Goal: Task Accomplishment & Management: Manage account settings

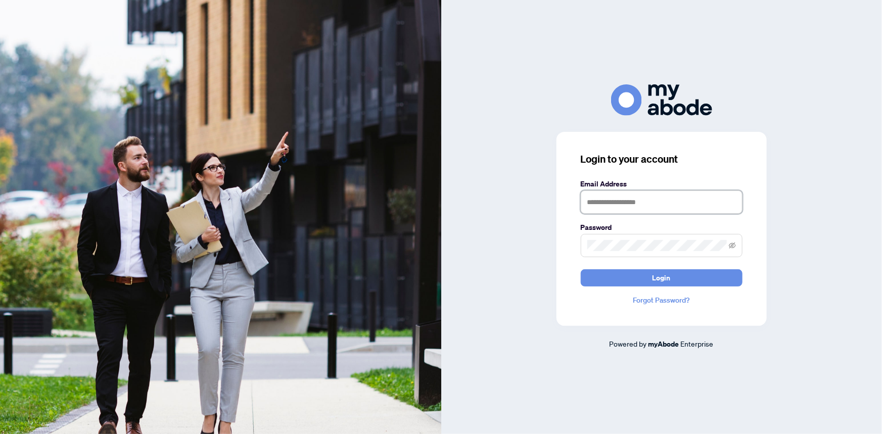
click at [592, 207] on input "text" at bounding box center [662, 202] width 162 height 23
type input "**********"
click at [581, 269] on button "Login" at bounding box center [662, 277] width 162 height 17
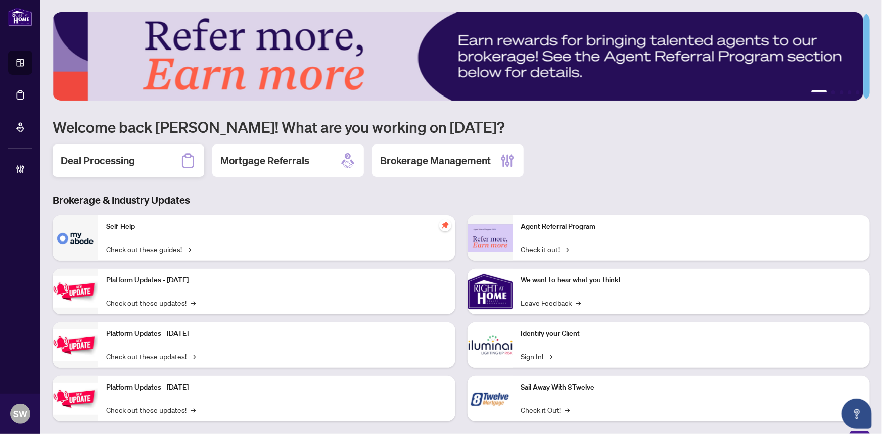
click at [112, 157] on h2 "Deal Processing" at bounding box center [98, 161] width 74 height 14
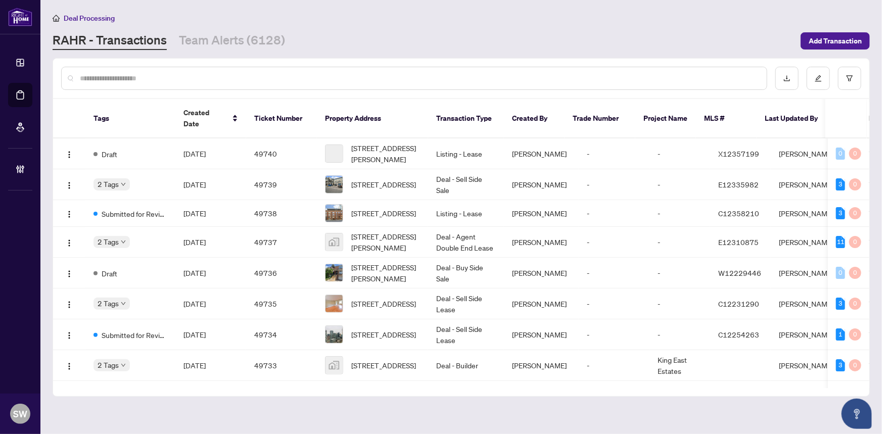
click at [131, 81] on input "text" at bounding box center [419, 78] width 679 height 11
paste input "*****"
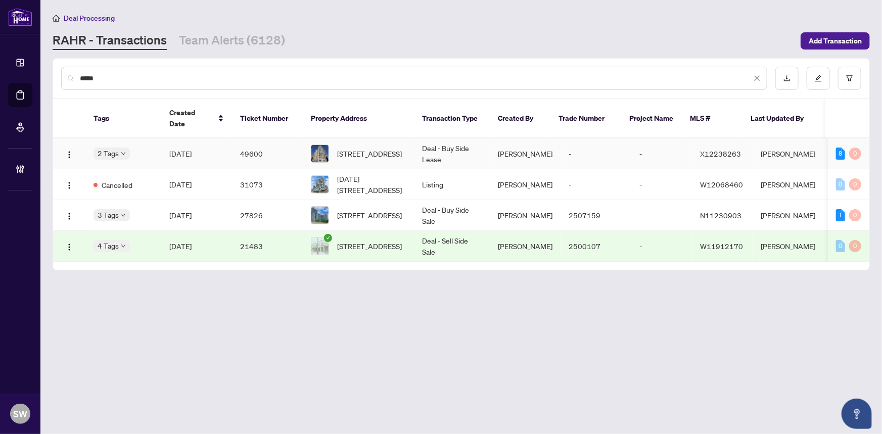
type input "*****"
click at [219, 145] on td "[DATE]" at bounding box center [196, 153] width 71 height 31
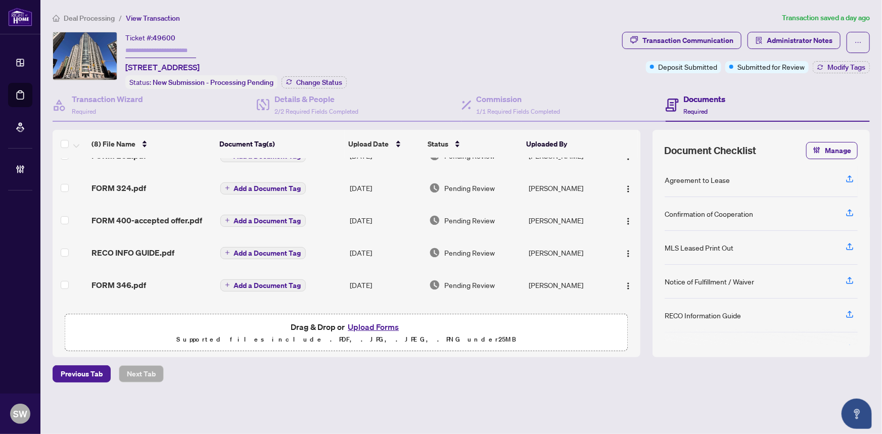
scroll to position [127, 0]
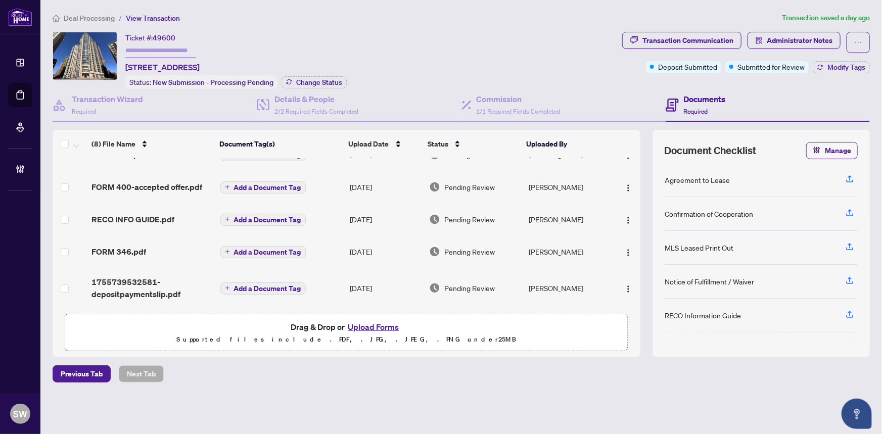
click at [172, 182] on span "FORM 400-accepted offer.pdf" at bounding box center [146, 187] width 111 height 12
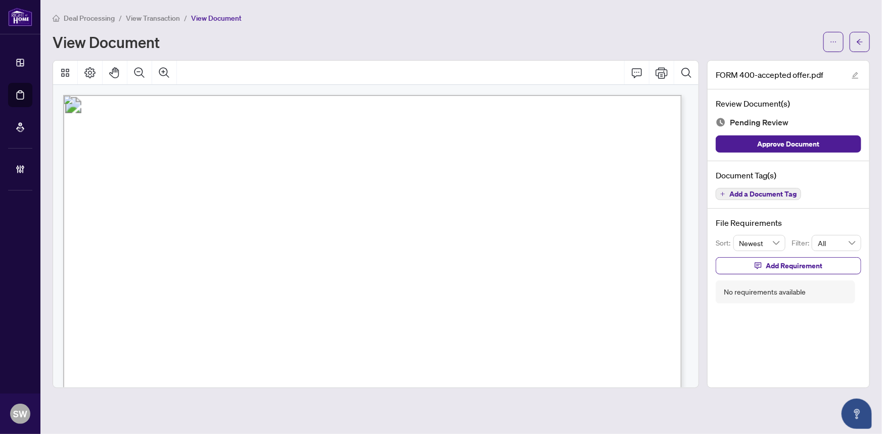
click at [147, 14] on span "View Transaction" at bounding box center [153, 18] width 54 height 9
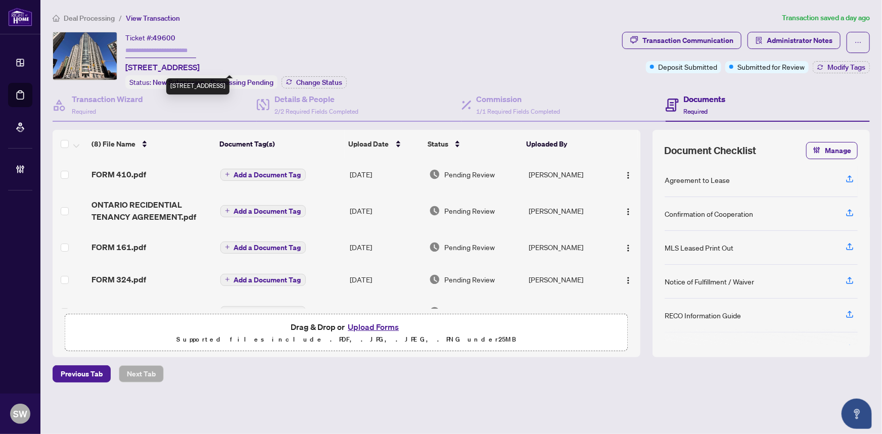
click at [171, 64] on span "803-195 BESSERER St, Ottawa, Ontario K1N 0B6, Canada" at bounding box center [162, 67] width 74 height 12
copy span "BESSERER"
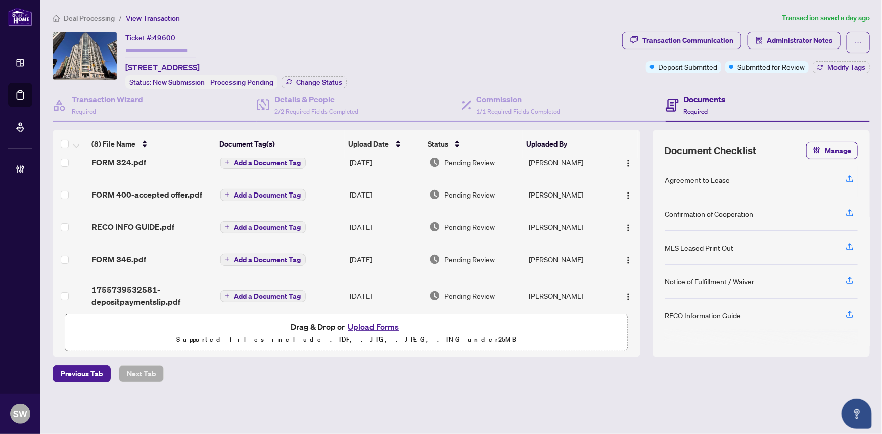
scroll to position [127, 0]
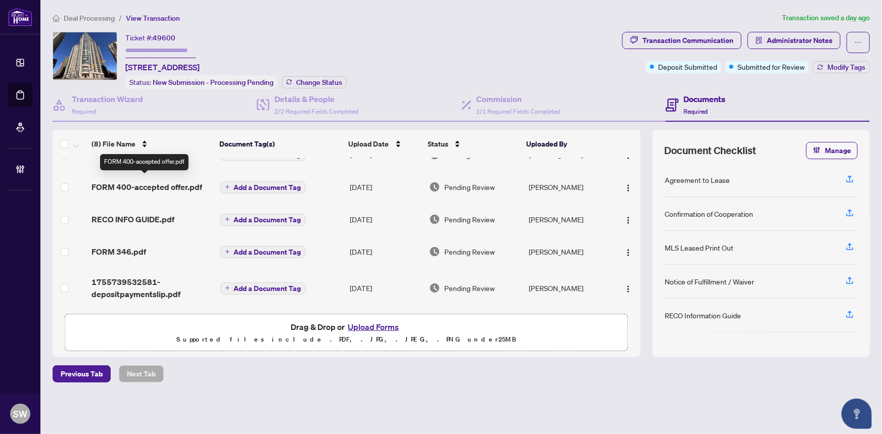
click at [152, 182] on span "FORM 400-accepted offer.pdf" at bounding box center [146, 187] width 111 height 12
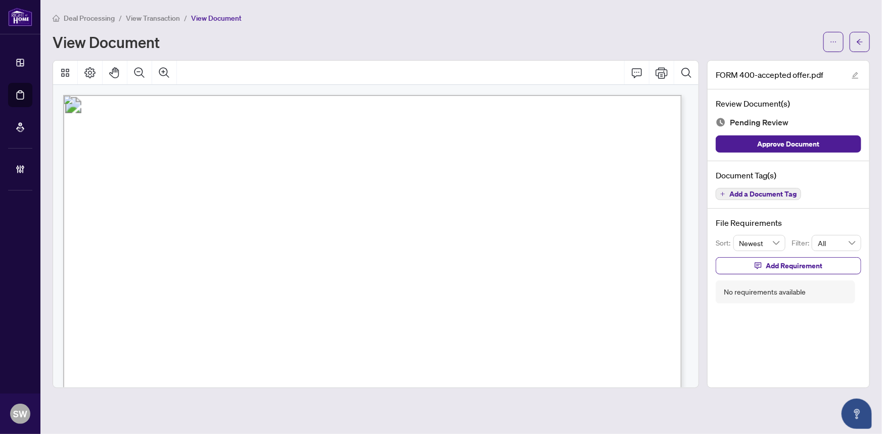
click at [168, 20] on span "View Transaction" at bounding box center [153, 18] width 54 height 9
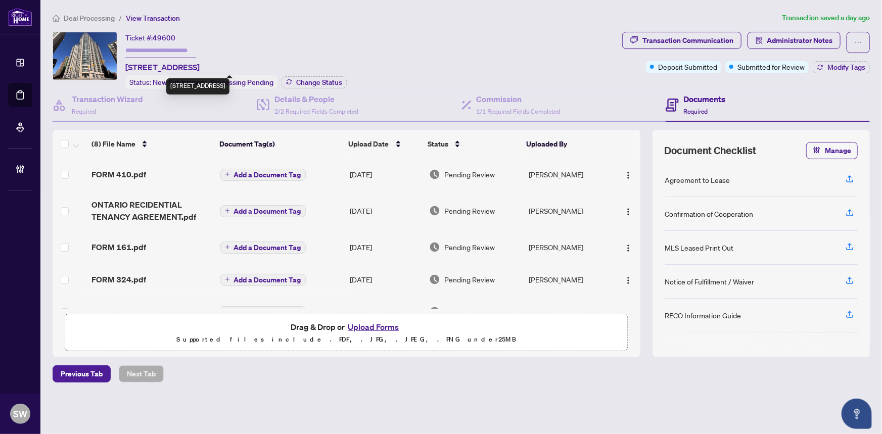
click at [200, 68] on span "803-195 BESSERER St, Ottawa, Ontario K1N 0B6, Canada" at bounding box center [162, 67] width 74 height 12
copy span "[GEOGRAPHIC_DATA]"
click at [200, 65] on span "803-195 BESSERER St, Ottawa, Ontario K1N 0B6, Canada" at bounding box center [162, 67] width 74 height 12
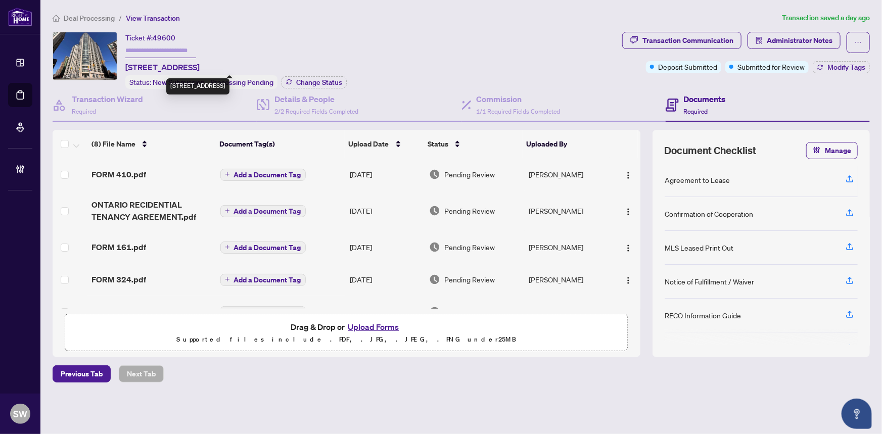
copy span "K1N"
click at [200, 66] on span "803-195 BESSERER St, Ottawa, Ontario K1N 0B6, Canada" at bounding box center [162, 67] width 74 height 12
copy span "0B6"
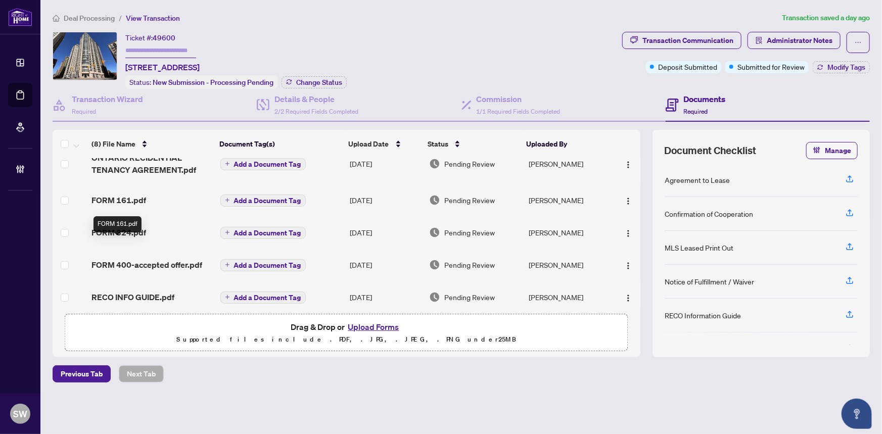
scroll to position [127, 0]
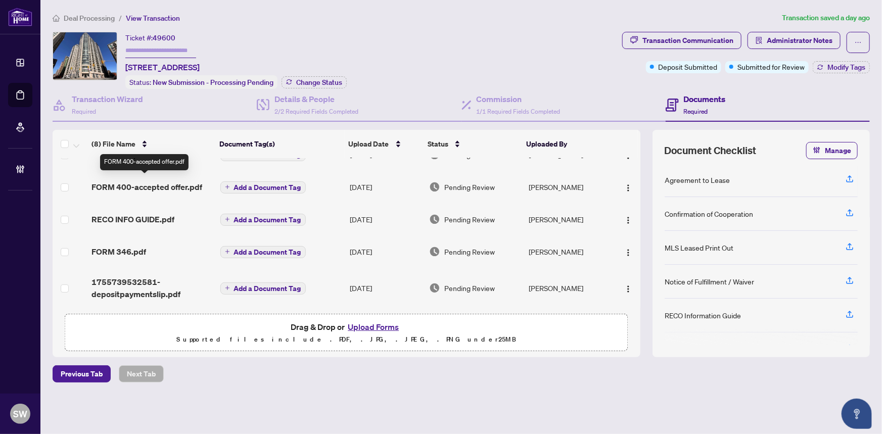
click at [170, 182] on span "FORM 400-accepted offer.pdf" at bounding box center [146, 187] width 111 height 12
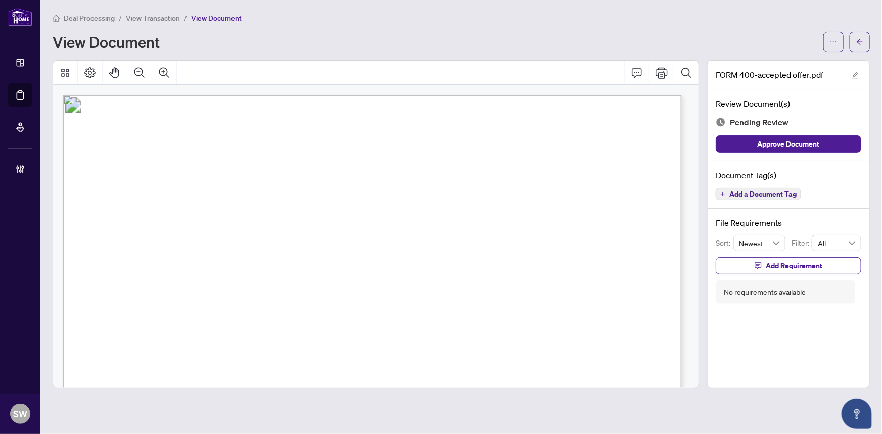
click at [166, 241] on span "Yelena and Dmitriy Sushko" at bounding box center [247, 245] width 170 height 10
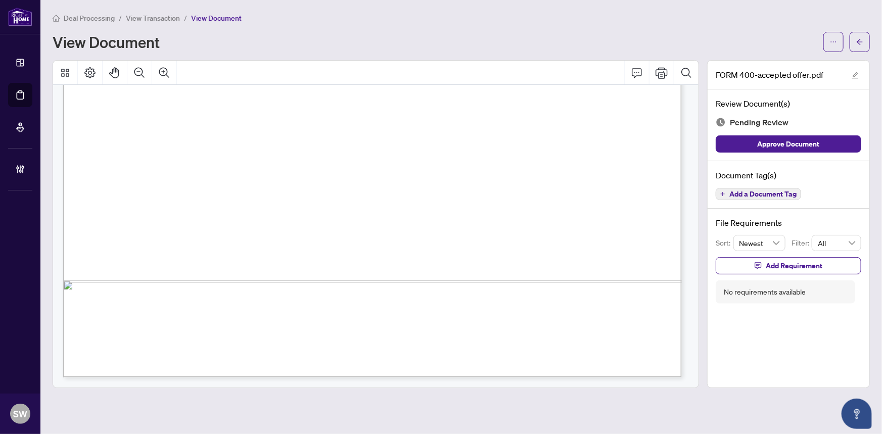
click at [787, 191] on span "Add a Document Tag" at bounding box center [762, 194] width 67 height 7
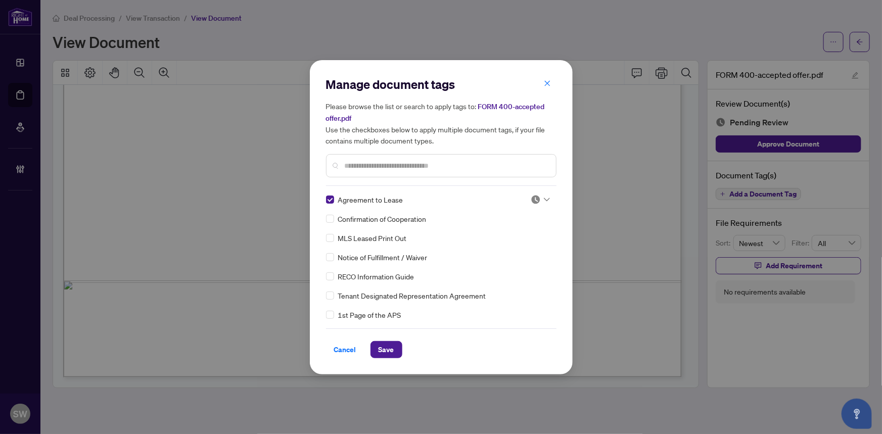
click at [532, 200] on img at bounding box center [536, 200] width 10 height 10
click at [519, 250] on div "Approved" at bounding box center [507, 248] width 65 height 11
click at [389, 343] on span "Save" at bounding box center [387, 350] width 16 height 16
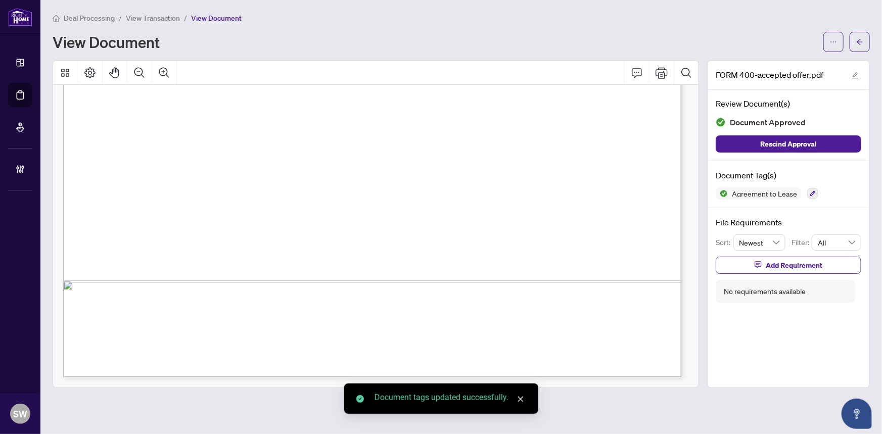
click at [857, 40] on icon "arrow-left" at bounding box center [859, 41] width 7 height 7
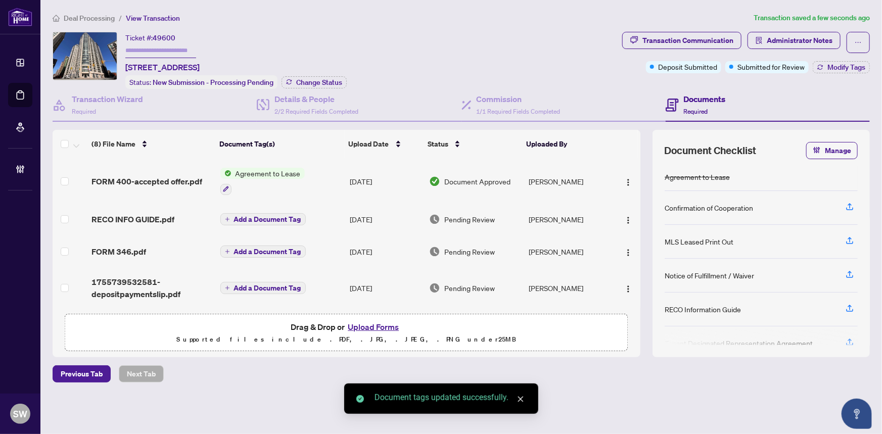
scroll to position [137, 0]
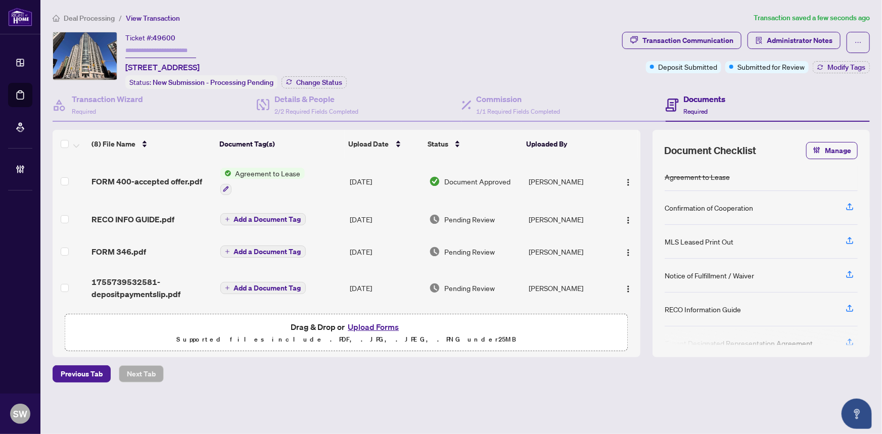
click at [152, 246] on div "FORM 346.pdf" at bounding box center [151, 252] width 120 height 12
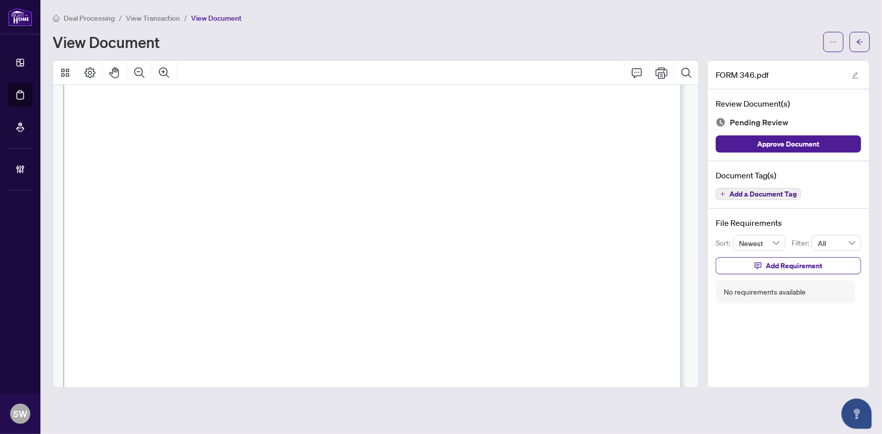
scroll to position [2979, 0]
click at [776, 191] on span "Add a Document Tag" at bounding box center [762, 194] width 67 height 7
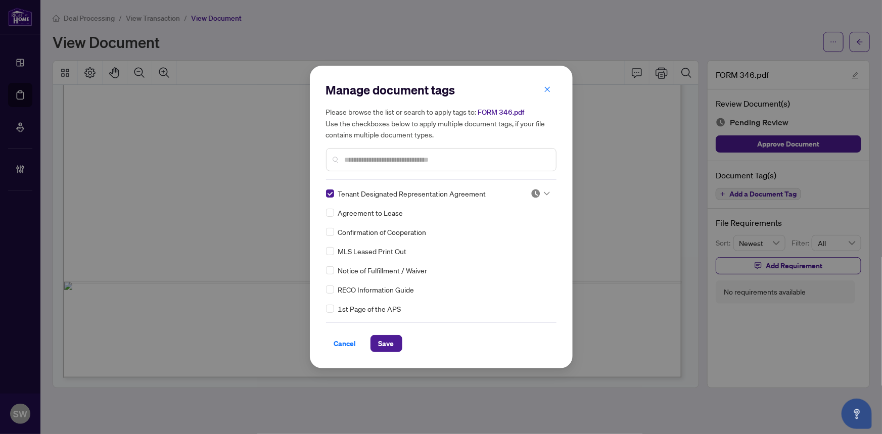
click at [539, 187] on span at bounding box center [540, 193] width 19 height 15
click at [511, 244] on div "Approved" at bounding box center [507, 243] width 65 height 11
click at [393, 339] on button "Save" at bounding box center [386, 343] width 32 height 17
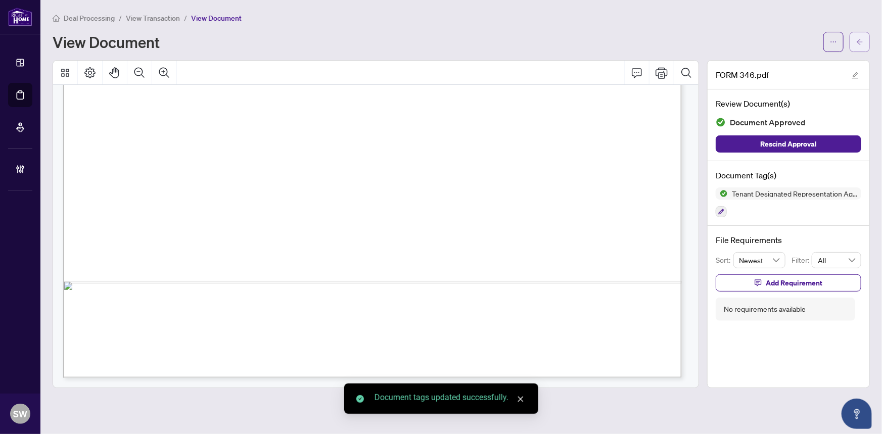
click at [864, 46] on button "button" at bounding box center [860, 42] width 20 height 20
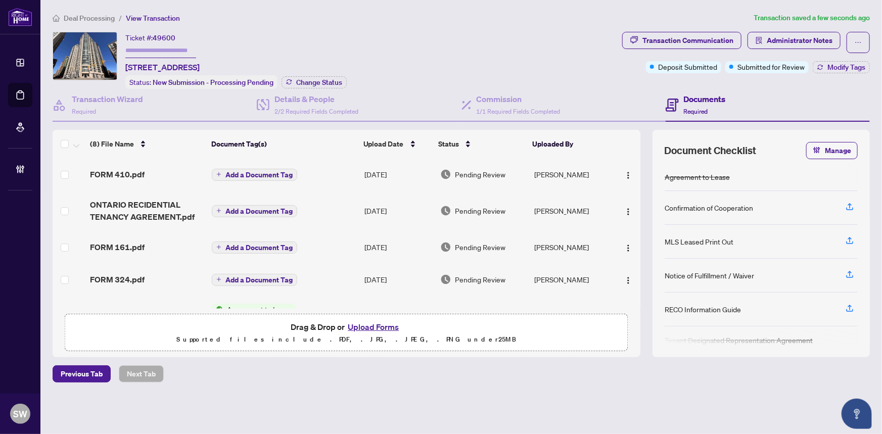
click at [142, 242] on div "FORM 161.pdf" at bounding box center [147, 247] width 114 height 12
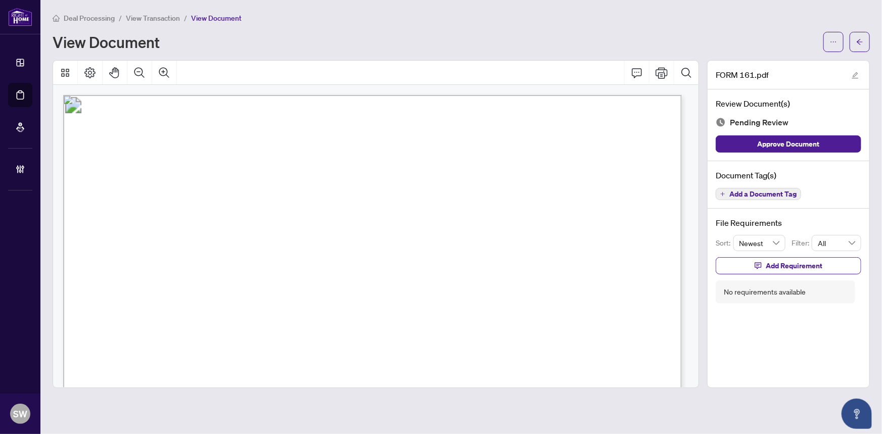
click at [778, 193] on span "Add a Document Tag" at bounding box center [762, 194] width 67 height 7
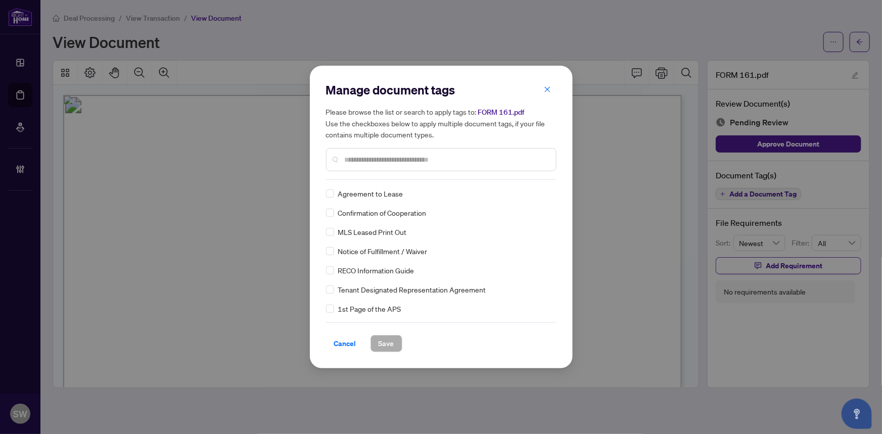
click at [381, 161] on input "text" at bounding box center [446, 159] width 203 height 11
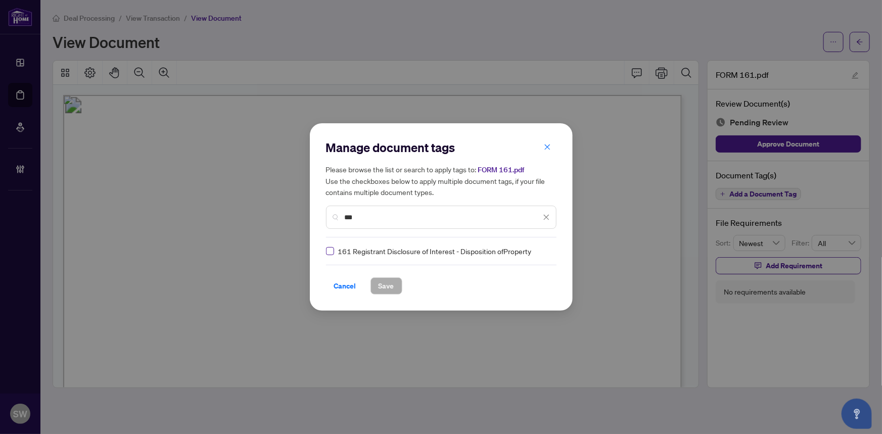
type input "***"
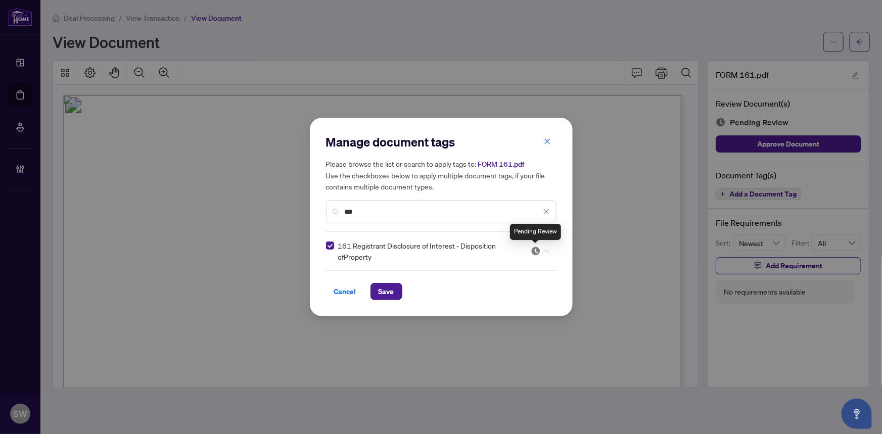
click at [538, 252] on img at bounding box center [536, 251] width 10 height 10
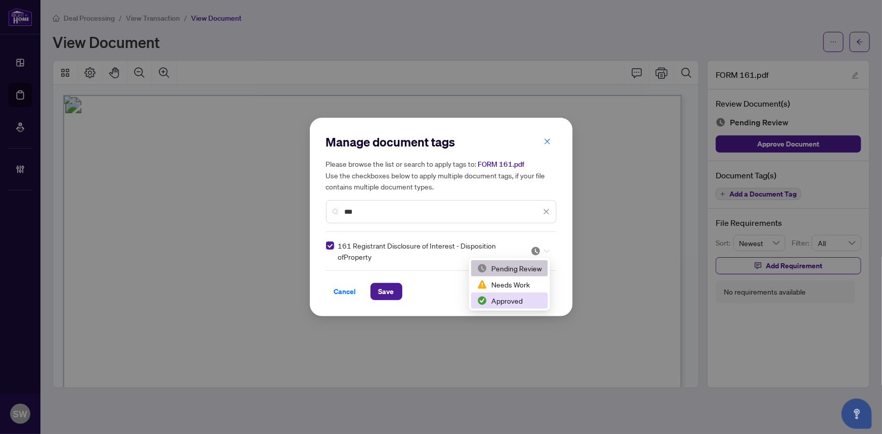
click at [504, 303] on div "Approved" at bounding box center [509, 300] width 65 height 11
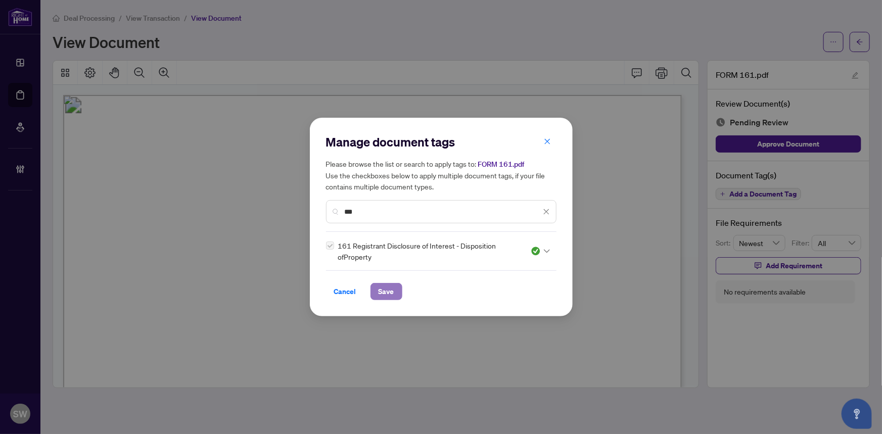
click at [388, 291] on span "Save" at bounding box center [387, 292] width 16 height 16
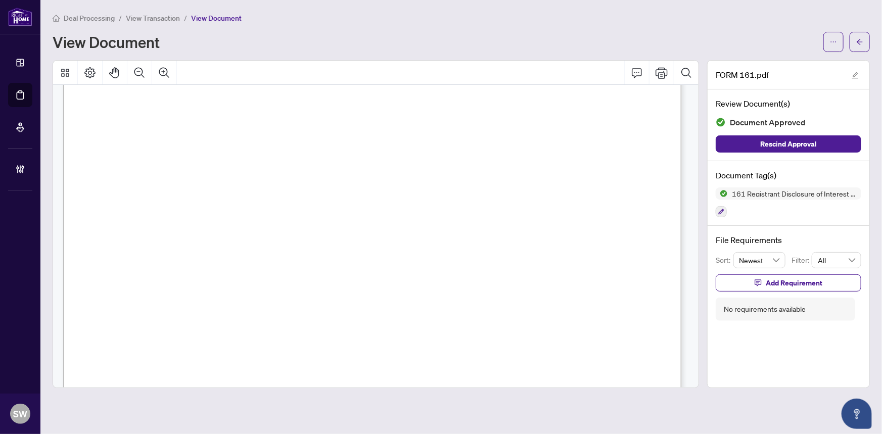
scroll to position [321, 0]
click at [862, 44] on icon "arrow-left" at bounding box center [859, 41] width 7 height 7
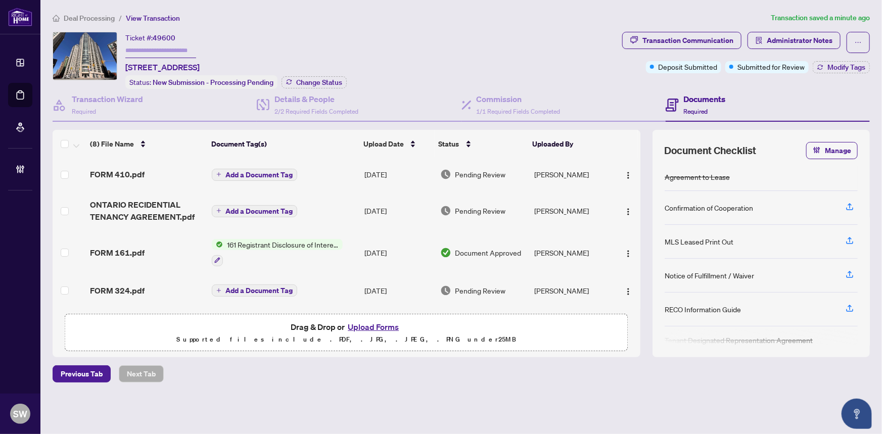
click at [141, 172] on div "FORM 410.pdf" at bounding box center [147, 174] width 114 height 12
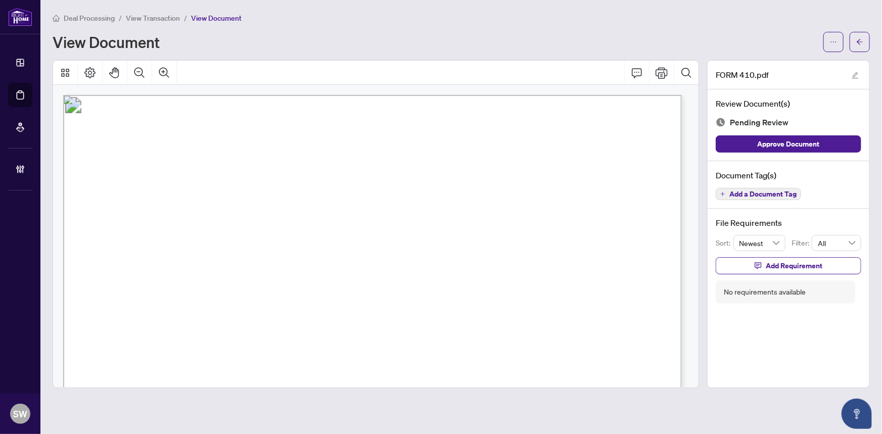
click at [743, 191] on span "Add a Document Tag" at bounding box center [762, 194] width 67 height 7
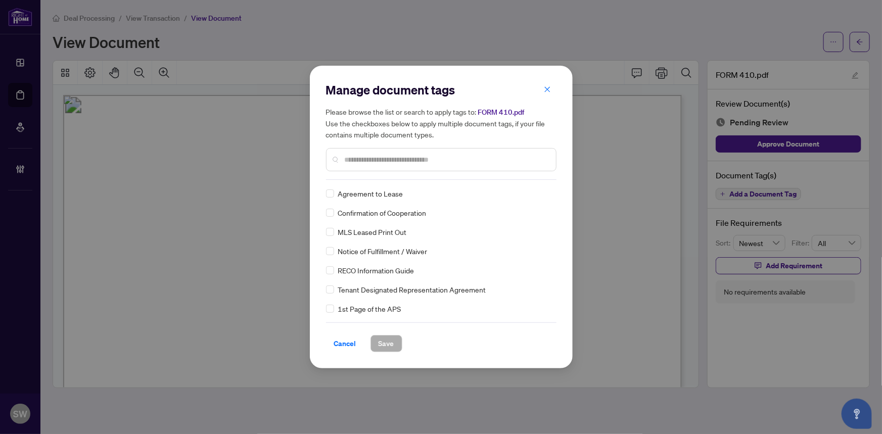
click at [378, 161] on input "text" at bounding box center [446, 159] width 203 height 11
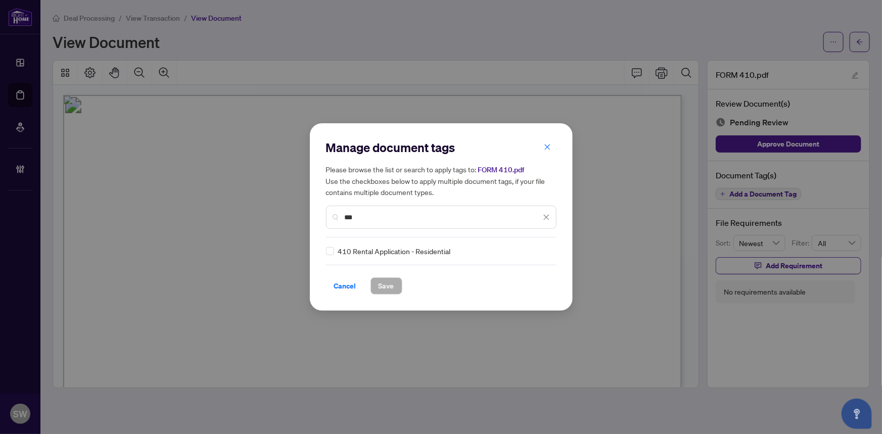
type input "***"
click at [544, 250] on icon at bounding box center [547, 252] width 6 height 4
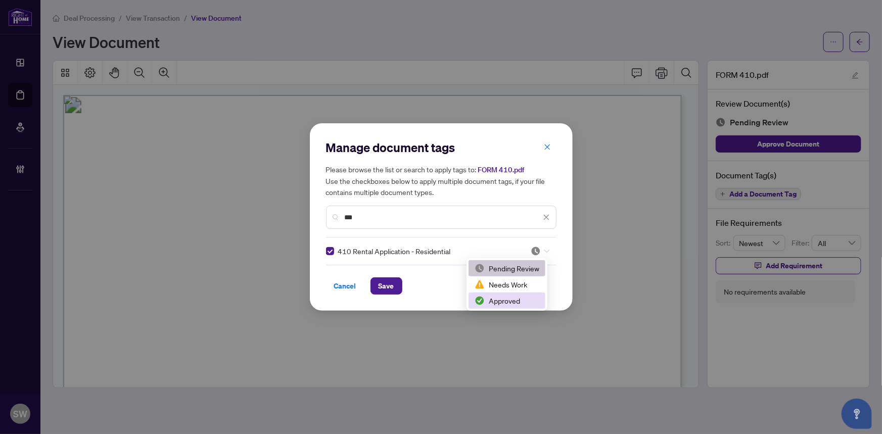
click at [510, 294] on div "Approved" at bounding box center [506, 301] width 77 height 16
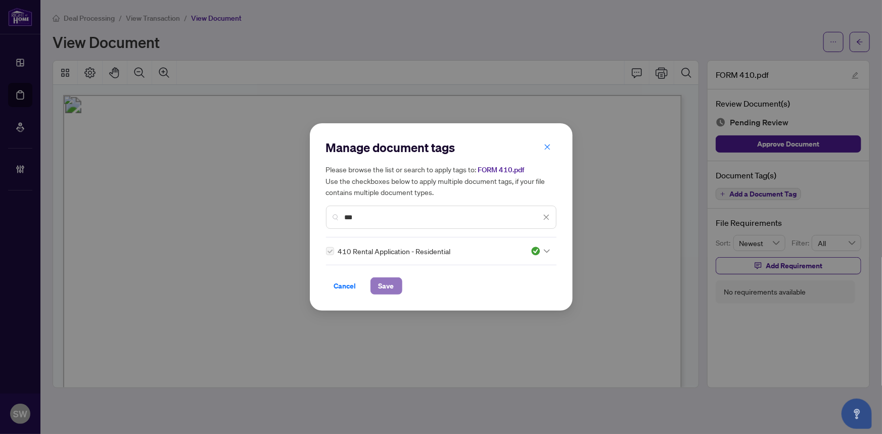
click at [379, 288] on span "Save" at bounding box center [387, 286] width 16 height 16
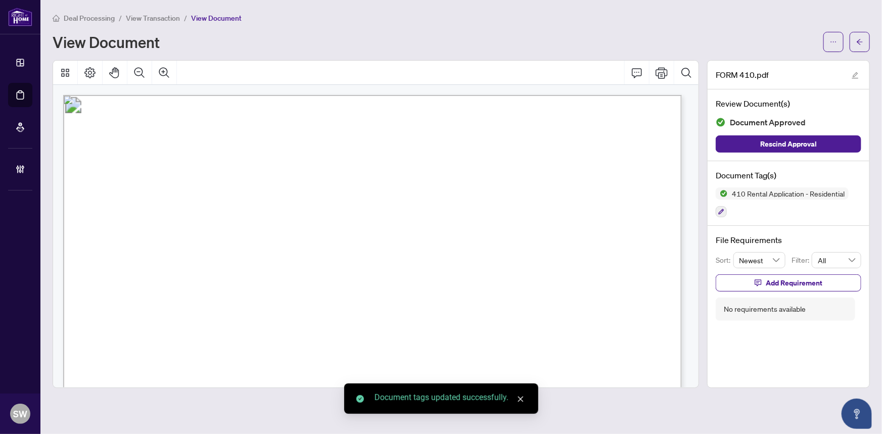
click at [861, 42] on icon "arrow-left" at bounding box center [859, 41] width 7 height 7
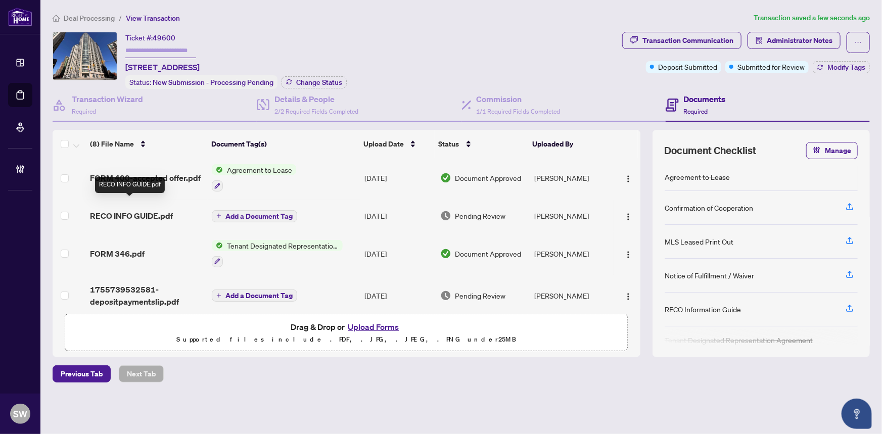
scroll to position [169, 0]
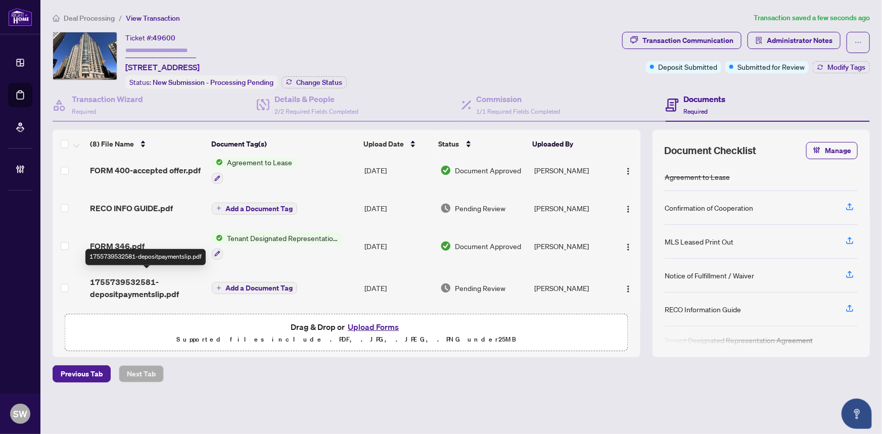
click at [144, 284] on span "1755739532581-depositpaymentslip.pdf" at bounding box center [147, 288] width 114 height 24
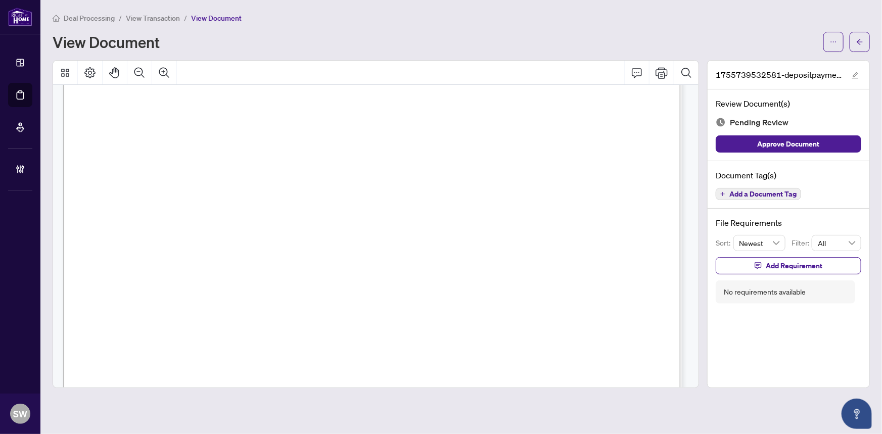
scroll to position [418, 0]
click at [833, 42] on icon "ellipsis" at bounding box center [833, 41] width 7 height 7
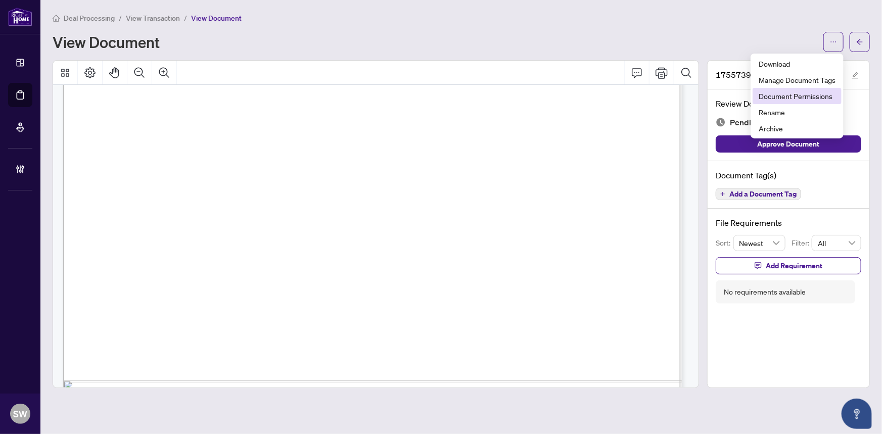
click at [803, 93] on span "Document Permissions" at bounding box center [797, 95] width 77 height 11
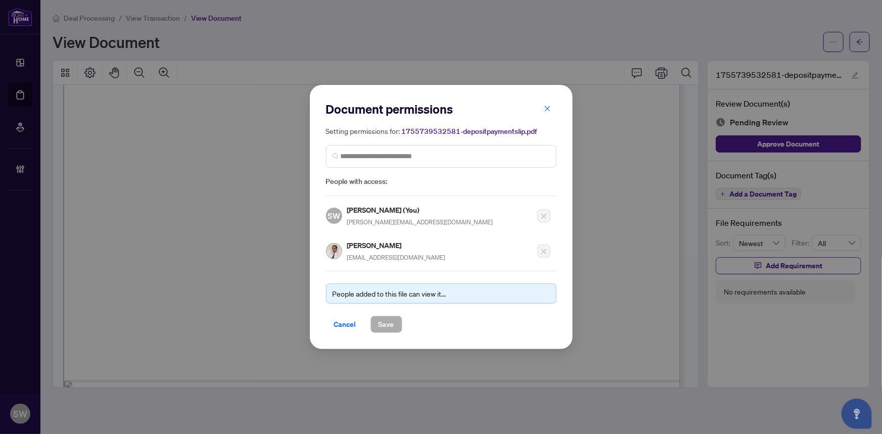
click at [368, 243] on h5 "Jian Ding" at bounding box center [396, 246] width 99 height 12
copy h5 "Ding"
click at [344, 322] on span "Cancel" at bounding box center [345, 324] width 22 height 16
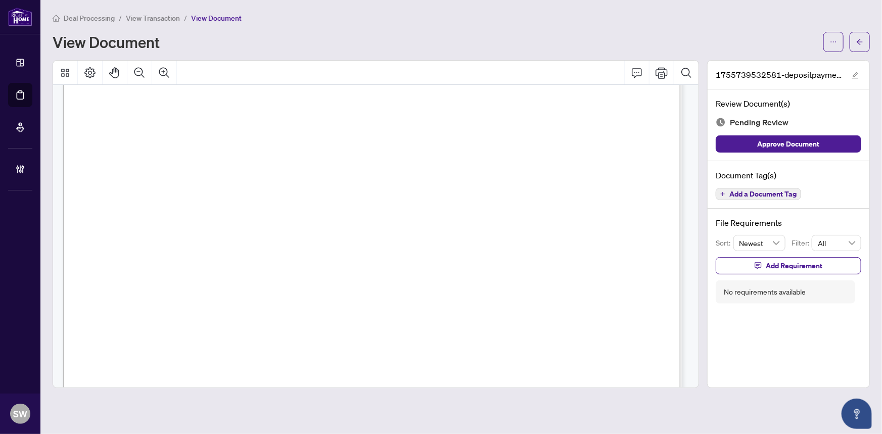
scroll to position [142, 0]
click at [778, 196] on span "Add a Document Tag" at bounding box center [762, 194] width 67 height 7
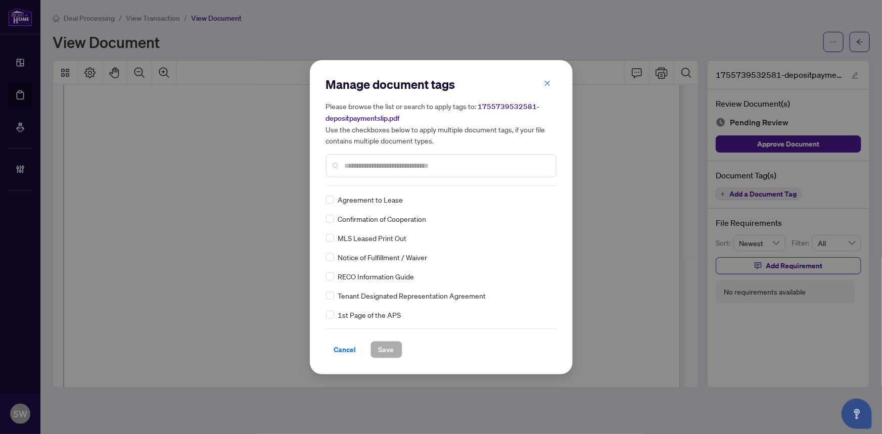
click at [364, 164] on input "text" at bounding box center [446, 165] width 203 height 11
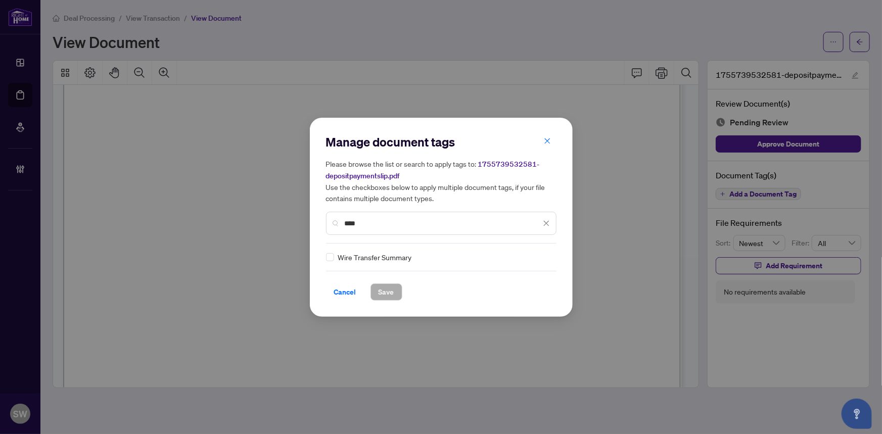
type input "****"
click at [538, 256] on div at bounding box center [540, 257] width 19 height 10
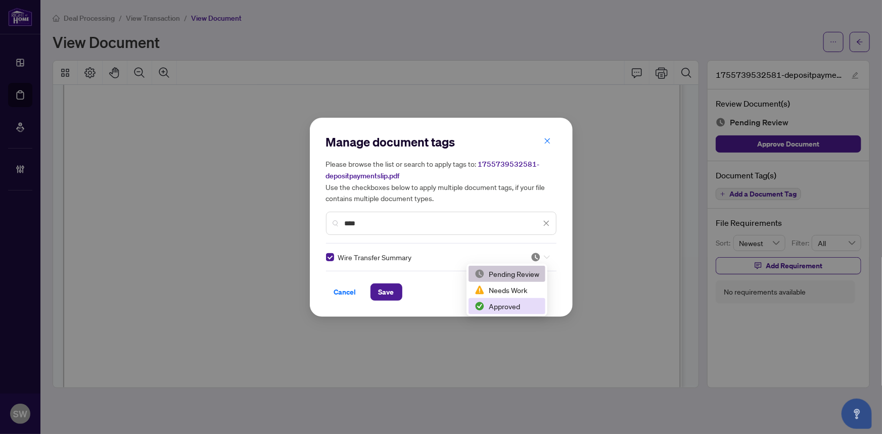
click at [509, 304] on div "Approved" at bounding box center [507, 306] width 65 height 11
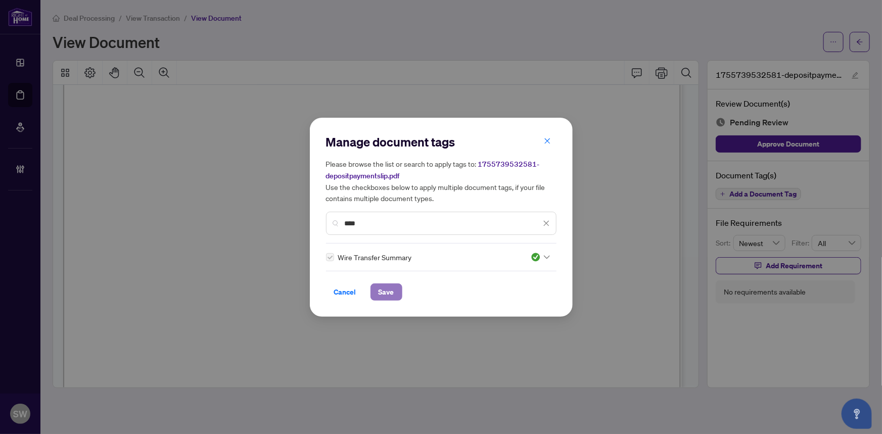
click at [388, 287] on span "Save" at bounding box center [387, 292] width 16 height 16
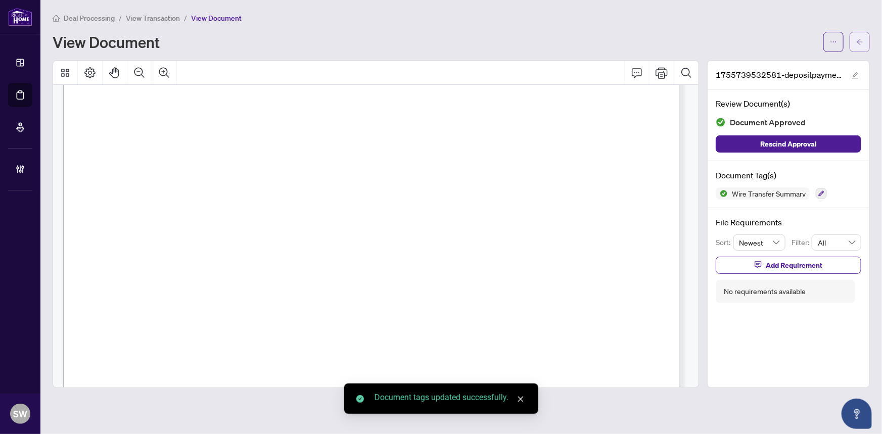
click at [863, 43] on icon "arrow-left" at bounding box center [859, 41] width 7 height 7
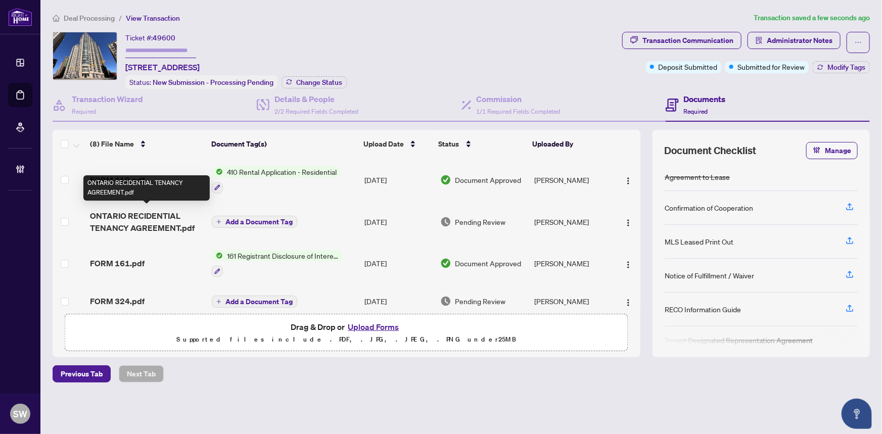
click at [164, 217] on span "ONTARIO RECIDENTIAL TENANCY AGREEMENT.pdf" at bounding box center [147, 222] width 114 height 24
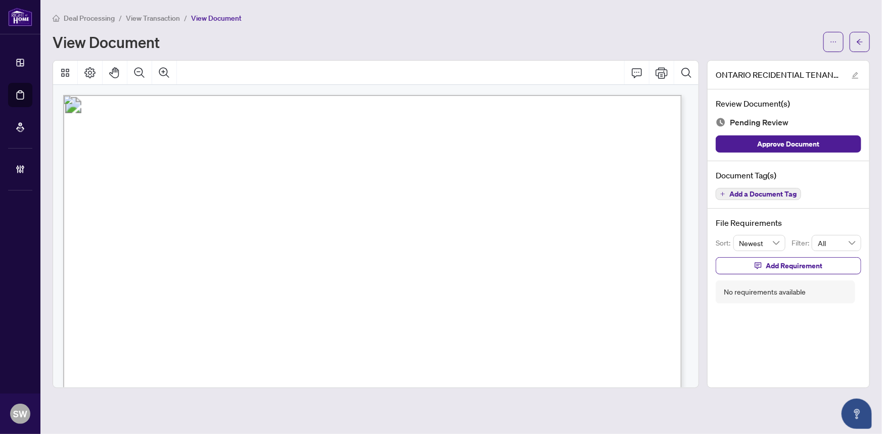
click at [769, 194] on span "Add a Document Tag" at bounding box center [762, 194] width 67 height 7
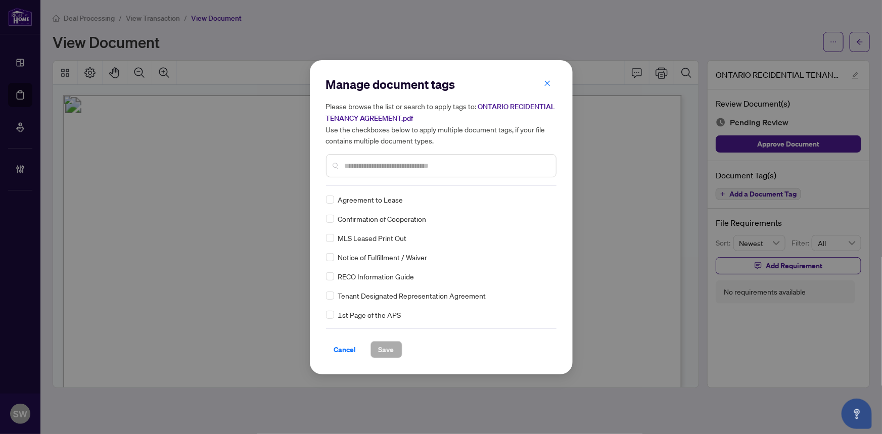
click at [425, 168] on input "text" at bounding box center [446, 165] width 203 height 11
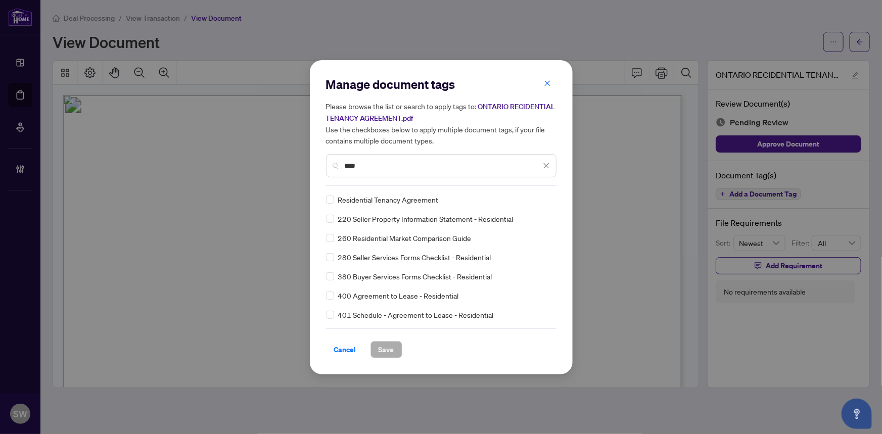
type input "****"
click at [536, 199] on img at bounding box center [536, 200] width 10 height 10
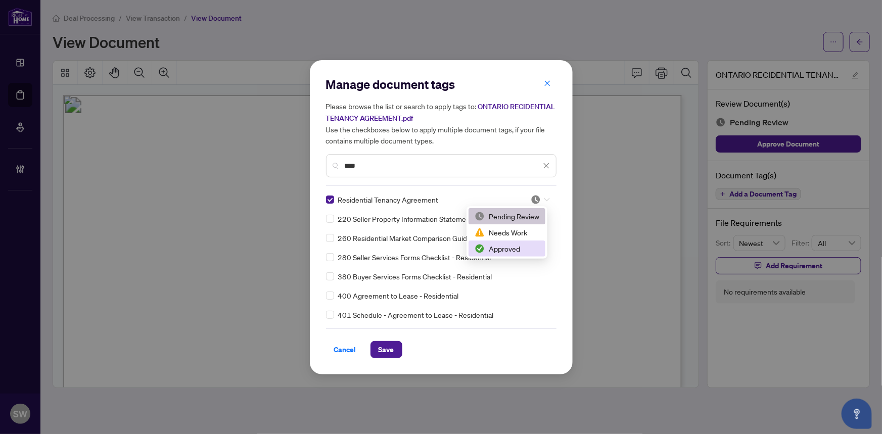
click at [512, 252] on div "Approved" at bounding box center [507, 248] width 65 height 11
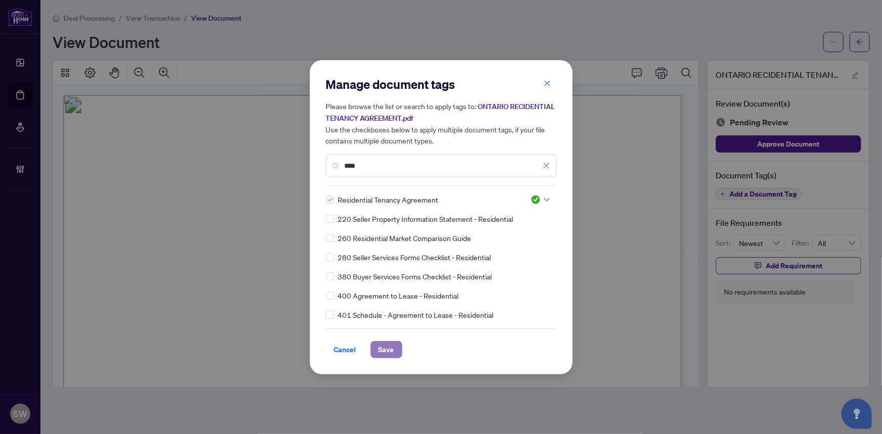
click at [389, 349] on span "Save" at bounding box center [387, 350] width 16 height 16
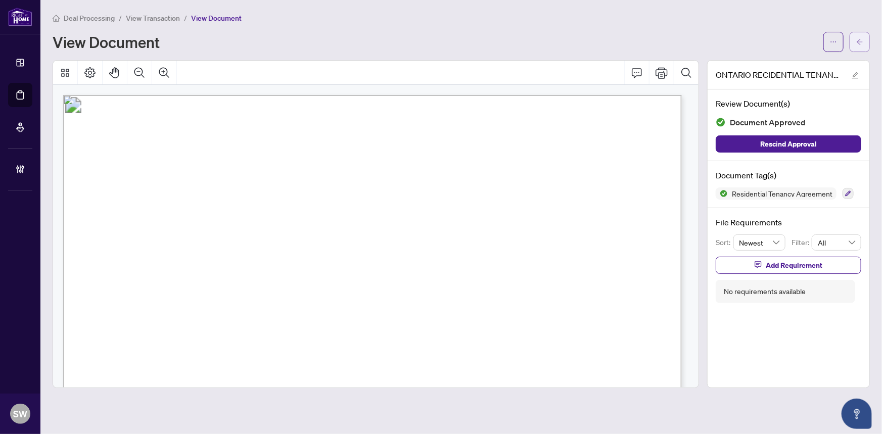
click at [855, 40] on button "button" at bounding box center [860, 42] width 20 height 20
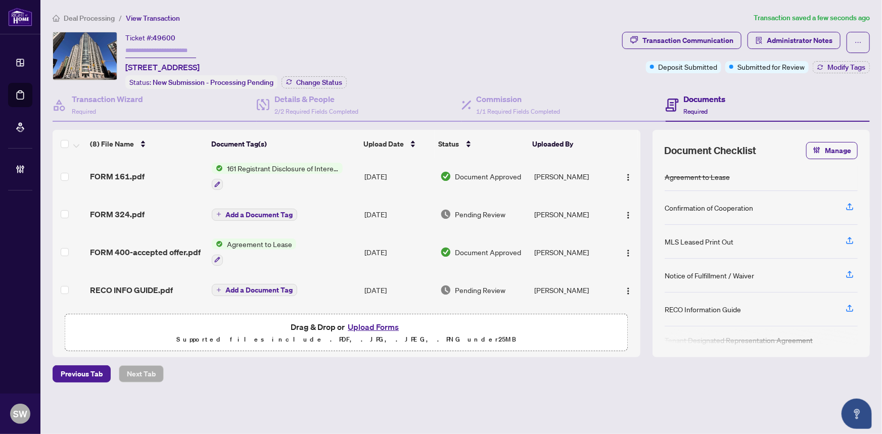
scroll to position [91, 0]
click at [166, 211] on div "FORM 324.pdf" at bounding box center [147, 213] width 114 height 12
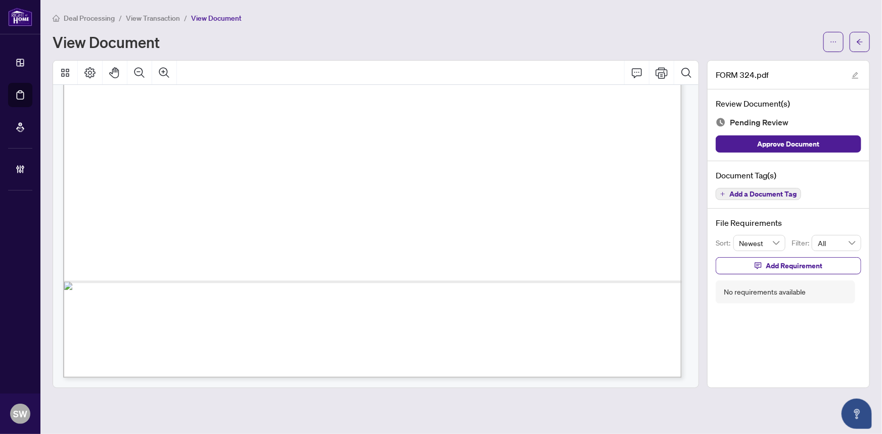
scroll to position [1016, 0]
click at [769, 196] on span "Add a Document Tag" at bounding box center [762, 194] width 67 height 7
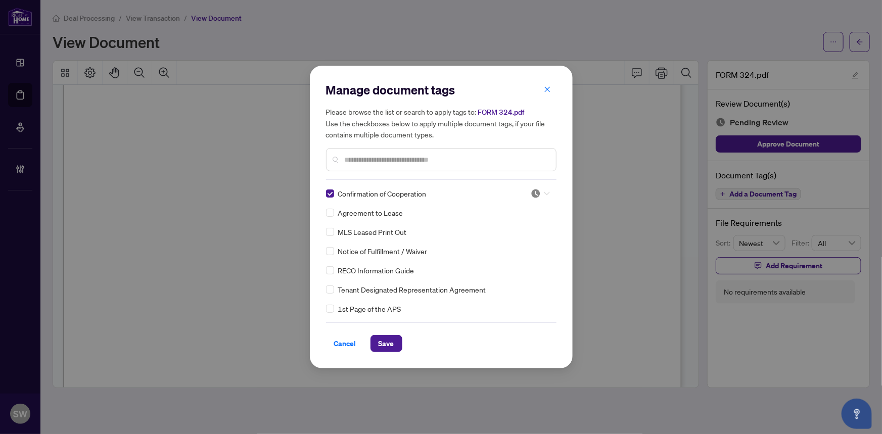
click at [545, 192] on icon at bounding box center [547, 194] width 6 height 4
click at [507, 243] on div "Approved" at bounding box center [507, 243] width 65 height 11
click at [390, 340] on button "Save" at bounding box center [386, 343] width 32 height 17
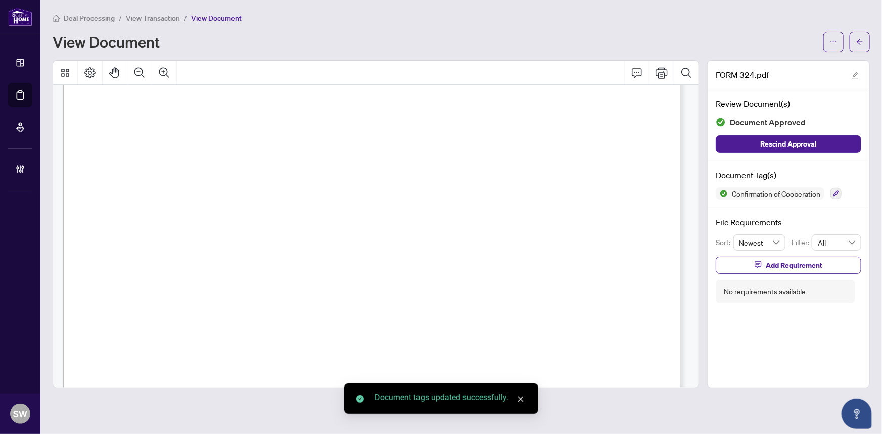
click at [863, 43] on div "Manage document tags Please browse the list or search to apply tags to: FORM 32…" at bounding box center [441, 217] width 882 height 434
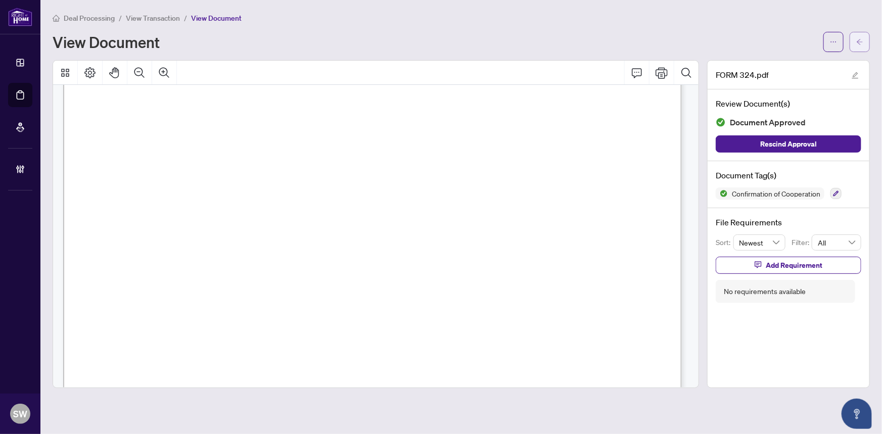
click at [864, 45] on button "button" at bounding box center [860, 42] width 20 height 20
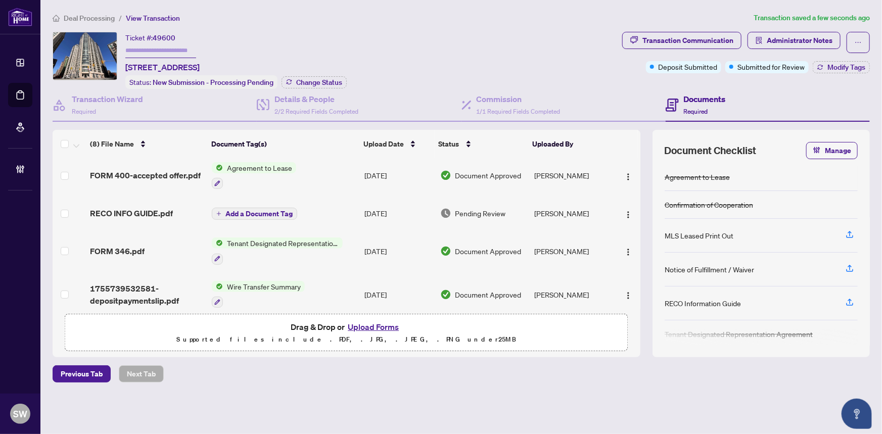
scroll to position [183, 0]
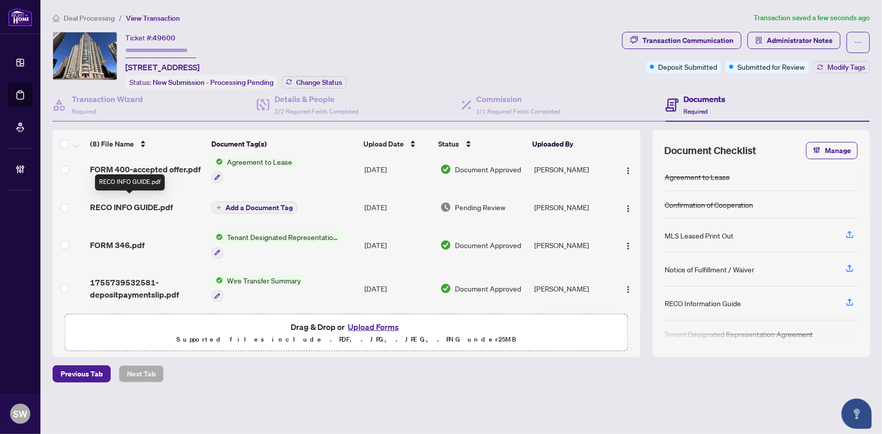
click at [136, 201] on span "RECO INFO GUIDE.pdf" at bounding box center [131, 207] width 83 height 12
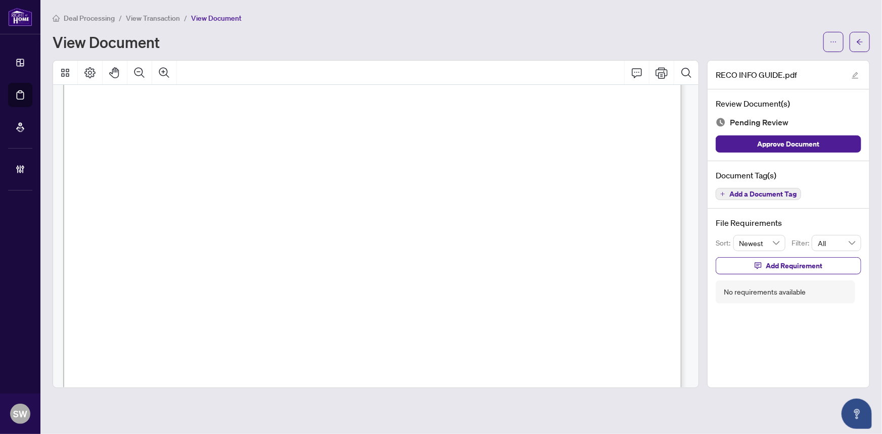
scroll to position [9971, 0]
click at [781, 192] on span "Add a Document Tag" at bounding box center [762, 194] width 67 height 7
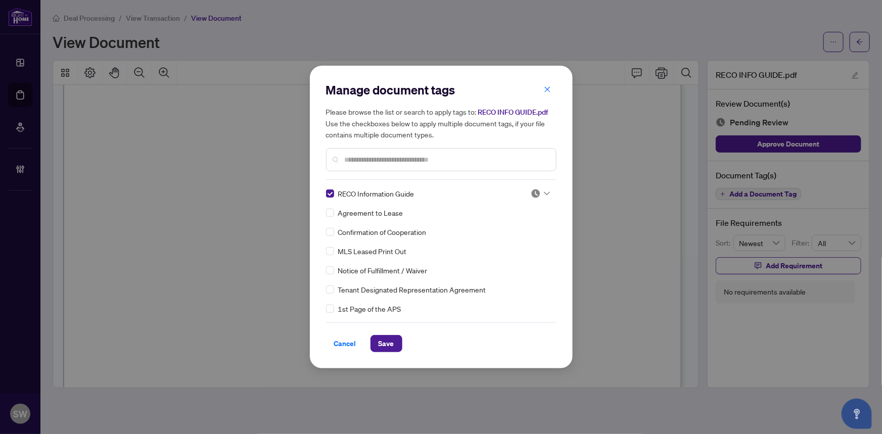
click at [546, 194] on icon at bounding box center [547, 194] width 6 height 4
click at [525, 242] on div "Approved" at bounding box center [507, 243] width 65 height 11
click at [386, 338] on span "Save" at bounding box center [387, 344] width 16 height 16
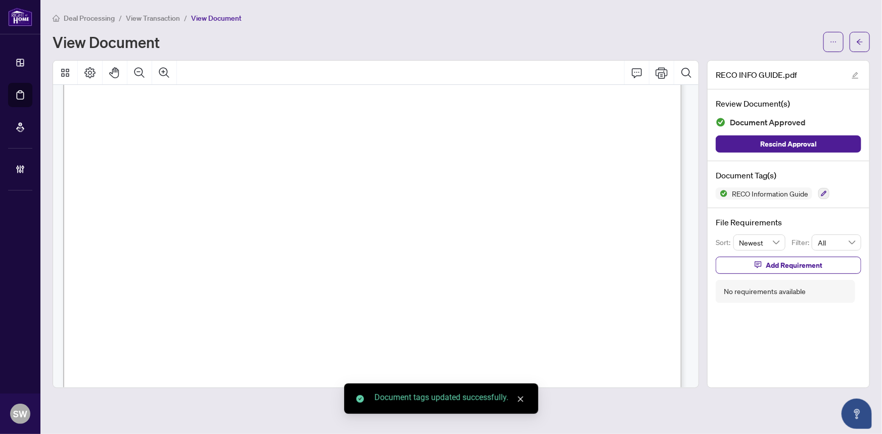
click at [861, 45] on span "button" at bounding box center [859, 42] width 7 height 16
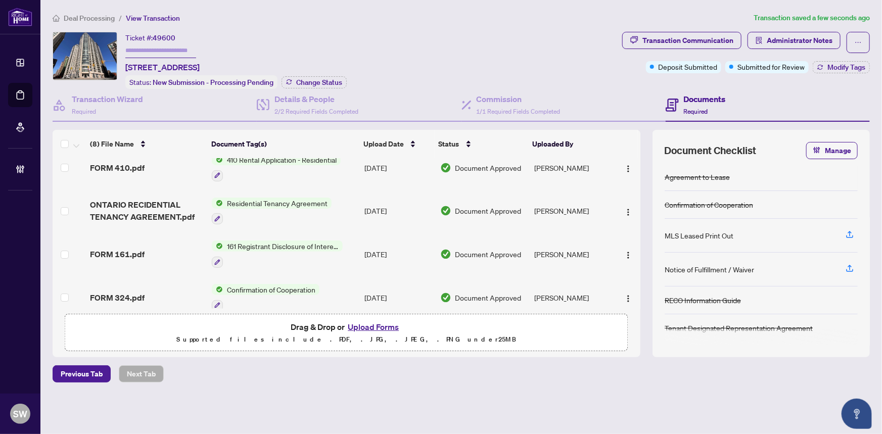
scroll to position [12, 0]
click at [169, 35] on span "49600" at bounding box center [164, 37] width 23 height 9
copy span "49600"
click at [120, 101] on h4 "Transaction Wizard" at bounding box center [107, 99] width 71 height 12
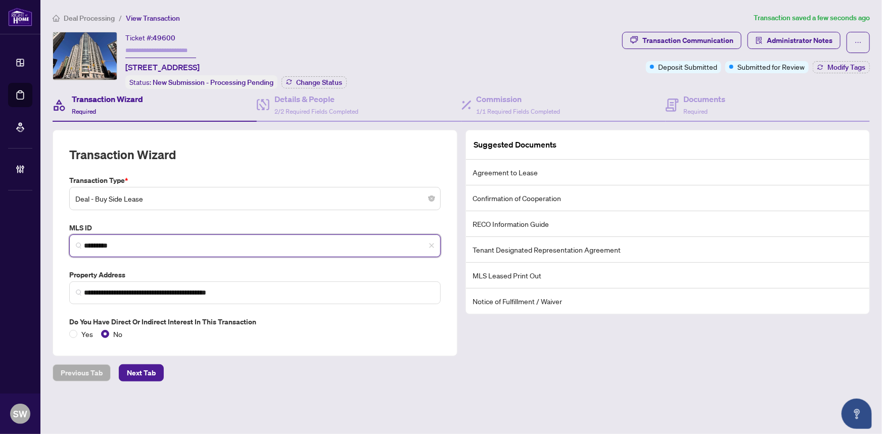
click at [106, 246] on input "*********" at bounding box center [259, 246] width 350 height 11
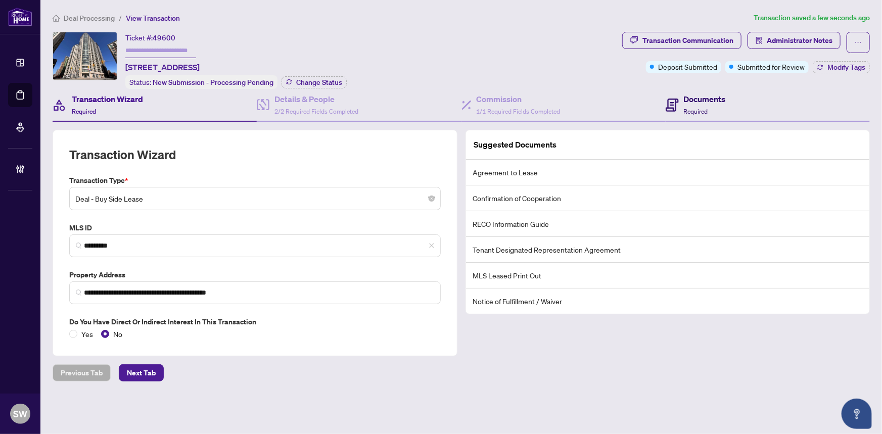
click at [716, 98] on h4 "Documents" at bounding box center [705, 99] width 42 height 12
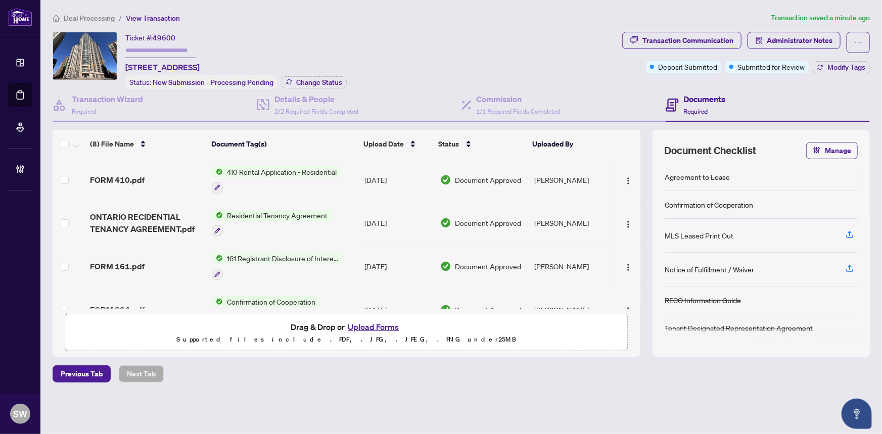
scroll to position [91, 0]
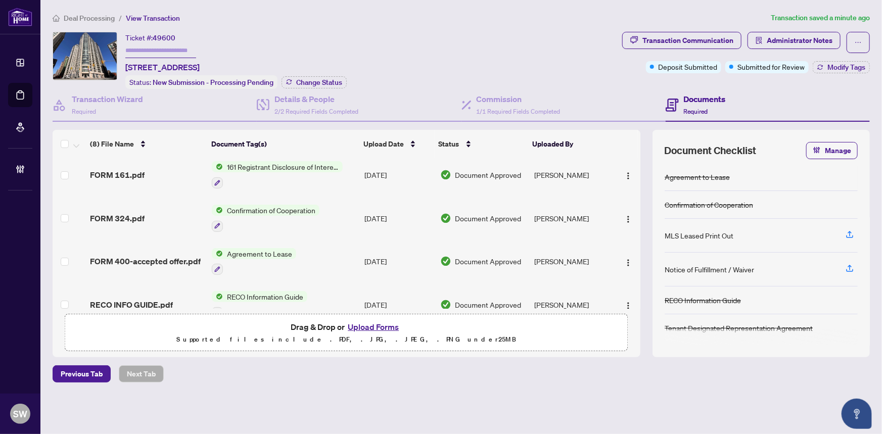
click at [142, 212] on div "FORM 324.pdf" at bounding box center [147, 218] width 114 height 12
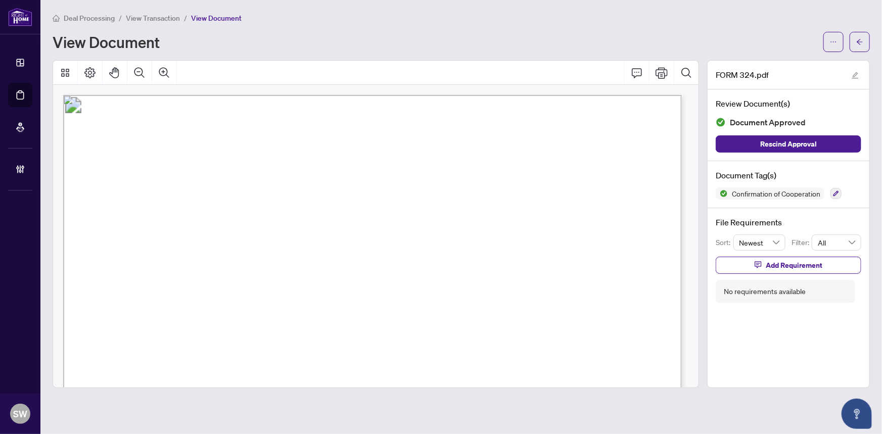
click at [238, 219] on span "Yelena and Dmitriy Sushko" at bounding box center [246, 221] width 170 height 10
drag, startPoint x: 223, startPoint y: 217, endPoint x: 298, endPoint y: 219, distance: 75.3
click at [298, 219] on span "Yelena and Dmitriy Sushko" at bounding box center [246, 221] width 170 height 10
click at [226, 262] on span "(613) 369-5199" at bounding box center [177, 265] width 98 height 10
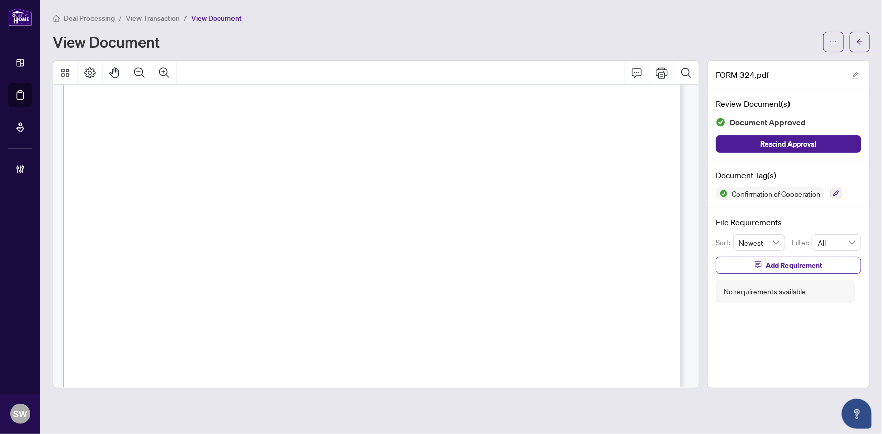
click at [226, 262] on span "(613) 369-5199" at bounding box center [177, 265] width 98 height 10
click at [697, 412] on main "Deal Processing / View Transaction / View Document View Document FORM 324.pdf R…" at bounding box center [460, 217] width 841 height 434
click at [833, 354] on div "FORM 324.pdf Review Document(s) Document Approved Rescind Approval Document Tag…" at bounding box center [788, 224] width 163 height 328
click at [864, 44] on button "button" at bounding box center [860, 42] width 20 height 20
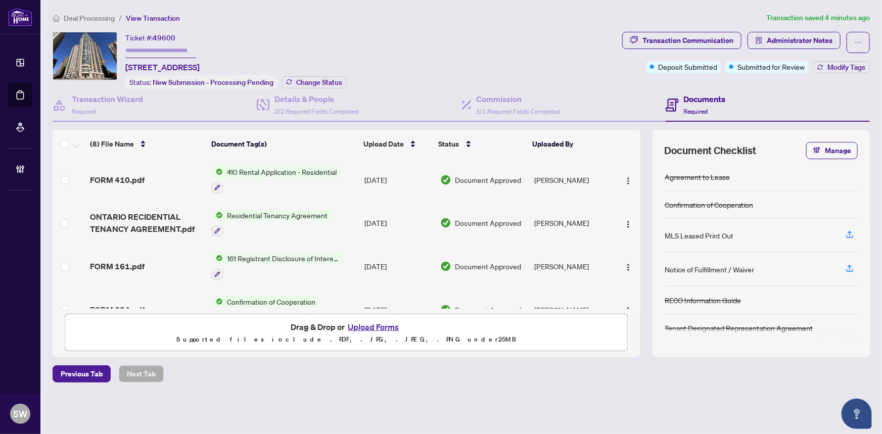
click at [158, 50] on input "text" at bounding box center [160, 50] width 71 height 15
type input "*******"
click at [499, 104] on div "Commission 1/1 Required Fields Completed" at bounding box center [519, 105] width 84 height 24
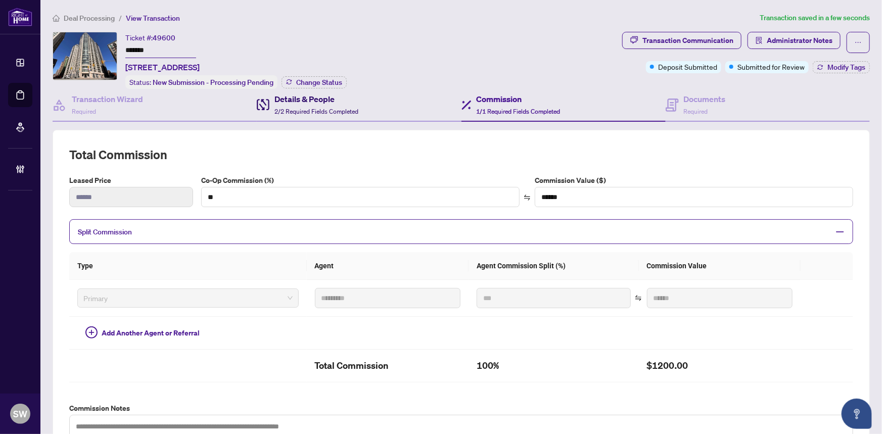
click at [310, 108] on span "2/2 Required Fields Completed" at bounding box center [316, 112] width 84 height 8
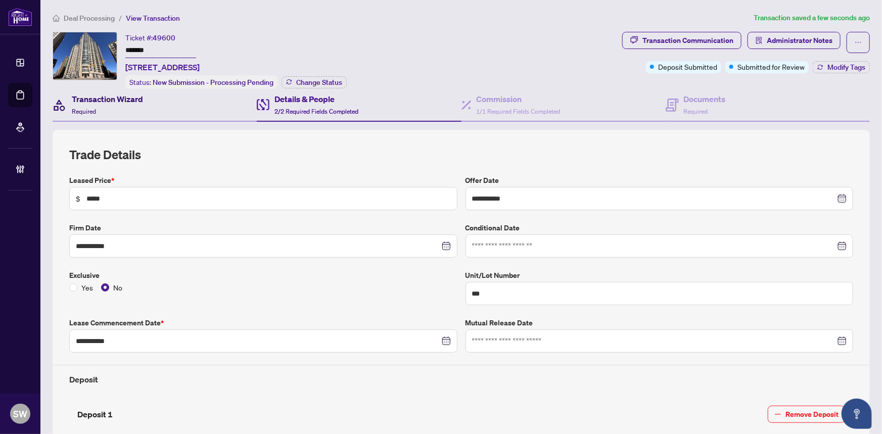
click at [138, 99] on h4 "Transaction Wizard" at bounding box center [107, 99] width 71 height 12
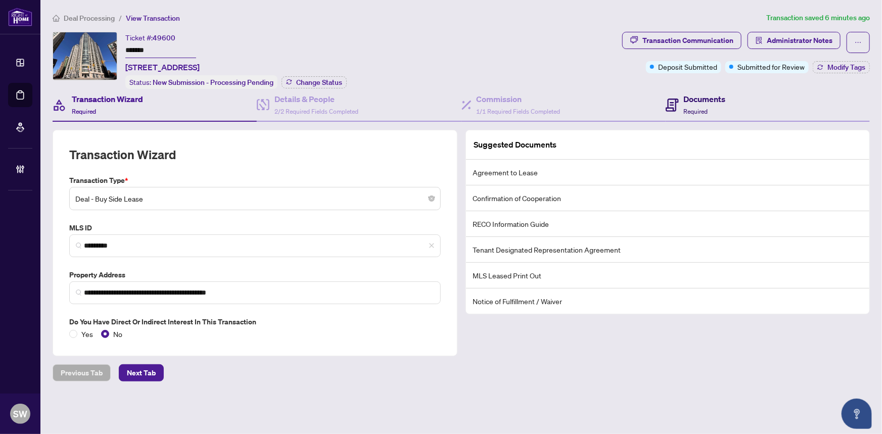
click at [707, 108] on span "Required" at bounding box center [696, 112] width 24 height 8
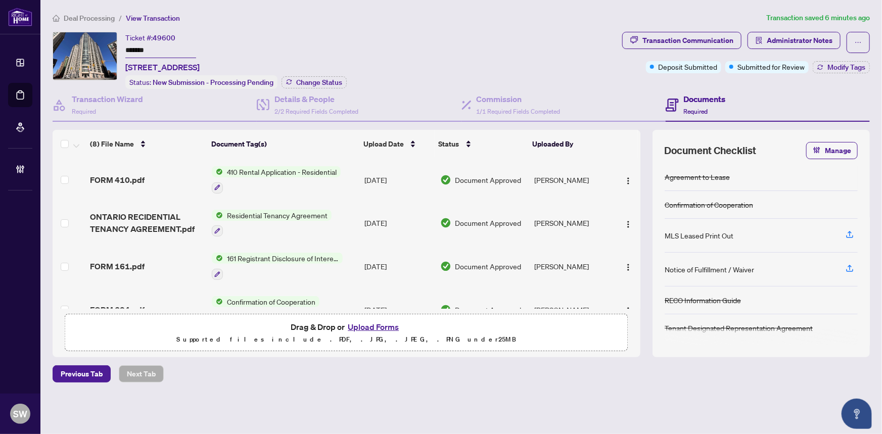
scroll to position [45, 0]
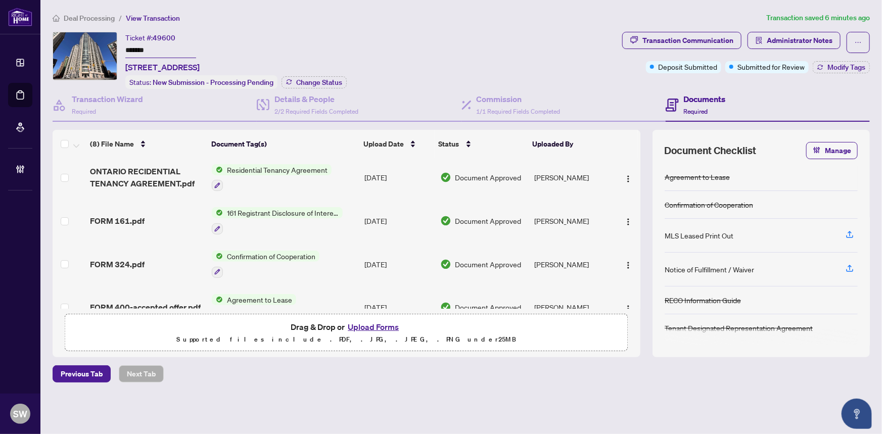
click at [173, 258] on div "FORM 324.pdf" at bounding box center [147, 264] width 114 height 12
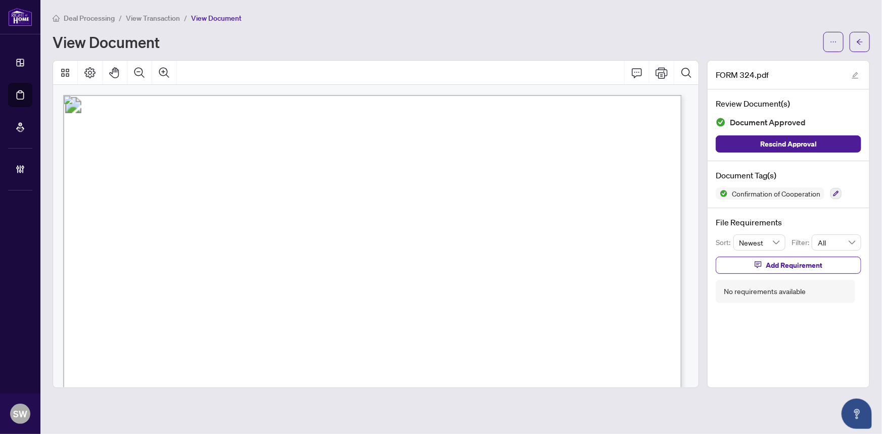
drag, startPoint x: 148, startPoint y: 198, endPoint x: 198, endPoint y: 199, distance: 50.0
click at [198, 199] on span "JINHUI WU, YINGLI WU(Guarantor)" at bounding box center [255, 201] width 212 height 10
drag, startPoint x: 210, startPoint y: 199, endPoint x: 321, endPoint y: 201, distance: 111.2
click at [321, 201] on span "JINHUI WU, YINGLI WU(Guarantor)" at bounding box center [255, 201] width 212 height 10
click at [157, 19] on span "View Transaction" at bounding box center [153, 18] width 54 height 9
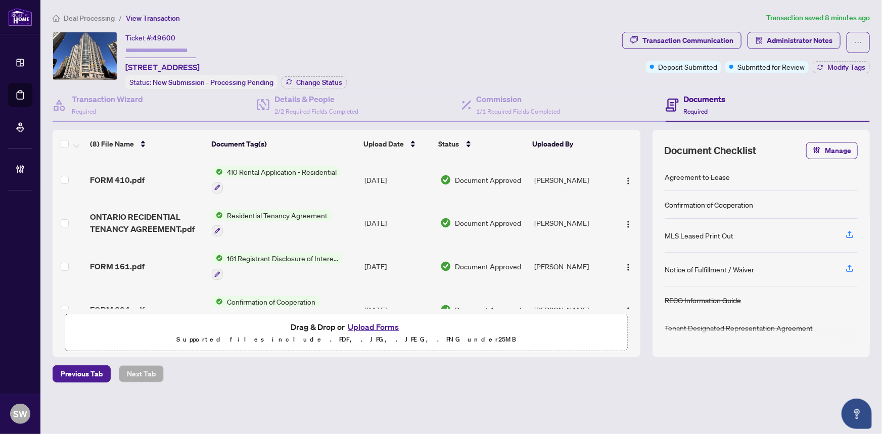
click at [278, 296] on span "Confirmation of Cooperation" at bounding box center [271, 301] width 97 height 11
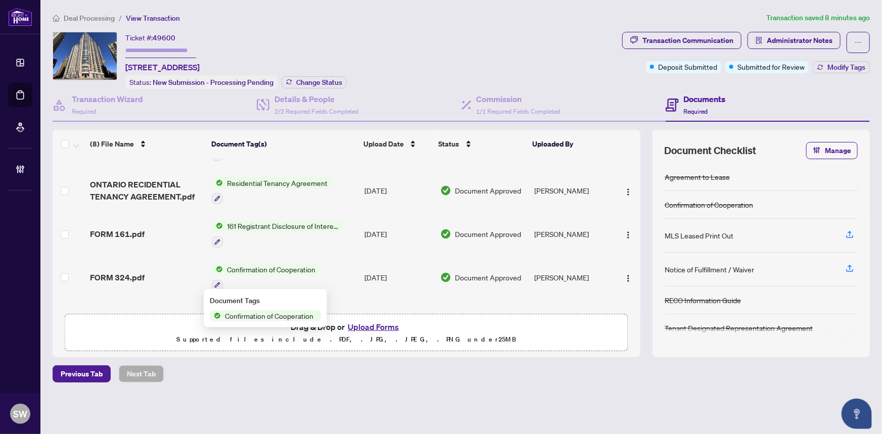
scroll to position [45, 0]
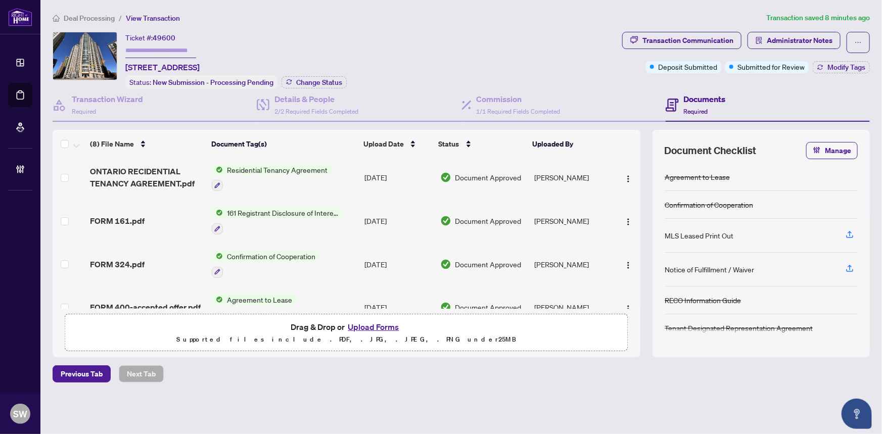
click at [172, 261] on div "FORM 324.pdf" at bounding box center [147, 264] width 114 height 12
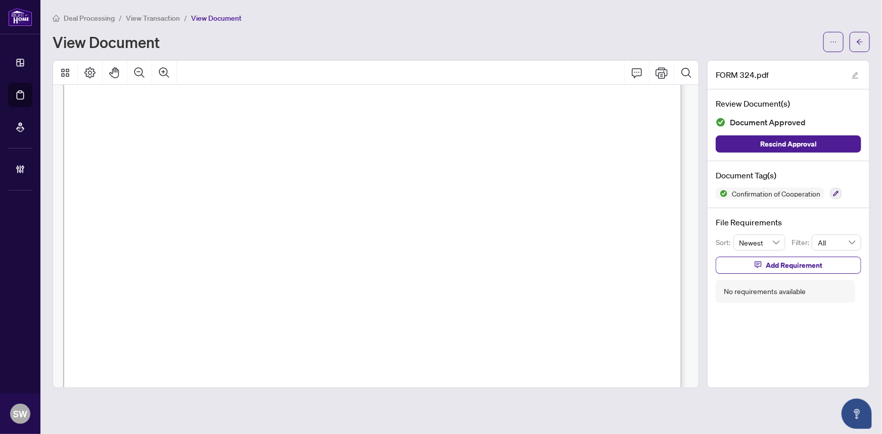
scroll to position [964, 0]
click at [226, 171] on span "(613) 369-5199" at bounding box center [177, 174] width 98 height 10
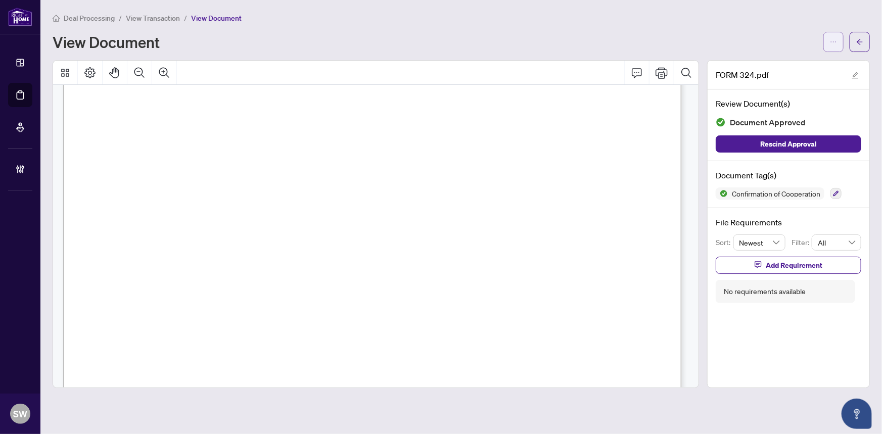
click at [834, 45] on span "button" at bounding box center [833, 42] width 7 height 16
click at [718, 35] on div "View Document" at bounding box center [435, 42] width 765 height 16
click at [866, 42] on button "button" at bounding box center [860, 42] width 20 height 20
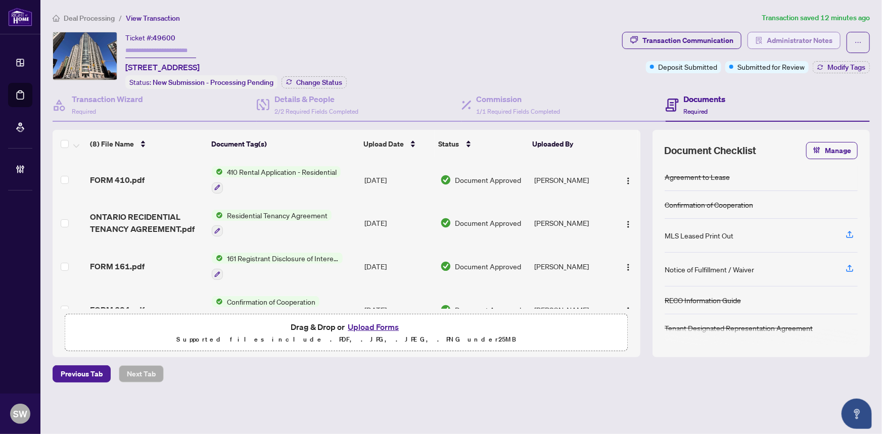
click at [804, 35] on span "Administrator Notes" at bounding box center [800, 40] width 66 height 16
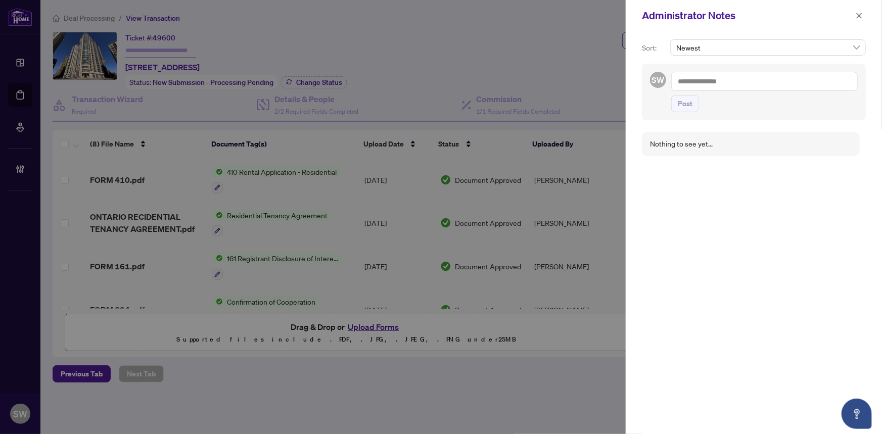
click at [721, 81] on textarea at bounding box center [764, 81] width 186 height 19
paste textarea "**********"
type textarea "**********"
click at [686, 106] on span "Post" at bounding box center [685, 114] width 15 height 16
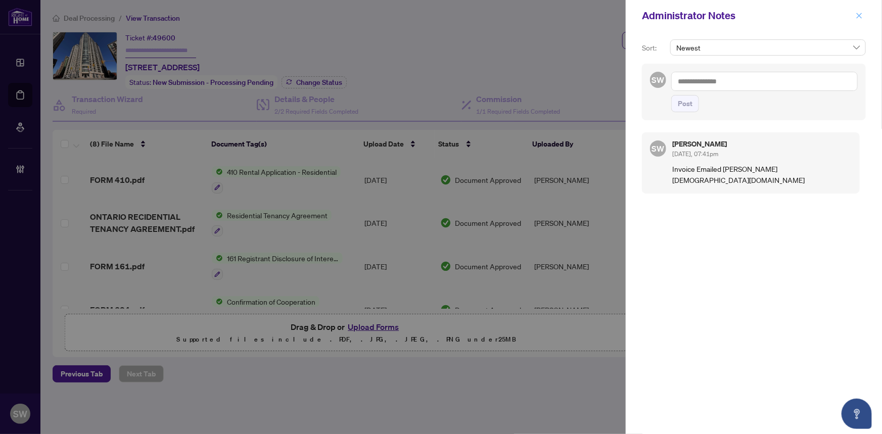
click at [858, 16] on icon "close" at bounding box center [859, 15] width 7 height 7
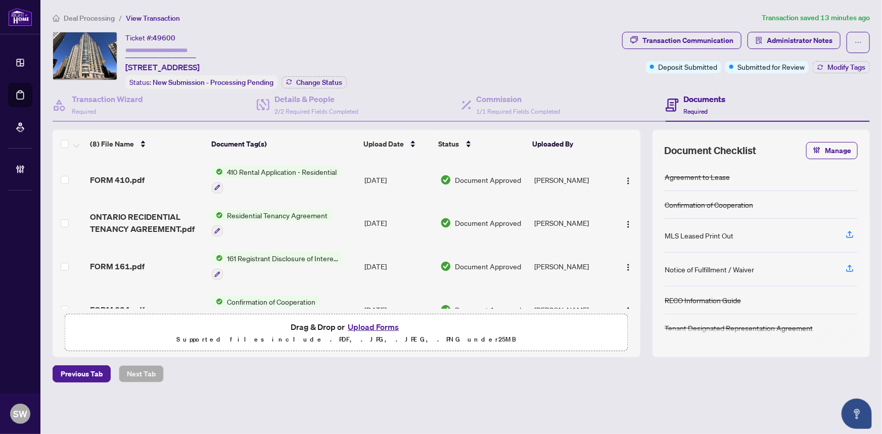
click at [141, 51] on input "text" at bounding box center [160, 50] width 71 height 15
paste input "*******"
type input "*******"
click at [331, 85] on button "Change Status" at bounding box center [313, 82] width 65 height 12
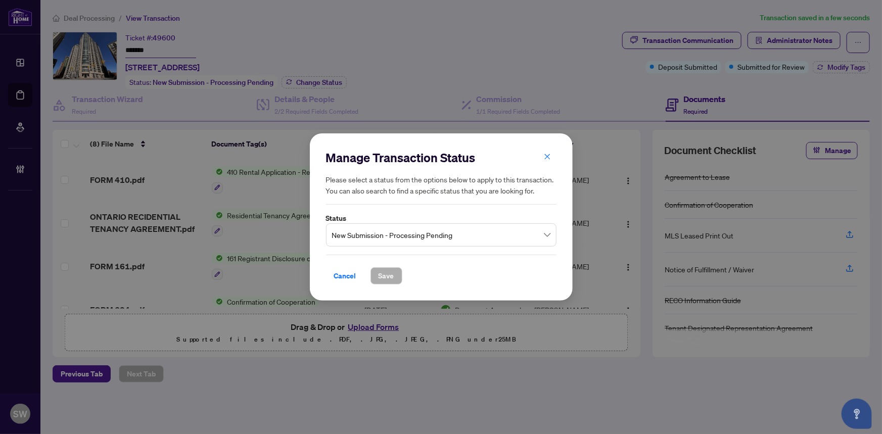
click at [394, 241] on span "New Submission - Processing Pending" at bounding box center [441, 234] width 218 height 19
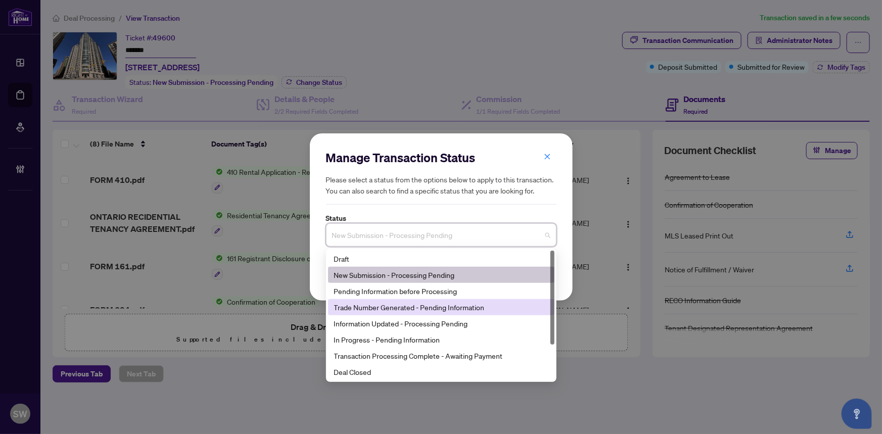
click at [375, 304] on div "Trade Number Generated - Pending Information" at bounding box center [441, 307] width 214 height 11
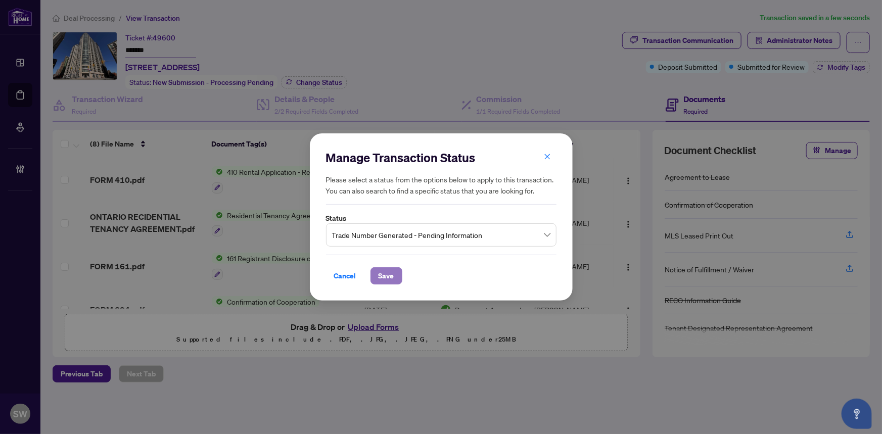
click at [386, 275] on span "Save" at bounding box center [387, 276] width 16 height 16
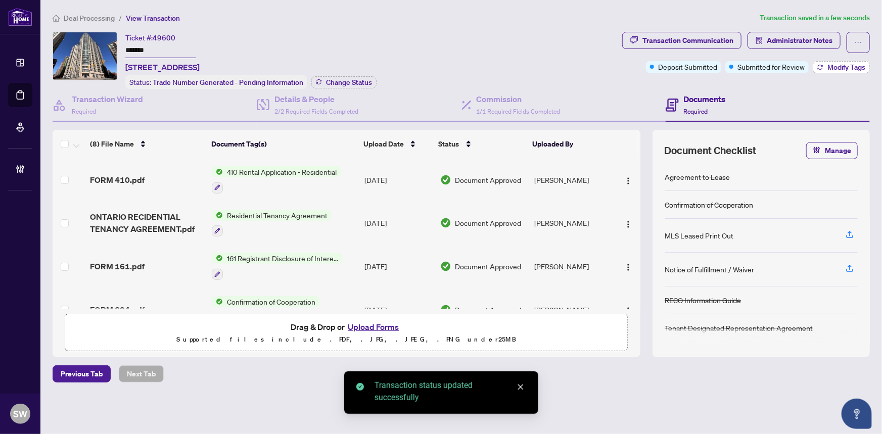
click at [847, 64] on span "Modify Tags" at bounding box center [846, 67] width 38 height 7
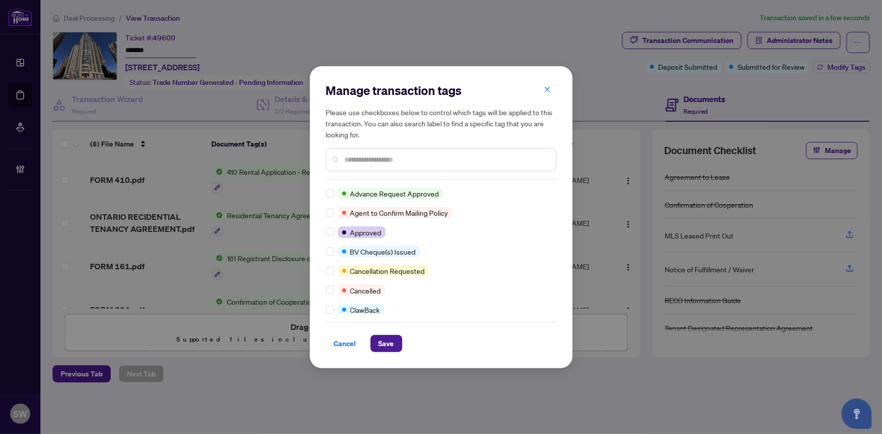
click at [363, 162] on input "text" at bounding box center [446, 159] width 203 height 11
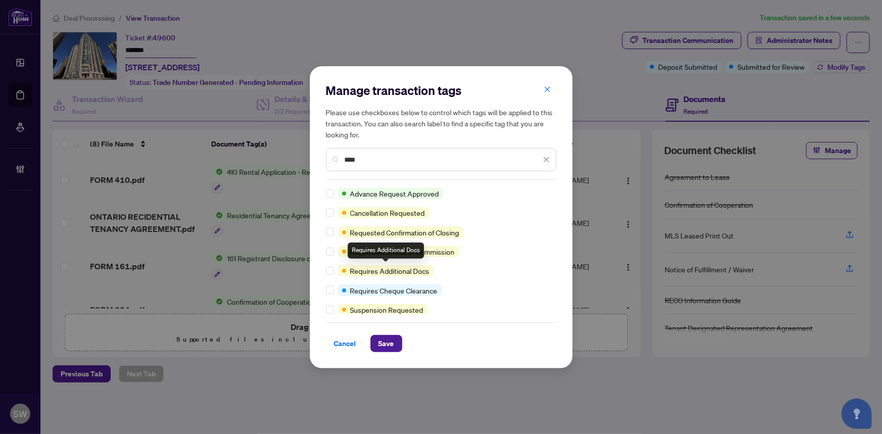
type input "****"
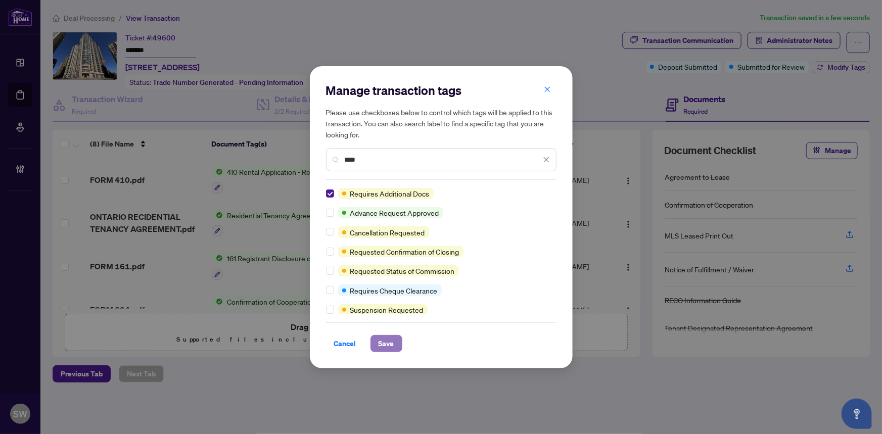
click at [388, 343] on span "Save" at bounding box center [387, 344] width 16 height 16
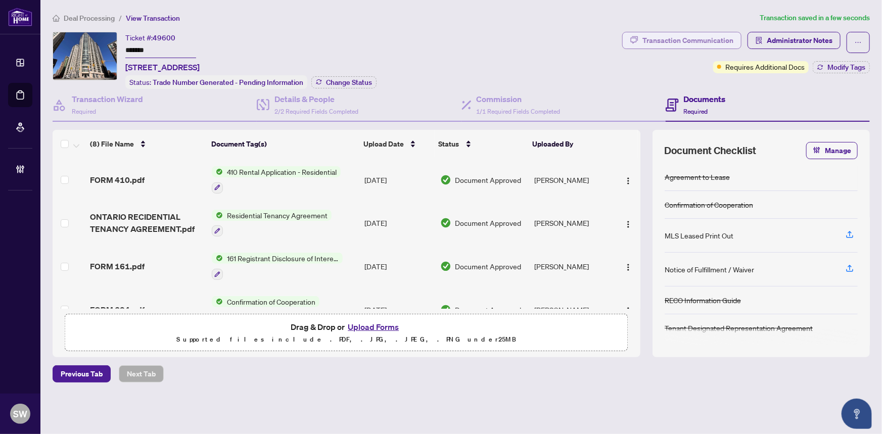
click at [728, 44] on div "Transaction Communication" at bounding box center [687, 40] width 91 height 16
type textarea "**********"
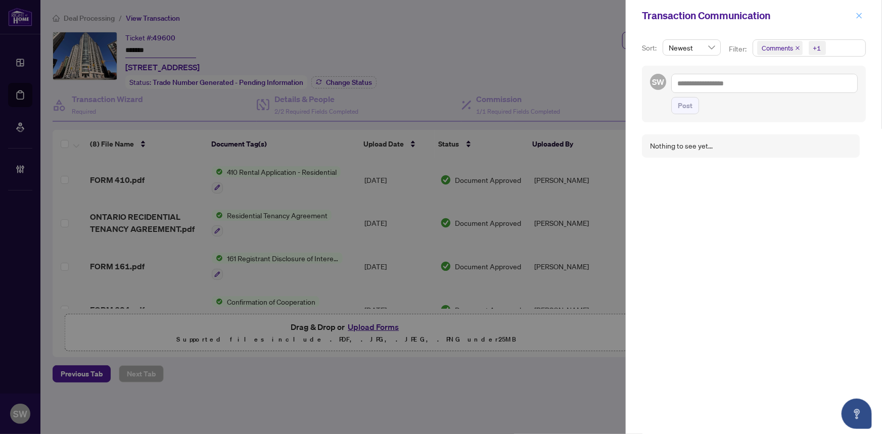
click at [856, 10] on span "button" at bounding box center [859, 16] width 7 height 16
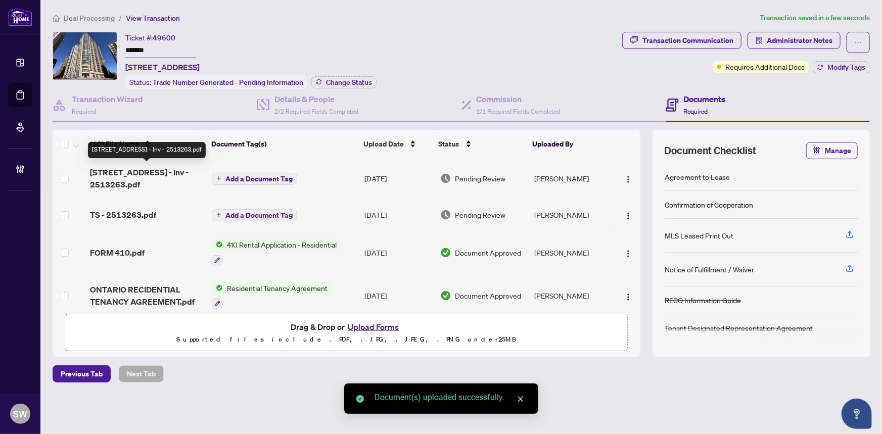
click at [147, 177] on span "195 Besserer St 803 - Inv - 2513263.pdf" at bounding box center [147, 178] width 114 height 24
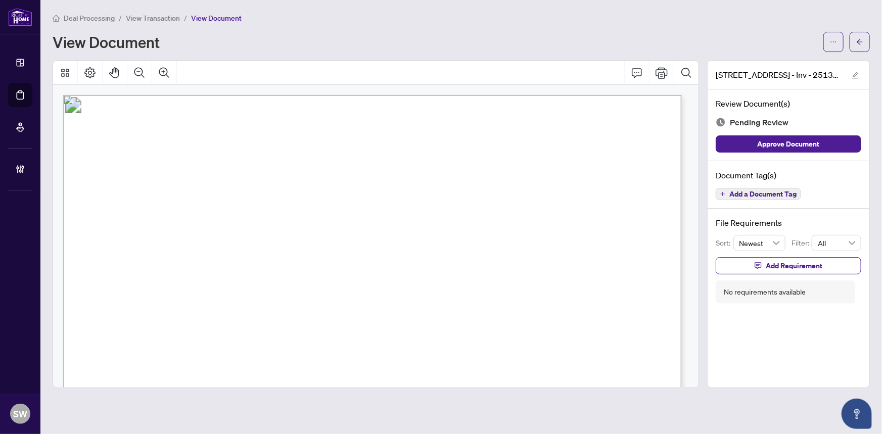
click at [766, 194] on span "Add a Document Tag" at bounding box center [762, 194] width 67 height 7
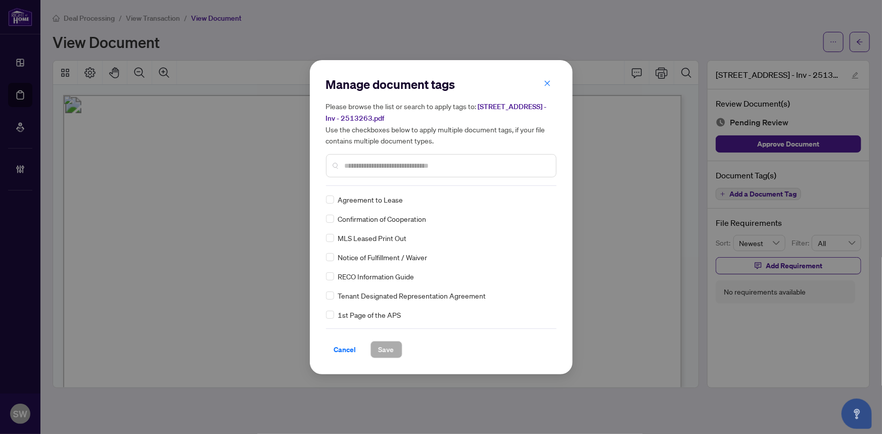
click at [424, 162] on input "text" at bounding box center [446, 165] width 203 height 11
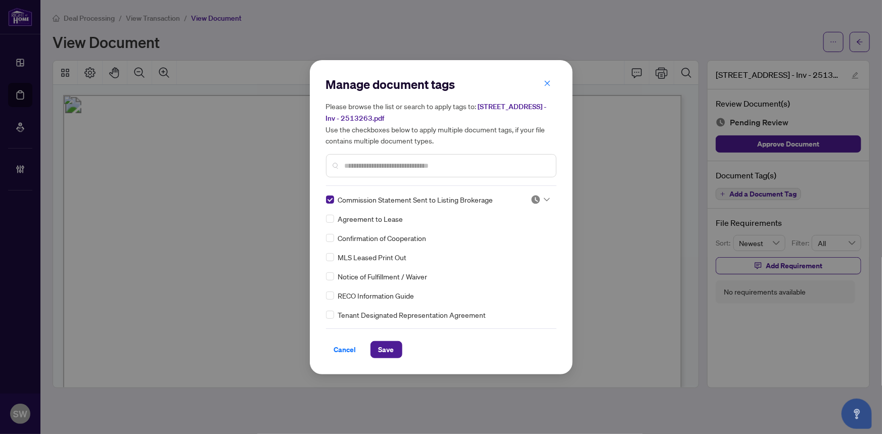
click at [544, 198] on icon at bounding box center [547, 200] width 6 height 4
click at [509, 246] on div "Approved" at bounding box center [507, 248] width 65 height 11
click at [384, 348] on span "Save" at bounding box center [387, 350] width 16 height 16
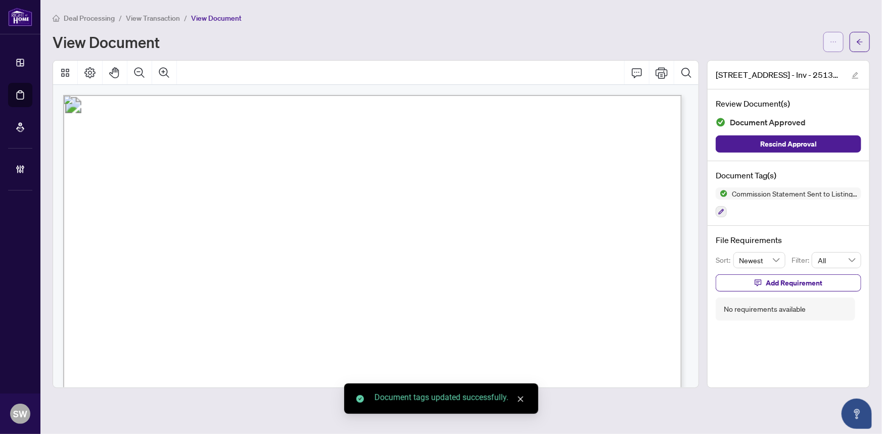
click at [834, 40] on icon "ellipsis" at bounding box center [833, 41] width 7 height 7
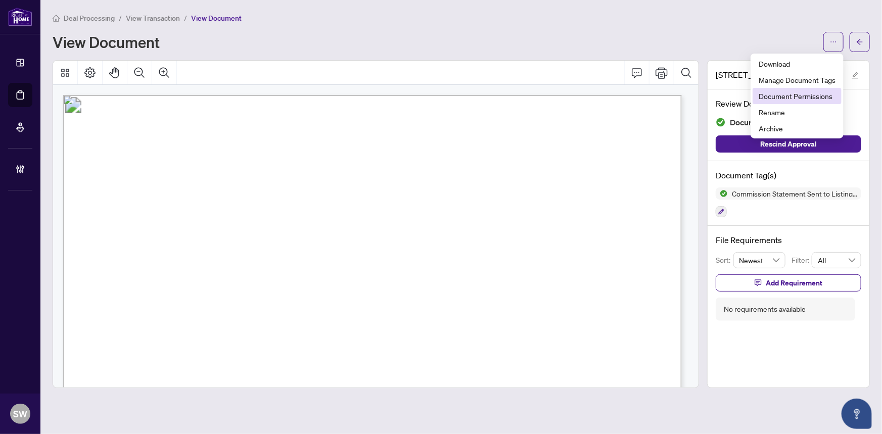
click at [822, 97] on span "Document Permissions" at bounding box center [797, 95] width 77 height 11
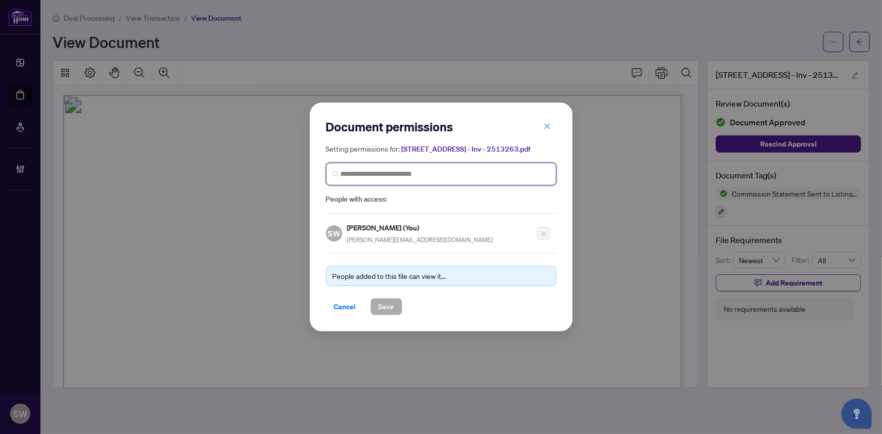
click at [377, 177] on input "search" at bounding box center [445, 174] width 209 height 11
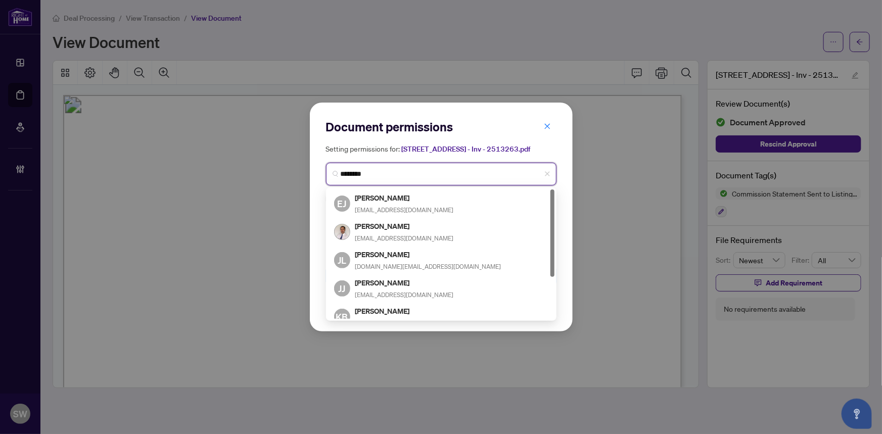
type input "*********"
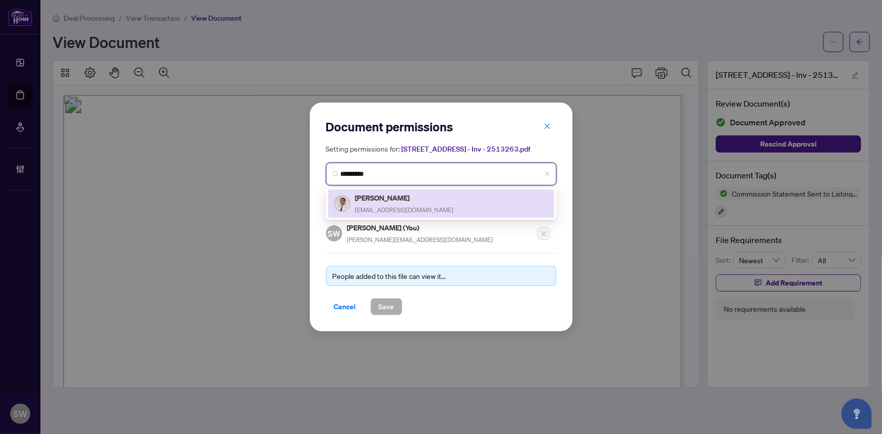
click at [388, 206] on span "dingjian817@gmail.com" at bounding box center [404, 210] width 99 height 8
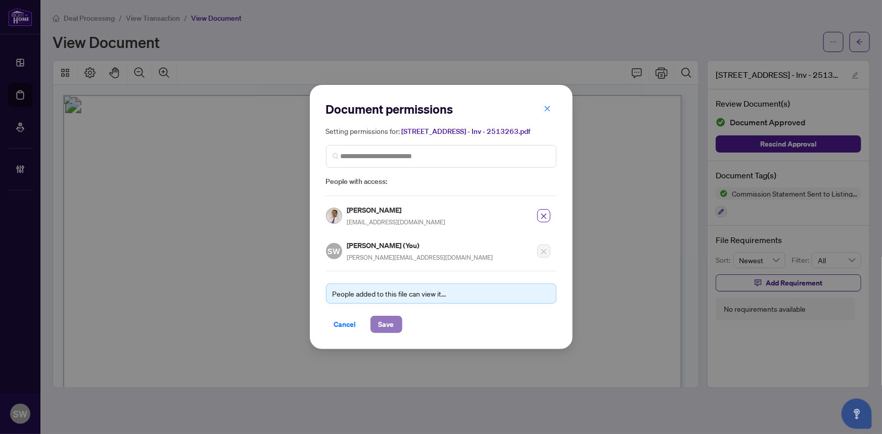
click at [385, 322] on span "Save" at bounding box center [387, 324] width 16 height 16
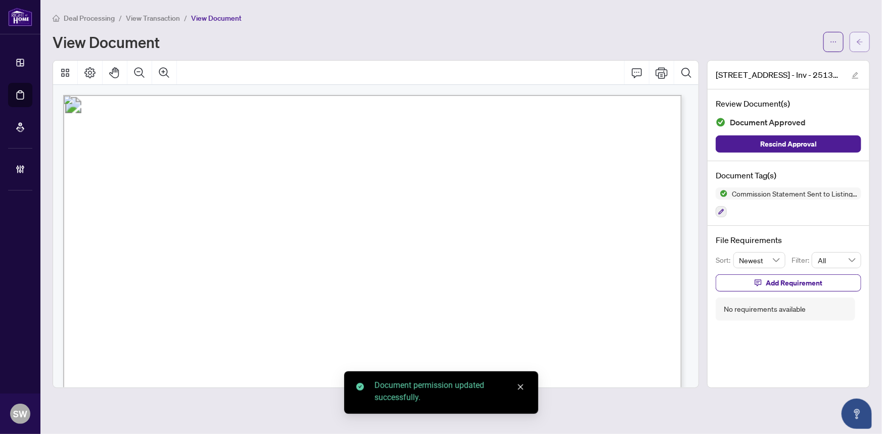
click at [864, 40] on button "button" at bounding box center [860, 42] width 20 height 20
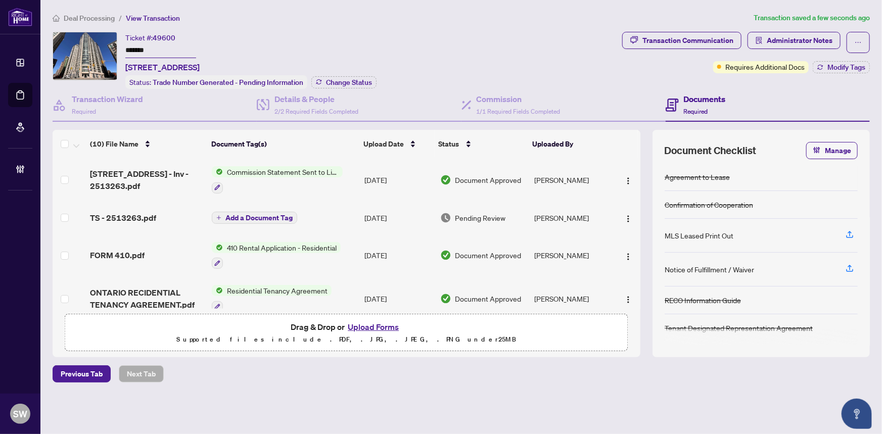
click at [166, 215] on div "TS - 2513263.pdf" at bounding box center [147, 218] width 114 height 12
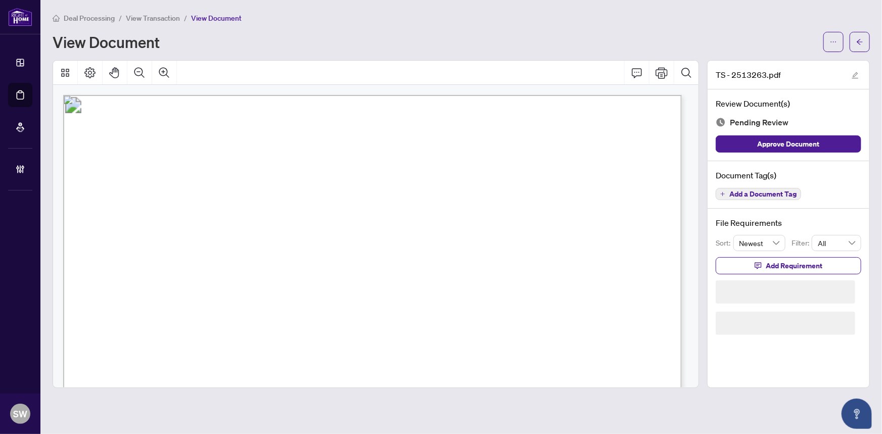
click at [749, 191] on span "Add a Document Tag" at bounding box center [762, 194] width 67 height 7
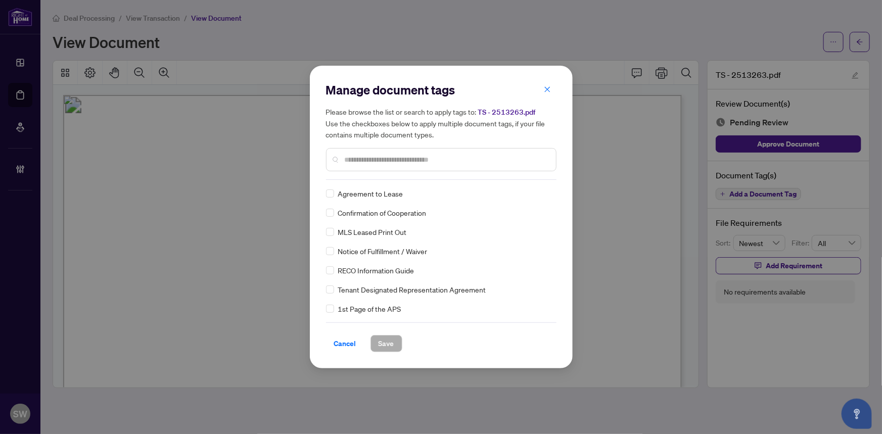
click at [429, 162] on input "text" at bounding box center [446, 159] width 203 height 11
type input "*****"
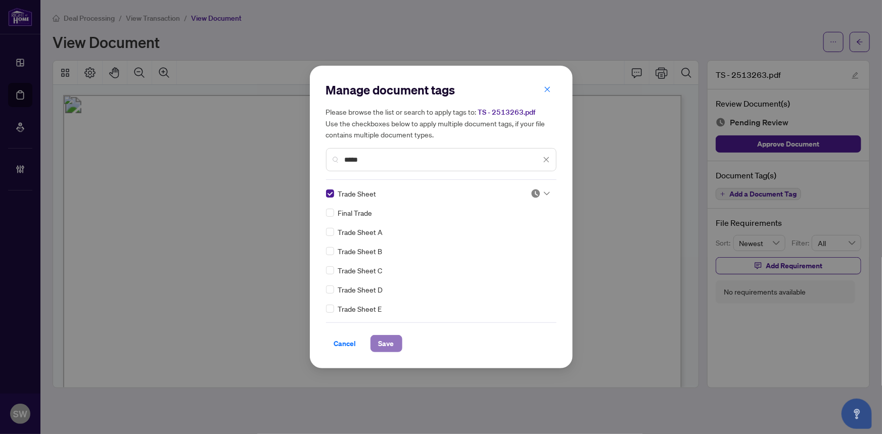
click at [382, 347] on span "Save" at bounding box center [387, 344] width 16 height 16
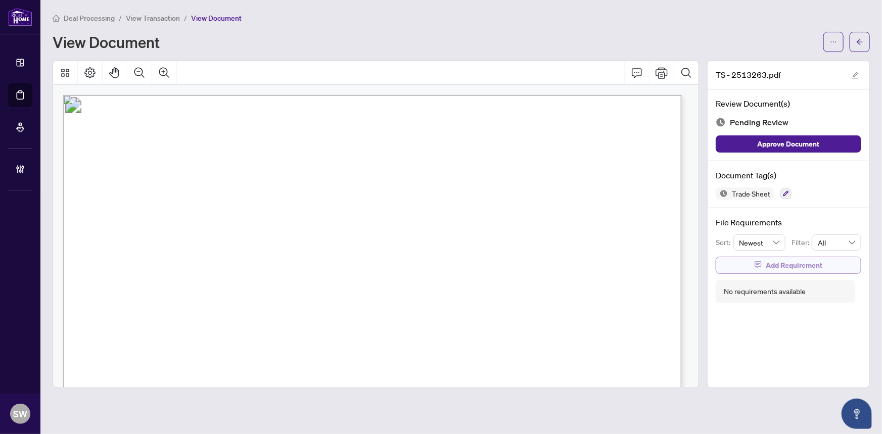
click at [792, 267] on span "Add Requirement" at bounding box center [794, 265] width 57 height 16
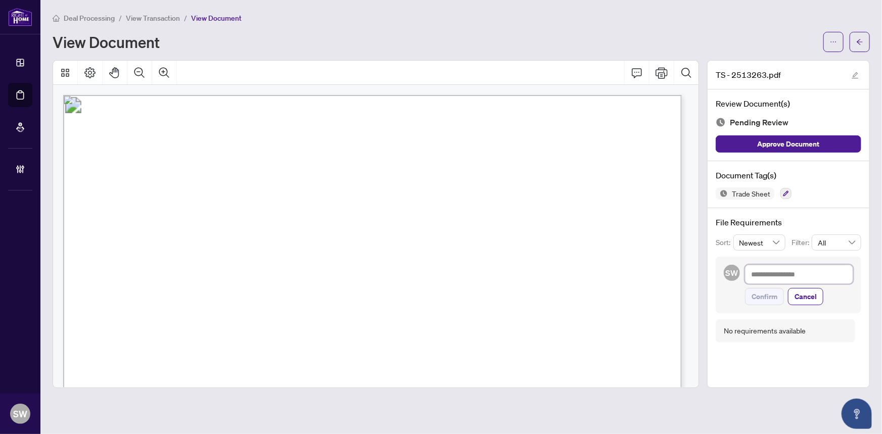
click at [768, 276] on textarea at bounding box center [799, 274] width 108 height 19
paste textarea "**********"
type textarea "**********"
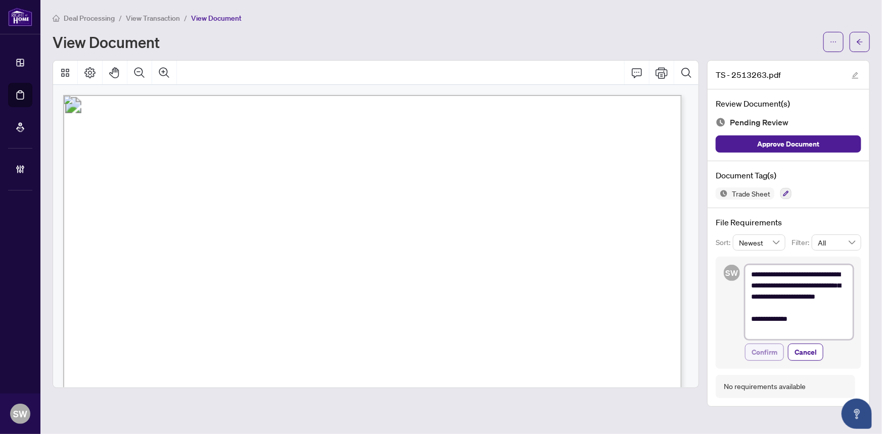
type textarea "**********"
click at [772, 355] on span "Confirm" at bounding box center [765, 352] width 26 height 16
type textarea "**********"
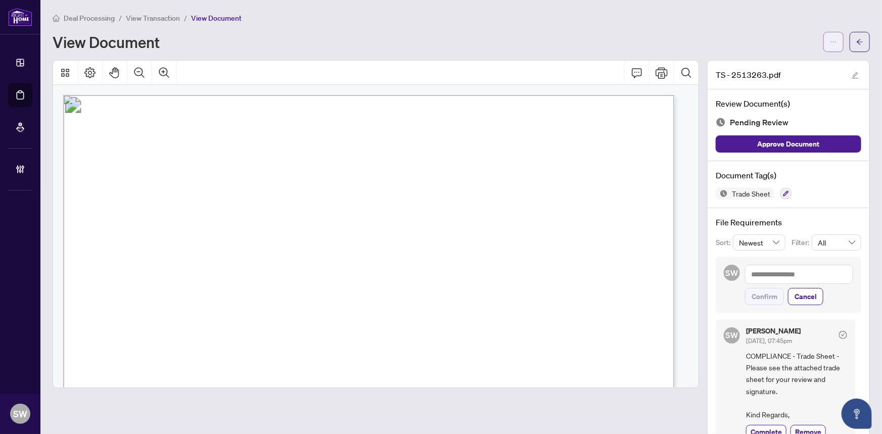
click at [830, 43] on icon "ellipsis" at bounding box center [833, 41] width 7 height 7
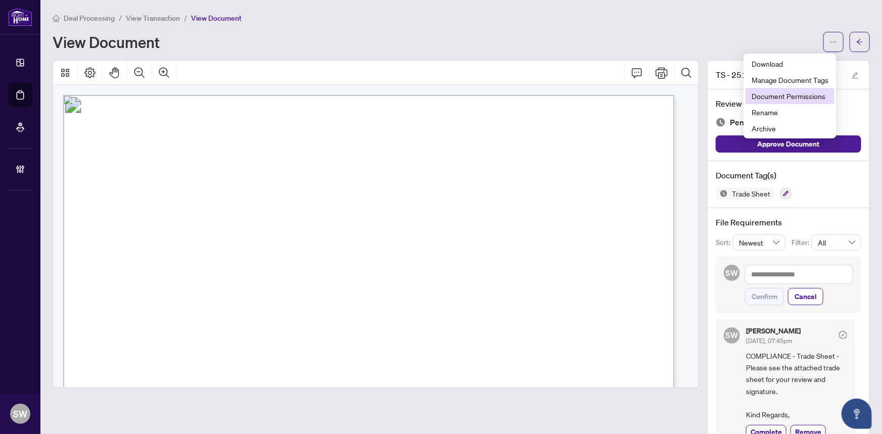
click at [806, 94] on span "Document Permissions" at bounding box center [790, 95] width 77 height 11
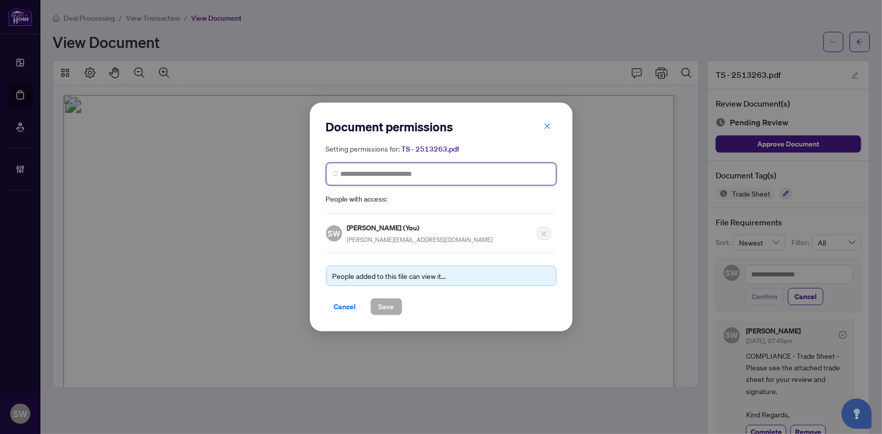
click at [386, 176] on input "search" at bounding box center [445, 174] width 209 height 11
type input "******"
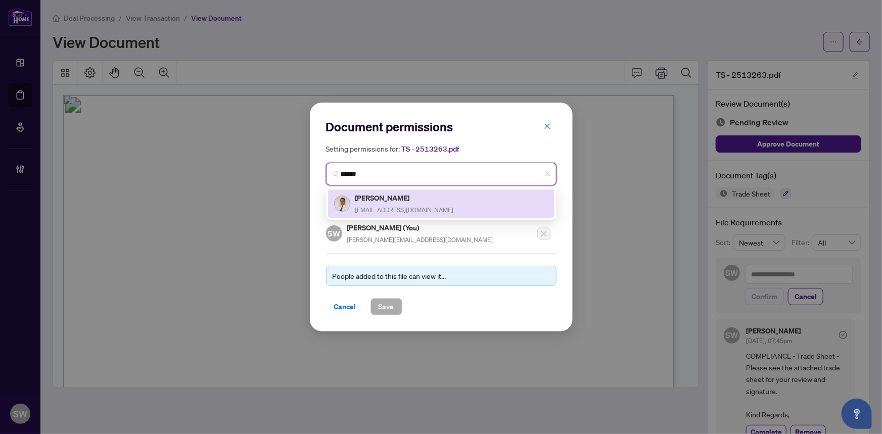
click at [382, 203] on div "Jian Ding dingjian817@gmail.com" at bounding box center [404, 203] width 99 height 23
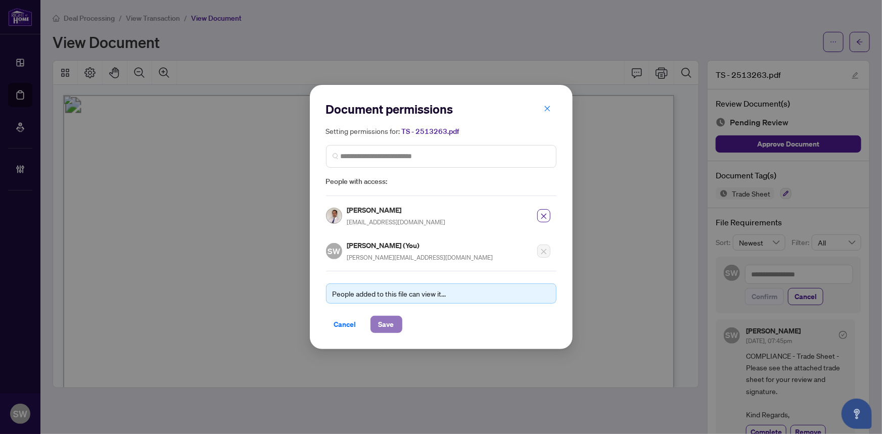
click at [383, 323] on span "Save" at bounding box center [387, 324] width 16 height 16
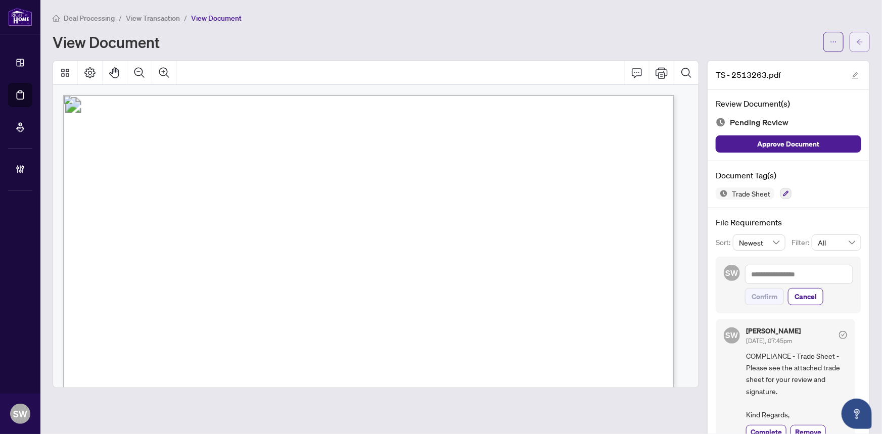
click at [856, 37] on span "button" at bounding box center [859, 42] width 7 height 16
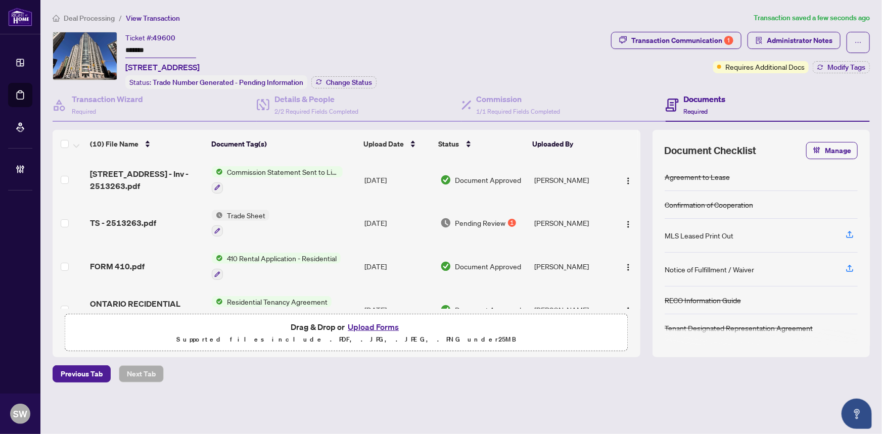
click at [145, 49] on input "*******" at bounding box center [160, 50] width 71 height 15
click at [364, 84] on span "Change Status" at bounding box center [349, 82] width 46 height 7
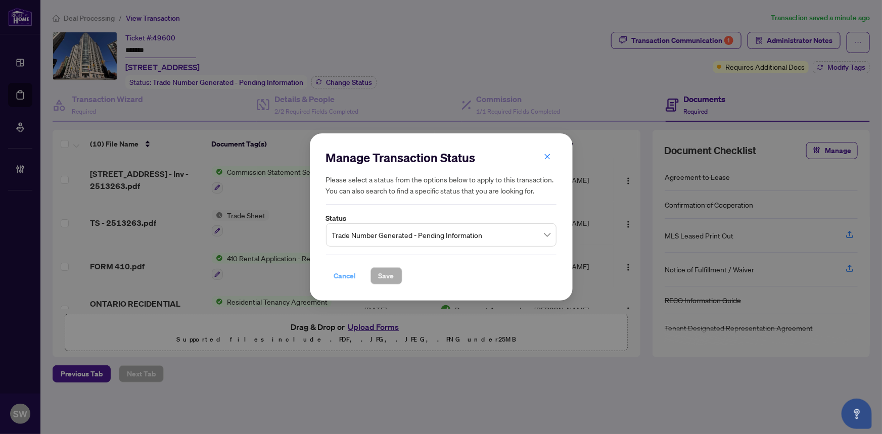
click at [344, 274] on span "Cancel" at bounding box center [345, 276] width 22 height 16
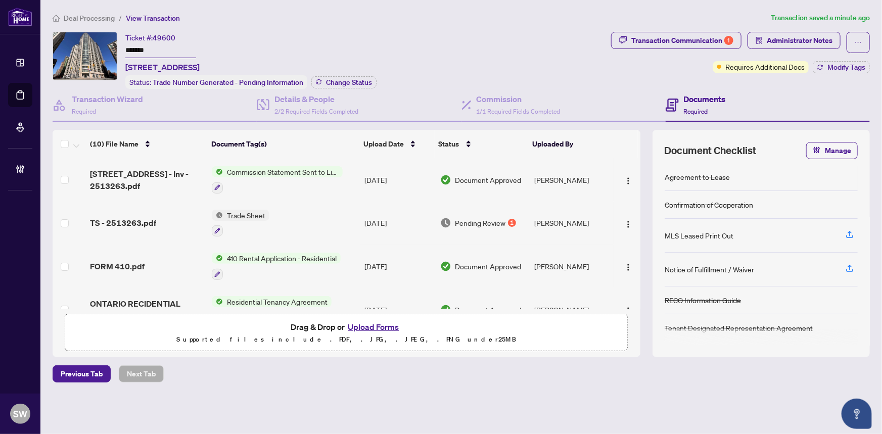
click at [82, 17] on span "Deal Processing" at bounding box center [89, 18] width 51 height 9
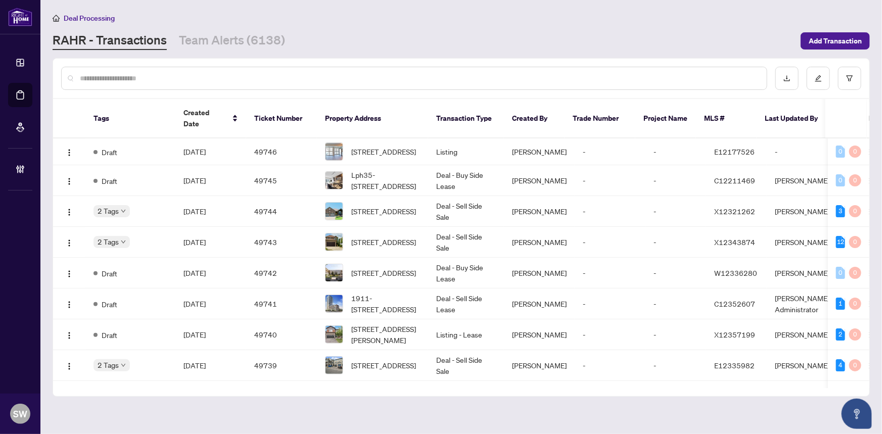
click at [108, 77] on input "text" at bounding box center [419, 78] width 679 height 11
paste input "*****"
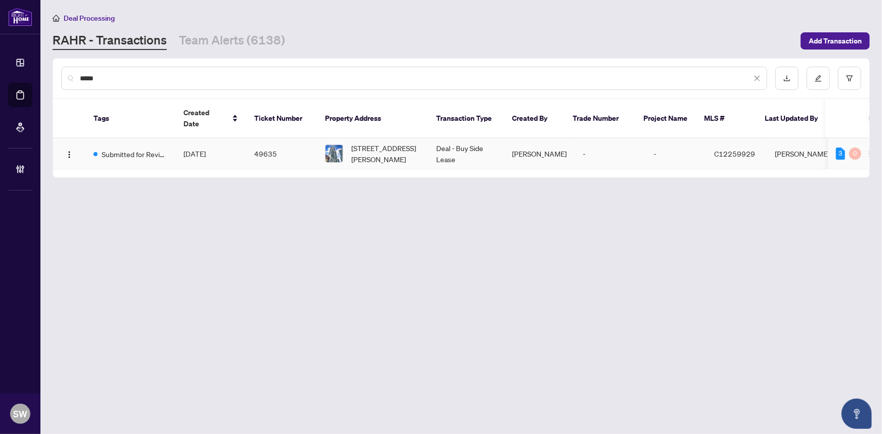
type input "*****"
click at [238, 143] on td "[DATE]" at bounding box center [210, 153] width 71 height 31
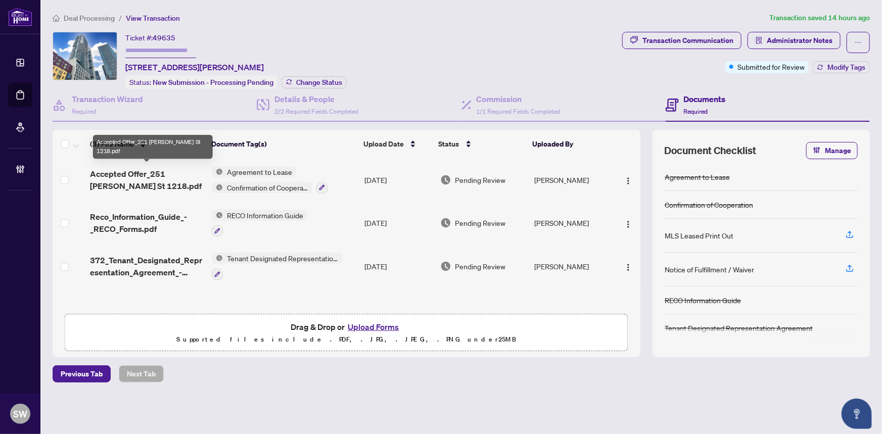
click at [110, 173] on span "Accepted Offer_251 Jarvis St 1218.pdf" at bounding box center [147, 180] width 114 height 24
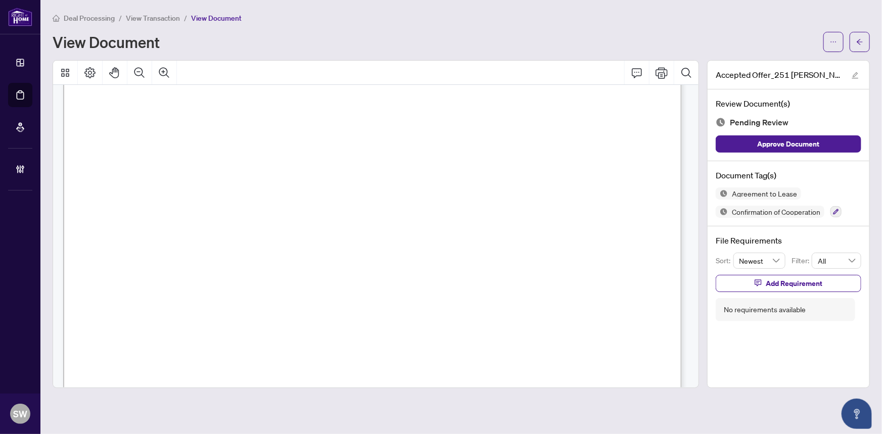
scroll to position [1700, 0]
drag, startPoint x: 149, startPoint y: 271, endPoint x: 197, endPoint y: 271, distance: 48.0
click at [197, 271] on span "251 Jarvis St, 1218, Toronto, ON M5B 0C3" at bounding box center [207, 274] width 159 height 10
click at [254, 269] on span "251 Jarvis St, 1218, Toronto, ON M5B 0C3" at bounding box center [207, 274] width 159 height 10
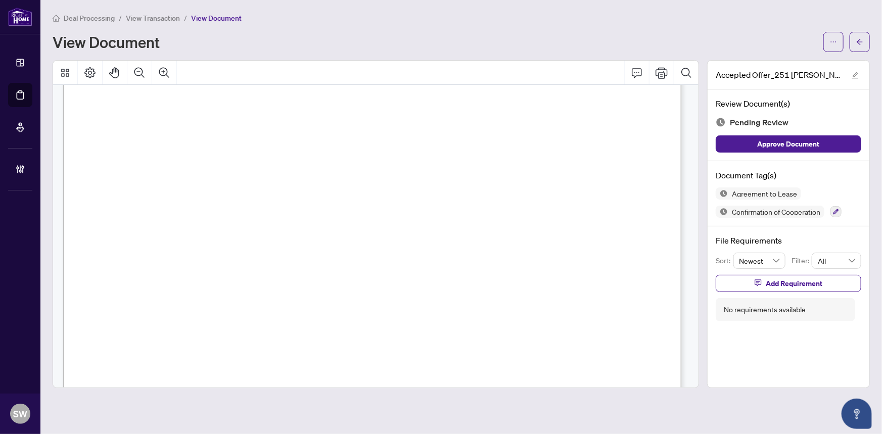
click at [287, 269] on span "251 Jarvis St, 1218, Toronto, ON M5B 0C3" at bounding box center [207, 274] width 159 height 10
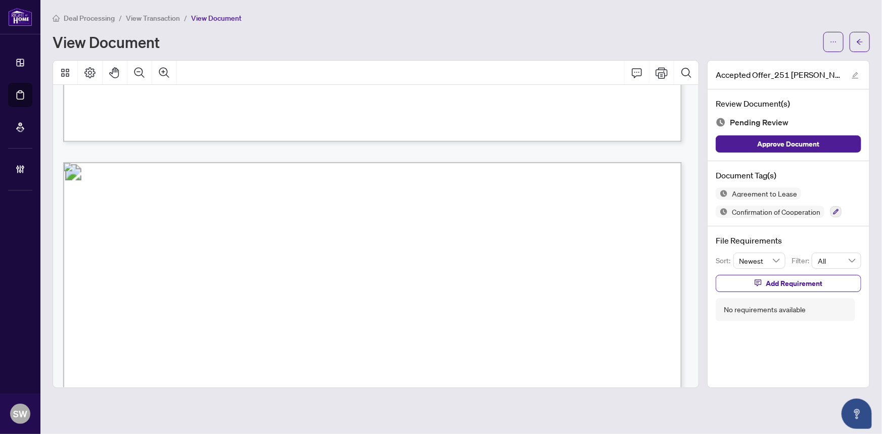
scroll to position [4100, 0]
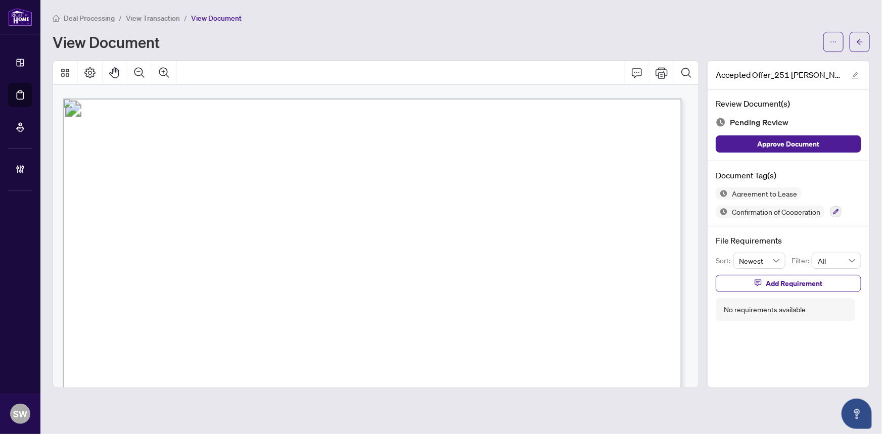
drag, startPoint x: 149, startPoint y: 230, endPoint x: 208, endPoint y: 232, distance: 59.7
click at [208, 232] on span "Shelby Hanson, Chukwudi Anadebe, Anthony Amoakoh, Chukwuemeka Itegbe" at bounding box center [307, 232] width 318 height 10
click at [169, 251] on span "Feng Chen" at bounding box center [204, 255] width 82 height 10
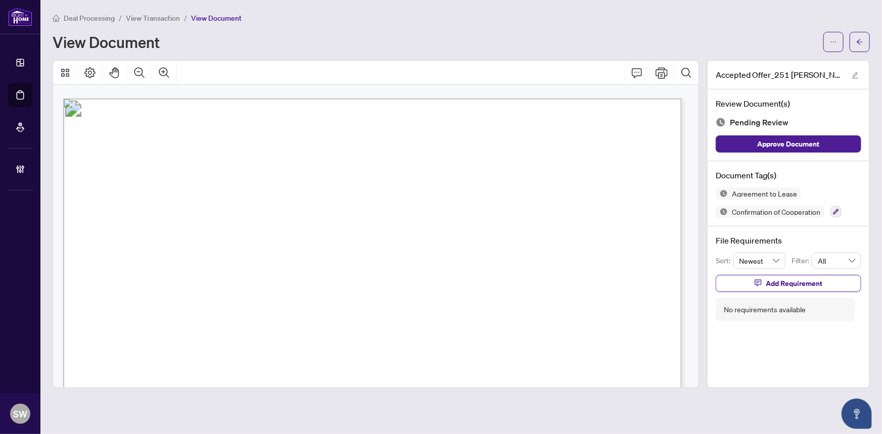
drag, startPoint x: 149, startPoint y: 227, endPoint x: 219, endPoint y: 232, distance: 70.4
click at [219, 232] on span "Shelby Hanson, Chukwudi Anadebe, Anthony Amoakoh, Chukwuemeka Itegbe" at bounding box center [307, 232] width 318 height 10
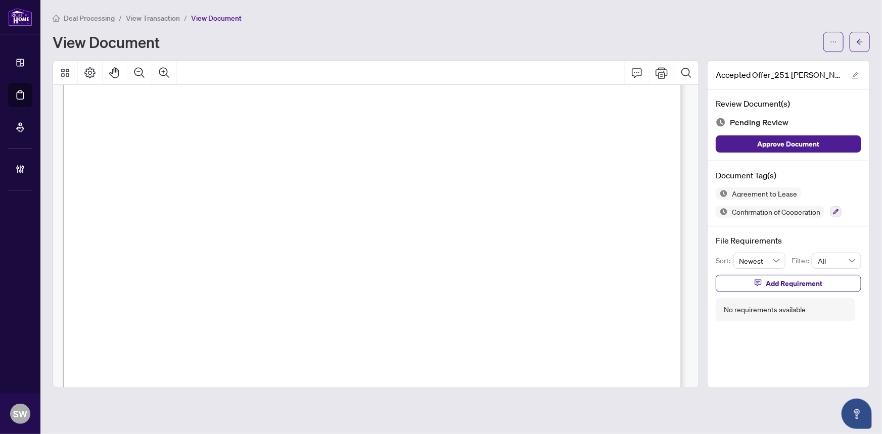
scroll to position [861, 0]
click at [174, 339] on span "RADHWAN ABOOD" at bounding box center [145, 344] width 71 height 10
click at [836, 212] on icon "button" at bounding box center [836, 212] width 6 height 6
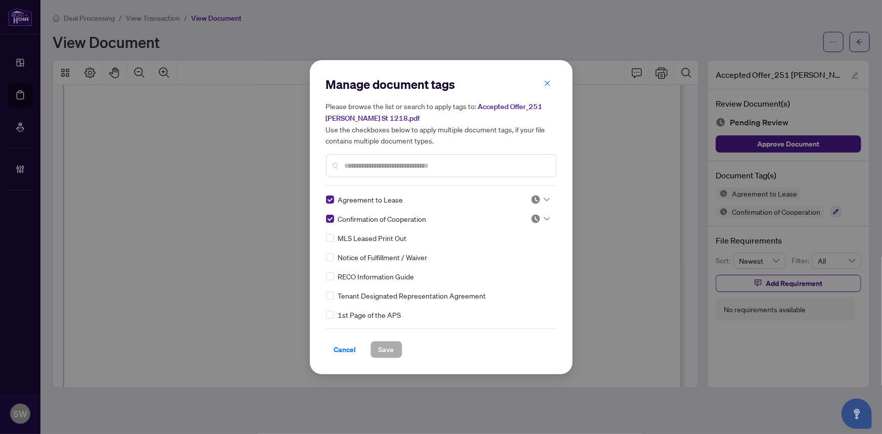
click at [535, 215] on img at bounding box center [536, 219] width 10 height 10
click at [509, 278] on div "RECO Information Guide" at bounding box center [438, 276] width 224 height 11
click at [540, 209] on div "Agreement to Lease Confirmation of Cooperation MLS Leased Print Out Notice of F…" at bounding box center [441, 257] width 230 height 126
click at [540, 215] on div at bounding box center [540, 219] width 19 height 10
click at [523, 266] on div "Approved" at bounding box center [507, 267] width 65 height 11
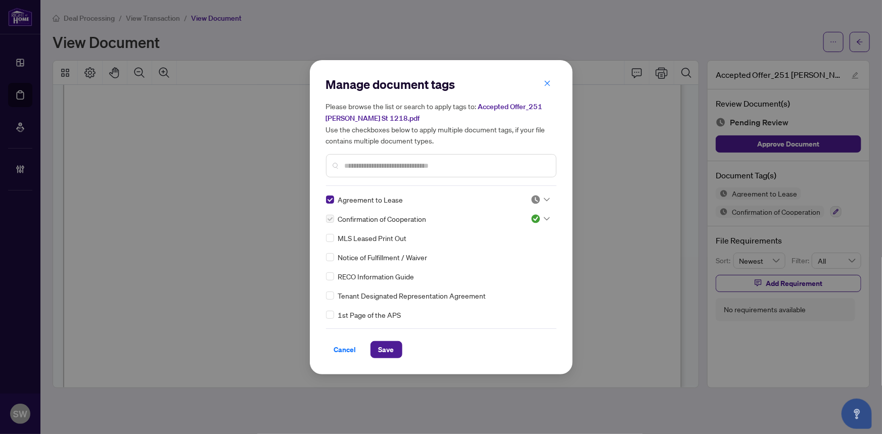
click at [544, 198] on icon at bounding box center [547, 200] width 6 height 4
click at [501, 251] on div "Approved" at bounding box center [507, 248] width 65 height 11
click at [344, 349] on span "Cancel" at bounding box center [345, 350] width 22 height 16
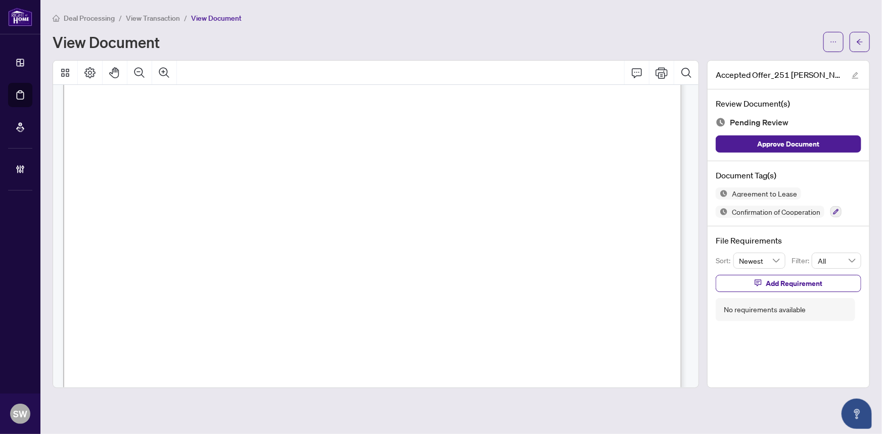
scroll to position [5998, 0]
click at [836, 213] on icon "button" at bounding box center [836, 212] width 6 height 6
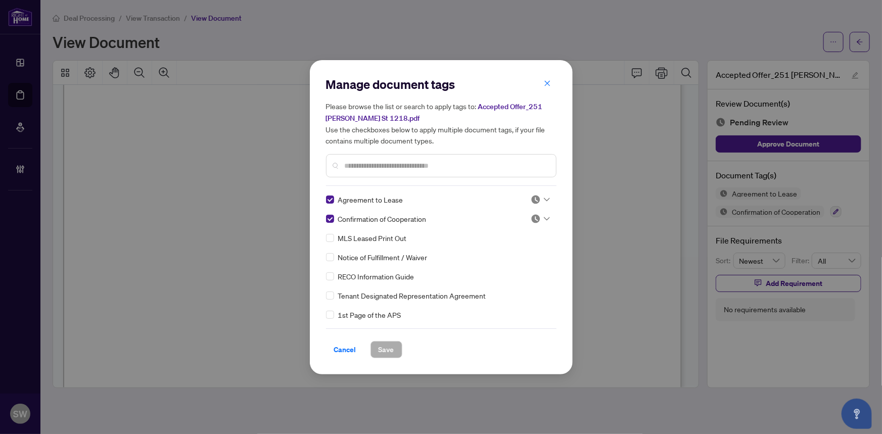
click at [368, 161] on input "text" at bounding box center [446, 165] width 203 height 11
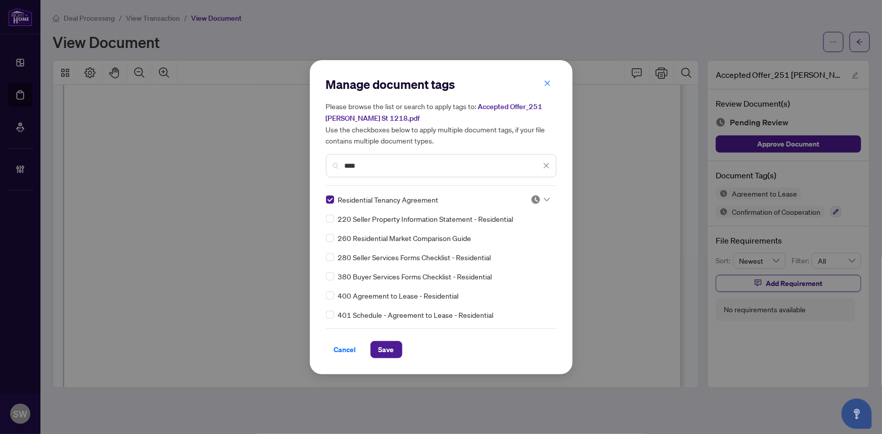
click at [544, 201] on icon at bounding box center [547, 200] width 6 height 4
click at [507, 247] on div "Approved" at bounding box center [507, 248] width 65 height 11
drag, startPoint x: 364, startPoint y: 165, endPoint x: 329, endPoint y: 161, distance: 36.1
click at [329, 161] on div "****" at bounding box center [441, 165] width 230 height 23
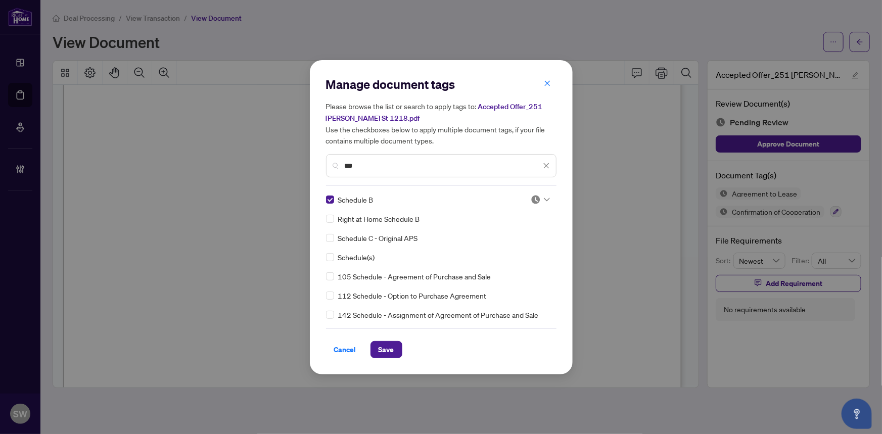
click at [538, 202] on div at bounding box center [540, 200] width 19 height 10
click at [515, 248] on div "Approved" at bounding box center [507, 248] width 65 height 11
drag, startPoint x: 364, startPoint y: 164, endPoint x: 338, endPoint y: 161, distance: 26.5
click at [338, 161] on div "***" at bounding box center [441, 165] width 230 height 23
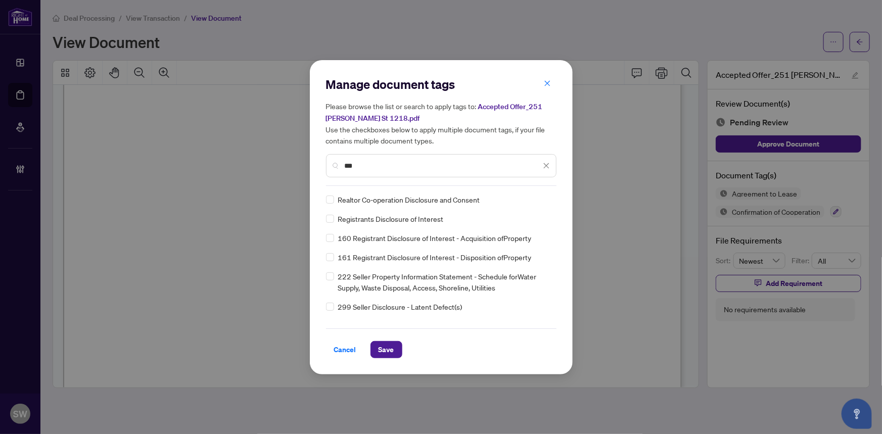
type input "***"
click at [538, 199] on div at bounding box center [540, 200] width 19 height 10
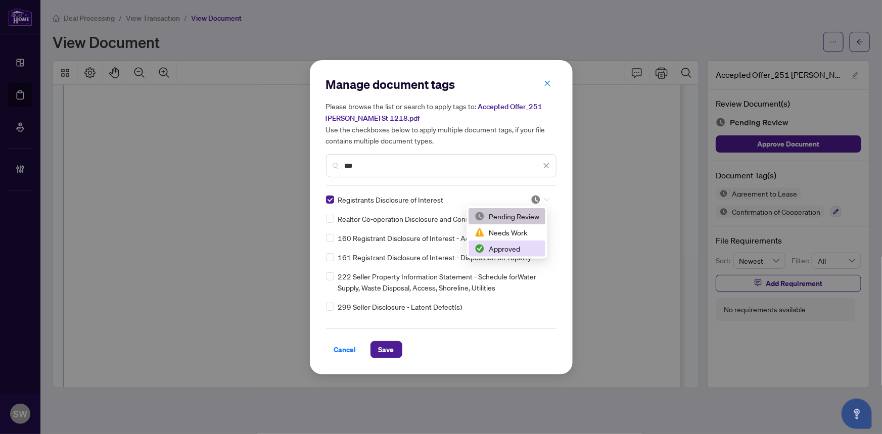
click at [501, 251] on div "Approved" at bounding box center [507, 248] width 65 height 11
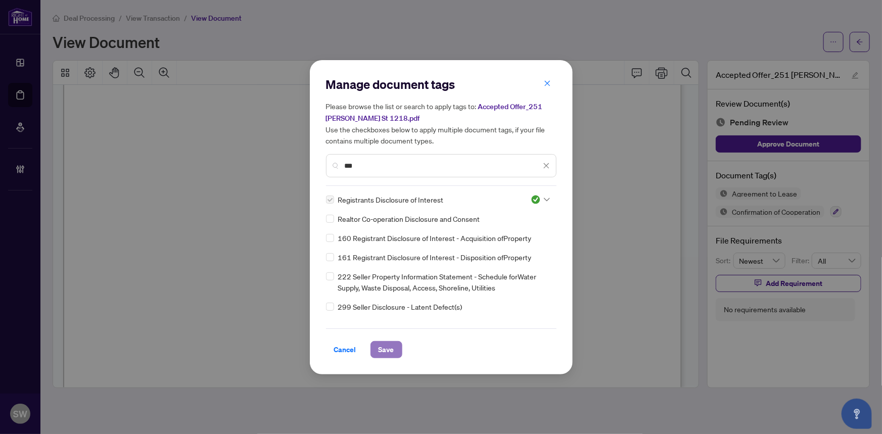
click at [394, 346] on button "Save" at bounding box center [386, 349] width 32 height 17
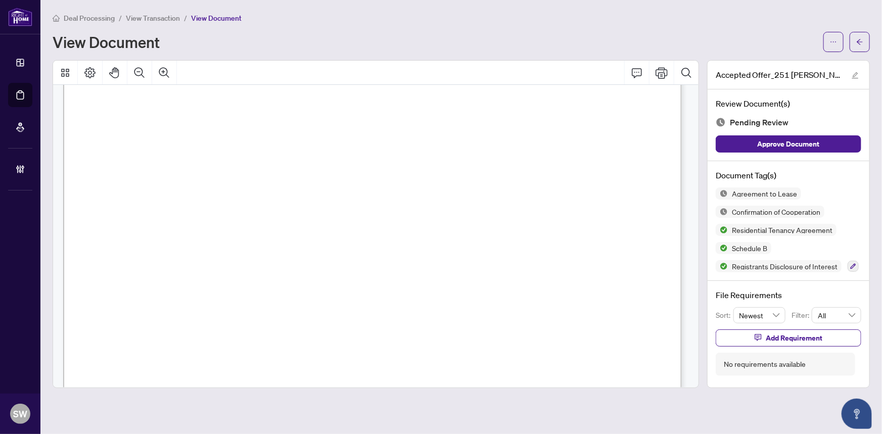
scroll to position [18885, 0]
click at [852, 263] on icon "button" at bounding box center [853, 266] width 6 height 6
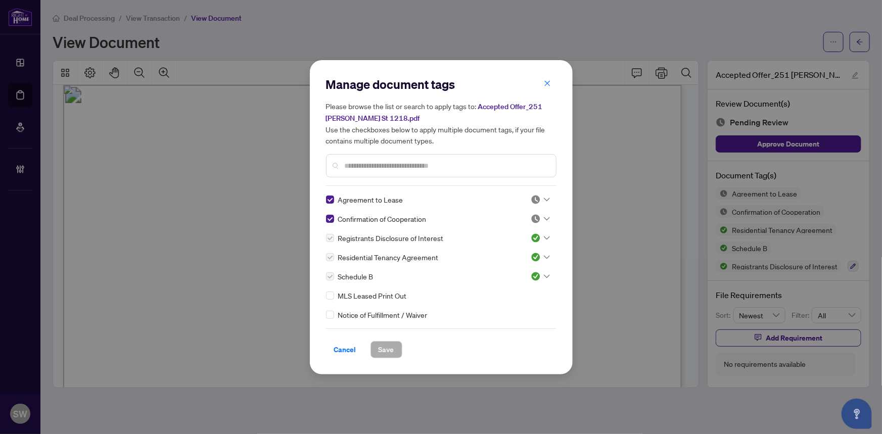
click at [356, 167] on input "text" at bounding box center [446, 165] width 203 height 11
type input "***"
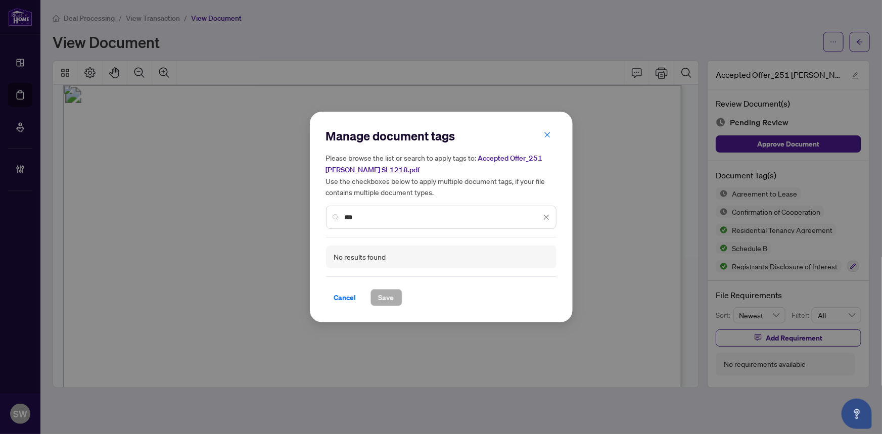
drag, startPoint x: 369, startPoint y: 221, endPoint x: 319, endPoint y: 217, distance: 49.7
click at [319, 217] on div "Manage document tags Please browse the list or search to apply tags to: Accepte…" at bounding box center [441, 217] width 263 height 211
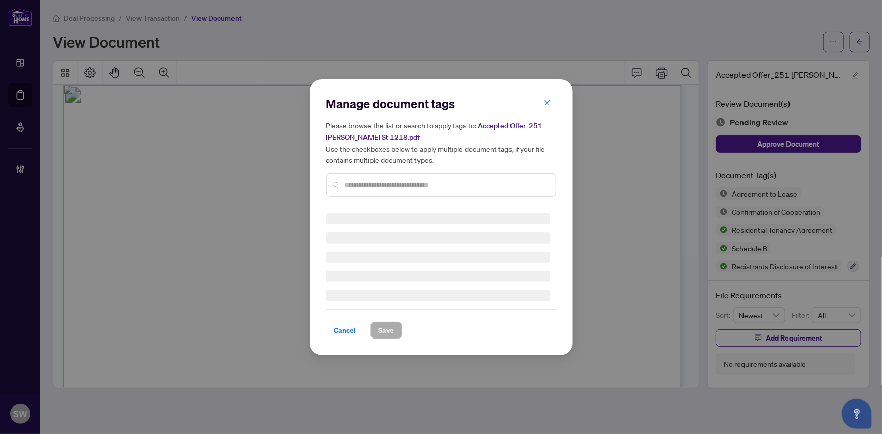
click at [344, 329] on div "Cancel Save" at bounding box center [441, 324] width 230 height 30
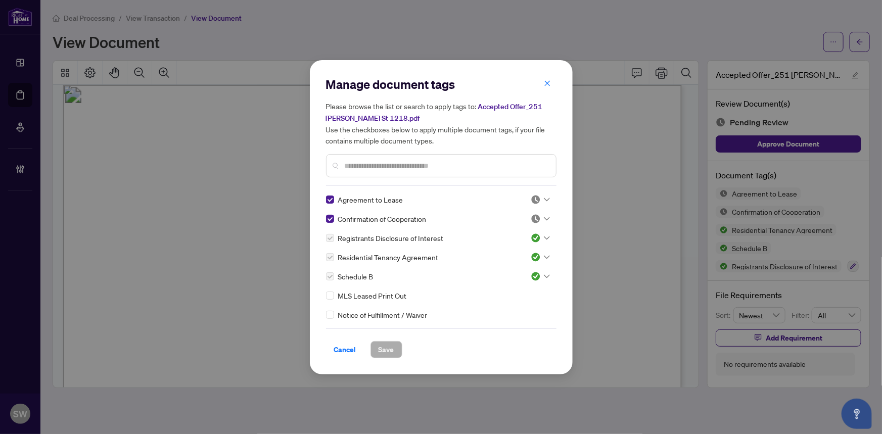
click at [536, 196] on img at bounding box center [536, 200] width 10 height 10
click at [502, 247] on div "Approved" at bounding box center [507, 248] width 65 height 11
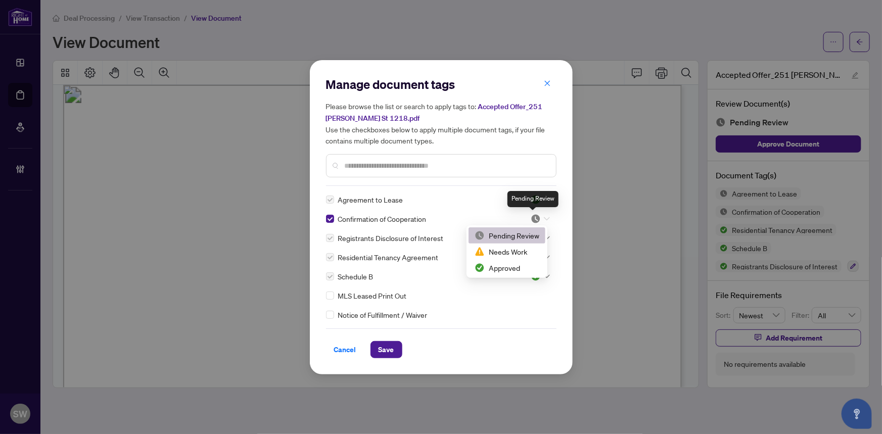
click at [532, 217] on img at bounding box center [536, 219] width 10 height 10
click at [507, 268] on div "Approved" at bounding box center [507, 267] width 65 height 11
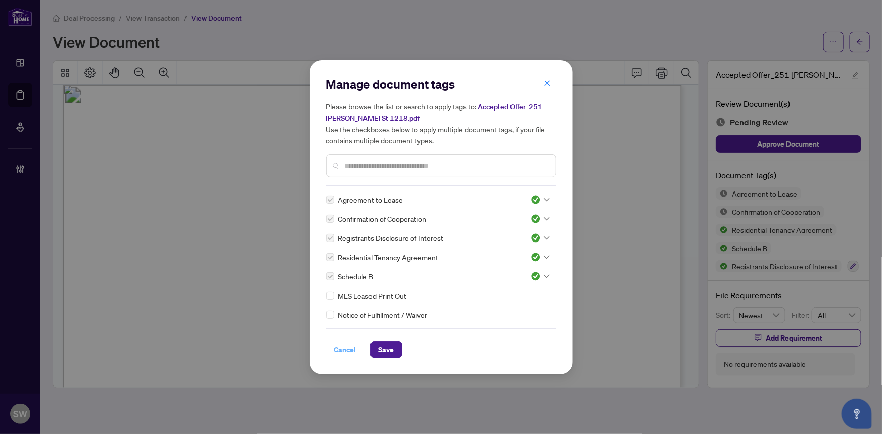
click at [339, 349] on span "Cancel" at bounding box center [345, 350] width 22 height 16
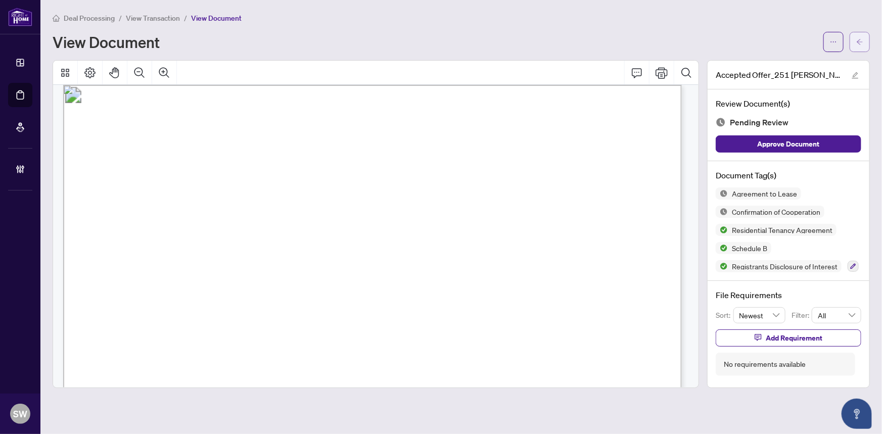
click at [858, 41] on icon "arrow-left" at bounding box center [860, 42] width 6 height 6
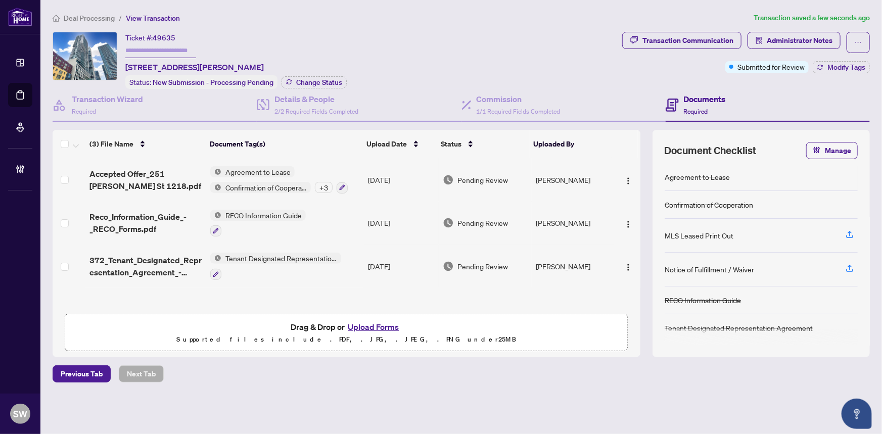
click at [164, 33] on span "49635" at bounding box center [164, 37] width 23 height 9
copy span "49635"
click at [164, 172] on span "Accepted Offer_251 Jarvis St 1218.pdf" at bounding box center [145, 180] width 113 height 24
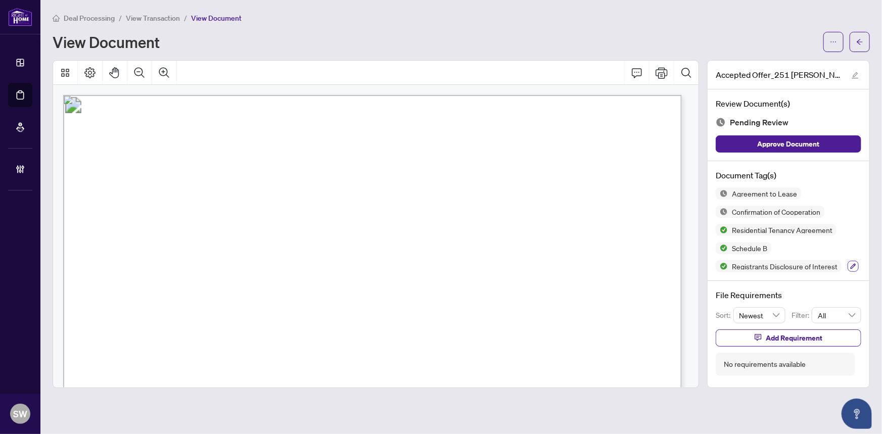
click at [850, 264] on icon "button" at bounding box center [853, 266] width 6 height 6
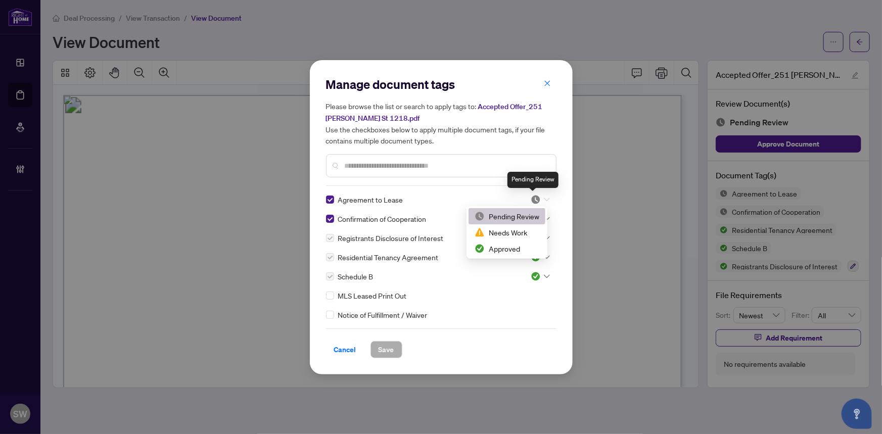
click at [536, 200] on img at bounding box center [536, 200] width 10 height 10
click at [505, 250] on div "Approved" at bounding box center [507, 248] width 65 height 11
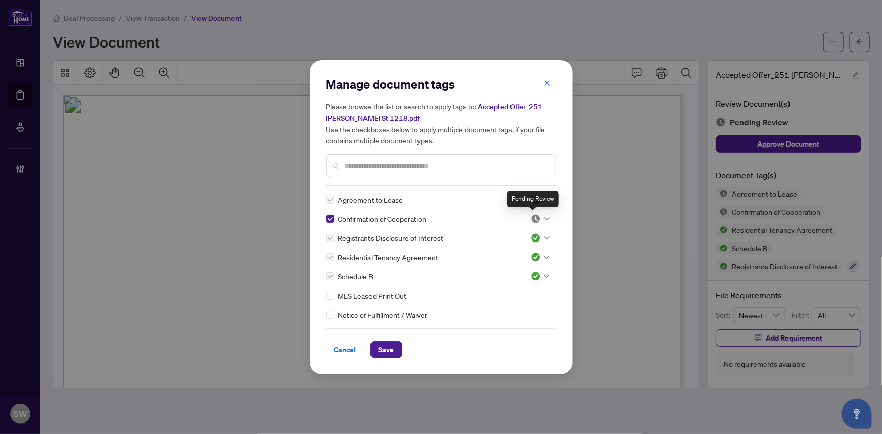
click at [536, 215] on img at bounding box center [536, 219] width 10 height 10
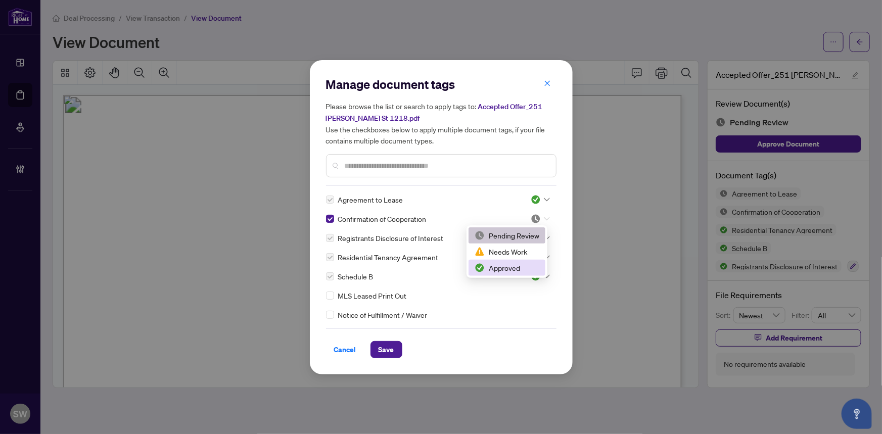
drag, startPoint x: 507, startPoint y: 268, endPoint x: 443, endPoint y: 312, distance: 77.4
click at [506, 268] on div "Approved" at bounding box center [507, 267] width 65 height 11
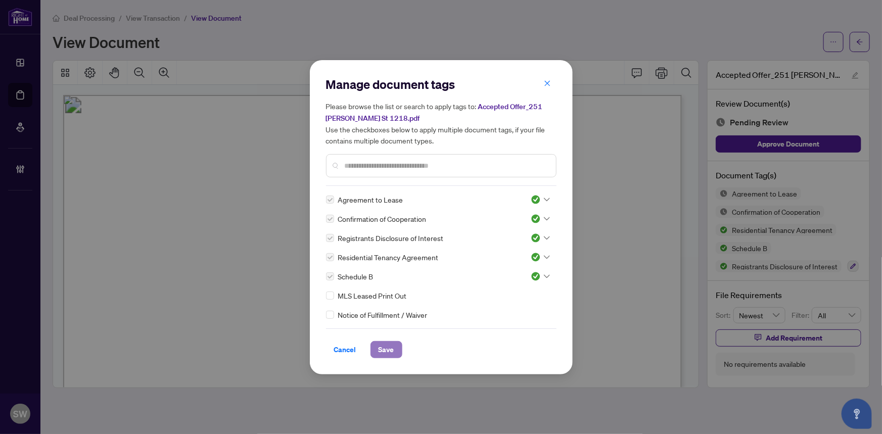
click at [384, 350] on span "Save" at bounding box center [387, 350] width 16 height 16
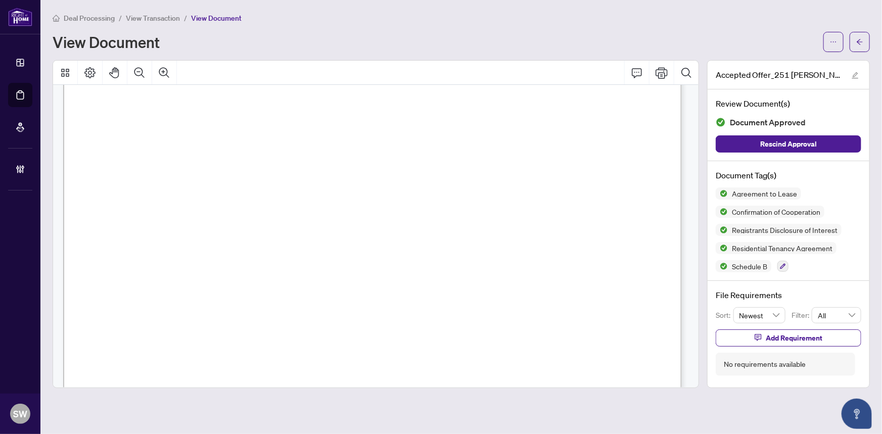
scroll to position [137, 0]
click at [860, 39] on icon "arrow-left" at bounding box center [860, 42] width 6 height 6
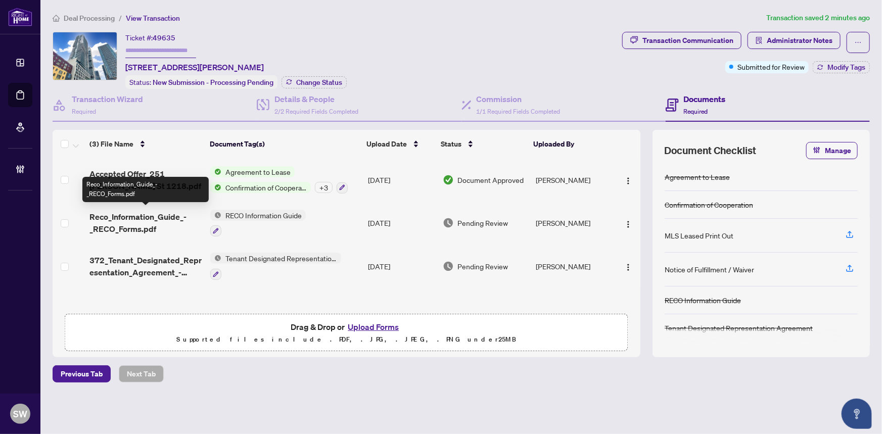
click at [168, 214] on span "Reco_Information_Guide_-_RECO_Forms.pdf" at bounding box center [145, 223] width 113 height 24
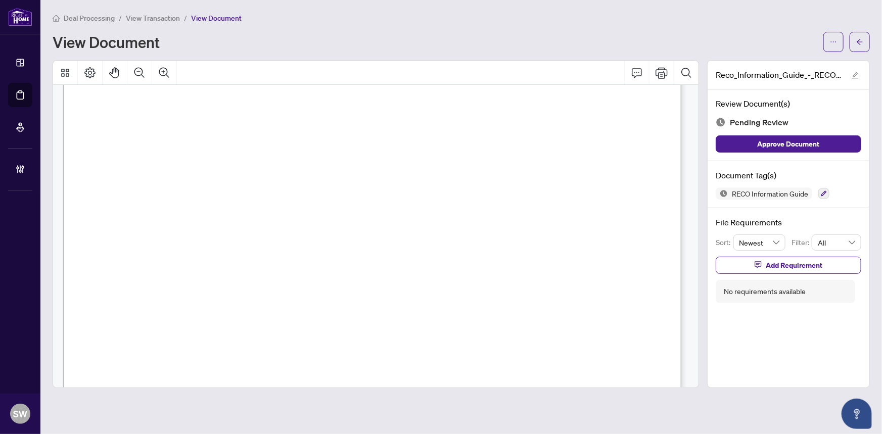
scroll to position [10044, 0]
click at [828, 193] on button "button" at bounding box center [823, 193] width 11 height 11
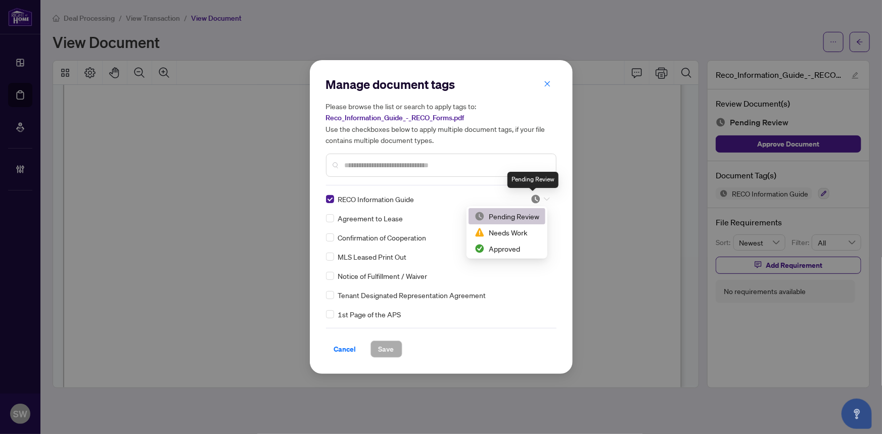
click at [532, 197] on img at bounding box center [536, 199] width 10 height 10
click at [510, 250] on div "Approved" at bounding box center [507, 248] width 65 height 11
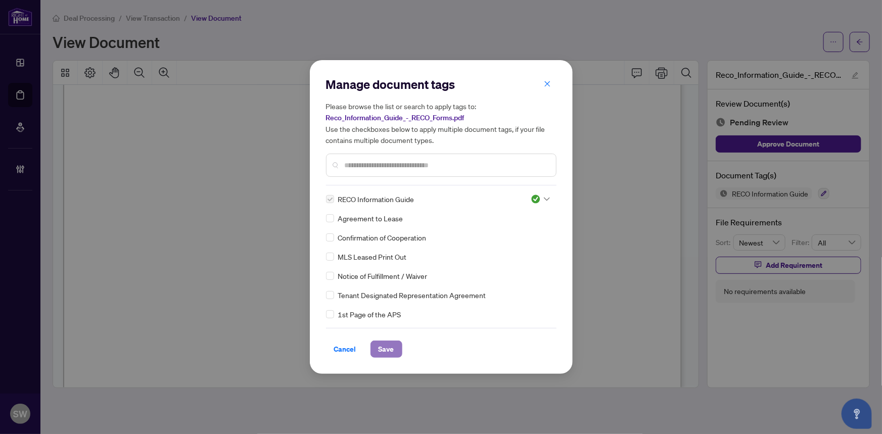
click at [384, 345] on span "Save" at bounding box center [387, 349] width 16 height 16
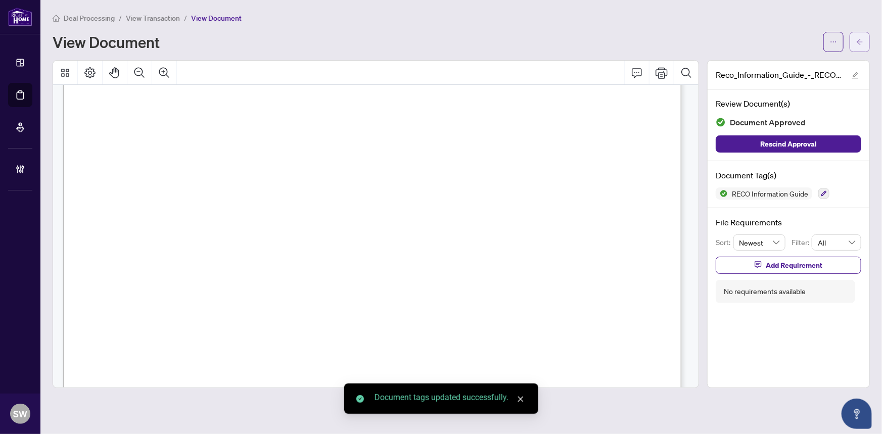
click at [859, 41] on icon "arrow-left" at bounding box center [859, 41] width 7 height 7
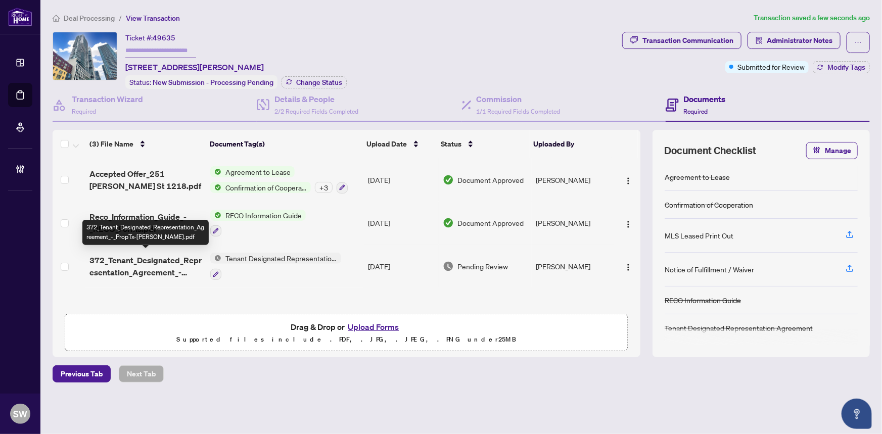
click at [172, 258] on span "372_Tenant_Designated_Representation_Agreement_-_PropTx-OREA.pdf" at bounding box center [145, 266] width 113 height 24
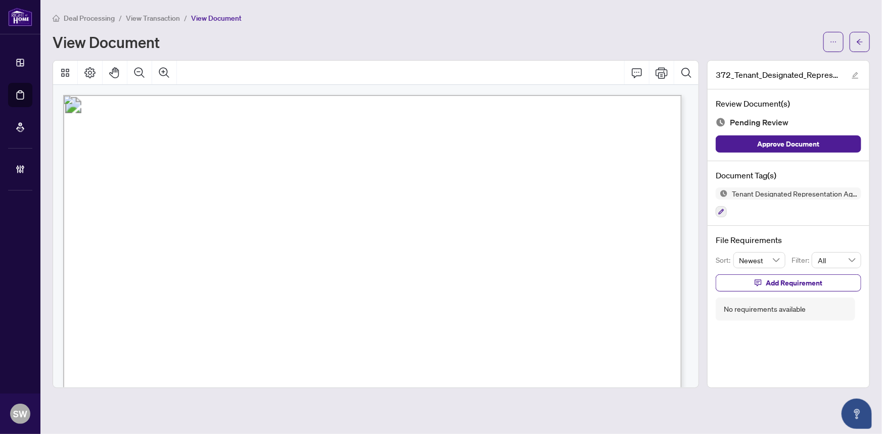
drag, startPoint x: 230, startPoint y: 283, endPoint x: 314, endPoint y: 288, distance: 84.6
click at [314, 288] on span "Shelby Hanson, Chukwudi Anadebe, Anthony Amoakoh, Chukwuemeka Itegbe" at bounding box center [306, 284] width 318 height 10
click at [722, 209] on icon "button" at bounding box center [722, 212] width 6 height 6
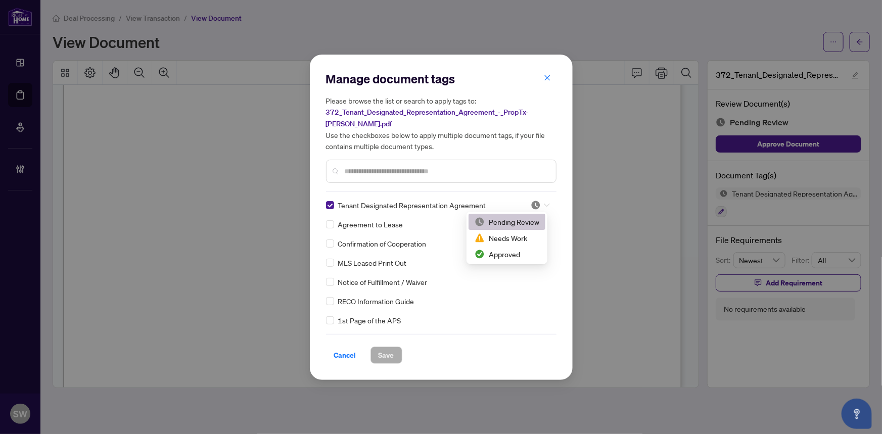
click at [538, 204] on div at bounding box center [540, 205] width 19 height 10
click at [514, 255] on div "Approved" at bounding box center [507, 254] width 65 height 11
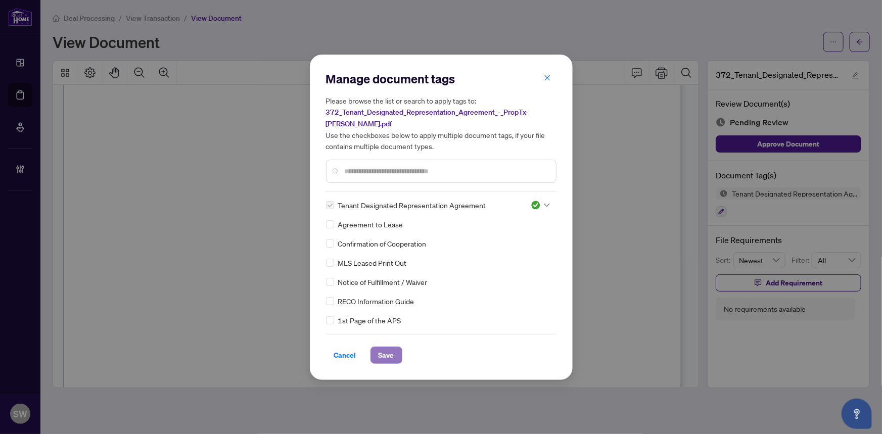
click at [387, 356] on span "Save" at bounding box center [387, 355] width 16 height 16
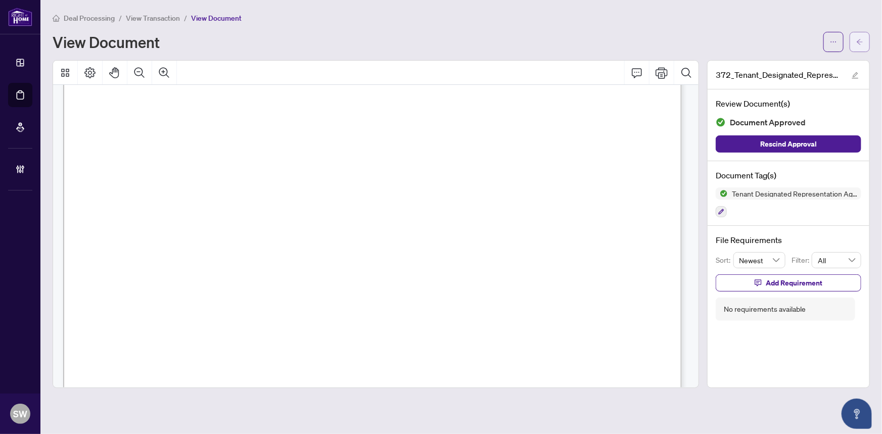
click at [858, 44] on icon "arrow-left" at bounding box center [859, 41] width 7 height 7
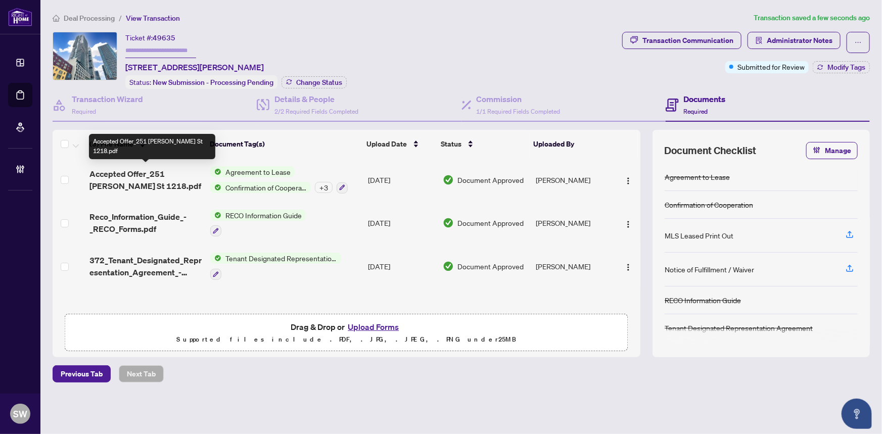
click at [186, 173] on span "Accepted Offer_251 Jarvis St 1218.pdf" at bounding box center [145, 180] width 113 height 24
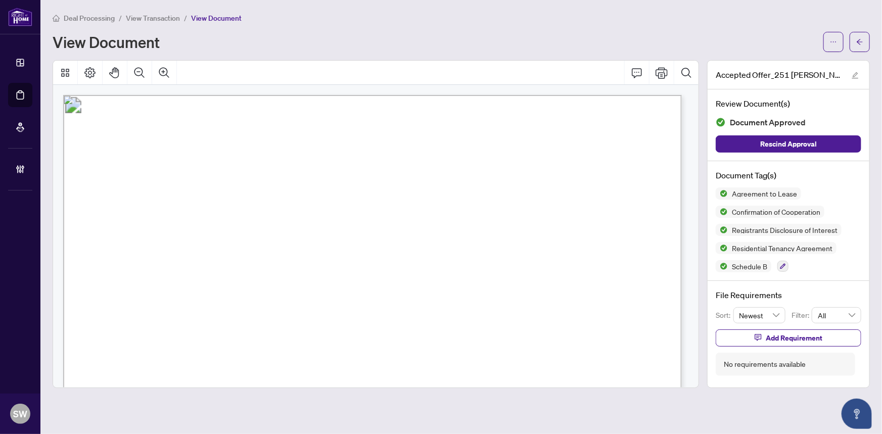
drag, startPoint x: 332, startPoint y: 196, endPoint x: 412, endPoint y: 198, distance: 80.4
click at [412, 198] on span "Shelby Hanson, Chukwudi Anadebe, Anthony Amoakoh, Chukwuemeka Itegbe" at bounding box center [308, 201] width 318 height 10
drag, startPoint x: 425, startPoint y: 199, endPoint x: 523, endPoint y: 200, distance: 98.1
click at [467, 200] on span "Shelby Hanson, Chukwudi Anadebe, Anthony Amoakoh, Chukwuemeka Itegbe" at bounding box center [308, 201] width 318 height 10
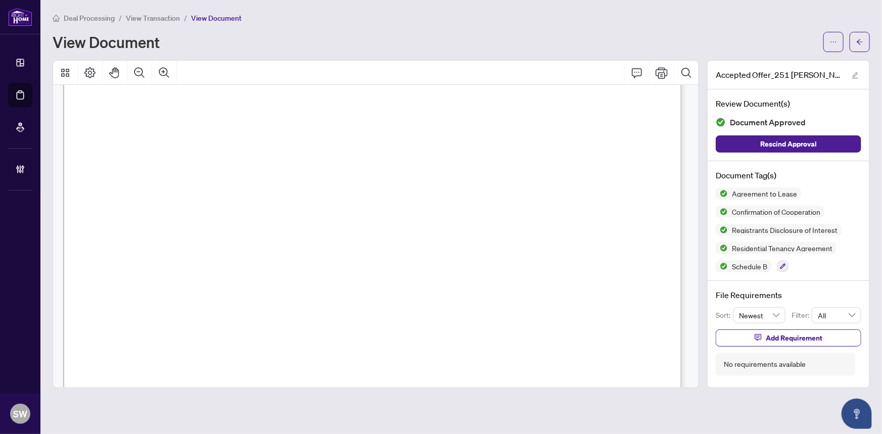
click at [349, 214] on span "(905) 953-0554" at bounding box center [299, 219] width 99 height 10
click at [864, 41] on button "button" at bounding box center [860, 42] width 20 height 20
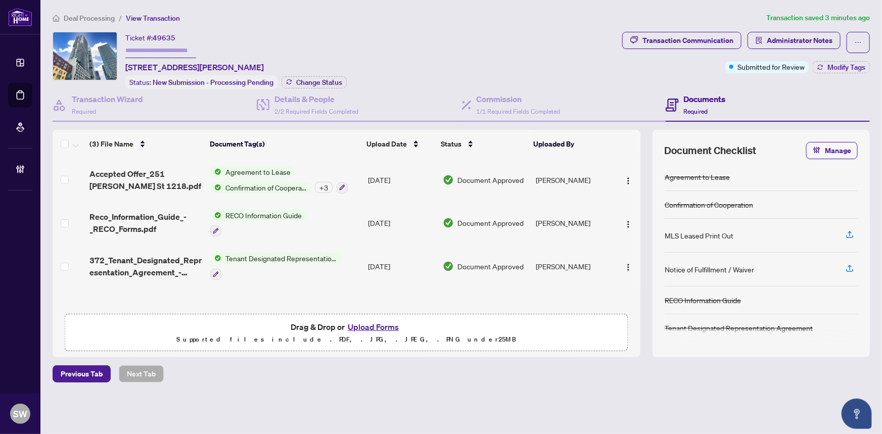
drag, startPoint x: 85, startPoint y: 270, endPoint x: 268, endPoint y: 186, distance: 201.1
click at [268, 186] on span "Confirmation of Cooperation" at bounding box center [265, 187] width 89 height 11
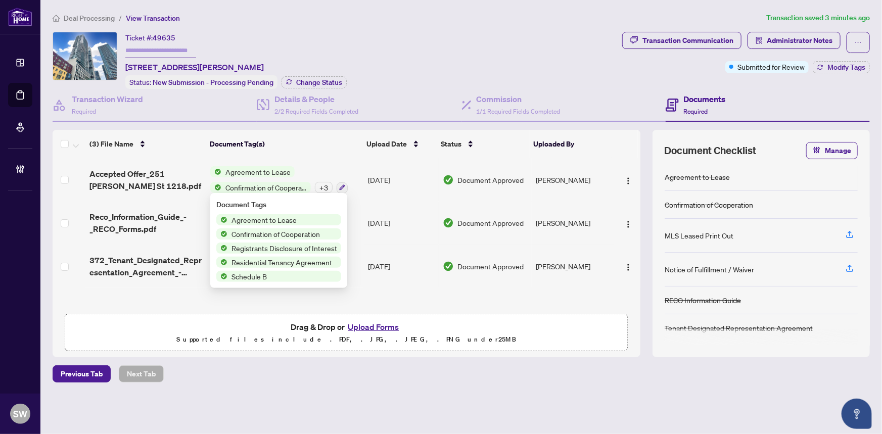
click at [145, 171] on span "Accepted Offer_251 Jarvis St 1218.pdf" at bounding box center [145, 180] width 113 height 24
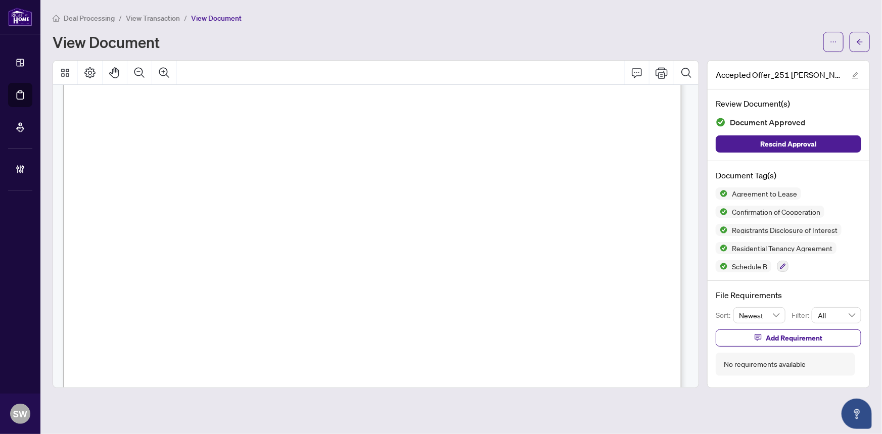
scroll to position [960, 0]
click at [154, 21] on span "View Transaction" at bounding box center [153, 18] width 54 height 9
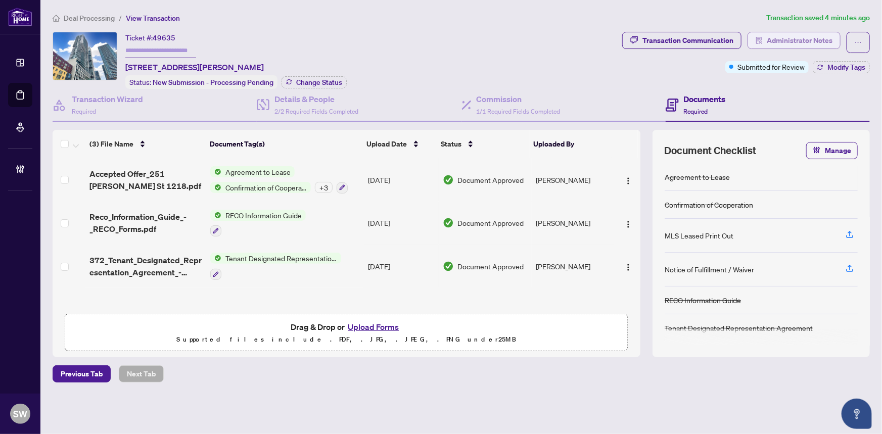
click at [795, 39] on span "Administrator Notes" at bounding box center [800, 40] width 66 height 16
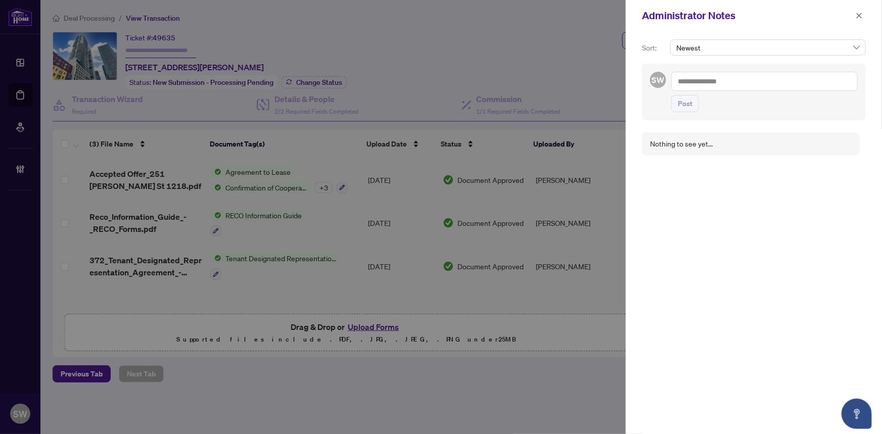
click at [708, 81] on textarea at bounding box center [764, 81] width 186 height 19
paste textarea "**********"
click at [690, 82] on textarea "**********" at bounding box center [763, 86] width 184 height 29
drag, startPoint x: 806, startPoint y: 82, endPoint x: 731, endPoint y: 82, distance: 74.3
click at [731, 82] on textarea "**********" at bounding box center [763, 86] width 184 height 29
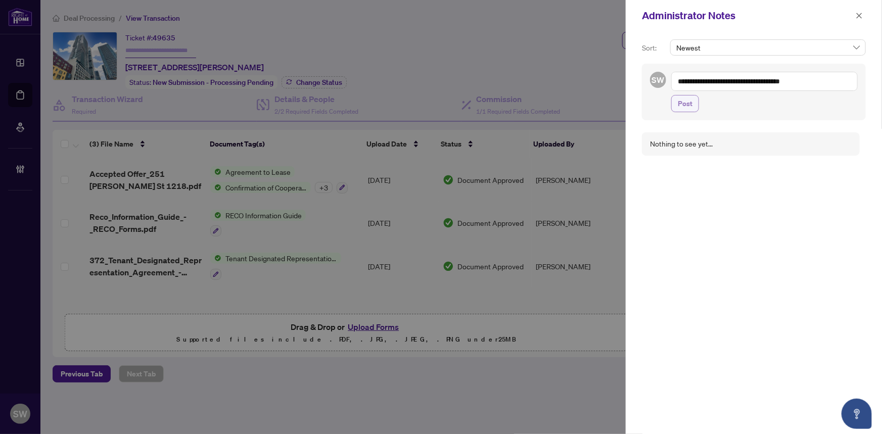
type textarea "**********"
click at [685, 105] on span "Post" at bounding box center [685, 104] width 15 height 16
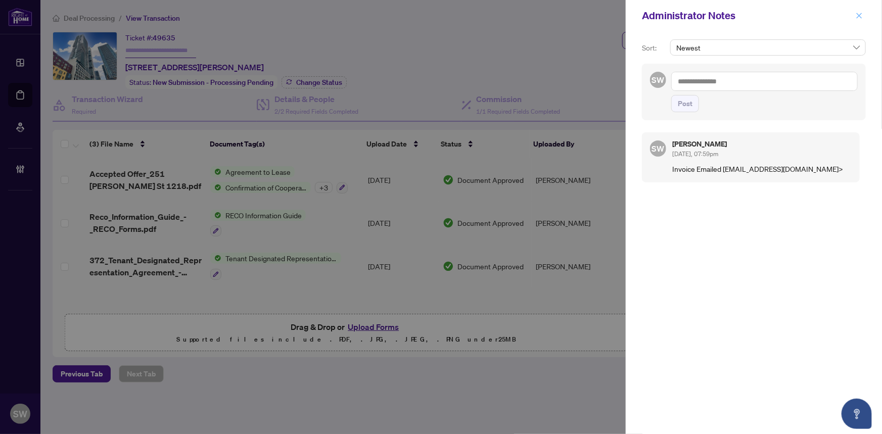
click at [859, 16] on icon "close" at bounding box center [859, 15] width 7 height 7
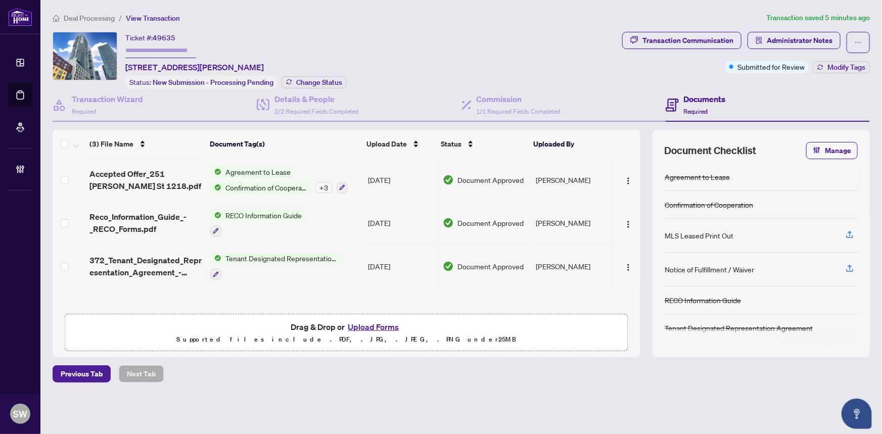
click at [138, 51] on input "text" at bounding box center [160, 50] width 71 height 15
paste input "*******"
type input "*******"
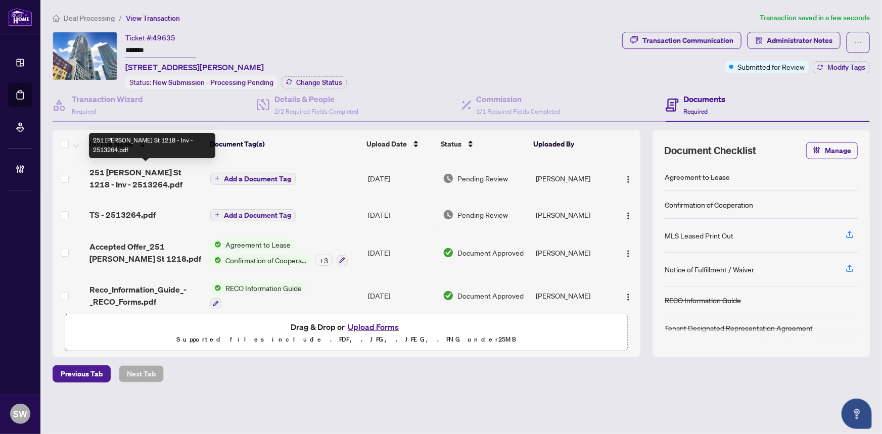
click at [147, 170] on span "251 Jarvis St 1218 - Inv - 2513264.pdf" at bounding box center [145, 178] width 113 height 24
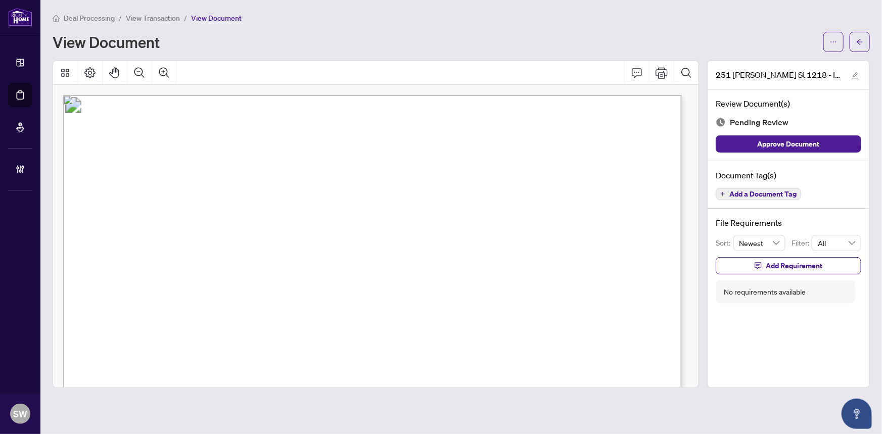
click at [756, 192] on span "Add a Document Tag" at bounding box center [762, 194] width 67 height 7
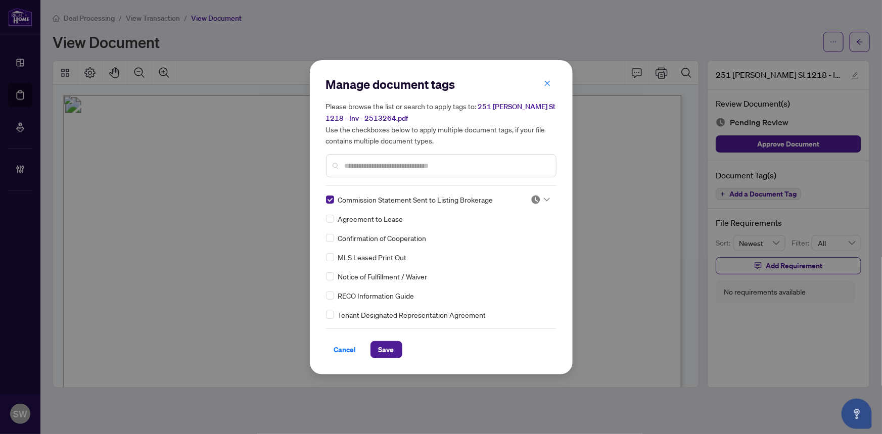
click at [544, 198] on icon at bounding box center [547, 200] width 6 height 4
click at [506, 246] on div "Approved" at bounding box center [507, 248] width 65 height 11
click at [388, 352] on span "Save" at bounding box center [387, 350] width 16 height 16
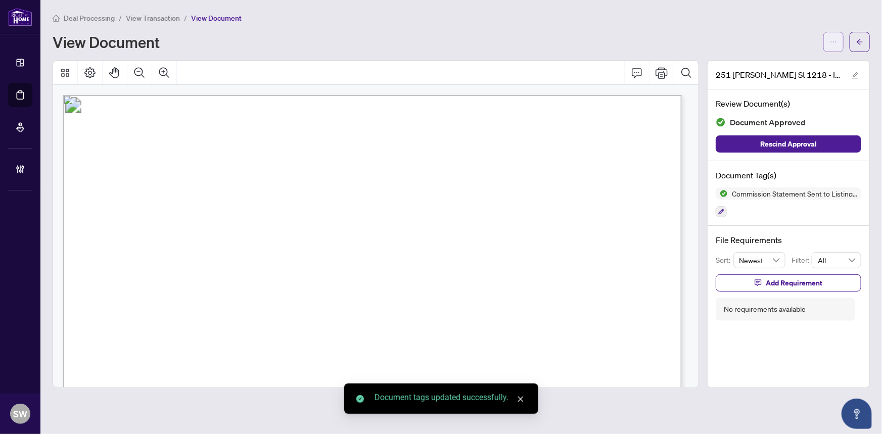
click at [836, 49] on span "button" at bounding box center [833, 42] width 7 height 16
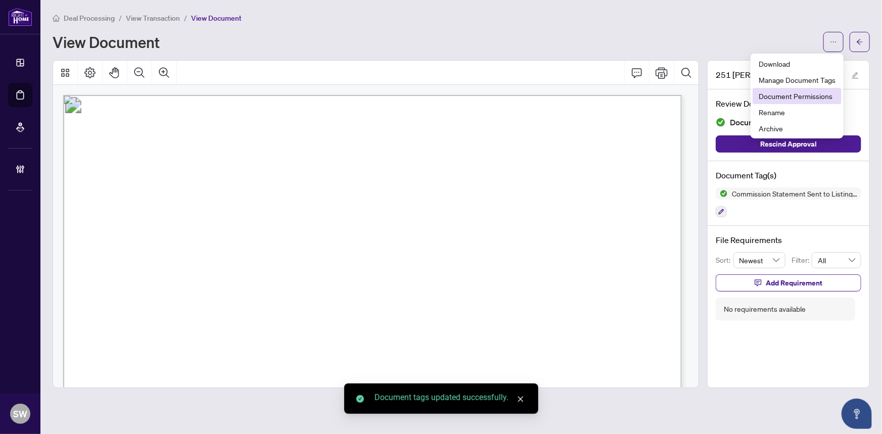
click at [805, 99] on span "Document Permissions" at bounding box center [797, 95] width 77 height 11
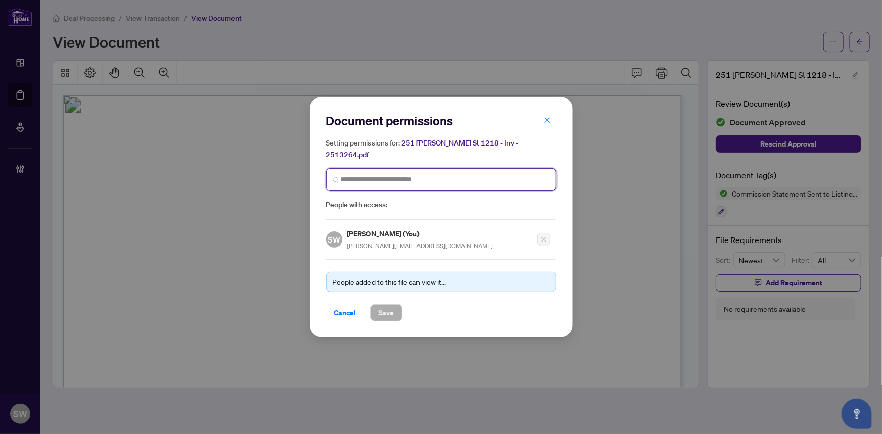
click at [372, 174] on input "search" at bounding box center [445, 179] width 209 height 11
type input "*****"
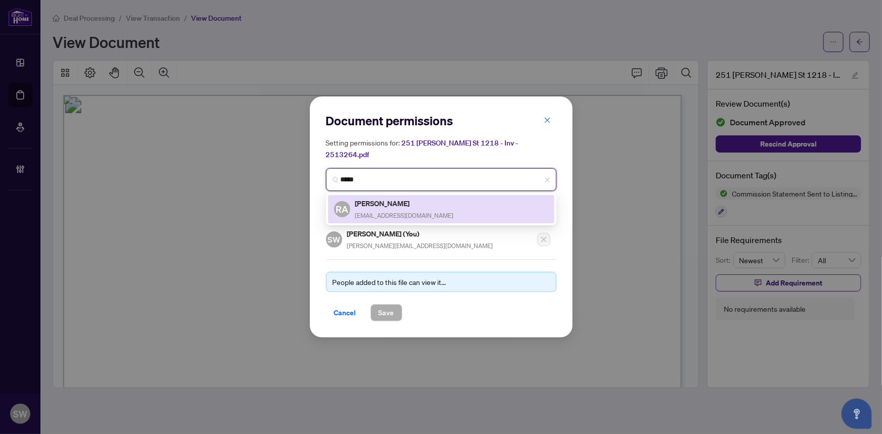
click at [384, 198] on h5 "Radhwan Abood" at bounding box center [404, 204] width 99 height 12
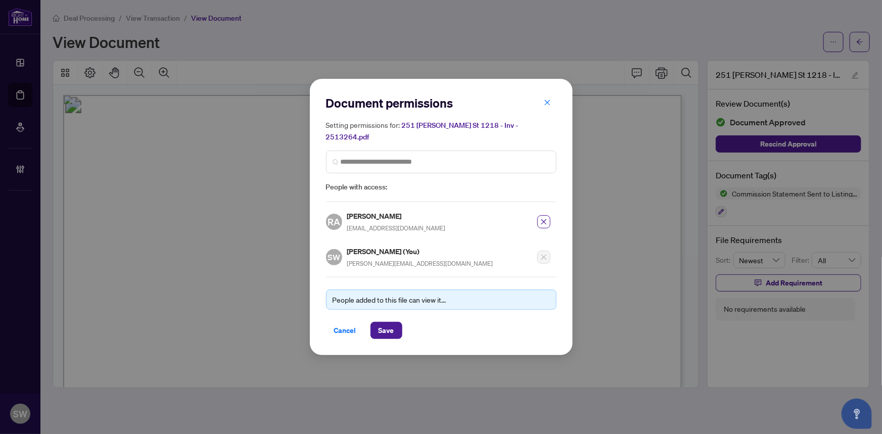
click at [376, 210] on h5 "Radhwan Abood" at bounding box center [396, 216] width 99 height 12
copy h5 "Radhwan Abood"
click at [389, 322] on span "Save" at bounding box center [387, 330] width 16 height 16
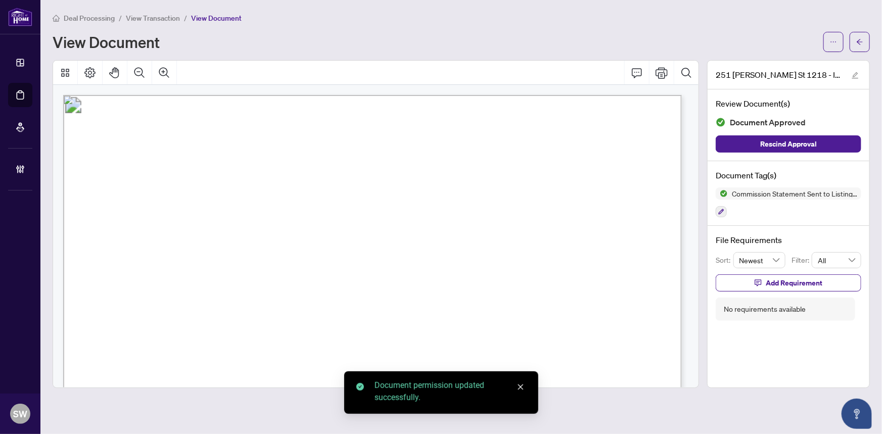
click at [864, 40] on button "button" at bounding box center [860, 42] width 20 height 20
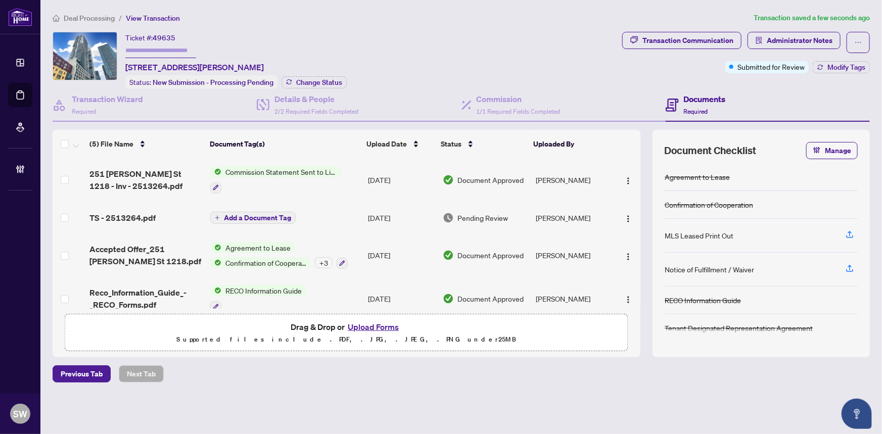
click at [163, 216] on div "TS - 2513264.pdf" at bounding box center [145, 218] width 113 height 12
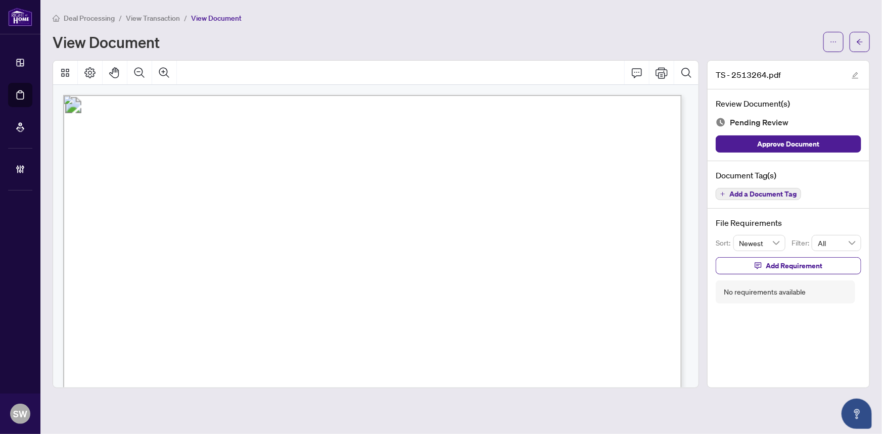
click at [760, 195] on span "Add a Document Tag" at bounding box center [762, 194] width 67 height 7
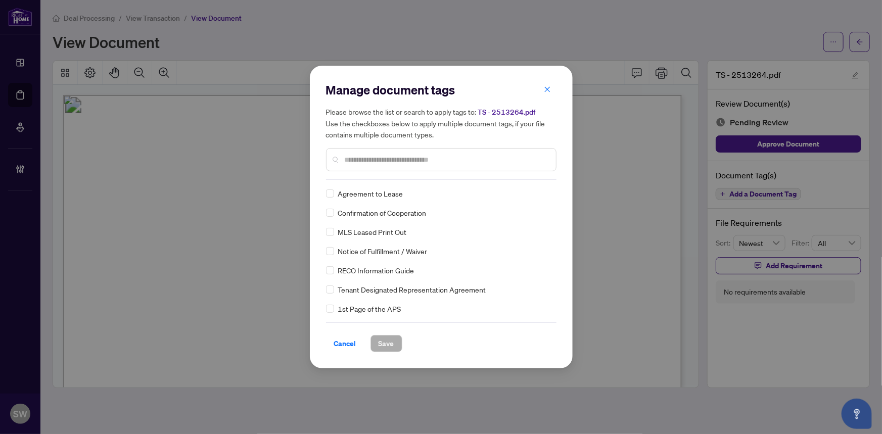
click at [405, 157] on input "text" at bounding box center [446, 159] width 203 height 11
type input "*****"
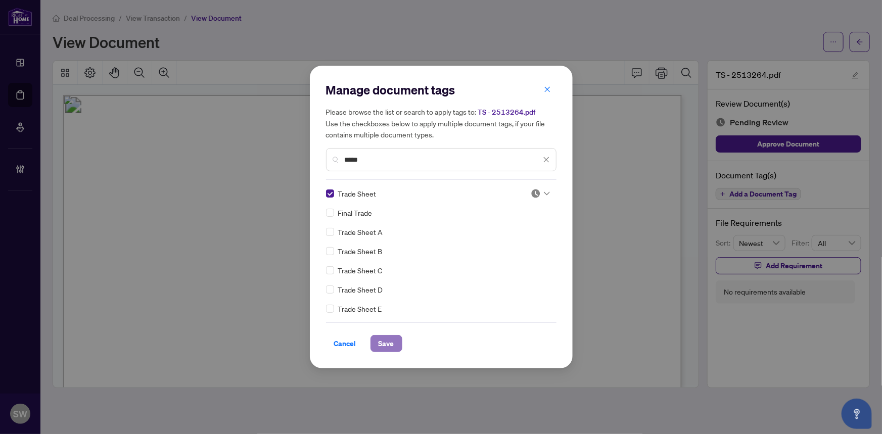
click at [392, 341] on button "Save" at bounding box center [386, 343] width 32 height 17
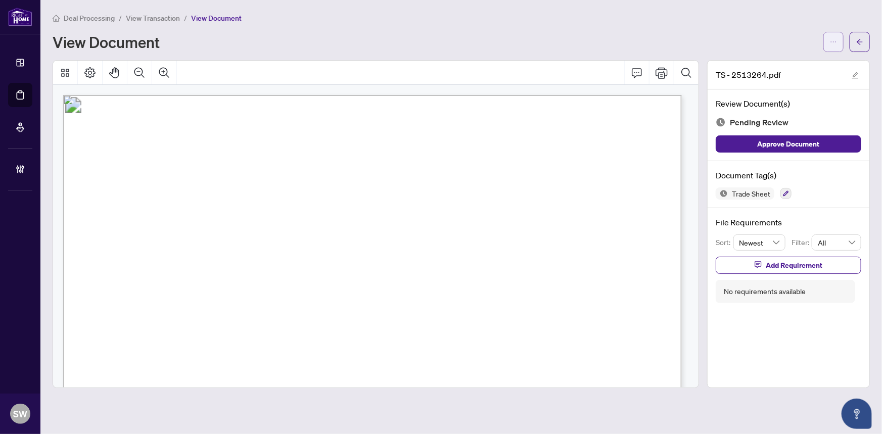
click at [836, 40] on icon "ellipsis" at bounding box center [833, 41] width 7 height 7
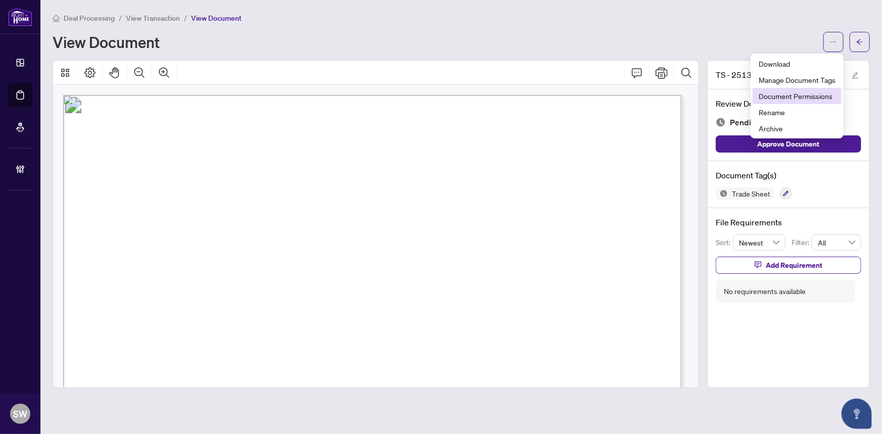
click at [802, 98] on span "Document Permissions" at bounding box center [797, 95] width 77 height 11
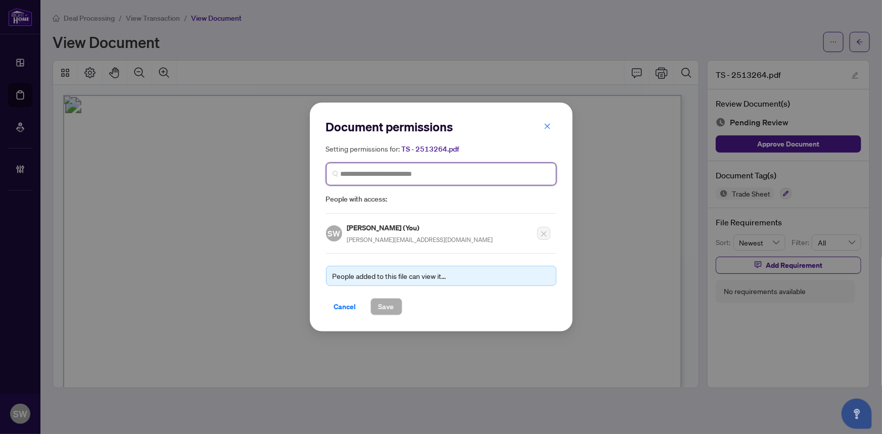
click at [429, 173] on input "search" at bounding box center [445, 174] width 209 height 11
paste input "**********"
type input "**********"
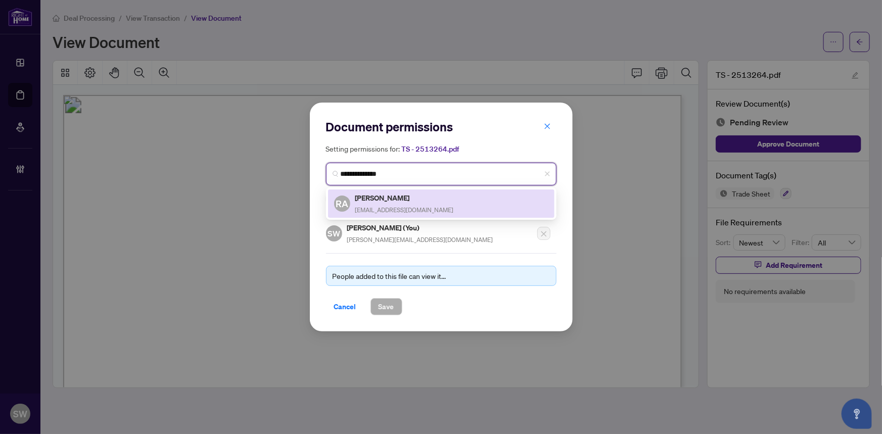
click at [393, 201] on h5 "Radhwan Abood" at bounding box center [404, 198] width 99 height 12
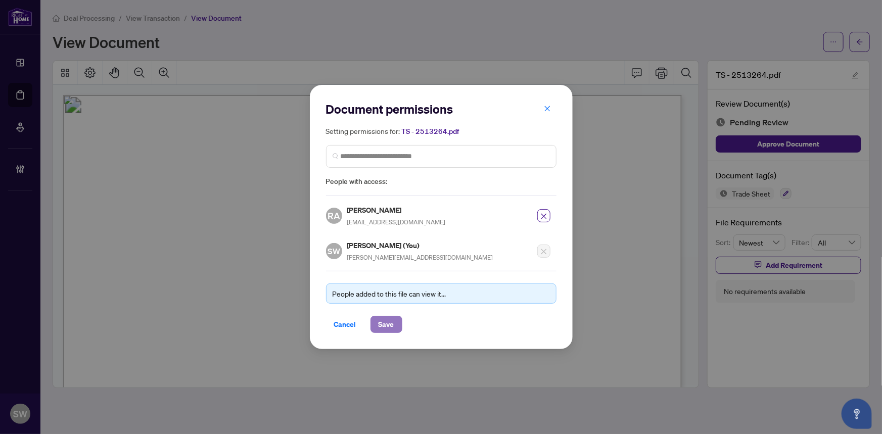
click at [389, 323] on span "Save" at bounding box center [387, 324] width 16 height 16
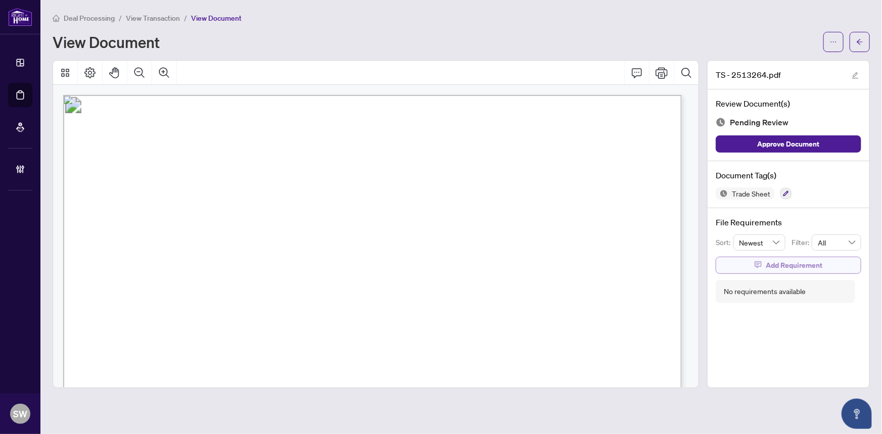
click at [807, 266] on span "Add Requirement" at bounding box center [794, 265] width 57 height 16
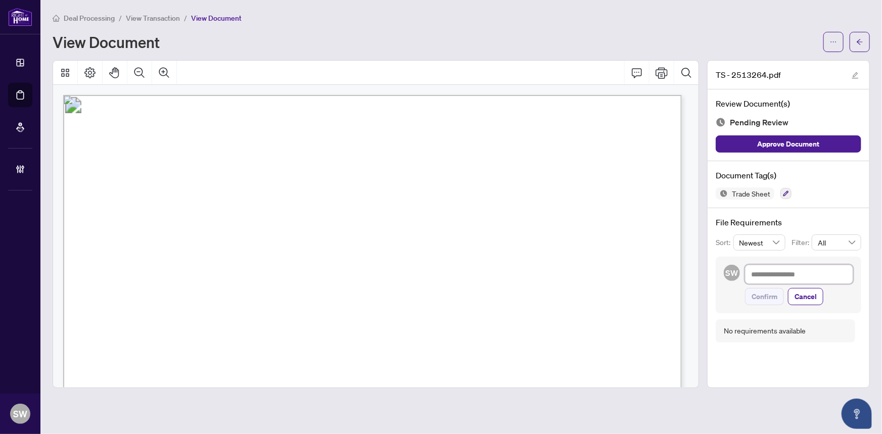
click at [764, 273] on textarea at bounding box center [799, 274] width 108 height 19
paste textarea "**********"
type textarea "**********"
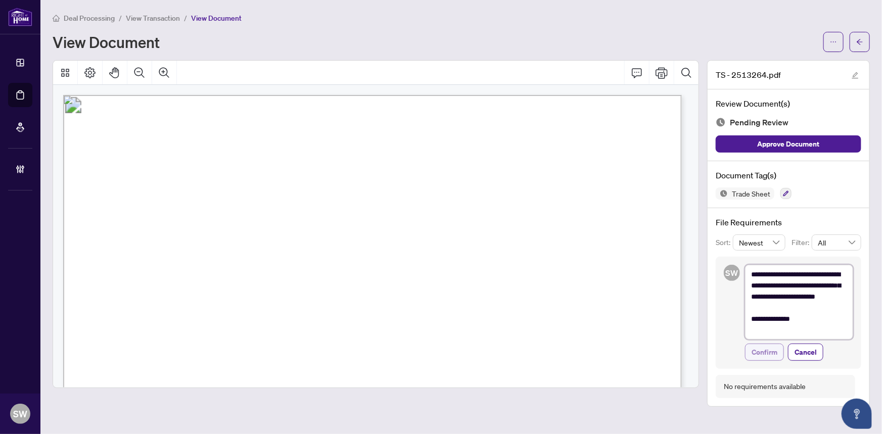
type textarea "**********"
click at [764, 352] on span "Confirm" at bounding box center [765, 352] width 26 height 16
type textarea "**********"
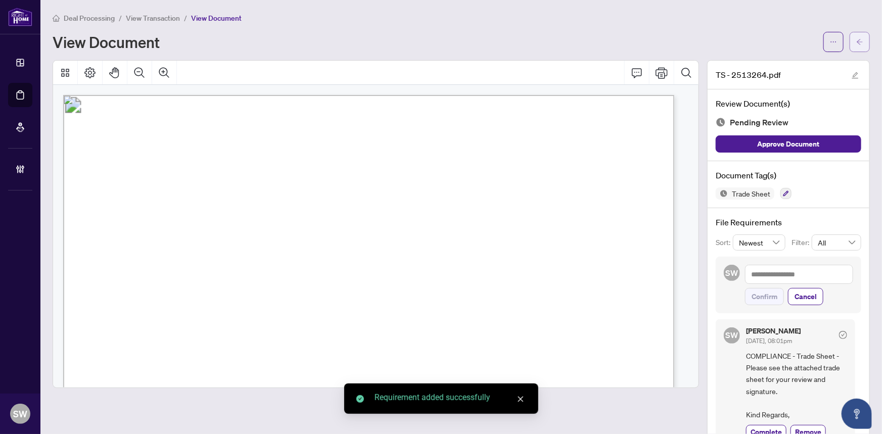
click at [859, 40] on button "button" at bounding box center [860, 42] width 20 height 20
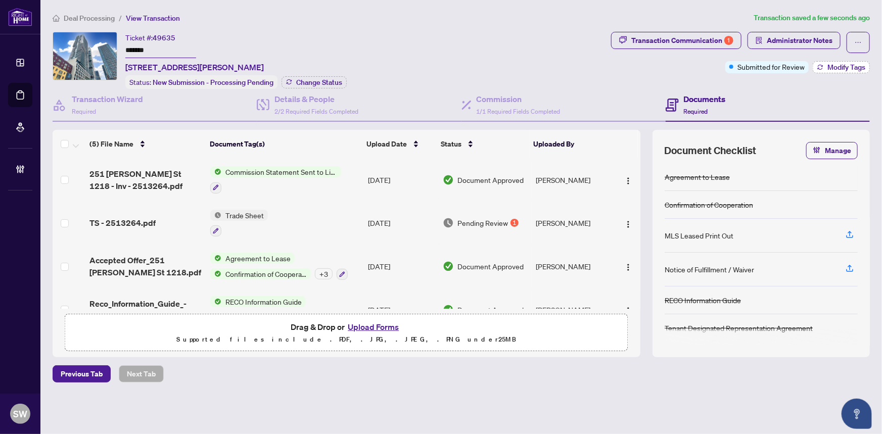
click at [830, 64] on span "Modify Tags" at bounding box center [846, 67] width 38 height 7
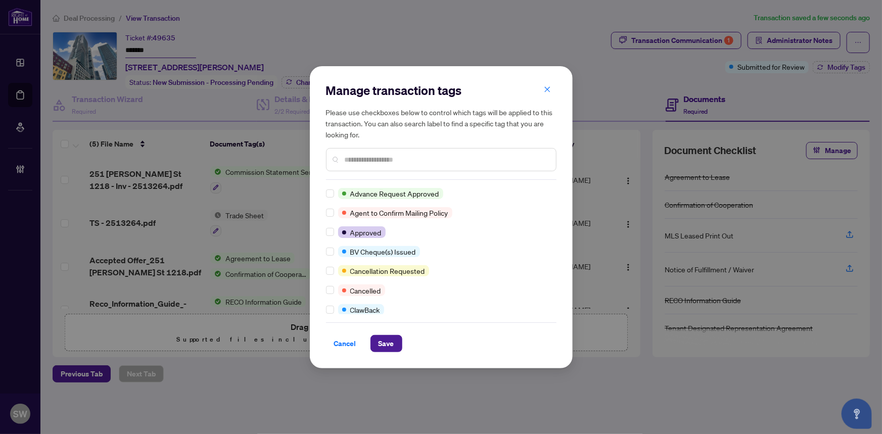
click at [391, 158] on input "text" at bounding box center [446, 159] width 203 height 11
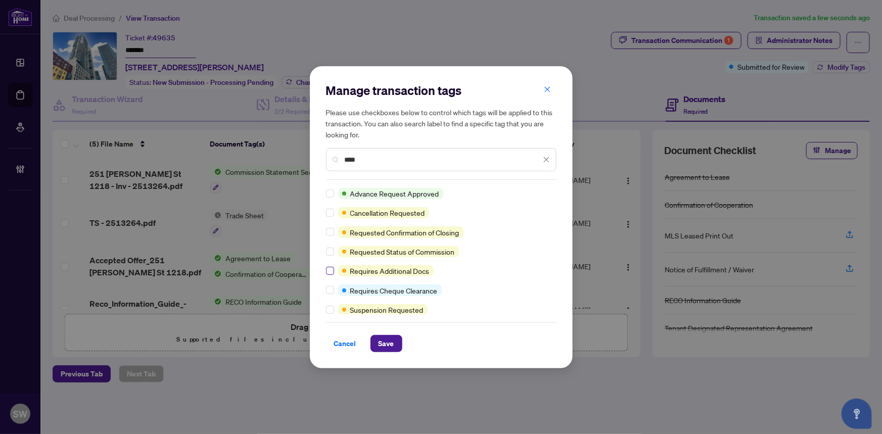
type input "****"
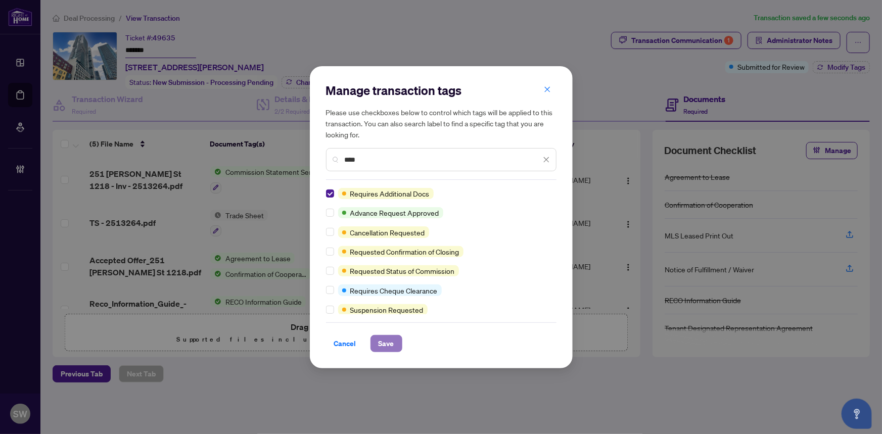
click at [390, 344] on button "Save" at bounding box center [386, 343] width 32 height 17
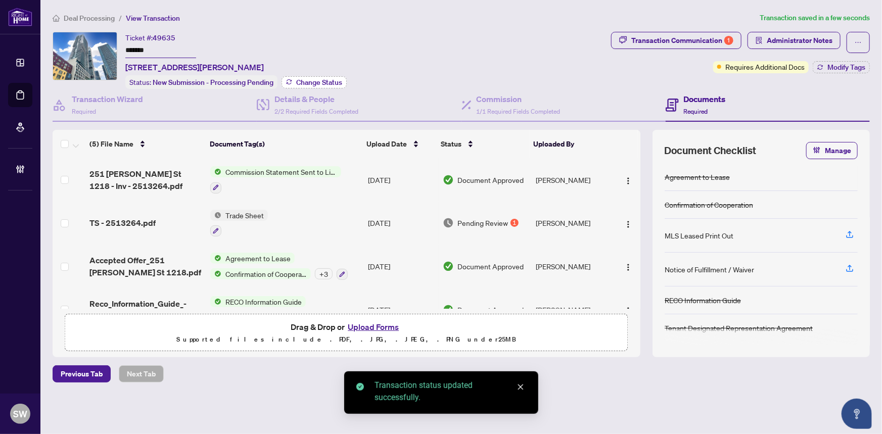
click at [318, 79] on span "Change Status" at bounding box center [319, 82] width 46 height 7
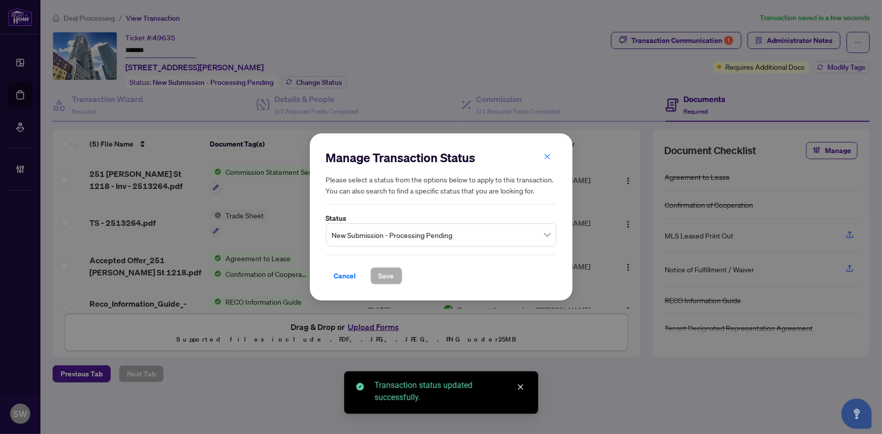
click at [376, 242] on span "New Submission - Processing Pending" at bounding box center [441, 234] width 218 height 19
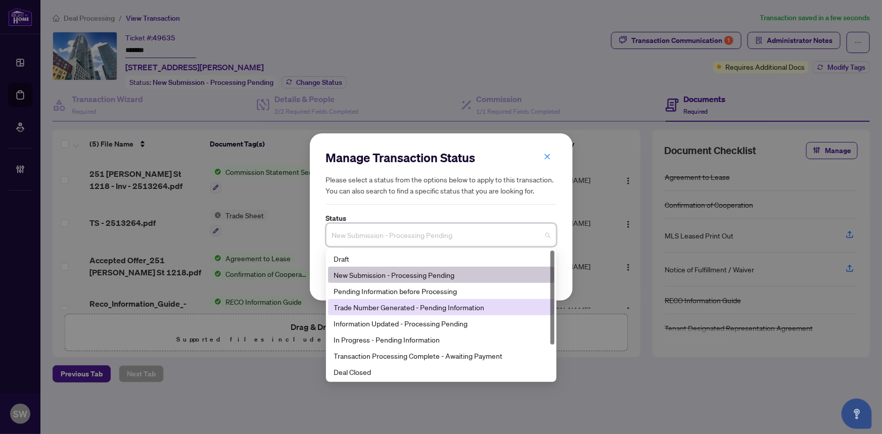
click at [363, 310] on div "Trade Number Generated - Pending Information" at bounding box center [441, 307] width 214 height 11
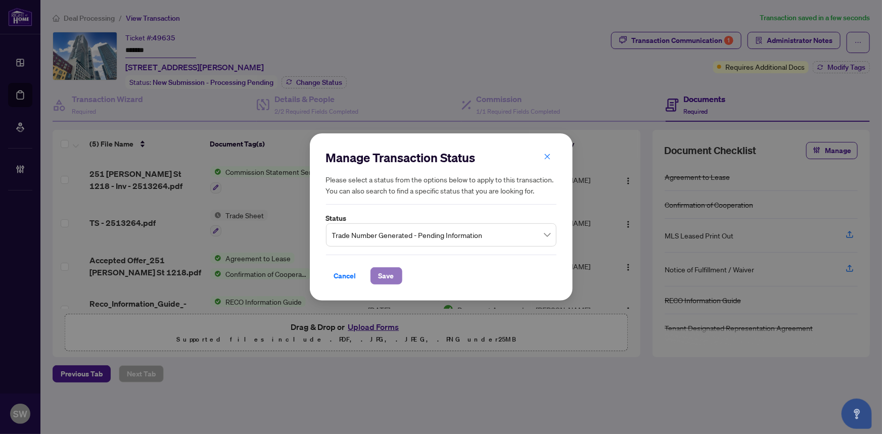
click at [379, 276] on span "Save" at bounding box center [387, 276] width 16 height 16
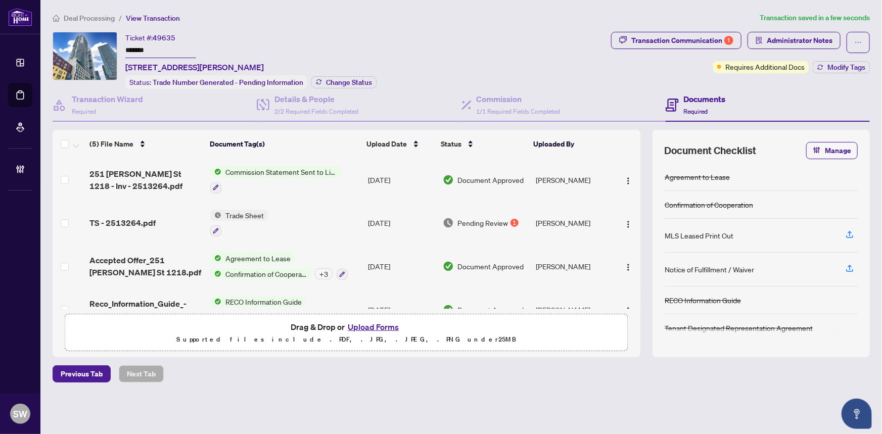
click at [88, 14] on span "Deal Processing" at bounding box center [89, 18] width 51 height 9
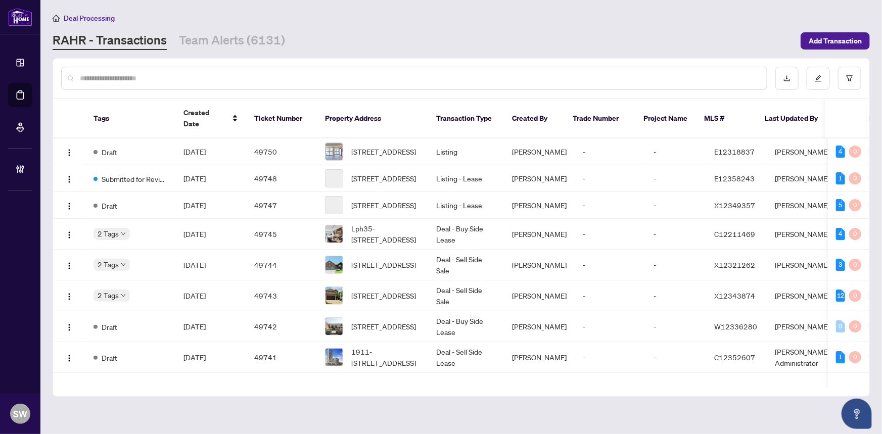
click at [107, 78] on input "text" at bounding box center [419, 78] width 679 height 11
paste input "*****"
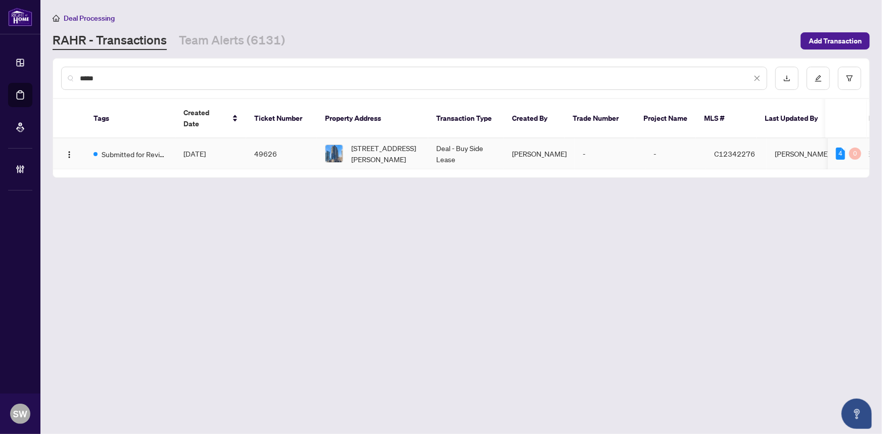
type input "*****"
click at [204, 149] on span "[DATE]" at bounding box center [194, 153] width 22 height 9
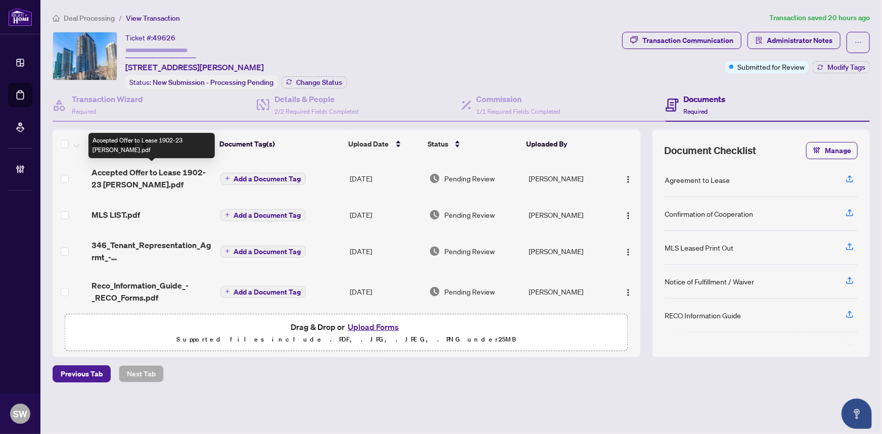
click at [156, 172] on span "Accepted Offer to Lease 1902-23 Sheppard.pdf" at bounding box center [151, 178] width 120 height 24
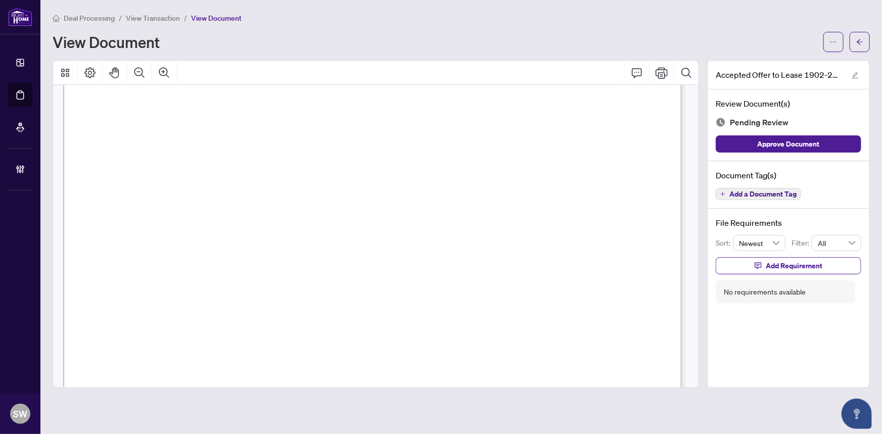
scroll to position [137, 0]
click at [162, 18] on span "View Transaction" at bounding box center [153, 18] width 54 height 9
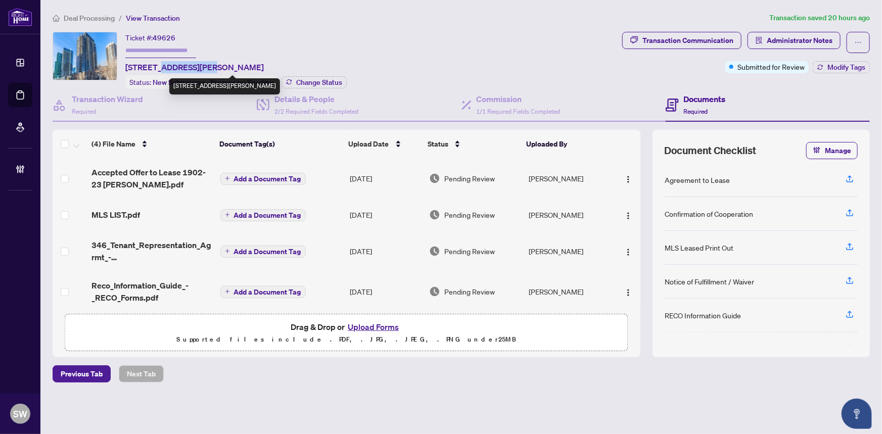
drag, startPoint x: 160, startPoint y: 63, endPoint x: 209, endPoint y: 66, distance: 49.6
click at [209, 66] on span "1902-23 Sheppard Ave, Toronto, Ontario M2N 0C8, Canada" at bounding box center [194, 67] width 138 height 12
copy span "Sheppard Ave"
click at [234, 67] on span "1902-23 Sheppard Ave, Toronto, Ontario M2N 0C8, Canada" at bounding box center [194, 67] width 138 height 12
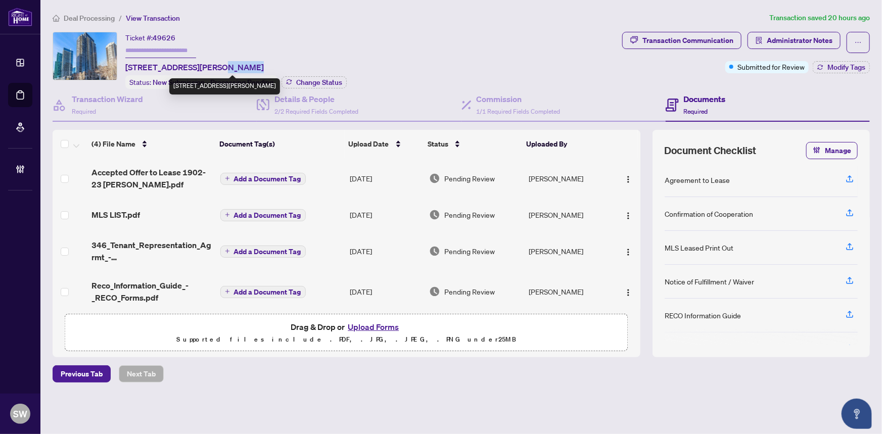
copy span "[GEOGRAPHIC_DATA]"
click at [264, 64] on span "1902-23 Sheppard Ave, Toronto, Ontario M2N 0C8, Canada" at bounding box center [194, 67] width 138 height 12
click at [264, 66] on span "1902-23 Sheppard Ave, Toronto, Ontario M2N 0C8, Canada" at bounding box center [194, 67] width 138 height 12
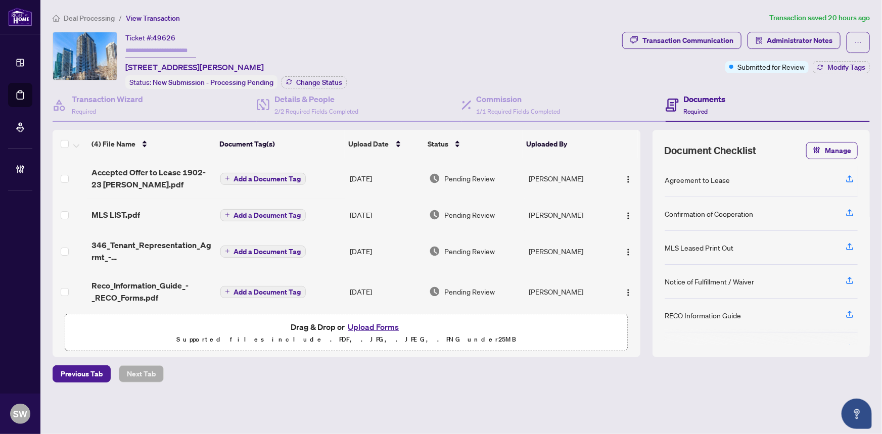
click at [131, 177] on span "Accepted Offer to Lease 1902-23 Sheppard.pdf" at bounding box center [151, 178] width 120 height 24
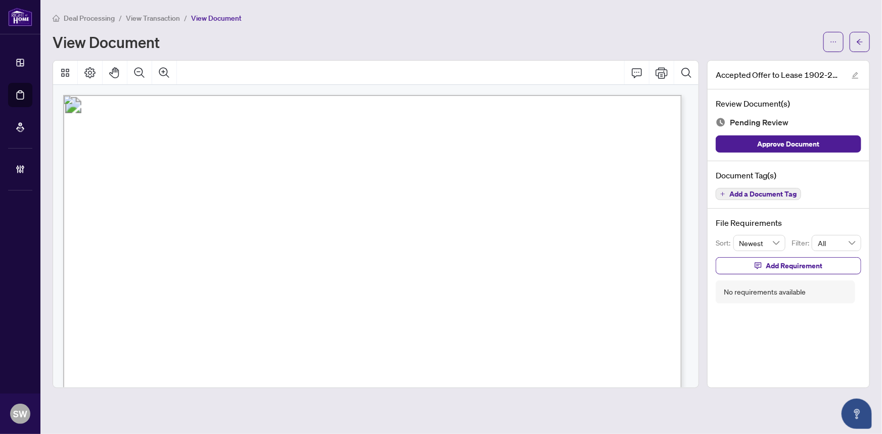
drag, startPoint x: 229, startPoint y: 240, endPoint x: 214, endPoint y: 241, distance: 14.7
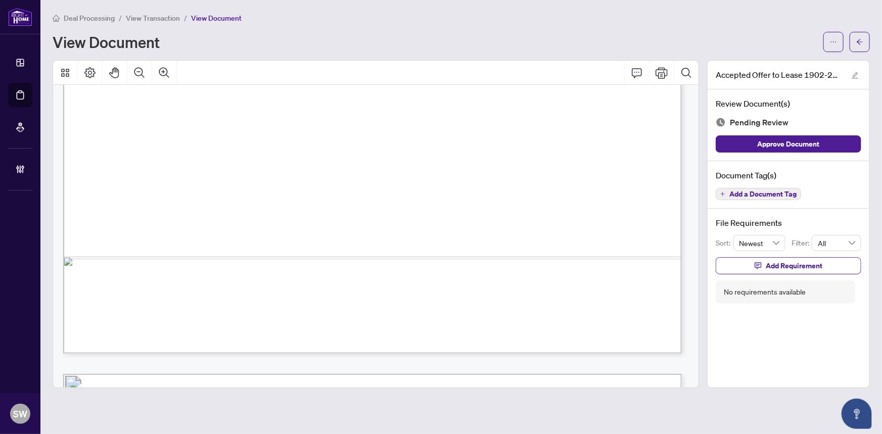
scroll to position [3911, 0]
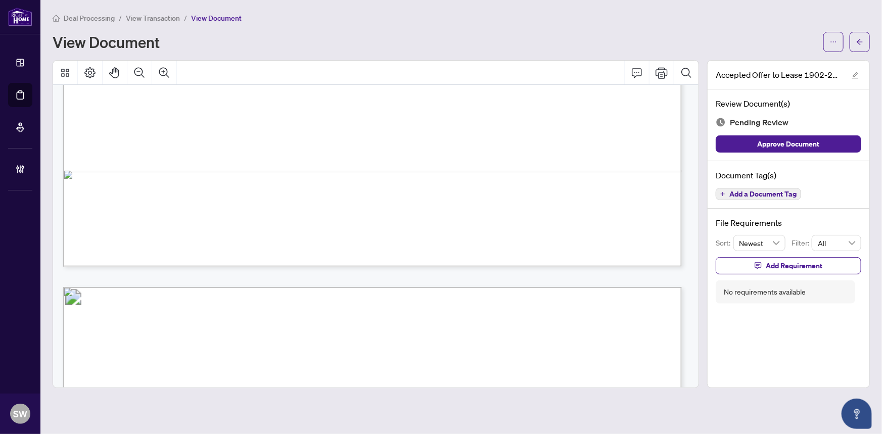
click at [747, 192] on span "Add a Document Tag" at bounding box center [762, 194] width 67 height 7
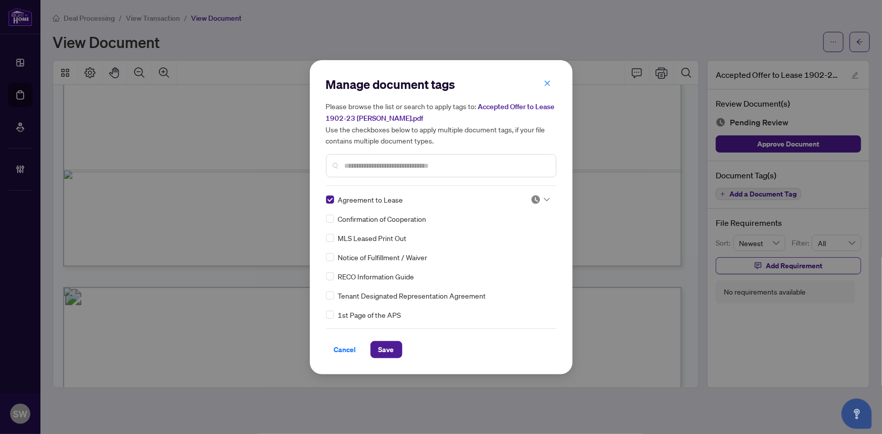
click at [535, 202] on img at bounding box center [536, 200] width 10 height 10
click at [510, 246] on div "Approved" at bounding box center [507, 248] width 65 height 11
click at [361, 163] on input "text" at bounding box center [446, 165] width 203 height 11
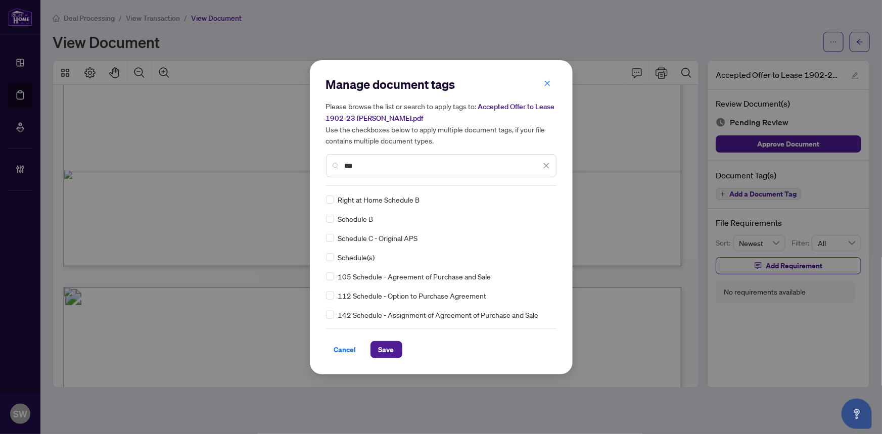
type input "***"
click at [536, 198] on img at bounding box center [536, 200] width 10 height 10
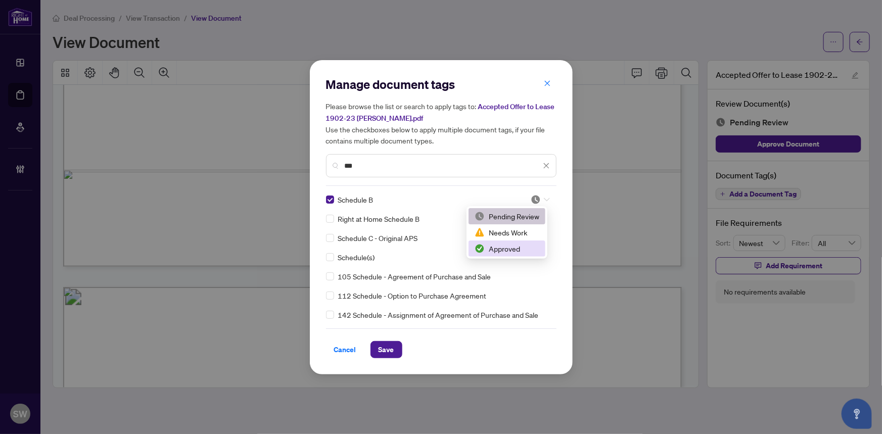
click at [502, 247] on div "Approved" at bounding box center [507, 248] width 65 height 11
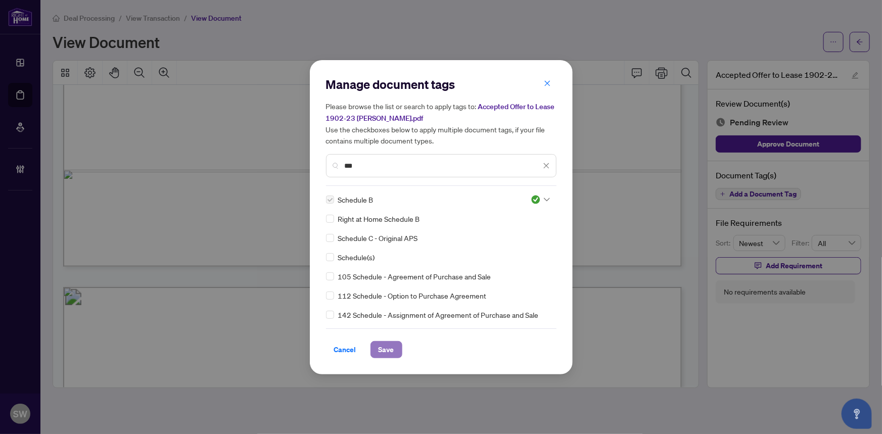
click at [384, 346] on span "Save" at bounding box center [387, 350] width 16 height 16
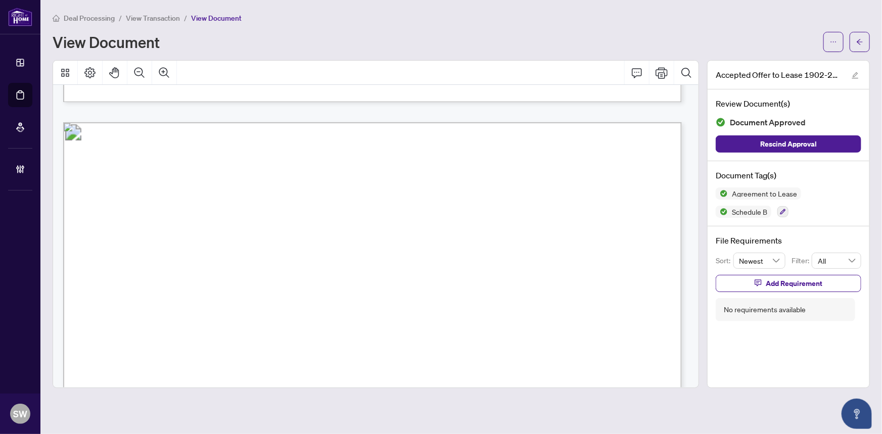
scroll to position [7311, 0]
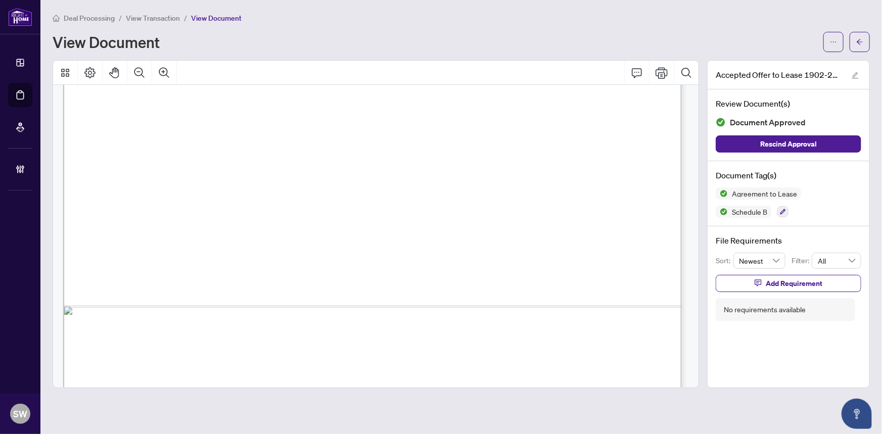
scroll to position [8724, 0]
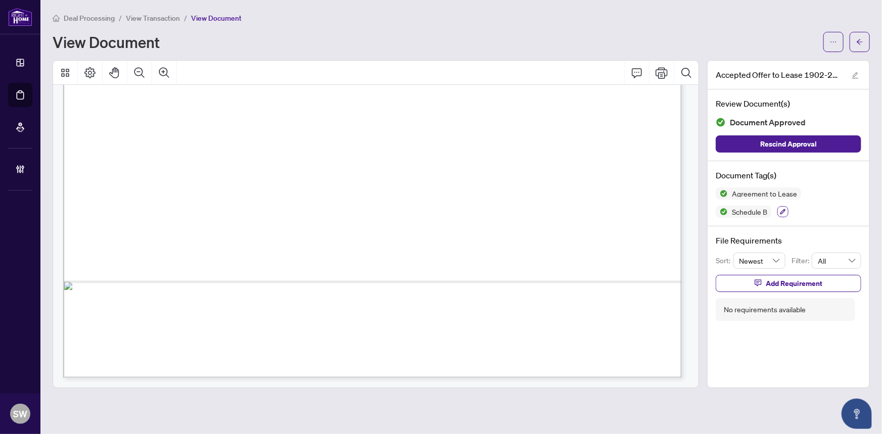
click at [780, 209] on icon "button" at bounding box center [783, 212] width 6 height 6
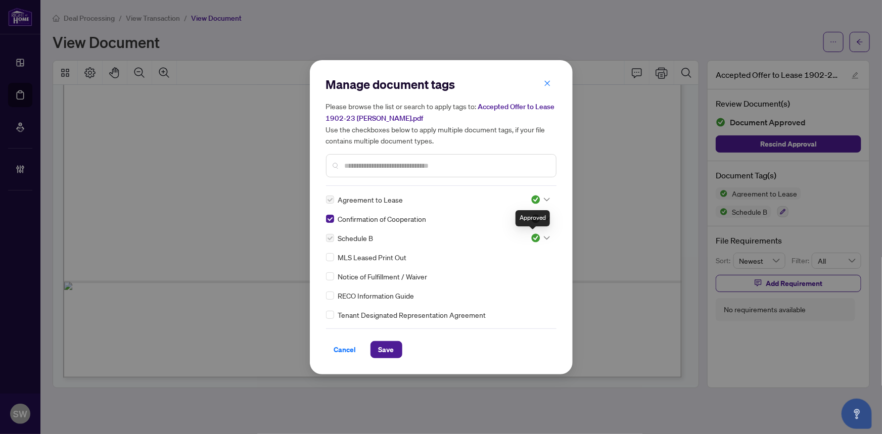
click at [538, 216] on div "Approved" at bounding box center [532, 218] width 34 height 16
click at [542, 215] on div at bounding box center [540, 219] width 19 height 10
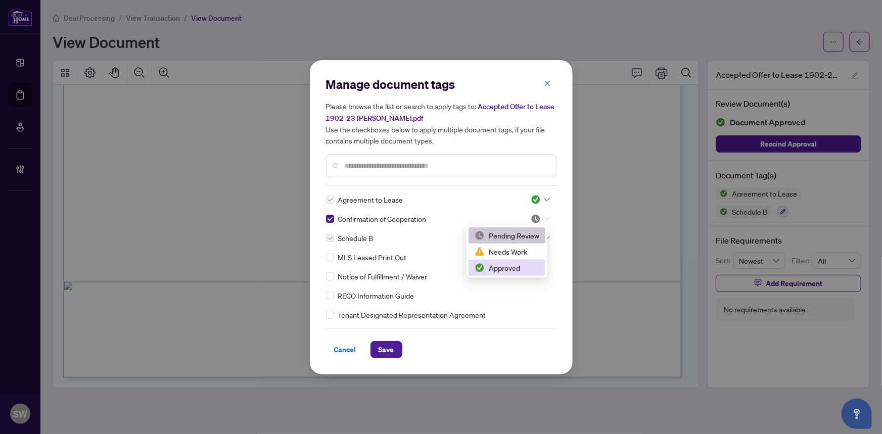
click at [509, 267] on div "Approved" at bounding box center [507, 267] width 65 height 11
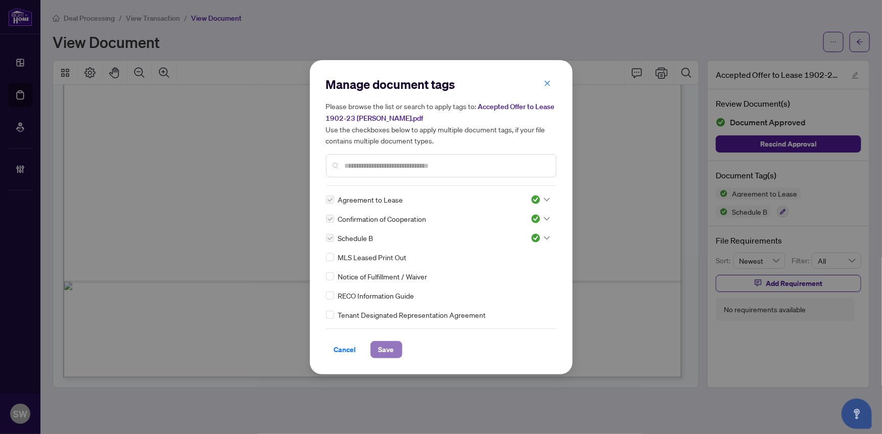
click at [388, 348] on span "Save" at bounding box center [387, 350] width 16 height 16
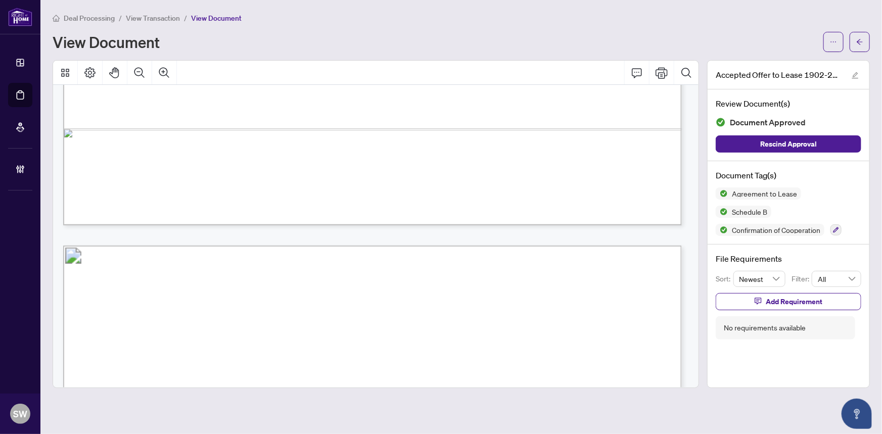
scroll to position [5695, 0]
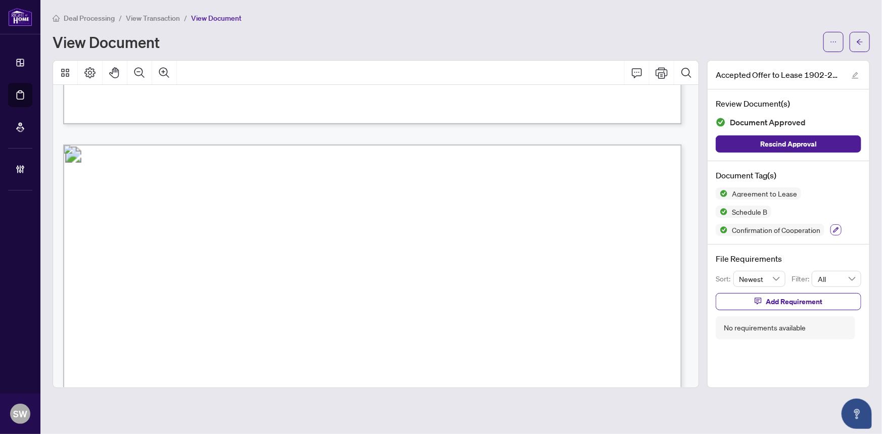
click at [833, 224] on button "button" at bounding box center [835, 229] width 11 height 11
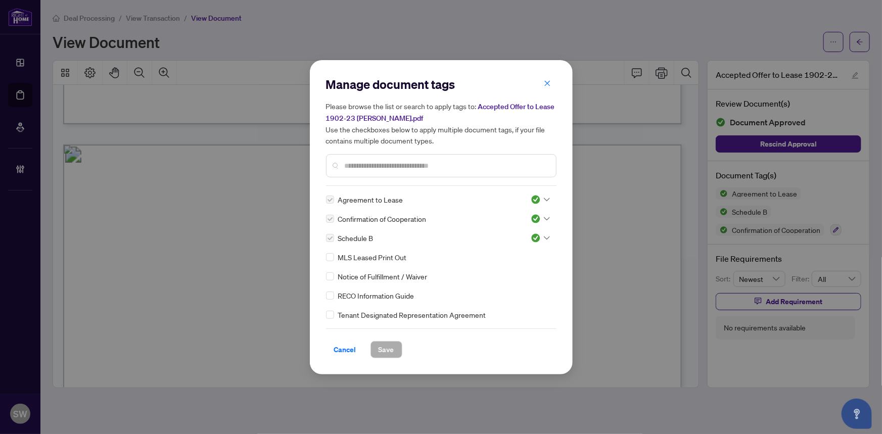
click at [357, 165] on input "text" at bounding box center [446, 165] width 203 height 11
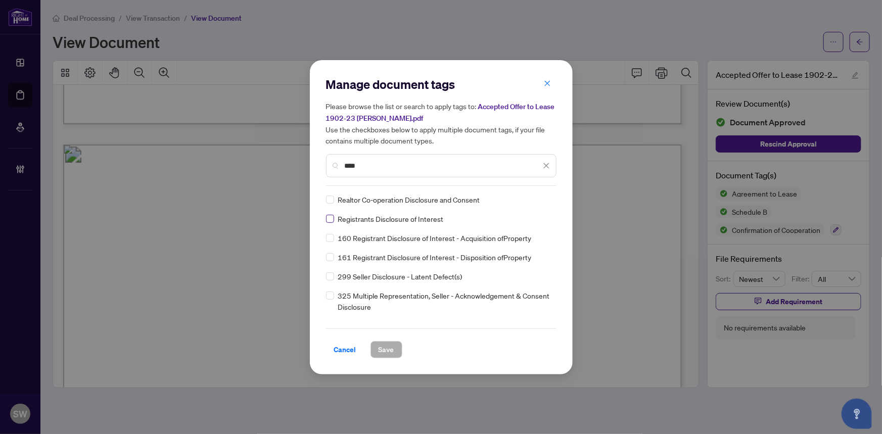
type input "****"
click at [539, 201] on div at bounding box center [540, 200] width 19 height 10
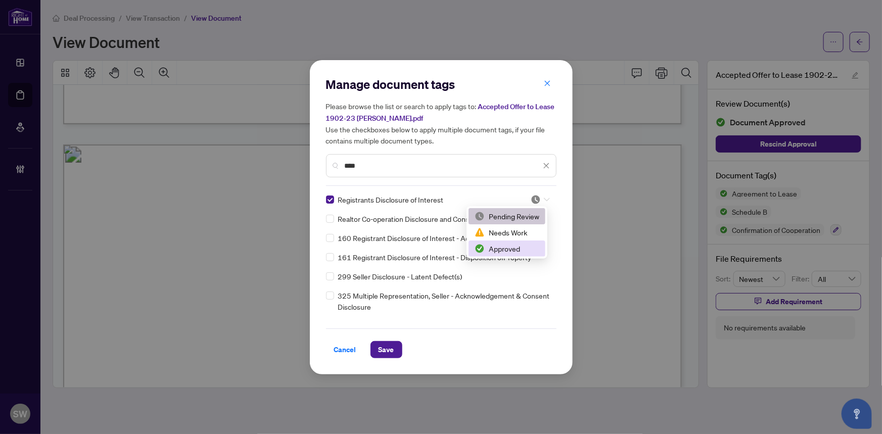
click at [513, 250] on div "Approved" at bounding box center [507, 248] width 65 height 11
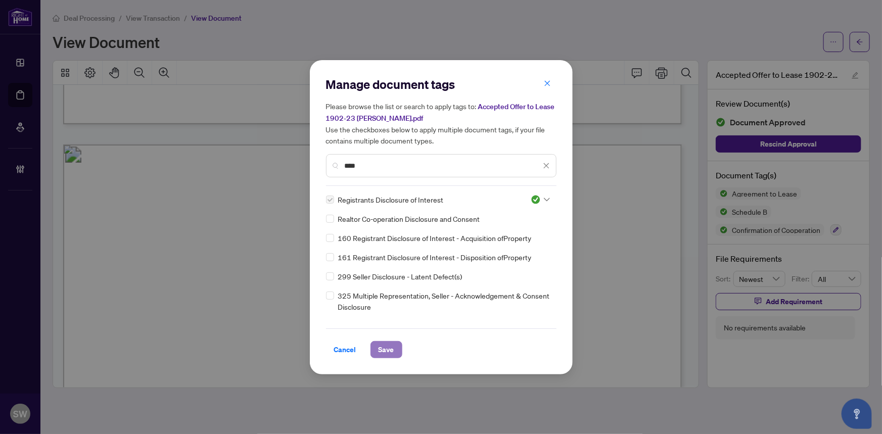
click at [384, 353] on span "Save" at bounding box center [387, 350] width 16 height 16
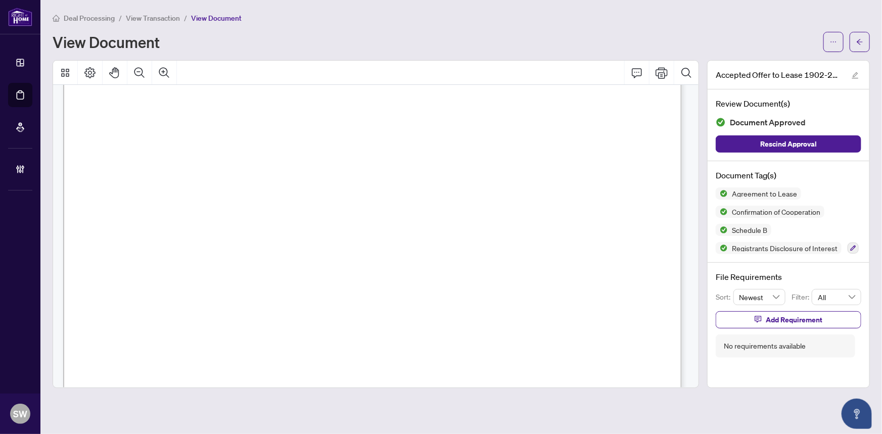
scroll to position [4942, 0]
click at [862, 41] on icon "arrow-left" at bounding box center [860, 42] width 6 height 6
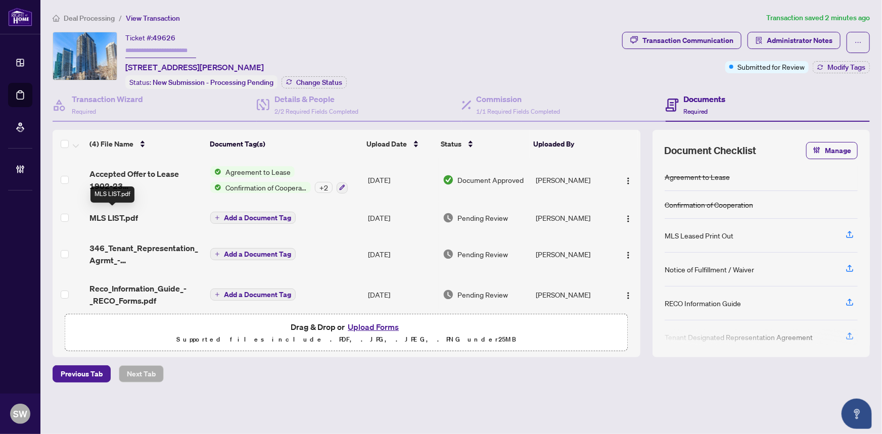
click at [133, 217] on span "MLS LIST.pdf" at bounding box center [113, 218] width 49 height 12
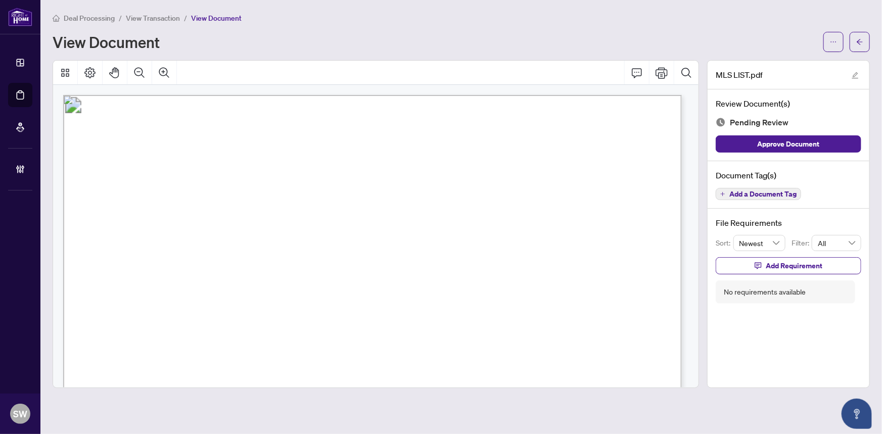
click at [777, 192] on span "Add a Document Tag" at bounding box center [762, 194] width 67 height 7
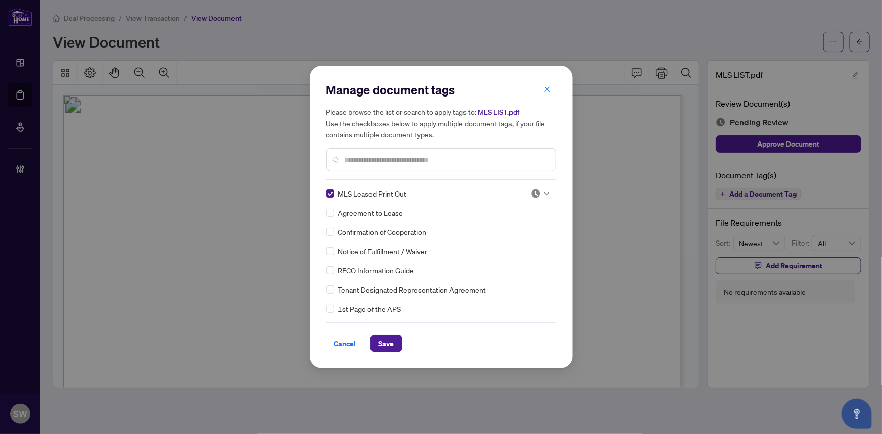
click at [536, 189] on img at bounding box center [536, 194] width 10 height 10
click at [498, 242] on div "Approved" at bounding box center [507, 243] width 65 height 11
click at [388, 343] on span "Save" at bounding box center [387, 344] width 16 height 16
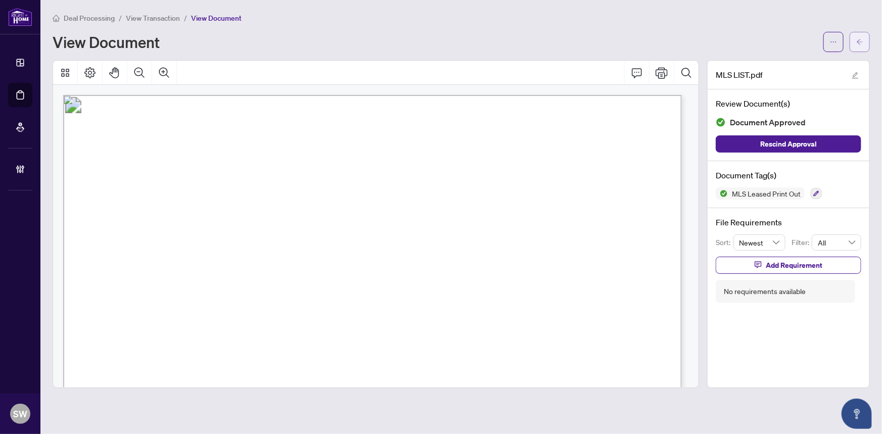
click at [859, 39] on icon "arrow-left" at bounding box center [860, 42] width 6 height 6
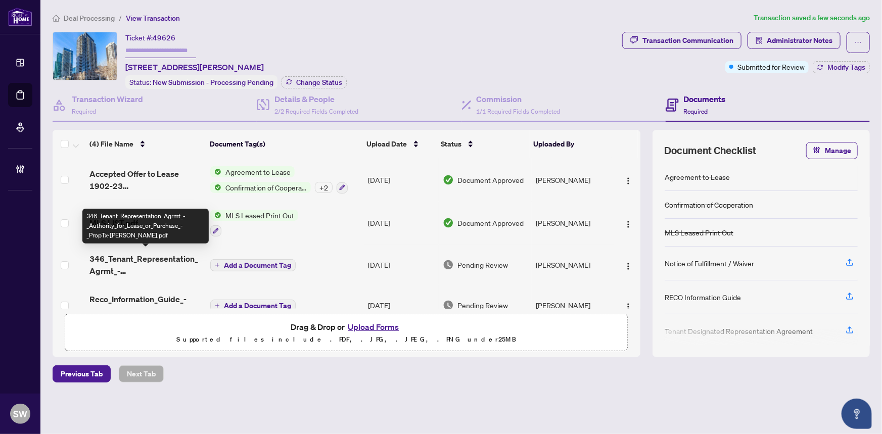
click at [148, 259] on span "346_Tenant_Representation_Agrmt_-_Authority_for_Lease_or_Purchase_-_PropTx-OREA…" at bounding box center [145, 265] width 113 height 24
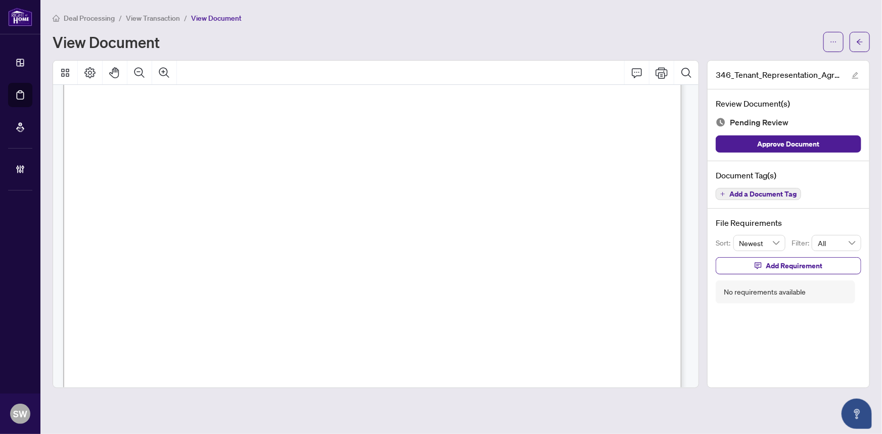
scroll to position [3609, 0]
click at [766, 195] on span "Add a Document Tag" at bounding box center [762, 194] width 67 height 7
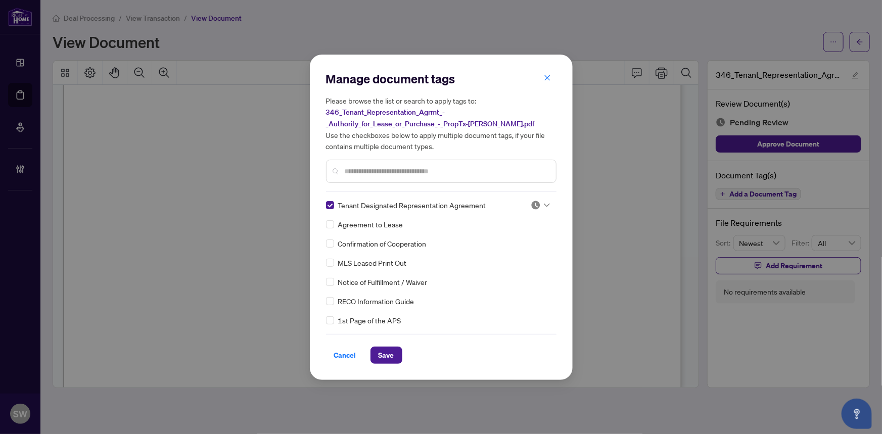
click at [540, 202] on div at bounding box center [540, 205] width 19 height 10
click at [500, 254] on div "Approved" at bounding box center [507, 254] width 65 height 11
click at [379, 358] on span "Save" at bounding box center [387, 355] width 16 height 16
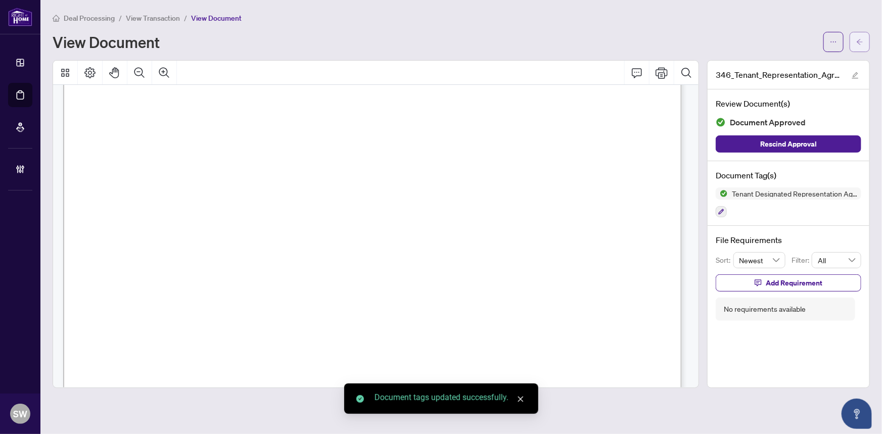
click at [859, 40] on icon "arrow-left" at bounding box center [859, 41] width 7 height 7
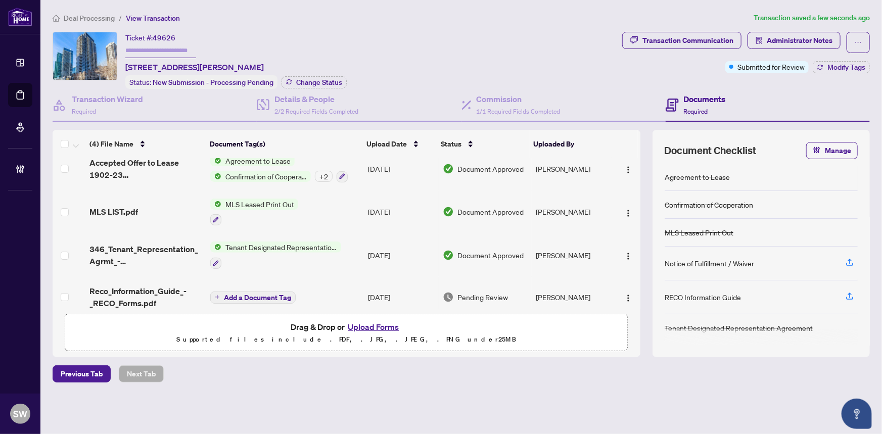
scroll to position [21, 0]
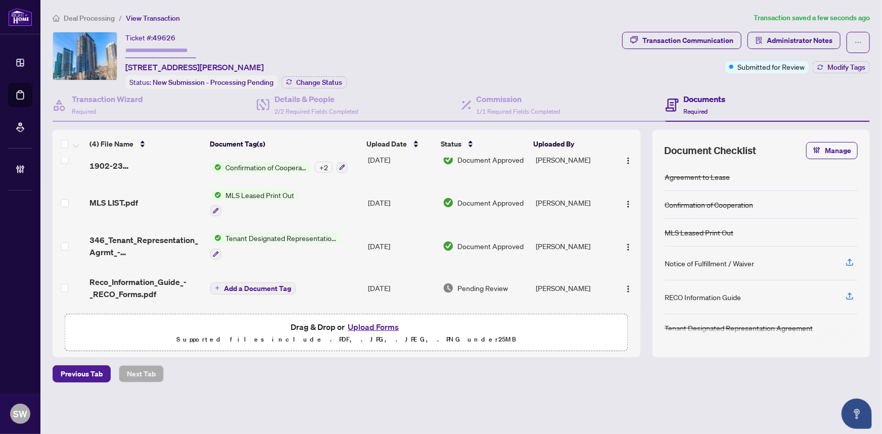
click at [137, 281] on span "Reco_Information_Guide_-_RECO_Forms.pdf" at bounding box center [145, 288] width 113 height 24
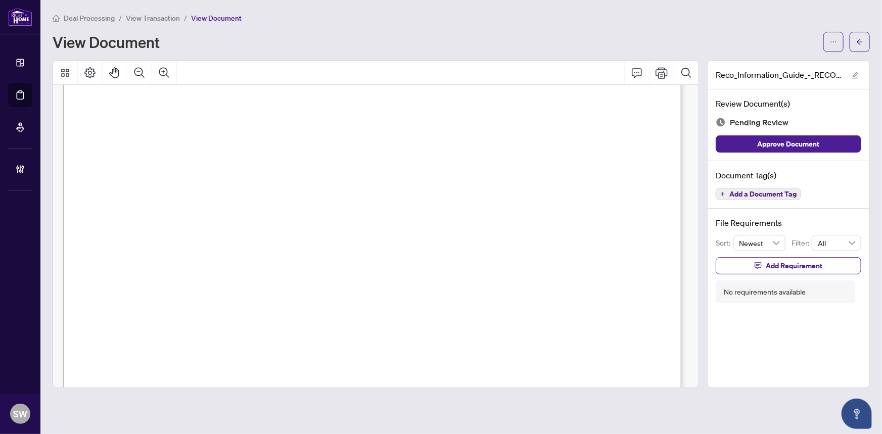
scroll to position [9891, 0]
click at [789, 194] on span "Add a Document Tag" at bounding box center [762, 194] width 67 height 7
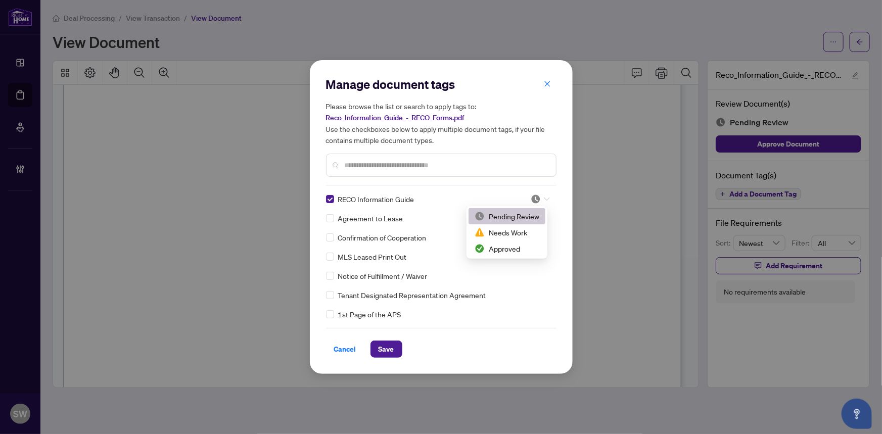
click at [544, 197] on icon at bounding box center [547, 199] width 6 height 4
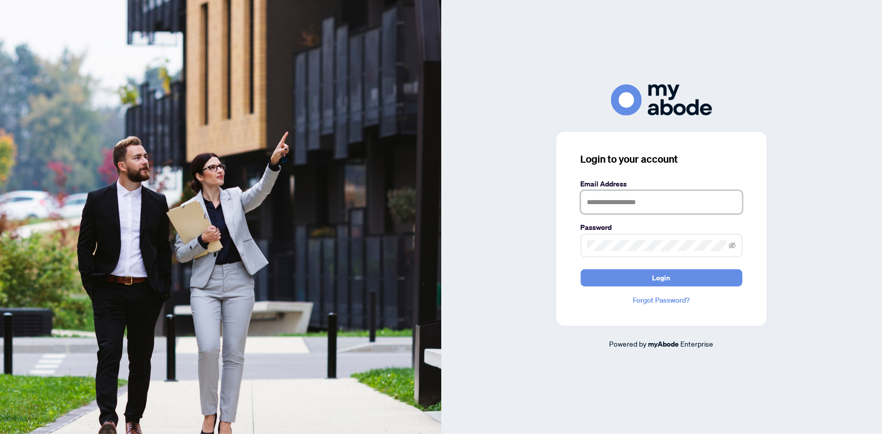
click at [608, 198] on input "text" at bounding box center [662, 202] width 162 height 23
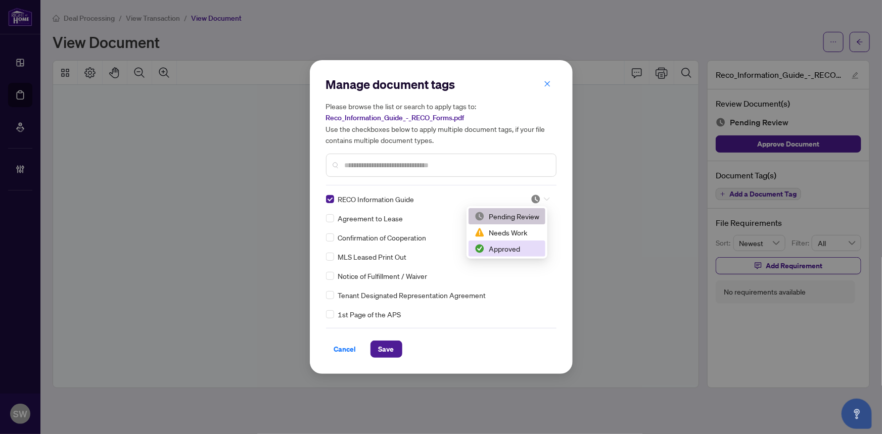
scroll to position [9891, 0]
drag, startPoint x: 514, startPoint y: 250, endPoint x: 484, endPoint y: 270, distance: 36.9
click at [514, 250] on div "Approved" at bounding box center [507, 248] width 65 height 11
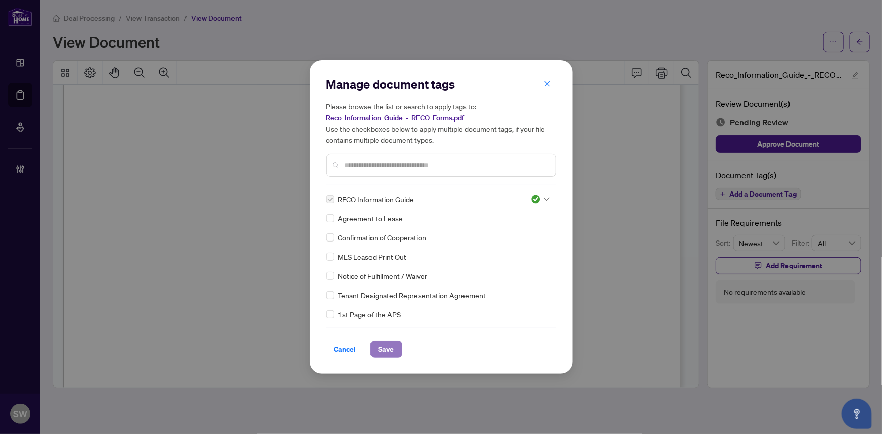
click at [386, 350] on span "Save" at bounding box center [387, 349] width 16 height 16
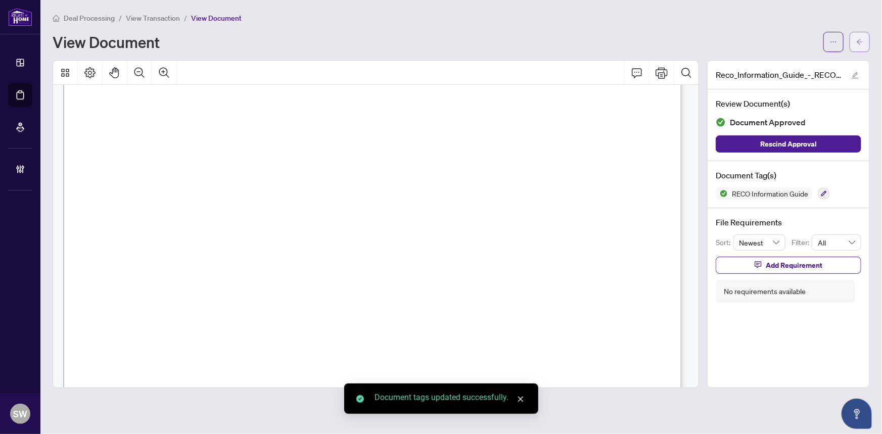
click at [862, 40] on icon "arrow-left" at bounding box center [859, 41] width 7 height 7
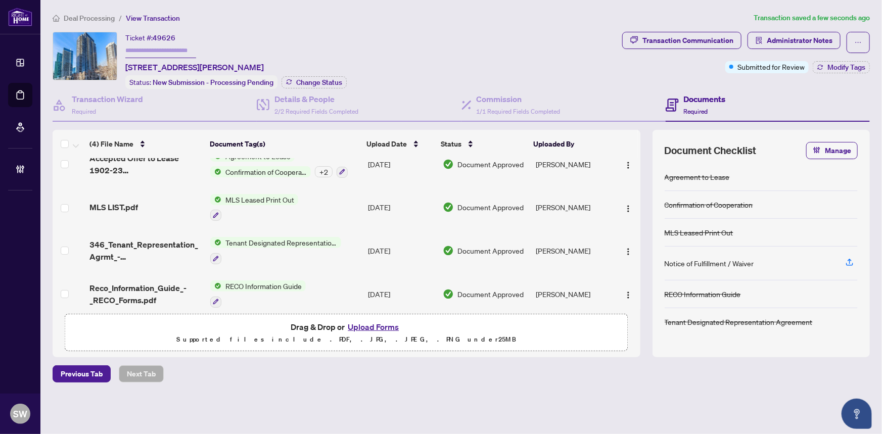
scroll to position [24, 0]
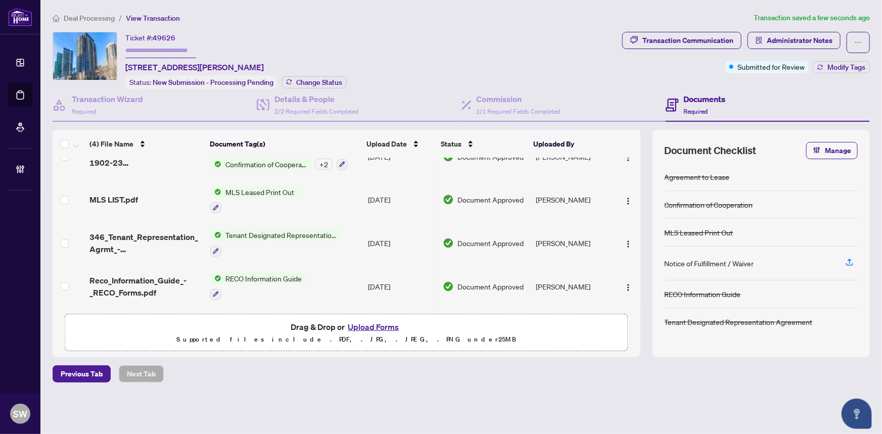
click at [622, 155] on th at bounding box center [625, 144] width 26 height 28
click at [625, 155] on th at bounding box center [625, 144] width 26 height 28
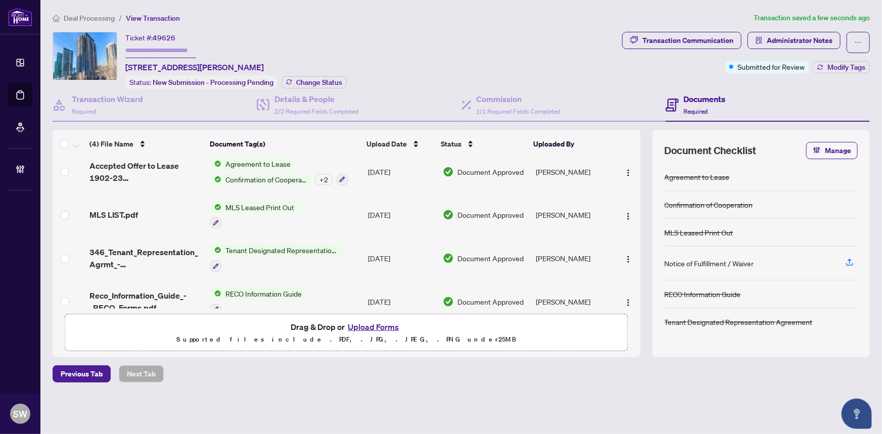
scroll to position [0, 0]
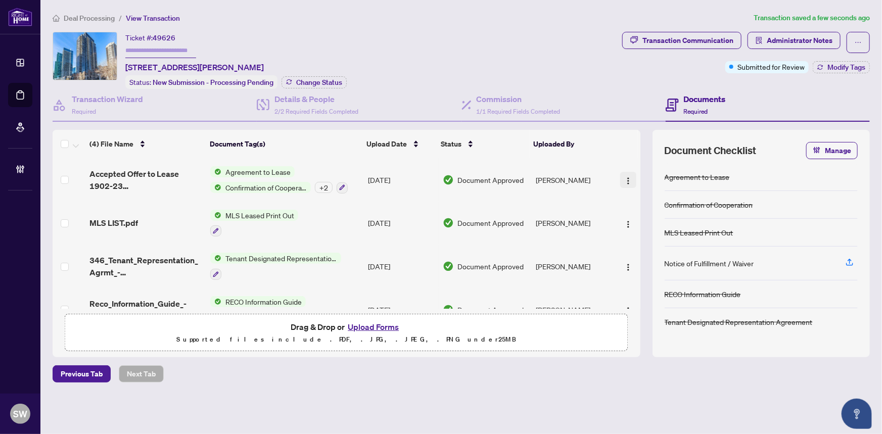
click at [625, 177] on img "button" at bounding box center [628, 181] width 8 height 8
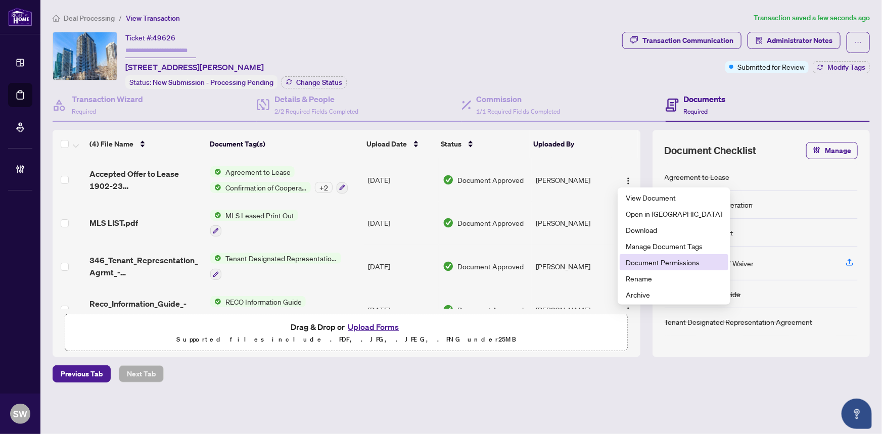
click at [642, 265] on span "Document Permissions" at bounding box center [674, 262] width 97 height 11
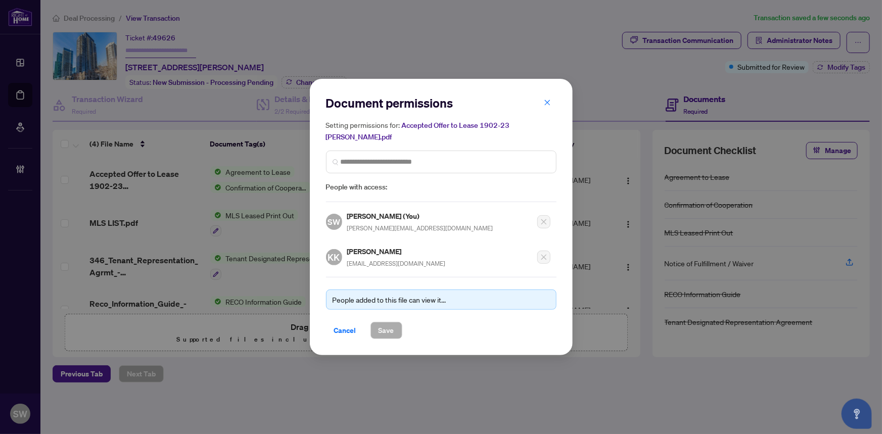
click at [374, 246] on h5 "Kam Kerachi" at bounding box center [396, 252] width 99 height 12
copy h5 "Kerachi"
click at [343, 322] on span "Cancel" at bounding box center [345, 330] width 22 height 16
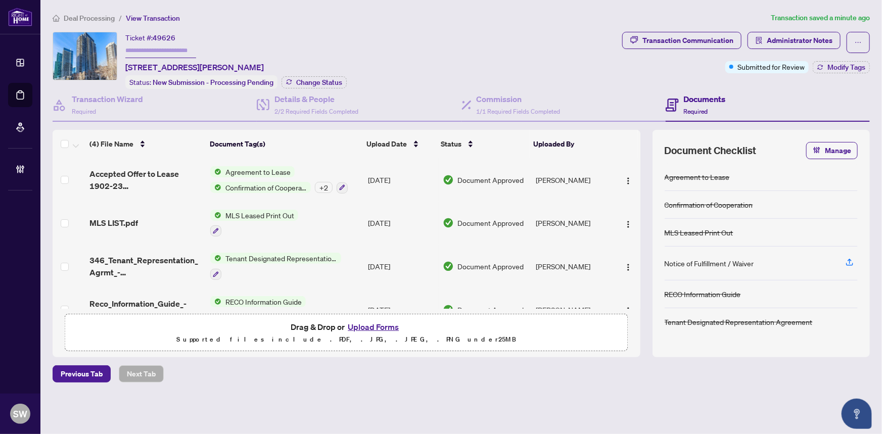
click at [171, 39] on span "49626" at bounding box center [164, 37] width 23 height 9
click at [170, 39] on span "49626" at bounding box center [164, 37] width 23 height 9
copy span "49626"
click at [142, 51] on input "text" at bounding box center [160, 50] width 71 height 15
type input "*******"
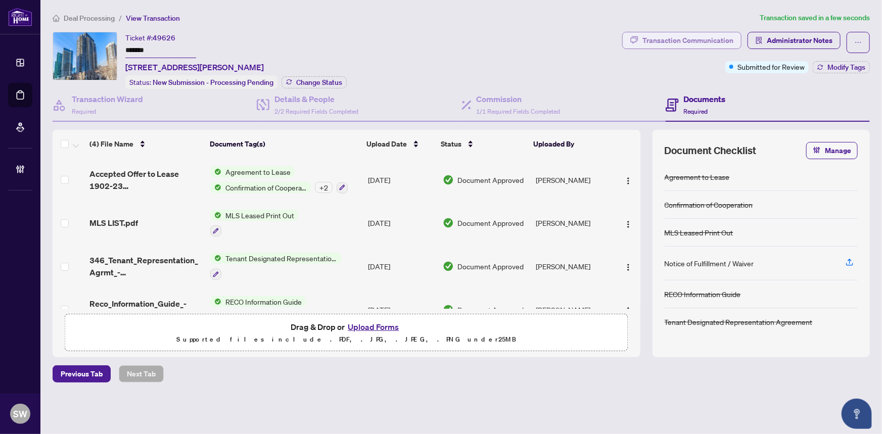
click at [689, 42] on div "Transaction Communication" at bounding box center [687, 40] width 91 height 16
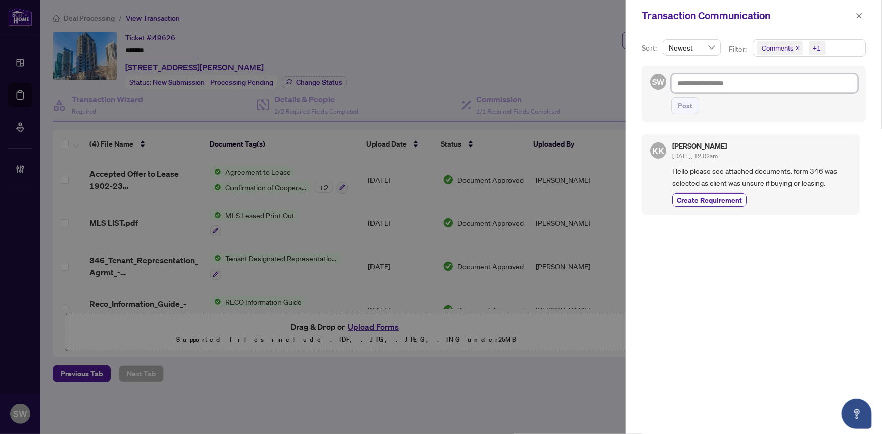
click at [697, 84] on textarea at bounding box center [764, 83] width 186 height 19
type textarea "*"
type textarea "**"
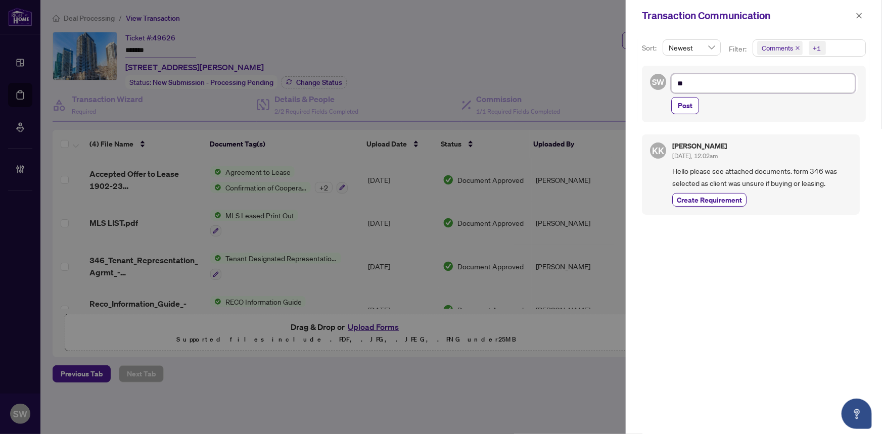
type textarea "***"
type textarea "****"
type textarea "*****"
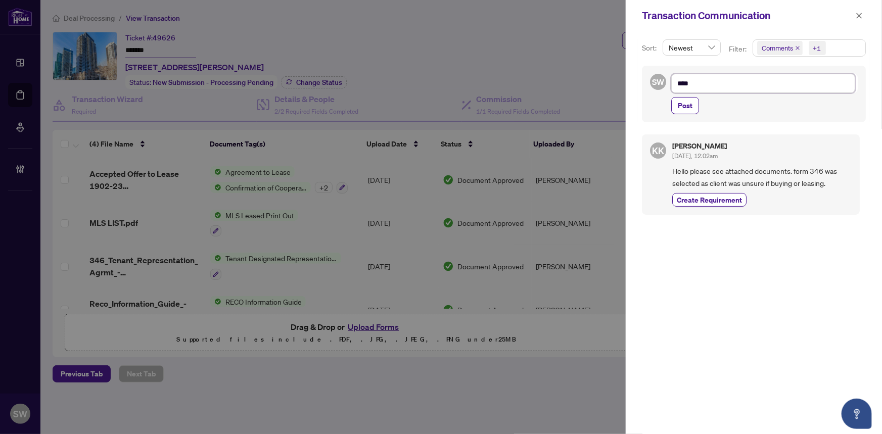
type textarea "*****"
type textarea "******"
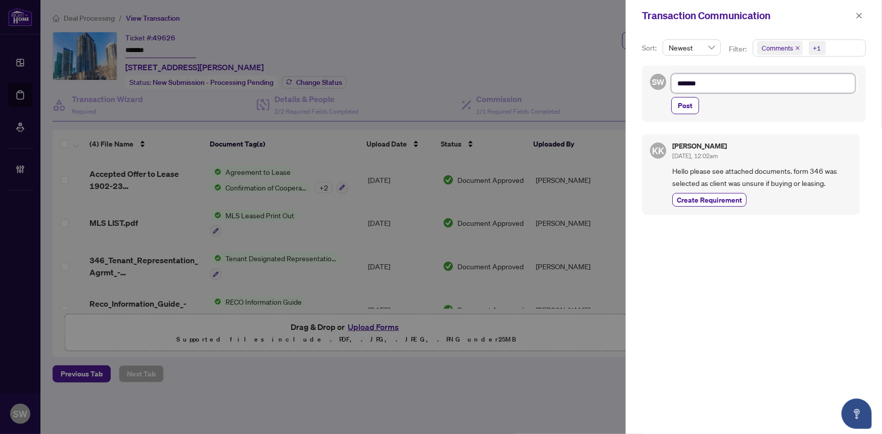
type textarea "********"
type textarea "*********"
type textarea "**********"
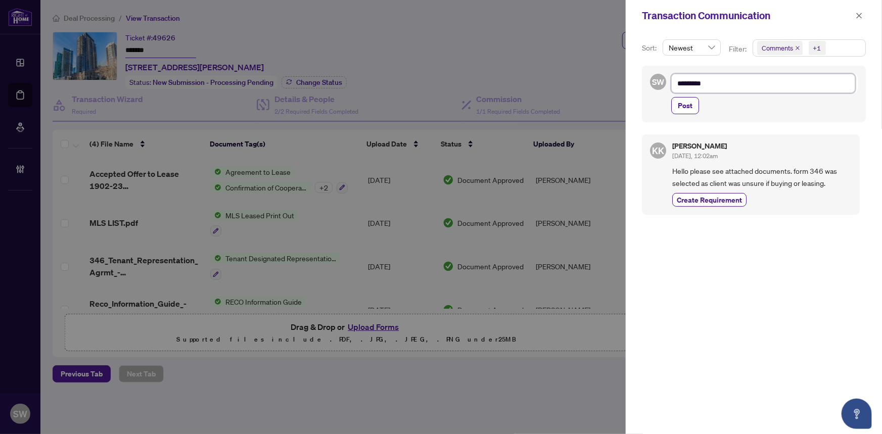
type textarea "**********"
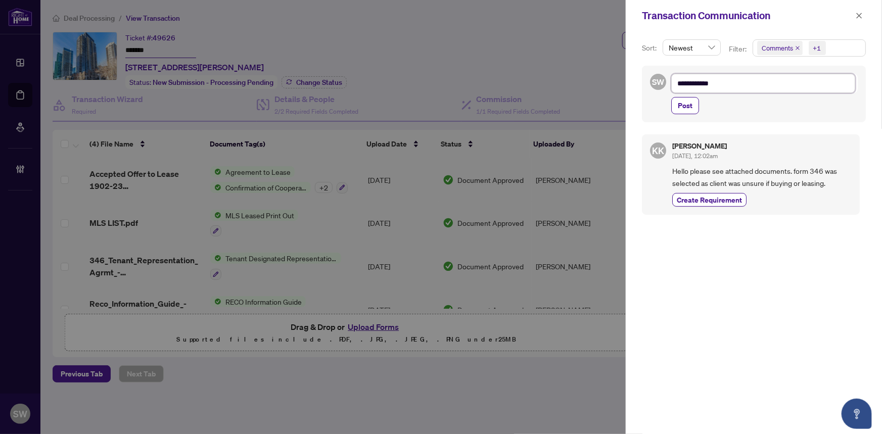
type textarea "**********"
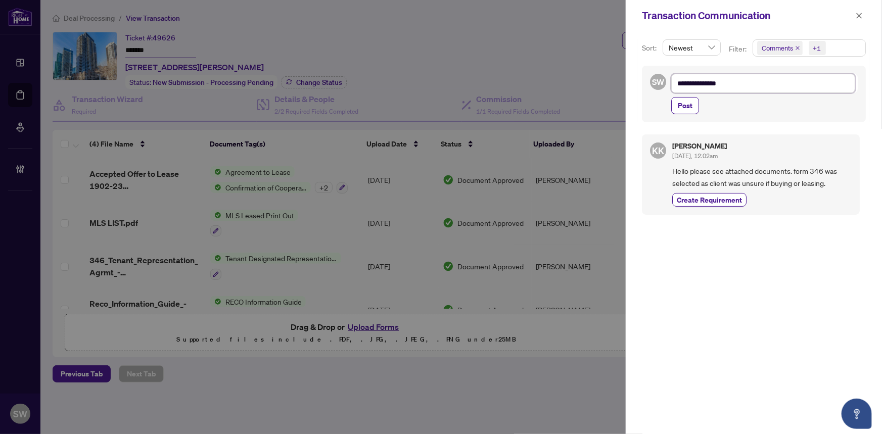
type textarea "**********"
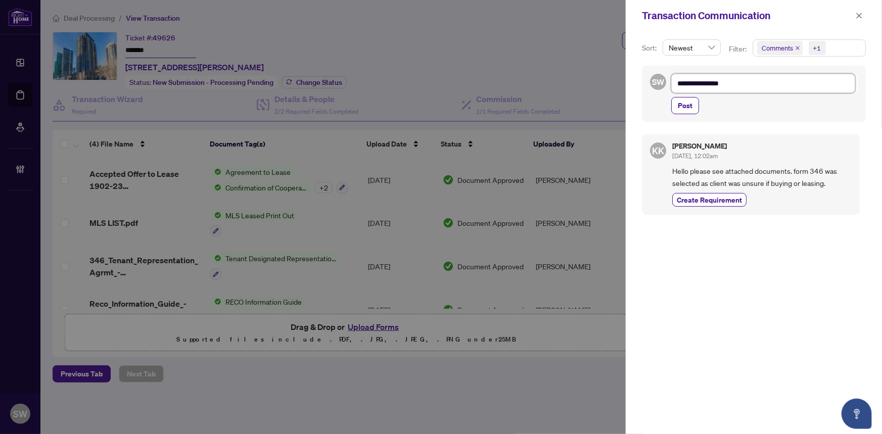
type textarea "**********"
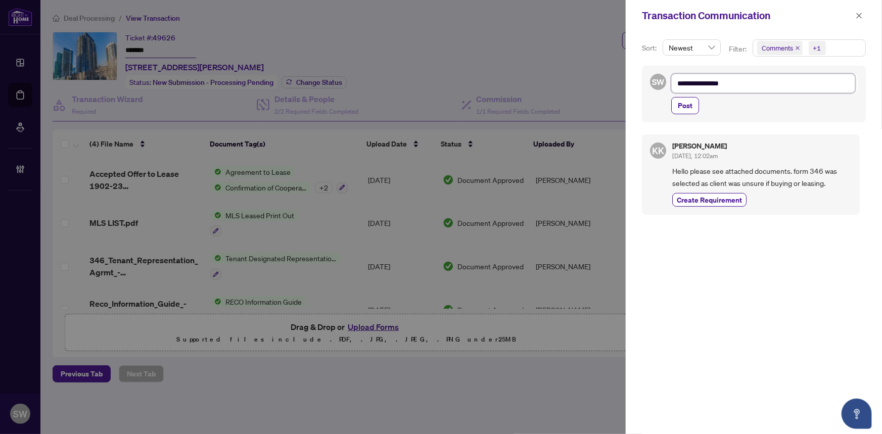
type textarea "**********"
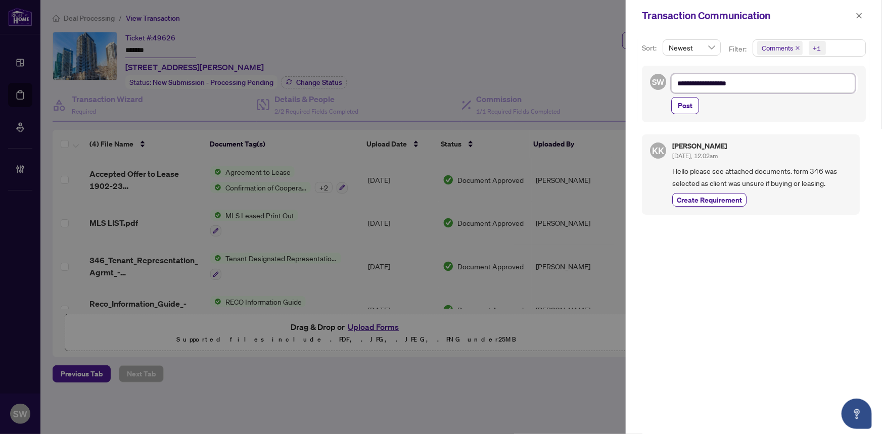
type textarea "**********"
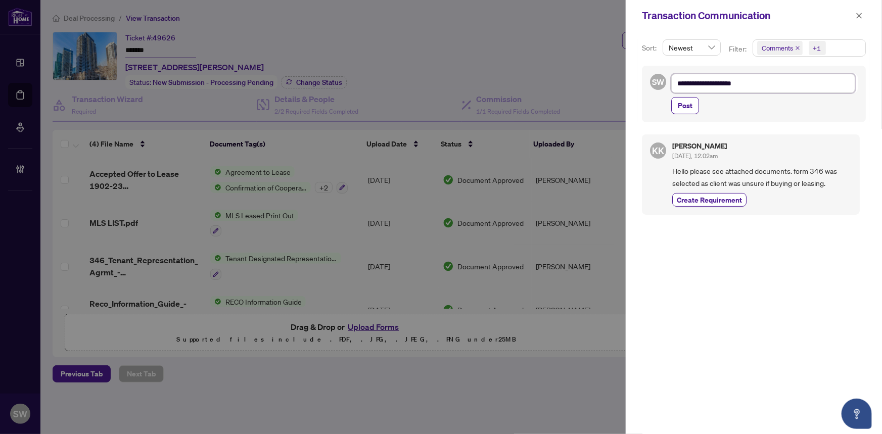
type textarea "**********"
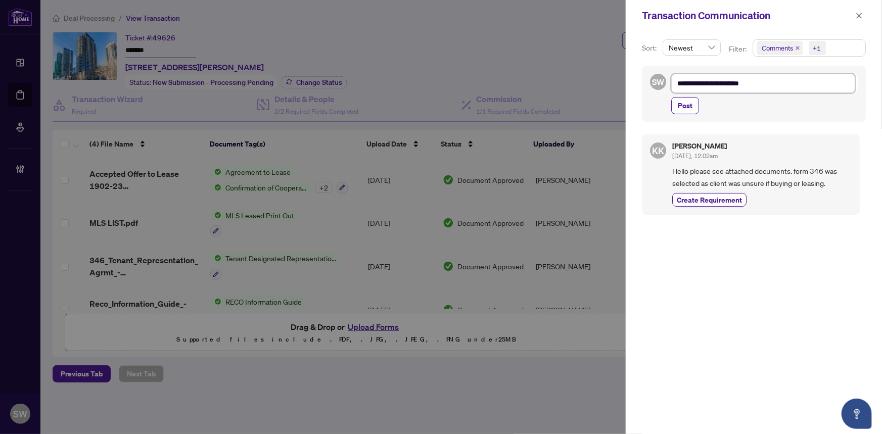
type textarea "**********"
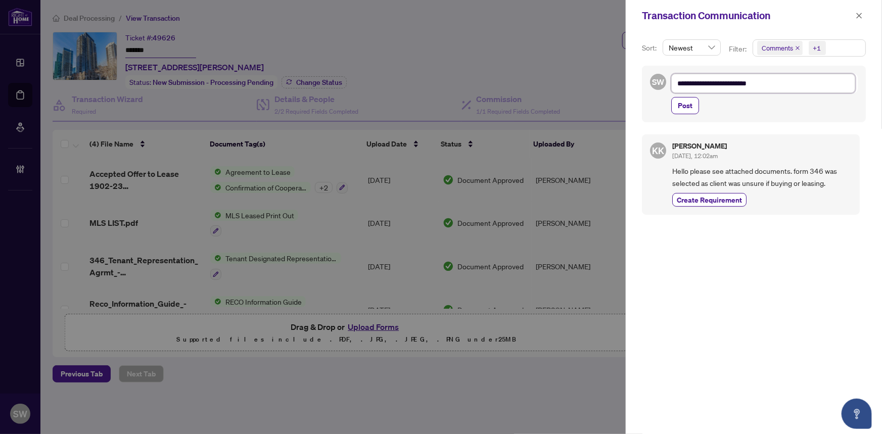
type textarea "**********"
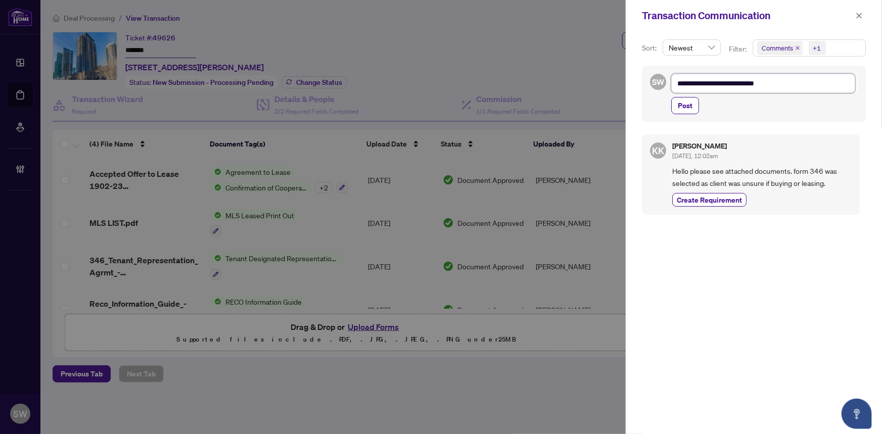
type textarea "**********"
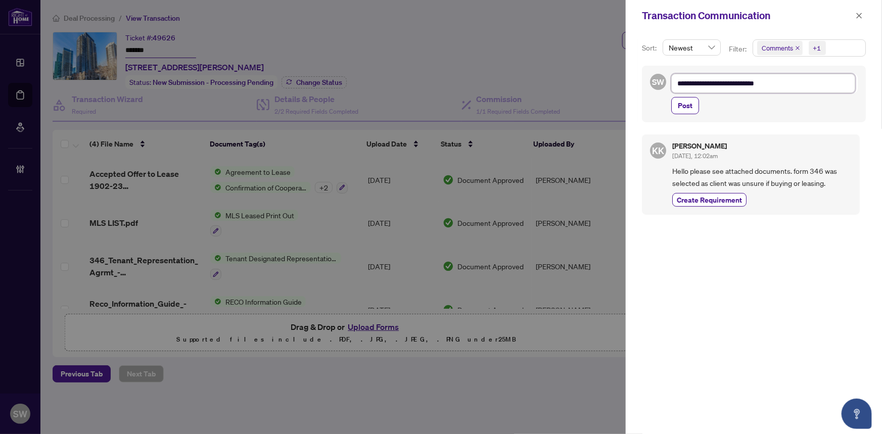
type textarea "**********"
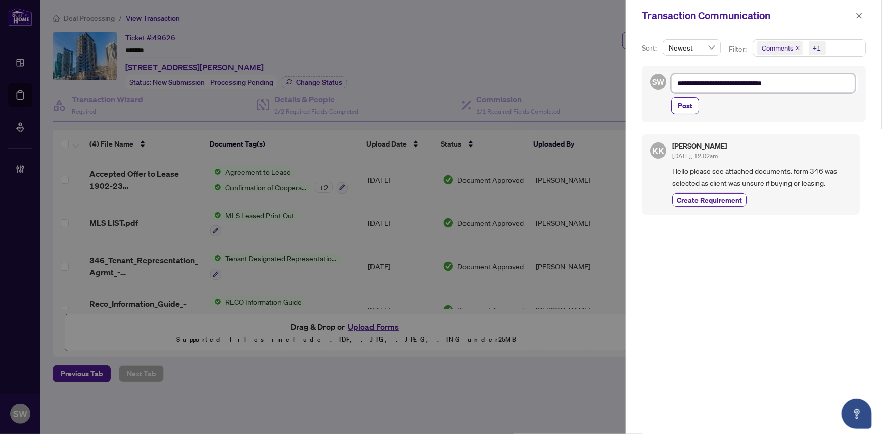
type textarea "**********"
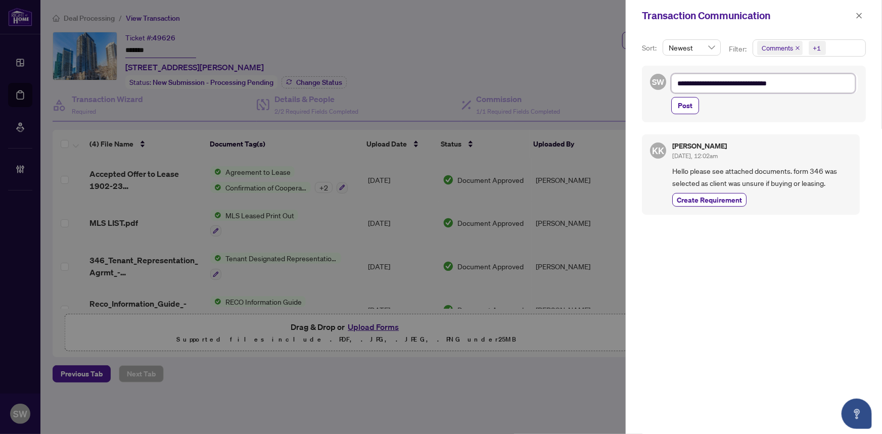
type textarea "**********"
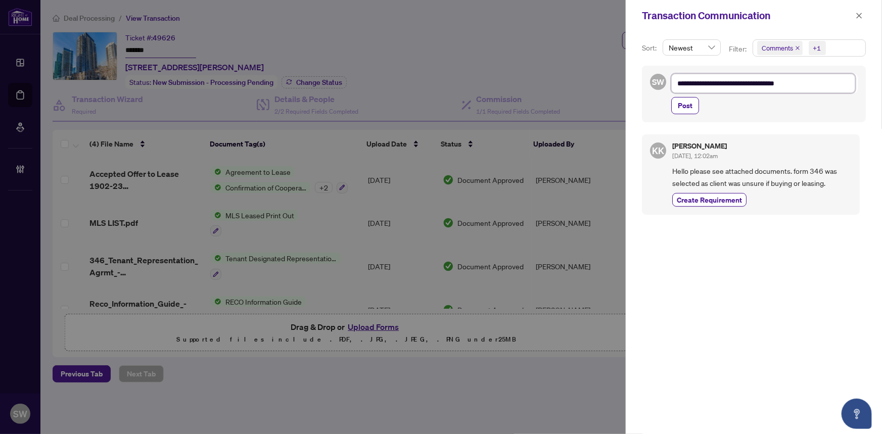
type textarea "**********"
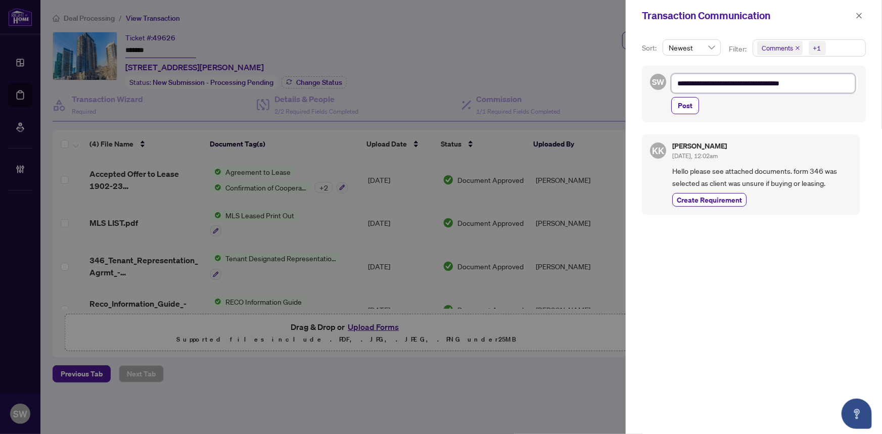
type textarea "**********"
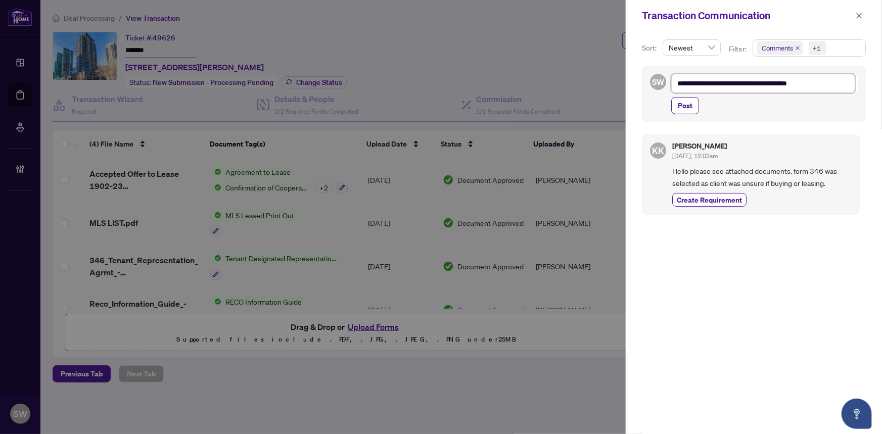
type textarea "**********"
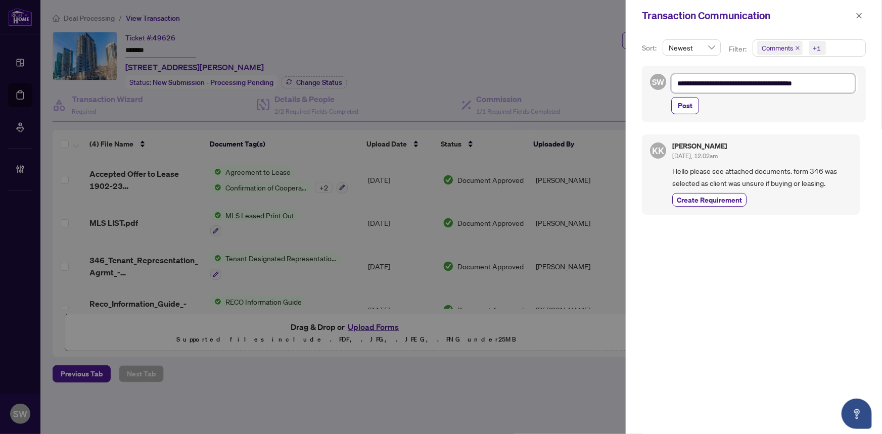
type textarea "**********"
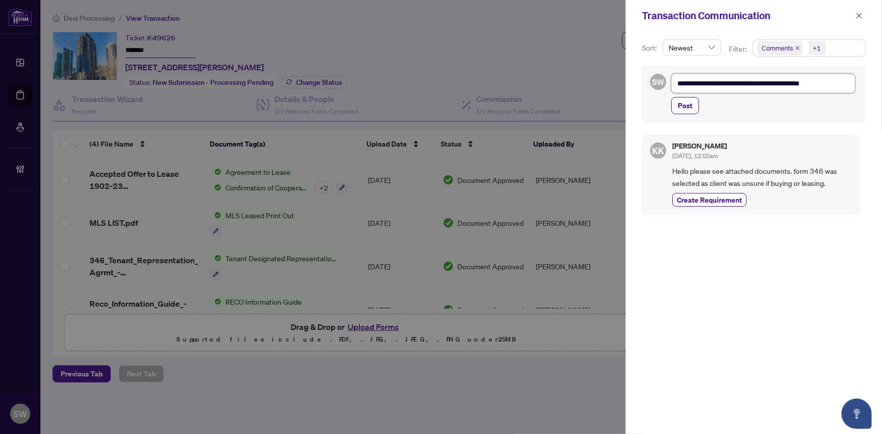
type textarea "**********"
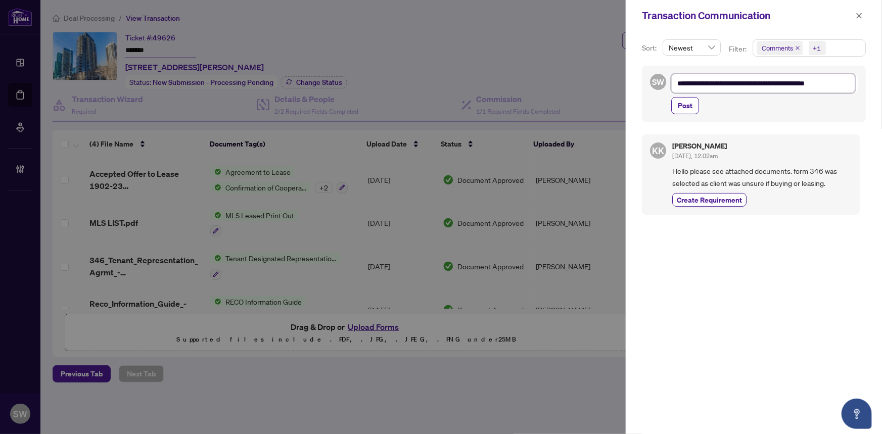
type textarea "**********"
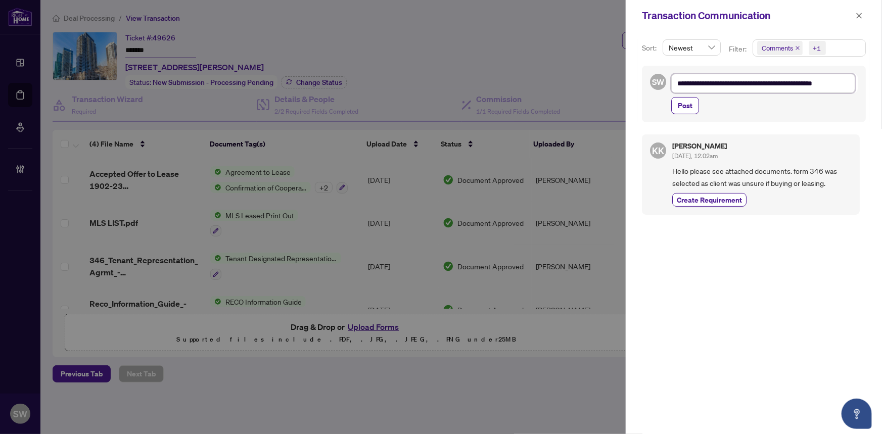
type textarea "**********"
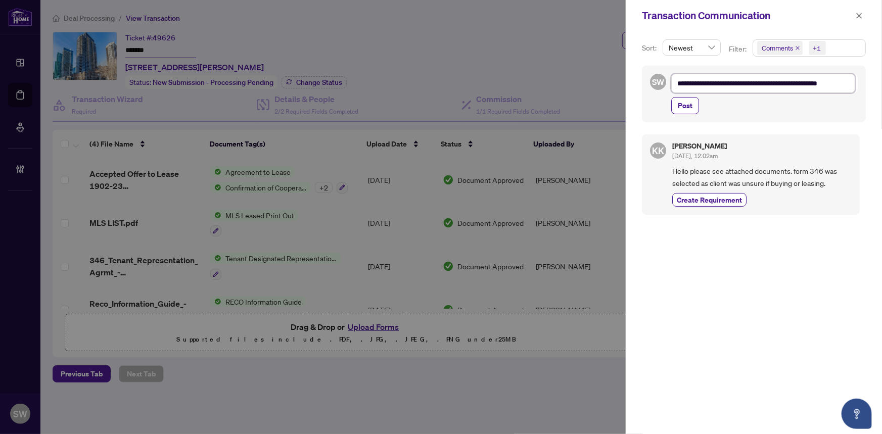
type textarea "**********"
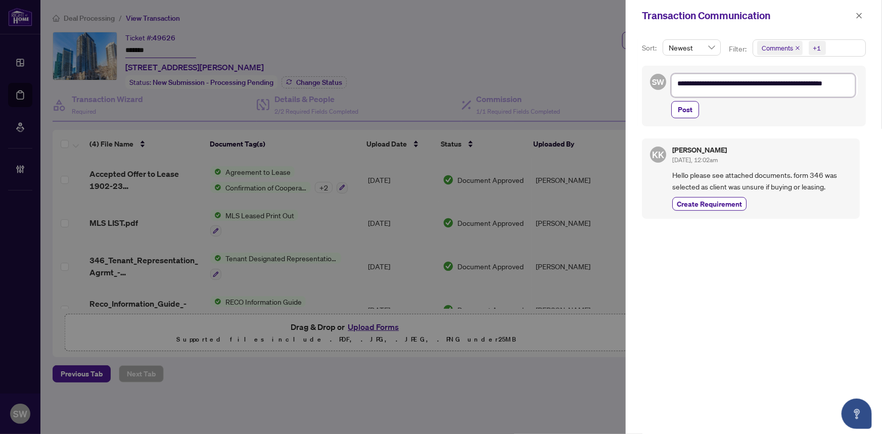
type textarea "**********"
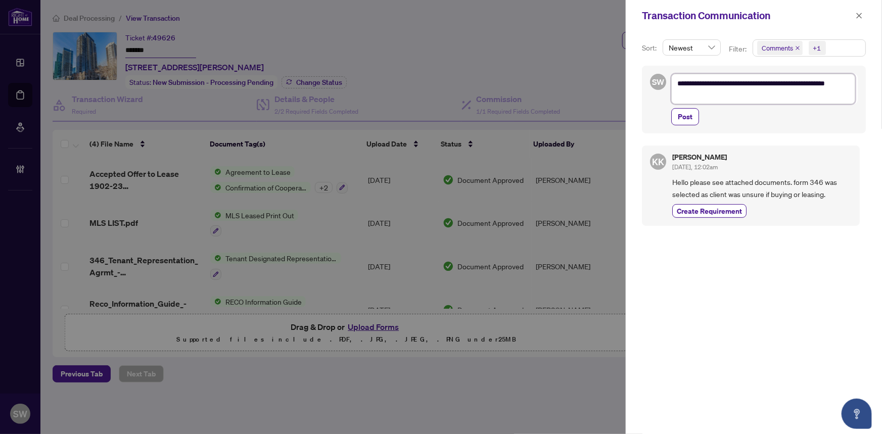
type textarea "**********"
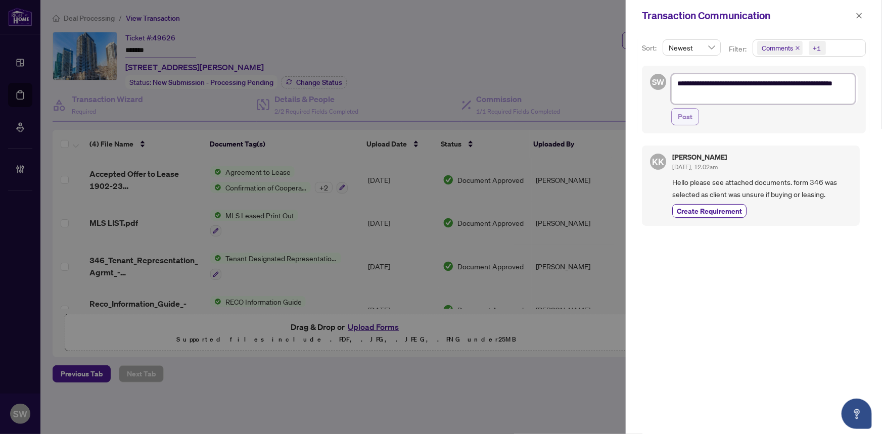
type textarea "**********"
click at [687, 118] on span "Post" at bounding box center [685, 117] width 15 height 16
type textarea "**********"
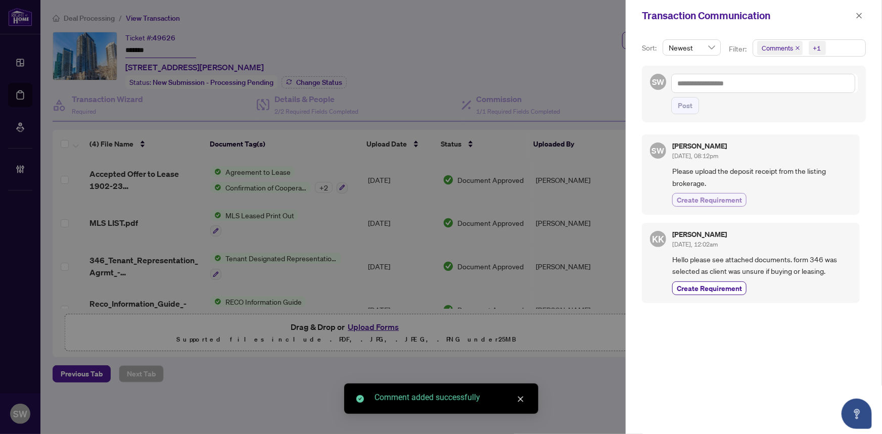
click at [718, 199] on span "Create Requirement" at bounding box center [709, 200] width 65 height 11
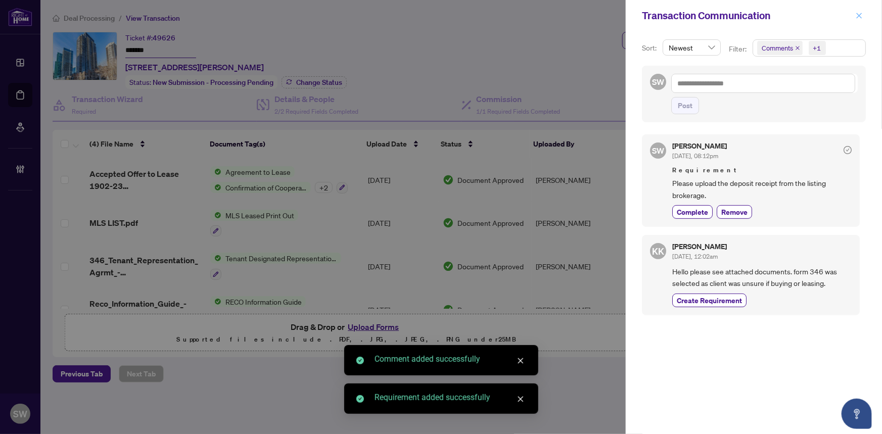
click at [859, 13] on icon "close" at bounding box center [859, 15] width 7 height 7
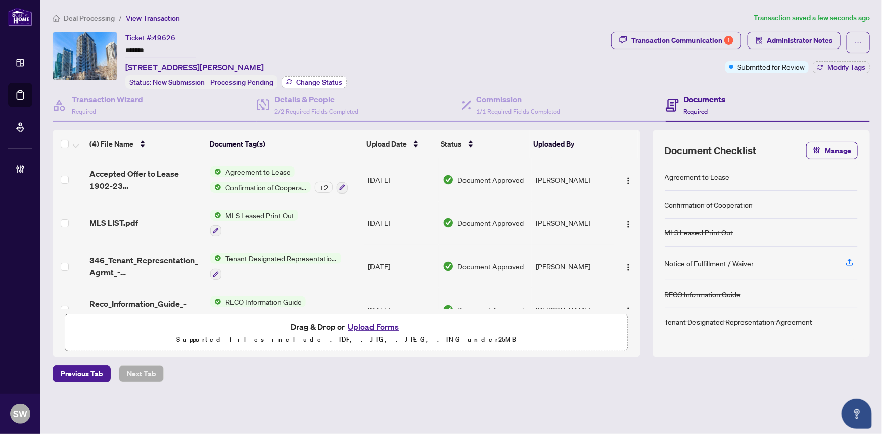
click at [327, 80] on span "Change Status" at bounding box center [319, 82] width 46 height 7
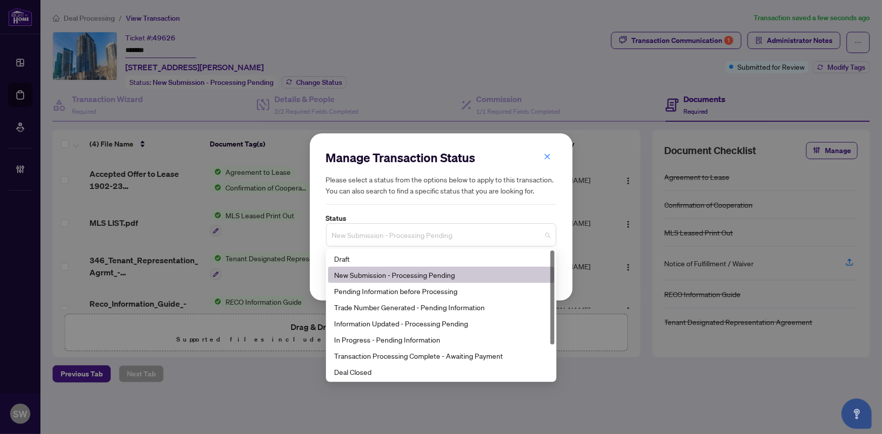
click at [379, 238] on span "New Submission - Processing Pending" at bounding box center [441, 234] width 218 height 19
click at [363, 307] on div "Trade Number Generated - Pending Information" at bounding box center [441, 307] width 214 height 11
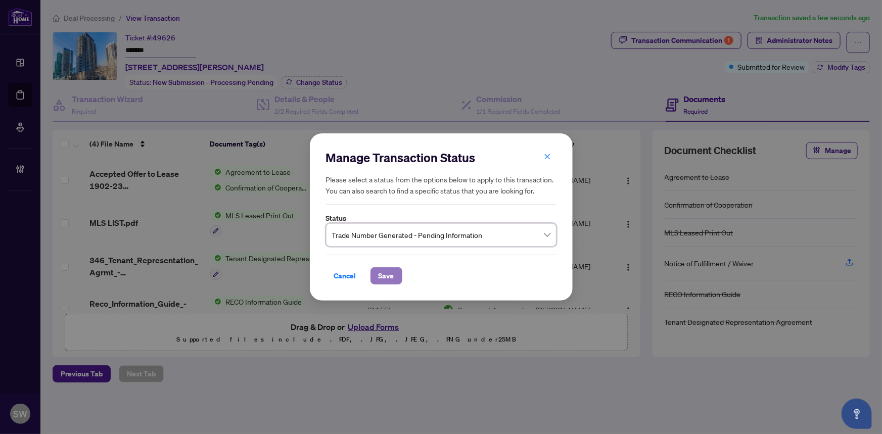
click at [384, 273] on span "Save" at bounding box center [387, 276] width 16 height 16
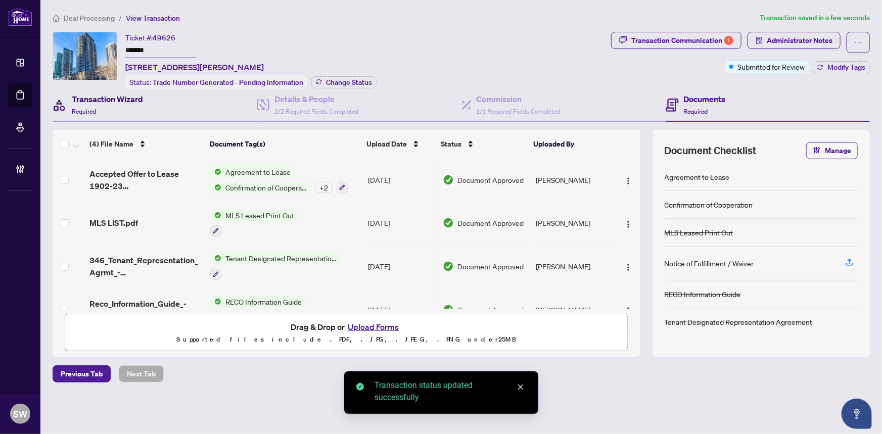
click at [111, 102] on h4 "Transaction Wizard" at bounding box center [107, 99] width 71 height 12
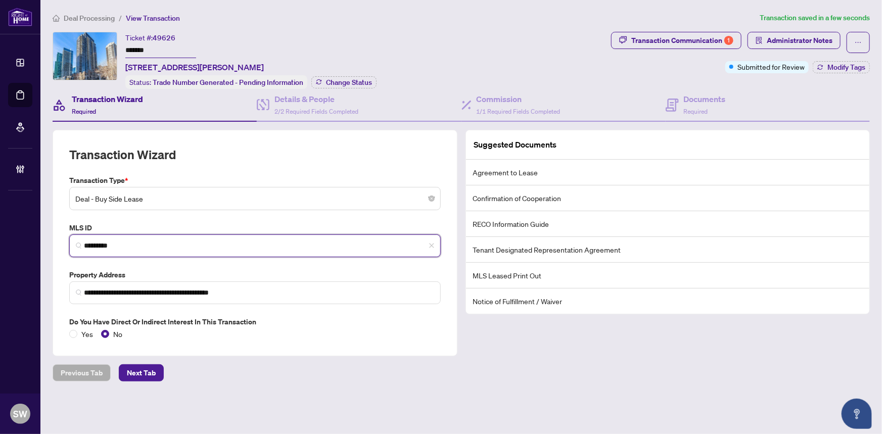
click at [106, 248] on input "*********" at bounding box center [259, 246] width 350 height 11
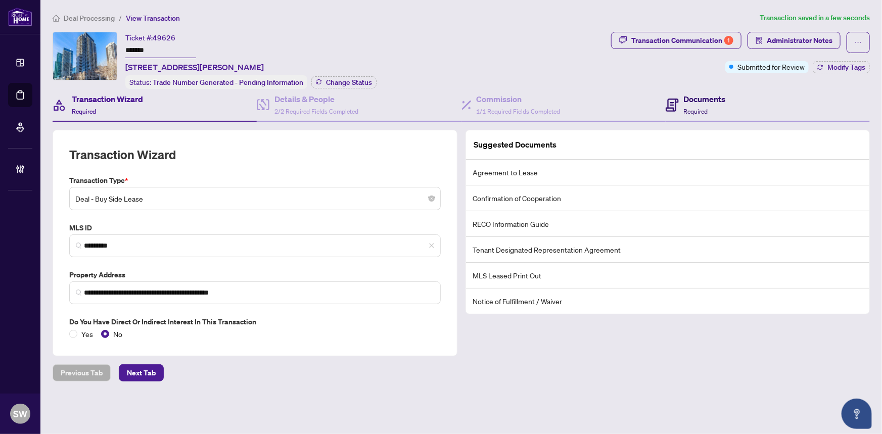
click at [702, 102] on h4 "Documents" at bounding box center [705, 99] width 42 height 12
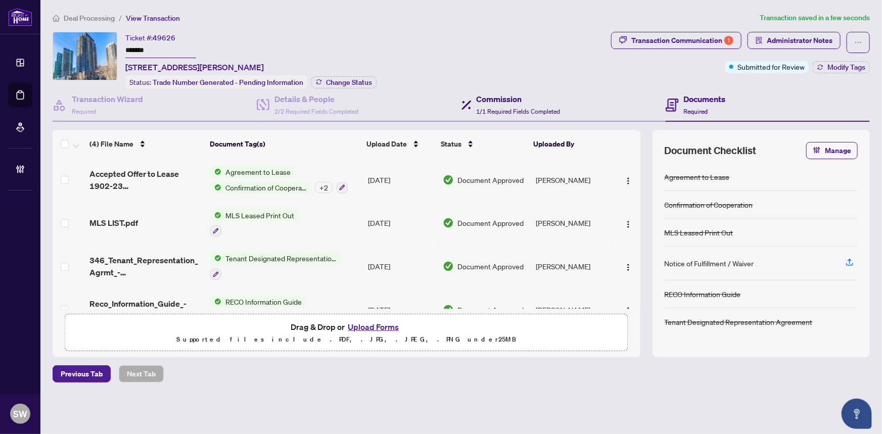
click at [488, 109] on span "1/1 Required Fields Completed" at bounding box center [519, 112] width 84 height 8
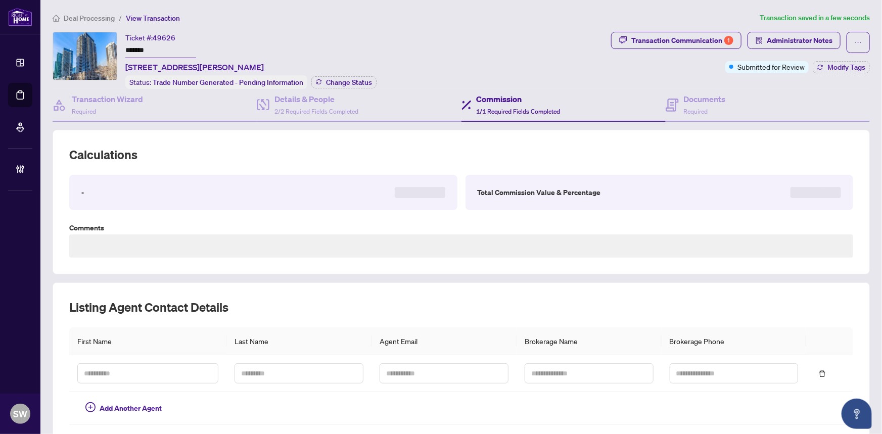
type textarea "**********"
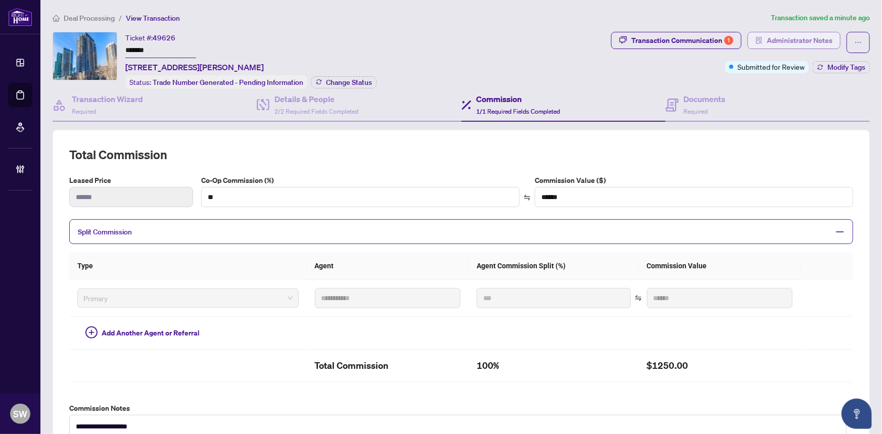
click at [814, 38] on span "Administrator Notes" at bounding box center [800, 40] width 66 height 16
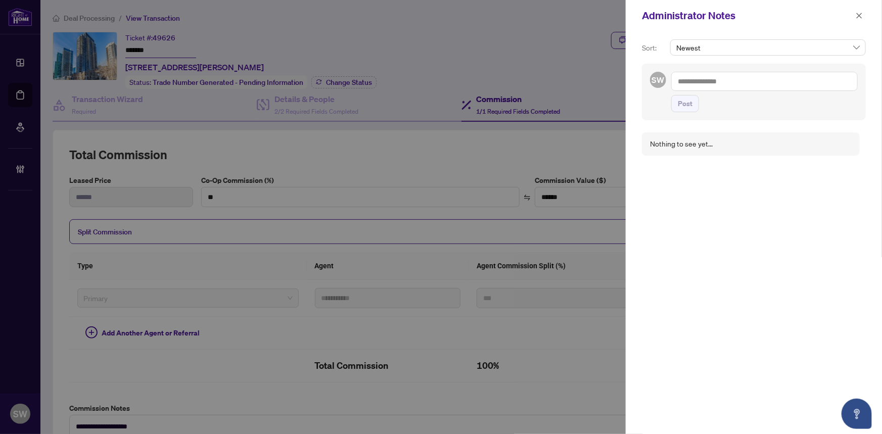
click at [699, 79] on textarea at bounding box center [764, 81] width 186 height 19
paste textarea "**********"
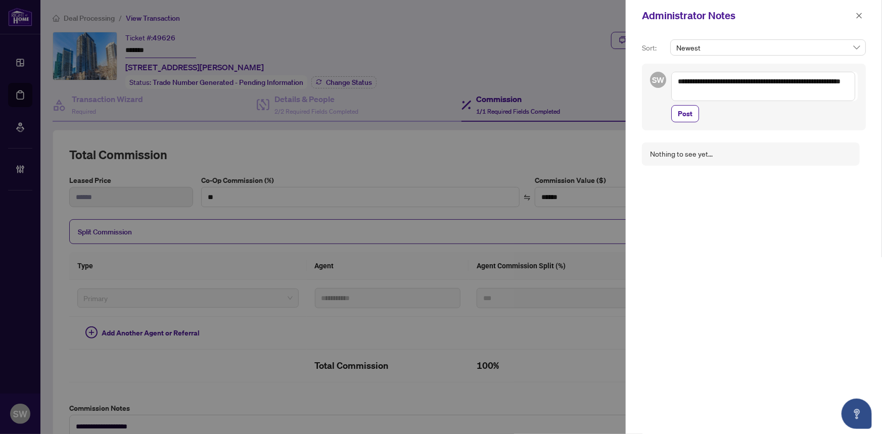
click at [692, 81] on textarea "**********" at bounding box center [763, 86] width 184 height 29
type textarea "**********"
click at [685, 113] on span "Post" at bounding box center [685, 114] width 15 height 16
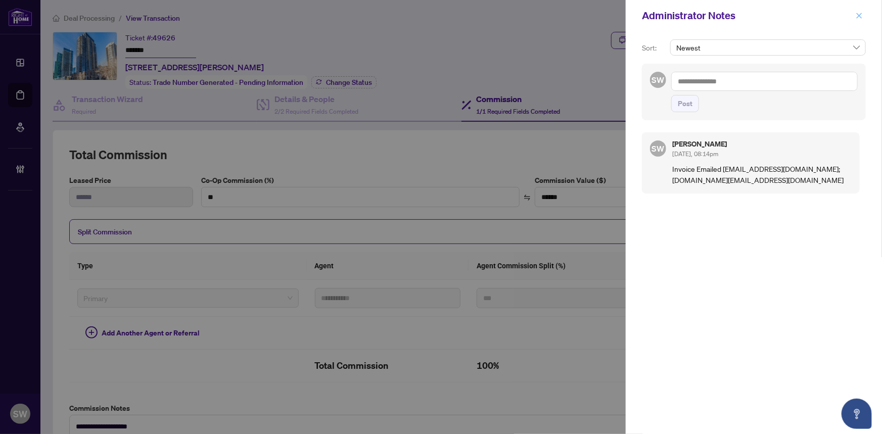
click at [863, 15] on button "button" at bounding box center [859, 16] width 13 height 12
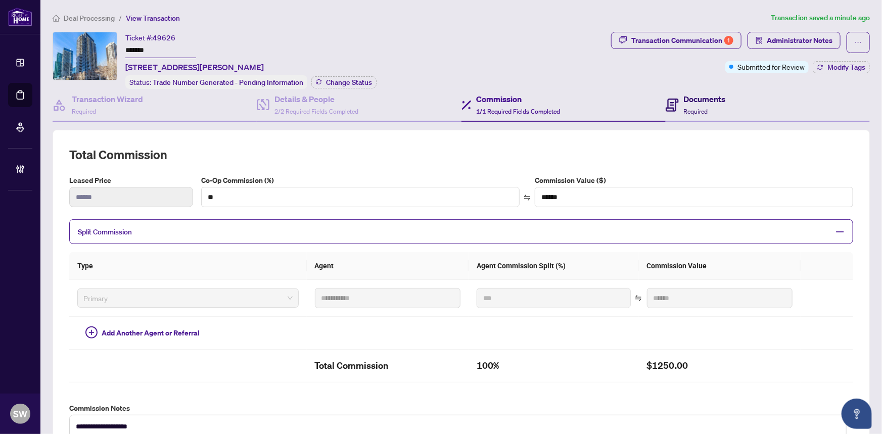
drag, startPoint x: 706, startPoint y: 102, endPoint x: 43, endPoint y: 162, distance: 665.3
click at [706, 102] on h4 "Documents" at bounding box center [705, 99] width 42 height 12
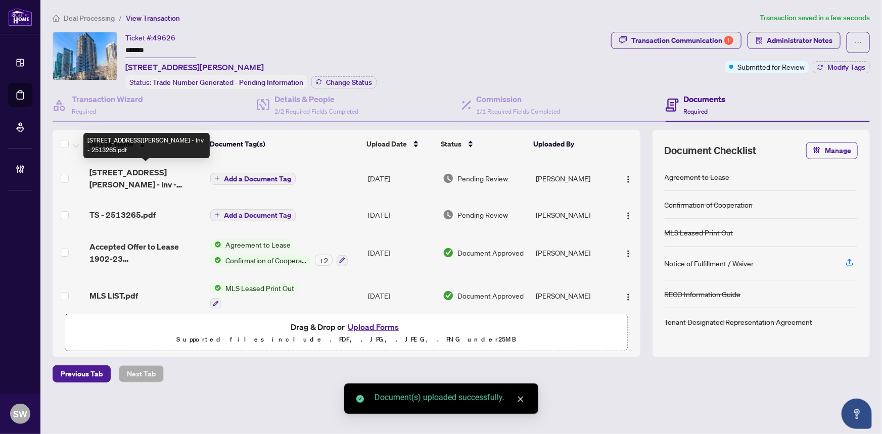
drag, startPoint x: 146, startPoint y: 177, endPoint x: 14, endPoint y: 140, distance: 137.0
click at [142, 175] on span "23 Sheppard Ave 1902 - Inv - 2513265.pdf" at bounding box center [145, 178] width 113 height 24
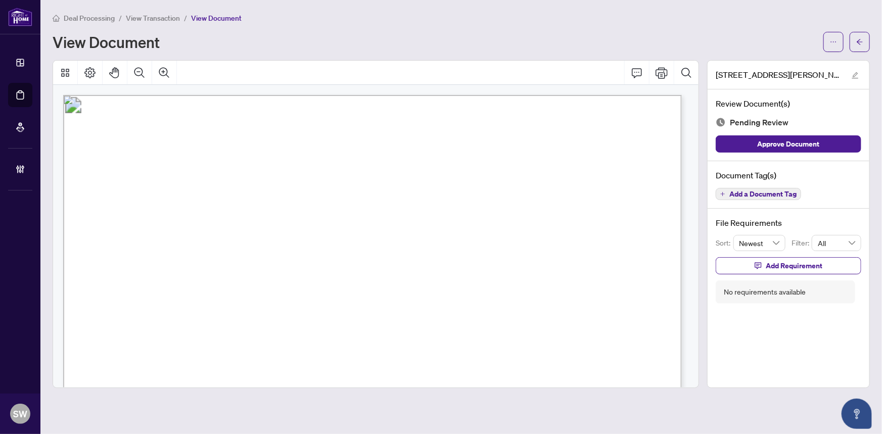
click at [756, 193] on span "Add a Document Tag" at bounding box center [762, 194] width 67 height 7
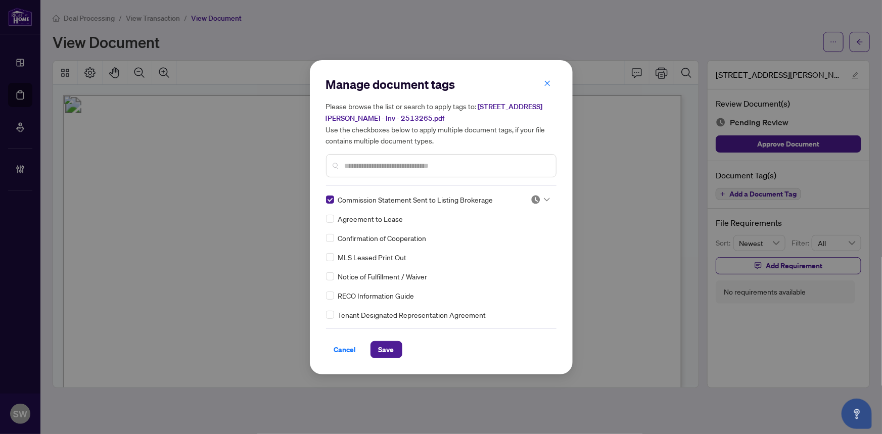
click at [536, 200] on img at bounding box center [536, 200] width 10 height 10
click at [500, 252] on div "Approved" at bounding box center [507, 248] width 65 height 11
click at [389, 346] on span "Save" at bounding box center [387, 350] width 16 height 16
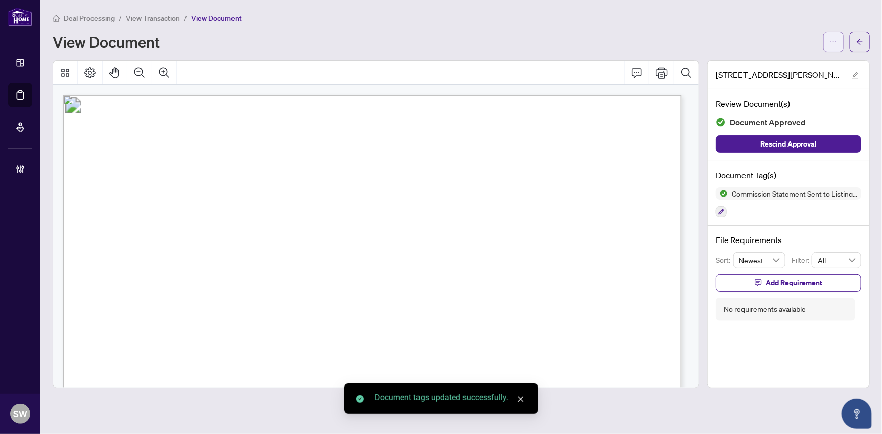
click at [828, 33] on button "button" at bounding box center [833, 42] width 20 height 20
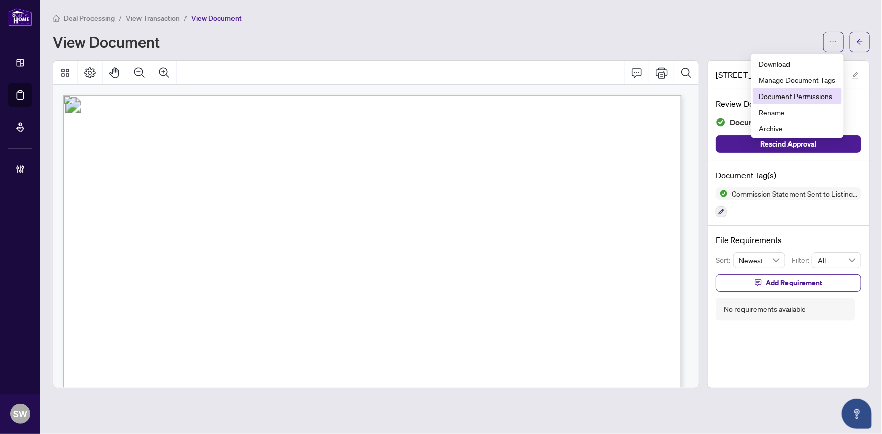
click at [816, 98] on span "Document Permissions" at bounding box center [797, 95] width 77 height 11
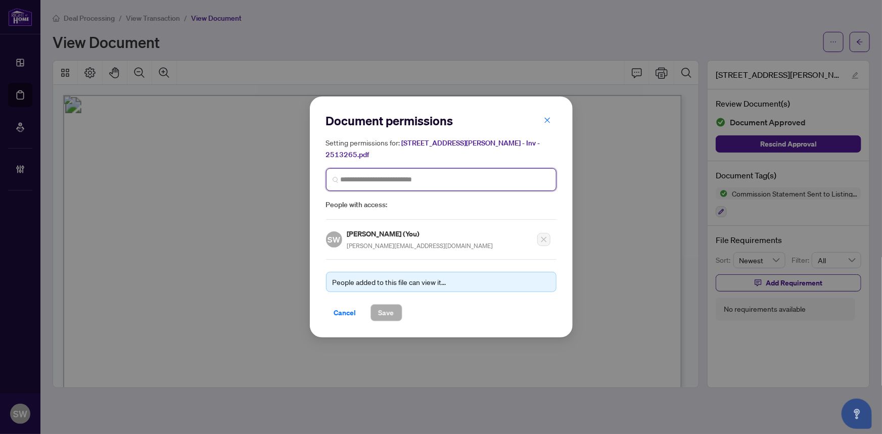
click at [434, 174] on input "search" at bounding box center [445, 179] width 209 height 11
type input "****"
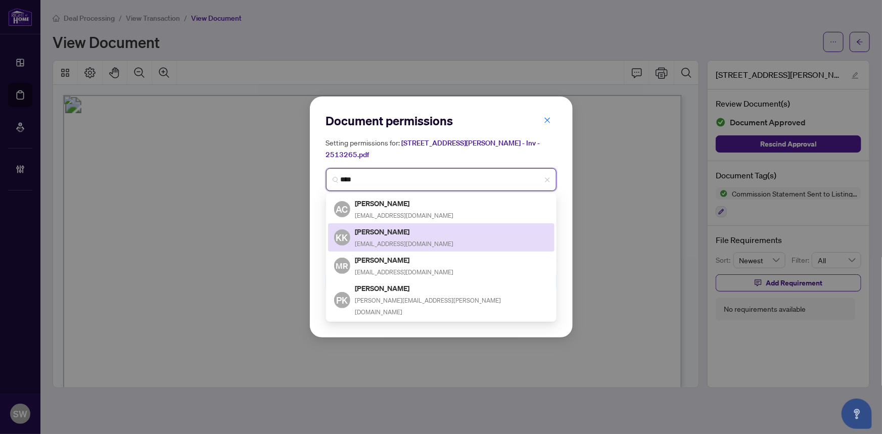
click at [418, 229] on h5 "Kam Kerachi" at bounding box center [404, 232] width 99 height 12
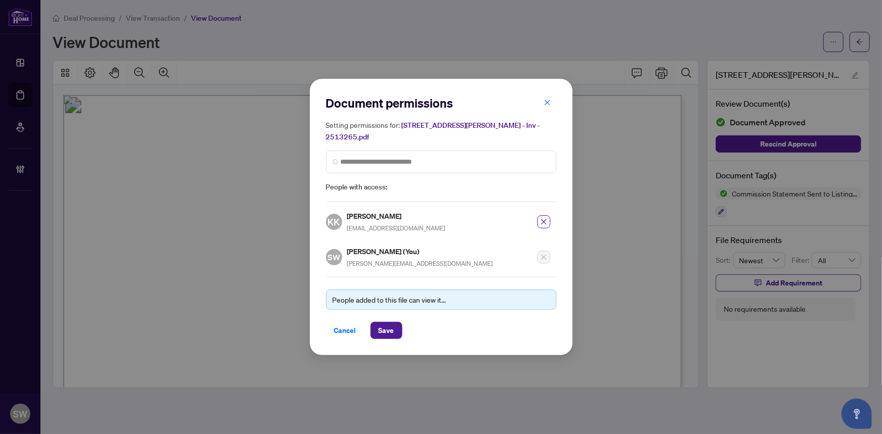
click at [374, 210] on h5 "Kam Kerachi" at bounding box center [396, 216] width 99 height 12
copy h5 "Kam Kerachi"
click at [386, 322] on span "Save" at bounding box center [387, 330] width 16 height 16
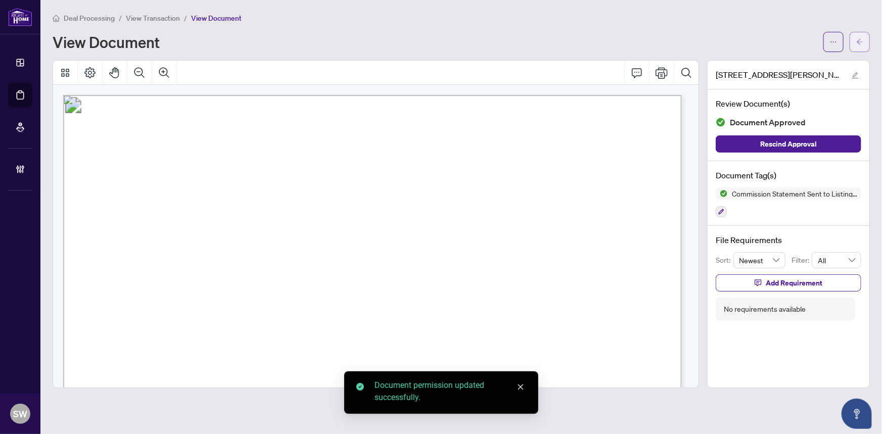
click at [861, 41] on icon "arrow-left" at bounding box center [860, 42] width 6 height 6
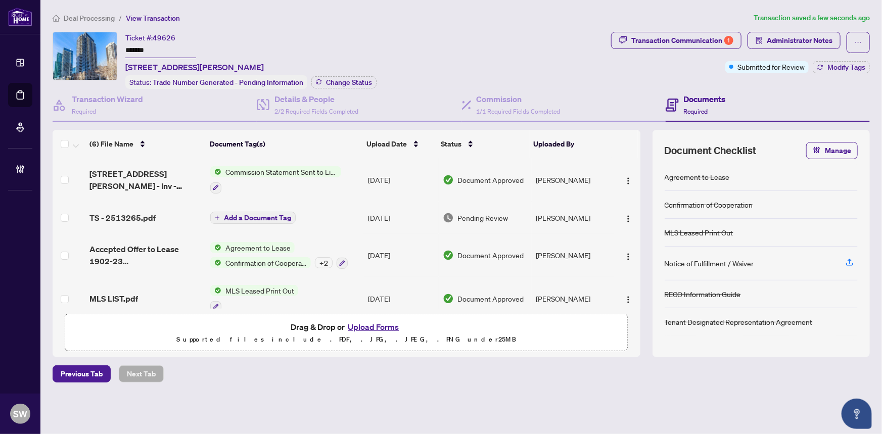
click at [155, 212] on div "TS - 2513265.pdf" at bounding box center [145, 218] width 113 height 12
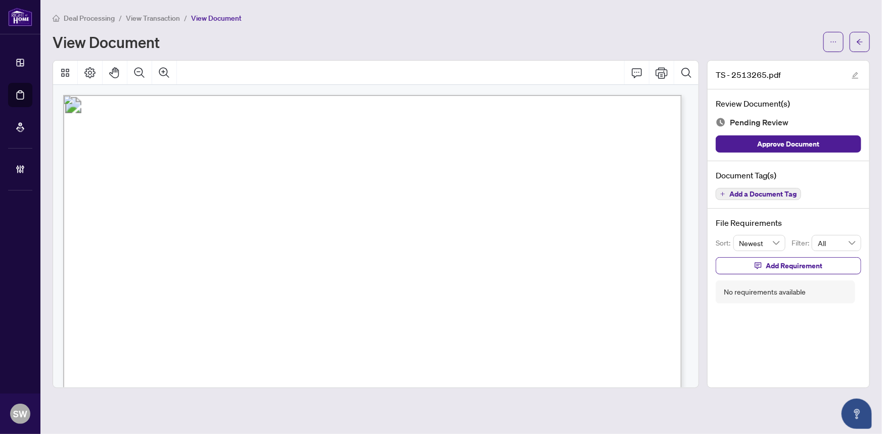
click at [772, 191] on span "Add a Document Tag" at bounding box center [762, 194] width 67 height 7
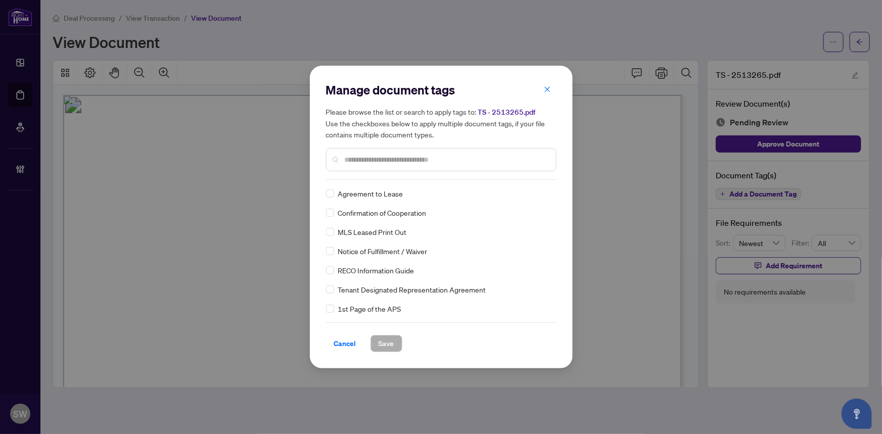
click at [376, 162] on input "text" at bounding box center [446, 159] width 203 height 11
type input "*****"
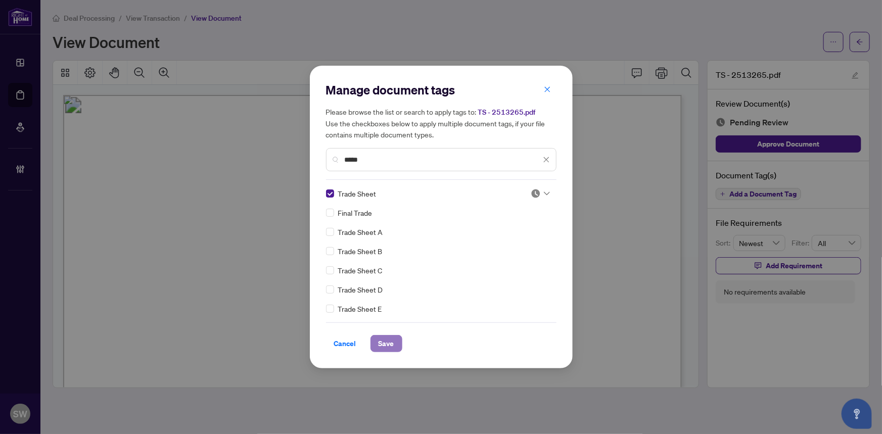
click at [386, 344] on span "Save" at bounding box center [387, 344] width 16 height 16
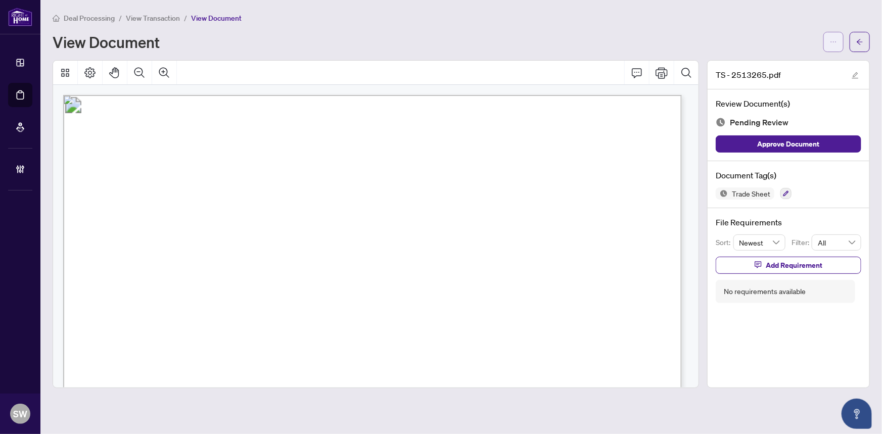
click at [834, 44] on icon "ellipsis" at bounding box center [833, 41] width 7 height 7
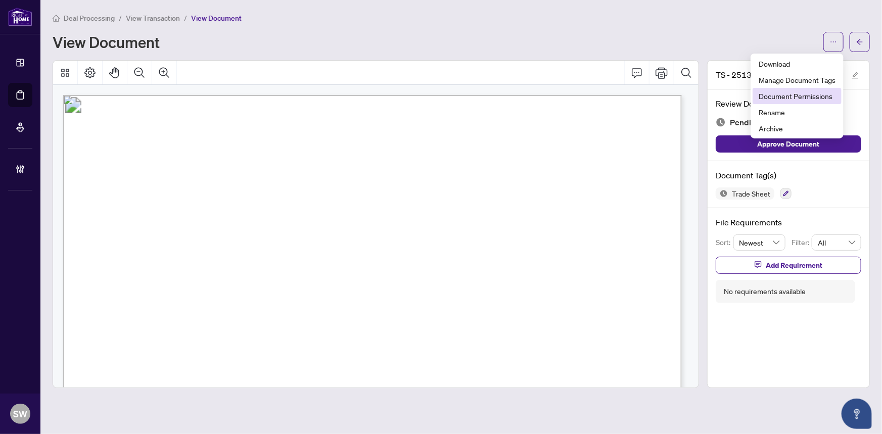
click at [819, 92] on span "Document Permissions" at bounding box center [797, 95] width 77 height 11
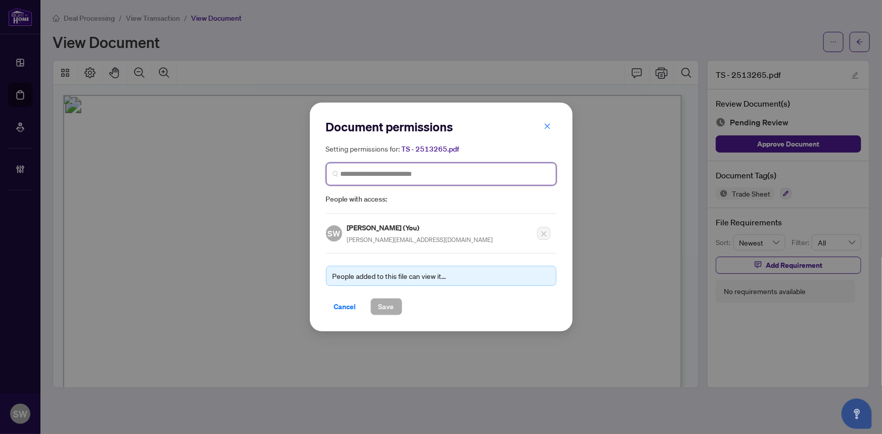
click at [371, 175] on input "search" at bounding box center [445, 174] width 209 height 11
paste input "**********"
type input "**********"
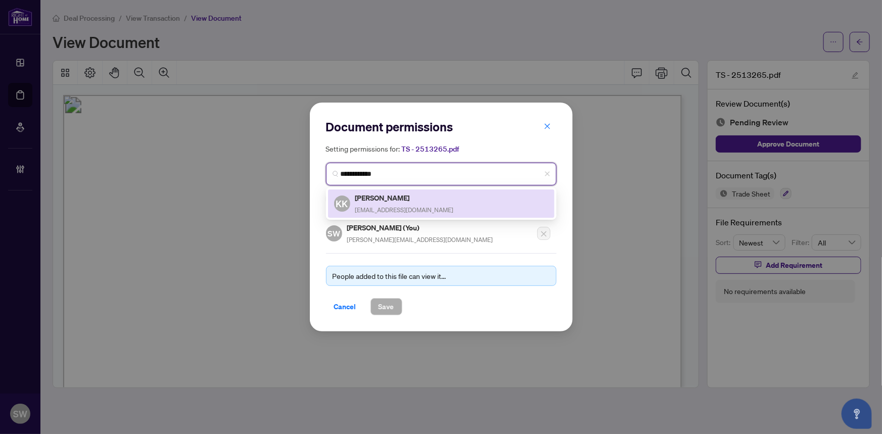
click at [382, 201] on h5 "Kam Kerachi" at bounding box center [404, 198] width 99 height 12
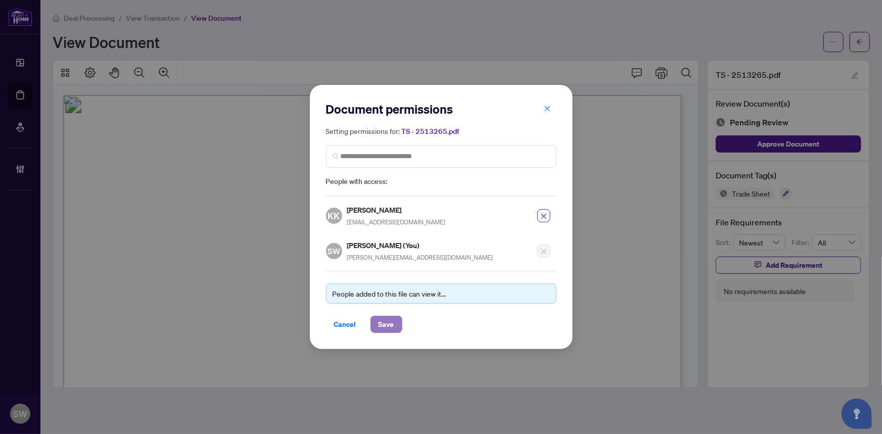
click at [386, 323] on span "Save" at bounding box center [387, 324] width 16 height 16
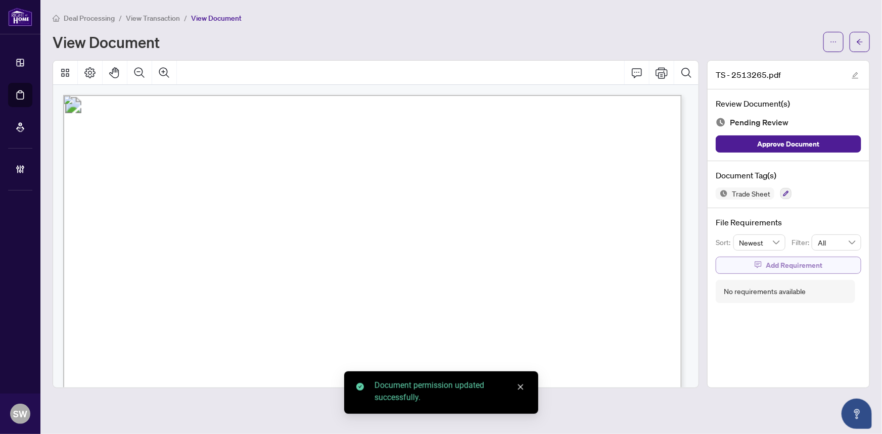
click at [794, 265] on span "Add Requirement" at bounding box center [794, 265] width 57 height 16
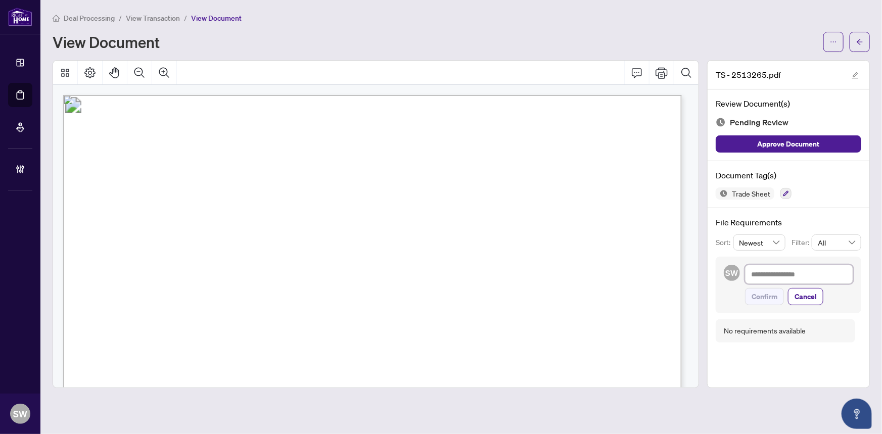
click at [768, 273] on textarea at bounding box center [799, 274] width 108 height 19
paste textarea "**********"
type textarea "**********"
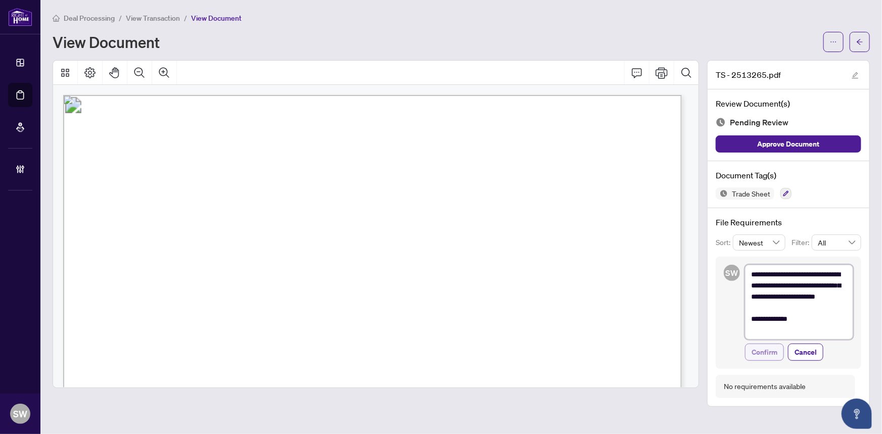
type textarea "**********"
click at [768, 354] on span "Confirm" at bounding box center [765, 352] width 26 height 16
type textarea "**********"
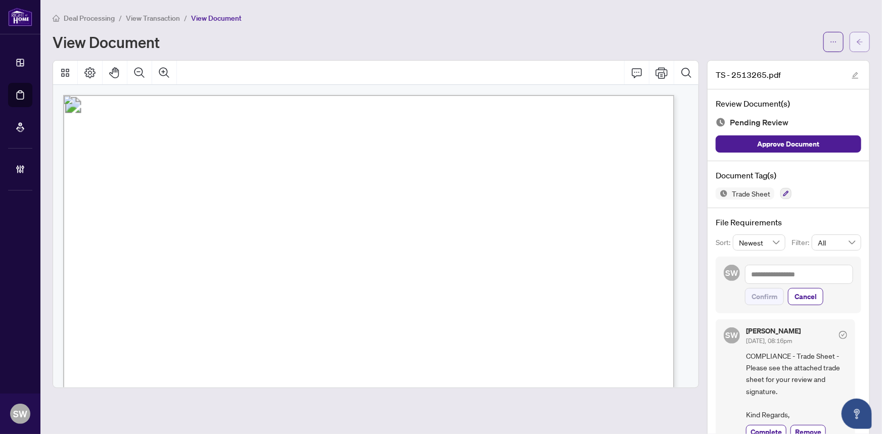
click at [858, 40] on button "button" at bounding box center [860, 42] width 20 height 20
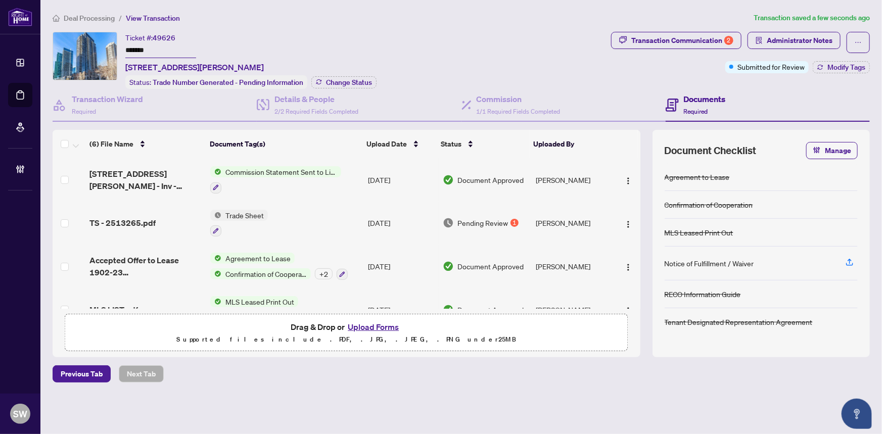
click at [139, 49] on input "*******" at bounding box center [160, 50] width 71 height 15
click at [826, 63] on button "Modify Tags" at bounding box center [841, 67] width 57 height 12
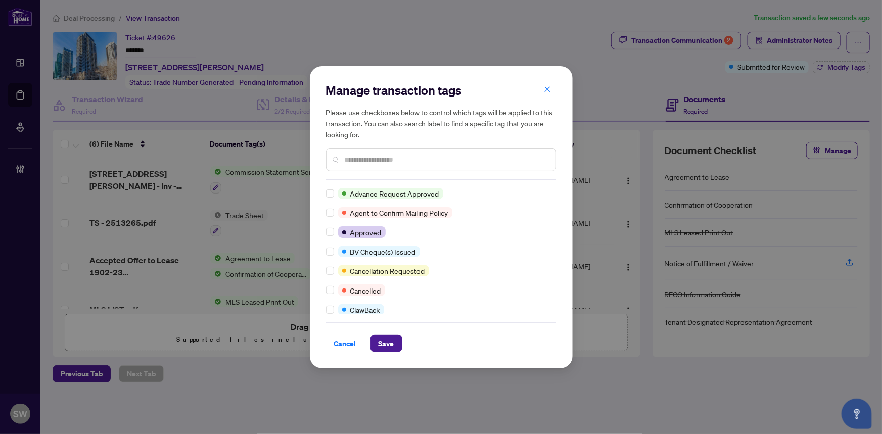
click at [362, 159] on input "text" at bounding box center [446, 159] width 203 height 11
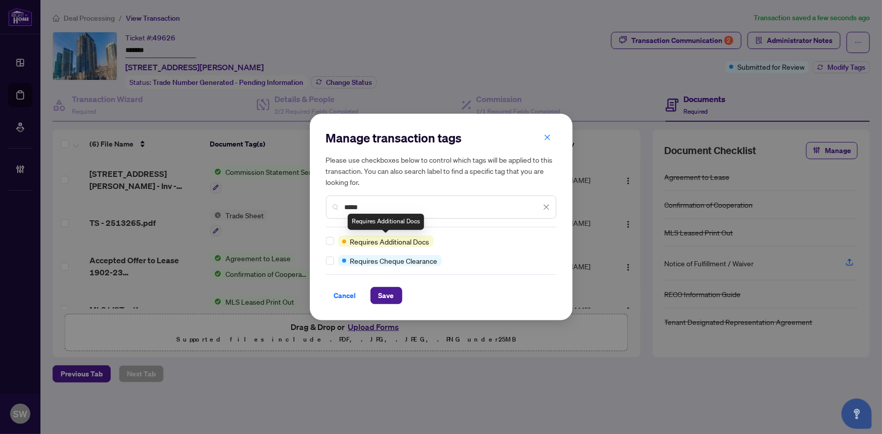
type input "*****"
click at [391, 297] on button "Save" at bounding box center [386, 295] width 32 height 17
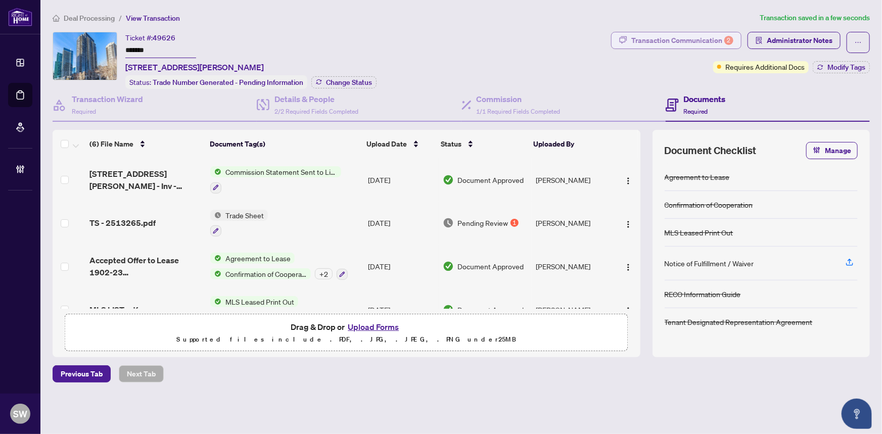
click at [661, 38] on div "Transaction Communication 2" at bounding box center [682, 40] width 102 height 16
type textarea "**********"
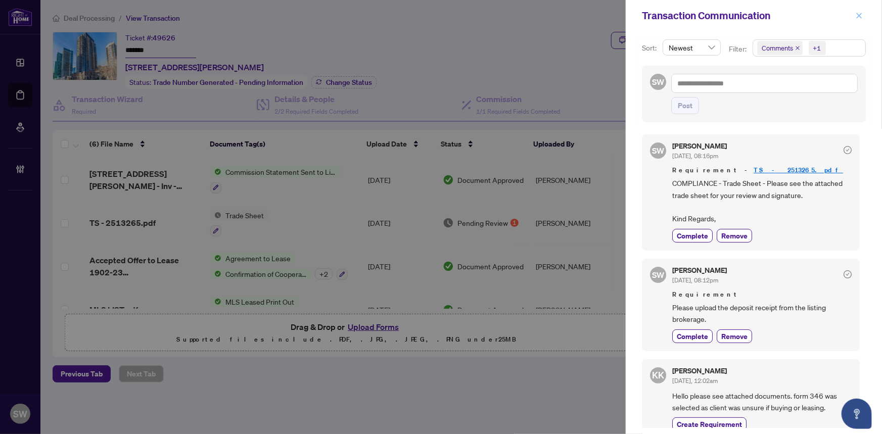
click at [861, 17] on icon "close" at bounding box center [860, 16] width 6 height 6
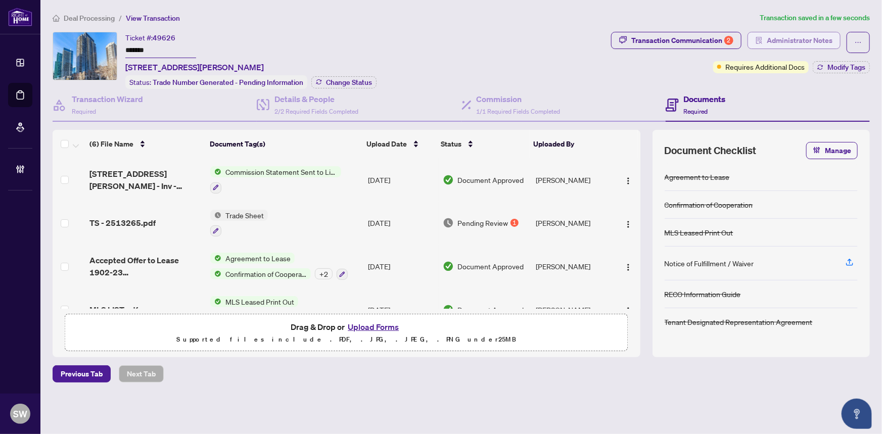
click at [816, 39] on span "Administrator Notes" at bounding box center [800, 40] width 66 height 16
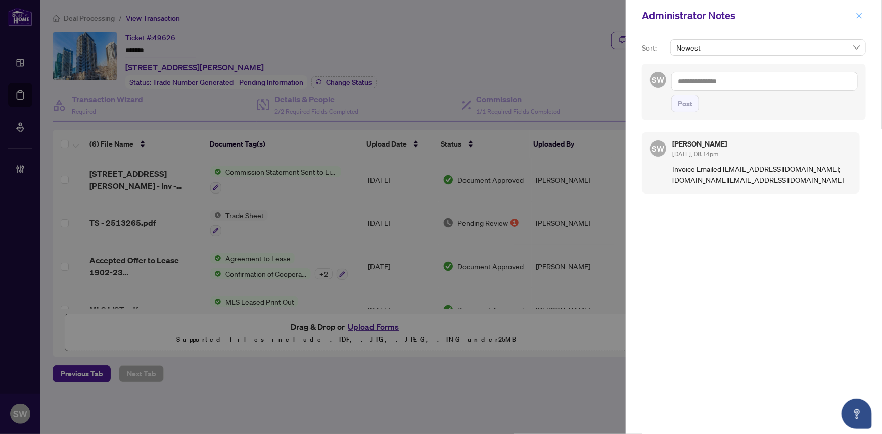
click at [861, 15] on icon "close" at bounding box center [859, 15] width 7 height 7
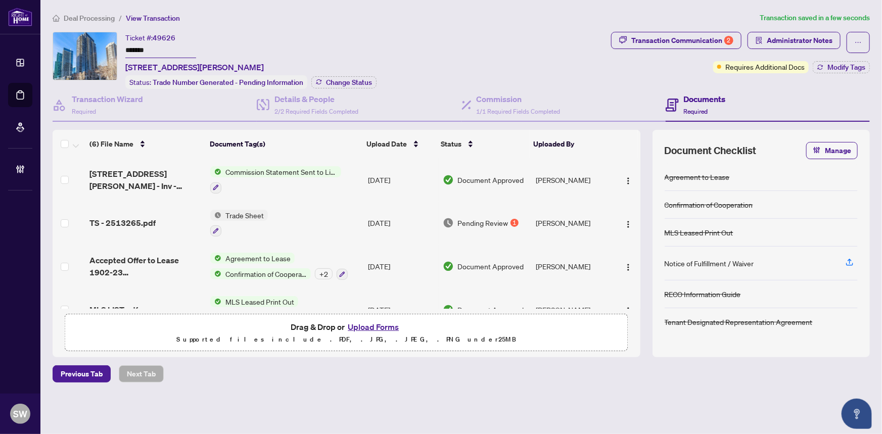
click at [77, 15] on span "Deal Processing" at bounding box center [89, 18] width 51 height 9
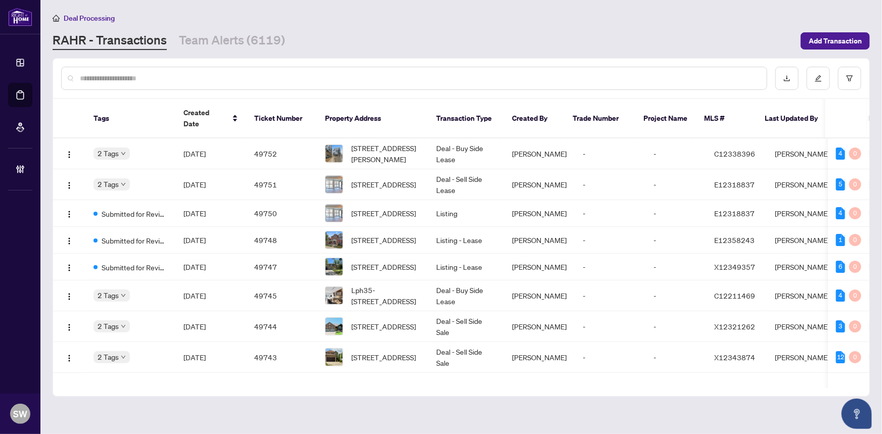
click at [142, 80] on input "text" at bounding box center [419, 78] width 679 height 11
paste input "*****"
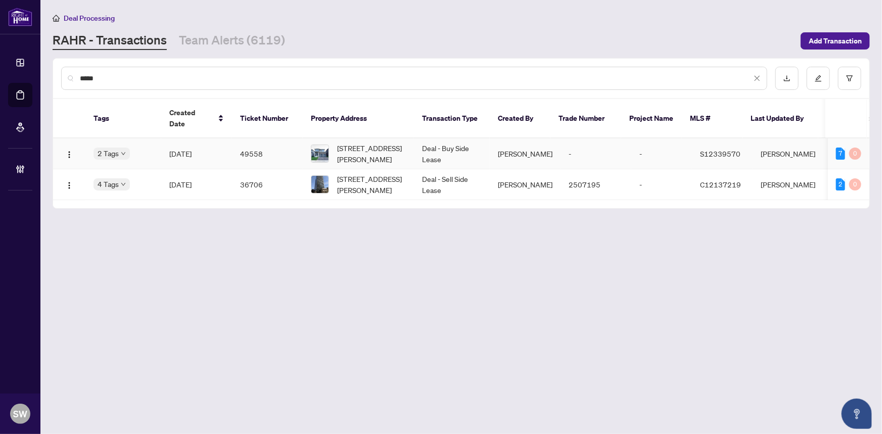
type input "*****"
click at [264, 140] on td "49558" at bounding box center [267, 153] width 71 height 31
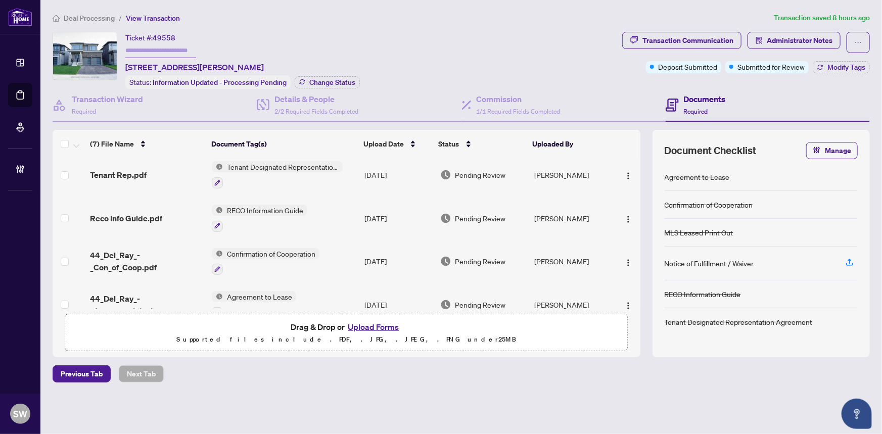
scroll to position [137, 0]
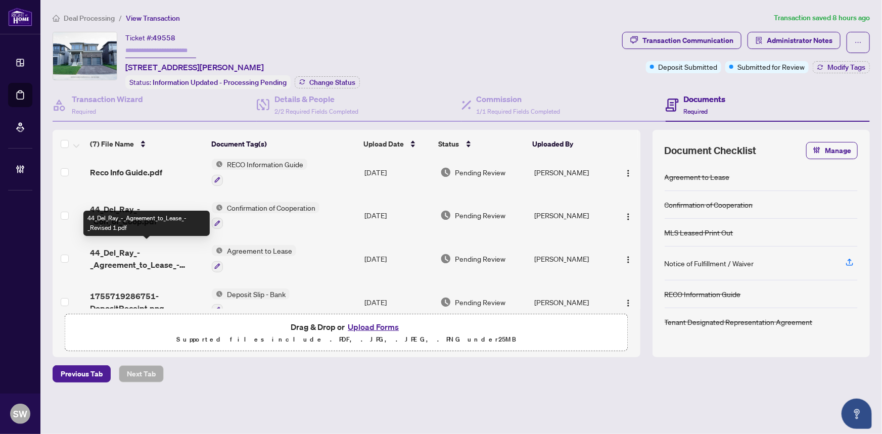
click at [175, 247] on span "44_Del_Ray_-_Agreement_to_Lease_-_Revised 1.pdf" at bounding box center [147, 259] width 114 height 24
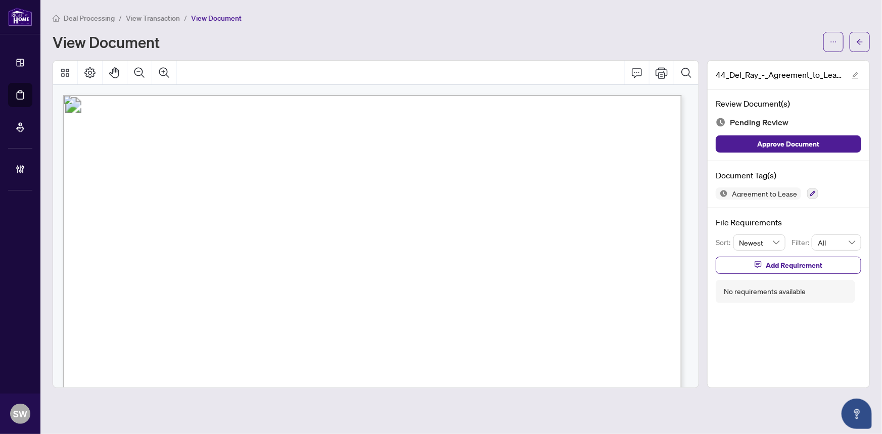
drag, startPoint x: 236, startPoint y: 245, endPoint x: 282, endPoint y: 245, distance: 46.0
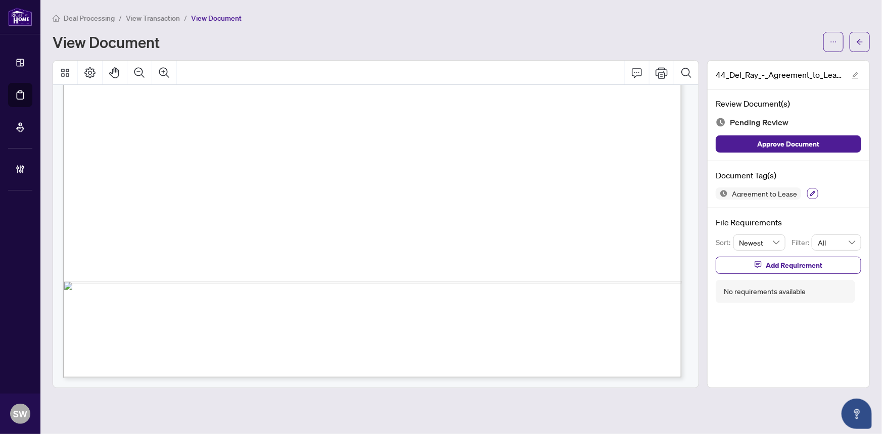
click at [810, 193] on icon "button" at bounding box center [813, 194] width 6 height 6
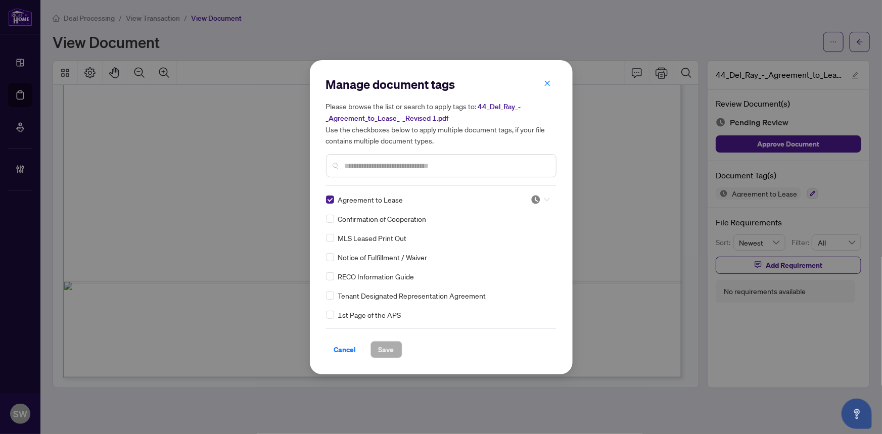
drag, startPoint x: 538, startPoint y: 197, endPoint x: 523, endPoint y: 226, distance: 32.6
click at [537, 198] on div at bounding box center [540, 200] width 19 height 10
click at [508, 246] on div "Approved" at bounding box center [507, 248] width 65 height 11
click at [380, 349] on span "Save" at bounding box center [387, 350] width 16 height 16
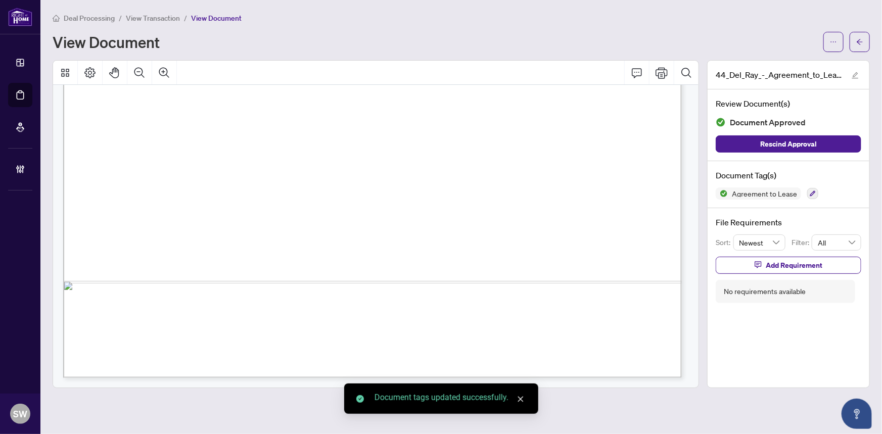
click at [857, 43] on icon "arrow-left" at bounding box center [859, 41] width 7 height 7
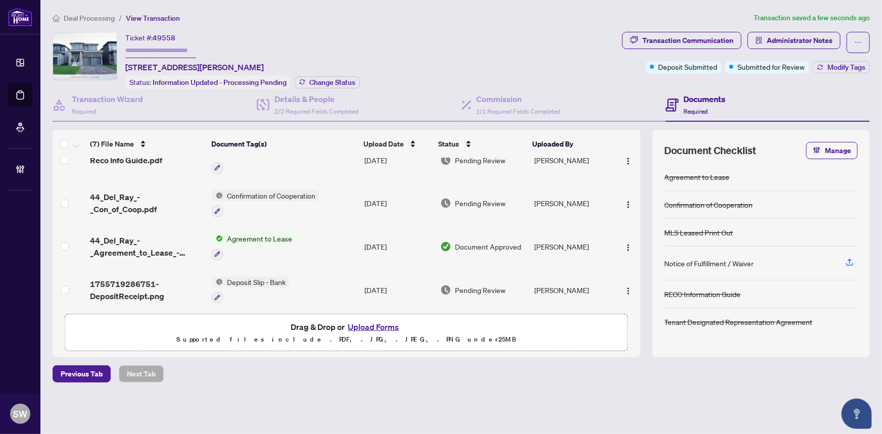
scroll to position [153, 0]
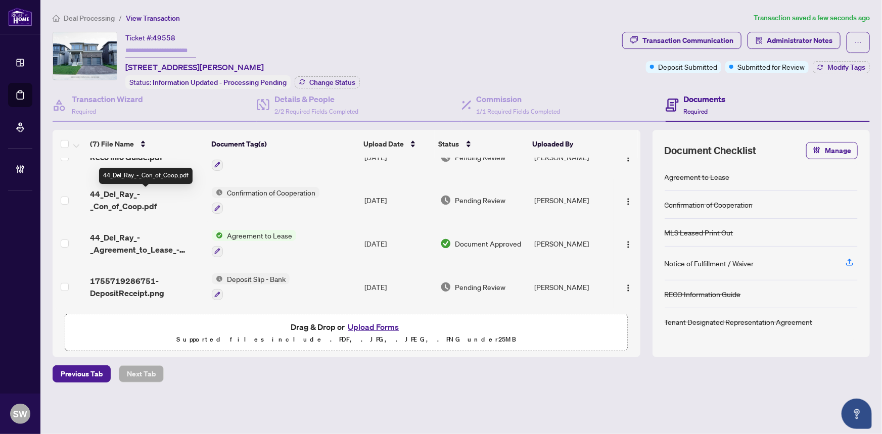
click at [165, 196] on span "44_Del_Ray_-_Con_of_Coop.pdf" at bounding box center [147, 200] width 114 height 24
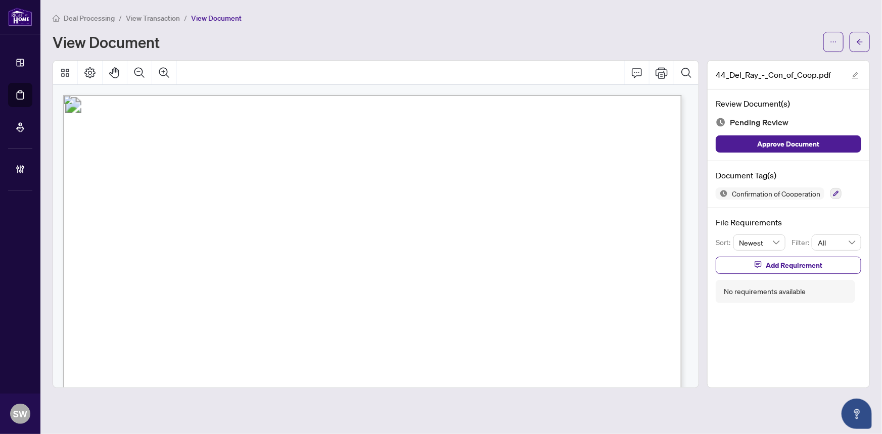
scroll to position [26, 0]
click at [269, 193] on span "Hapreet Singh Lidhar" at bounding box center [246, 195] width 67 height 10
click at [268, 193] on span "Hapreet Singh Lidhar" at bounding box center [246, 195] width 67 height 10
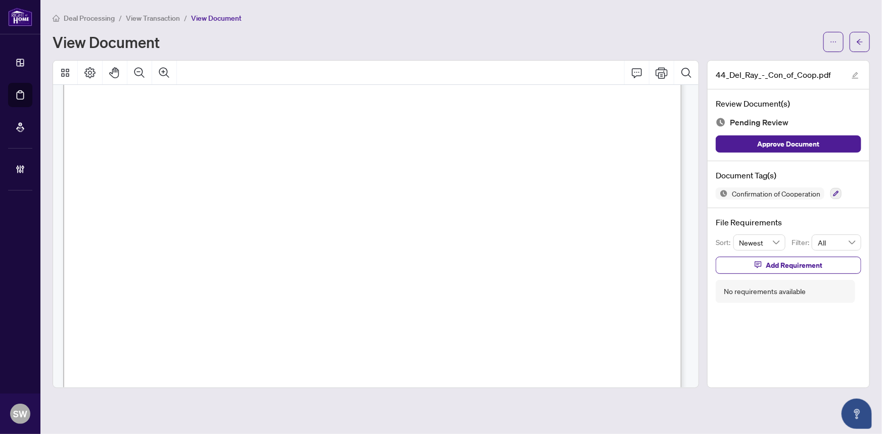
click at [182, 340] on span "CHRISTINE VANDERMEER | CHRISTINA O'DEA" at bounding box center [189, 342] width 166 height 10
click at [838, 193] on icon "button" at bounding box center [836, 194] width 6 height 6
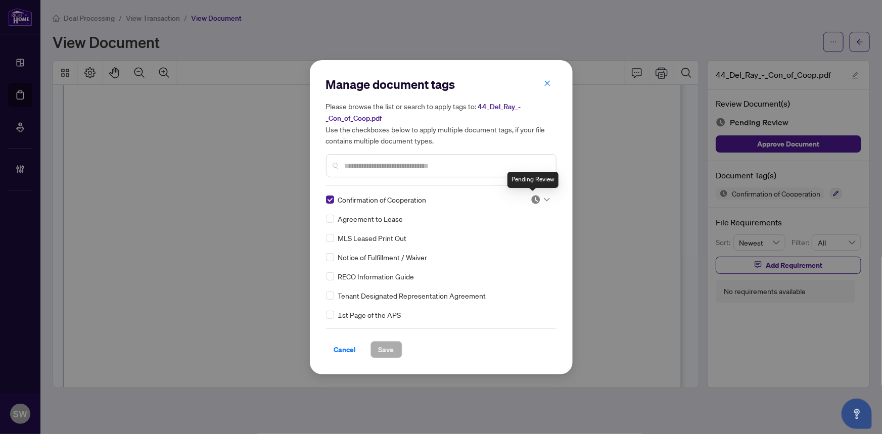
click at [532, 199] on img at bounding box center [536, 200] width 10 height 10
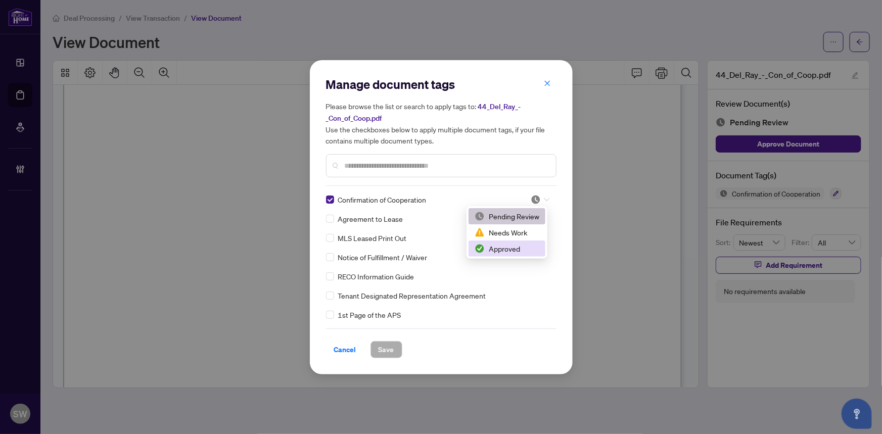
click at [502, 246] on div "Approved" at bounding box center [507, 248] width 65 height 11
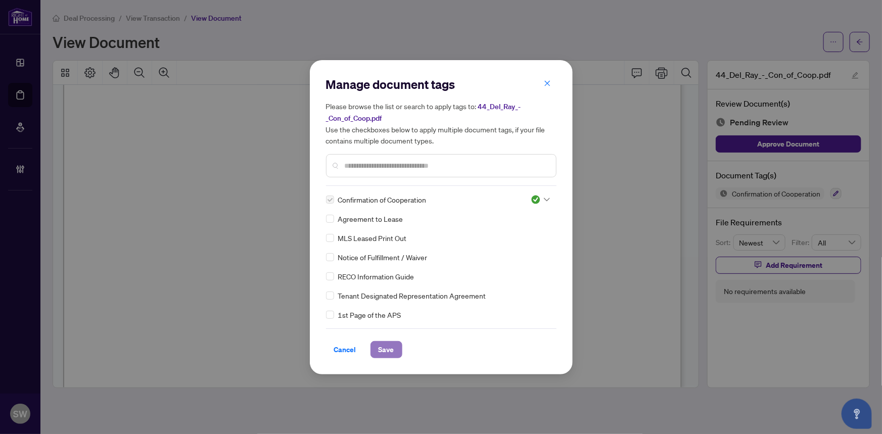
click at [387, 344] on span "Save" at bounding box center [387, 350] width 16 height 16
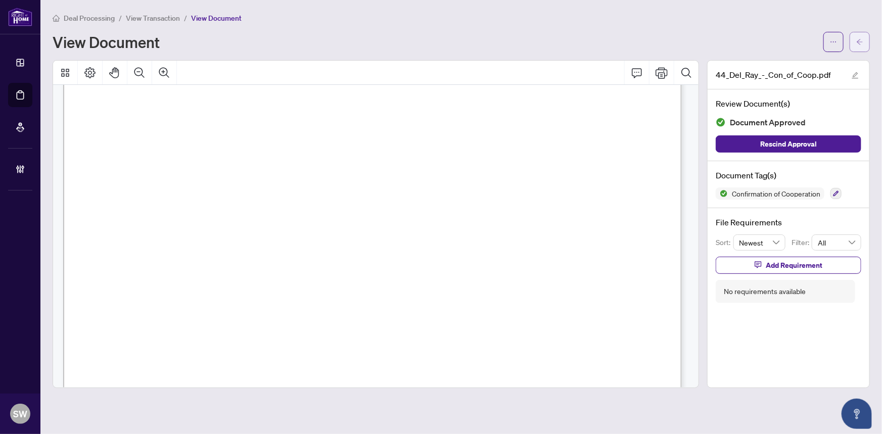
click at [857, 46] on span "button" at bounding box center [859, 42] width 7 height 16
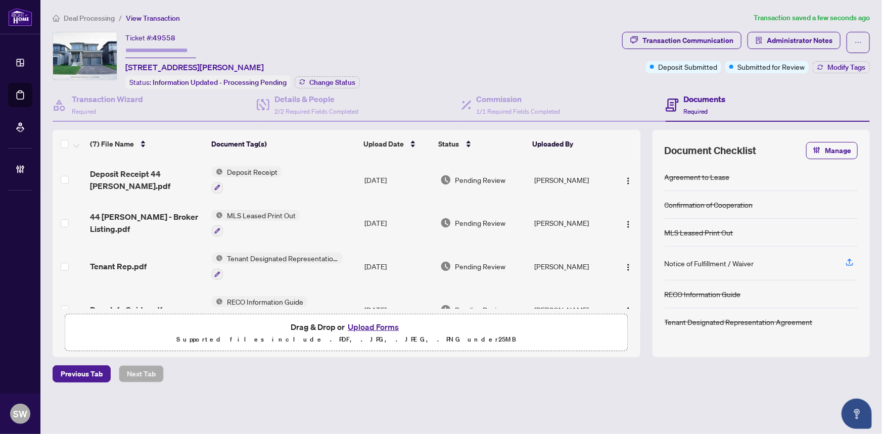
click at [167, 37] on span "49558" at bounding box center [164, 37] width 23 height 9
copy span "49558"
click at [175, 175] on span "Deposit Receipt 44 Del Ray.pdf" at bounding box center [147, 180] width 114 height 24
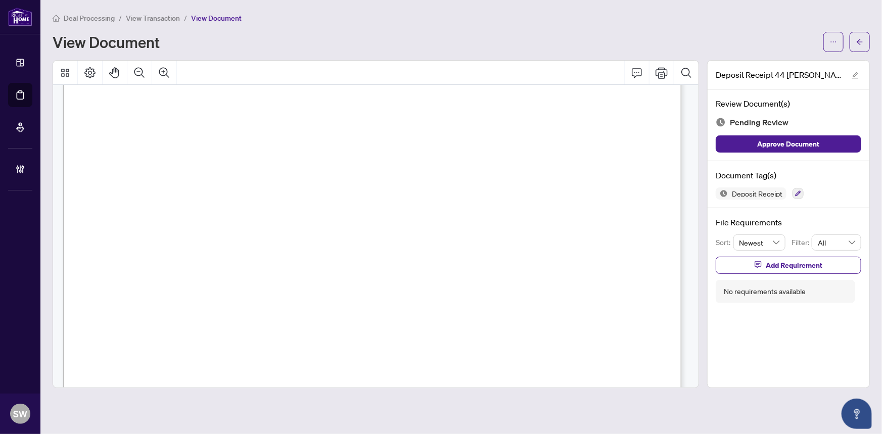
scroll to position [150, 0]
click at [798, 191] on icon "button" at bounding box center [798, 194] width 6 height 6
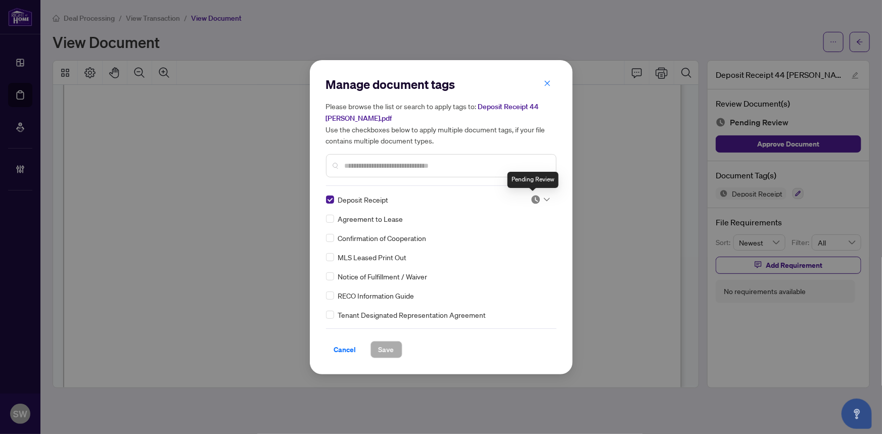
click at [536, 199] on img at bounding box center [536, 200] width 10 height 10
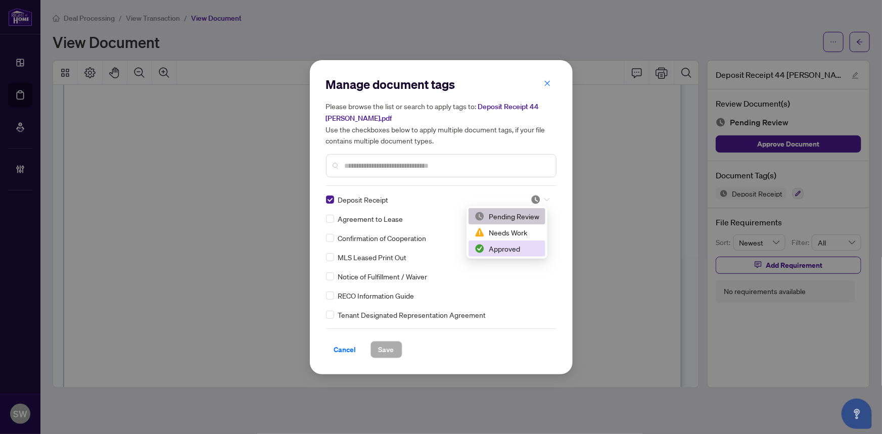
click at [513, 247] on div "Approved" at bounding box center [507, 248] width 65 height 11
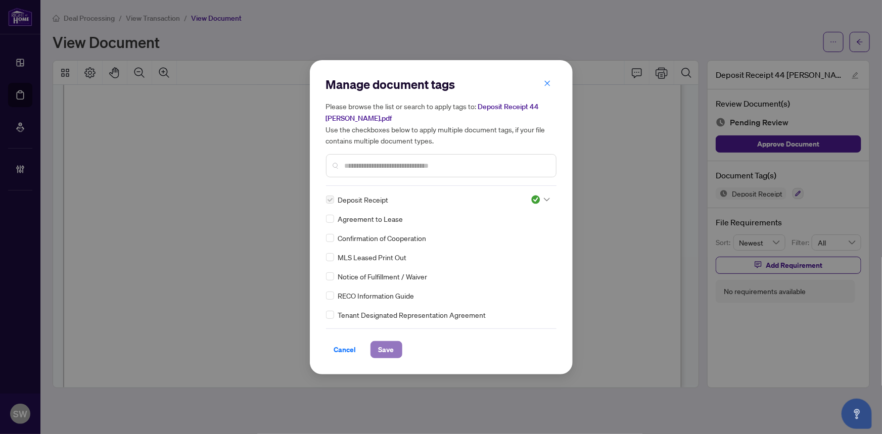
click at [379, 342] on span "Save" at bounding box center [387, 350] width 16 height 16
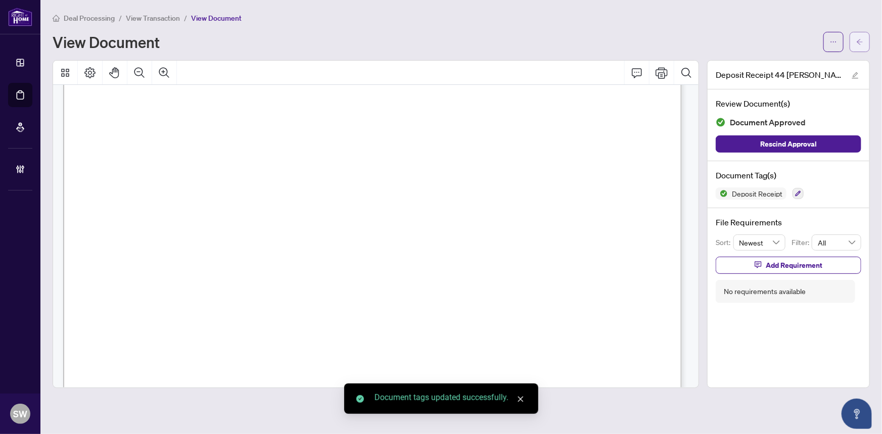
click at [859, 41] on icon "arrow-left" at bounding box center [860, 42] width 6 height 6
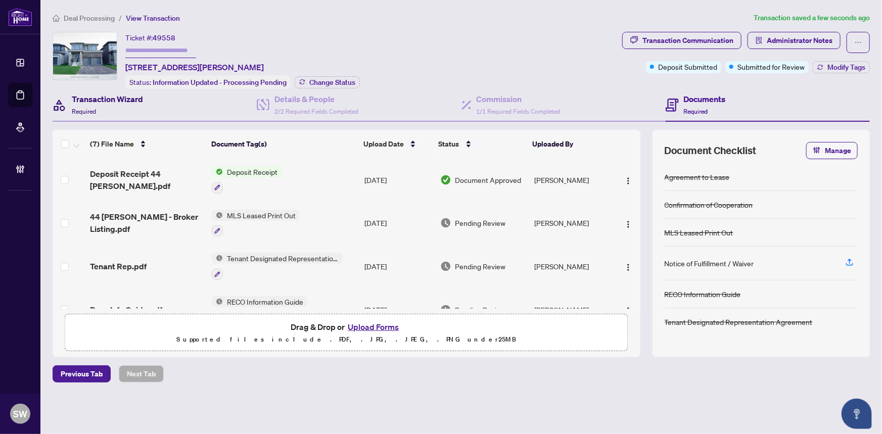
click at [113, 99] on h4 "Transaction Wizard" at bounding box center [107, 99] width 71 height 12
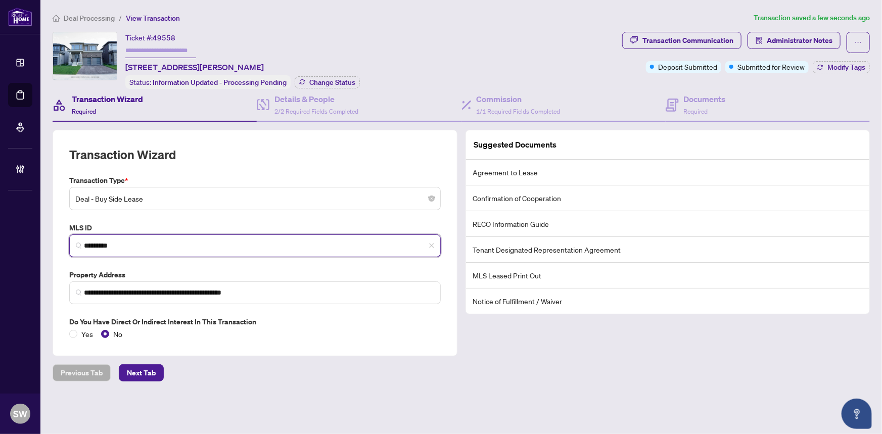
click at [107, 245] on input "*********" at bounding box center [259, 246] width 350 height 11
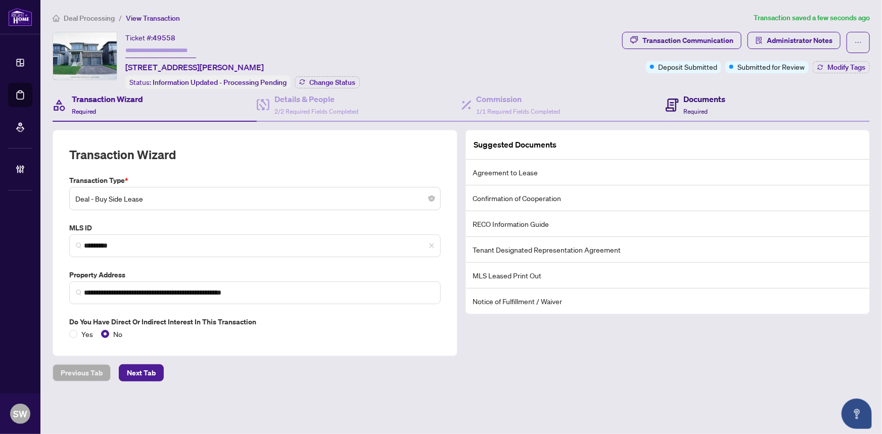
click at [689, 96] on h4 "Documents" at bounding box center [705, 99] width 42 height 12
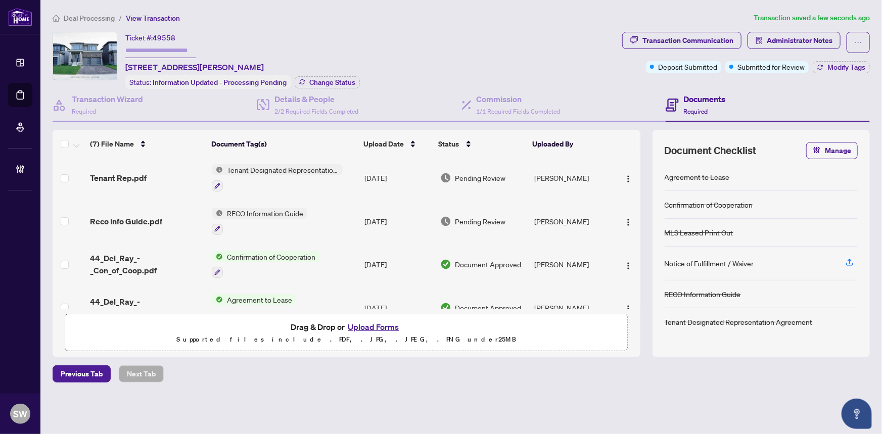
scroll to position [91, 0]
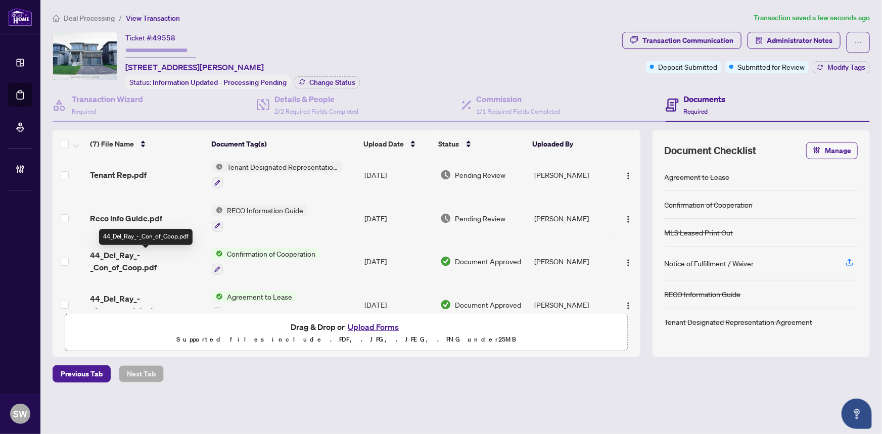
click at [165, 260] on span "44_Del_Ray_-_Con_of_Coop.pdf" at bounding box center [147, 261] width 114 height 24
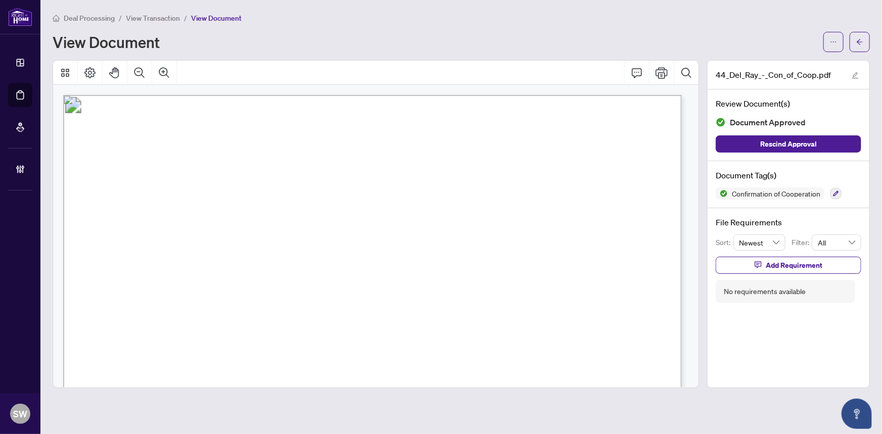
drag, startPoint x: 479, startPoint y: 216, endPoint x: 543, endPoint y: 220, distance: 63.8
click at [543, 220] on span "Navdeep Kaur Lidhar" at bounding box center [513, 221] width 71 height 10
drag, startPoint x: 549, startPoint y: 217, endPoint x: 580, endPoint y: 217, distance: 30.8
click at [548, 217] on span "Navdeep Kaur Lidhar" at bounding box center [513, 221] width 71 height 10
click at [238, 196] on span "Scott Hamilton" at bounding box center [256, 201] width 66 height 10
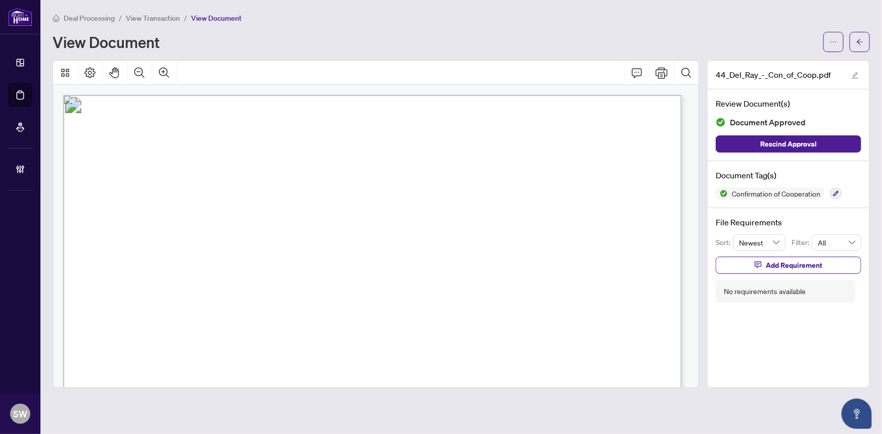
click at [237, 196] on span "Scott Hamilton" at bounding box center [256, 201] width 66 height 10
click at [518, 196] on span "Crystal Boese" at bounding box center [530, 201] width 70 height 10
click at [517, 196] on span "Crystal Boese" at bounding box center [530, 201] width 70 height 10
click at [517, 197] on span "Crystal Boese" at bounding box center [530, 201] width 70 height 10
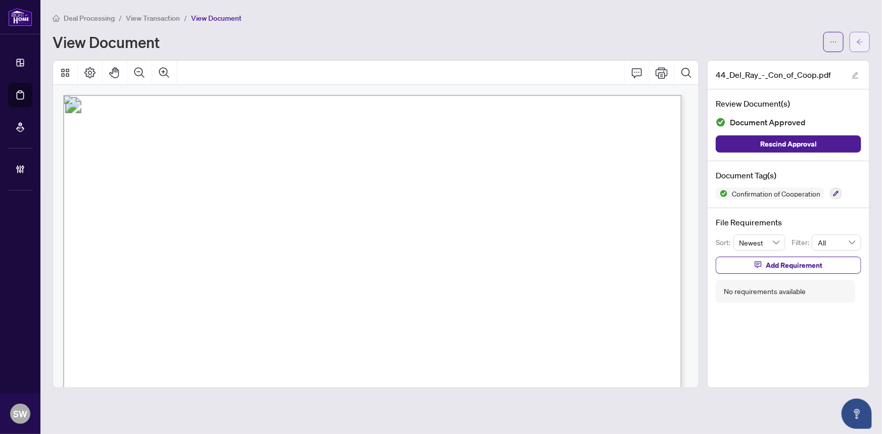
click at [857, 43] on icon "arrow-left" at bounding box center [859, 41] width 7 height 7
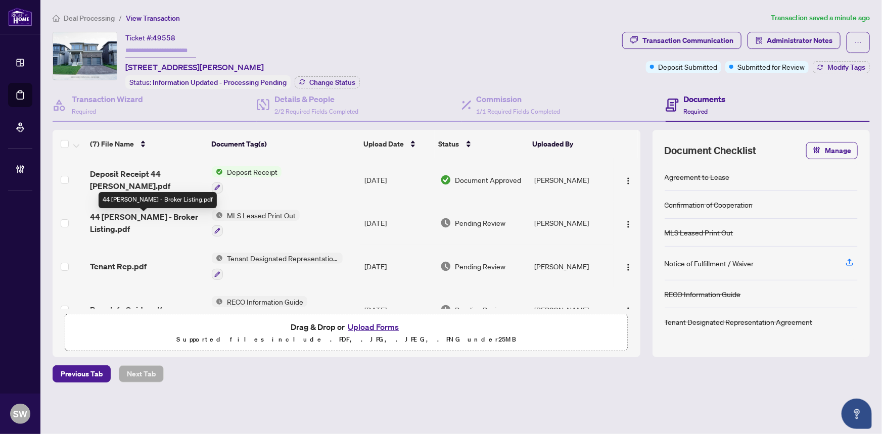
click at [168, 219] on span "44 Del Ray - Broker Listing.pdf" at bounding box center [147, 223] width 114 height 24
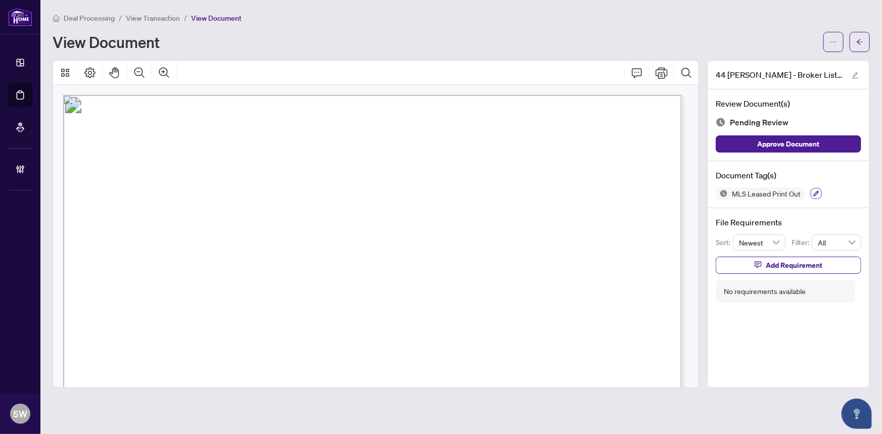
click at [813, 193] on icon "button" at bounding box center [816, 194] width 6 height 6
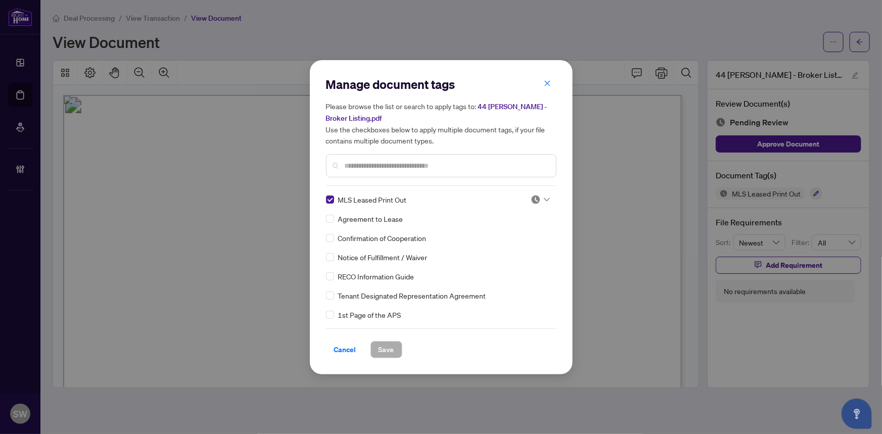
click at [539, 196] on div at bounding box center [540, 200] width 19 height 10
click at [491, 247] on div "Approved" at bounding box center [507, 248] width 65 height 11
click at [391, 346] on button "Save" at bounding box center [386, 349] width 32 height 17
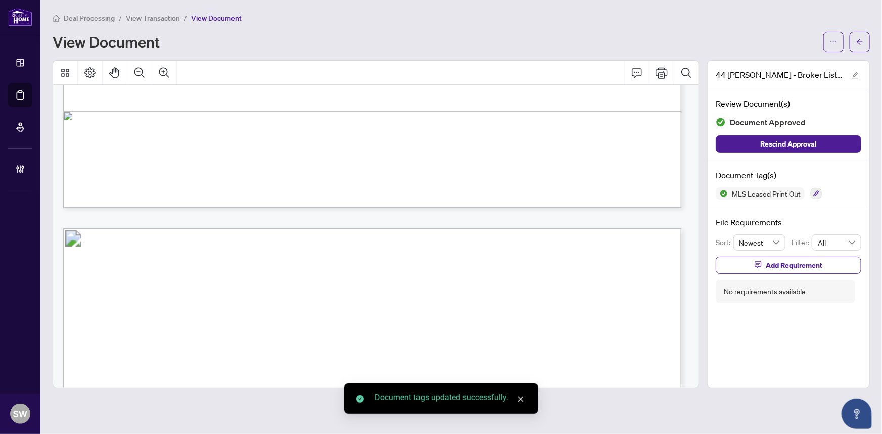
scroll to position [1036, 0]
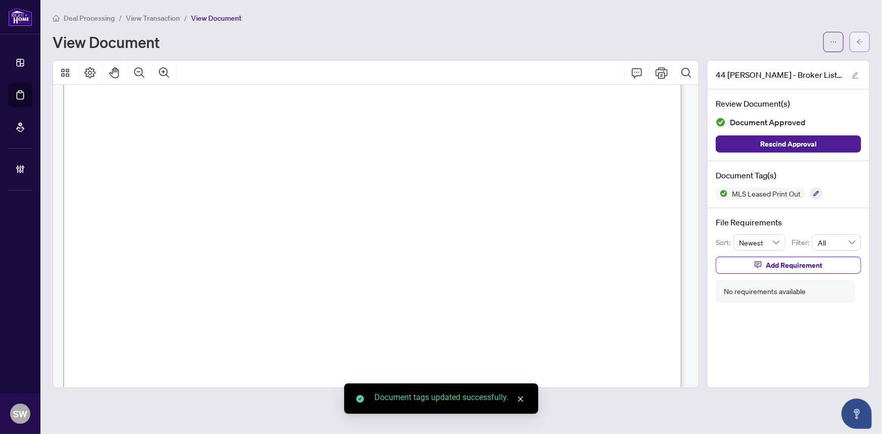
click at [864, 45] on button "button" at bounding box center [860, 42] width 20 height 20
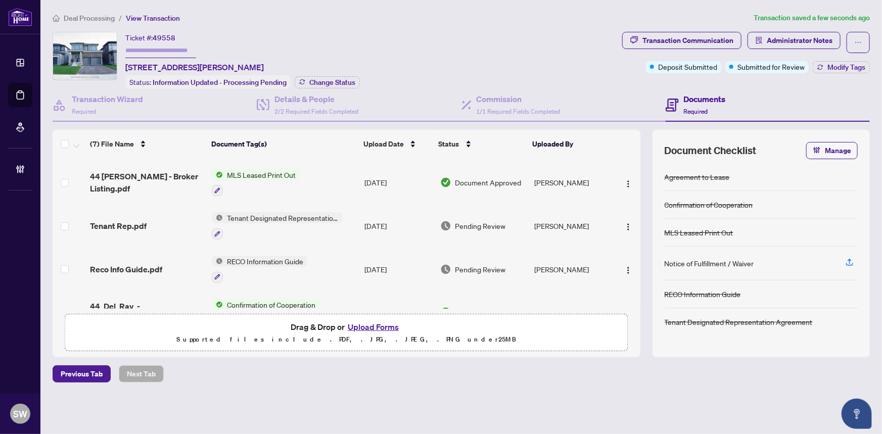
scroll to position [91, 0]
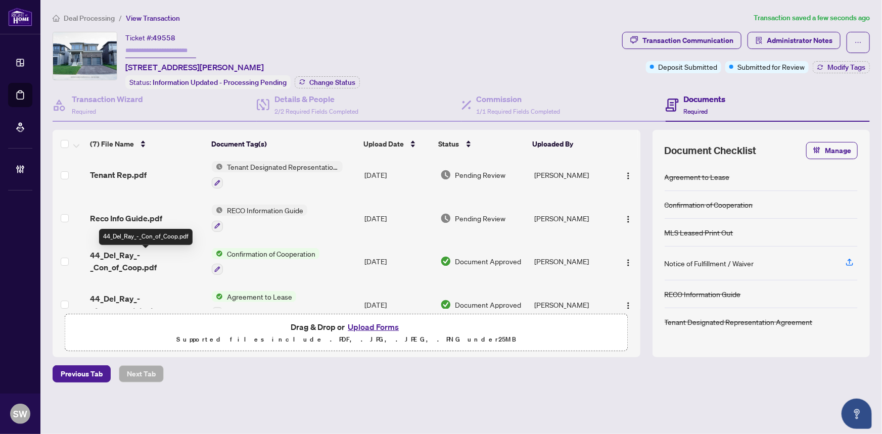
click at [172, 258] on span "44_Del_Ray_-_Con_of_Coop.pdf" at bounding box center [147, 261] width 114 height 24
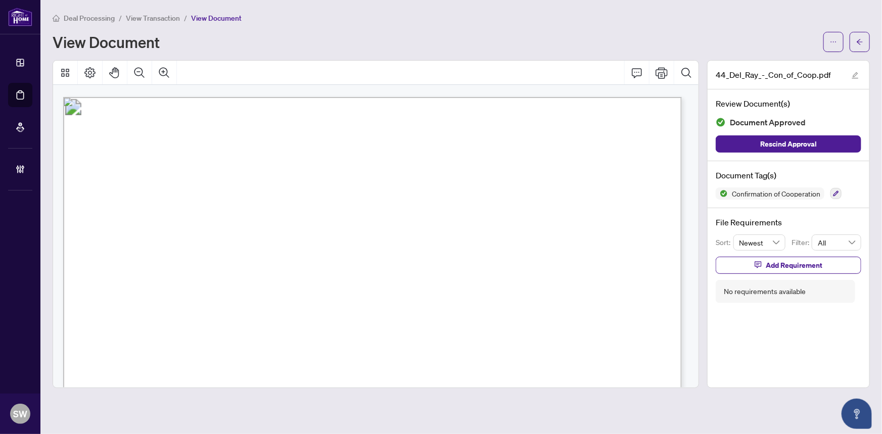
scroll to position [927, 0]
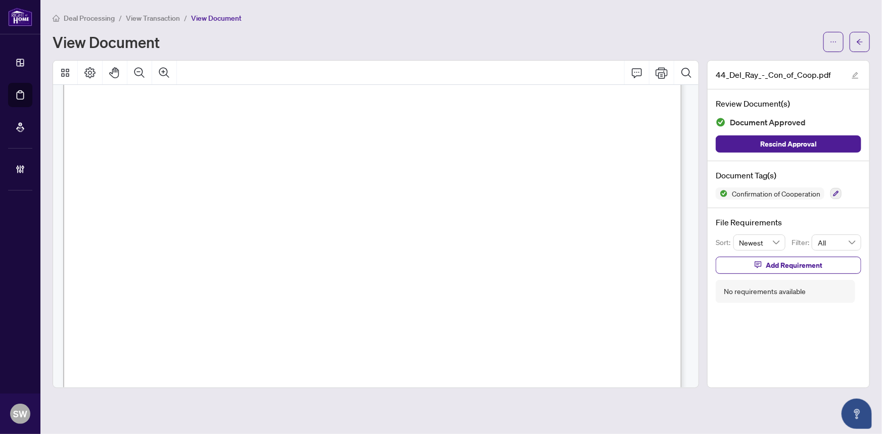
click at [440, 207] on span "647-649-2251" at bounding box center [458, 210] width 92 height 10
click at [855, 45] on button "button" at bounding box center [860, 42] width 20 height 20
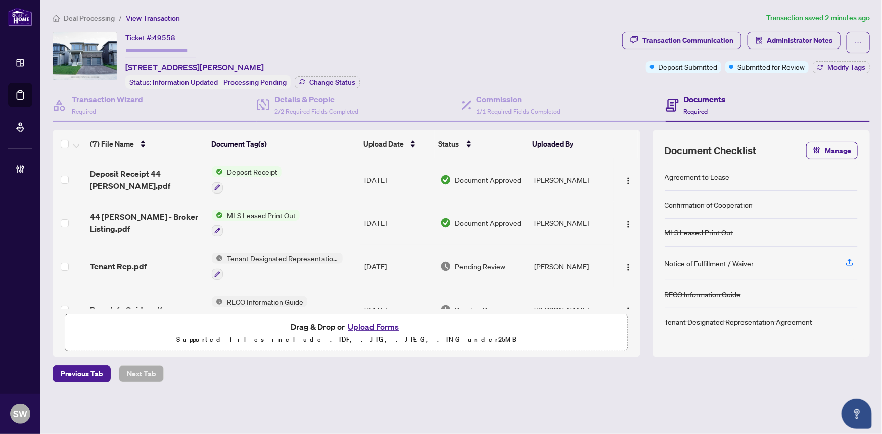
click at [183, 260] on div "Tenant Rep.pdf" at bounding box center [147, 266] width 114 height 12
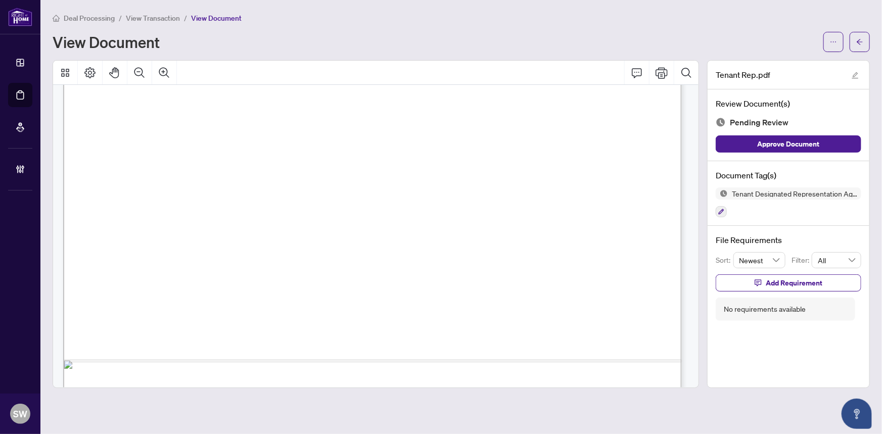
scroll to position [3747, 0]
click at [721, 210] on icon "button" at bounding box center [721, 212] width 6 height 6
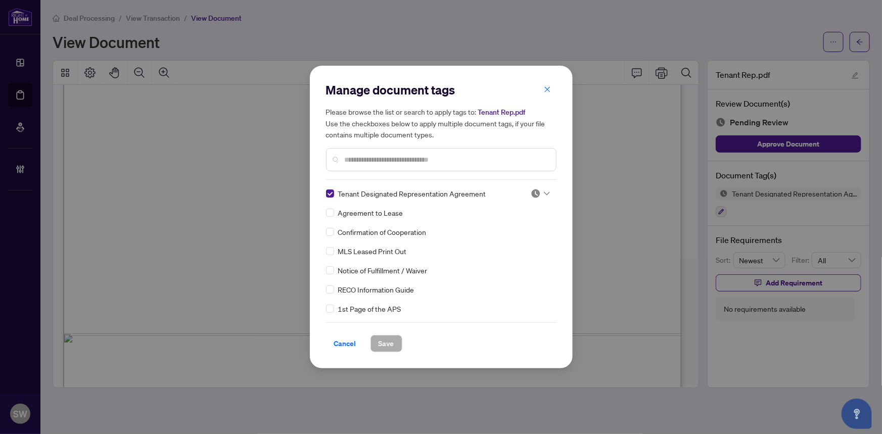
drag, startPoint x: 544, startPoint y: 190, endPoint x: 540, endPoint y: 200, distance: 10.2
click at [544, 191] on div at bounding box center [540, 194] width 19 height 10
click at [503, 245] on div "Approved" at bounding box center [507, 243] width 65 height 11
click at [382, 342] on span "Save" at bounding box center [387, 344] width 16 height 16
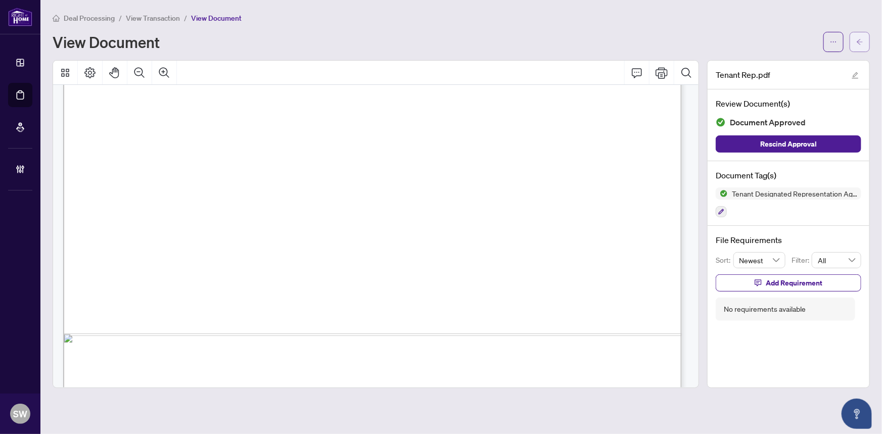
click at [860, 40] on icon "arrow-left" at bounding box center [859, 41] width 7 height 7
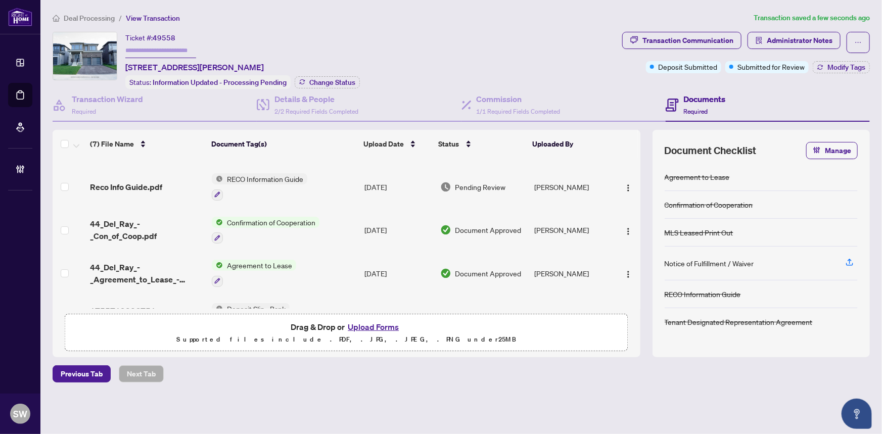
scroll to position [107, 0]
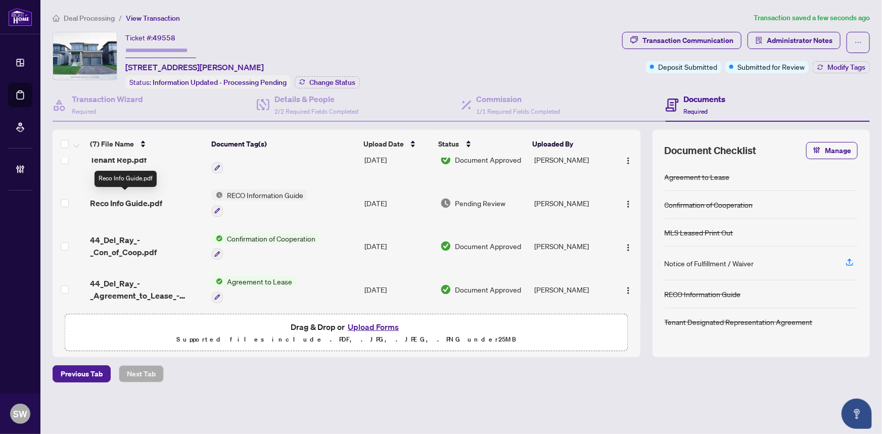
click at [154, 202] on span "Reco Info Guide.pdf" at bounding box center [126, 203] width 72 height 12
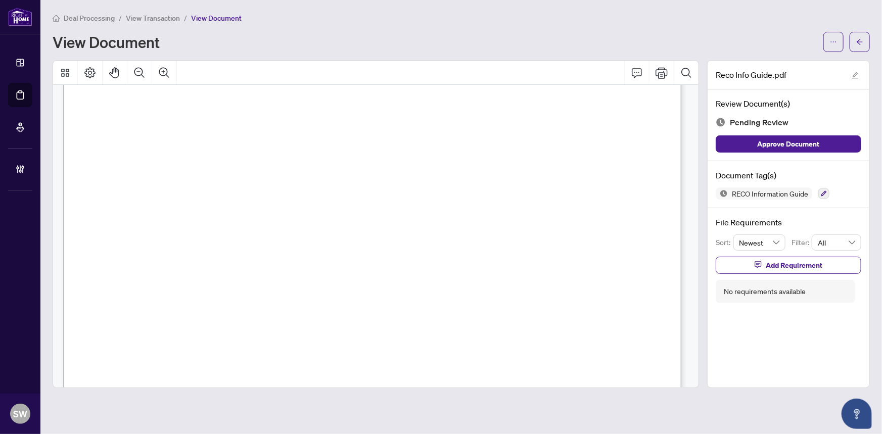
scroll to position [10006, 0]
click at [826, 192] on icon "button" at bounding box center [824, 194] width 6 height 6
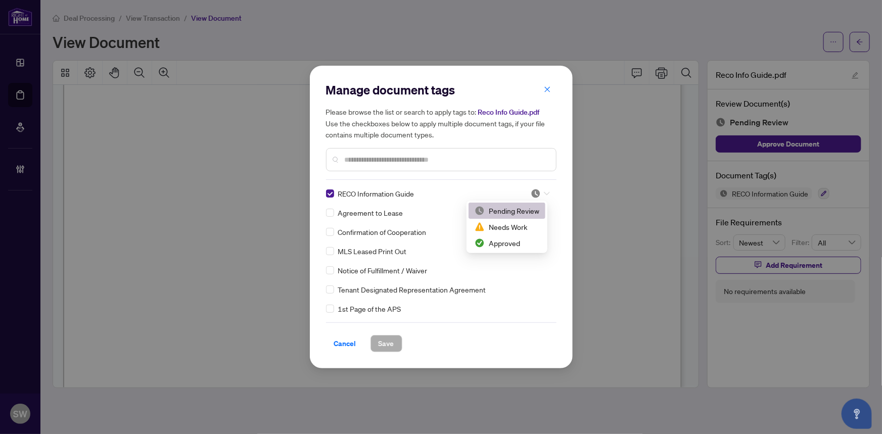
click at [544, 194] on icon at bounding box center [547, 194] width 6 height 4
click at [500, 244] on div "Approved" at bounding box center [507, 243] width 65 height 11
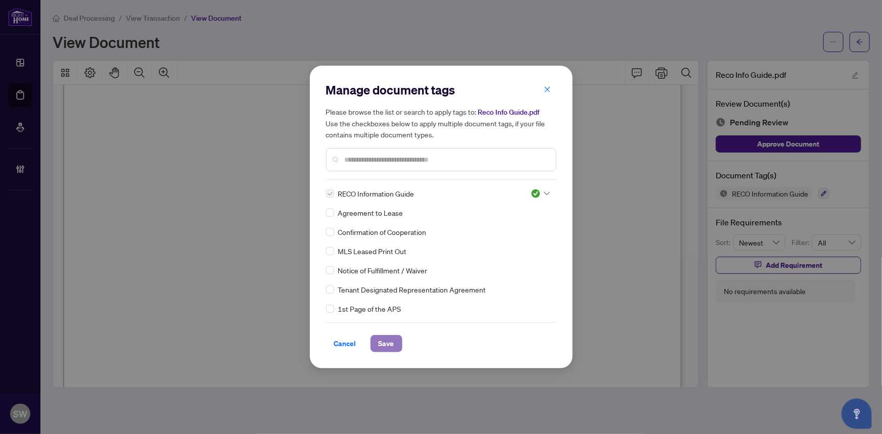
click at [387, 342] on span "Save" at bounding box center [387, 344] width 16 height 16
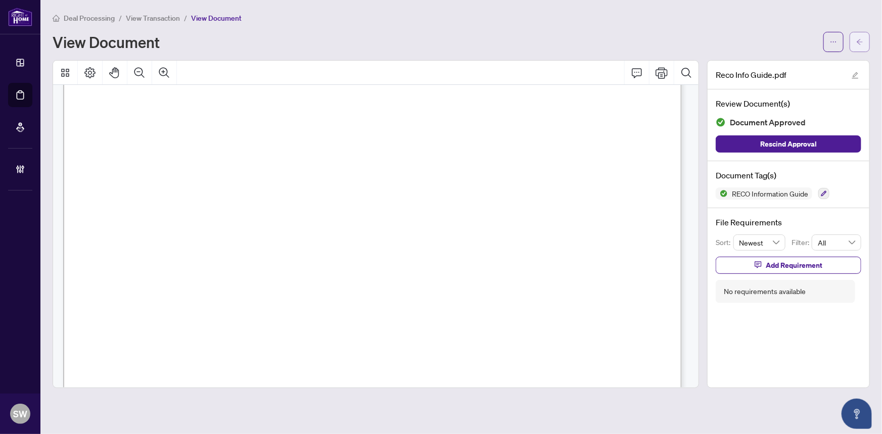
click at [858, 46] on span "button" at bounding box center [859, 42] width 7 height 16
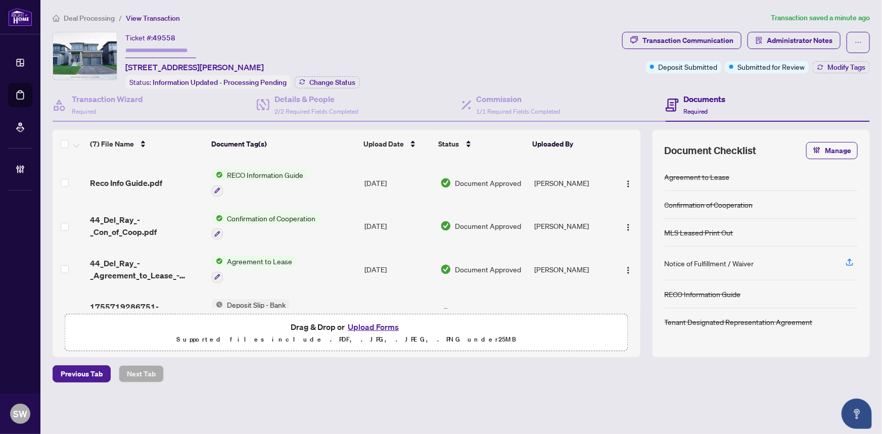
scroll to position [153, 0]
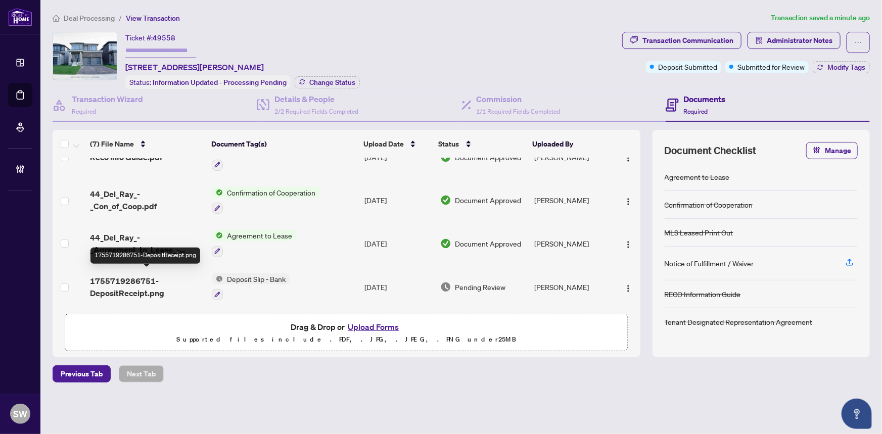
click at [184, 278] on span "1755719286751-DepositReceipt.png" at bounding box center [147, 287] width 114 height 24
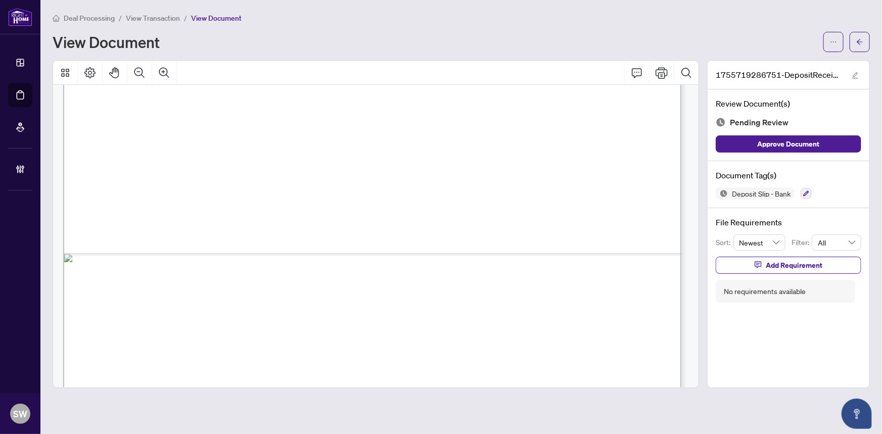
scroll to position [592, 0]
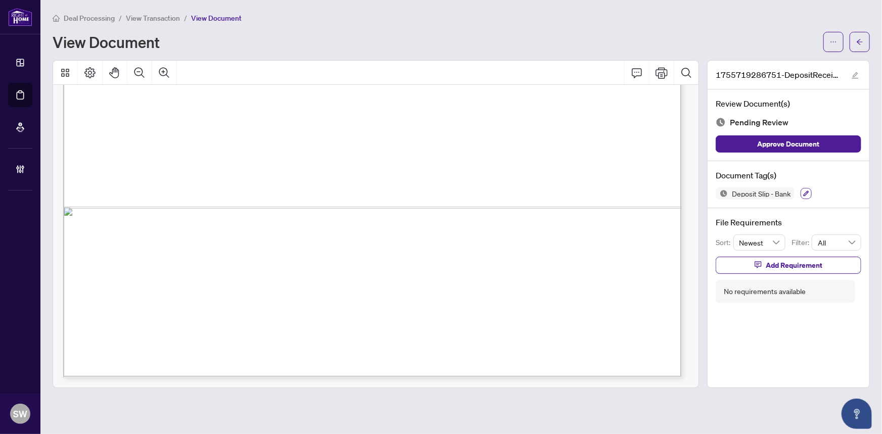
click at [807, 192] on icon "button" at bounding box center [807, 194] width 6 height 6
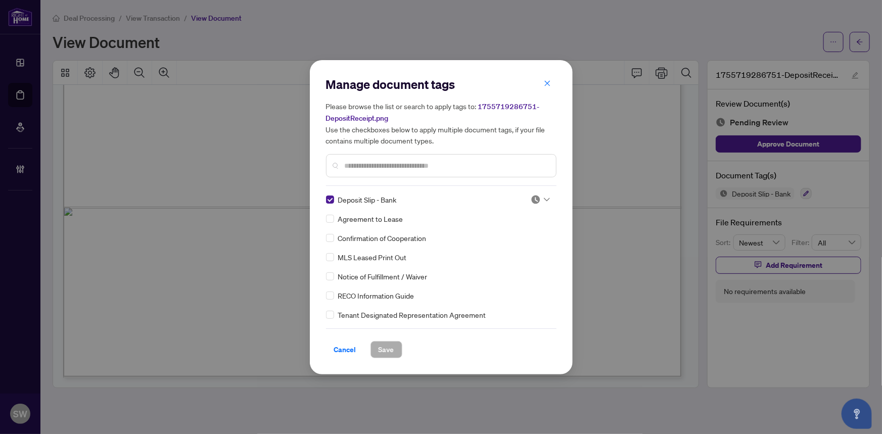
click at [541, 196] on div at bounding box center [540, 200] width 19 height 10
click at [500, 249] on div "Approved" at bounding box center [507, 248] width 65 height 11
click at [392, 345] on button "Save" at bounding box center [386, 349] width 32 height 17
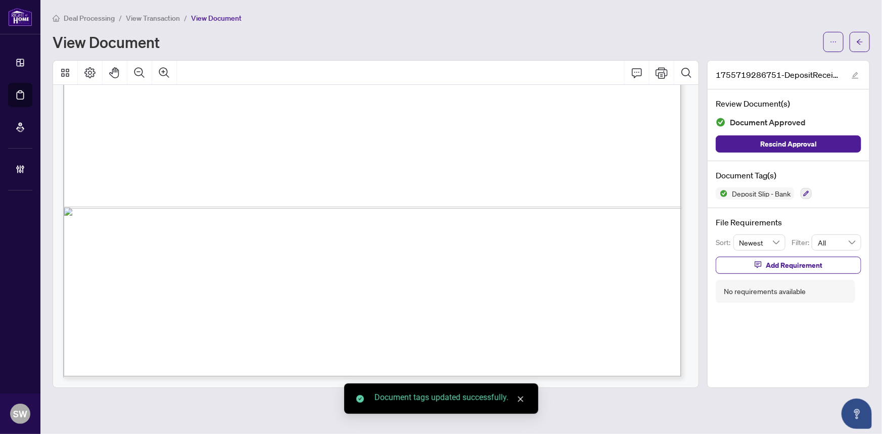
click at [861, 42] on icon "arrow-left" at bounding box center [859, 41] width 7 height 7
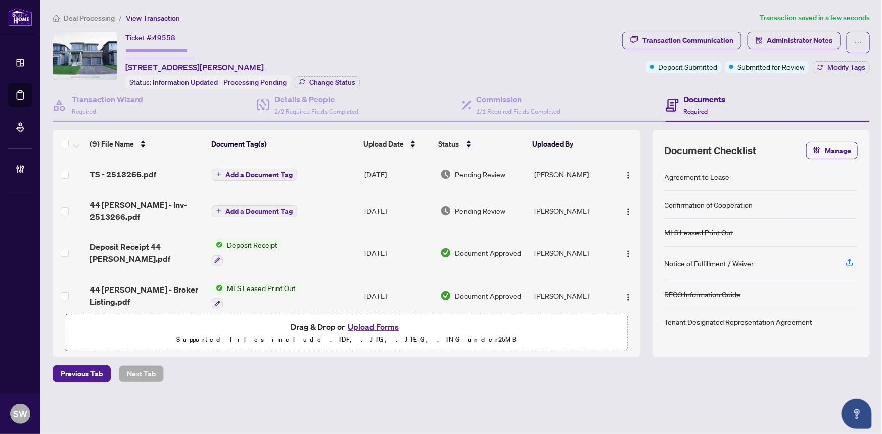
click at [150, 207] on span "44 Del Ray Cres - Inv- 2513266.pdf" at bounding box center [147, 211] width 114 height 24
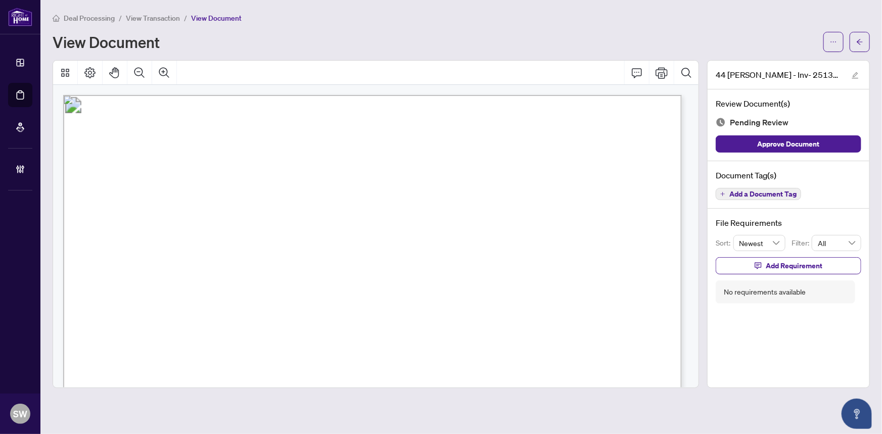
click at [760, 196] on span "Add a Document Tag" at bounding box center [762, 194] width 67 height 7
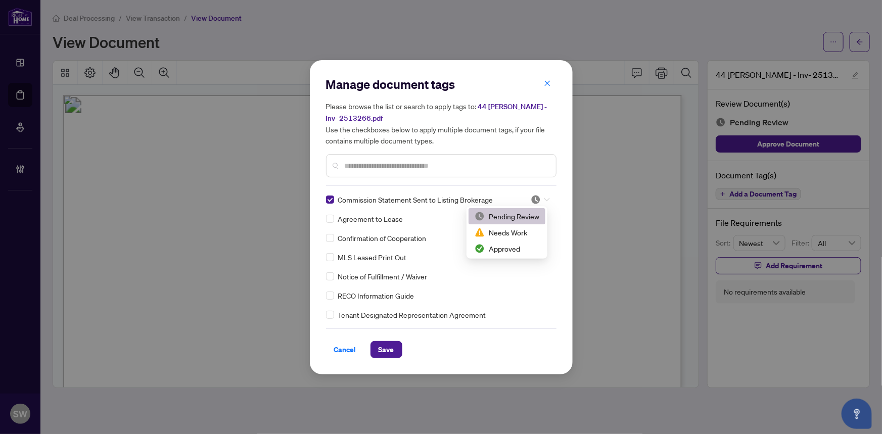
click at [544, 195] on div at bounding box center [540, 200] width 19 height 10
click at [513, 250] on div "Approved" at bounding box center [507, 248] width 65 height 11
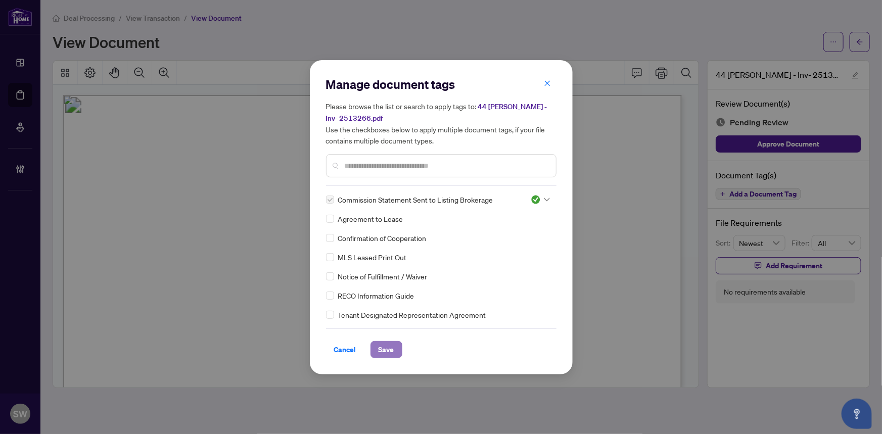
click at [385, 347] on span "Save" at bounding box center [387, 350] width 16 height 16
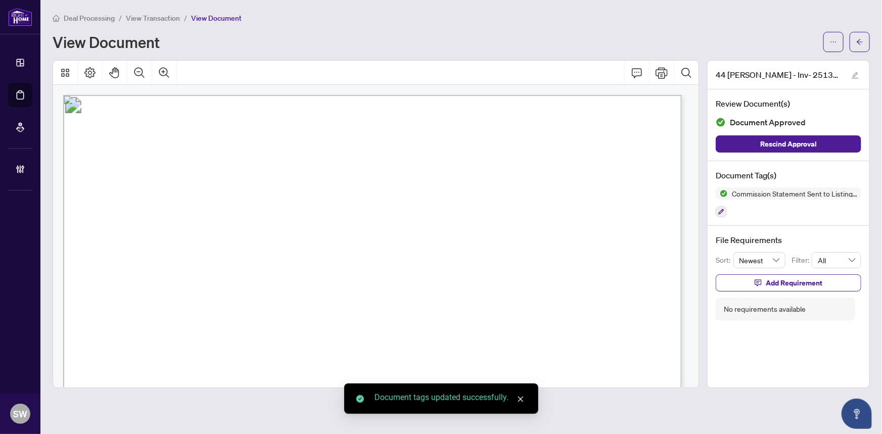
click at [833, 45] on span "button" at bounding box center [833, 42] width 7 height 16
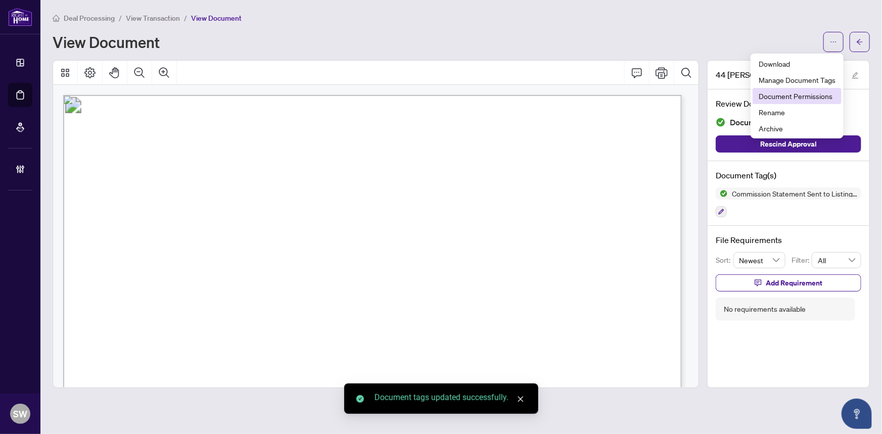
click at [812, 94] on span "Document Permissions" at bounding box center [797, 95] width 77 height 11
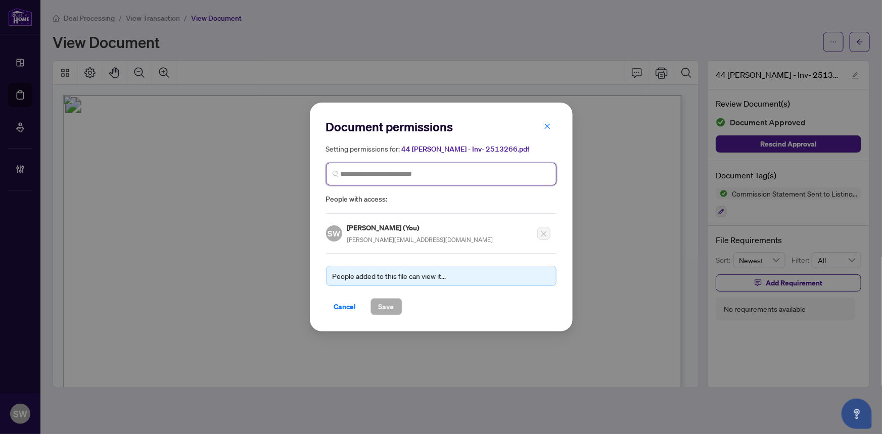
click at [477, 172] on input "search" at bounding box center [445, 174] width 209 height 11
type input "******"
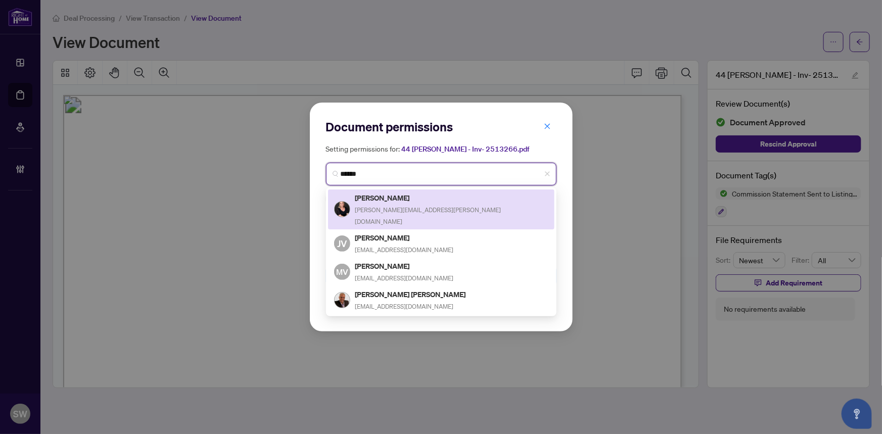
click at [425, 201] on h5 "Christine Vandermeer" at bounding box center [451, 198] width 193 height 12
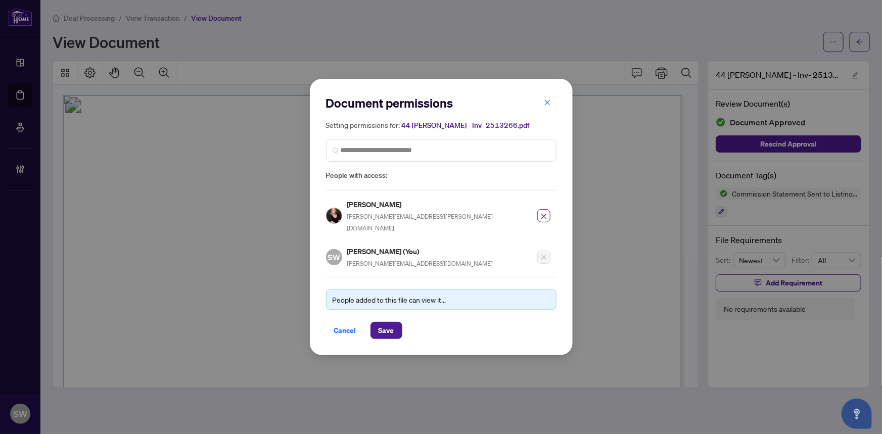
click at [391, 210] on h5 "Christine Vandermeer" at bounding box center [439, 205] width 184 height 12
copy h5 "Christine Vandermeer"
click at [389, 322] on span "Save" at bounding box center [387, 330] width 16 height 16
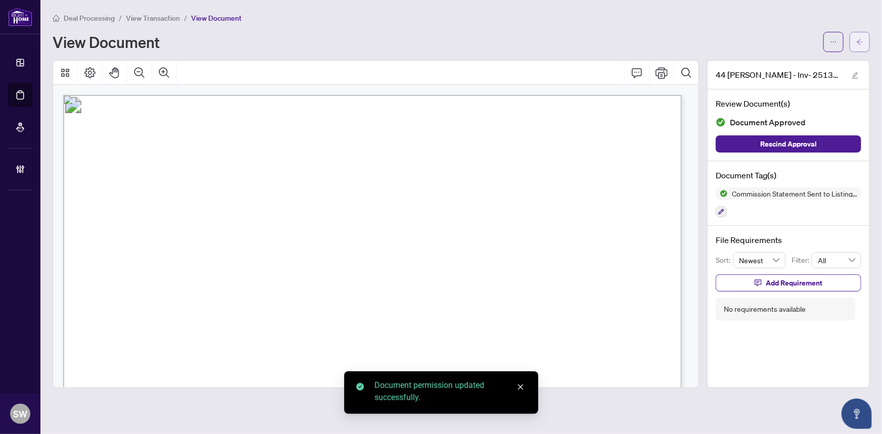
click at [856, 43] on icon "arrow-left" at bounding box center [859, 41] width 7 height 7
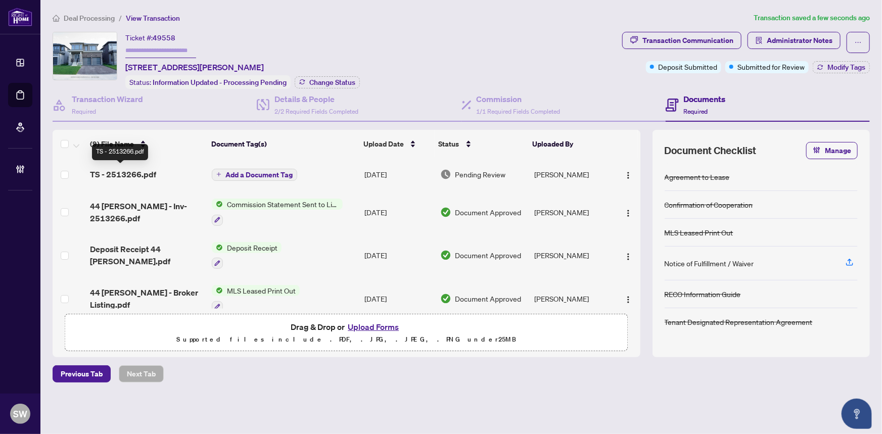
click at [135, 171] on span "TS - 2513266.pdf" at bounding box center [123, 174] width 66 height 12
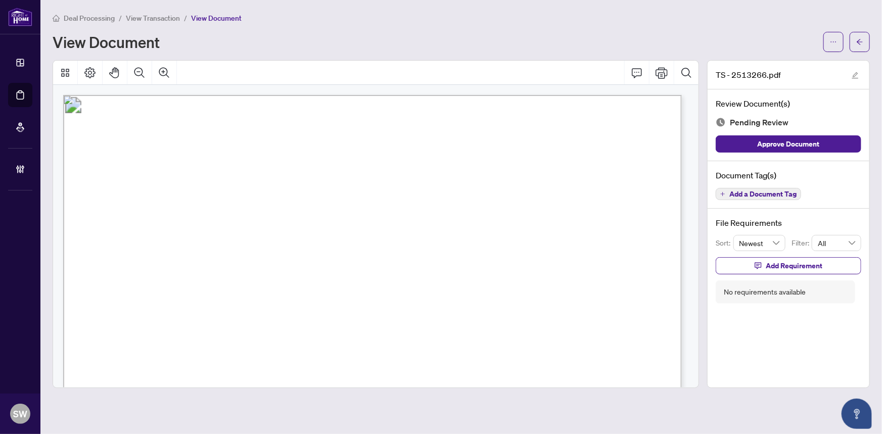
click at [764, 195] on span "Add a Document Tag" at bounding box center [762, 194] width 67 height 7
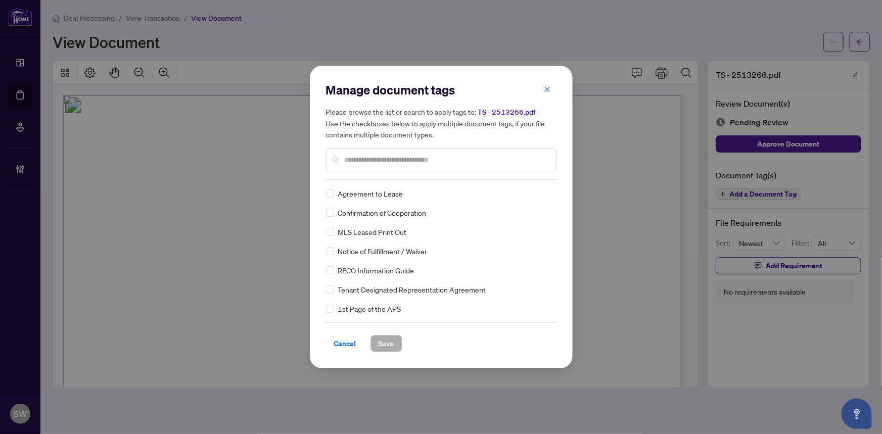
click at [403, 161] on input "text" at bounding box center [446, 159] width 203 height 11
type input "*****"
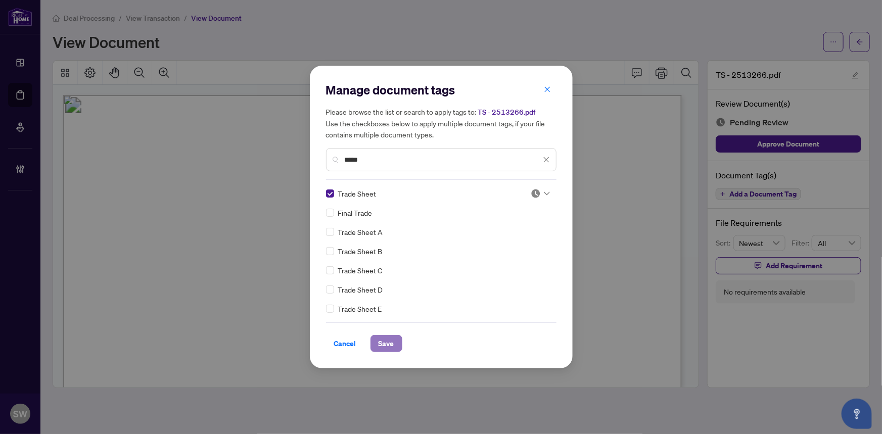
click at [380, 340] on span "Save" at bounding box center [387, 344] width 16 height 16
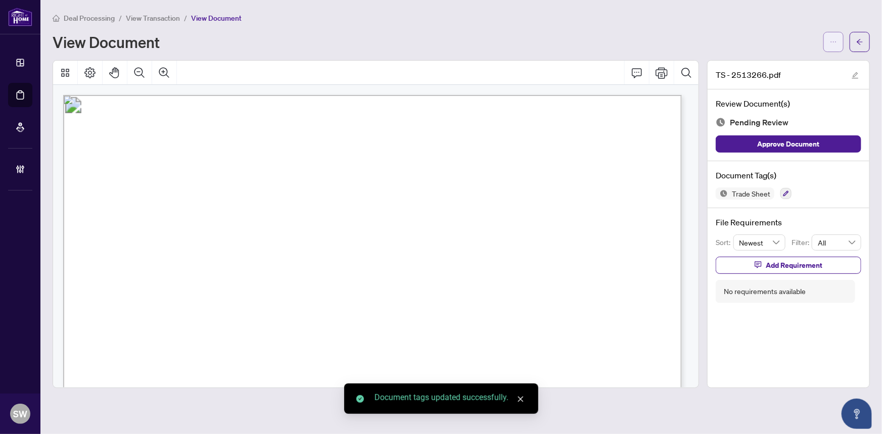
click at [835, 41] on icon "ellipsis" at bounding box center [834, 41] width 6 height 1
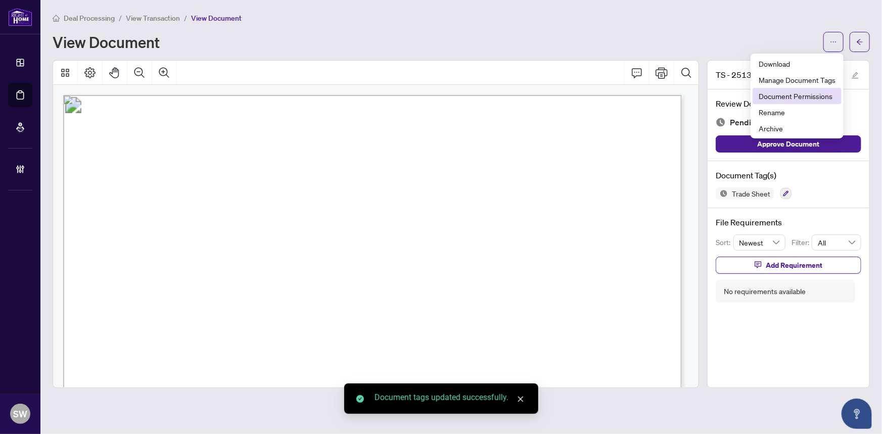
click at [786, 95] on span "Document Permissions" at bounding box center [797, 95] width 77 height 11
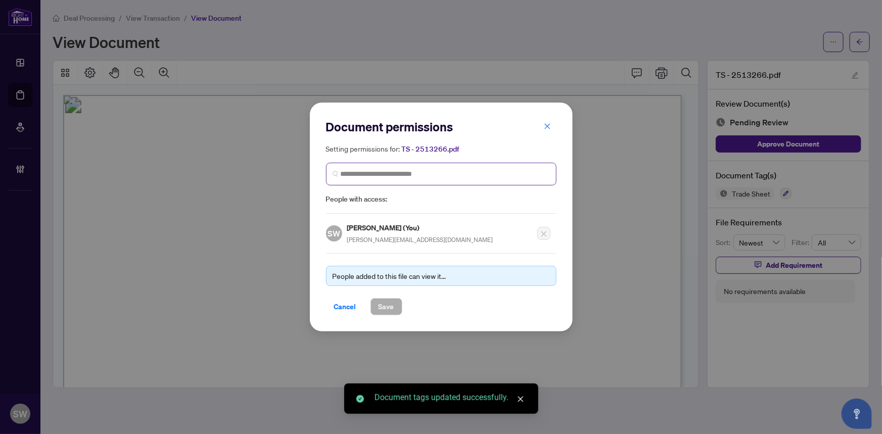
click at [429, 180] on span at bounding box center [441, 174] width 230 height 23
paste input "**********"
type input "**********"
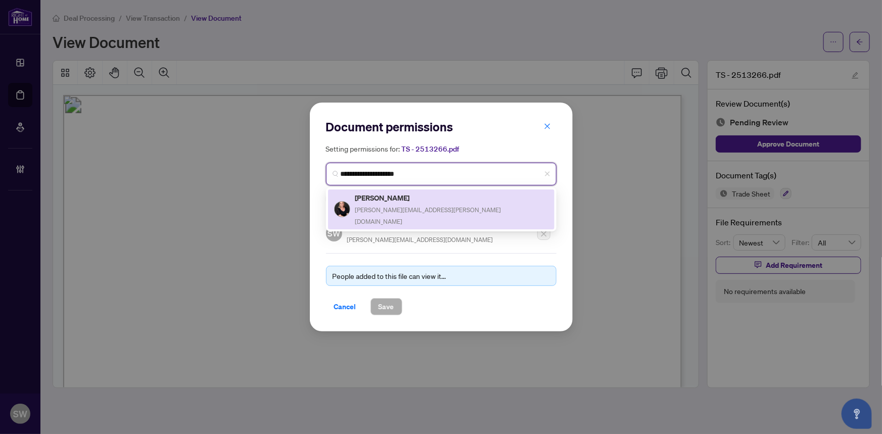
click at [396, 202] on h5 "Christine Vandermeer" at bounding box center [451, 198] width 193 height 12
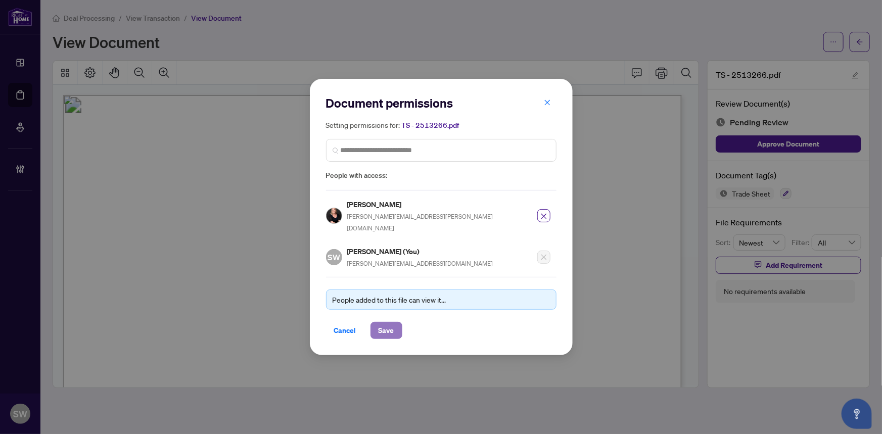
click at [382, 329] on span "Save" at bounding box center [387, 330] width 16 height 16
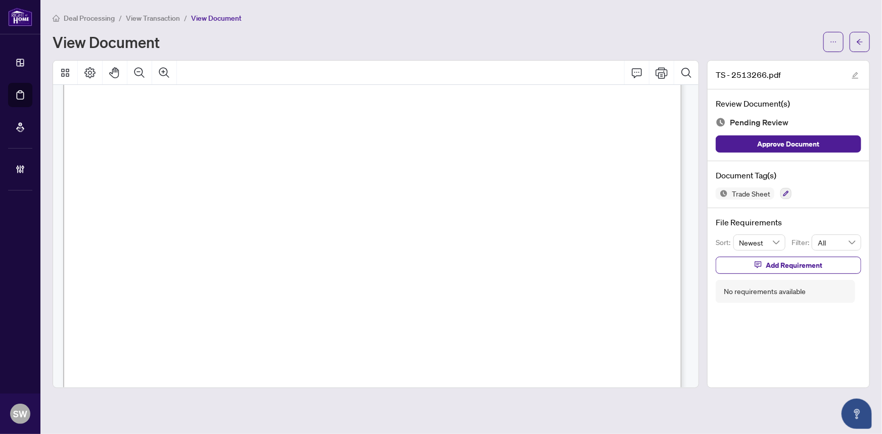
scroll to position [45, 0]
click at [834, 43] on icon "ellipsis" at bounding box center [833, 41] width 7 height 7
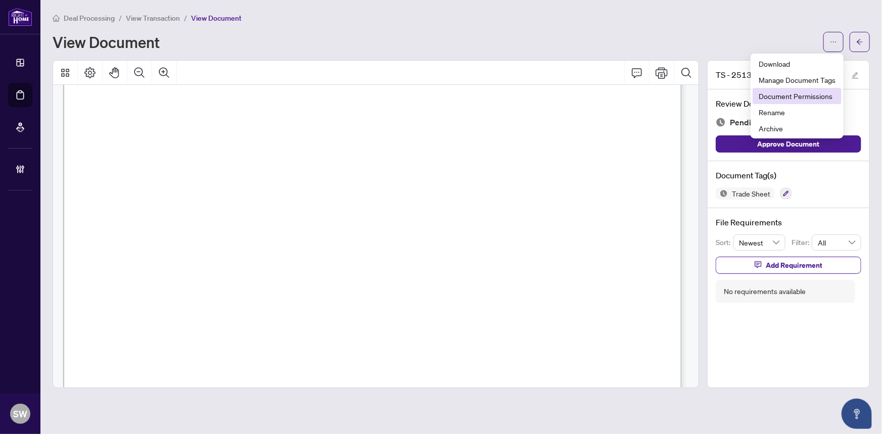
click at [784, 97] on span "Document Permissions" at bounding box center [797, 95] width 77 height 11
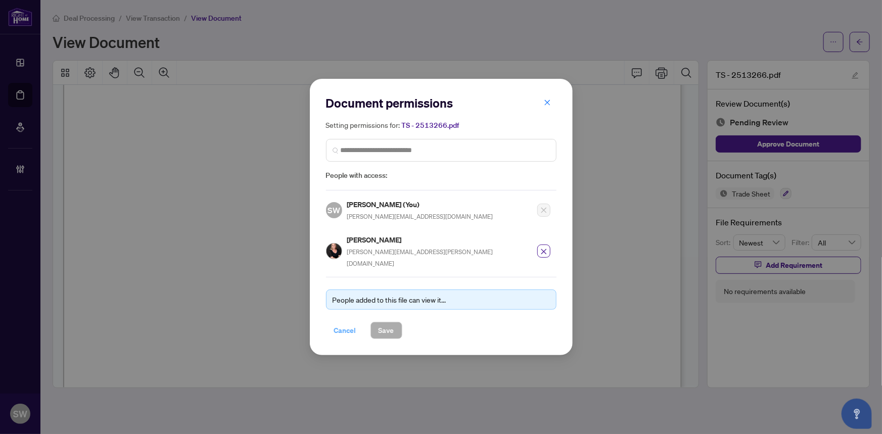
click at [345, 323] on span "Cancel" at bounding box center [345, 330] width 22 height 16
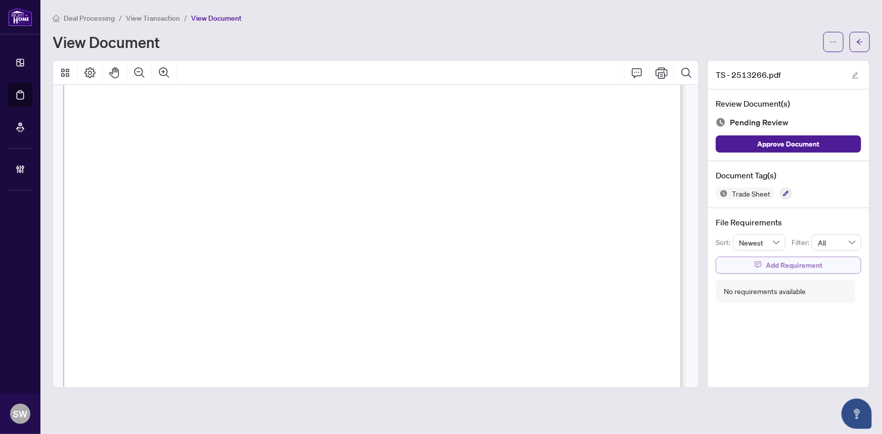
click at [836, 260] on button "Add Requirement" at bounding box center [789, 265] width 146 height 17
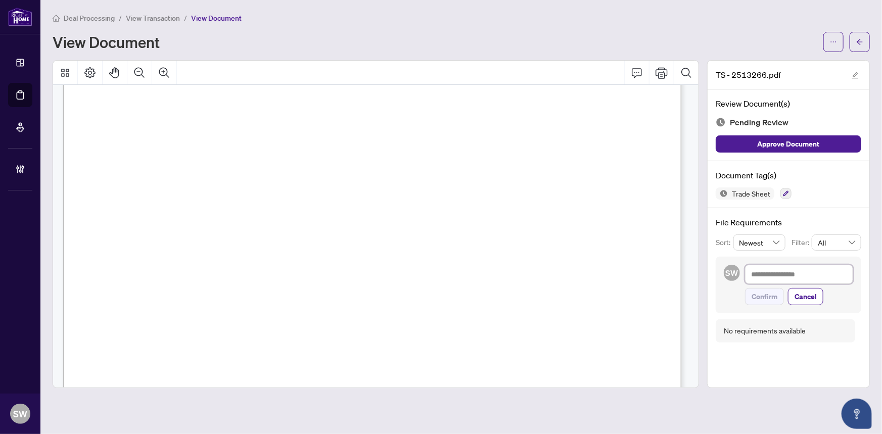
click at [785, 273] on textarea at bounding box center [799, 274] width 108 height 19
paste textarea "**********"
type textarea "**********"
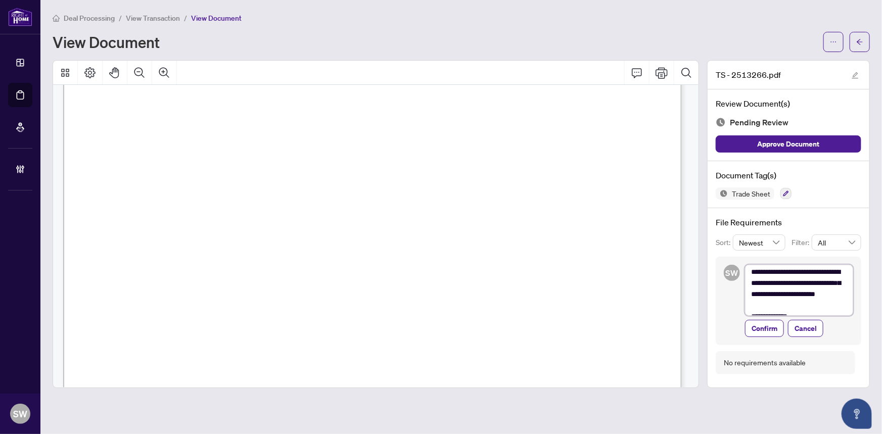
scroll to position [0, 0]
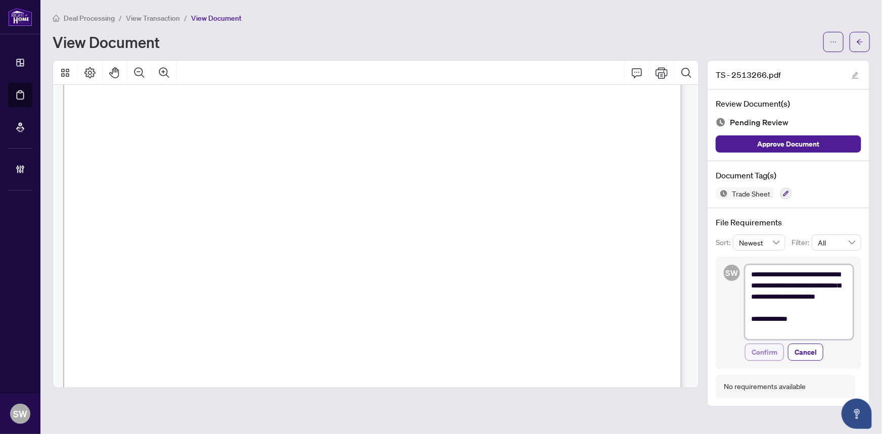
type textarea "**********"
click at [776, 354] on button "Confirm" at bounding box center [764, 352] width 39 height 17
type textarea "**********"
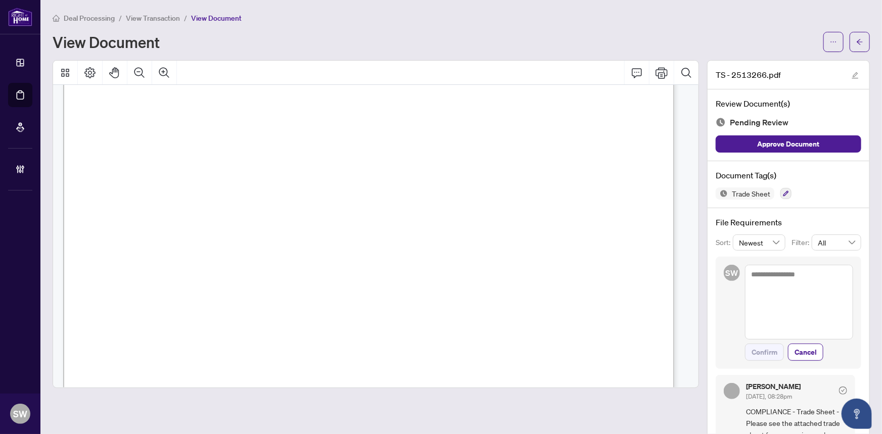
scroll to position [45, 0]
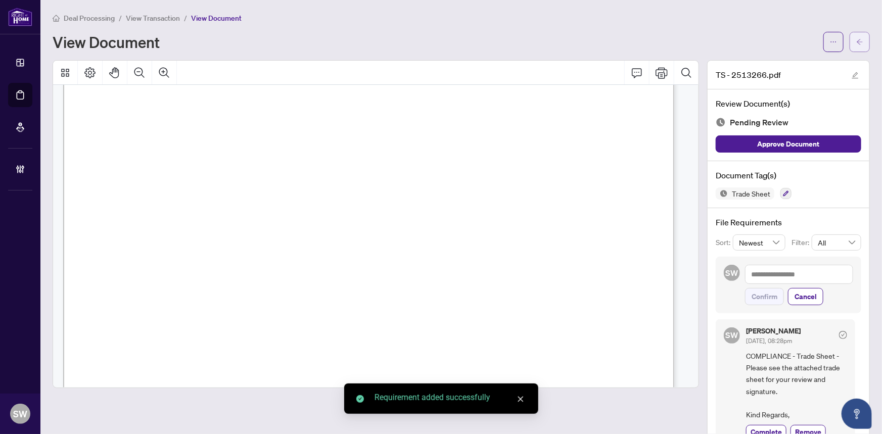
click at [857, 43] on button "button" at bounding box center [860, 42] width 20 height 20
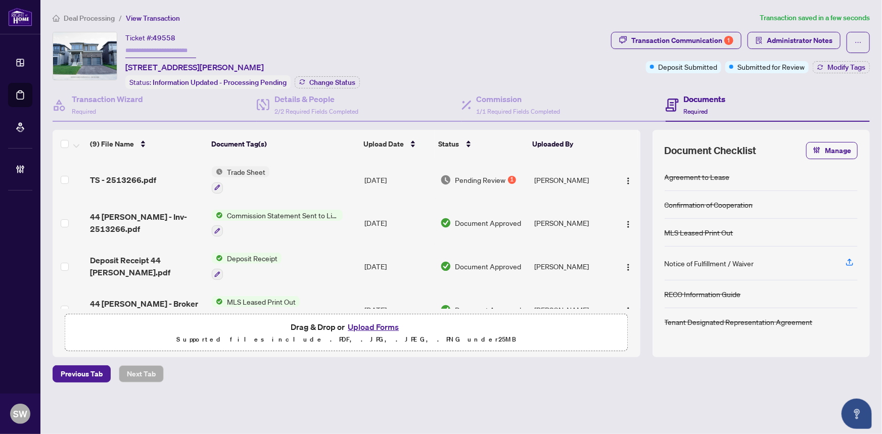
click at [147, 43] on input "text" at bounding box center [160, 50] width 71 height 15
paste input "*******"
type input "*******"
click at [853, 65] on span "Modify Tags" at bounding box center [846, 67] width 38 height 7
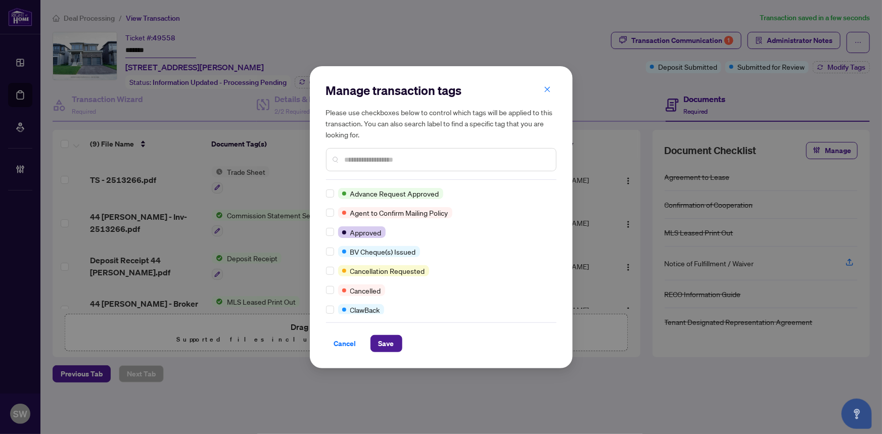
click at [369, 159] on input "text" at bounding box center [446, 159] width 203 height 11
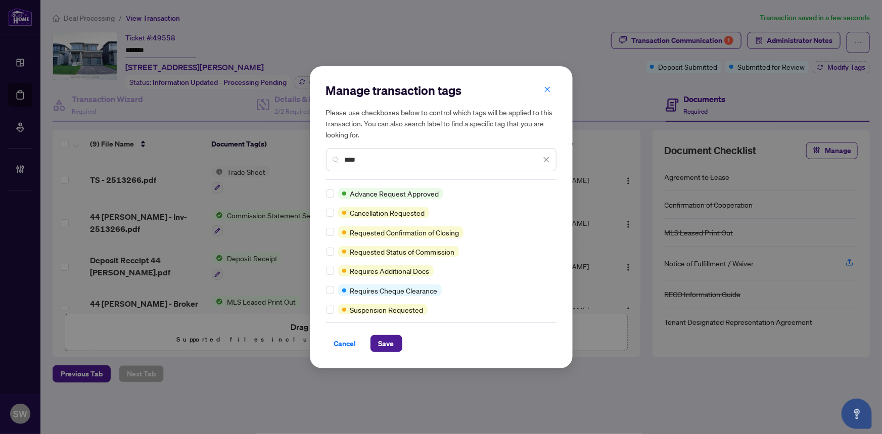
type input "****"
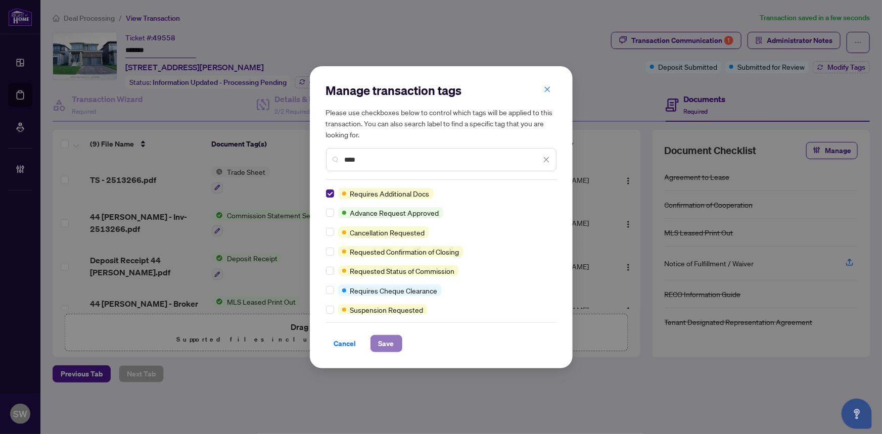
click at [382, 340] on span "Save" at bounding box center [387, 344] width 16 height 16
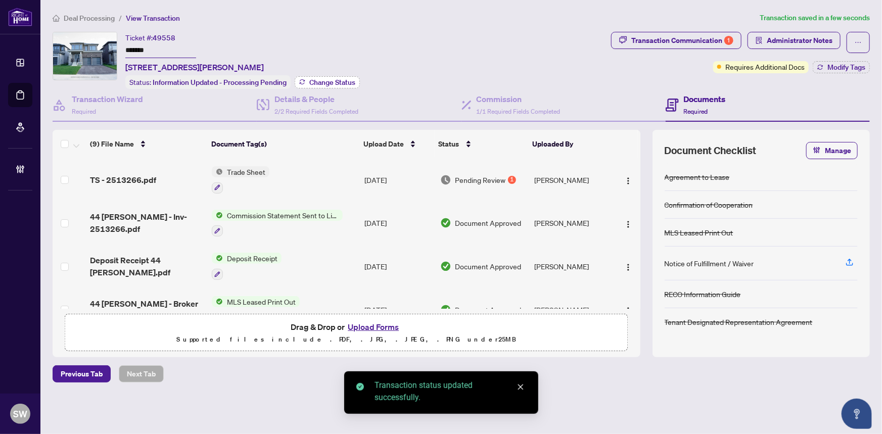
click at [339, 79] on span "Change Status" at bounding box center [332, 82] width 46 height 7
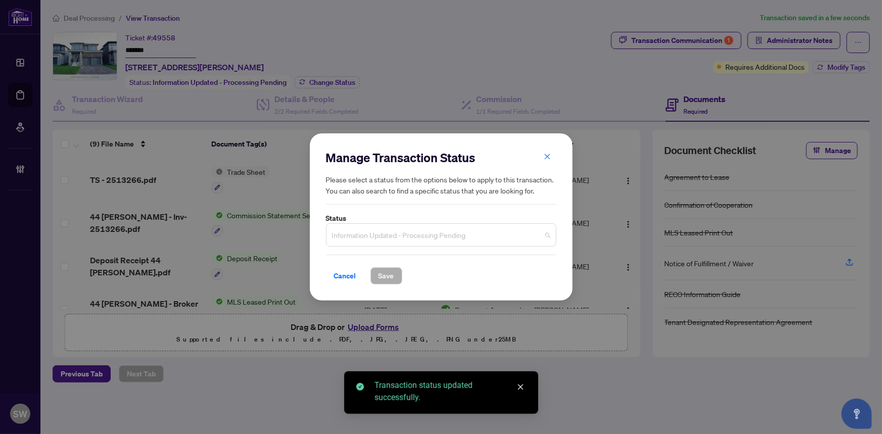
click at [435, 242] on span "Information Updated - Processing Pending" at bounding box center [441, 234] width 218 height 19
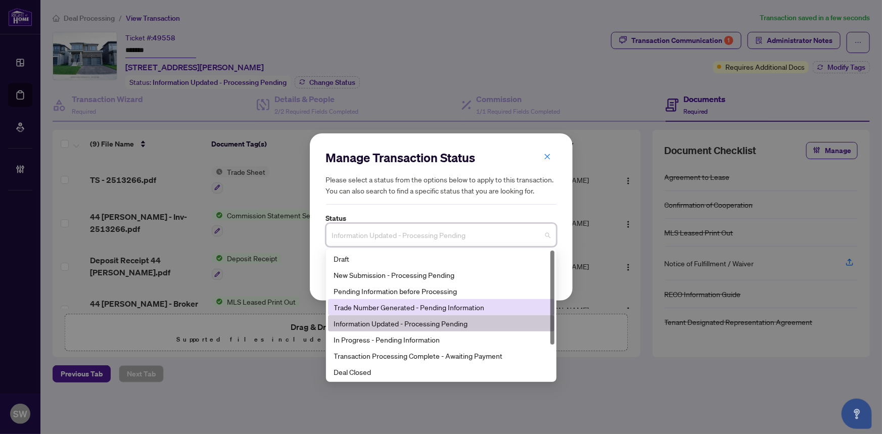
click at [369, 308] on div "Trade Number Generated - Pending Information" at bounding box center [441, 307] width 214 height 11
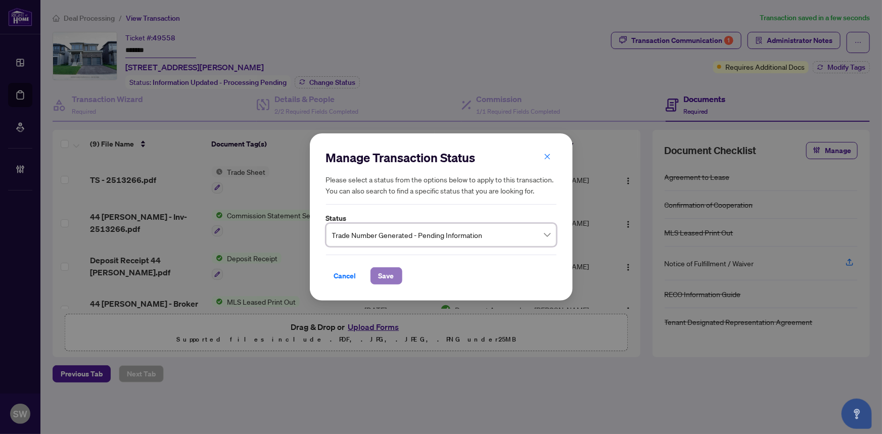
click at [384, 278] on span "Save" at bounding box center [387, 276] width 16 height 16
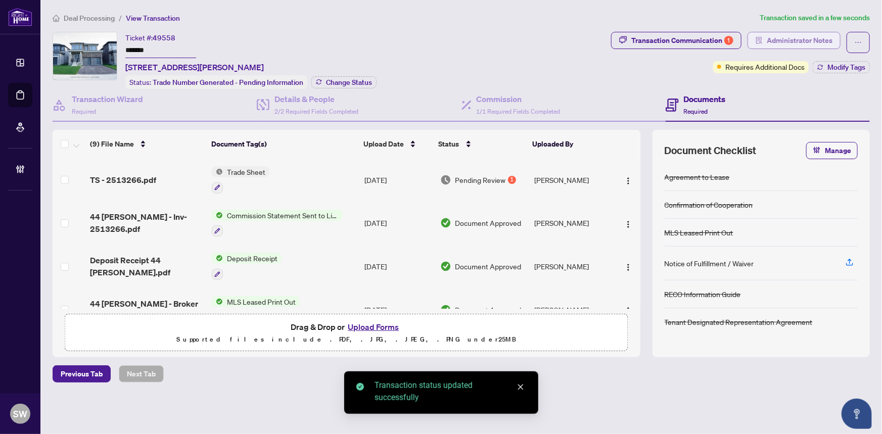
click at [797, 45] on span "Administrator Notes" at bounding box center [800, 40] width 66 height 16
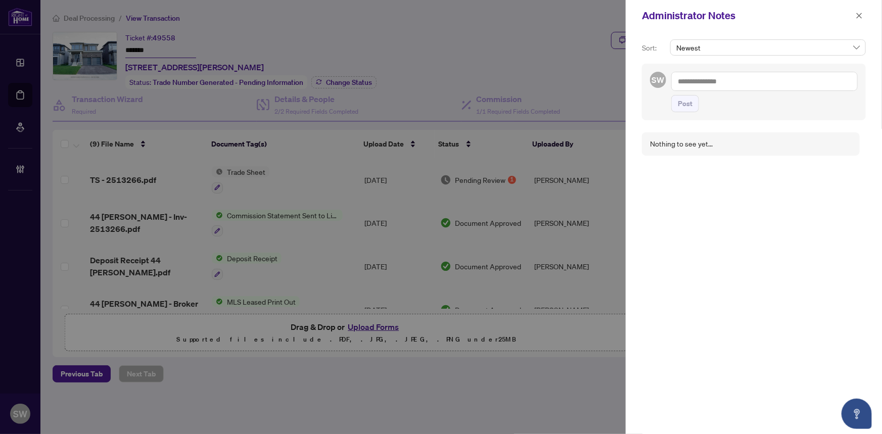
click at [685, 88] on textarea at bounding box center [764, 81] width 186 height 19
paste textarea "**********"
click at [691, 81] on textarea "**********" at bounding box center [764, 81] width 186 height 19
type textarea "**********"
click at [680, 98] on span "Post" at bounding box center [685, 104] width 15 height 16
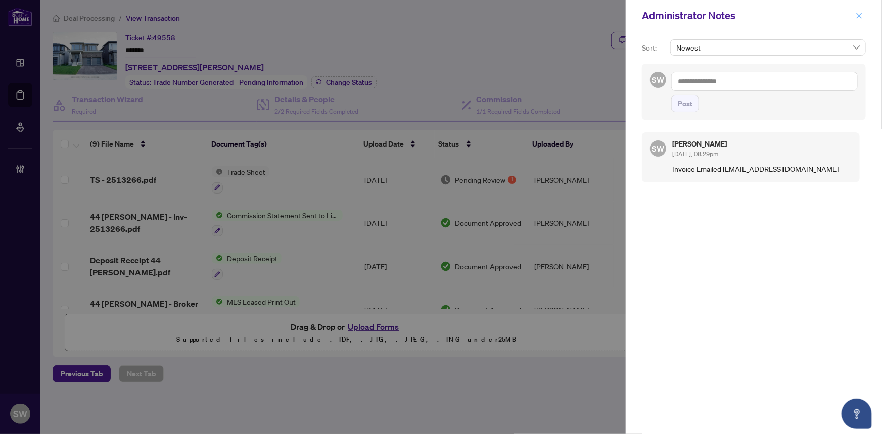
click at [859, 13] on icon "close" at bounding box center [859, 15] width 7 height 7
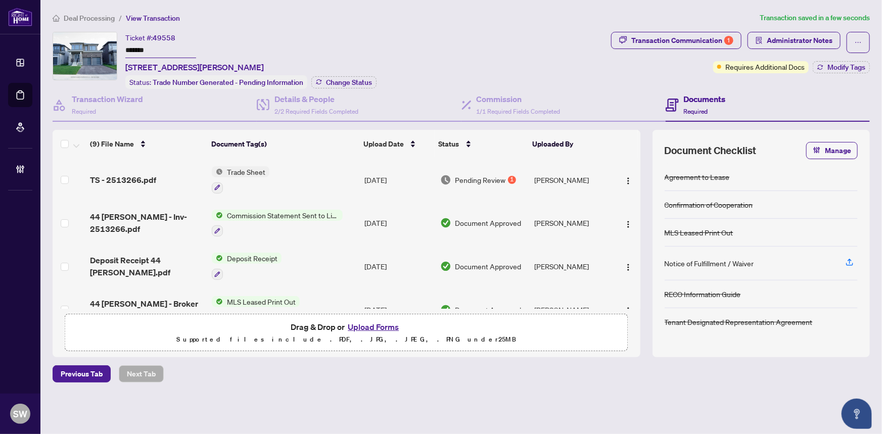
click at [132, 49] on input "*******" at bounding box center [160, 50] width 71 height 15
click at [105, 18] on span "Deal Processing" at bounding box center [89, 18] width 51 height 9
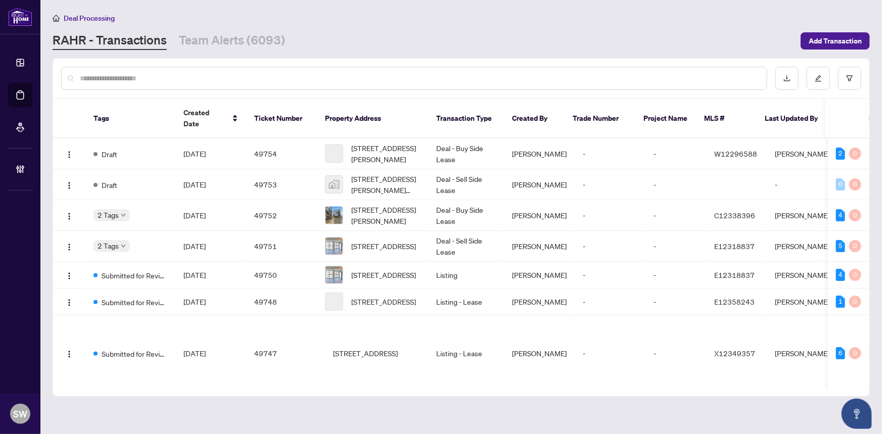
click at [116, 78] on input "text" at bounding box center [419, 78] width 679 height 11
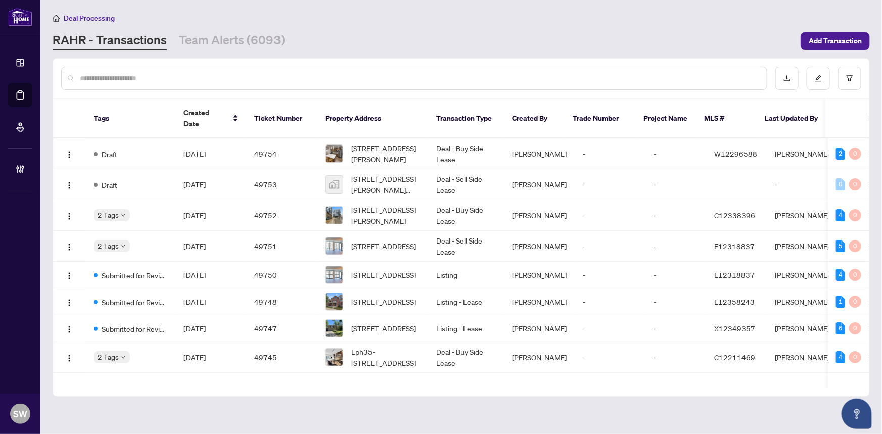
paste input "*****"
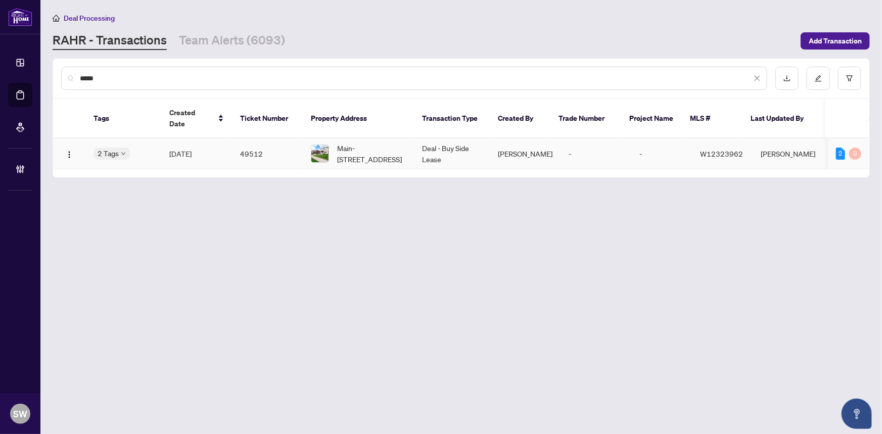
type input "*****"
click at [184, 138] on td "[DATE]" at bounding box center [196, 153] width 71 height 31
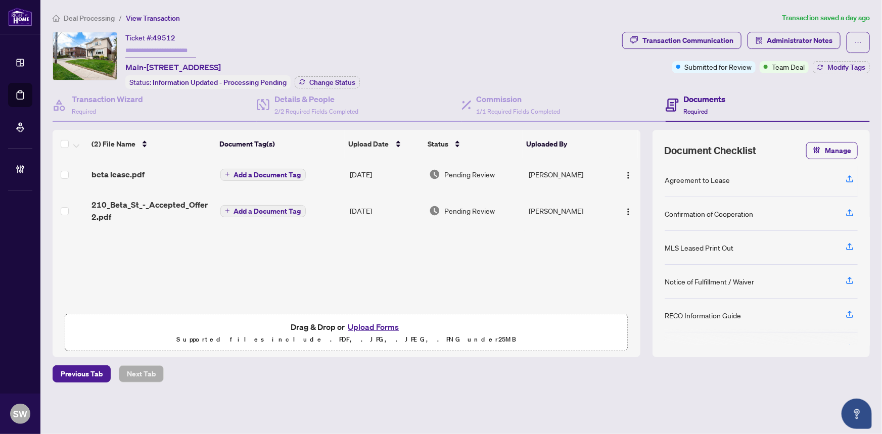
click at [130, 205] on span "210_Beta_St_-_Accepted_Offer 2.pdf" at bounding box center [151, 211] width 120 height 24
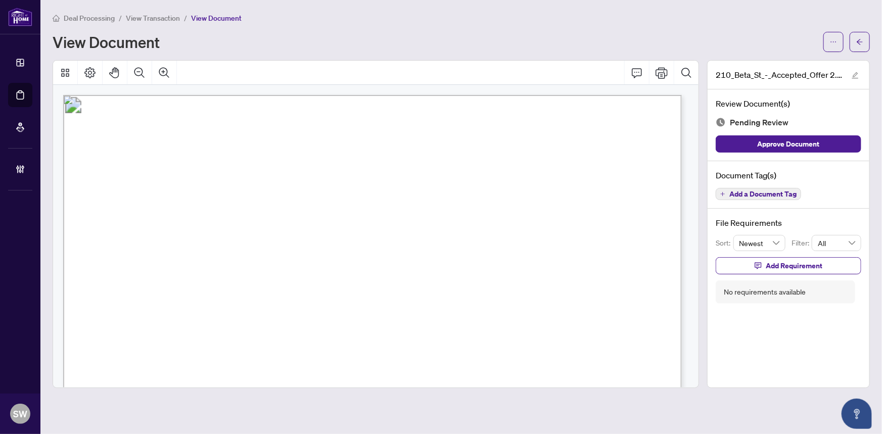
drag, startPoint x: 149, startPoint y: 329, endPoint x: 187, endPoint y: 331, distance: 38.0
click at [187, 331] on span "210 Beta Street, Toronto W06, ON M8W 4H6" at bounding box center [171, 332] width 87 height 10
click at [215, 329] on span "210 Beta Street, Toronto W06, ON M8W 4H6" at bounding box center [171, 332] width 87 height 10
click at [215, 327] on span "210 Beta Street, Toronto W06, ON M8W 4H6" at bounding box center [171, 332] width 87 height 10
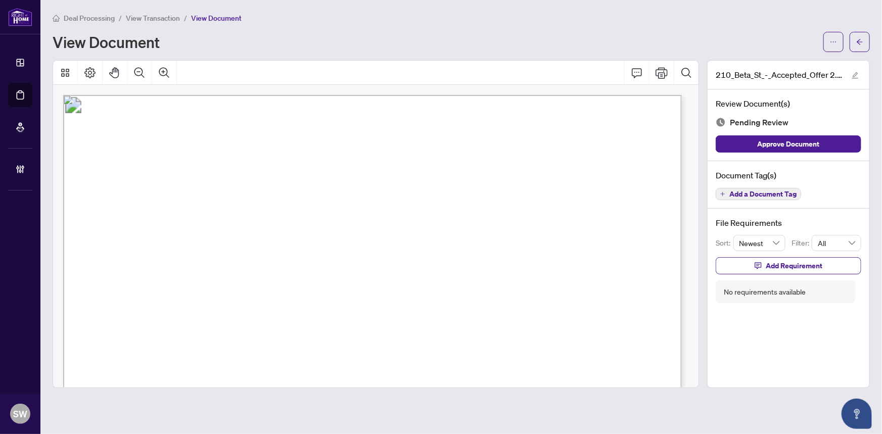
click at [215, 327] on span "210 Beta Street, Toronto W06, ON M8W 4H6" at bounding box center [171, 332] width 87 height 10
click at [215, 330] on span "210 Beta Street, Toronto W06, ON M8W 4H6" at bounding box center [171, 332] width 87 height 10
click at [215, 328] on span "210 Beta Street, Toronto W06, ON M8W 4H6" at bounding box center [171, 332] width 87 height 10
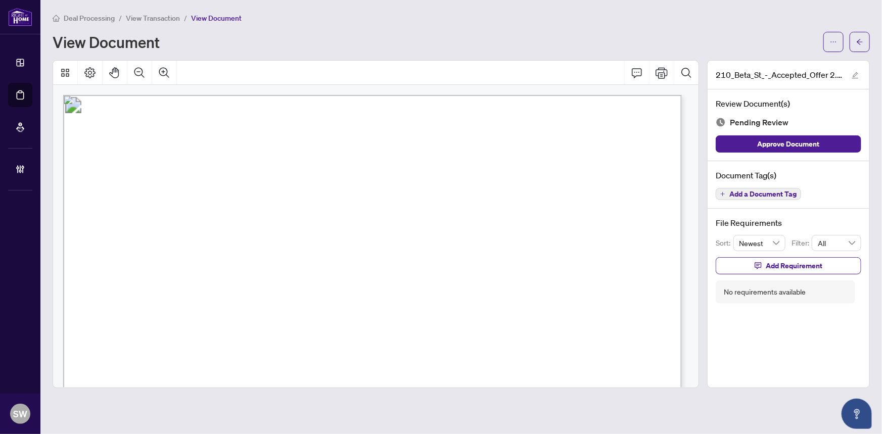
click at [192, 242] on span "RAZL Holdings Inc." at bounding box center [210, 245] width 97 height 10
drag, startPoint x: 149, startPoint y: 221, endPoint x: 231, endPoint y: 224, distance: 81.9
click at [231, 224] on span "Maxence Bernard, Elisabeth Bernard" at bounding box center [225, 224] width 154 height 10
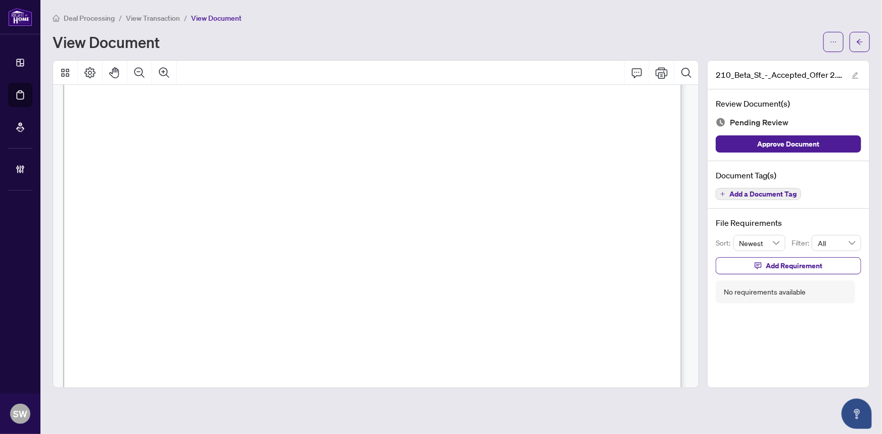
scroll to position [1929, 0]
click at [178, 186] on span "MARIO FRANCELLA" at bounding box center [155, 190] width 72 height 10
click at [191, 225] on span "KRISTINA PSHENITSINA" at bounding box center [154, 230] width 71 height 10
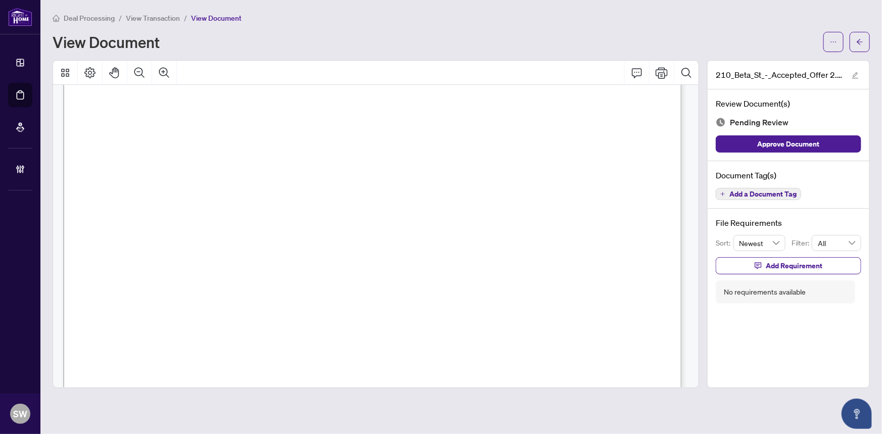
scroll to position [0, 0]
click at [760, 192] on span "Add a Document Tag" at bounding box center [762, 194] width 67 height 7
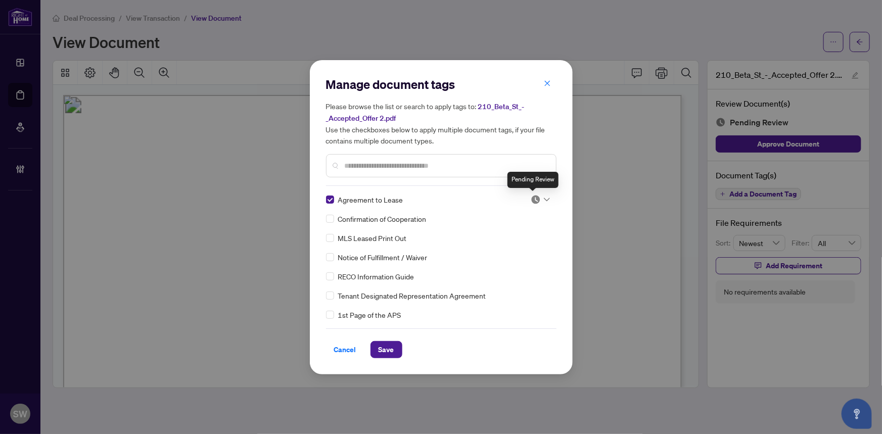
click at [536, 195] on img at bounding box center [536, 200] width 10 height 10
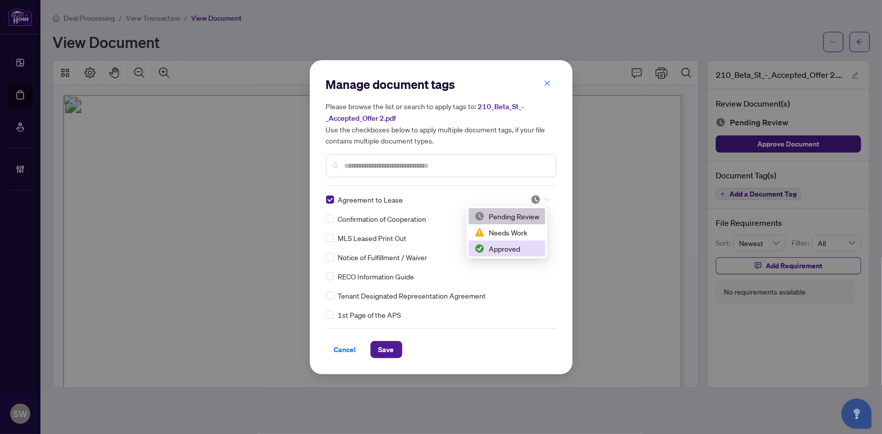
drag, startPoint x: 511, startPoint y: 246, endPoint x: 500, endPoint y: 251, distance: 12.0
click at [511, 247] on div "Approved" at bounding box center [507, 248] width 65 height 11
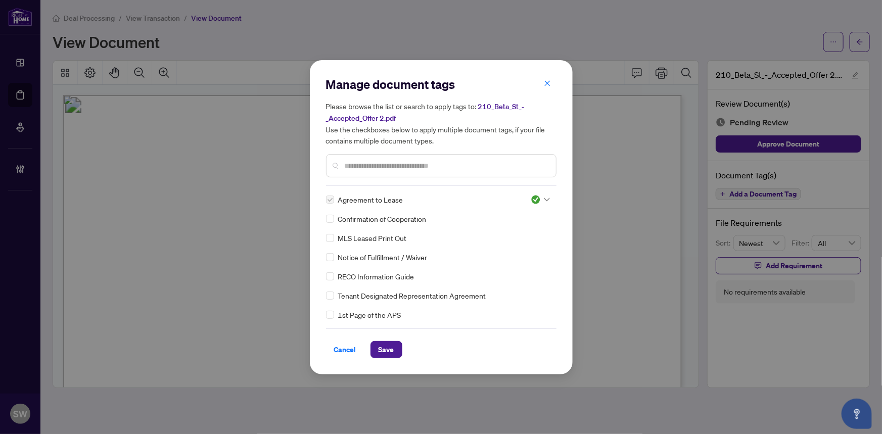
click at [356, 166] on input "text" at bounding box center [446, 165] width 203 height 11
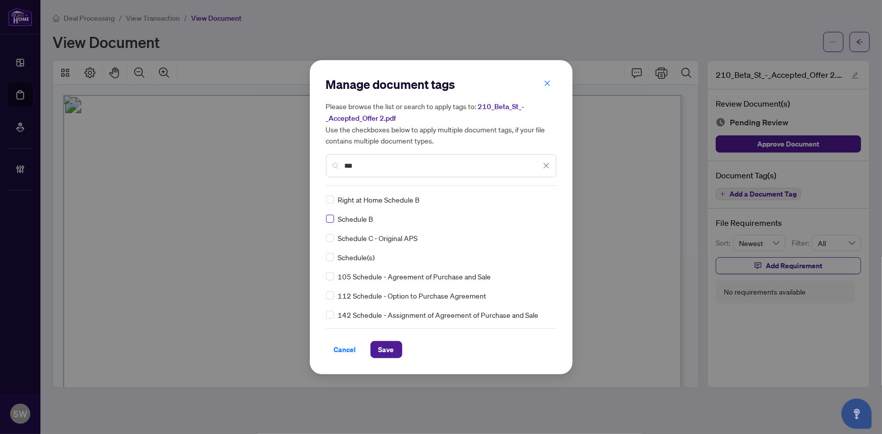
type input "***"
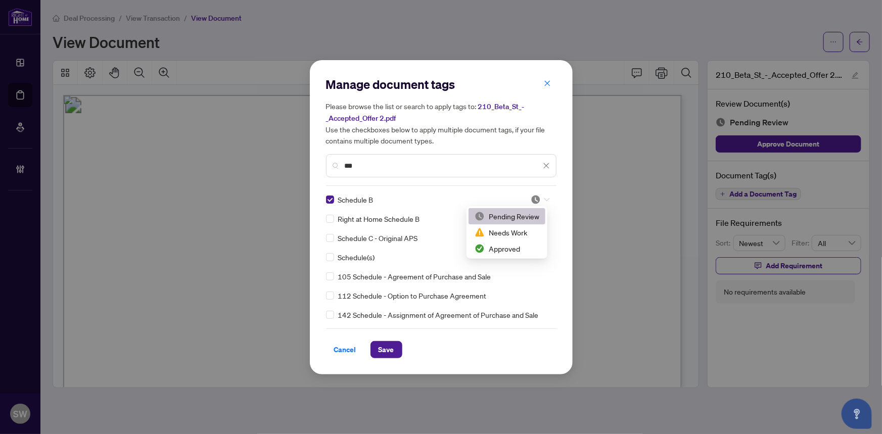
click at [540, 198] on div at bounding box center [540, 200] width 19 height 10
click at [507, 251] on div "Approved" at bounding box center [507, 248] width 65 height 11
drag, startPoint x: 359, startPoint y: 166, endPoint x: 330, endPoint y: 165, distance: 29.3
click at [330, 165] on div "***" at bounding box center [441, 165] width 230 height 23
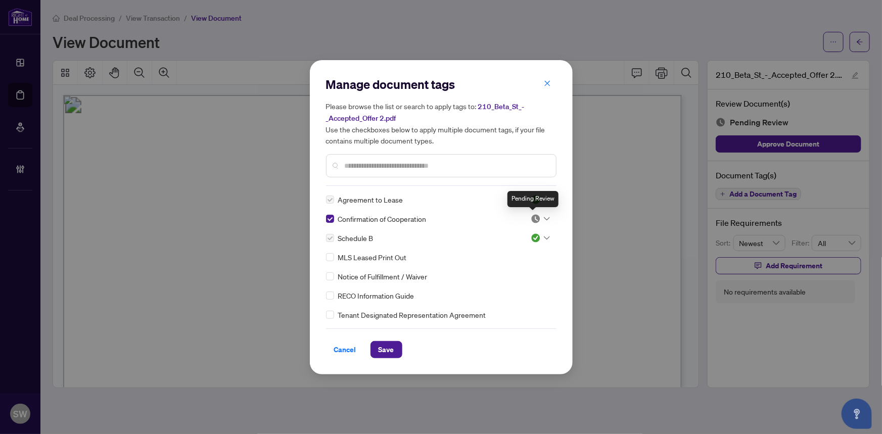
click at [538, 218] on div at bounding box center [540, 219] width 19 height 10
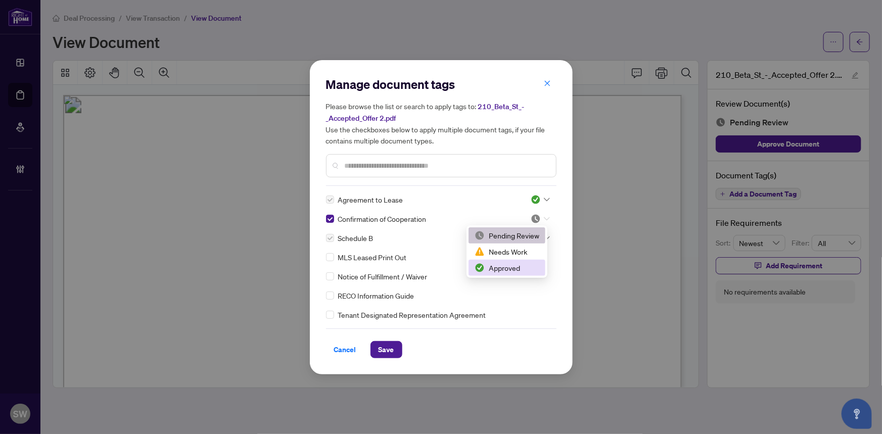
click at [507, 266] on div "Approved" at bounding box center [507, 267] width 65 height 11
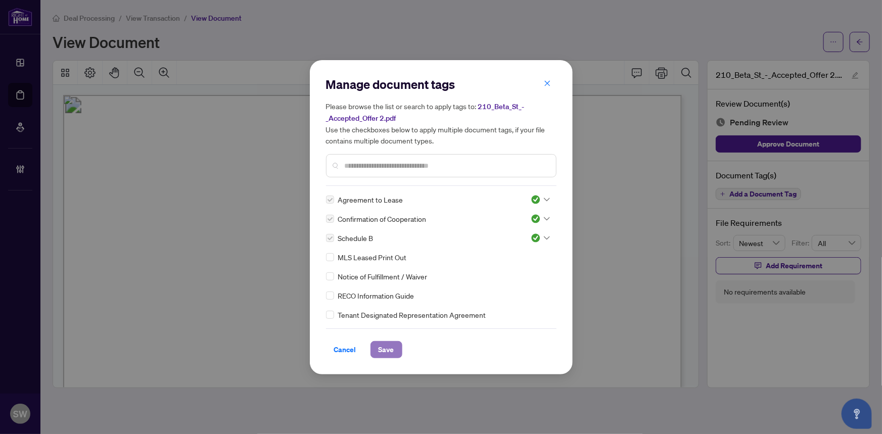
click at [387, 346] on span "Save" at bounding box center [387, 350] width 16 height 16
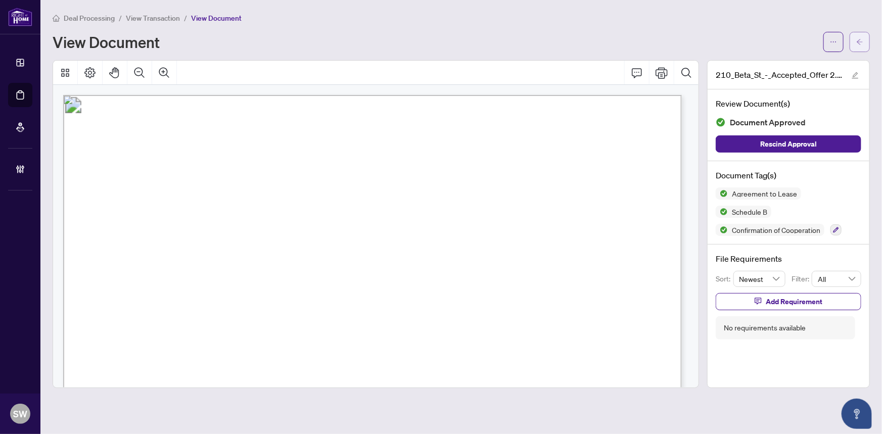
click at [857, 38] on icon "arrow-left" at bounding box center [859, 41] width 7 height 7
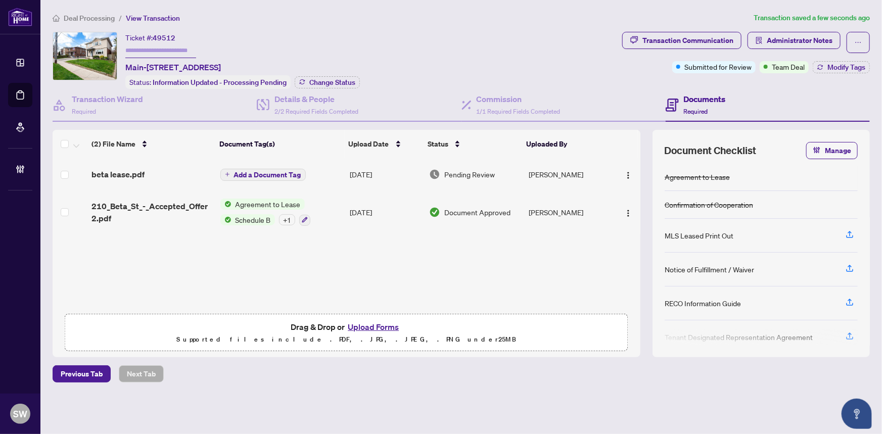
click at [168, 37] on span "49512" at bounding box center [164, 37] width 23 height 9
copy span "49512"
click at [111, 102] on h4 "Transaction Wizard" at bounding box center [107, 99] width 71 height 12
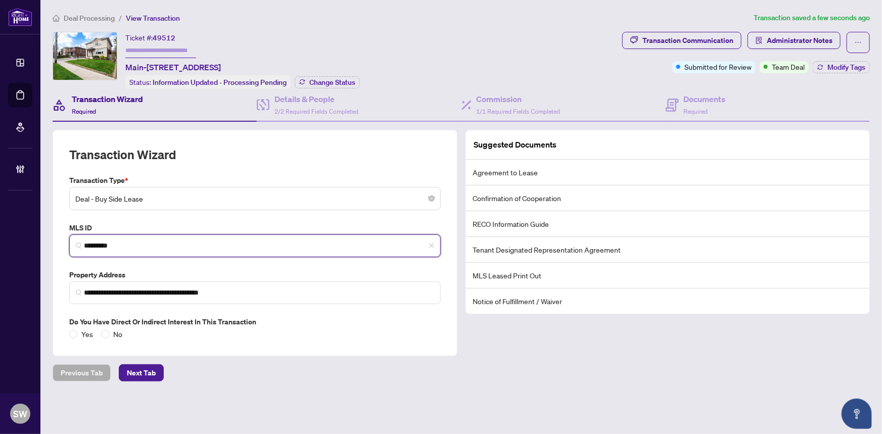
click at [109, 243] on input "*********" at bounding box center [259, 246] width 350 height 11
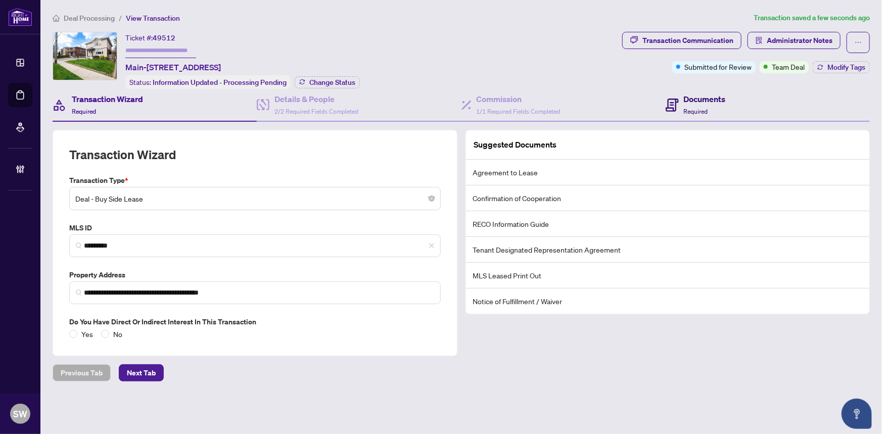
click at [702, 108] on span "Required" at bounding box center [696, 112] width 24 height 8
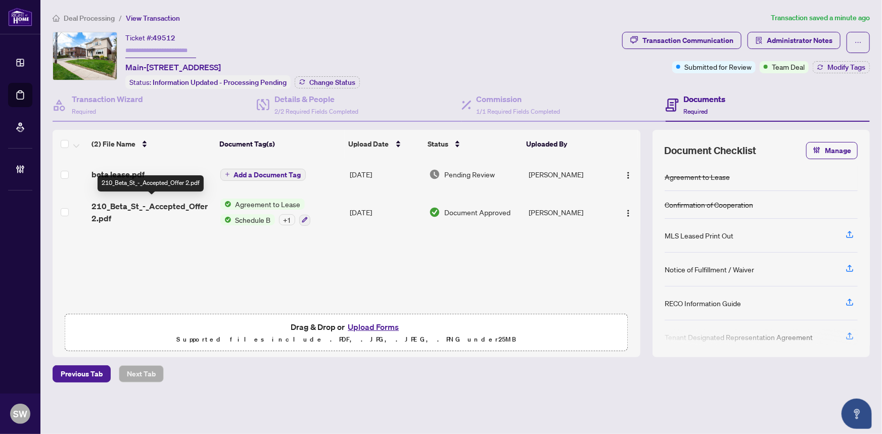
click at [159, 207] on span "210_Beta_St_-_Accepted_Offer 2.pdf" at bounding box center [151, 212] width 120 height 24
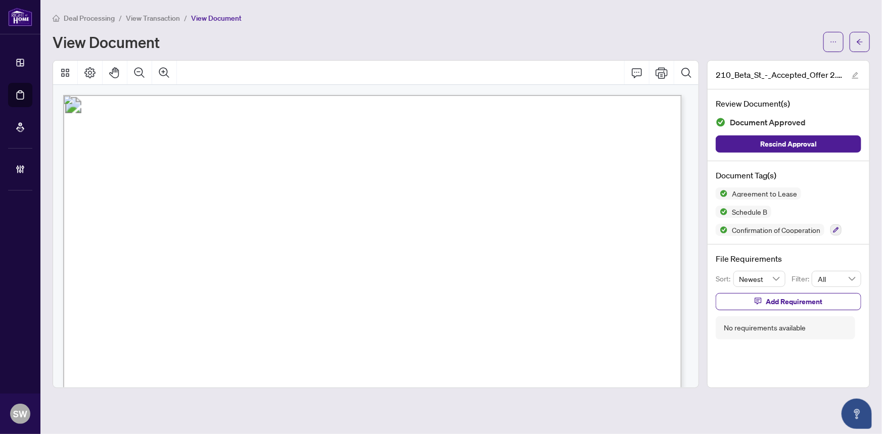
drag, startPoint x: 242, startPoint y: 220, endPoint x: 337, endPoint y: 224, distance: 95.6
click at [302, 224] on span "Maxence Bernard, Elisabeth Bernard" at bounding box center [225, 224] width 154 height 10
click at [524, 211] on span "(416) 205-0355" at bounding box center [538, 213] width 99 height 10
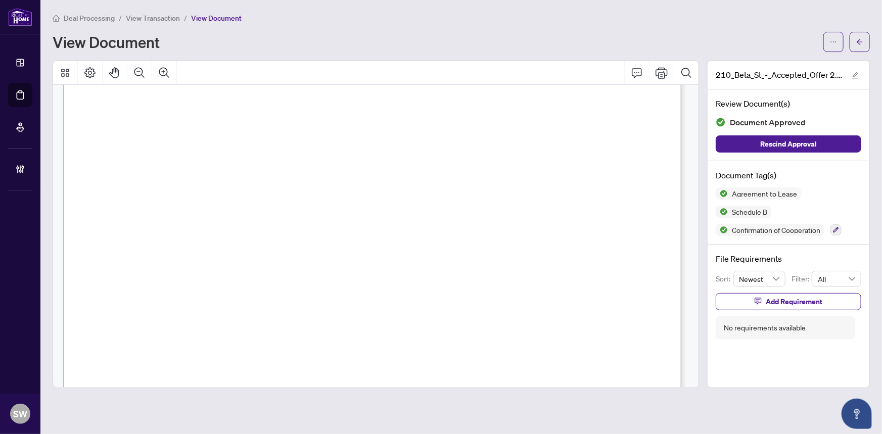
click at [524, 211] on span "(416) 205-0355" at bounding box center [538, 213] width 99 height 10
drag, startPoint x: 348, startPoint y: 110, endPoint x: 348, endPoint y: 119, distance: 9.6
click at [515, 210] on span "(416) 205-0355" at bounding box center [538, 213] width 99 height 10
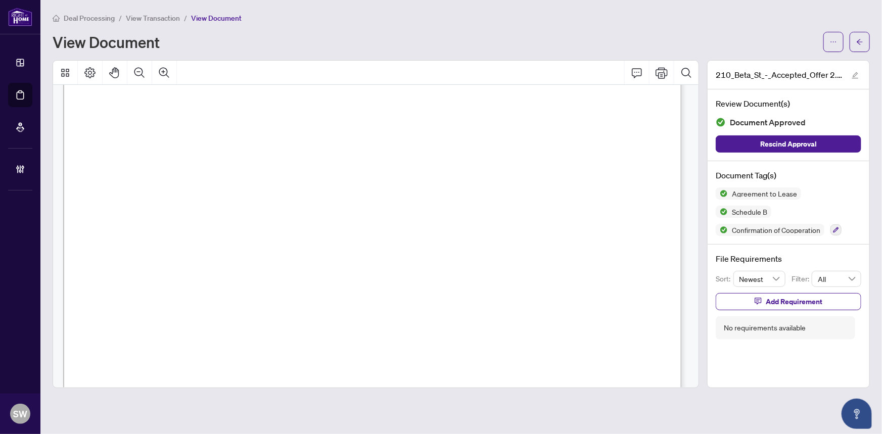
click at [515, 210] on span "(416) 205-0355" at bounding box center [538, 213] width 99 height 10
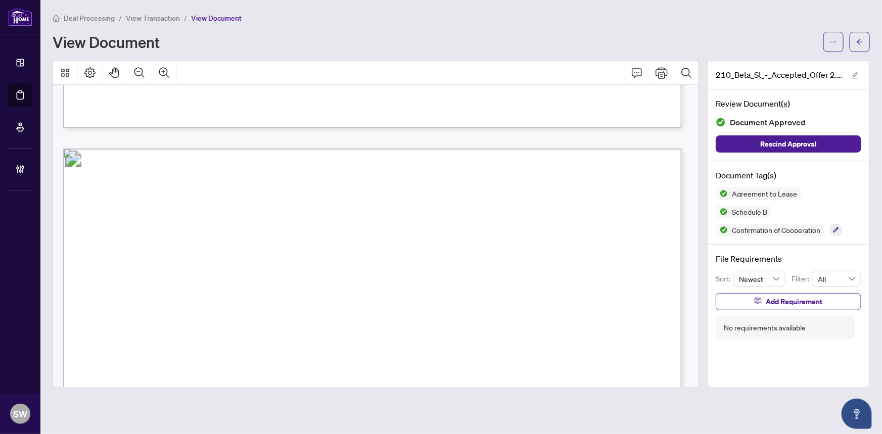
scroll to position [5846, 0]
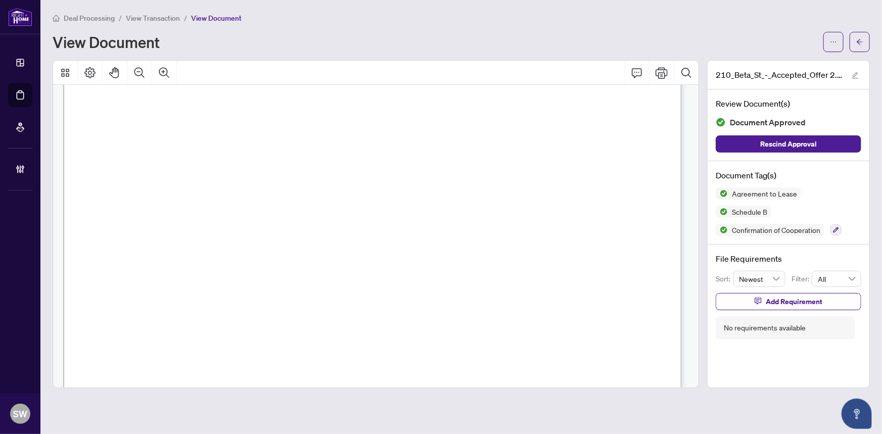
drag, startPoint x: 162, startPoint y: 18, endPoint x: 6, endPoint y: 158, distance: 210.1
click at [162, 18] on span "View Transaction" at bounding box center [153, 18] width 54 height 9
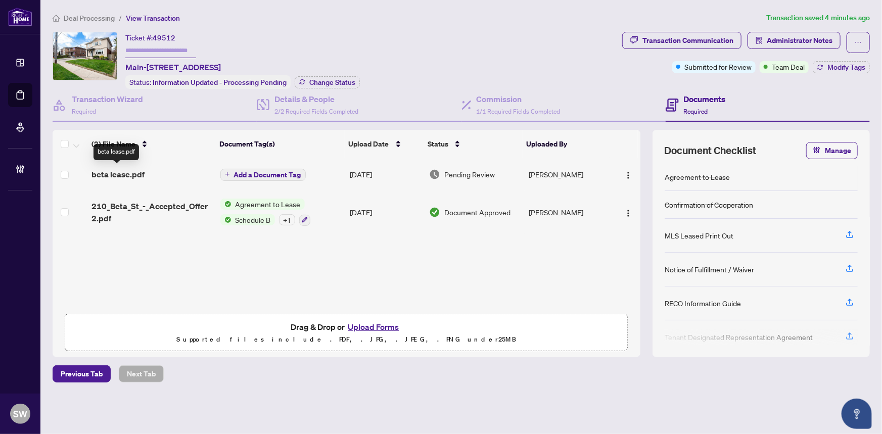
click at [132, 170] on span "beta lease.pdf" at bounding box center [117, 174] width 53 height 12
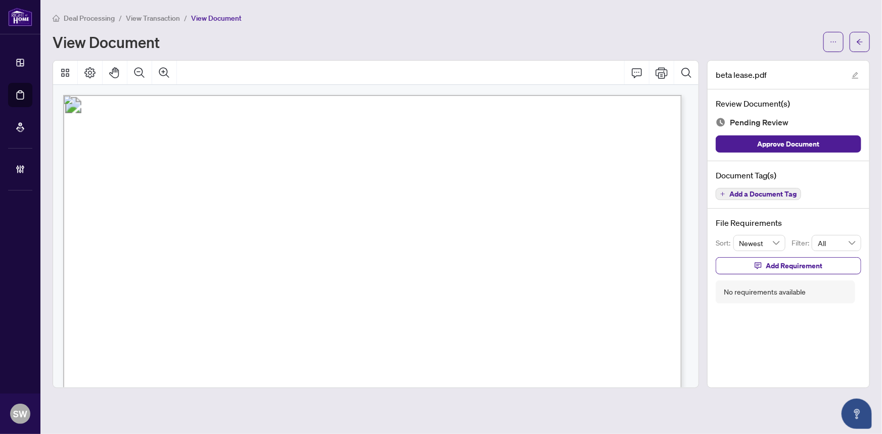
click at [746, 192] on span "Add a Document Tag" at bounding box center [762, 194] width 67 height 7
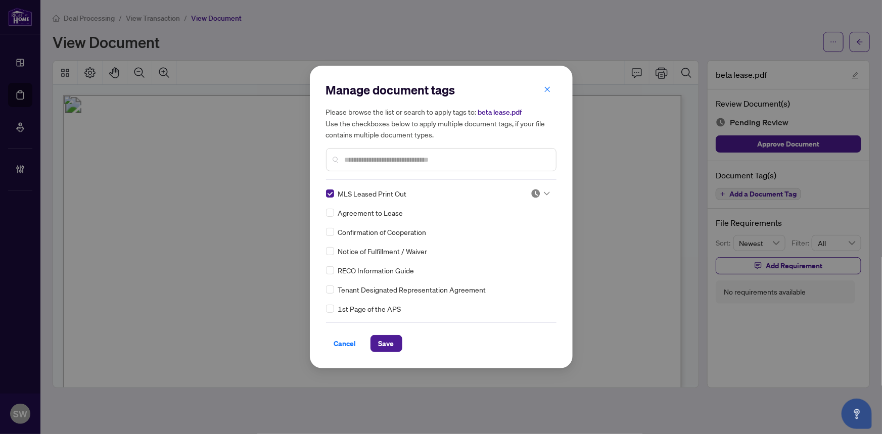
click at [537, 190] on img at bounding box center [536, 194] width 10 height 10
click at [507, 242] on div "Approved" at bounding box center [507, 243] width 65 height 11
click at [382, 346] on span "Save" at bounding box center [387, 344] width 16 height 16
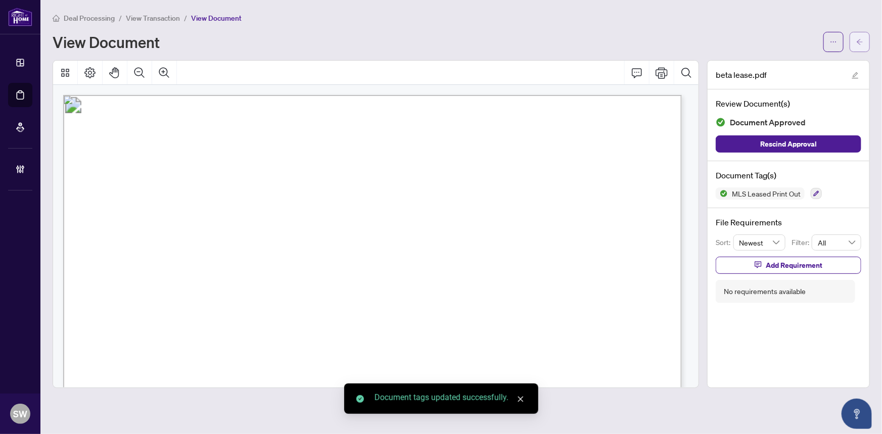
click at [861, 43] on icon "arrow-left" at bounding box center [859, 41] width 7 height 7
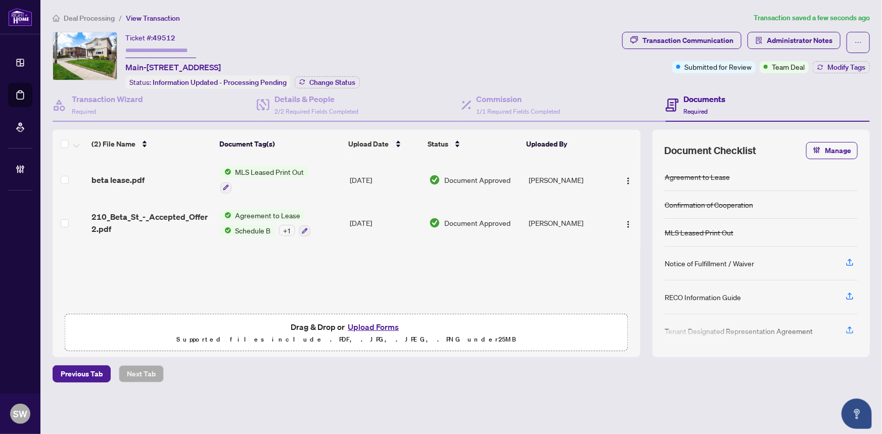
click at [289, 227] on div "+ 1" at bounding box center [287, 230] width 16 height 11
click at [724, 40] on div "Transaction Communication" at bounding box center [687, 40] width 91 height 16
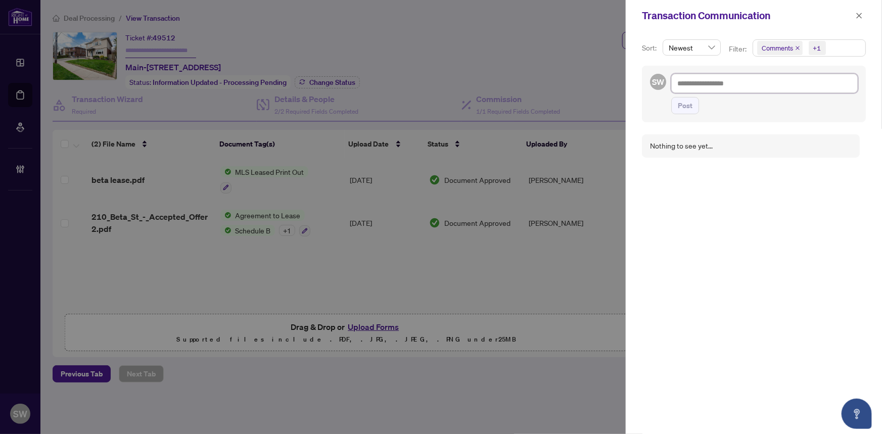
click at [695, 83] on textarea at bounding box center [764, 83] width 186 height 19
paste textarea "**********"
type textarea "**********"
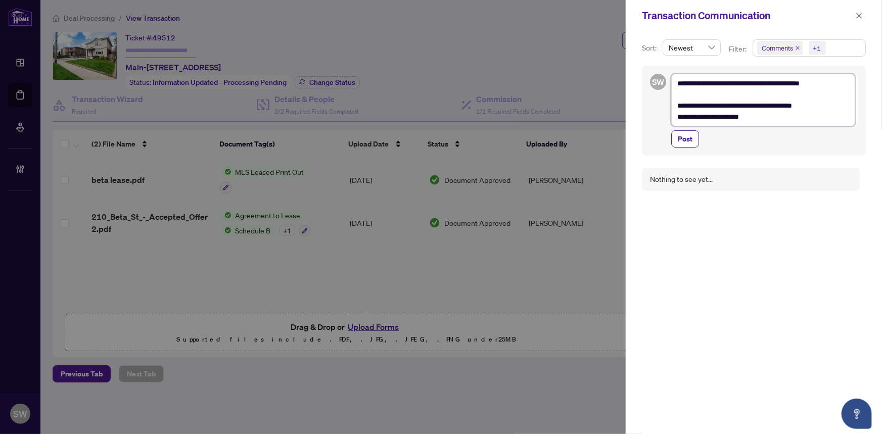
type textarea "**********"
click at [681, 93] on textarea "**********" at bounding box center [763, 100] width 184 height 53
paste textarea "**********"
type textarea "**********"
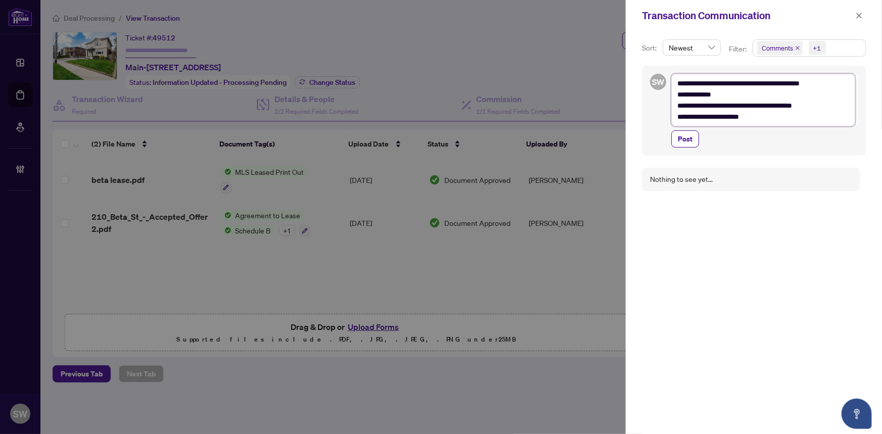
type textarea "**********"
click at [688, 137] on span "Post" at bounding box center [685, 139] width 15 height 16
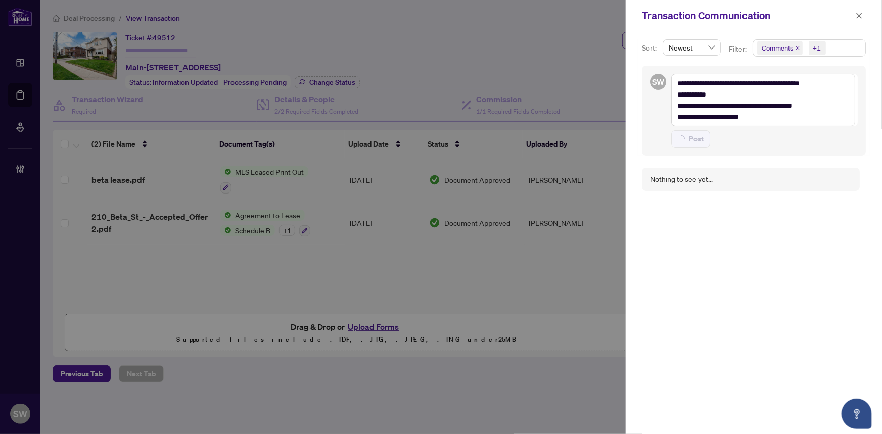
type textarea "**********"
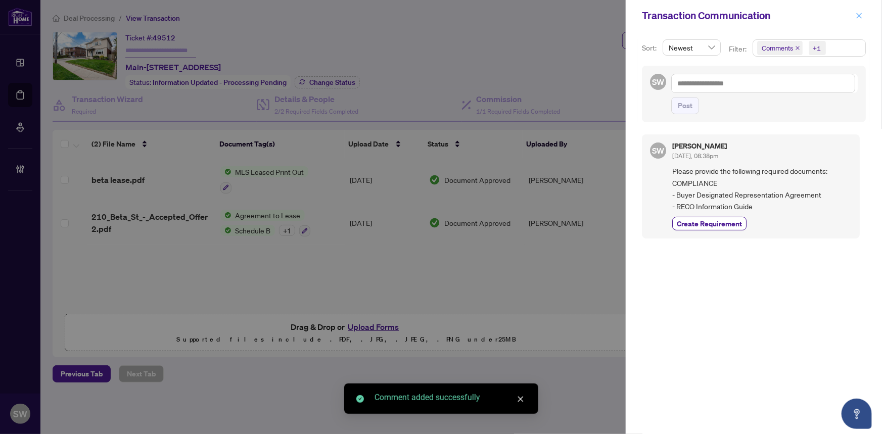
click at [858, 15] on icon "close" at bounding box center [859, 15] width 7 height 7
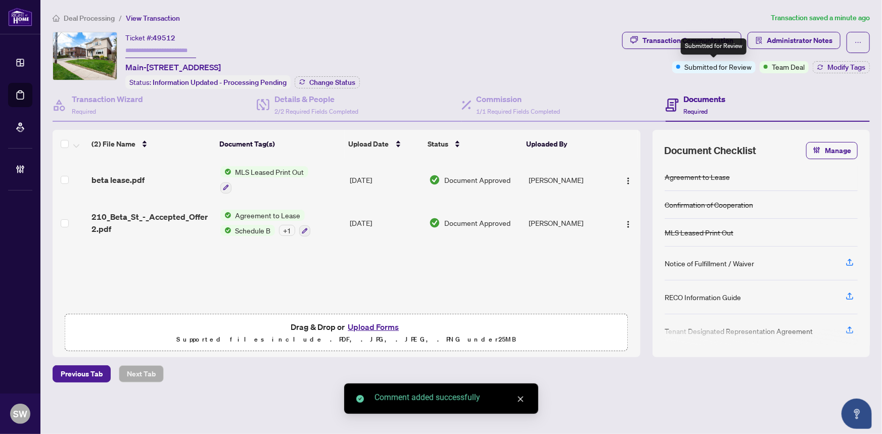
click at [711, 41] on div "Submitted for Review" at bounding box center [714, 46] width 66 height 16
click at [670, 38] on div "Transaction Communication" at bounding box center [687, 40] width 91 height 16
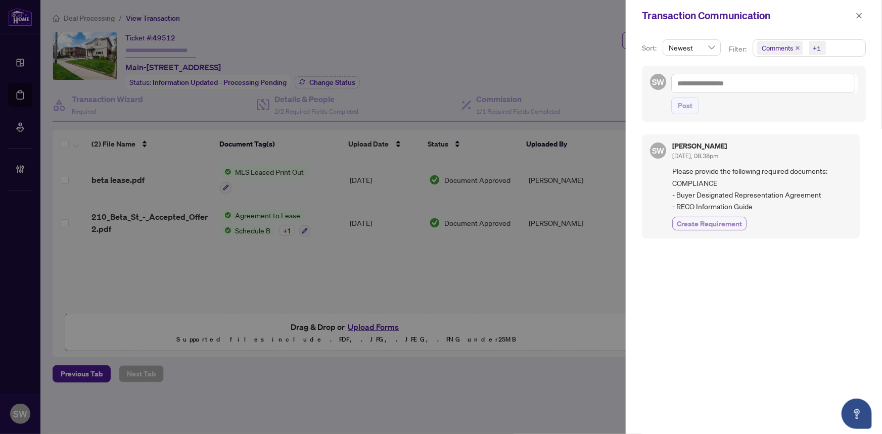
click at [709, 223] on span "Create Requirement" at bounding box center [709, 223] width 65 height 11
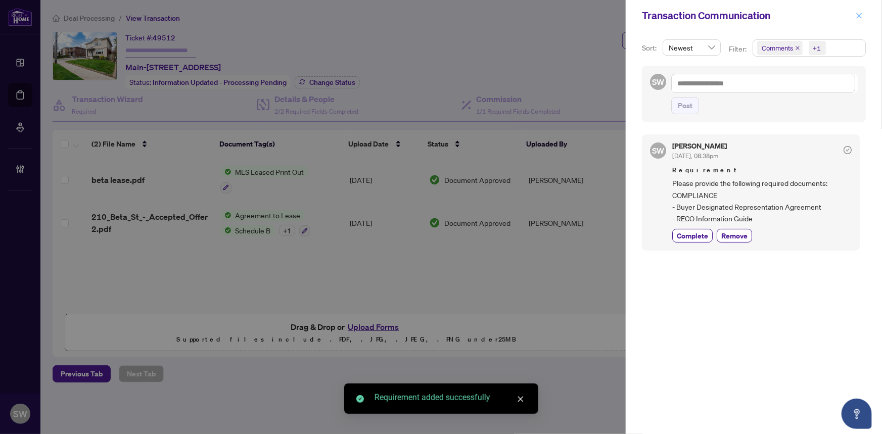
click at [860, 13] on icon "close" at bounding box center [859, 15] width 7 height 7
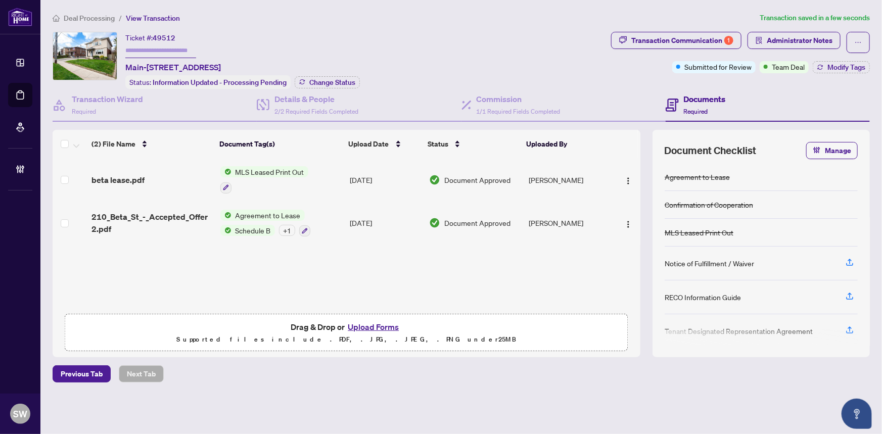
click at [163, 49] on input "text" at bounding box center [160, 50] width 71 height 15
paste input "*******"
type input "*******"
click at [329, 81] on span "Change Status" at bounding box center [332, 82] width 46 height 7
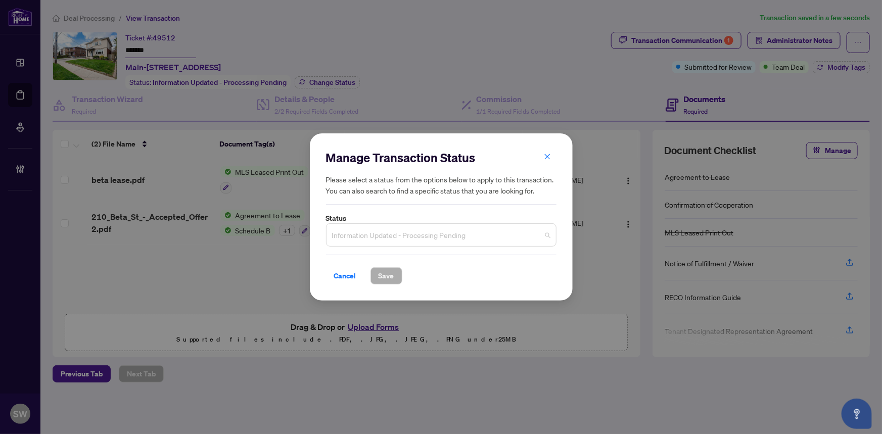
click at [418, 238] on span "Information Updated - Processing Pending" at bounding box center [441, 234] width 218 height 19
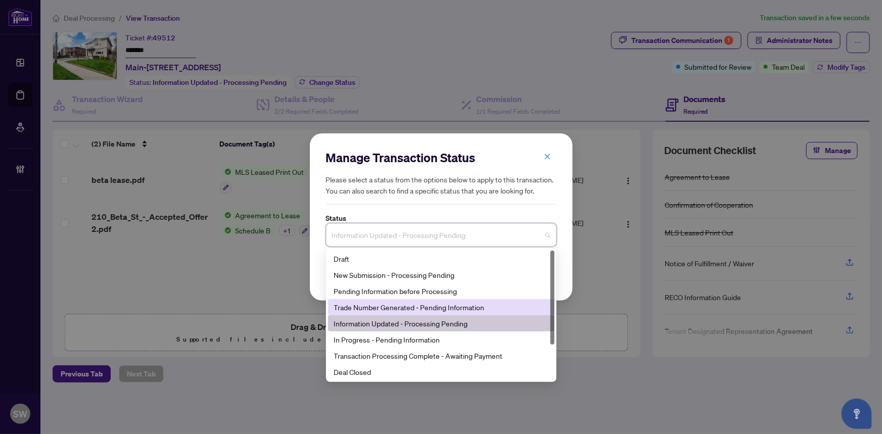
click at [381, 307] on div "Trade Number Generated - Pending Information" at bounding box center [441, 307] width 214 height 11
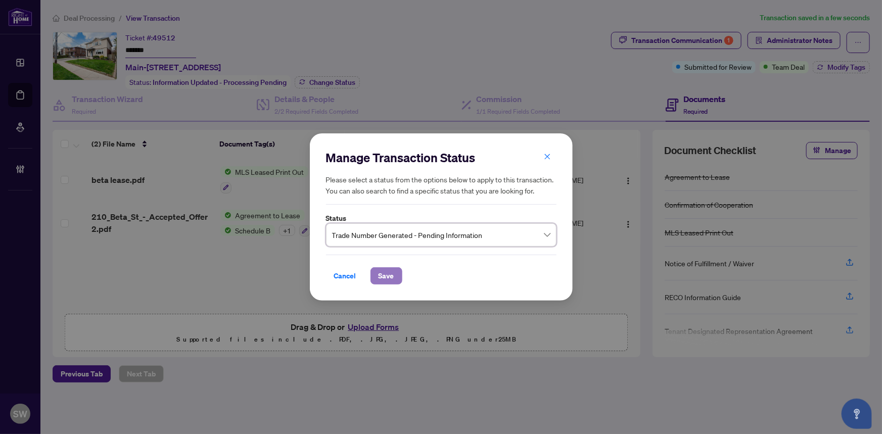
click at [379, 277] on span "Save" at bounding box center [387, 276] width 16 height 16
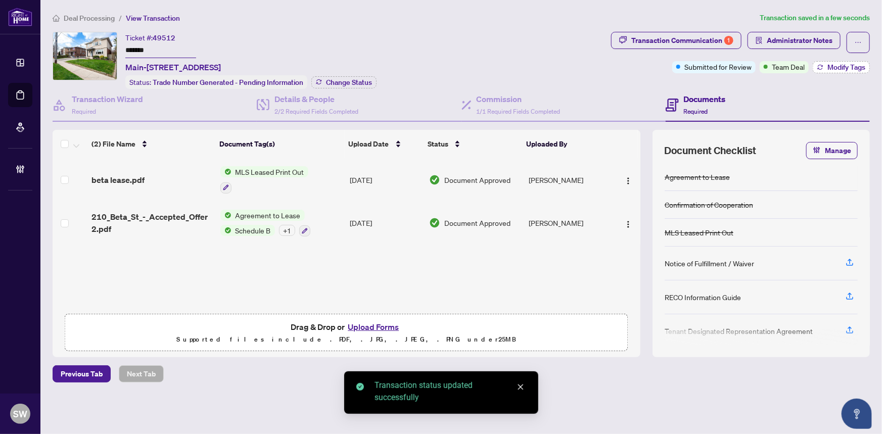
click at [858, 69] on span "Modify Tags" at bounding box center [846, 67] width 38 height 7
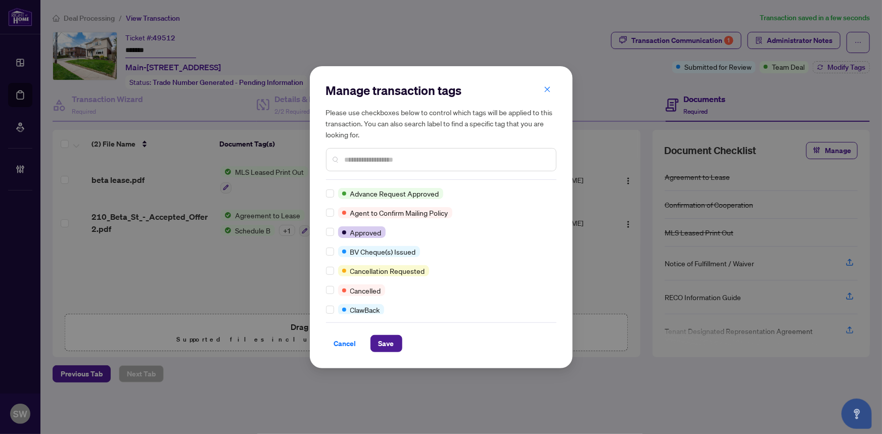
click at [373, 160] on input "text" at bounding box center [446, 159] width 203 height 11
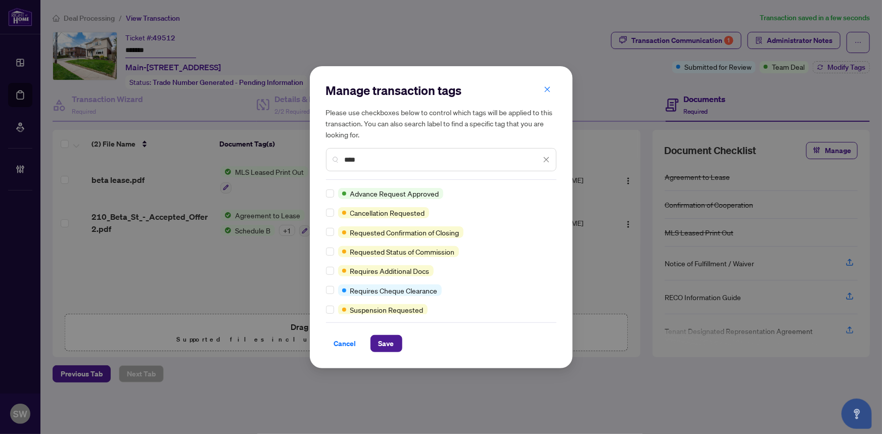
type input "****"
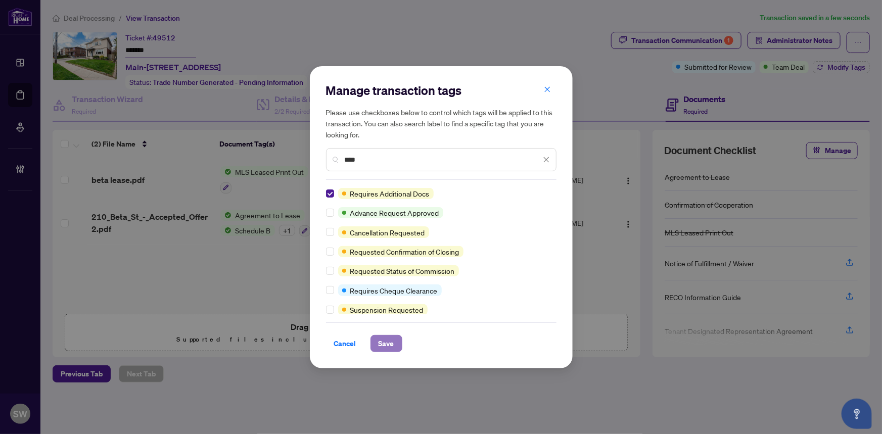
click at [380, 346] on span "Save" at bounding box center [387, 344] width 16 height 16
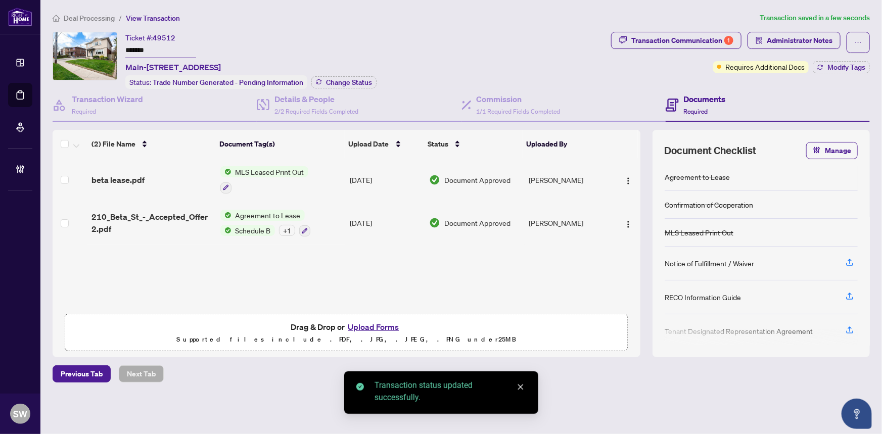
click at [136, 49] on input "*******" at bounding box center [160, 50] width 71 height 15
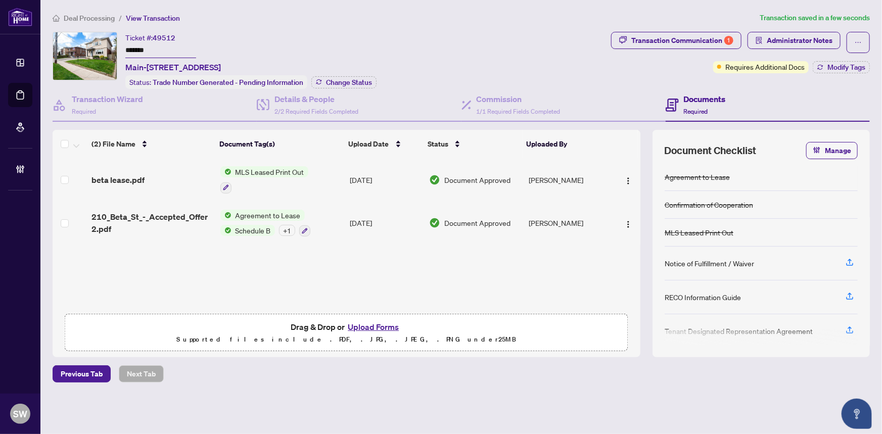
click at [136, 49] on input "*******" at bounding box center [160, 50] width 71 height 15
click at [290, 227] on div "+ 1" at bounding box center [287, 230] width 16 height 11
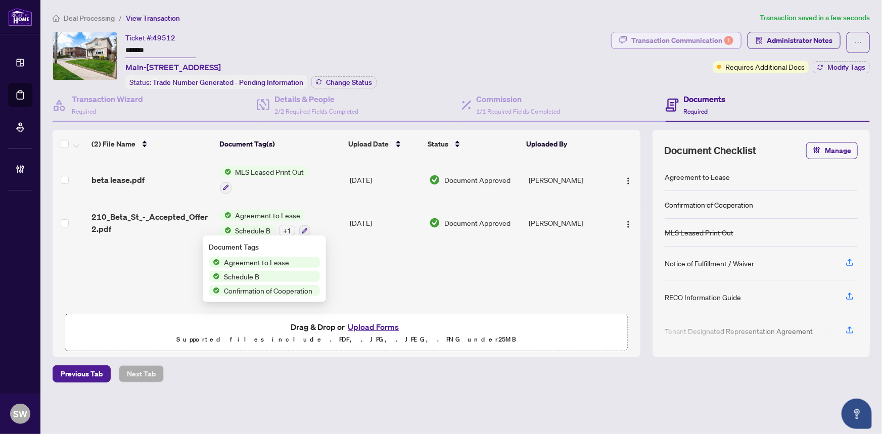
click at [700, 41] on div "Transaction Communication 1" at bounding box center [682, 40] width 102 height 16
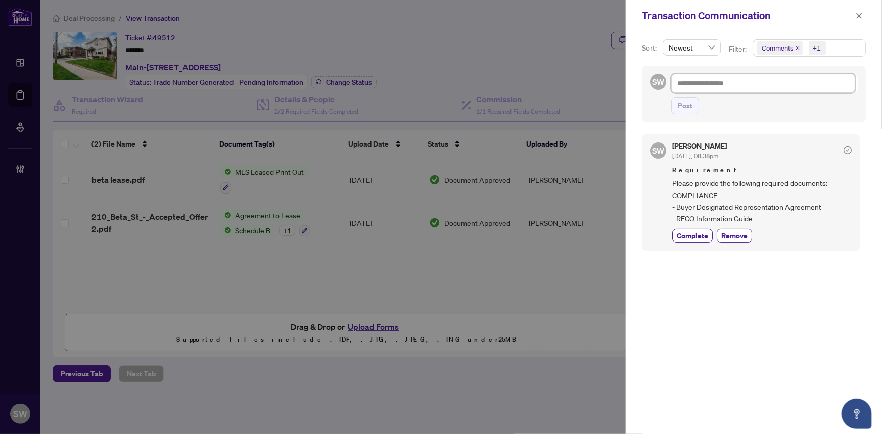
click at [707, 84] on textarea at bounding box center [763, 83] width 184 height 19
type textarea "*"
type textarea "**"
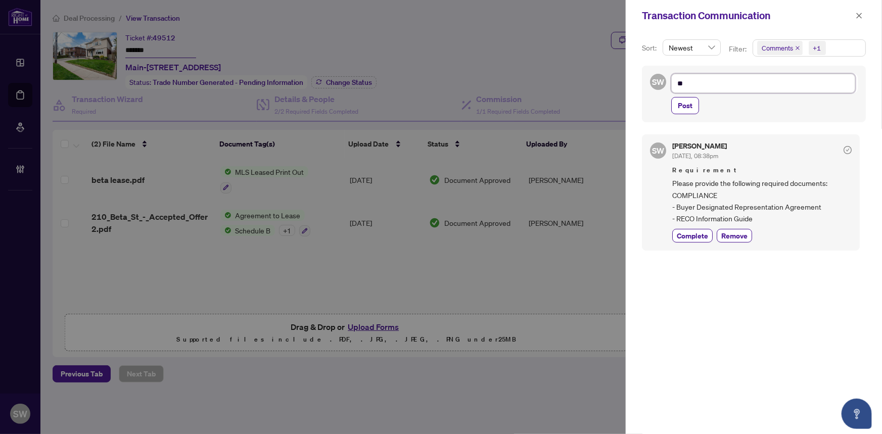
type textarea "***"
type textarea "****"
type textarea "*****"
type textarea "******"
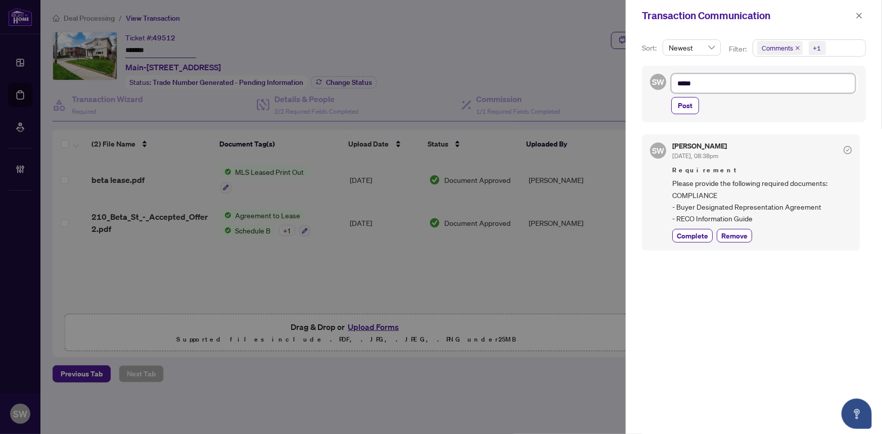
type textarea "******"
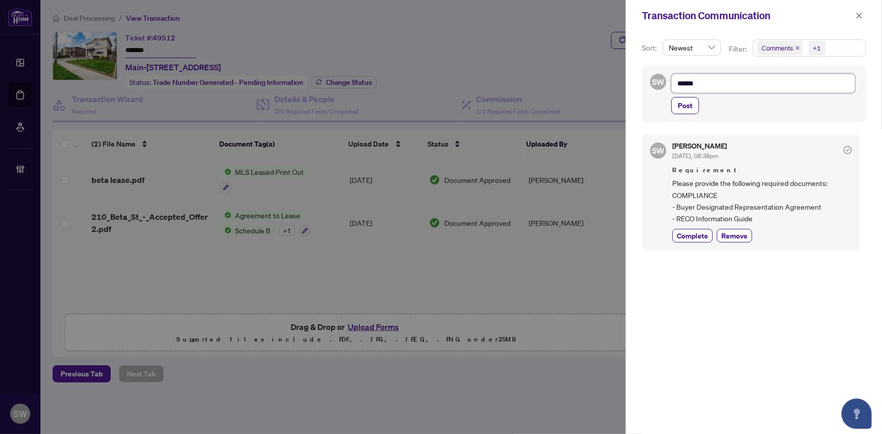
type textarea "*****"
type textarea "****"
type textarea "*****"
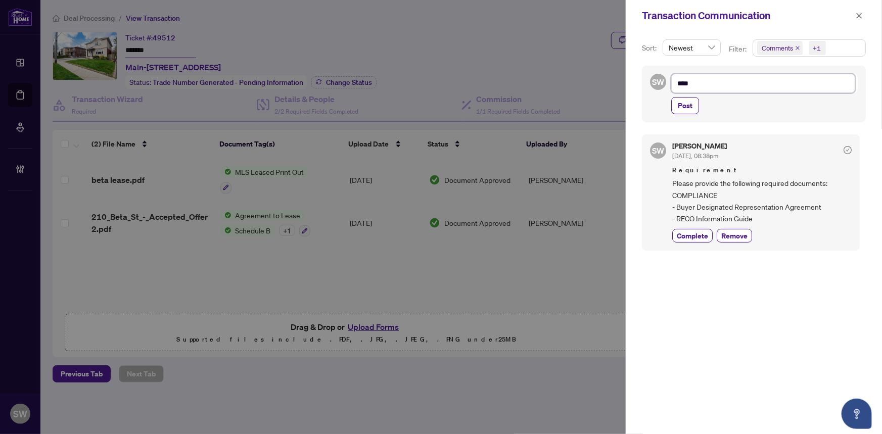
type textarea "*****"
type textarea "******"
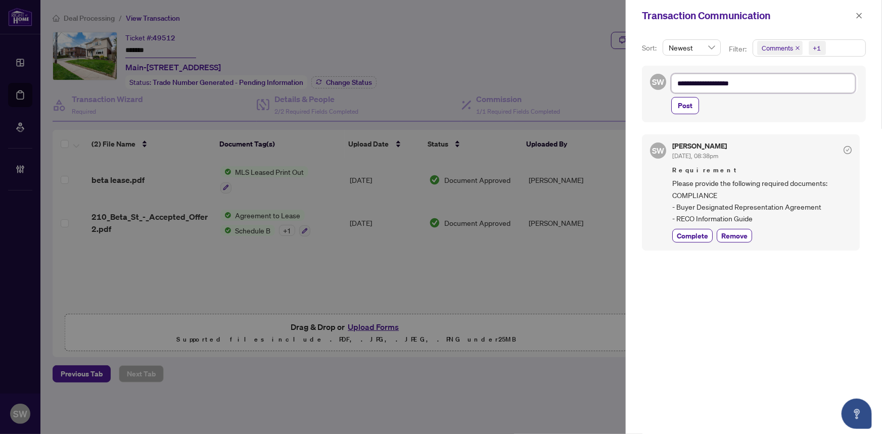
click at [760, 84] on textarea "**********" at bounding box center [763, 83] width 184 height 19
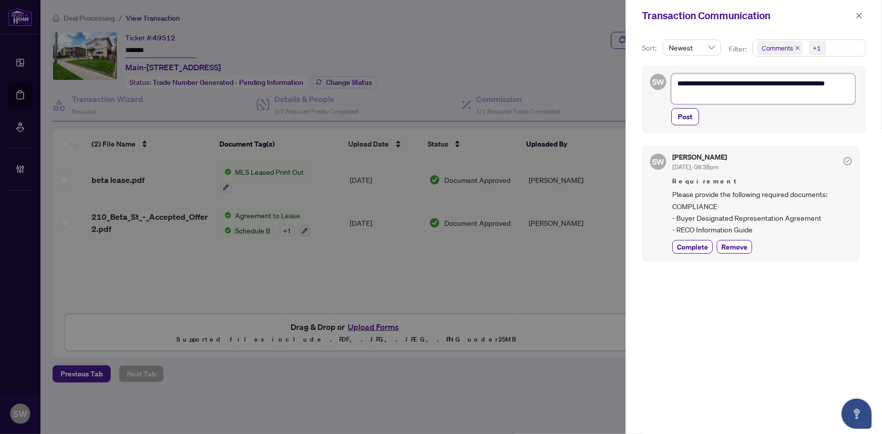
click at [812, 83] on textarea "**********" at bounding box center [763, 89] width 184 height 30
click at [683, 115] on span "Post" at bounding box center [685, 117] width 15 height 16
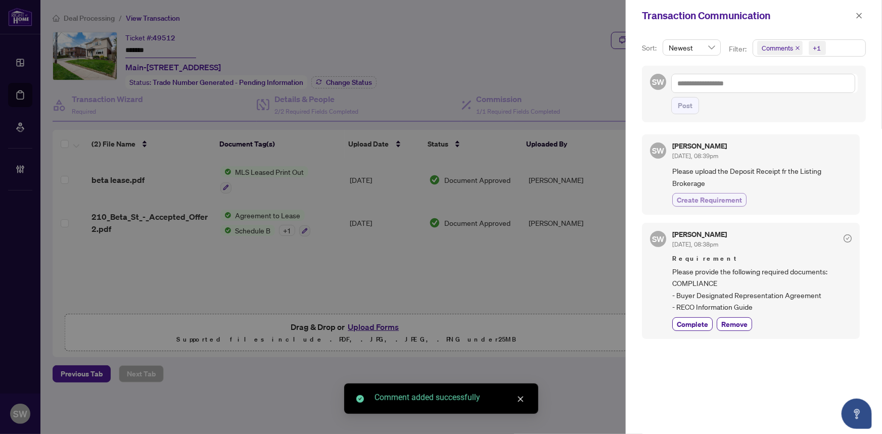
click at [721, 198] on span "Create Requirement" at bounding box center [709, 200] width 65 height 11
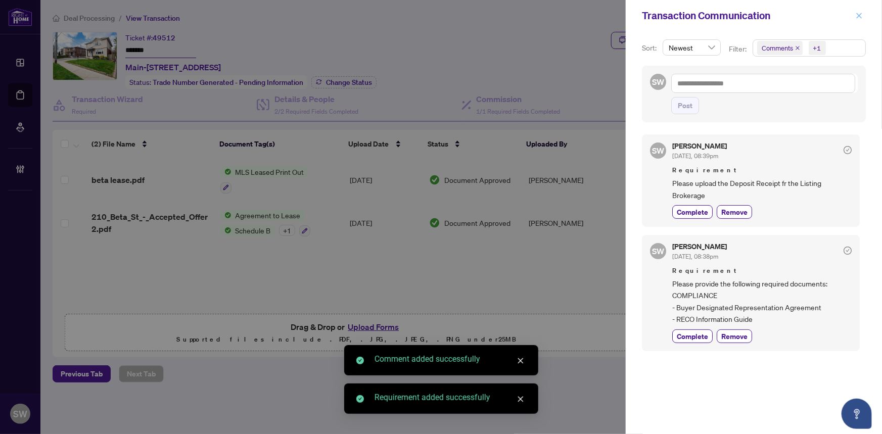
click at [857, 15] on icon "close" at bounding box center [859, 15] width 7 height 7
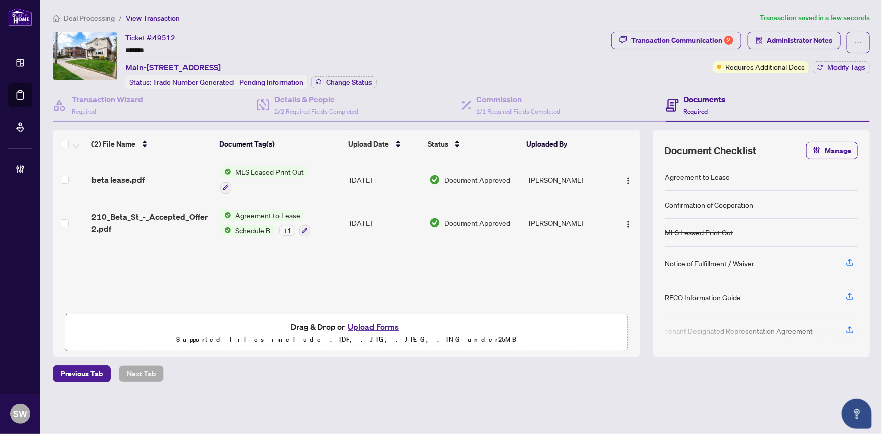
click at [136, 49] on input "*******" at bounding box center [160, 50] width 71 height 15
click at [79, 20] on span "Deal Processing" at bounding box center [89, 18] width 51 height 9
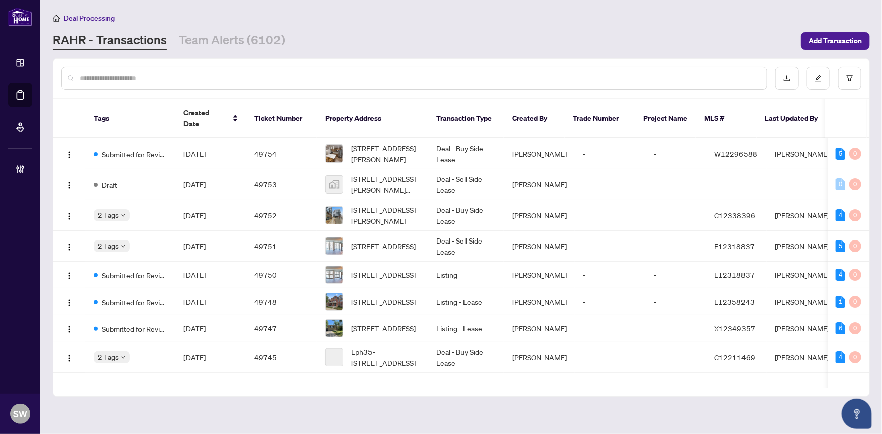
click at [128, 78] on input "text" at bounding box center [419, 78] width 679 height 11
paste input "*****"
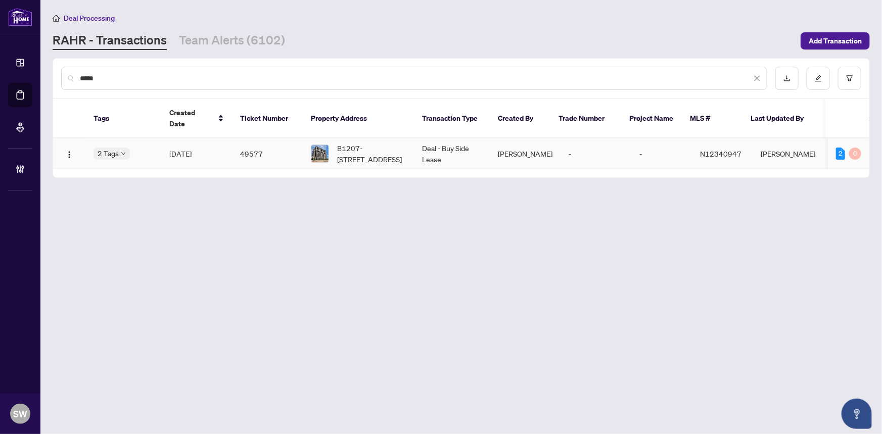
click at [179, 149] on span "[DATE]" at bounding box center [180, 153] width 22 height 9
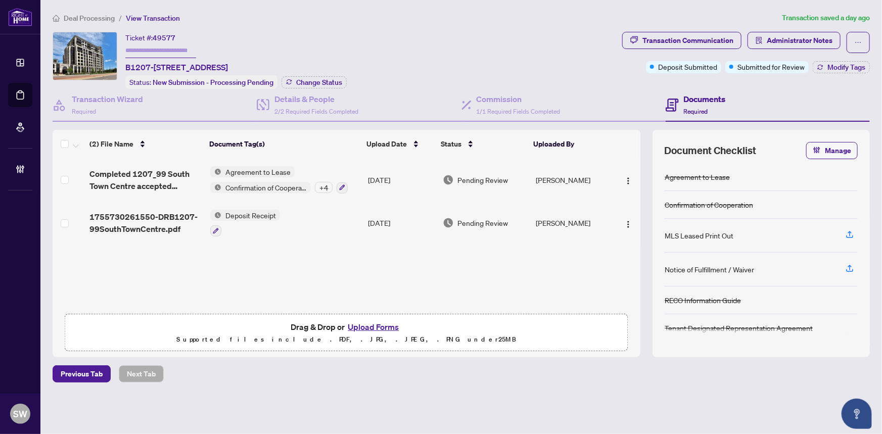
click at [184, 176] on span "Completed 1207_99 South Town Centre accepted Aug 19.pdf" at bounding box center [145, 180] width 113 height 24
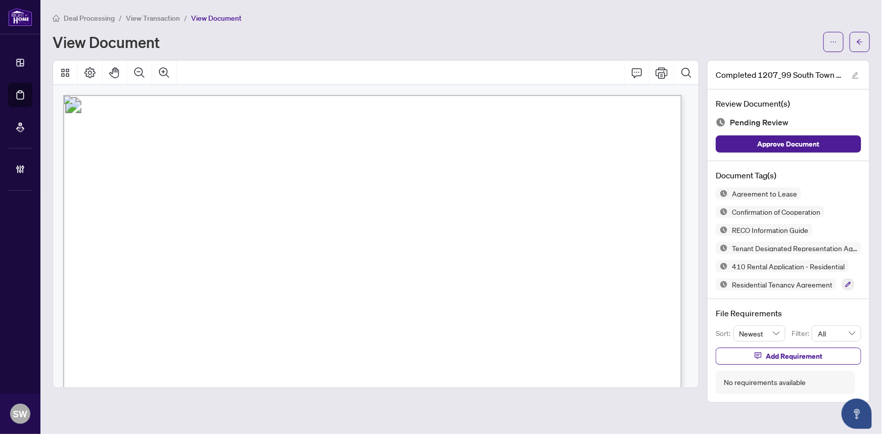
drag, startPoint x: 121, startPoint y: 170, endPoint x: 227, endPoint y: 171, distance: 106.1
click at [200, 171] on span "99 South Town Centre Blvd #B1207 Markham" at bounding box center [153, 172] width 93 height 10
drag, startPoint x: 239, startPoint y: 168, endPoint x: 268, endPoint y: 168, distance: 29.3
click at [200, 168] on span "99 South Town Centre Blvd #B1207 Markham" at bounding box center [153, 172] width 93 height 10
click at [200, 167] on span "99 South Town Centre Blvd #B1207 Markham" at bounding box center [153, 172] width 93 height 10
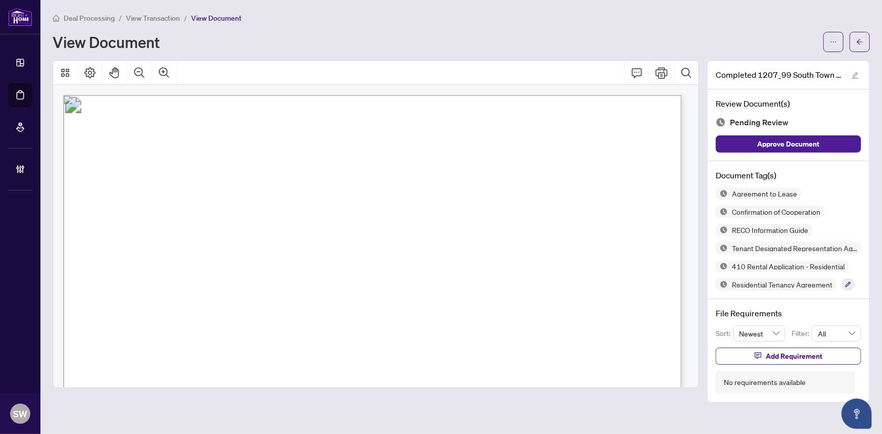
click at [200, 167] on span "99 South Town Centre Blvd #B1207 Markham" at bounding box center [153, 172] width 93 height 10
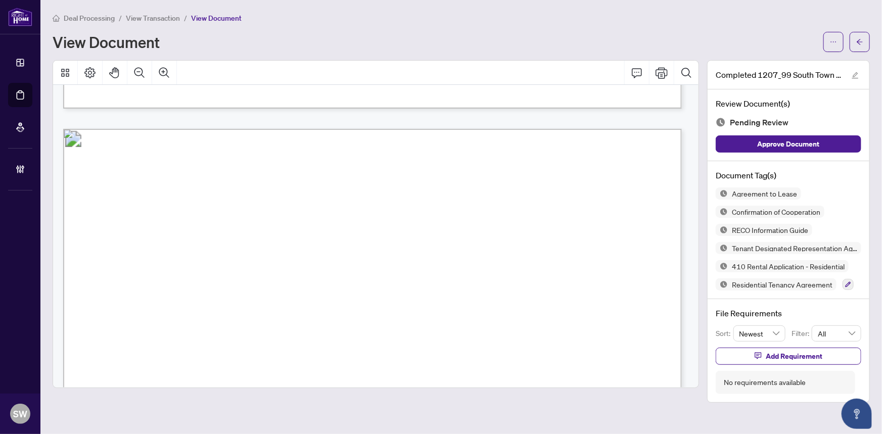
scroll to position [1654, 0]
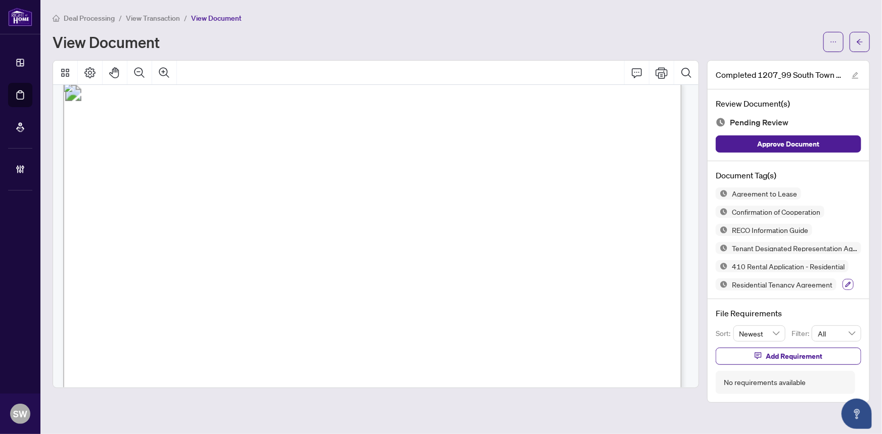
click at [849, 285] on icon "button" at bounding box center [848, 284] width 6 height 6
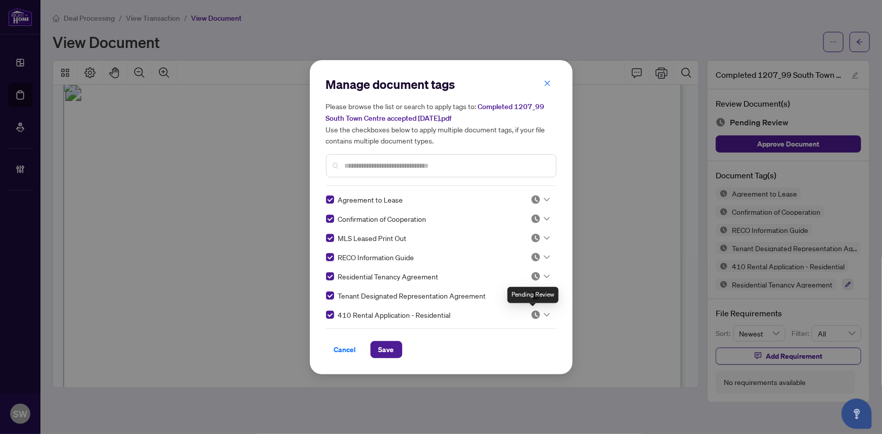
click at [535, 312] on img at bounding box center [536, 315] width 10 height 10
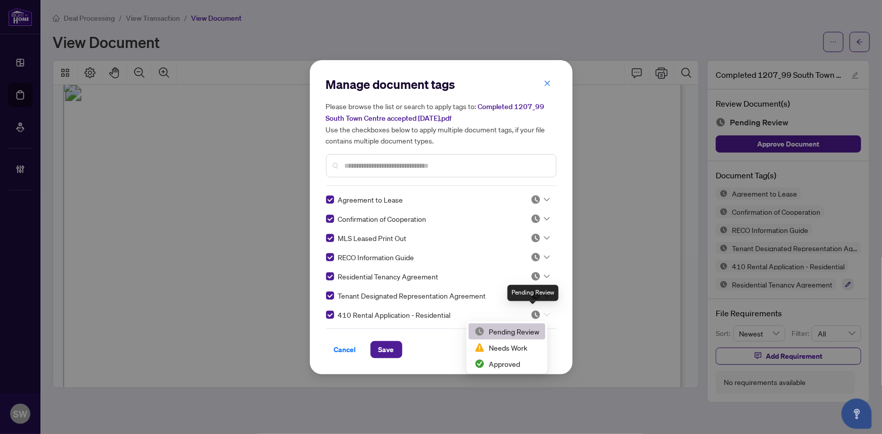
scroll to position [2, 0]
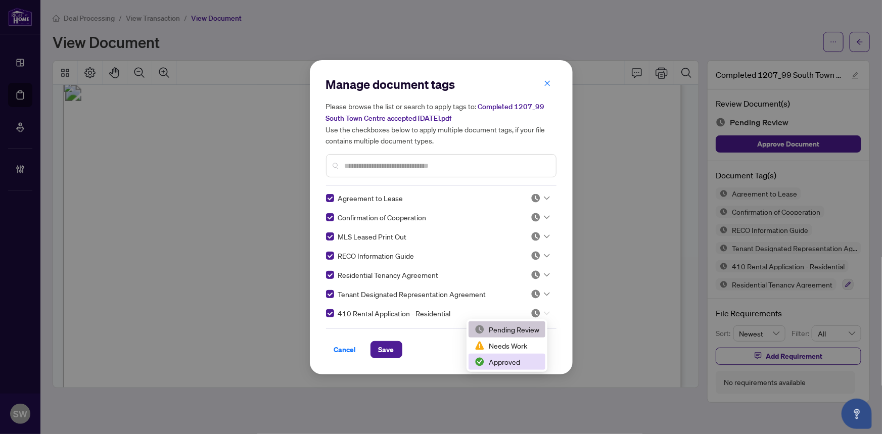
click at [502, 360] on div "Approved" at bounding box center [507, 361] width 65 height 11
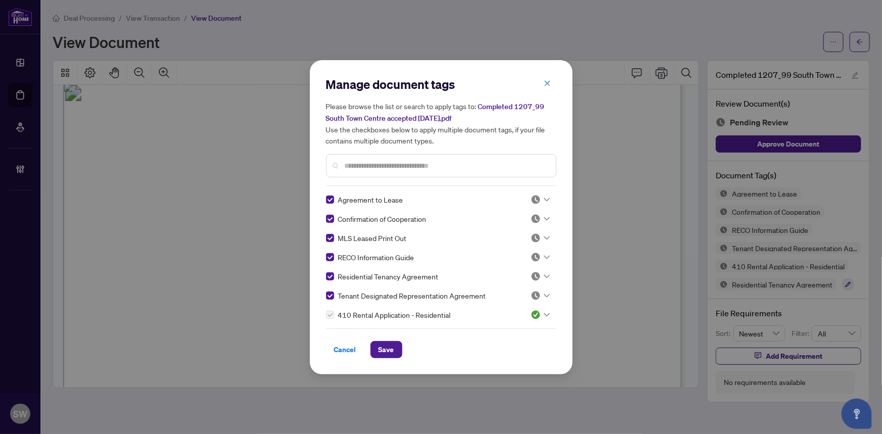
scroll to position [0, 0]
click at [538, 236] on div at bounding box center [540, 238] width 19 height 10
click at [508, 287] on div "Approved" at bounding box center [507, 286] width 65 height 11
click at [389, 347] on span "Save" at bounding box center [387, 350] width 16 height 16
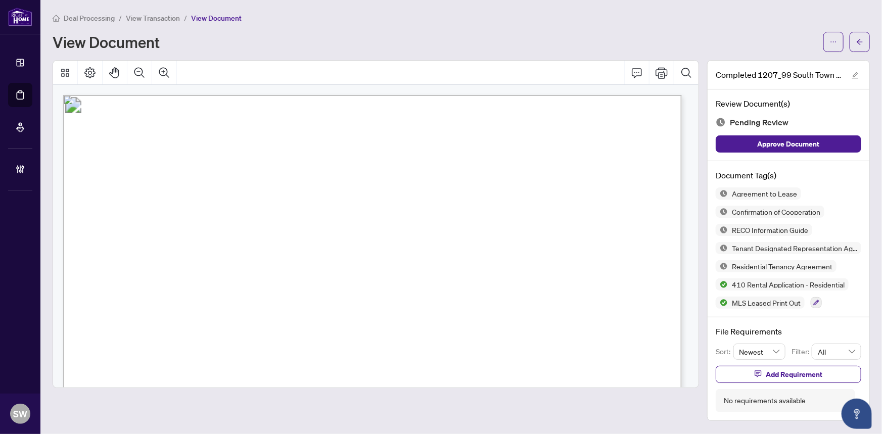
click at [562, 172] on span "MLS®#: N12340947" at bounding box center [557, 172] width 100 height 11
click at [167, 216] on span "Jia Ling Dong" at bounding box center [197, 219] width 71 height 10
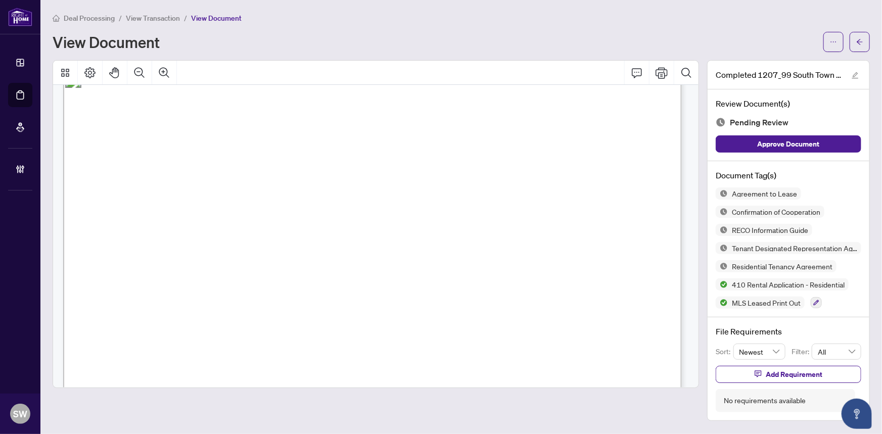
click at [167, 216] on span "Jia Ling Dong" at bounding box center [197, 219] width 71 height 10
drag, startPoint x: 149, startPoint y: 193, endPoint x: 207, endPoint y: 194, distance: 58.1
click at [207, 194] on span "SuhWhan Kim, YounJoung Kim" at bounding box center [226, 199] width 154 height 10
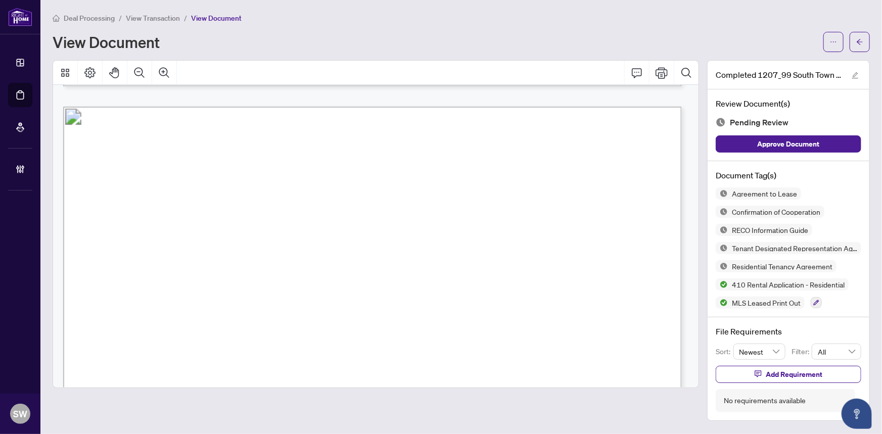
scroll to position [8224, 0]
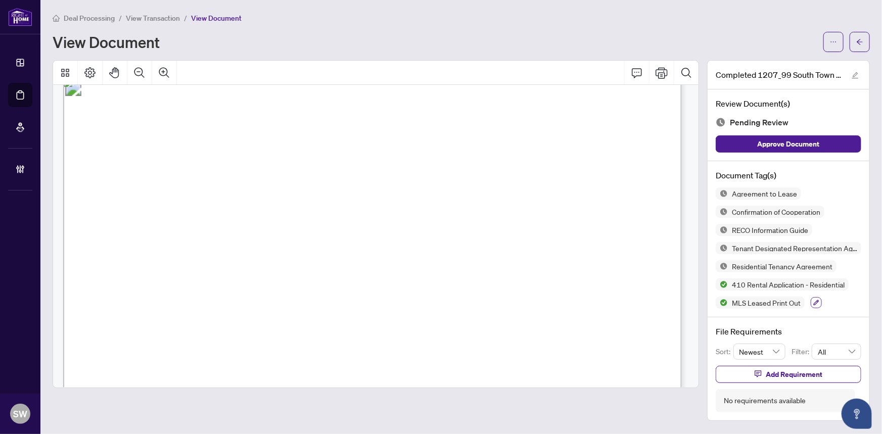
click at [814, 301] on icon "button" at bounding box center [816, 303] width 6 height 6
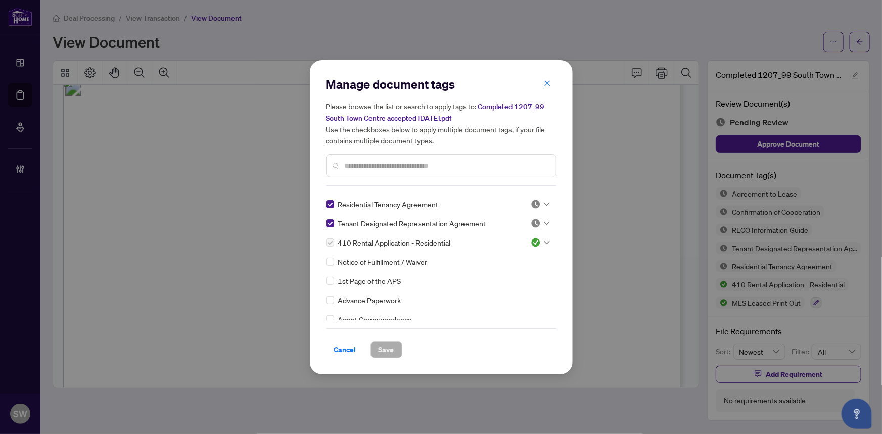
scroll to position [91, 0]
click at [395, 164] on input "text" at bounding box center [446, 165] width 203 height 11
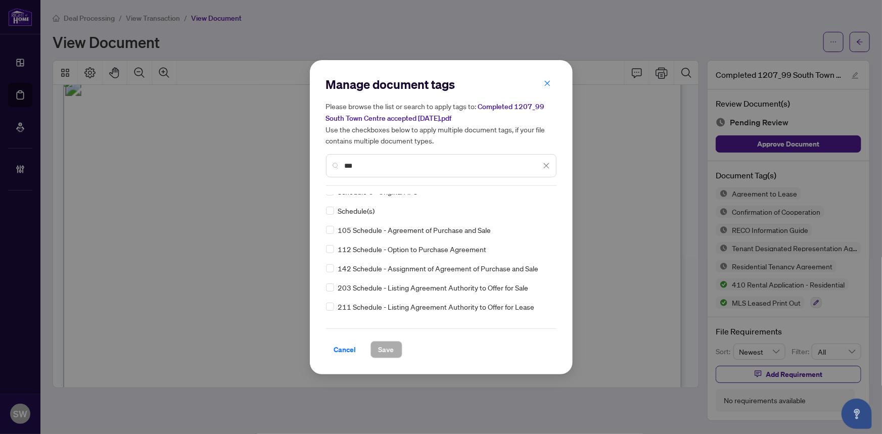
scroll to position [0, 0]
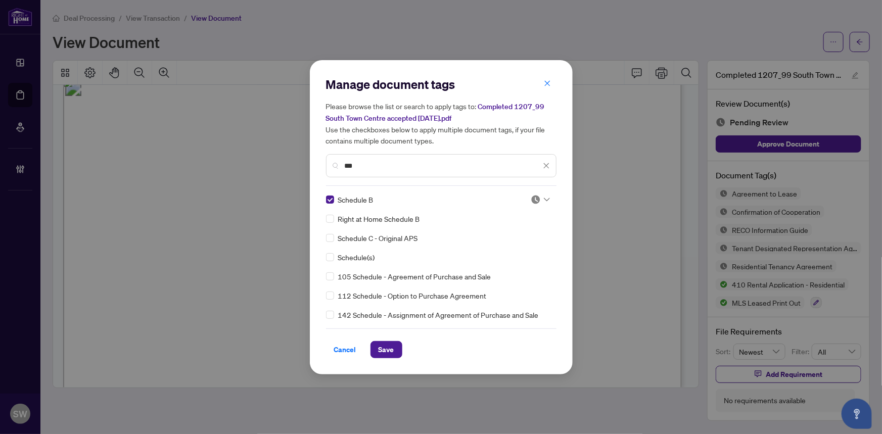
click at [539, 198] on div at bounding box center [540, 200] width 19 height 10
click at [501, 246] on div "Approved" at bounding box center [507, 248] width 65 height 11
click at [390, 347] on button "Save" at bounding box center [386, 349] width 32 height 17
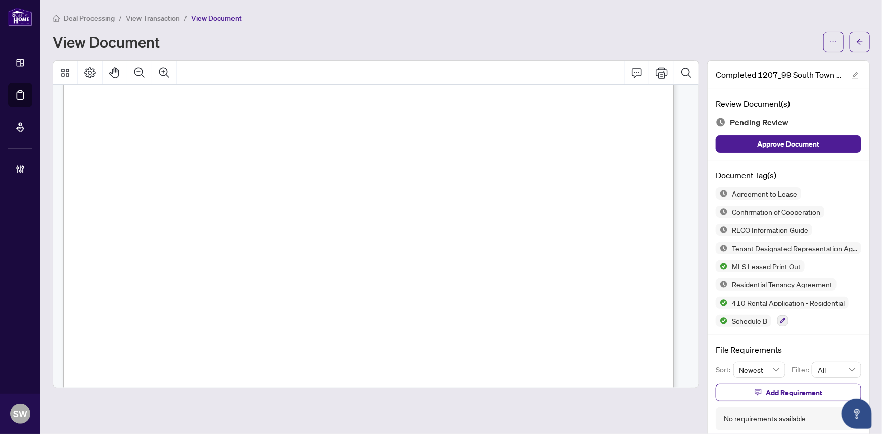
scroll to position [9804, 0]
click at [400, 111] on span "MLS® rules and regulations so provide. Otherwise, the provisions of the [PERSON…" at bounding box center [390, 115] width 573 height 11
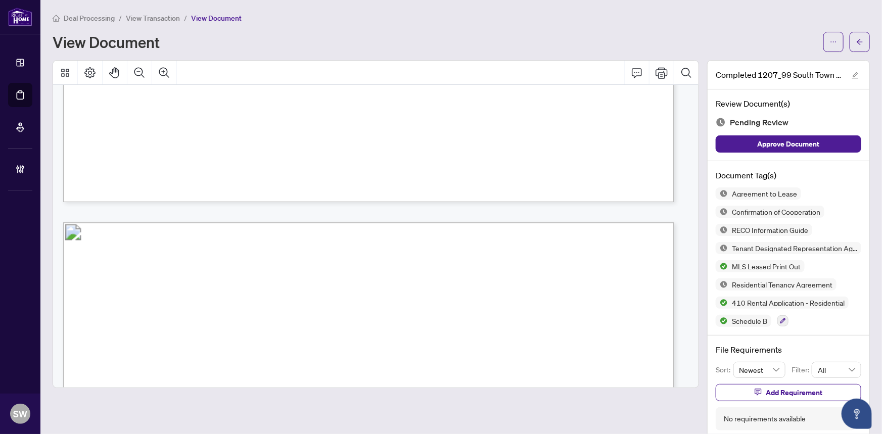
scroll to position [21199, 0]
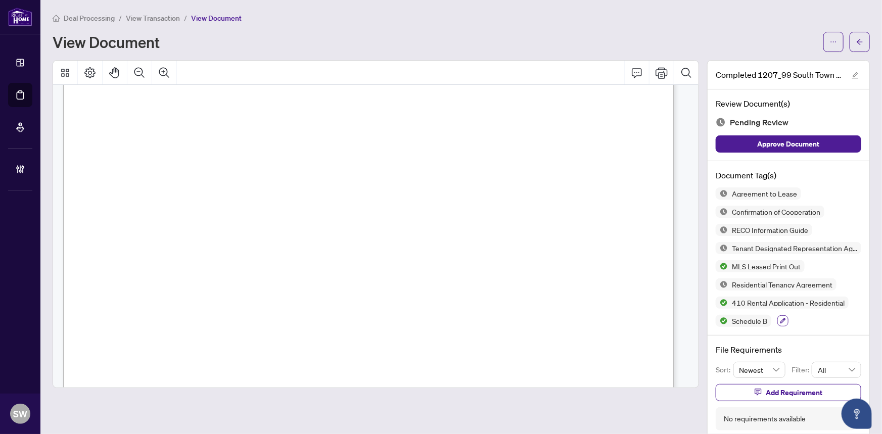
click at [780, 320] on icon "button" at bounding box center [783, 321] width 6 height 6
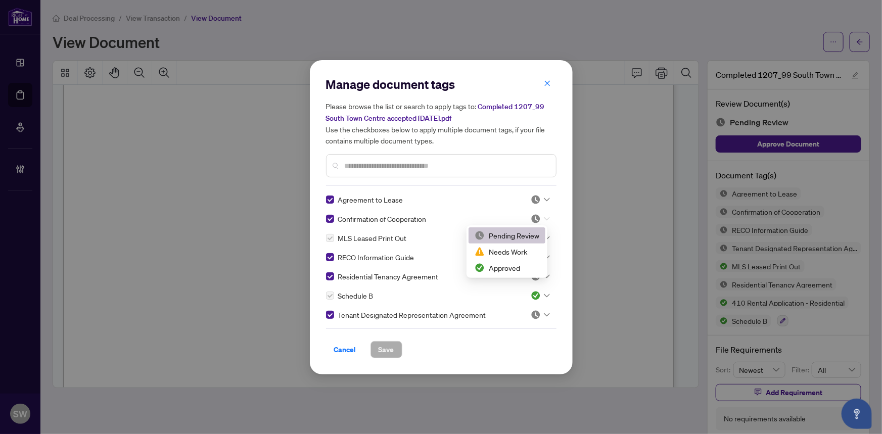
click at [544, 217] on icon at bounding box center [547, 219] width 6 height 4
click at [503, 268] on div "Approved" at bounding box center [507, 267] width 65 height 11
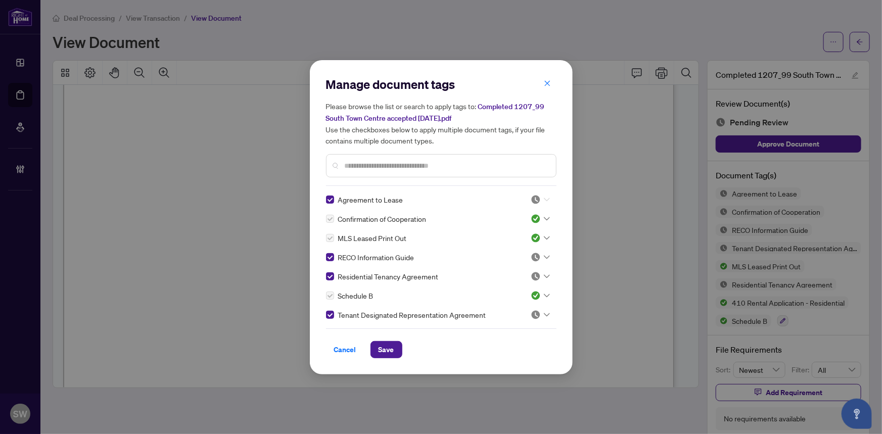
click at [544, 200] on icon at bounding box center [547, 200] width 6 height 4
click at [507, 248] on div "Approved" at bounding box center [507, 248] width 65 height 11
click at [544, 273] on div at bounding box center [540, 276] width 19 height 10
click at [512, 323] on div "Approved" at bounding box center [507, 325] width 65 height 11
click at [544, 255] on icon at bounding box center [547, 257] width 6 height 4
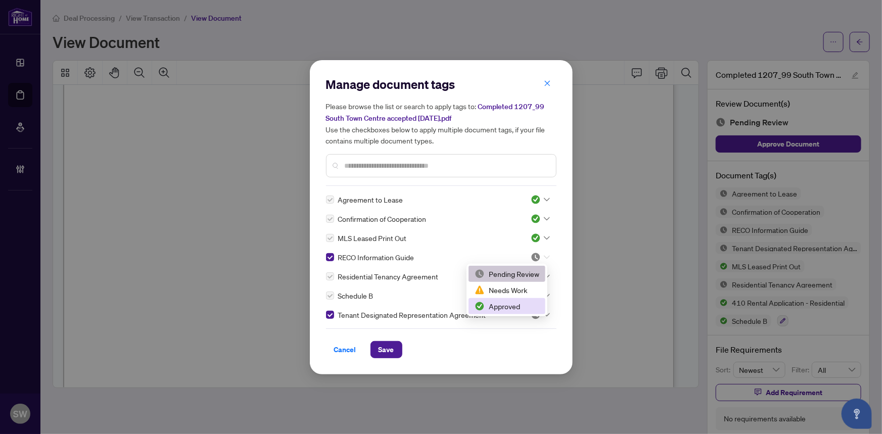
click at [503, 303] on div "Approved" at bounding box center [507, 306] width 65 height 11
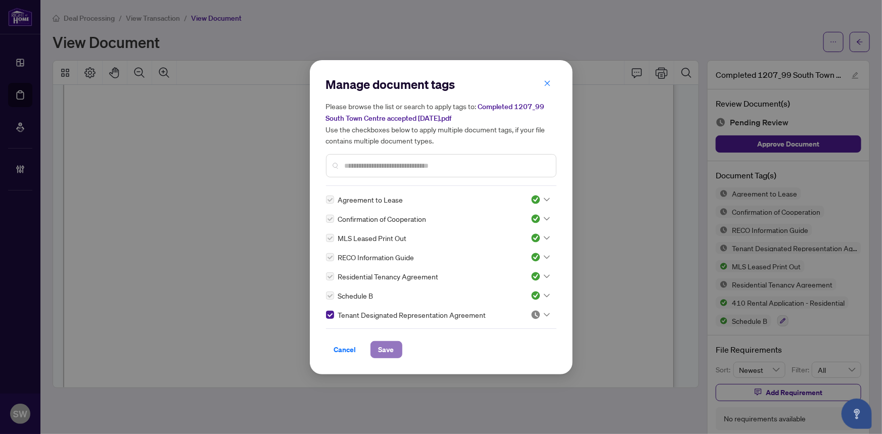
click at [388, 346] on span "Save" at bounding box center [387, 350] width 16 height 16
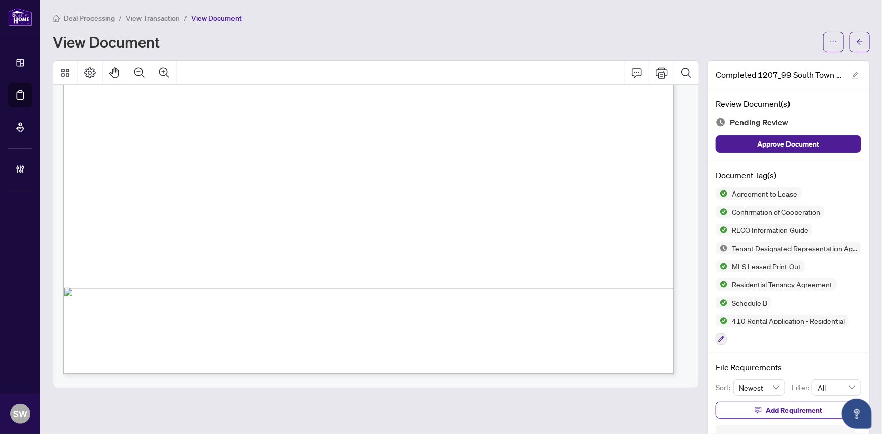
scroll to position [31884, 0]
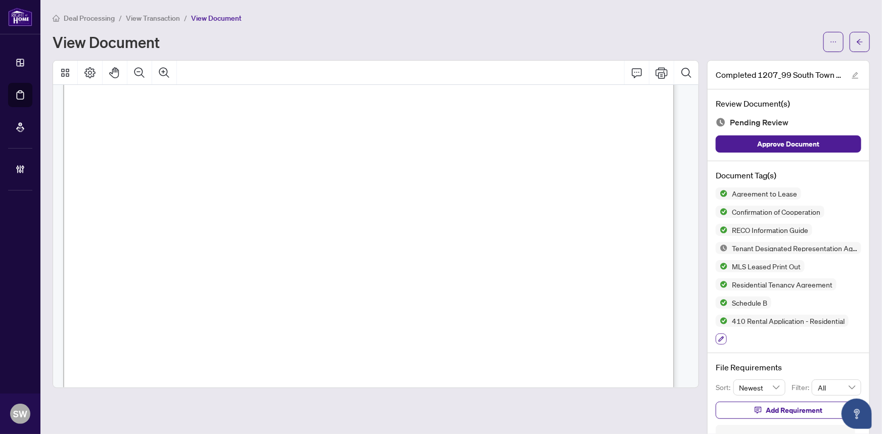
click at [718, 338] on button "button" at bounding box center [721, 339] width 11 height 11
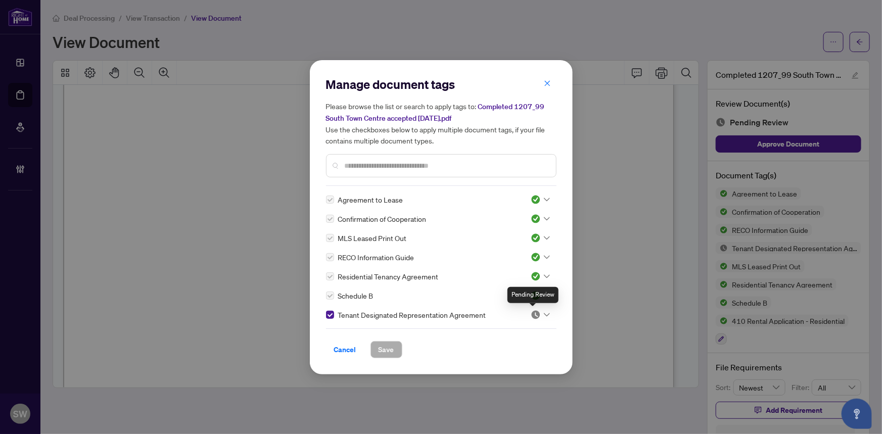
click at [536, 314] on img at bounding box center [536, 315] width 10 height 10
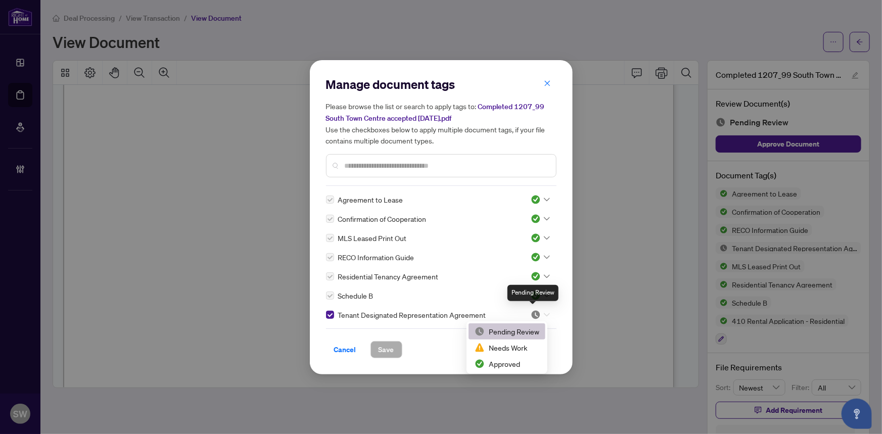
scroll to position [2, 0]
click at [505, 359] on div "Approved" at bounding box center [507, 361] width 65 height 11
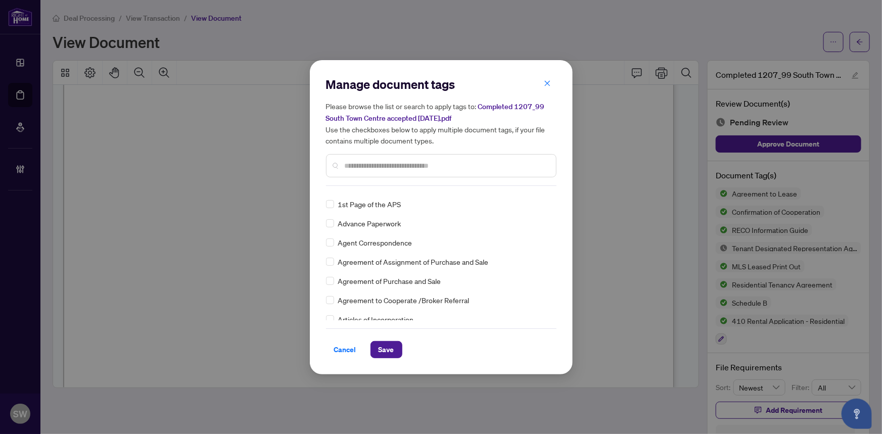
scroll to position [183, 0]
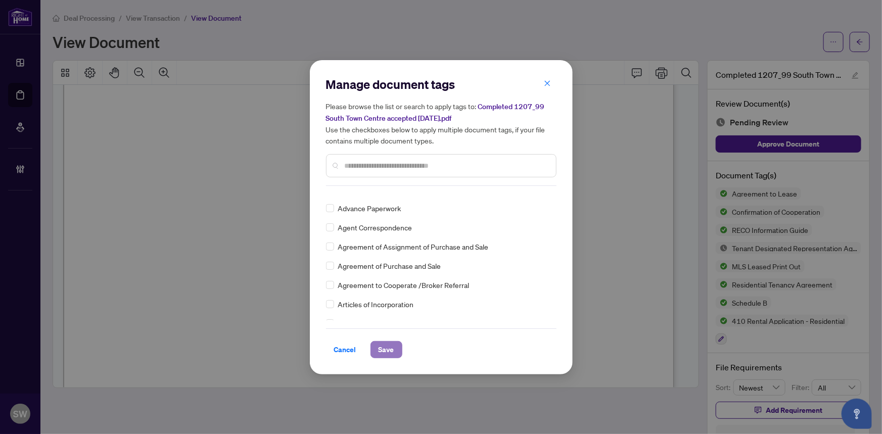
click at [380, 348] on span "Save" at bounding box center [387, 350] width 16 height 16
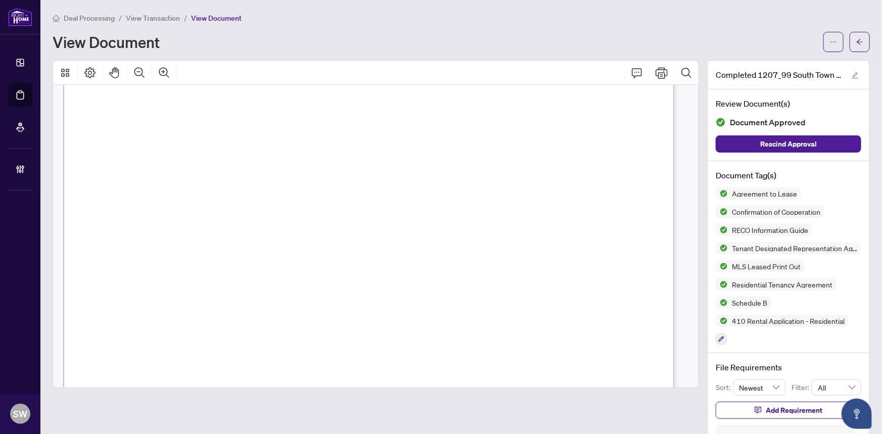
scroll to position [32435, 0]
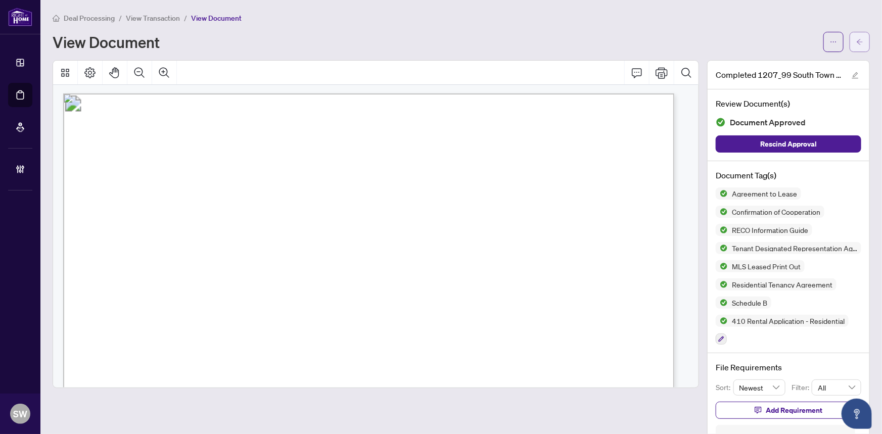
click at [858, 39] on button "button" at bounding box center [860, 42] width 20 height 20
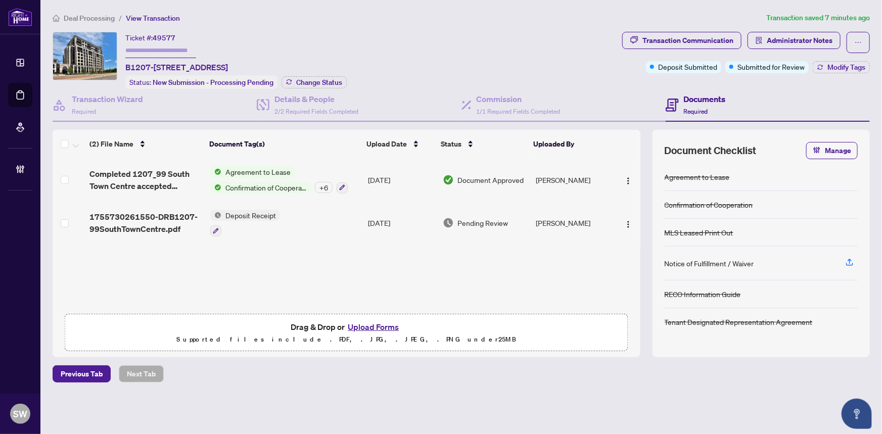
click at [160, 36] on span "49577" at bounding box center [164, 37] width 23 height 9
copy span "49577"
click at [147, 48] on input "text" at bounding box center [160, 50] width 71 height 15
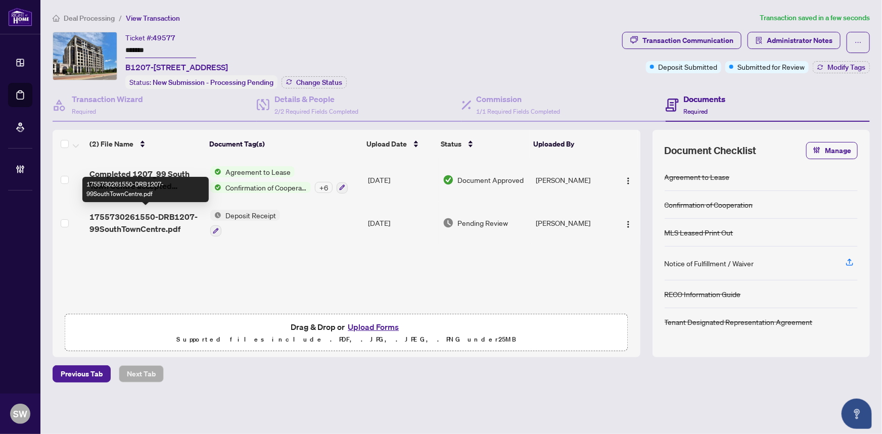
click at [125, 217] on span "1755730261550-DRB1207-99SouthTownCentre.pdf" at bounding box center [145, 223] width 113 height 24
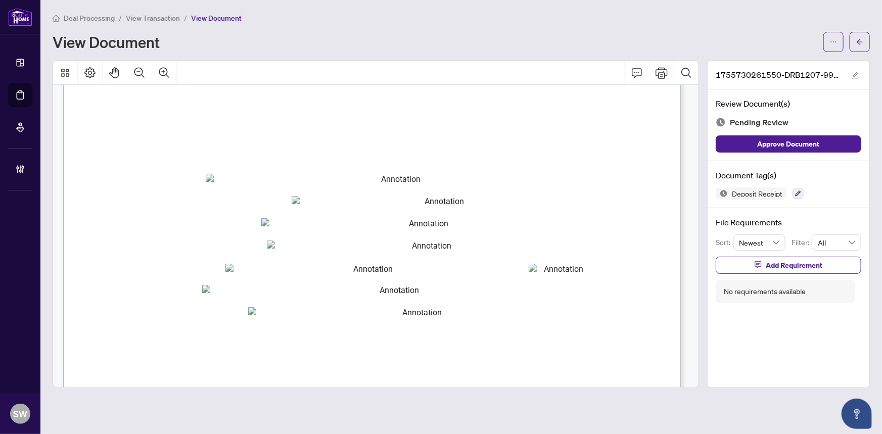
scroll to position [183, 0]
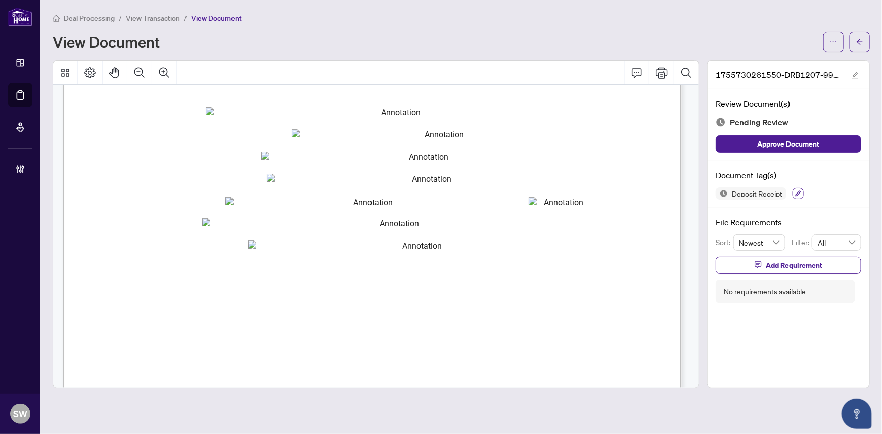
click at [799, 195] on icon "button" at bounding box center [798, 194] width 6 height 6
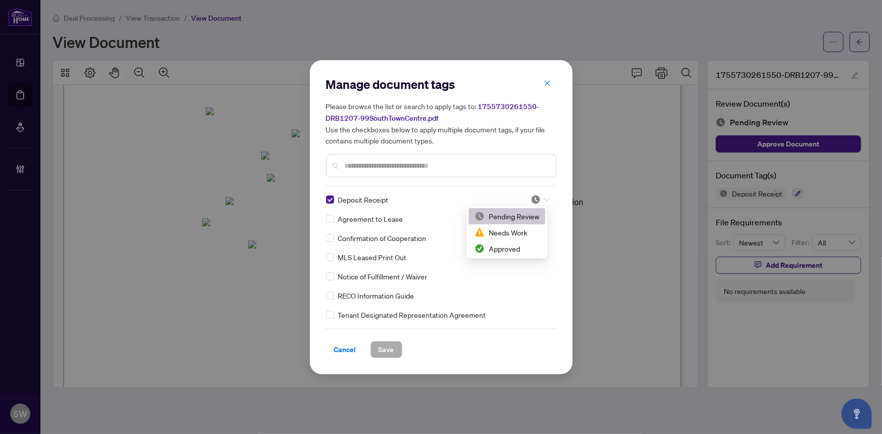
click at [540, 200] on div at bounding box center [540, 200] width 19 height 10
click at [507, 250] on div "Approved" at bounding box center [507, 248] width 65 height 11
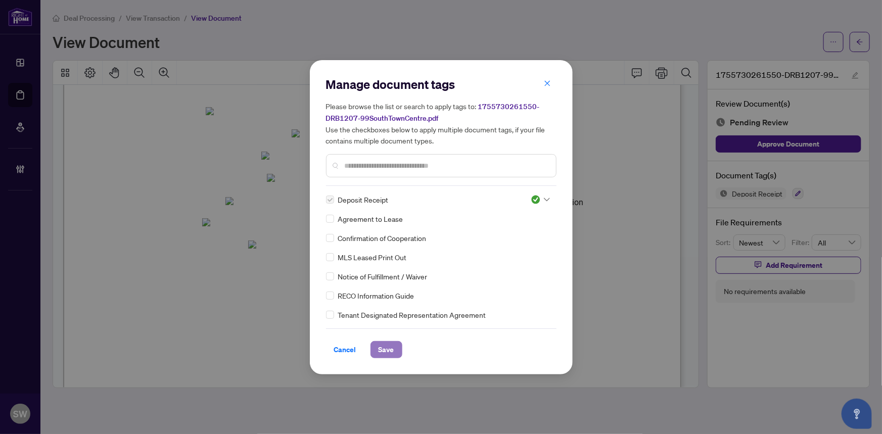
click at [389, 345] on span "Save" at bounding box center [387, 350] width 16 height 16
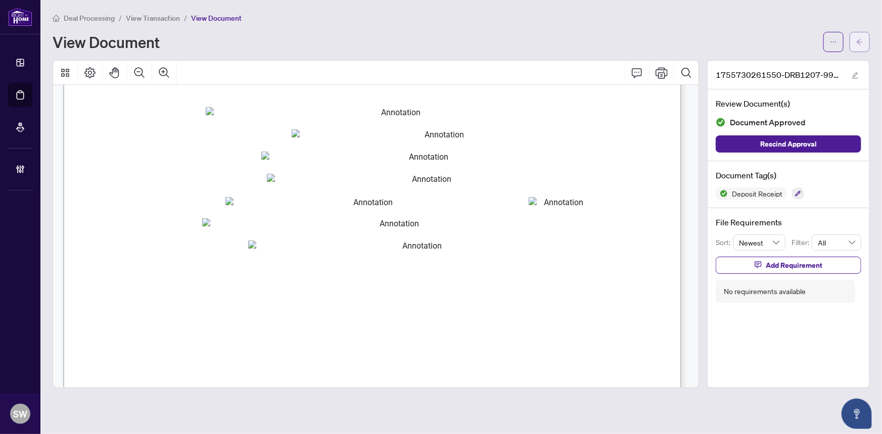
click at [862, 38] on icon "arrow-left" at bounding box center [859, 41] width 7 height 7
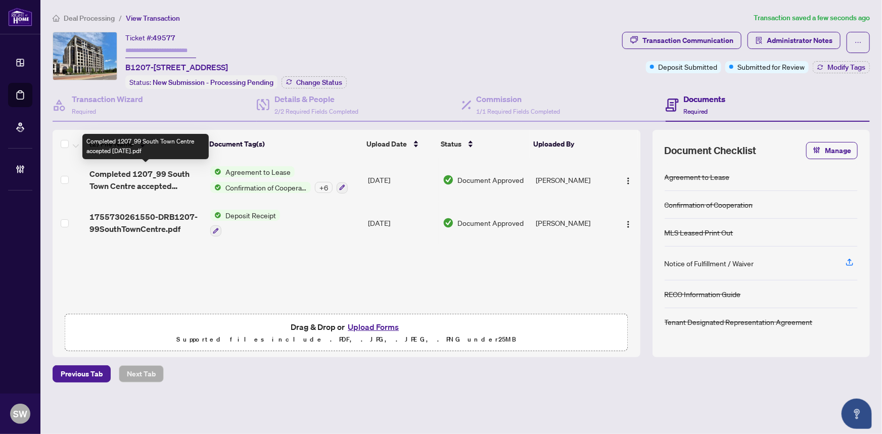
click at [189, 181] on span "Completed 1207_99 South Town Centre accepted Aug 19.pdf" at bounding box center [145, 180] width 113 height 24
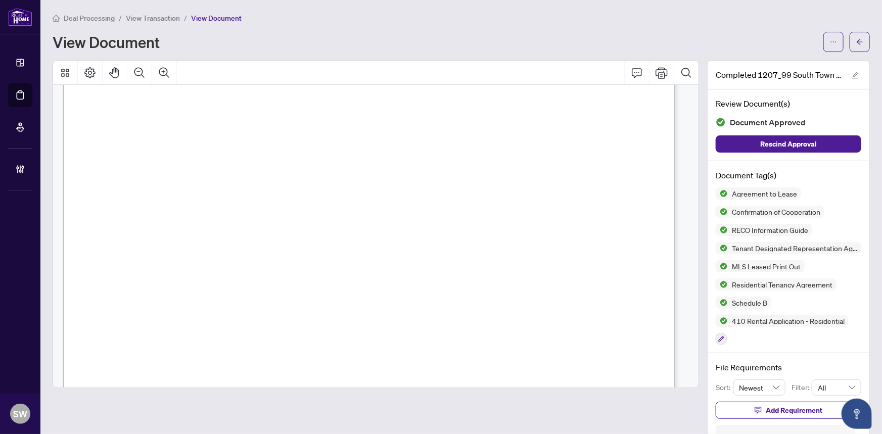
scroll to position [3332, 0]
drag, startPoint x: 217, startPoint y: 136, endPoint x: 288, endPoint y: 134, distance: 70.3
click at [288, 134] on span "SuhWhan Kim, YounJoung Kim" at bounding box center [224, 139] width 152 height 10
drag, startPoint x: 490, startPoint y: 233, endPoint x: 560, endPoint y: 233, distance: 70.2
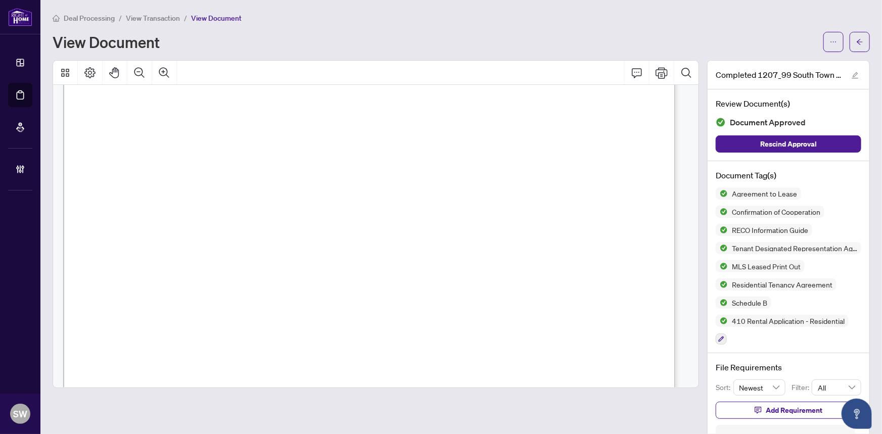
click at [560, 233] on span "(647) 518-5728" at bounding box center [533, 237] width 97 height 10
click at [129, 205] on span "FEI WANG" at bounding box center [154, 210] width 70 height 10
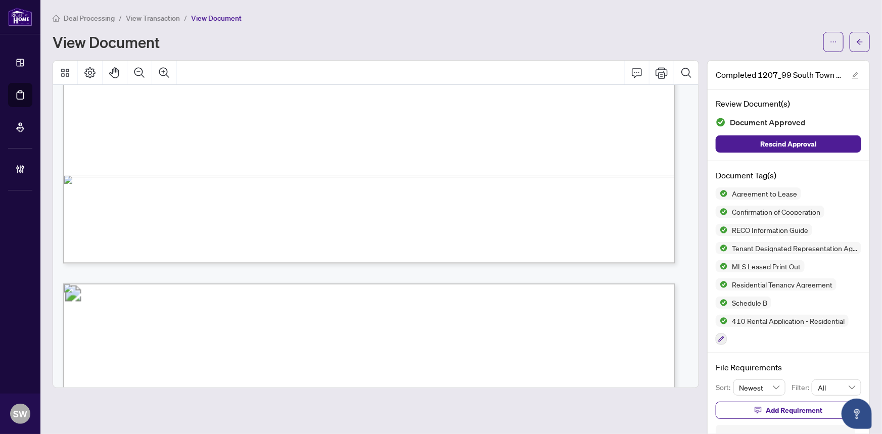
scroll to position [5688, 0]
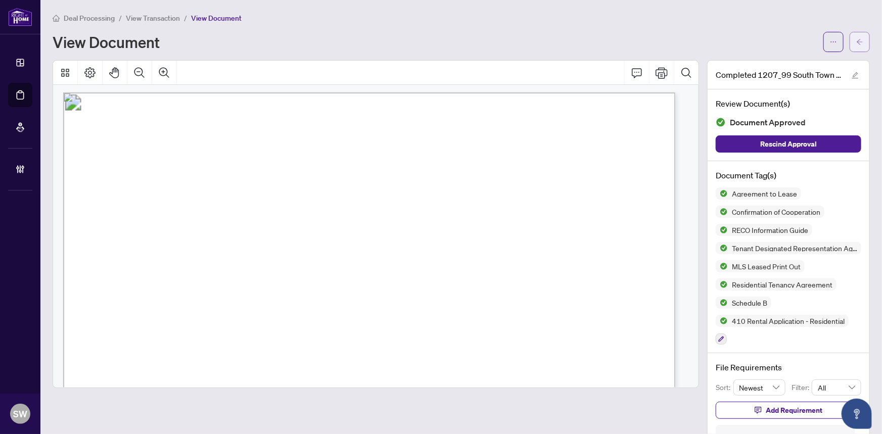
click at [856, 40] on icon "arrow-left" at bounding box center [859, 41] width 7 height 7
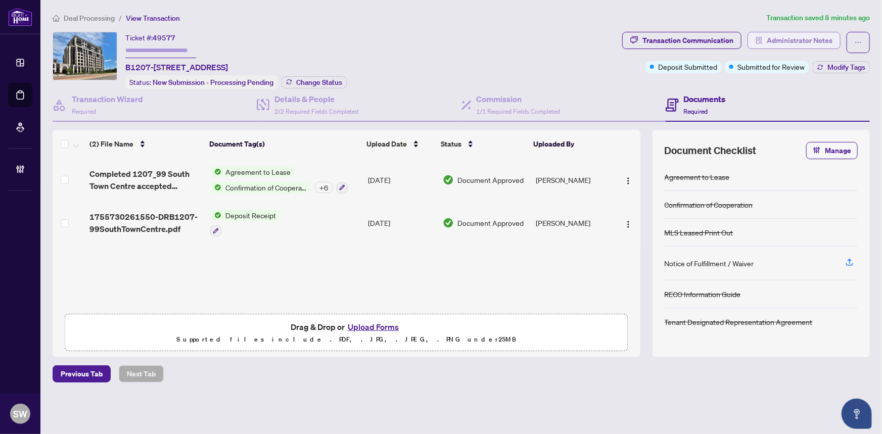
click at [763, 44] on span "button" at bounding box center [759, 40] width 7 height 16
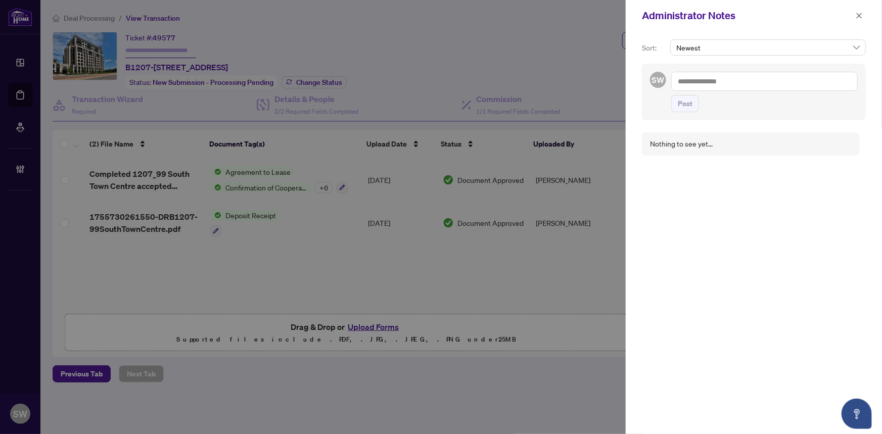
click at [700, 79] on textarea at bounding box center [764, 81] width 186 height 19
paste textarea "**********"
click at [684, 107] on span "Post" at bounding box center [685, 104] width 15 height 16
click at [859, 17] on icon "close" at bounding box center [859, 15] width 7 height 7
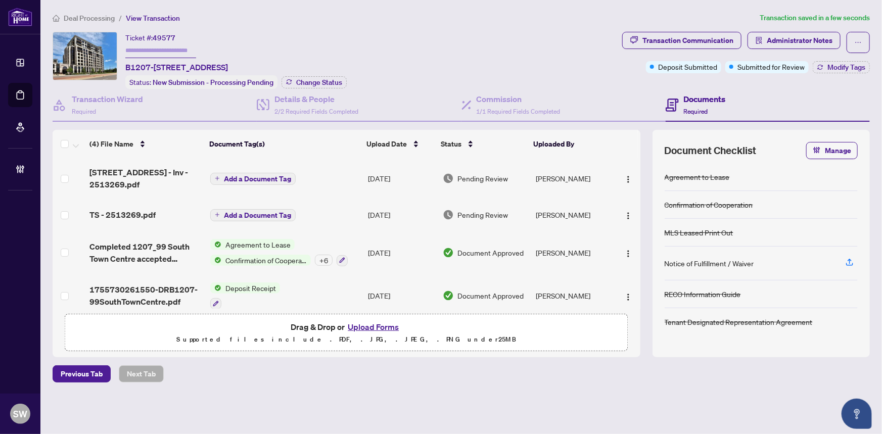
click at [159, 176] on span "99 South Town Centre Blvd B1207 - Inv - 2513269.pdf" at bounding box center [145, 178] width 113 height 24
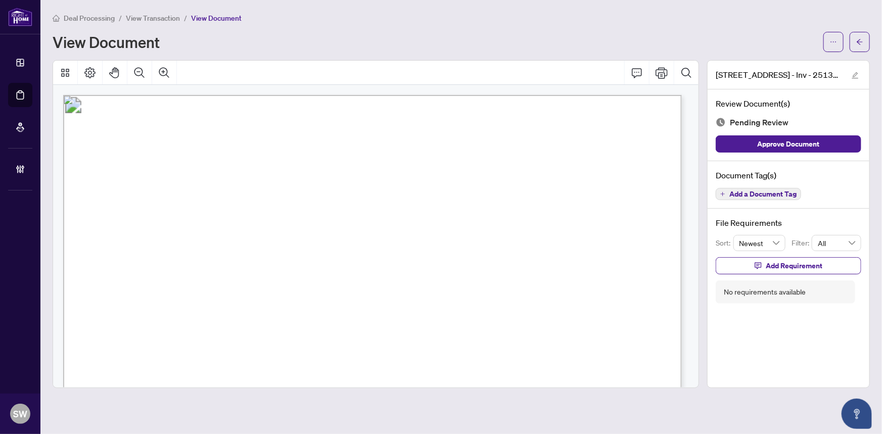
click at [762, 194] on span "Add a Document Tag" at bounding box center [762, 194] width 67 height 7
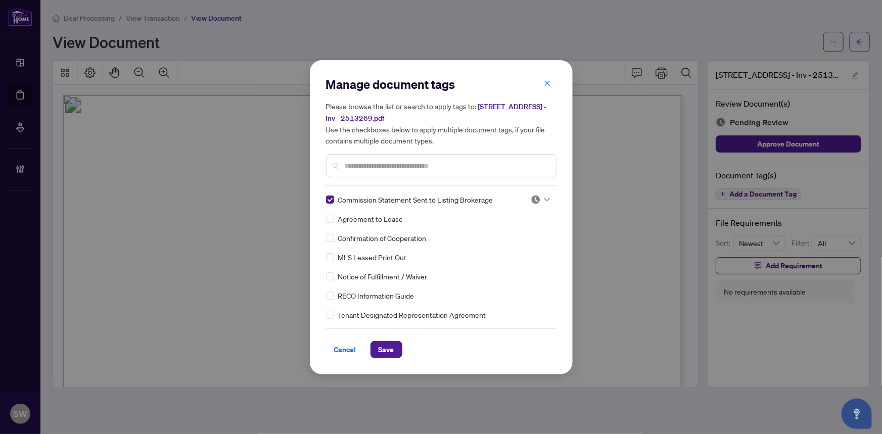
click at [538, 199] on div at bounding box center [540, 200] width 19 height 10
click at [509, 249] on div "Approved" at bounding box center [507, 248] width 65 height 11
click at [380, 349] on span "Save" at bounding box center [387, 350] width 16 height 16
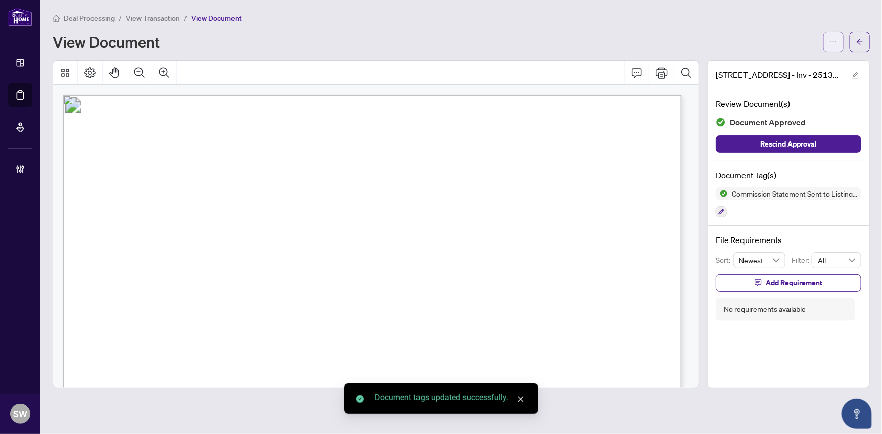
click at [833, 43] on icon "ellipsis" at bounding box center [833, 41] width 7 height 7
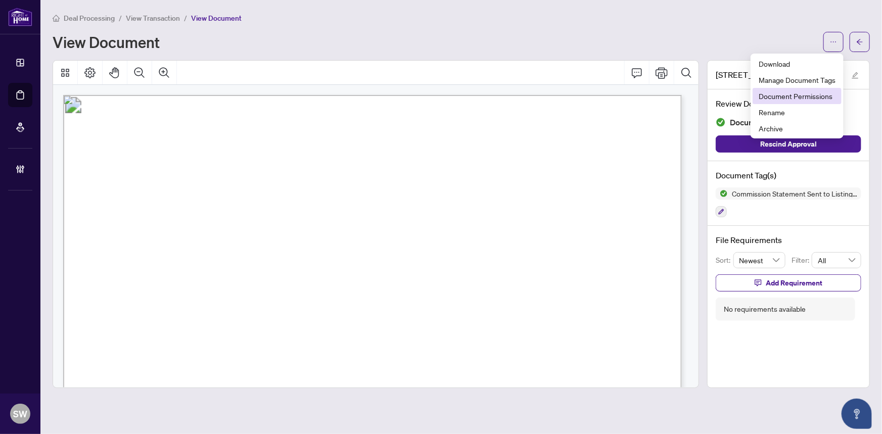
click at [802, 99] on span "Document Permissions" at bounding box center [797, 95] width 77 height 11
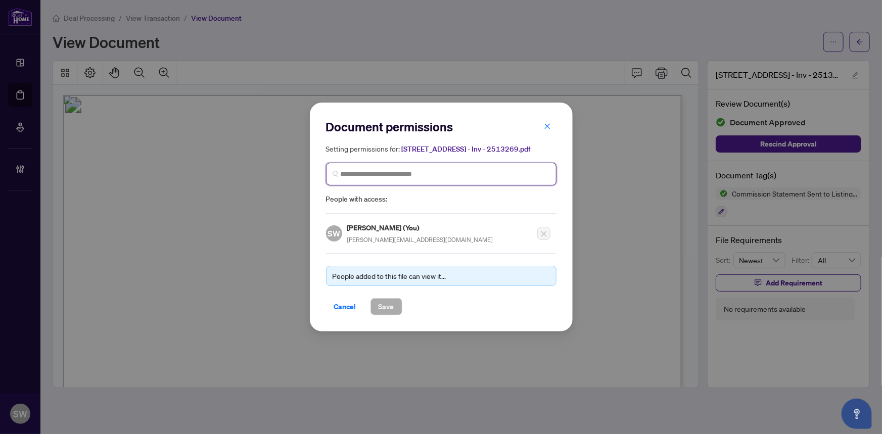
click at [362, 179] on input "search" at bounding box center [445, 174] width 209 height 11
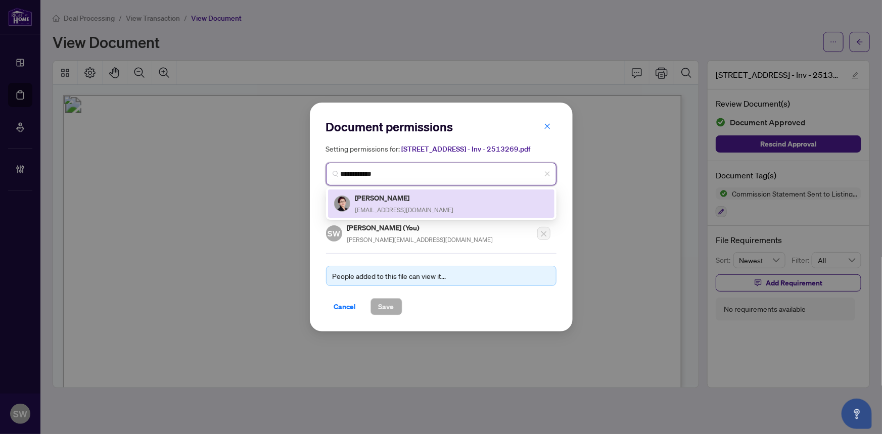
click at [386, 203] on h5 "[PERSON_NAME]" at bounding box center [404, 198] width 99 height 12
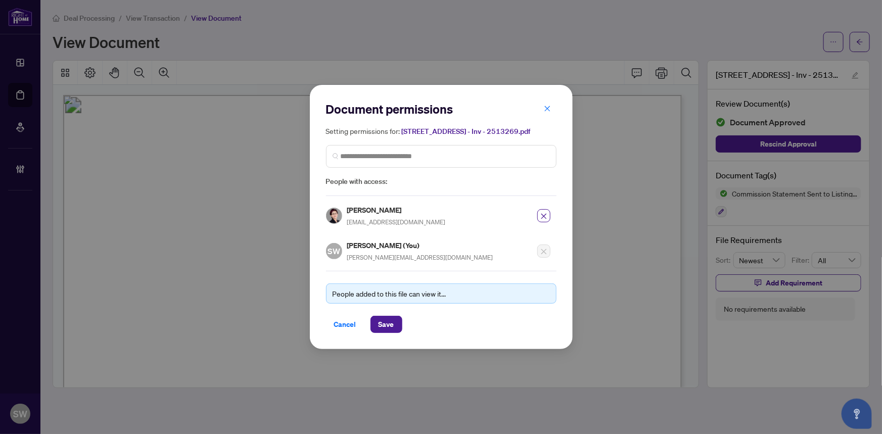
click at [388, 216] on h5 "[PERSON_NAME]" at bounding box center [396, 210] width 99 height 12
copy h5 "[PERSON_NAME]"
click at [389, 329] on span "Save" at bounding box center [387, 324] width 16 height 16
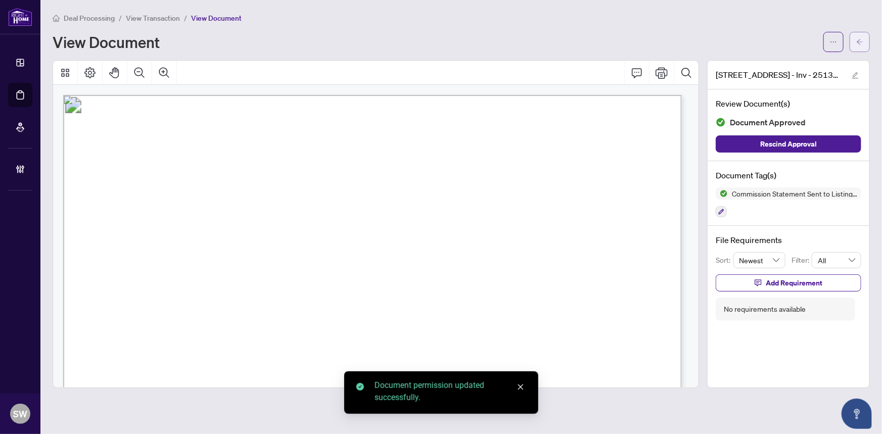
click at [864, 46] on button "button" at bounding box center [860, 42] width 20 height 20
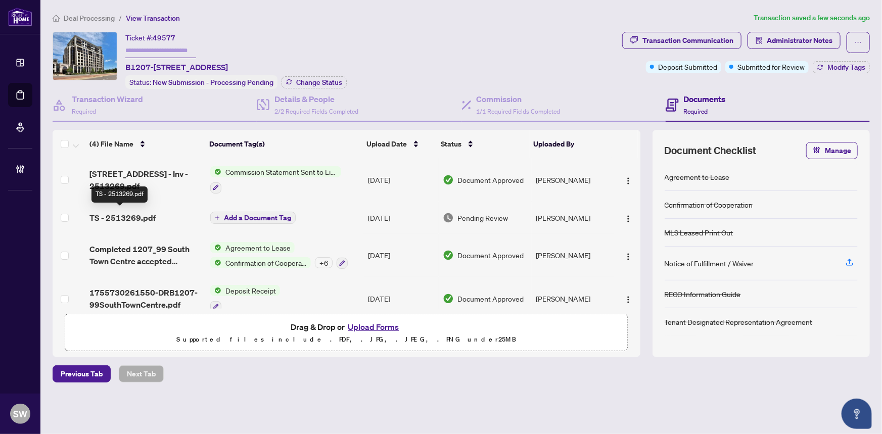
click at [148, 215] on span "TS - 2513269.pdf" at bounding box center [122, 218] width 66 height 12
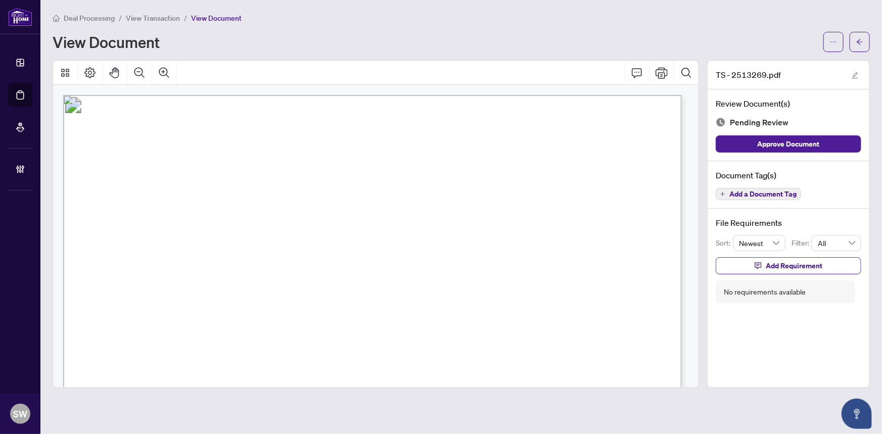
click at [773, 194] on span "Add a Document Tag" at bounding box center [762, 194] width 67 height 7
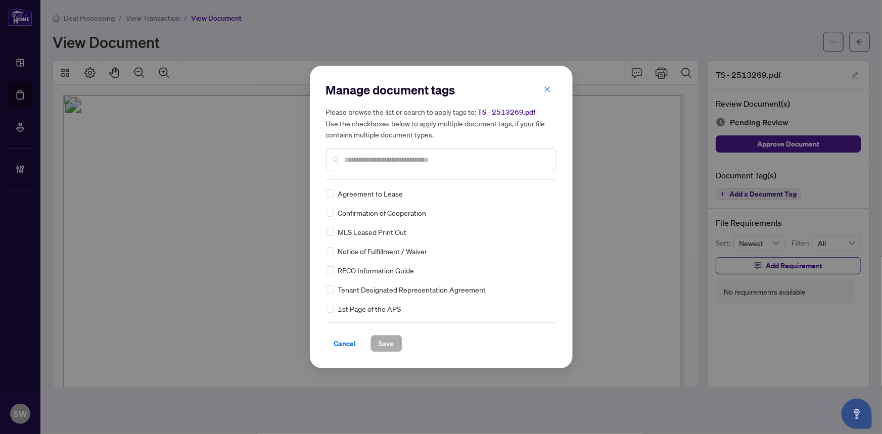
click at [436, 158] on input "text" at bounding box center [446, 159] width 203 height 11
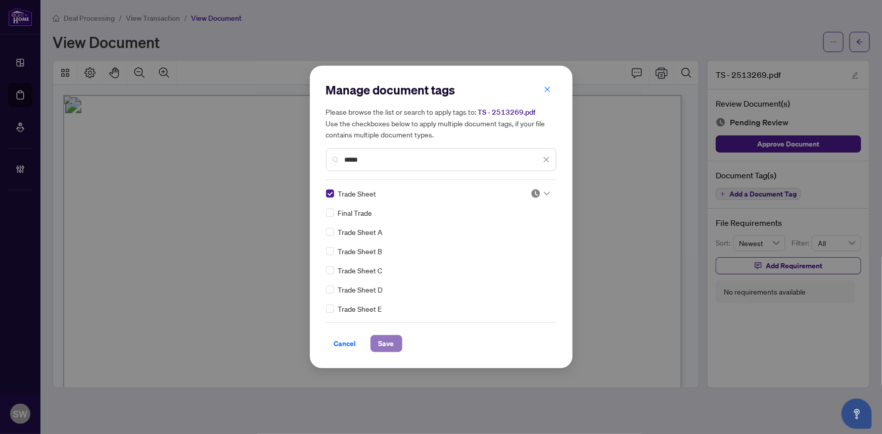
click at [386, 342] on span "Save" at bounding box center [387, 344] width 16 height 16
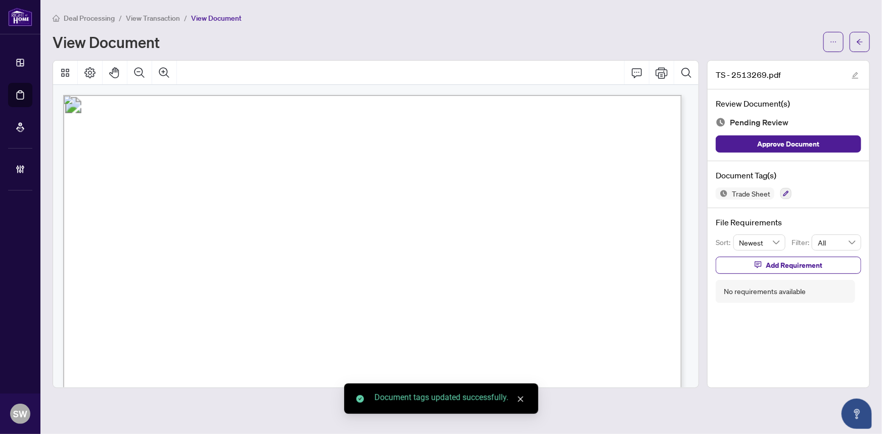
click at [830, 45] on span "button" at bounding box center [833, 42] width 7 height 16
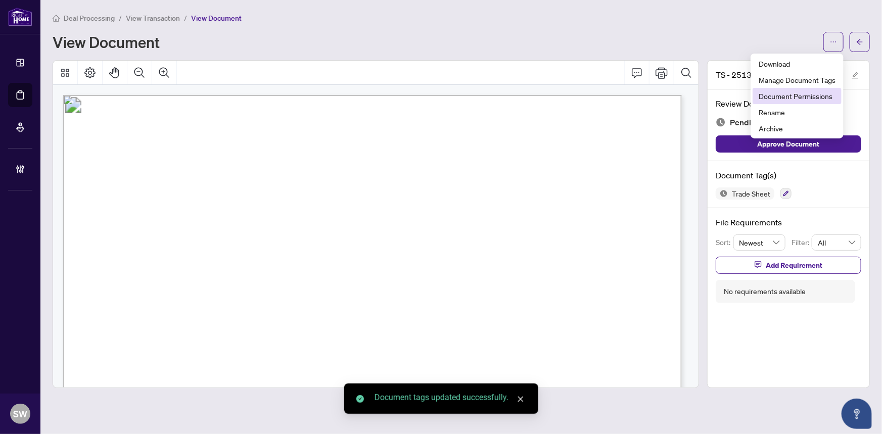
click at [809, 95] on span "Document Permissions" at bounding box center [797, 95] width 77 height 11
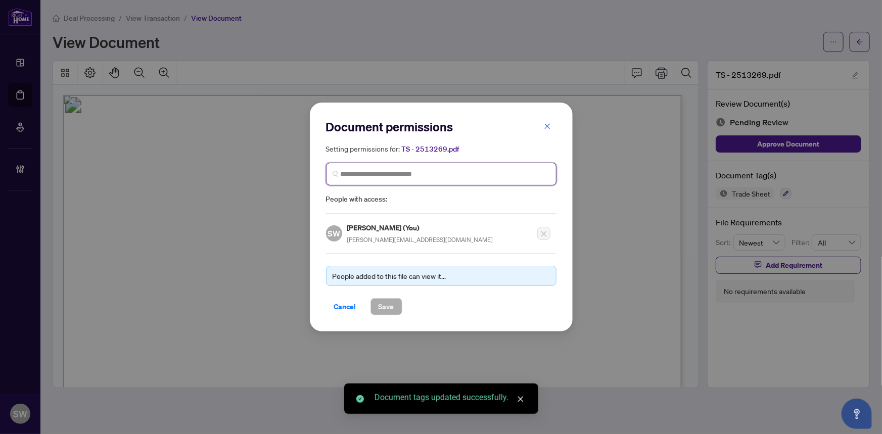
click at [517, 172] on input "search" at bounding box center [445, 174] width 209 height 11
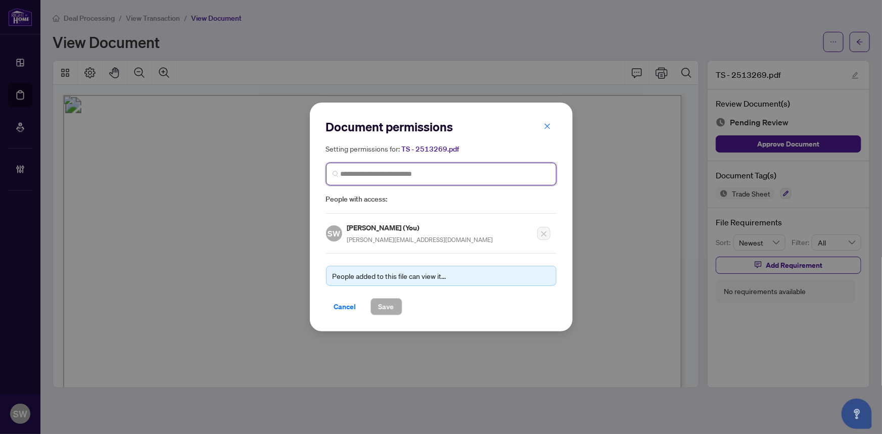
paste input "**********"
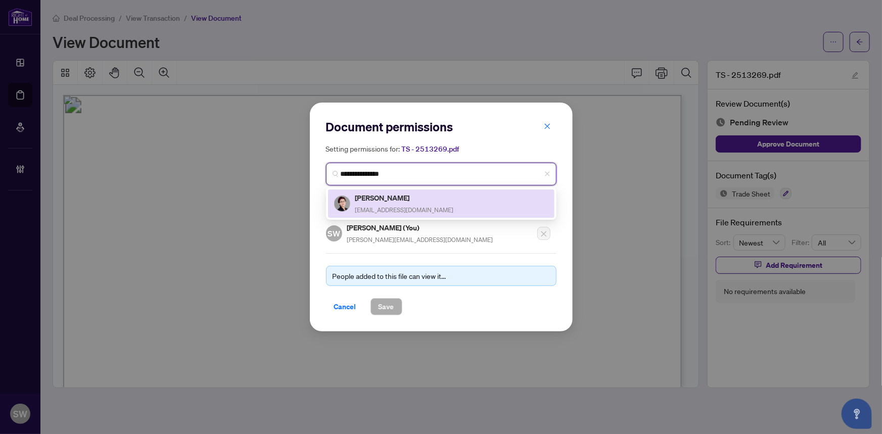
click at [413, 208] on span "[EMAIL_ADDRESS][DOMAIN_NAME]" at bounding box center [404, 210] width 99 height 8
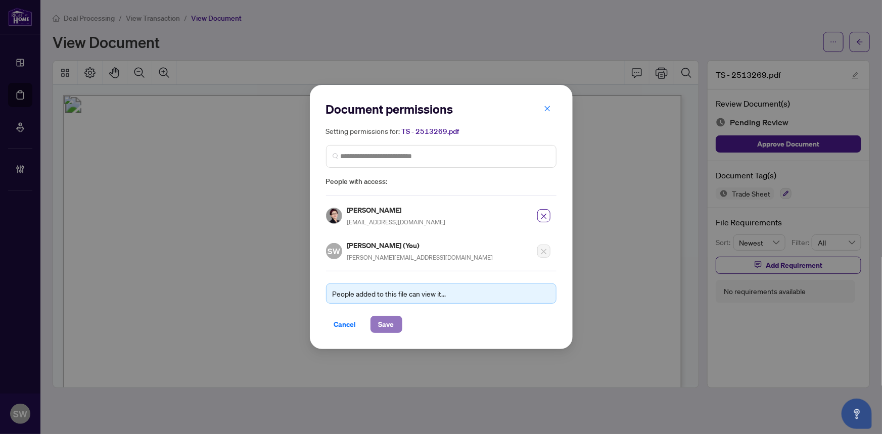
click at [379, 325] on span "Save" at bounding box center [387, 324] width 16 height 16
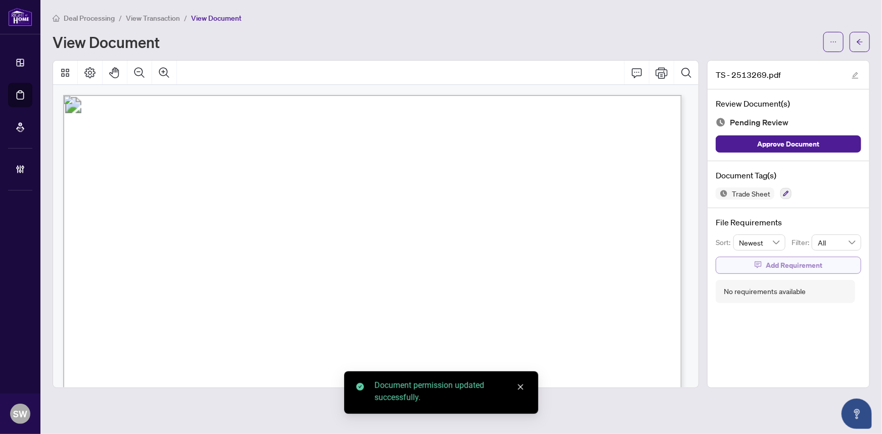
click at [810, 260] on span "Add Requirement" at bounding box center [794, 265] width 57 height 16
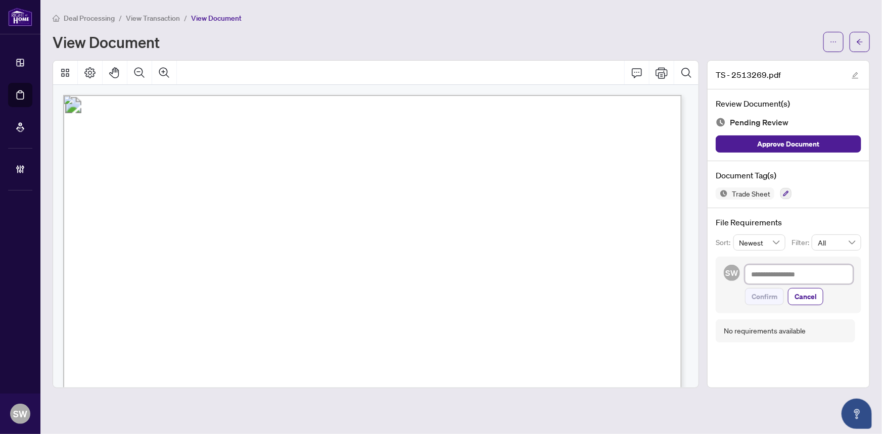
click at [799, 278] on textarea at bounding box center [799, 274] width 108 height 19
paste textarea "**********"
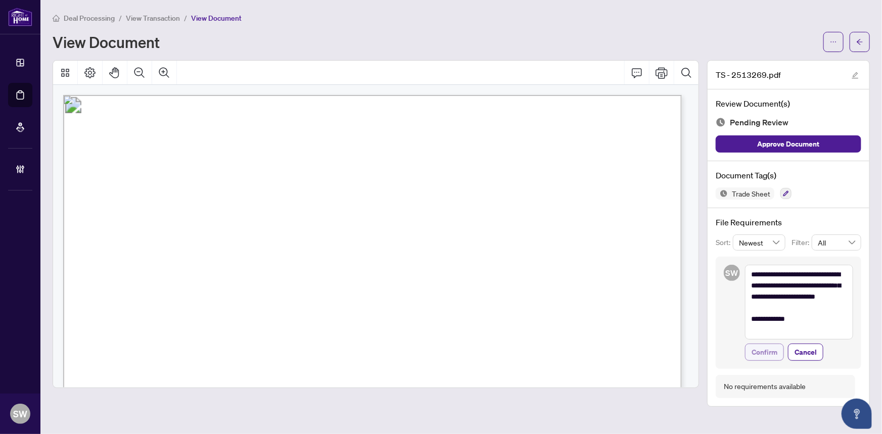
click at [776, 352] on button "Confirm" at bounding box center [764, 352] width 39 height 17
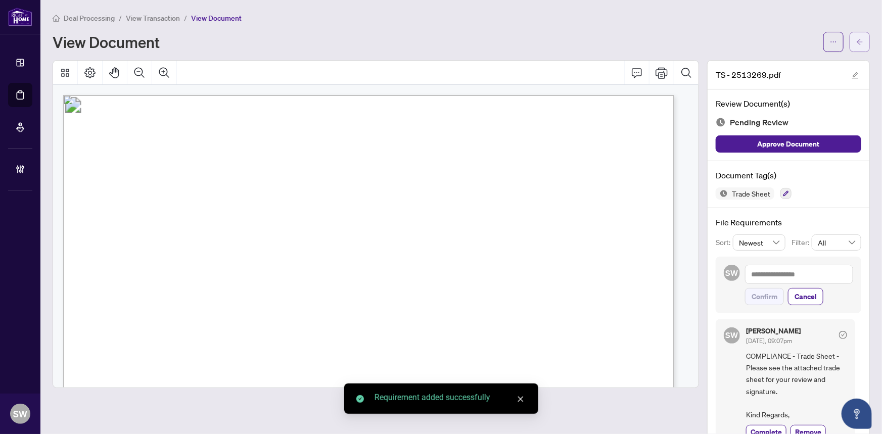
click at [856, 43] on icon "arrow-left" at bounding box center [859, 41] width 7 height 7
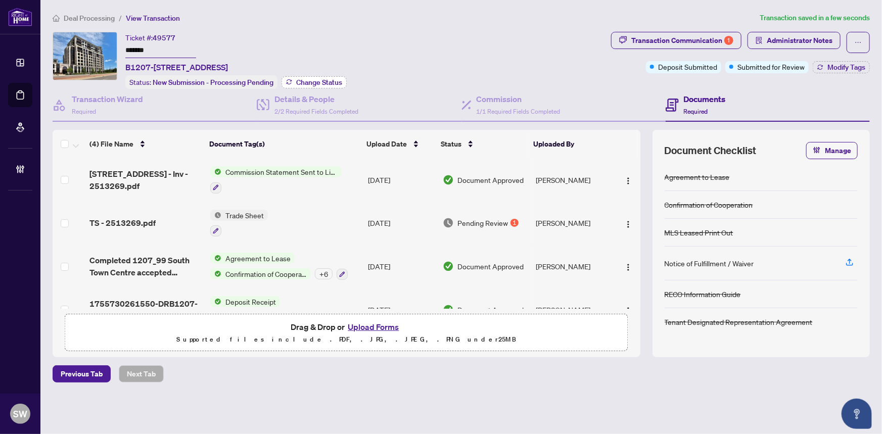
click at [336, 79] on span "Change Status" at bounding box center [319, 82] width 46 height 7
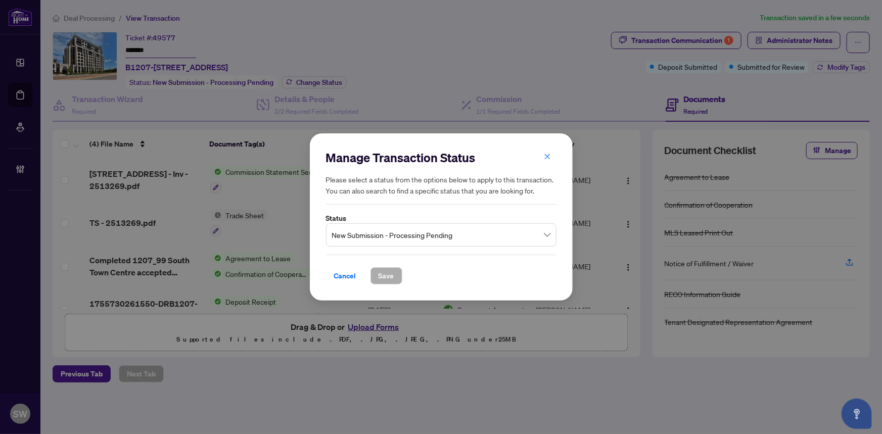
click at [402, 234] on span "New Submission - Processing Pending" at bounding box center [441, 234] width 218 height 19
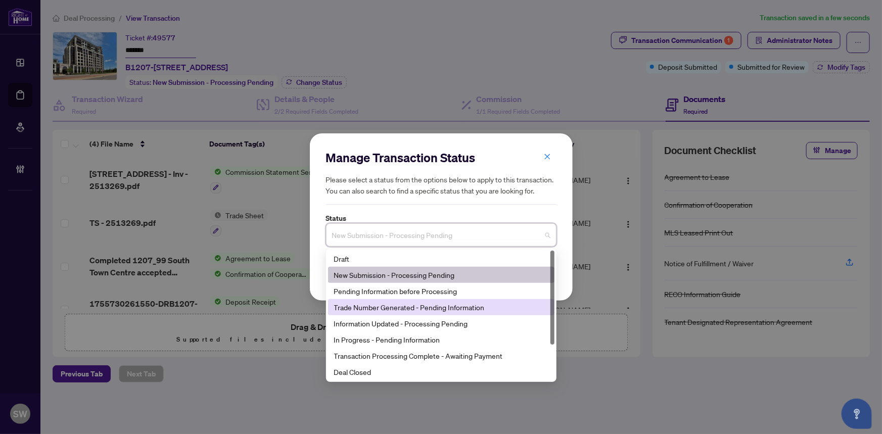
click at [387, 302] on div "Trade Number Generated - Pending Information" at bounding box center [441, 307] width 226 height 16
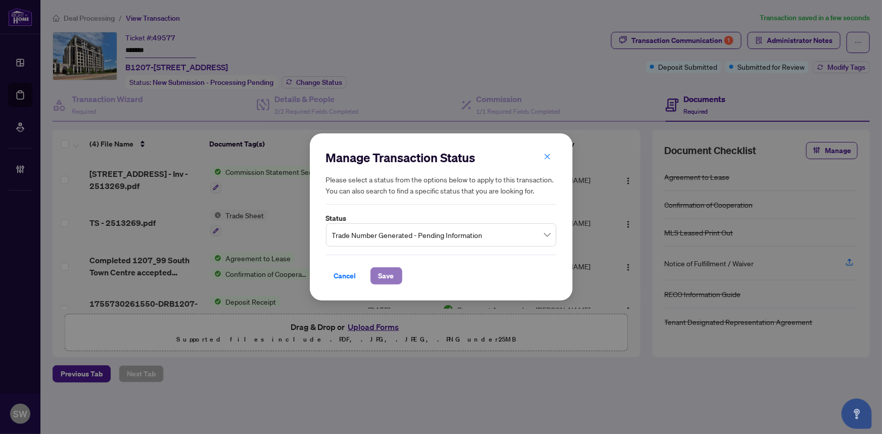
click at [387, 276] on span "Save" at bounding box center [387, 276] width 16 height 16
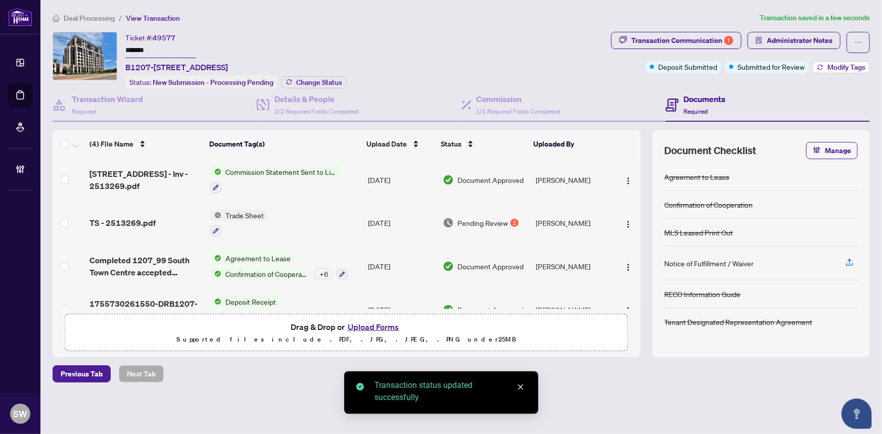
click at [848, 69] on span "Modify Tags" at bounding box center [846, 67] width 38 height 7
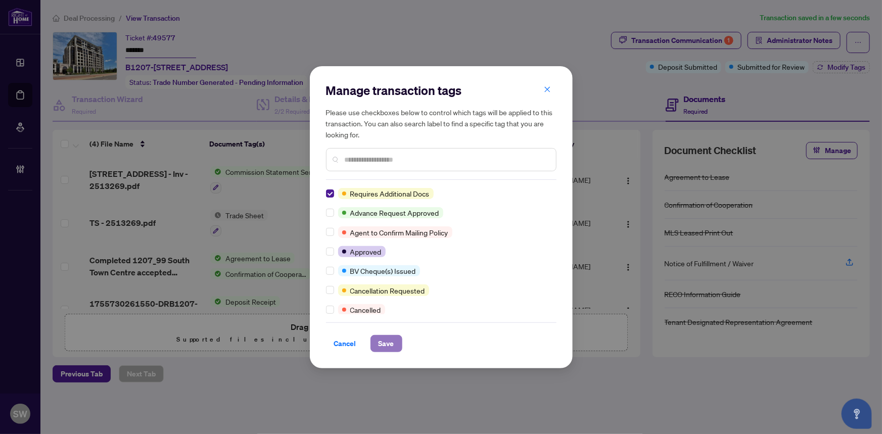
click at [390, 347] on button "Save" at bounding box center [386, 343] width 32 height 17
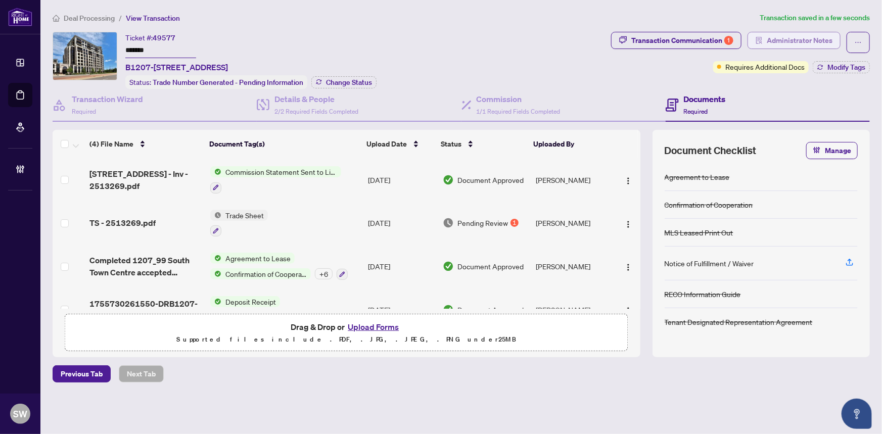
click at [800, 41] on span "Administrator Notes" at bounding box center [800, 40] width 66 height 16
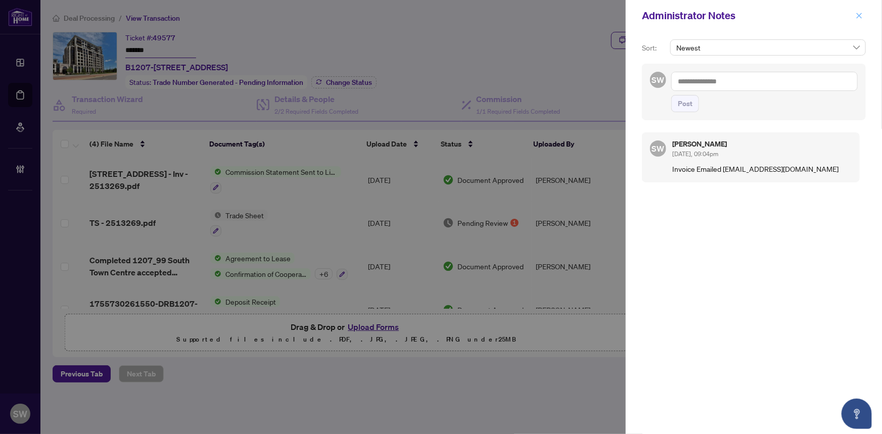
click at [865, 15] on button "button" at bounding box center [859, 16] width 13 height 12
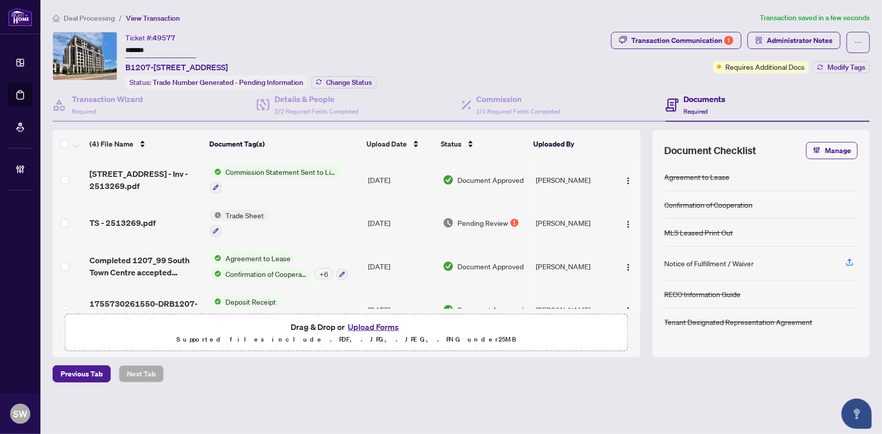
click at [101, 16] on span "Deal Processing" at bounding box center [89, 18] width 51 height 9
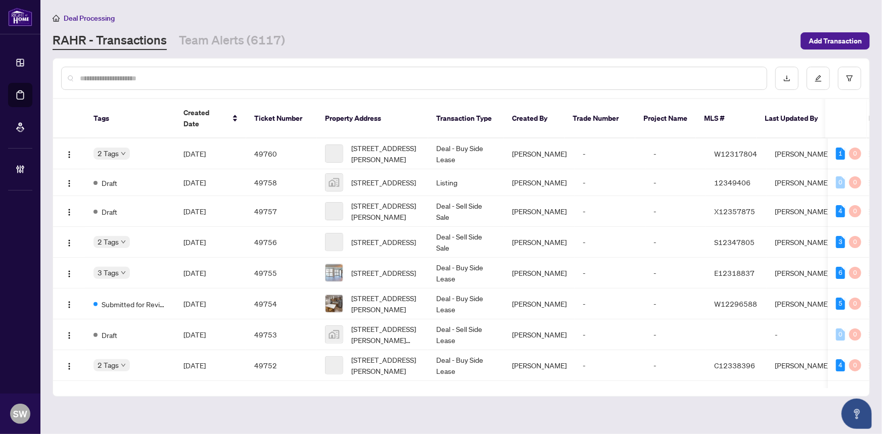
click at [117, 79] on input "text" at bounding box center [419, 78] width 679 height 11
paste input "*****"
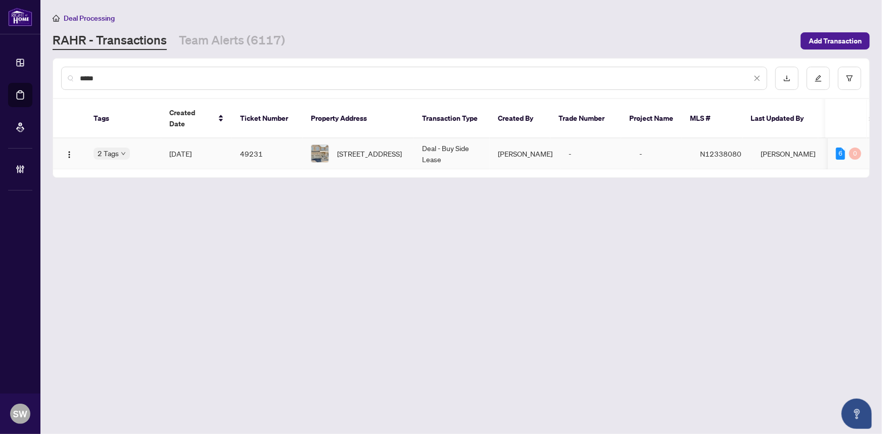
click at [232, 142] on td "49231" at bounding box center [267, 153] width 71 height 31
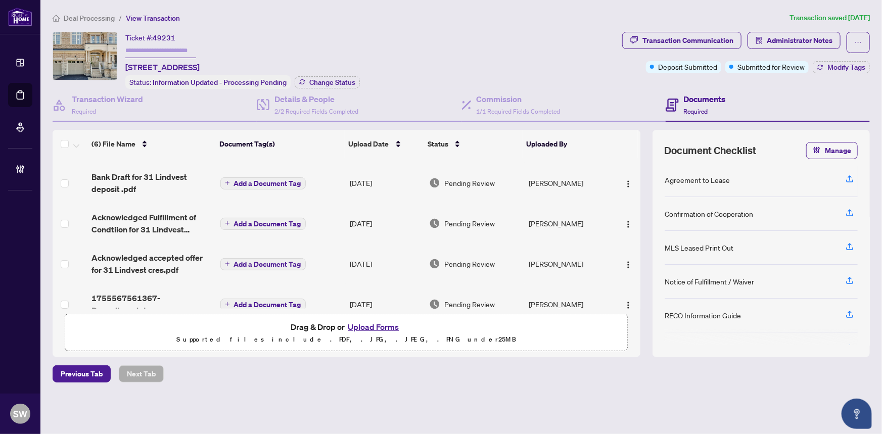
scroll to position [86, 0]
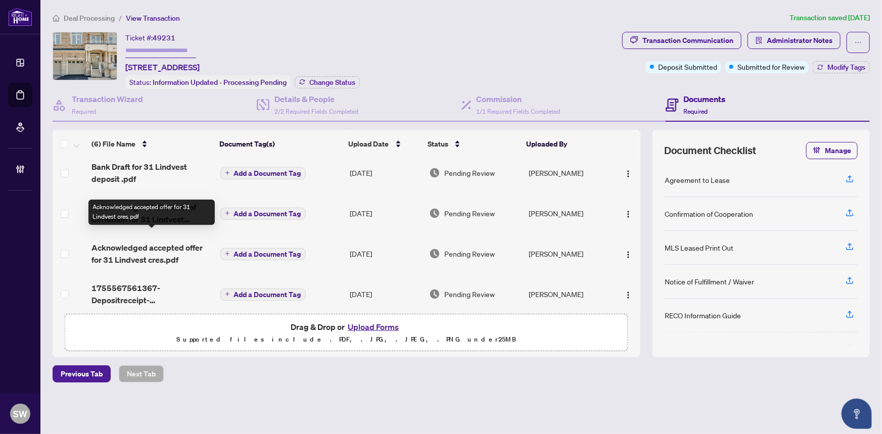
click at [136, 242] on span "Acknowledged accepted offer for 31 Lindvest cres.pdf" at bounding box center [151, 254] width 120 height 24
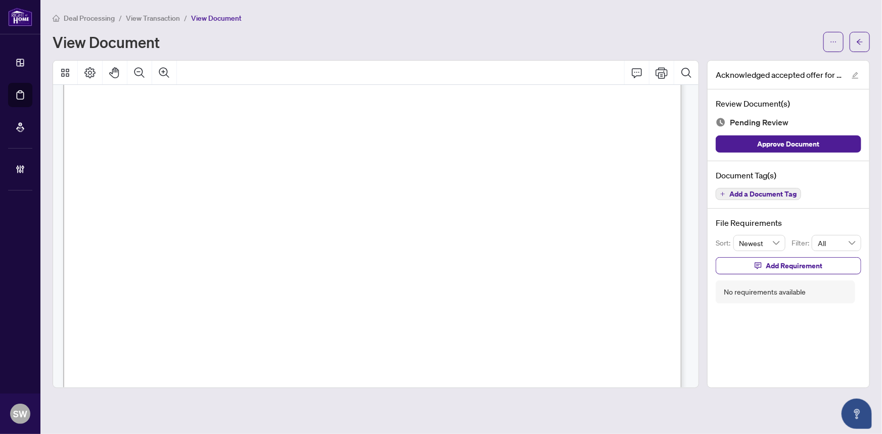
scroll to position [221, 0]
click at [858, 44] on icon "arrow-left" at bounding box center [859, 41] width 7 height 7
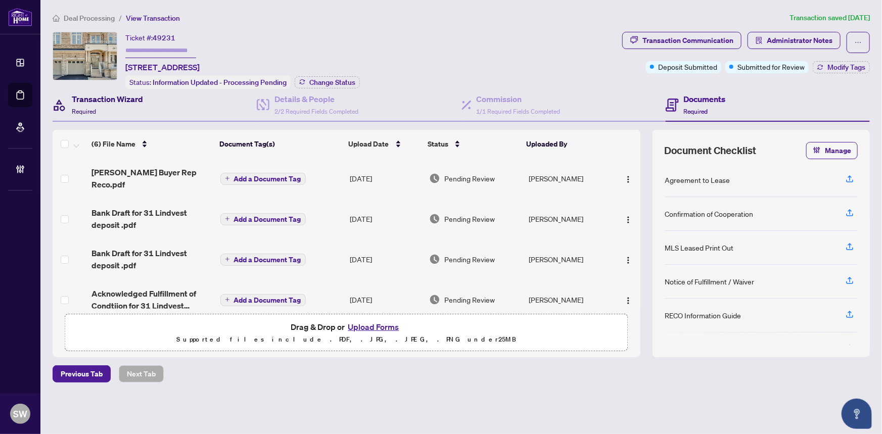
click at [129, 100] on h4 "Transaction Wizard" at bounding box center [107, 99] width 71 height 12
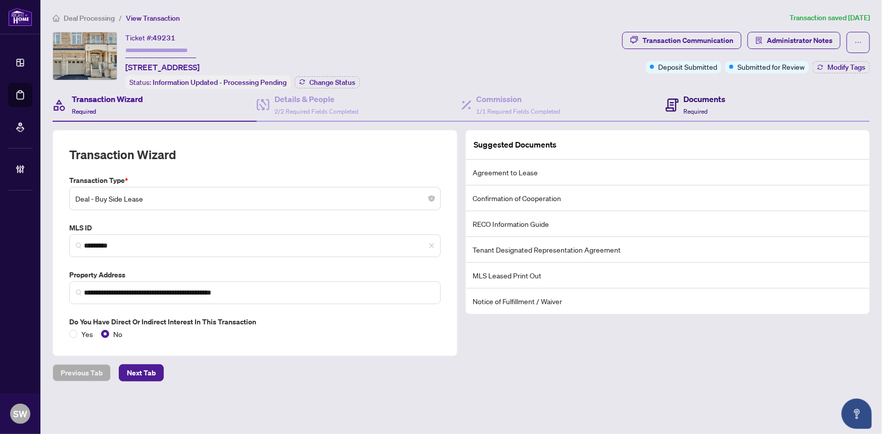
click at [692, 108] on span "Required" at bounding box center [696, 112] width 24 height 8
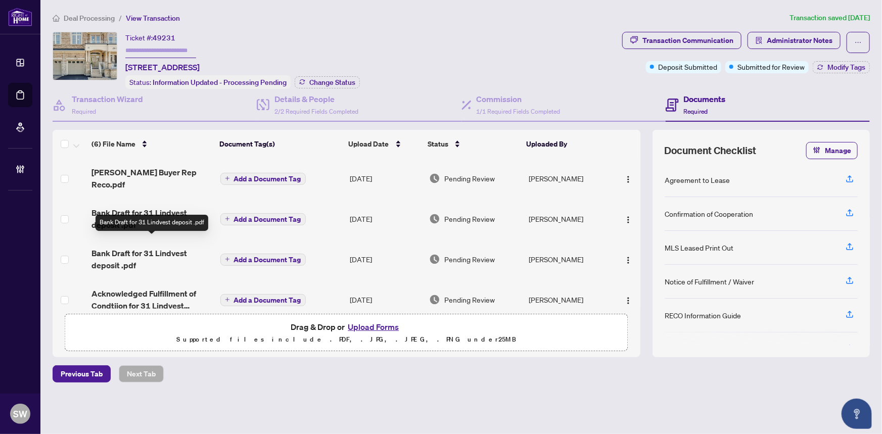
scroll to position [45, 0]
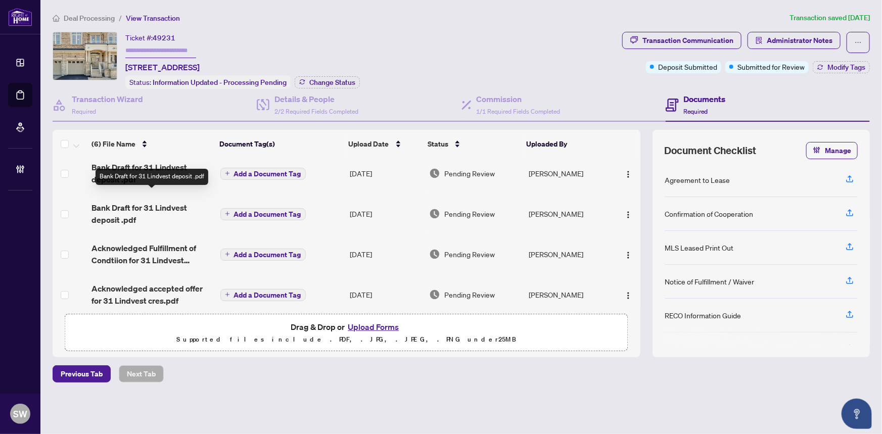
click at [148, 202] on span "Bank Draft for 31 Lindvest deposit .pdf" at bounding box center [151, 214] width 120 height 24
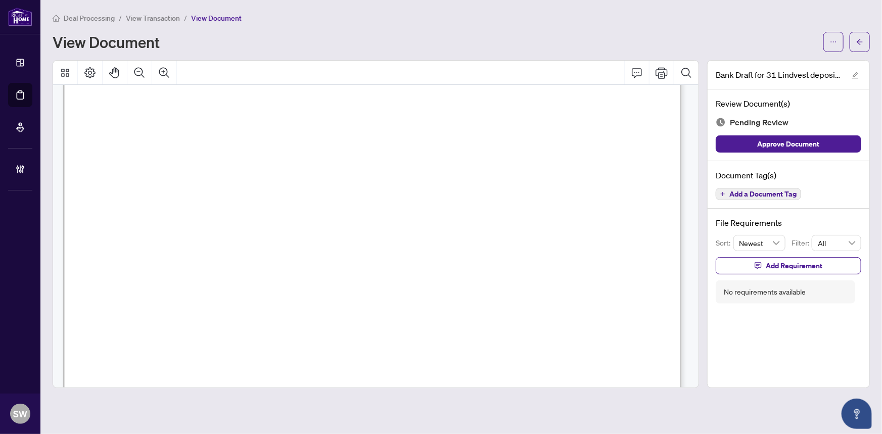
scroll to position [183, 0]
click at [862, 41] on icon "arrow-left" at bounding box center [860, 42] width 6 height 6
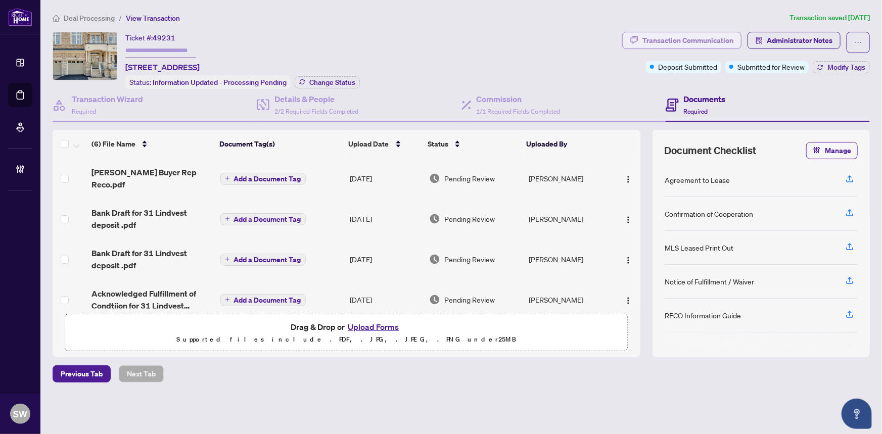
click at [708, 40] on div "Transaction Communication" at bounding box center [687, 40] width 91 height 16
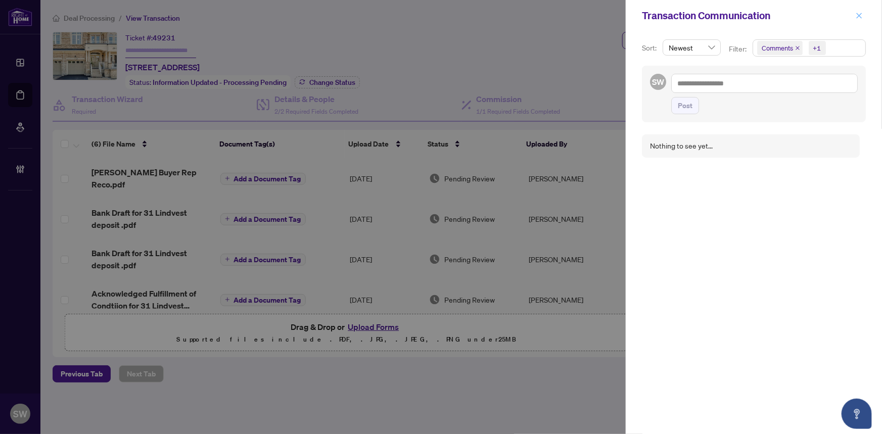
click at [860, 15] on icon "close" at bounding box center [860, 16] width 6 height 6
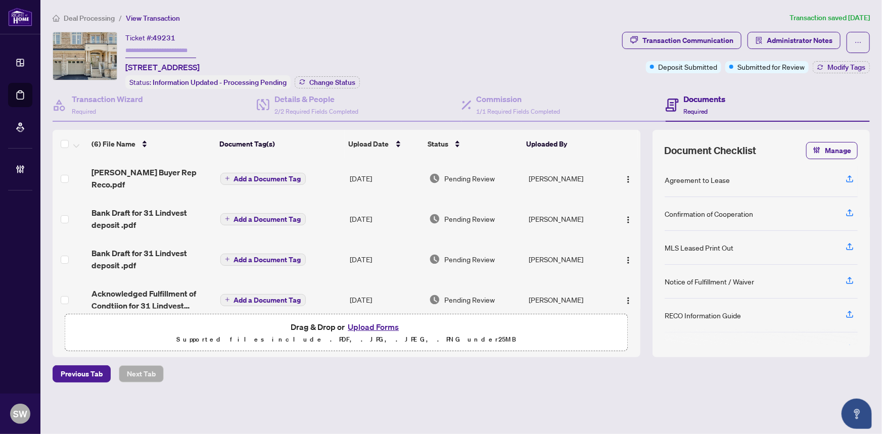
click at [99, 12] on li "Deal Processing" at bounding box center [84, 18] width 62 height 12
click at [106, 19] on span "Deal Processing" at bounding box center [89, 18] width 51 height 9
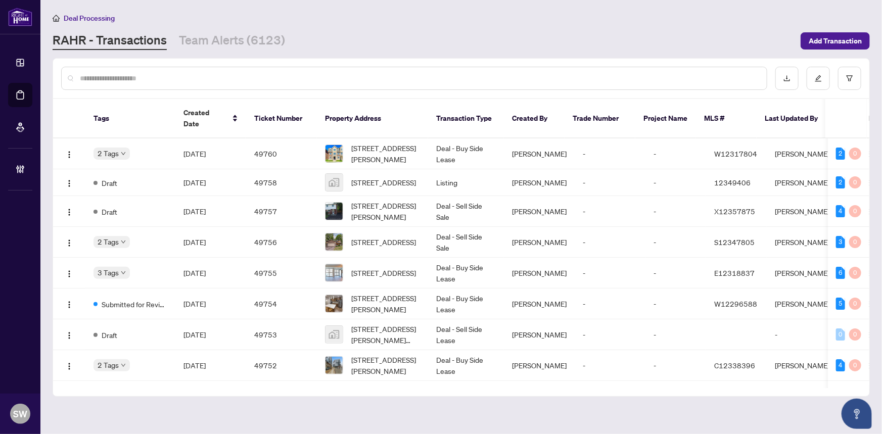
click at [136, 79] on input "text" at bounding box center [419, 78] width 679 height 11
paste input "*****"
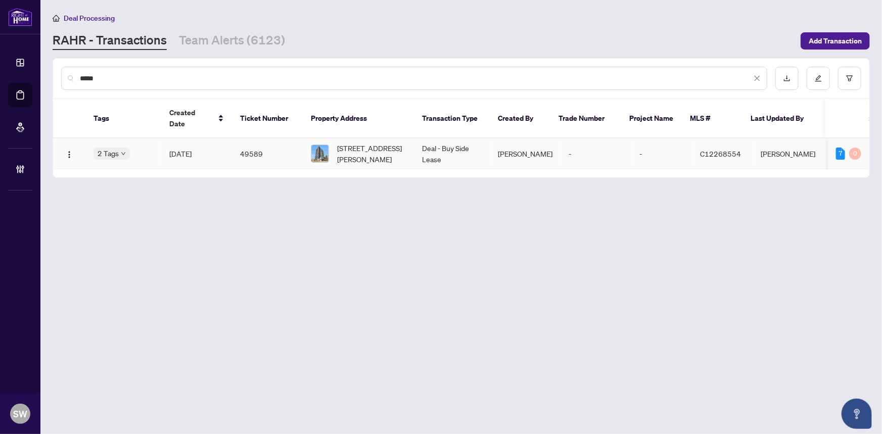
click at [243, 144] on td "49589" at bounding box center [267, 153] width 71 height 31
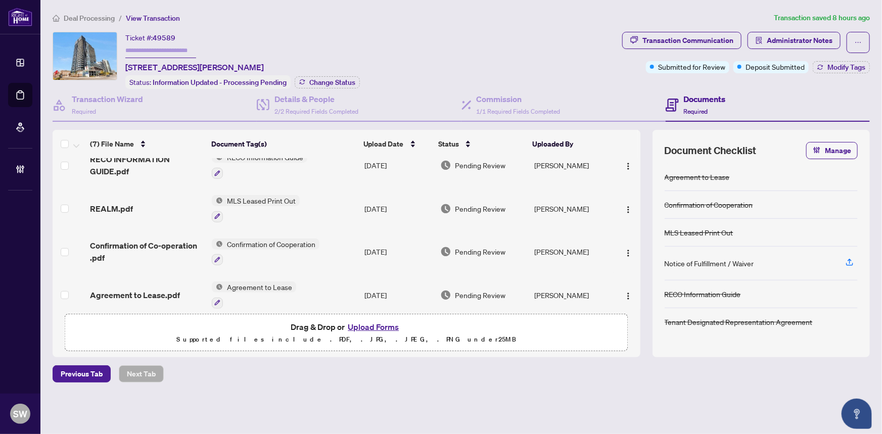
scroll to position [142, 0]
click at [156, 289] on span "Agreement to Lease.pdf" at bounding box center [135, 295] width 90 height 12
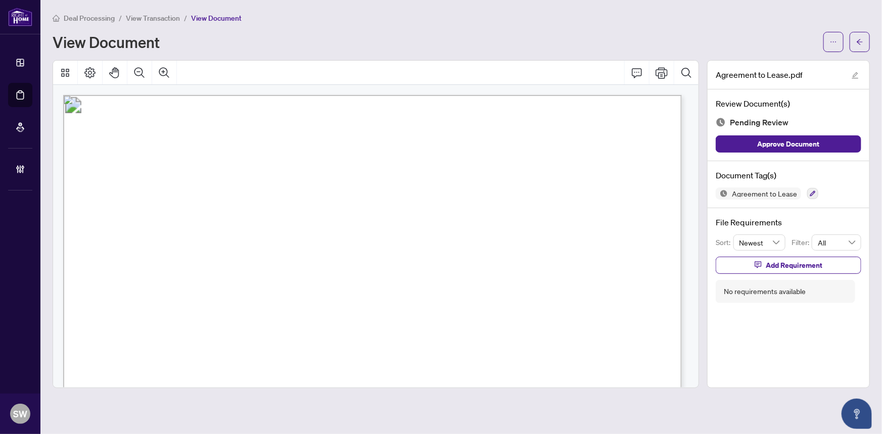
drag, startPoint x: 240, startPoint y: 328, endPoint x: 315, endPoint y: 332, distance: 75.4
click at [315, 332] on span "Esther Shiner Blvd" at bounding box center [285, 331] width 90 height 9
click at [507, 237] on span "[GEOGRAPHIC_DATA]" at bounding box center [539, 240] width 89 height 9
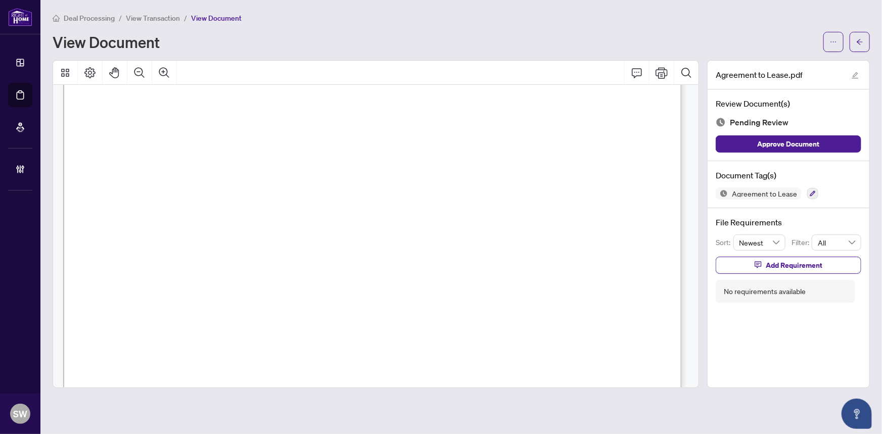
click at [602, 236] on span "M2K 0C4" at bounding box center [614, 240] width 37 height 9
click at [624, 236] on span "M2K 0C4" at bounding box center [614, 240] width 37 height 9
click at [254, 149] on span "Vinita Patel" at bounding box center [283, 152] width 70 height 9
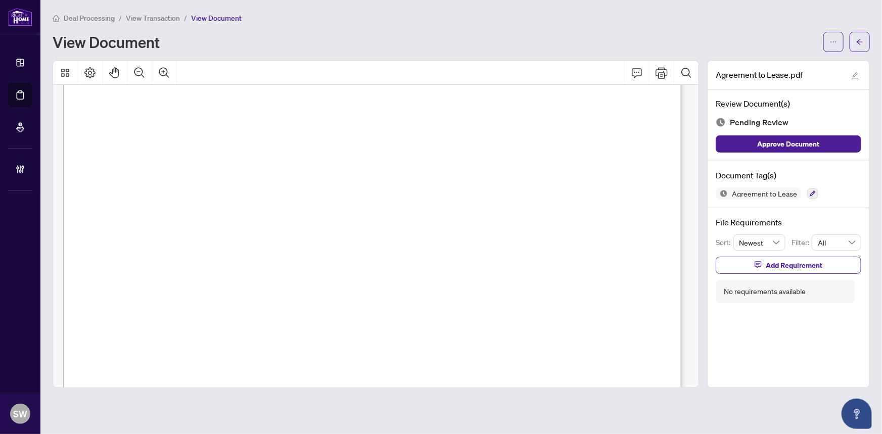
click at [254, 149] on span "Vinita Patel" at bounding box center [283, 152] width 70 height 9
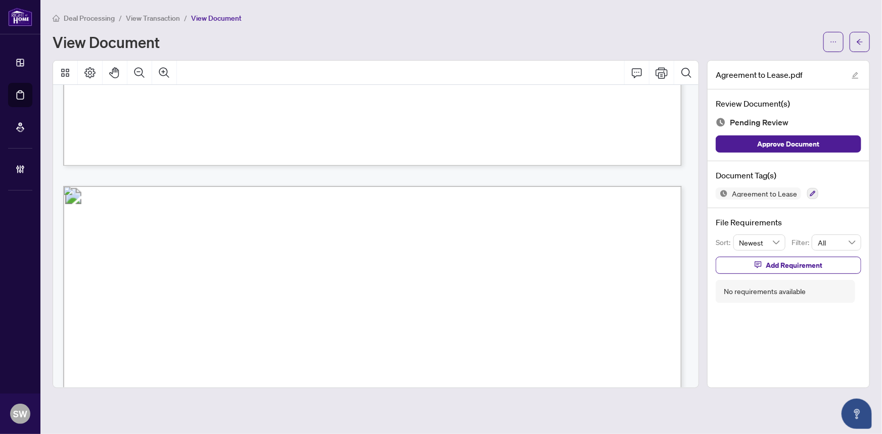
scroll to position [2360, 0]
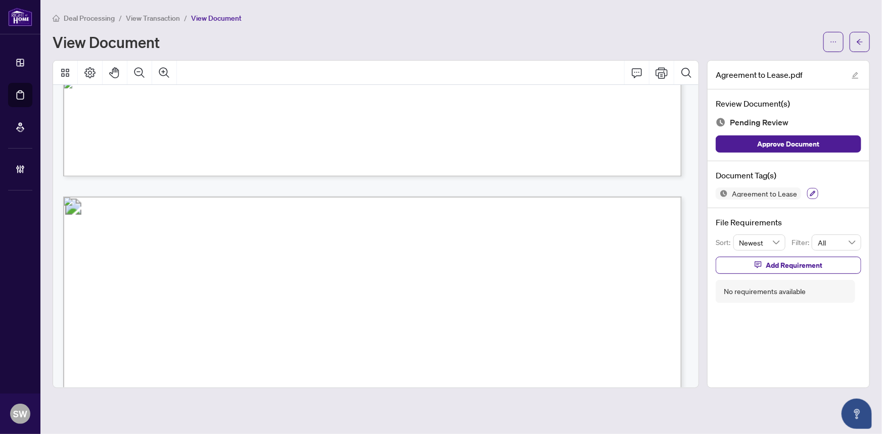
click at [810, 193] on icon "button" at bounding box center [813, 194] width 6 height 6
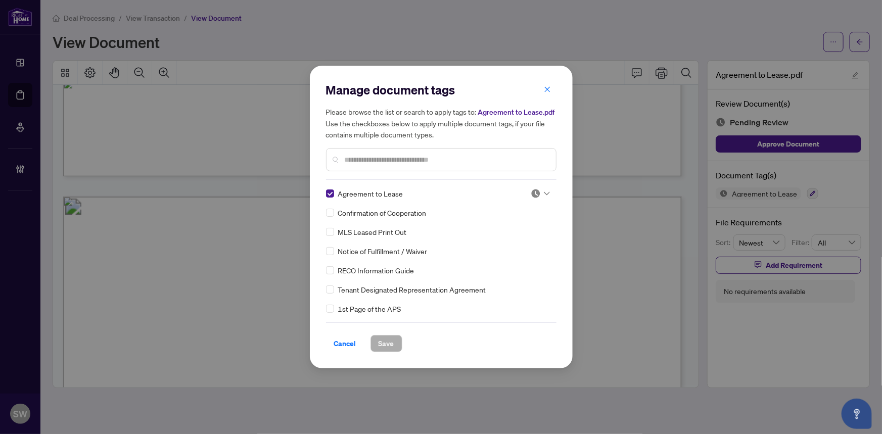
click at [544, 192] on icon at bounding box center [547, 194] width 6 height 4
click at [496, 242] on div "Approved" at bounding box center [507, 243] width 65 height 11
click at [390, 339] on button "Save" at bounding box center [386, 343] width 32 height 17
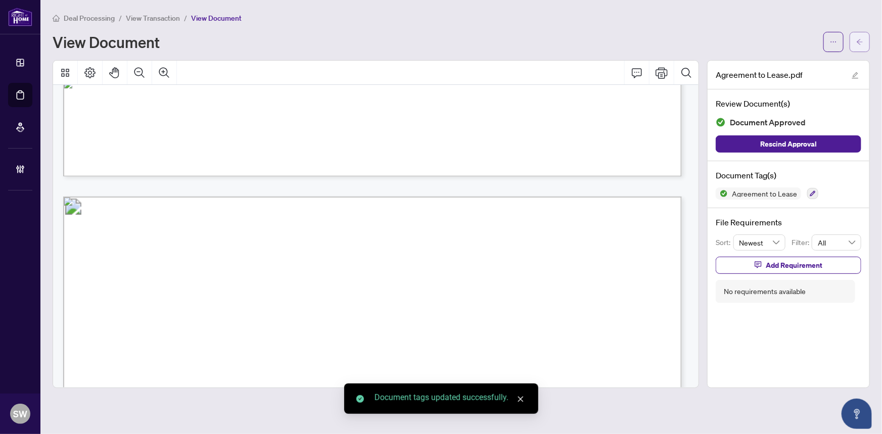
click at [863, 40] on icon "arrow-left" at bounding box center [859, 41] width 7 height 7
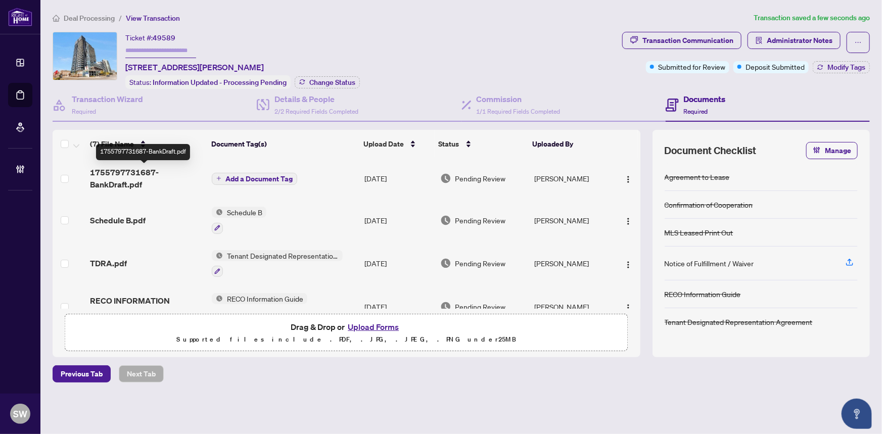
click at [174, 172] on span "1755797731687-BankDraft.pdf" at bounding box center [147, 178] width 114 height 24
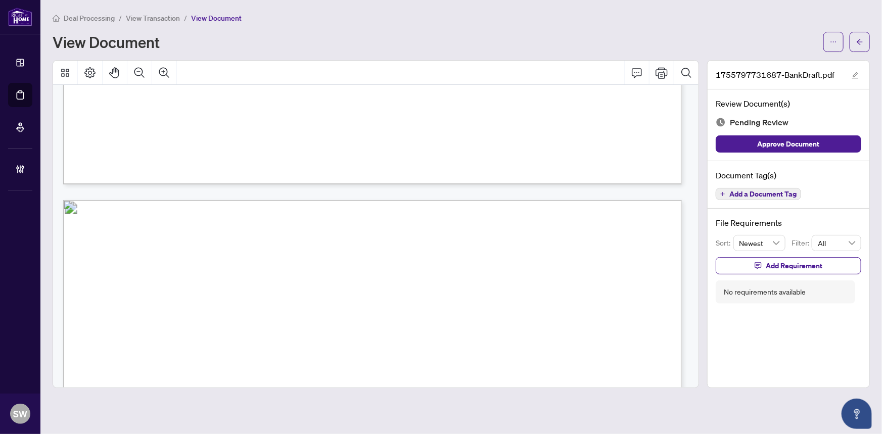
scroll to position [505, 0]
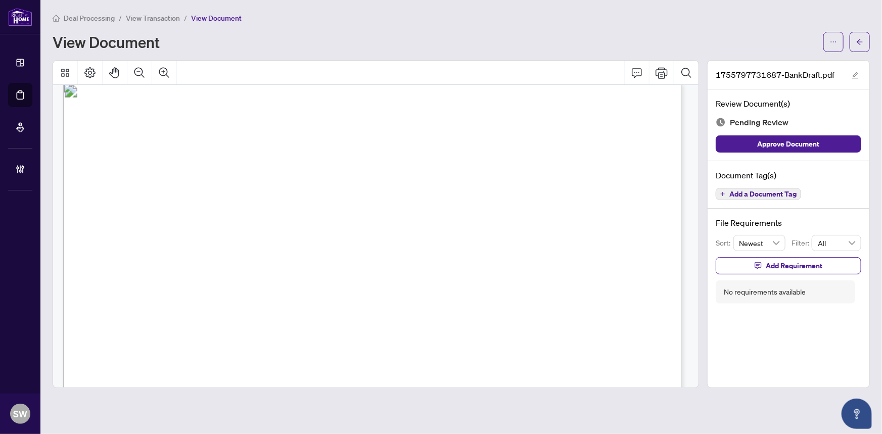
click at [738, 191] on span "Add a Document Tag" at bounding box center [762, 194] width 67 height 7
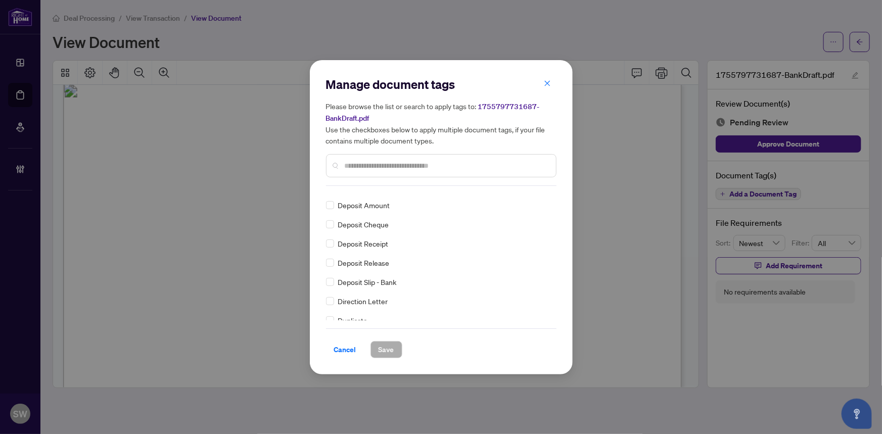
scroll to position [0, 0]
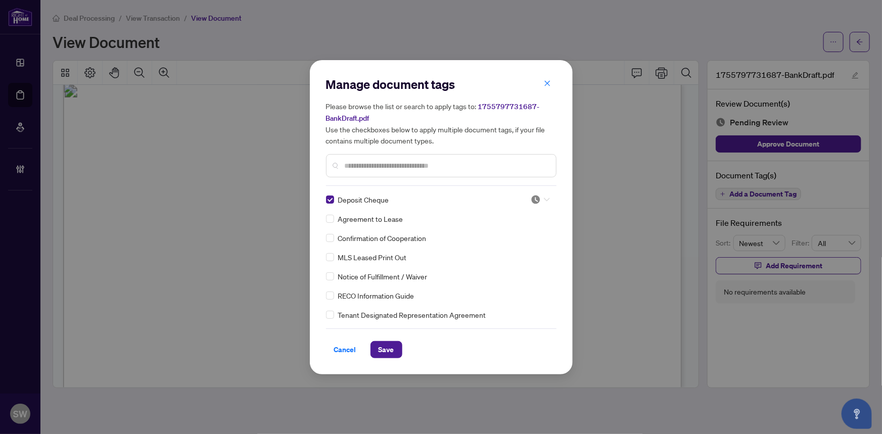
click at [533, 195] on img at bounding box center [536, 200] width 10 height 10
click at [514, 246] on div "Approved" at bounding box center [507, 248] width 65 height 11
click at [380, 350] on span "Save" at bounding box center [387, 350] width 16 height 16
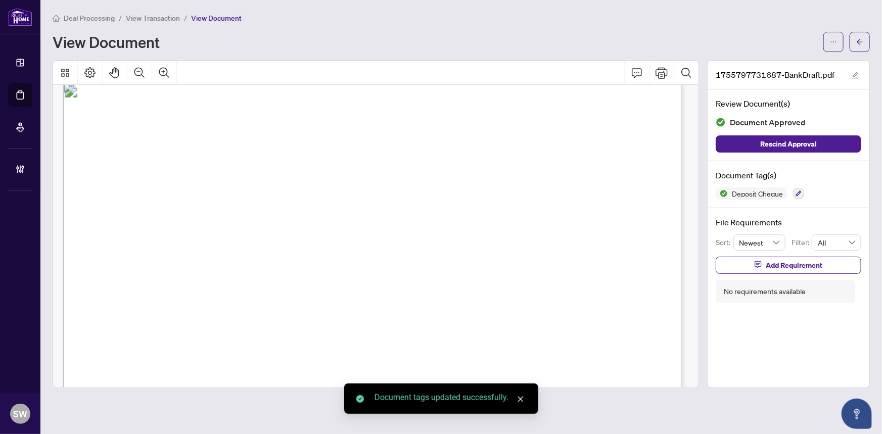
click at [858, 41] on icon "arrow-left" at bounding box center [860, 42] width 6 height 6
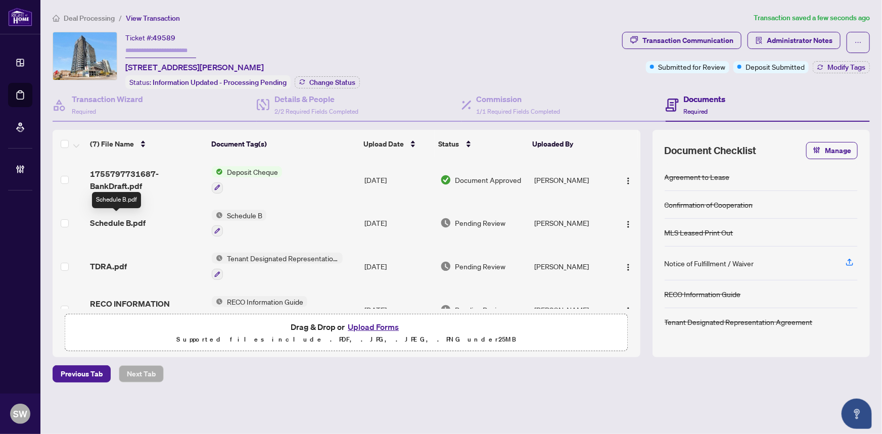
click at [128, 223] on span "Schedule B.pdf" at bounding box center [118, 223] width 56 height 12
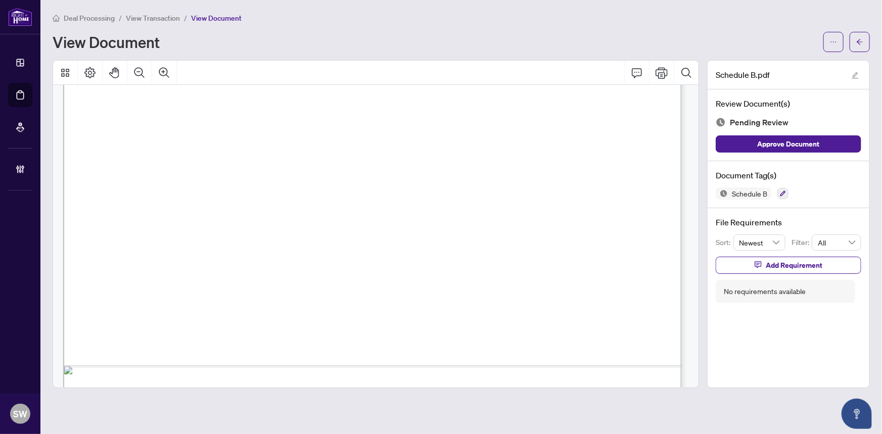
scroll to position [518, 0]
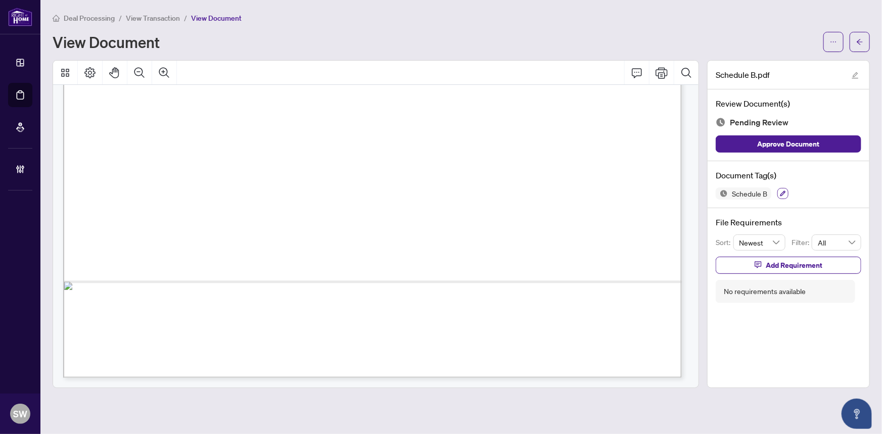
click at [784, 193] on icon "button" at bounding box center [783, 194] width 6 height 6
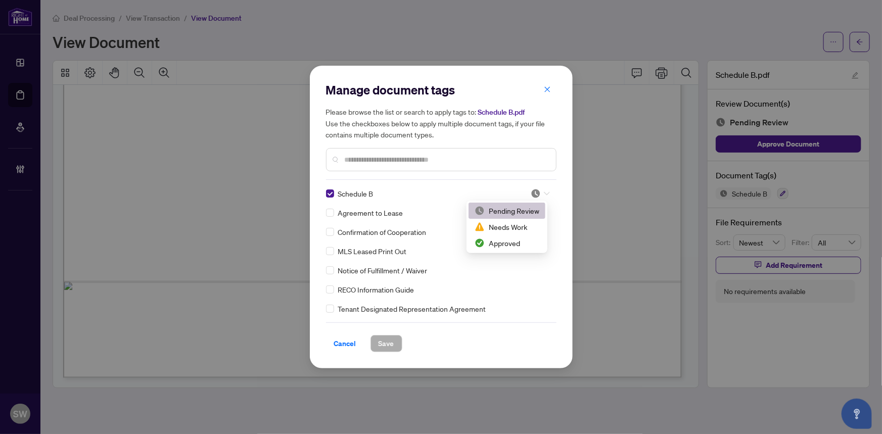
click at [543, 189] on div at bounding box center [540, 194] width 19 height 10
click at [502, 246] on div "Approved" at bounding box center [507, 243] width 65 height 11
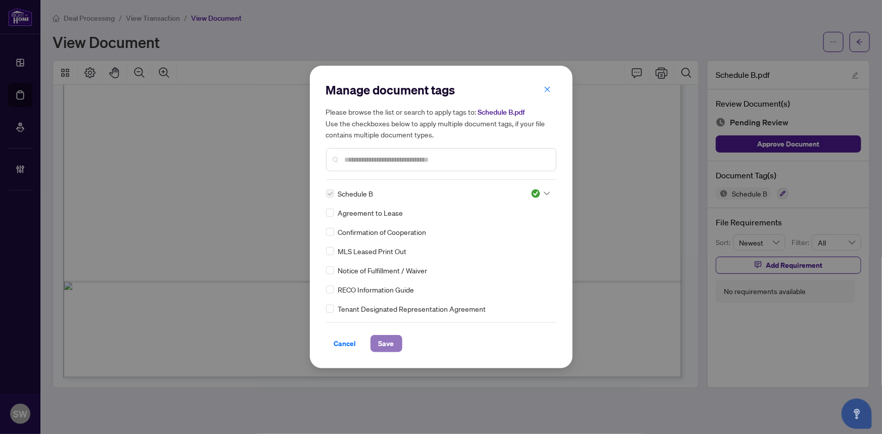
click at [384, 342] on span "Save" at bounding box center [387, 344] width 16 height 16
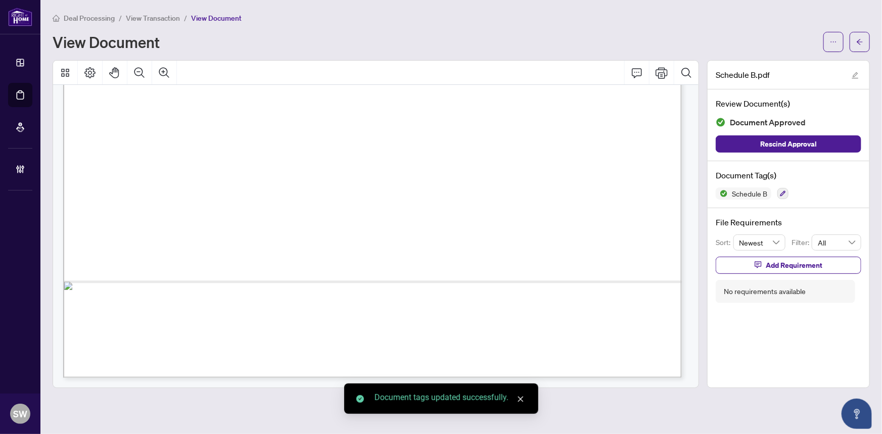
click at [862, 40] on icon "arrow-left" at bounding box center [859, 41] width 7 height 7
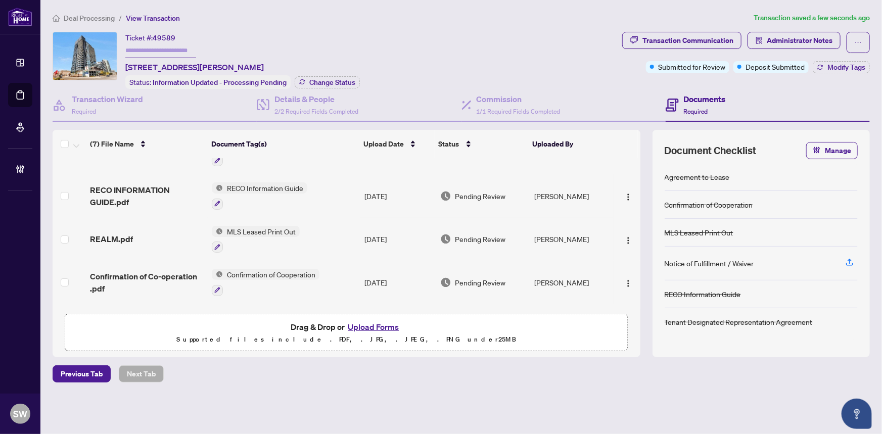
scroll to position [137, 0]
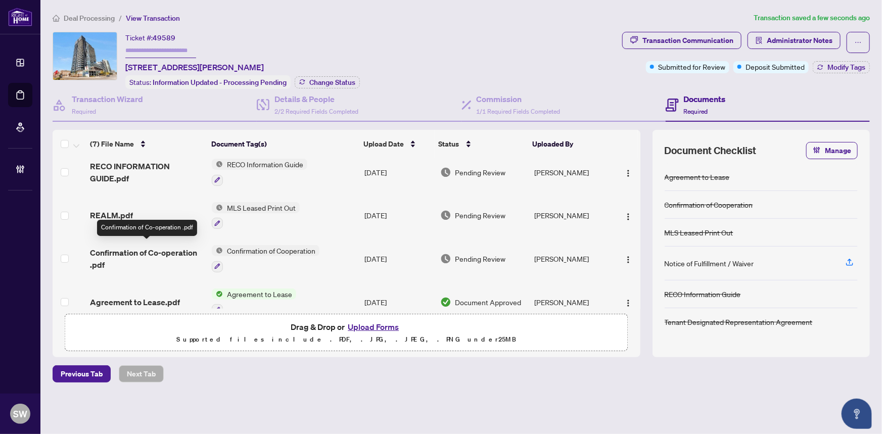
click at [128, 251] on span "Confirmation of Co-operation .pdf" at bounding box center [147, 259] width 114 height 24
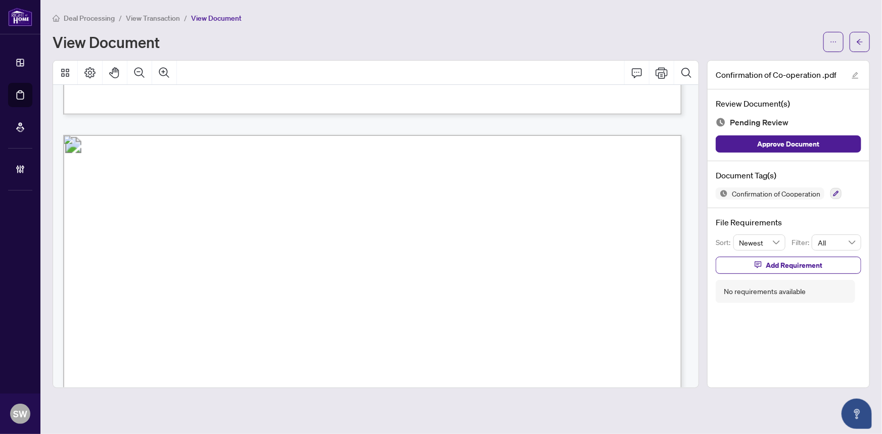
scroll to position [919, 0]
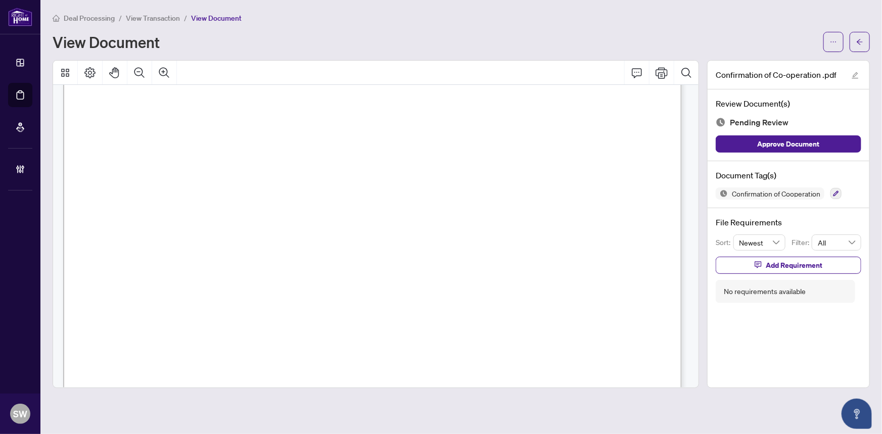
click at [257, 283] on span "SLAVISA GARACA" at bounding box center [233, 285] width 75 height 9
click at [502, 162] on span "Prashant Patel" at bounding box center [536, 166] width 73 height 9
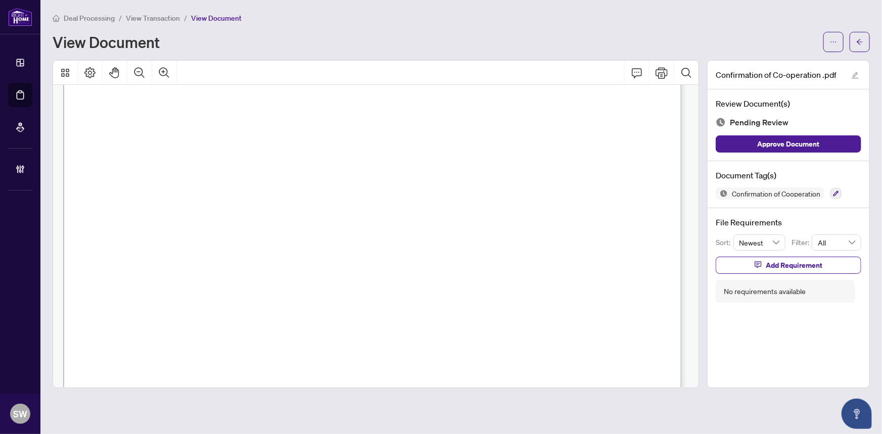
click at [502, 162] on span "Prashant Patel" at bounding box center [536, 166] width 73 height 9
click at [250, 143] on span "Efe Ijevu" at bounding box center [260, 146] width 32 height 9
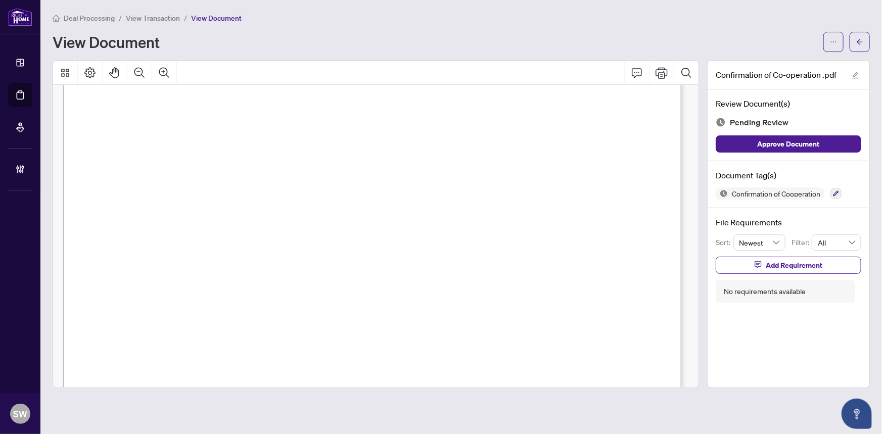
click at [507, 143] on span "Solomon Onakughotor" at bounding box center [522, 146] width 74 height 9
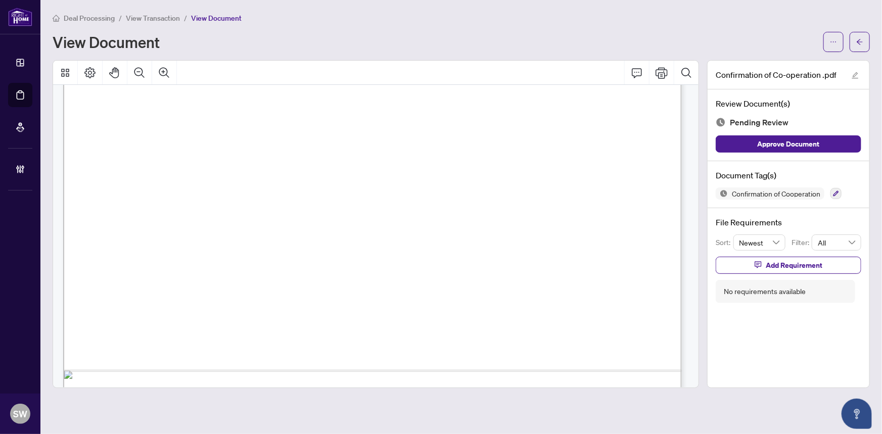
scroll to position [424, 0]
click at [836, 191] on icon "button" at bounding box center [836, 194] width 6 height 6
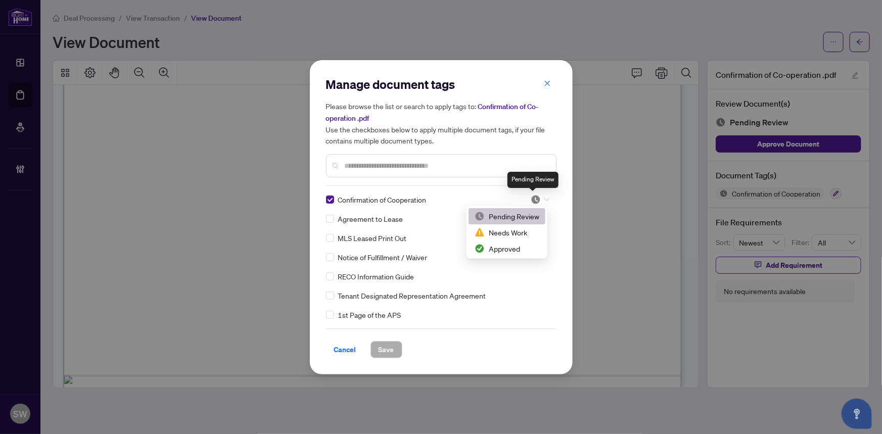
click at [536, 199] on img at bounding box center [536, 200] width 10 height 10
click at [510, 232] on div "Needs Work" at bounding box center [507, 232] width 65 height 11
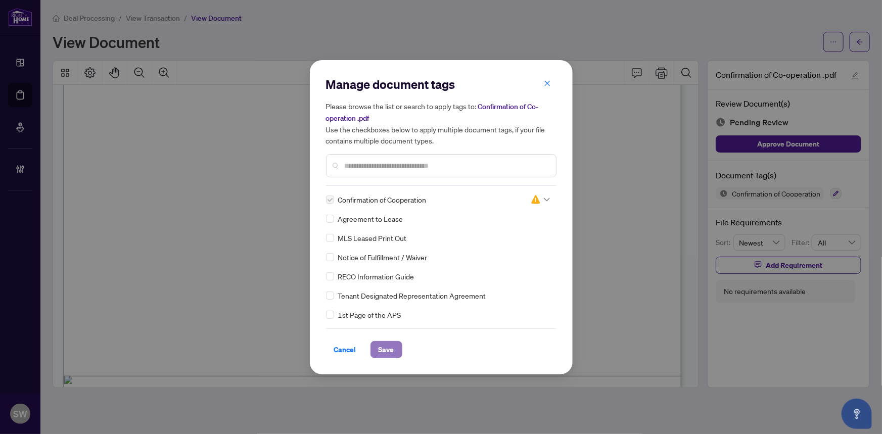
click at [384, 349] on span "Save" at bounding box center [387, 350] width 16 height 16
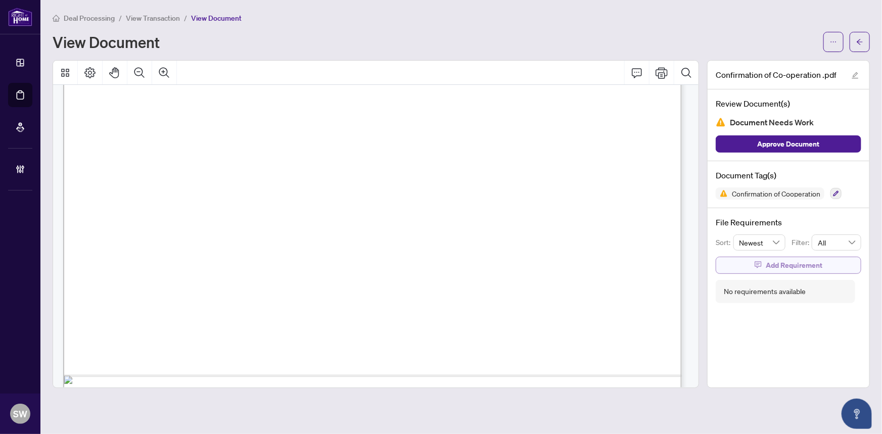
click at [792, 265] on span "Add Requirement" at bounding box center [794, 265] width 57 height 16
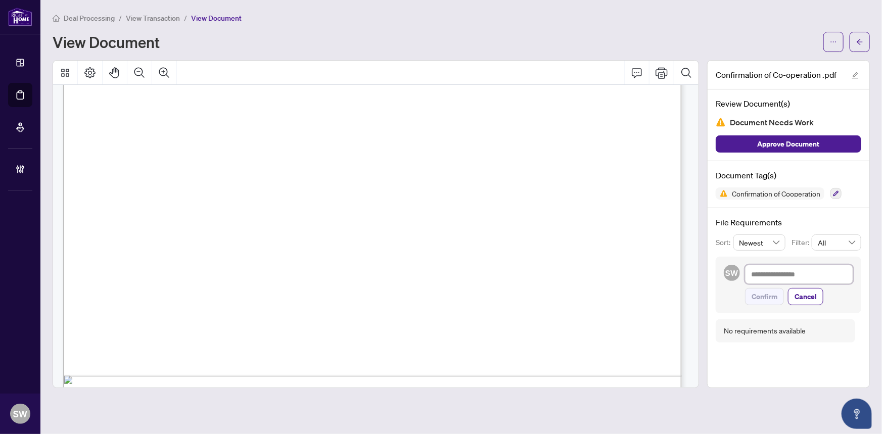
click at [787, 272] on textarea at bounding box center [799, 274] width 108 height 19
paste textarea "**********"
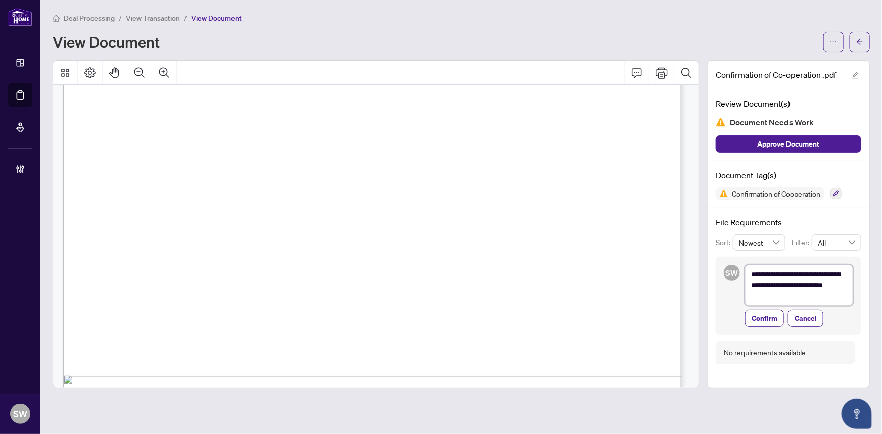
scroll to position [0, 0]
click at [769, 318] on span "Confirm" at bounding box center [765, 319] width 26 height 16
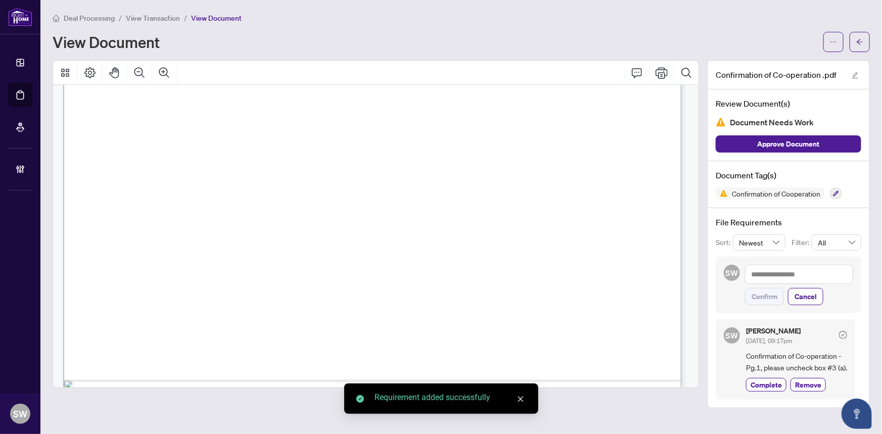
scroll to position [424, 0]
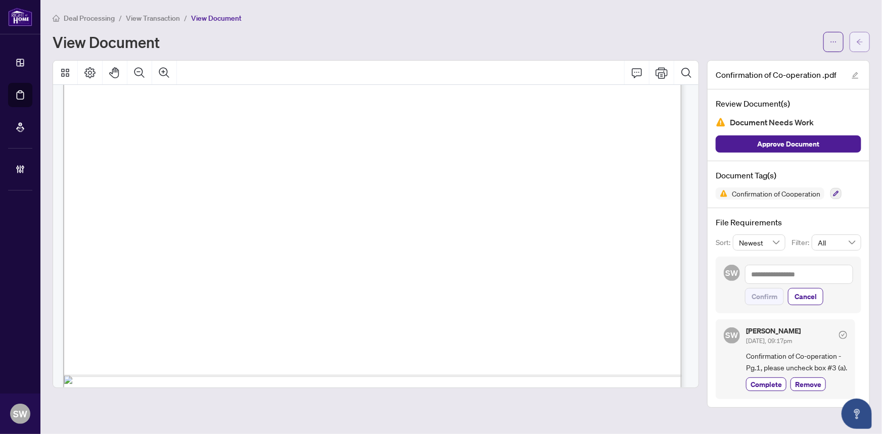
click at [864, 44] on button "button" at bounding box center [860, 42] width 20 height 20
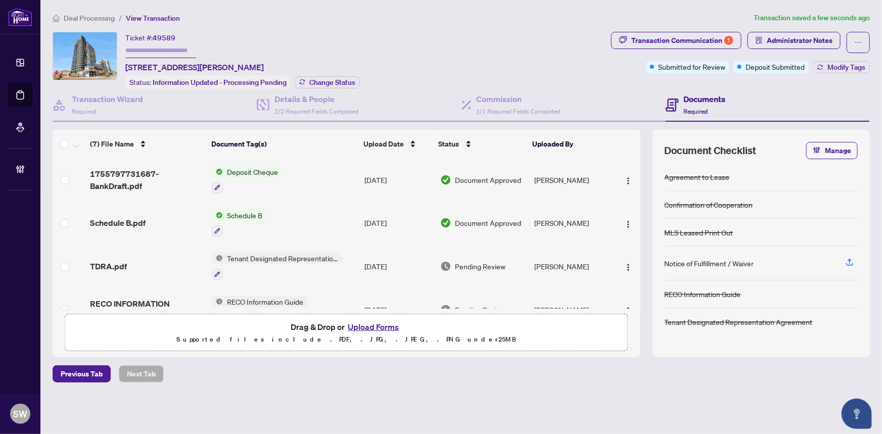
click at [152, 260] on div "TDRA.pdf" at bounding box center [147, 266] width 114 height 12
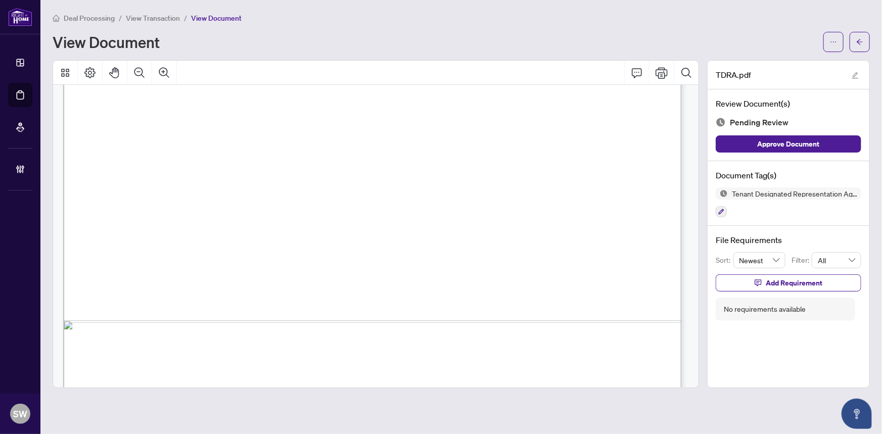
scroll to position [3774, 0]
click at [719, 214] on button "button" at bounding box center [721, 211] width 11 height 11
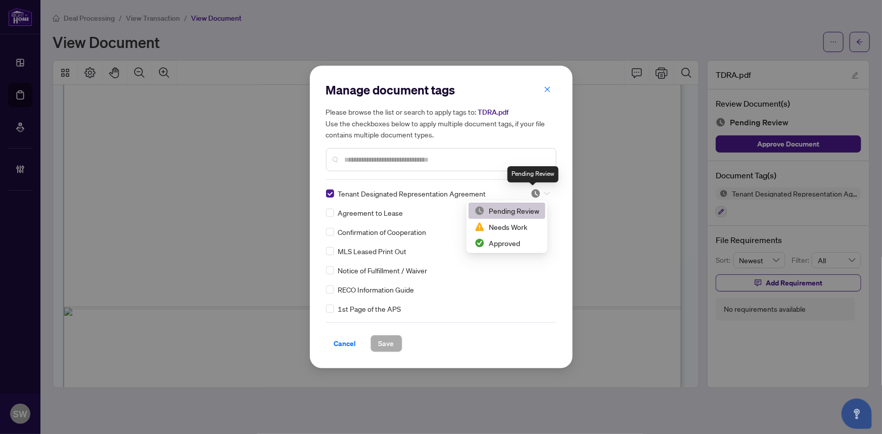
click at [533, 190] on img at bounding box center [536, 194] width 10 height 10
click at [518, 242] on div "Approved" at bounding box center [507, 243] width 65 height 11
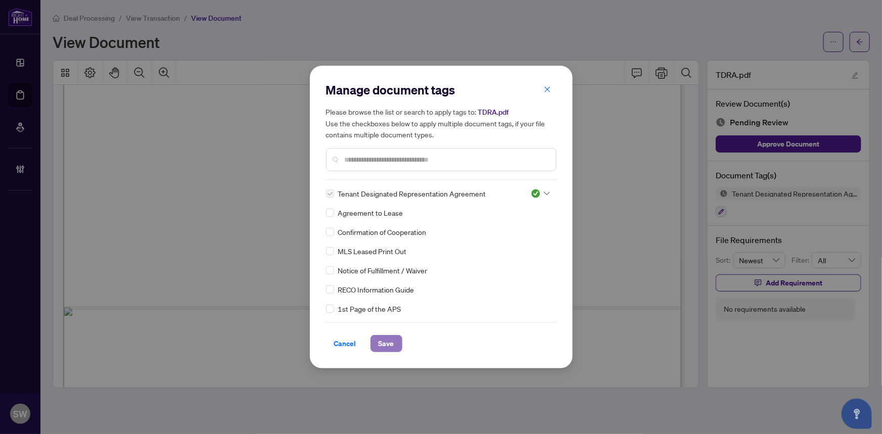
click at [384, 348] on span "Save" at bounding box center [387, 344] width 16 height 16
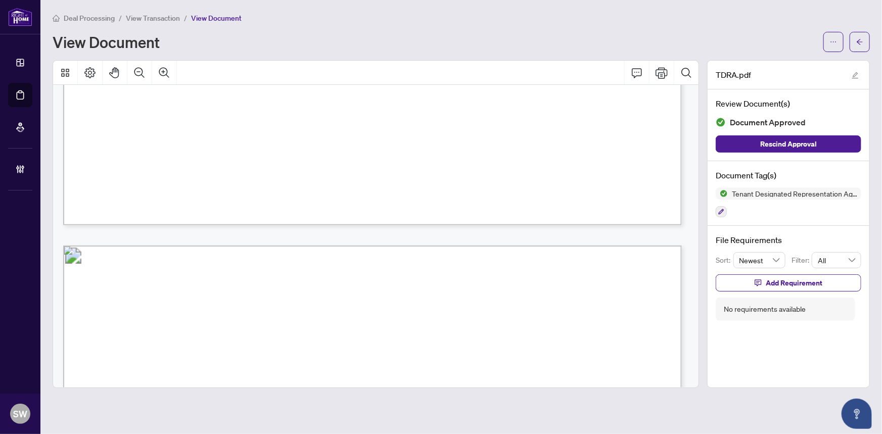
scroll to position [1385, 0]
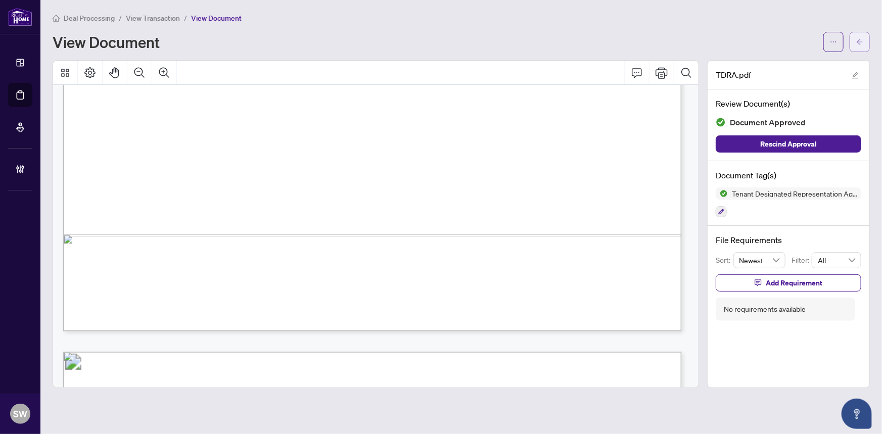
click at [863, 39] on icon "arrow-left" at bounding box center [859, 41] width 7 height 7
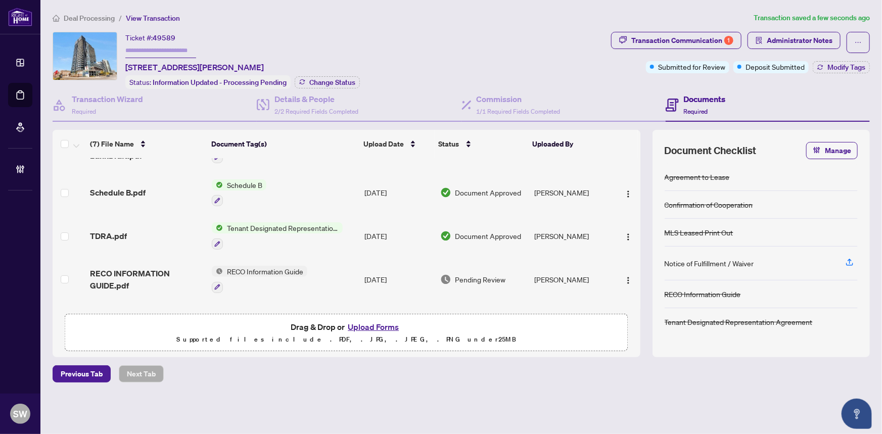
scroll to position [91, 0]
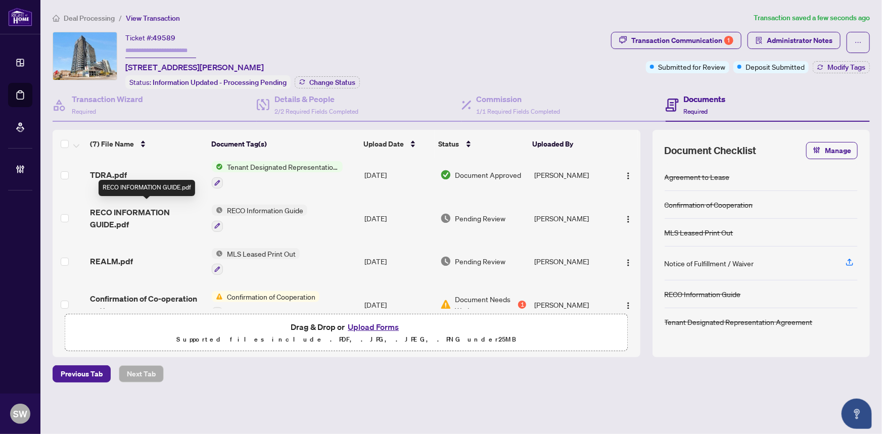
click at [145, 210] on span "RECO INFORMATION GUIDE.pdf" at bounding box center [147, 218] width 114 height 24
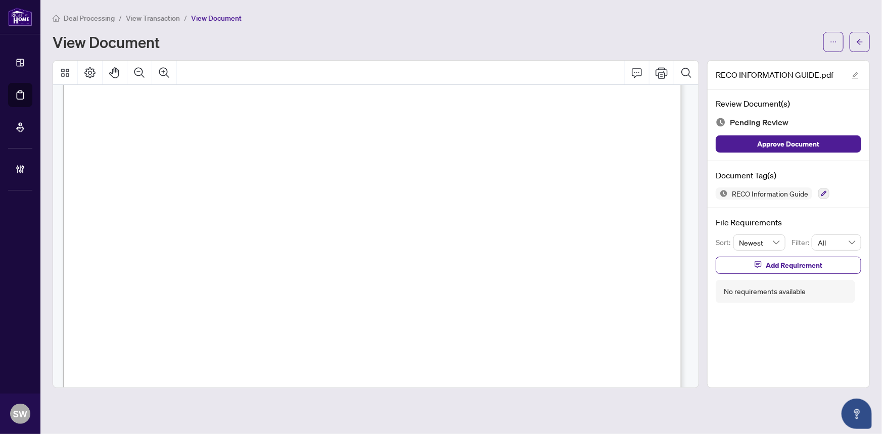
scroll to position [9920, 0]
click at [828, 188] on button "button" at bounding box center [823, 193] width 11 height 11
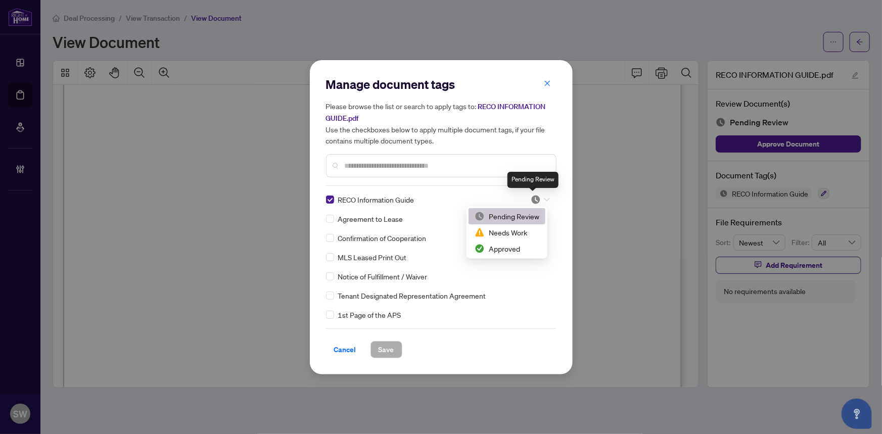
click at [532, 202] on img at bounding box center [536, 200] width 10 height 10
click at [509, 257] on div "2 3 Pending Review Needs Work Approved" at bounding box center [506, 232] width 81 height 53
click at [506, 250] on div "Approved" at bounding box center [507, 248] width 65 height 11
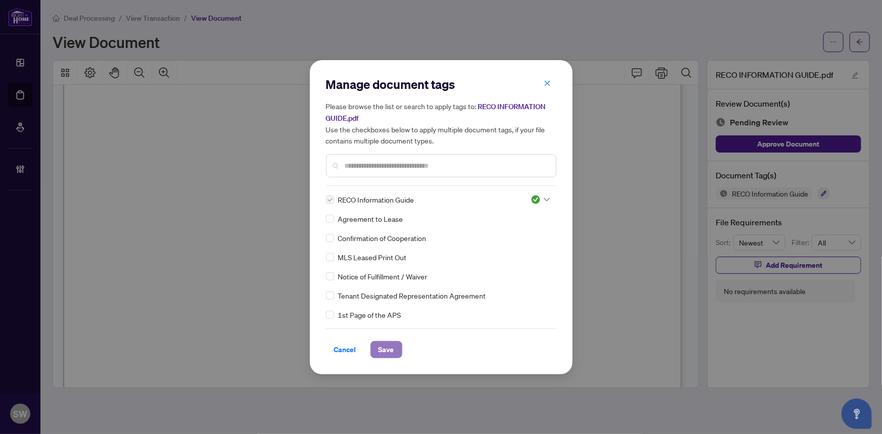
click at [379, 355] on span "Save" at bounding box center [387, 350] width 16 height 16
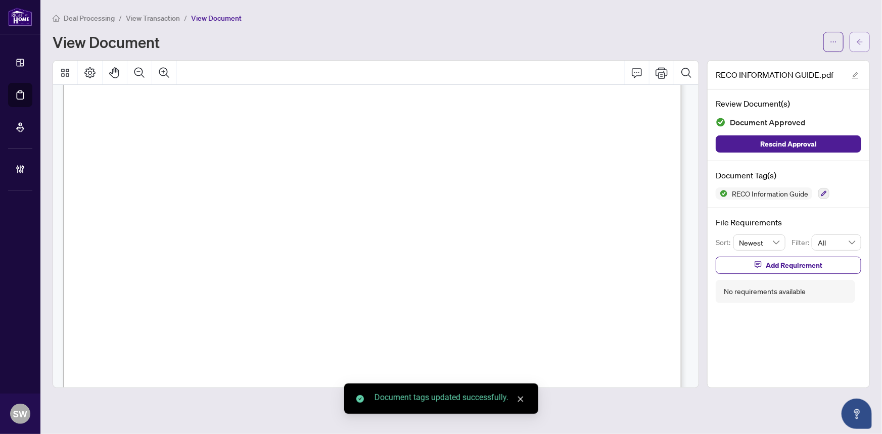
click at [863, 42] on icon "arrow-left" at bounding box center [859, 41] width 7 height 7
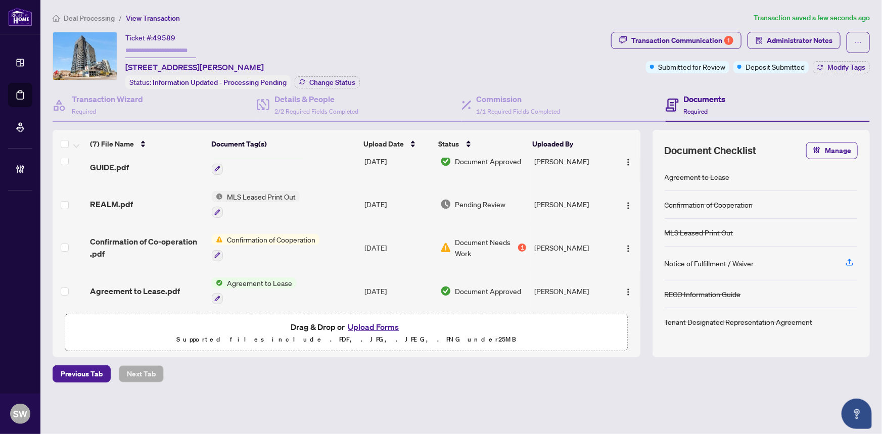
scroll to position [153, 0]
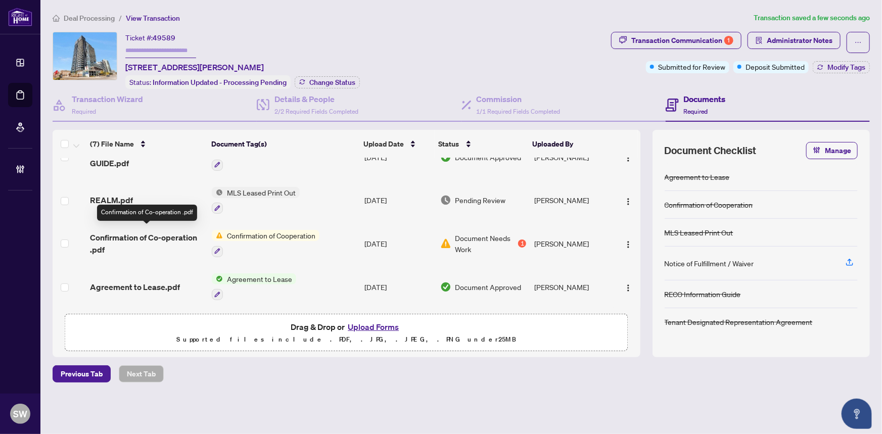
click at [166, 235] on span "Confirmation of Co-operation .pdf" at bounding box center [147, 243] width 114 height 24
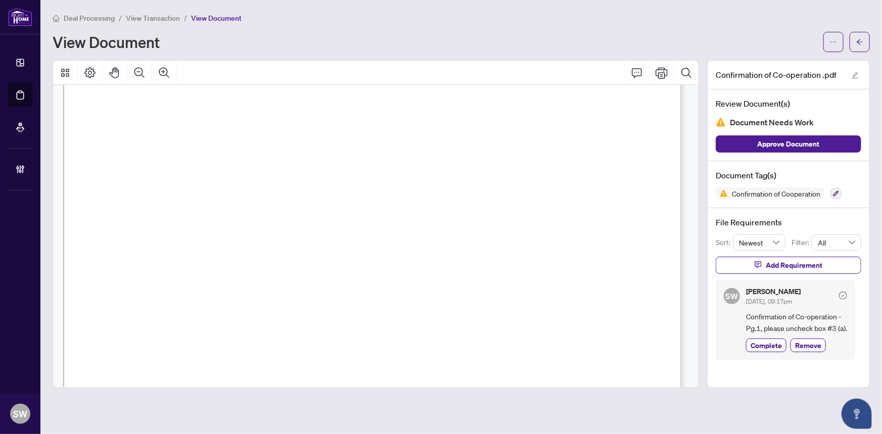
scroll to position [887, 0]
click at [429, 246] on span "905-624-5678" at bounding box center [454, 250] width 77 height 9
click at [484, 316] on span "BHAVIN GANATRA" at bounding box center [504, 316] width 75 height 9
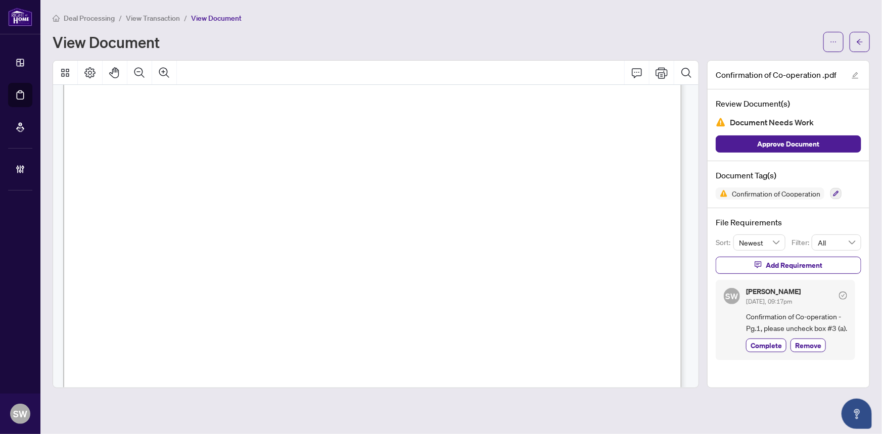
click at [484, 316] on span "BHAVIN GANATRA" at bounding box center [504, 316] width 75 height 9
click at [483, 316] on span "BHAVIN GANATRA" at bounding box center [504, 316] width 75 height 9
click at [159, 152] on span "the Co-operating Brokerage under the terms of the applicable MLS® rules and reg…" at bounding box center [260, 152] width 313 height 9
click at [861, 44] on icon "arrow-left" at bounding box center [859, 41] width 7 height 7
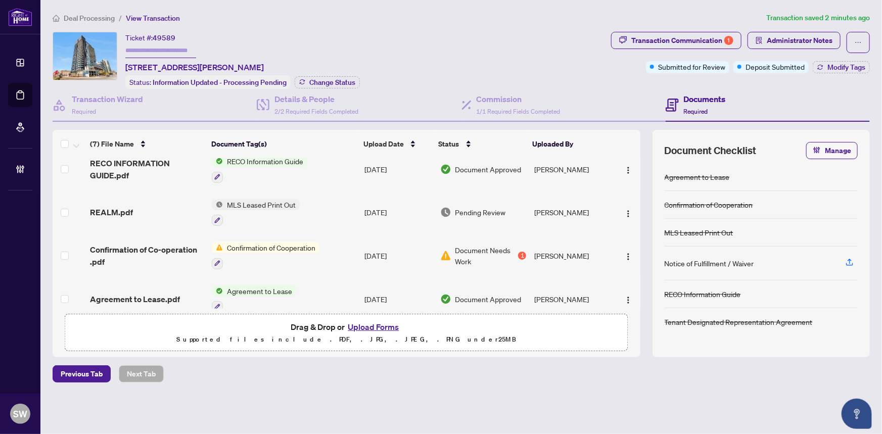
scroll to position [153, 0]
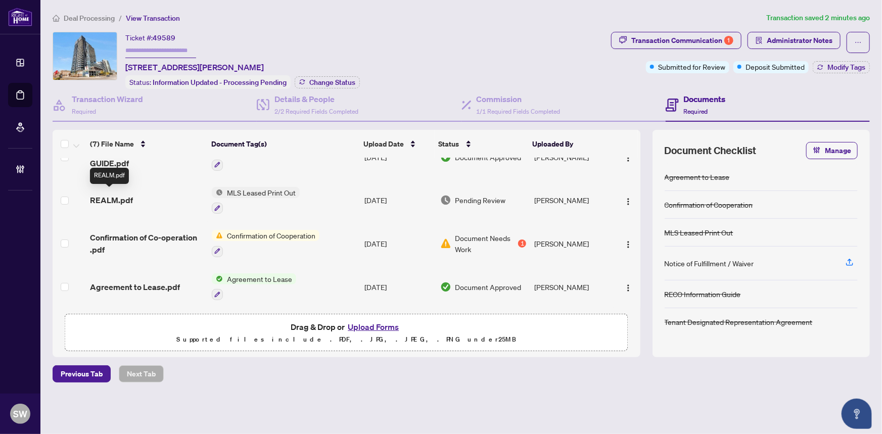
click at [119, 197] on span "REALM.pdf" at bounding box center [111, 200] width 43 height 12
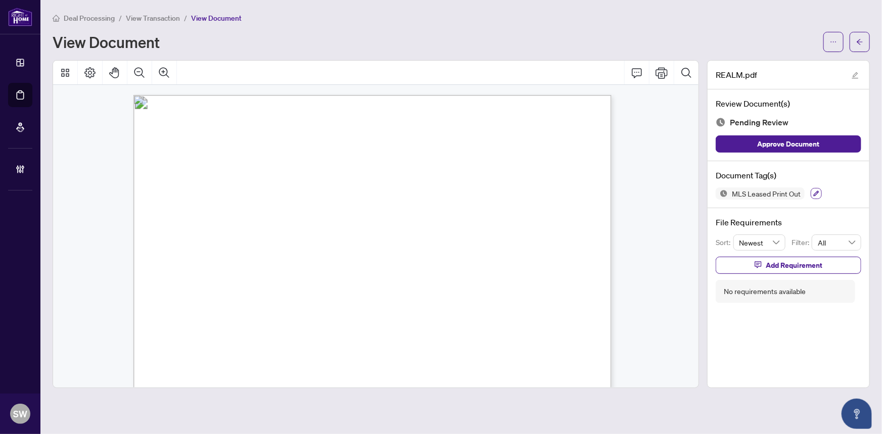
click at [814, 193] on icon "button" at bounding box center [817, 194] width 6 height 6
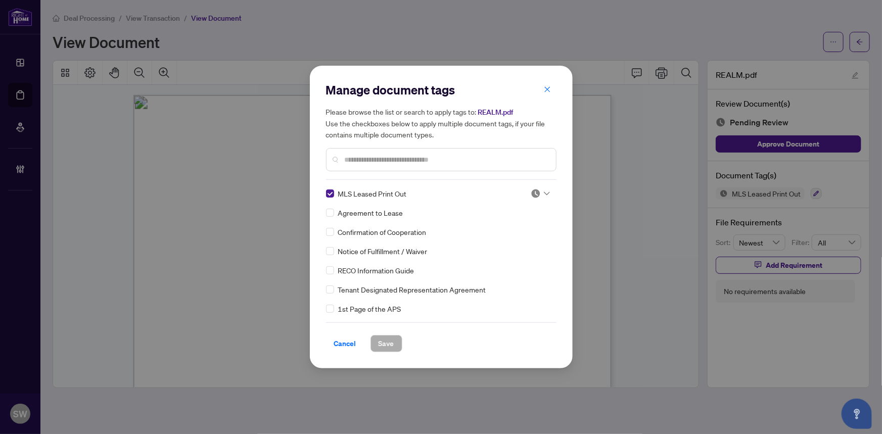
click at [540, 191] on div at bounding box center [540, 194] width 19 height 10
click at [505, 238] on div "Approved" at bounding box center [507, 243] width 65 height 11
click at [382, 346] on span "Save" at bounding box center [387, 344] width 16 height 16
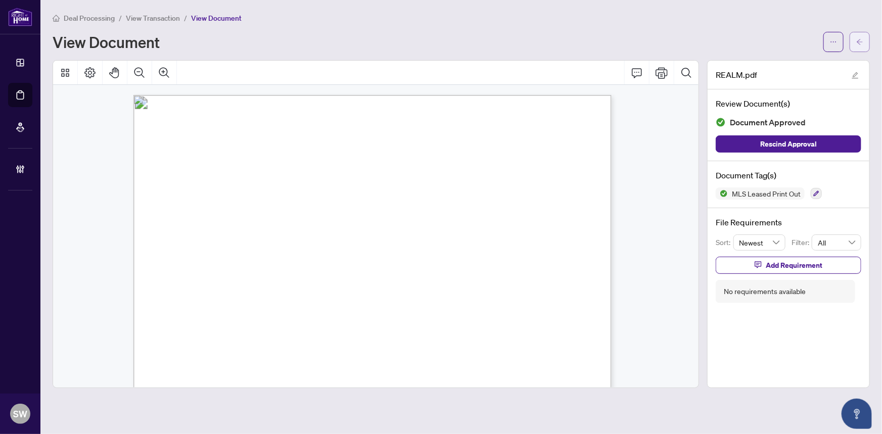
click at [864, 45] on button "button" at bounding box center [860, 42] width 20 height 20
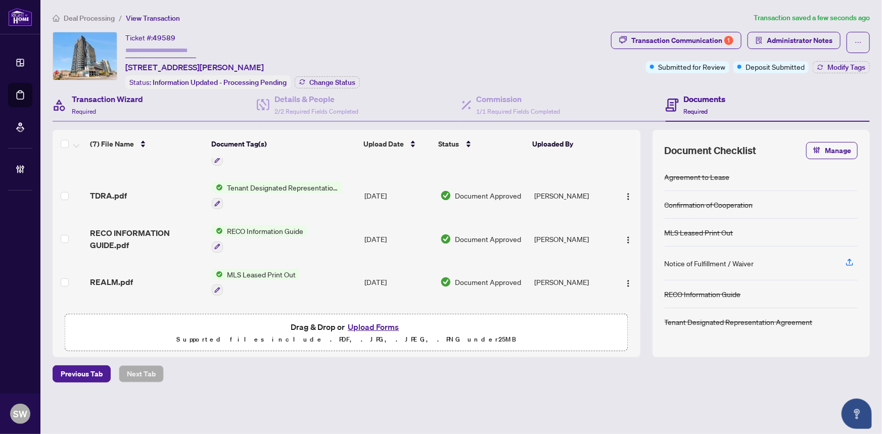
scroll to position [91, 0]
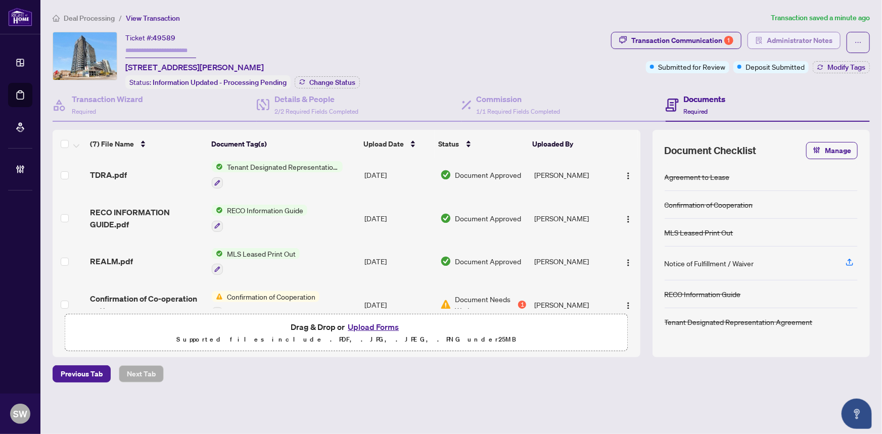
click at [824, 39] on span "Administrator Notes" at bounding box center [800, 40] width 66 height 16
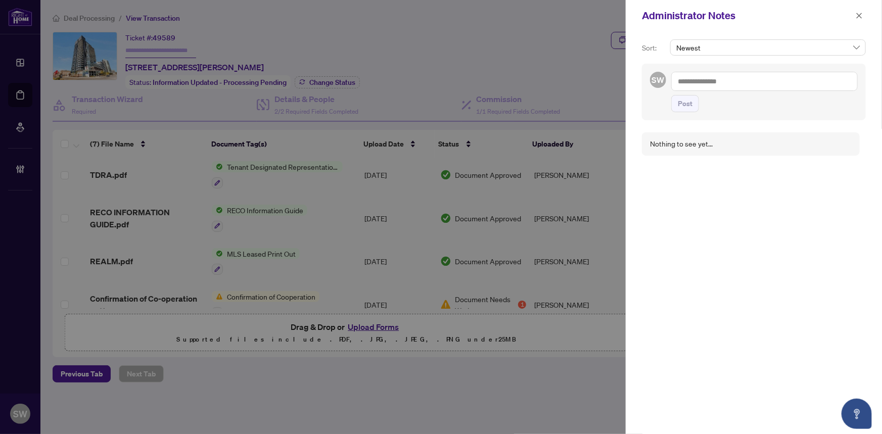
click at [703, 81] on textarea at bounding box center [764, 81] width 186 height 19
paste textarea "**********"
click at [688, 111] on span "Post" at bounding box center [685, 114] width 15 height 16
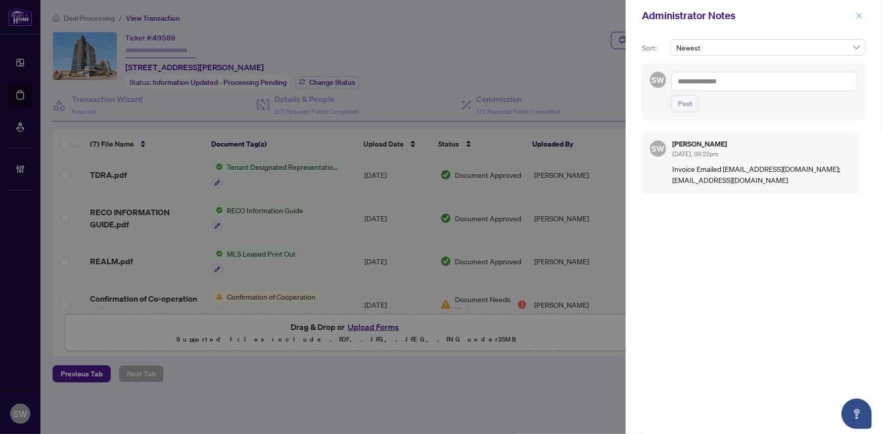
click at [861, 19] on icon "close" at bounding box center [859, 15] width 7 height 7
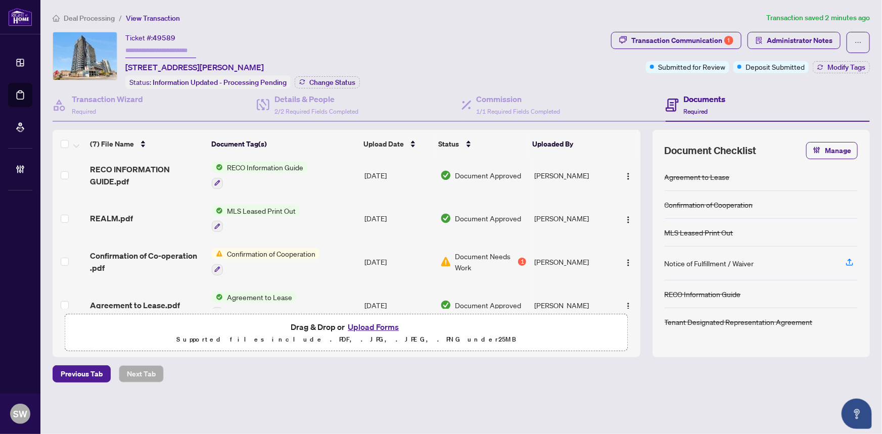
scroll to position [137, 0]
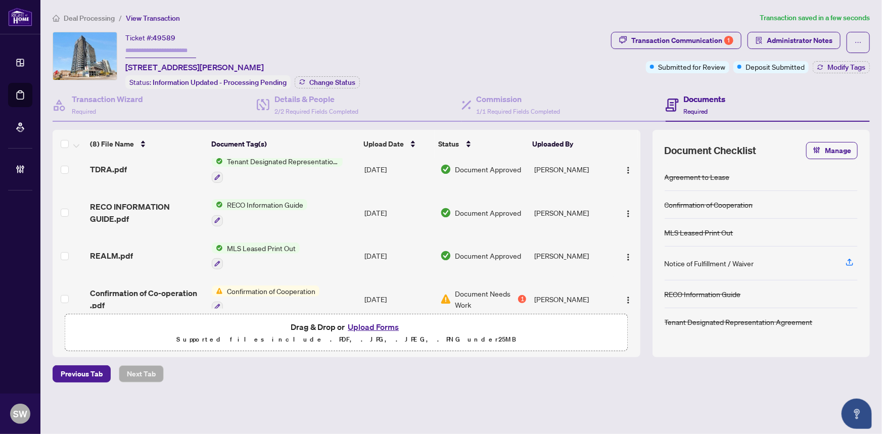
click at [171, 40] on span "49589" at bounding box center [164, 37] width 23 height 9
click at [170, 39] on span "49589" at bounding box center [164, 37] width 23 height 9
copy span "49589"
click at [105, 101] on h4 "Transaction Wizard" at bounding box center [107, 99] width 71 height 12
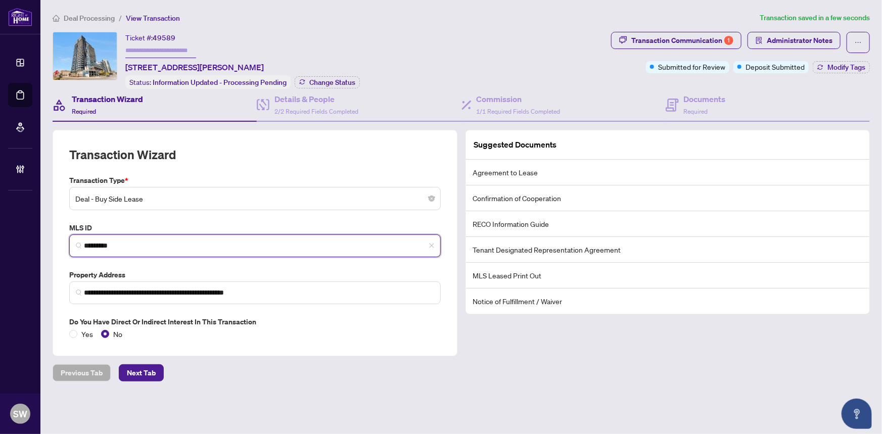
click at [113, 241] on input "*********" at bounding box center [259, 246] width 350 height 11
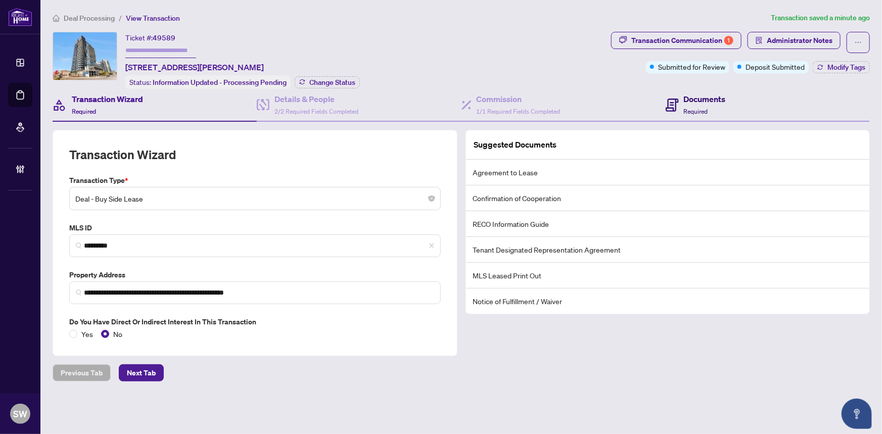
click at [703, 108] on span "Required" at bounding box center [696, 112] width 24 height 8
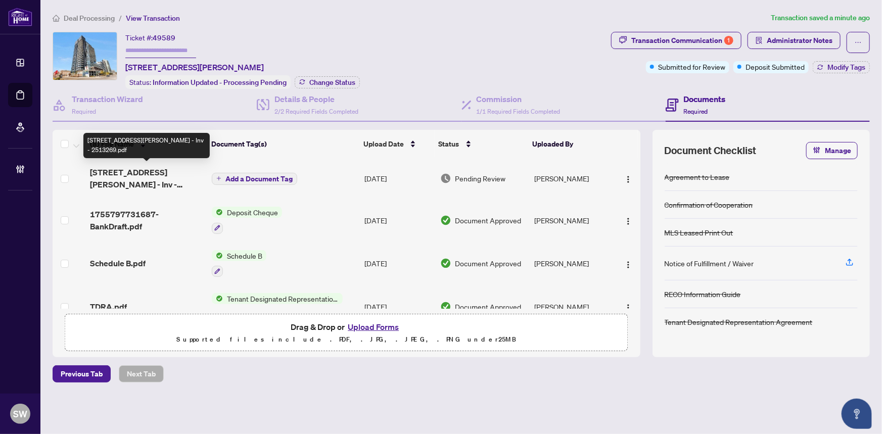
click at [163, 177] on span "[STREET_ADDRESS][PERSON_NAME] - Inv - 2513269.pdf" at bounding box center [147, 178] width 114 height 24
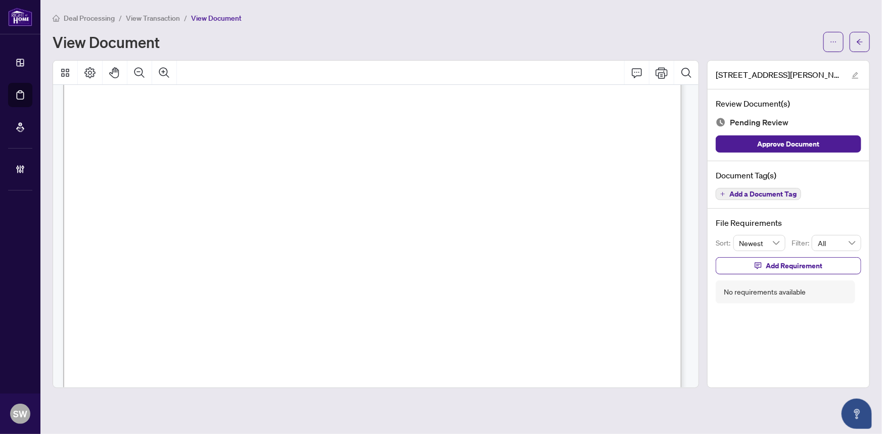
scroll to position [183, 0]
click at [769, 191] on span "Add a Document Tag" at bounding box center [762, 194] width 67 height 7
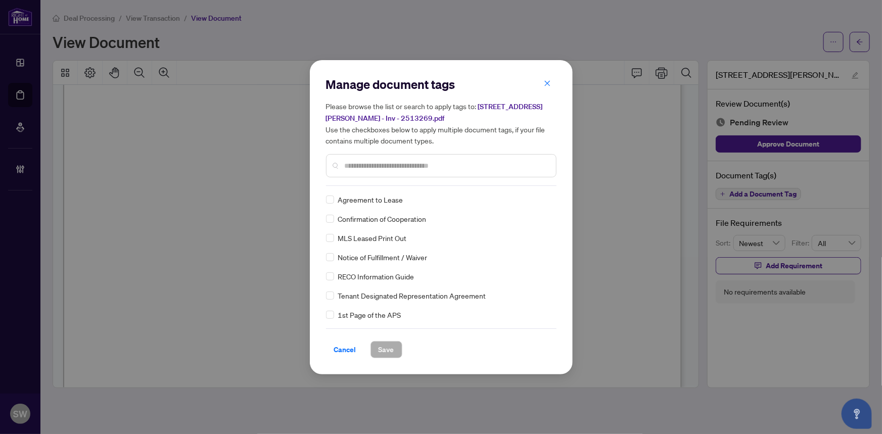
click at [379, 164] on input "text" at bounding box center [446, 165] width 203 height 11
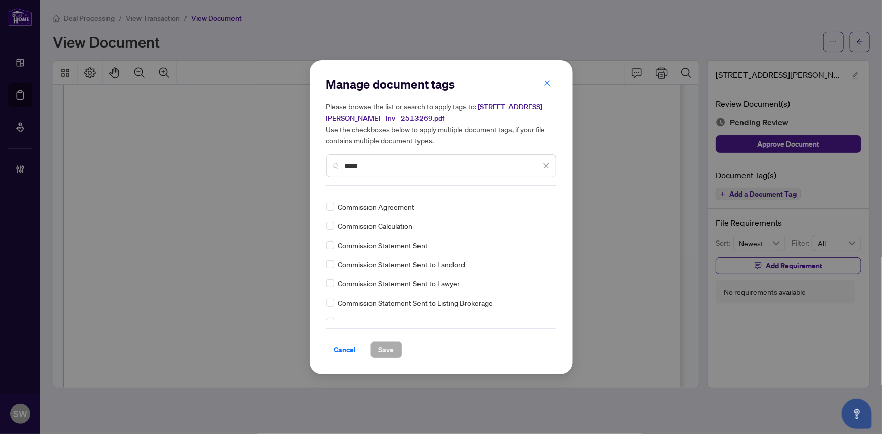
scroll to position [45, 0]
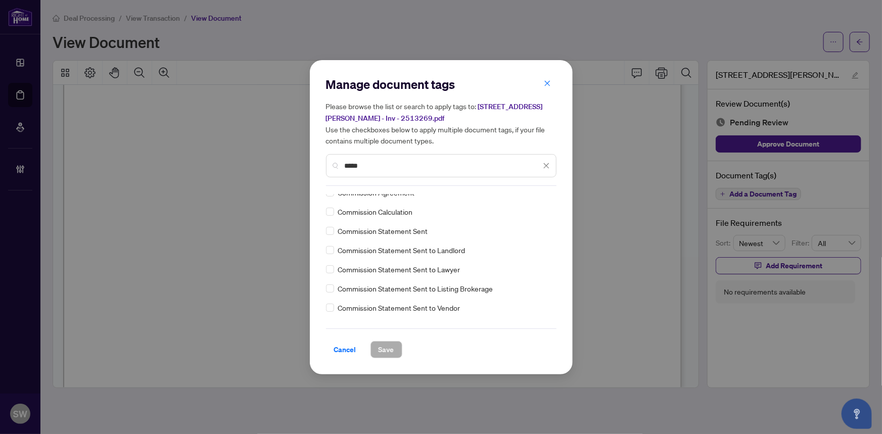
type input "*****"
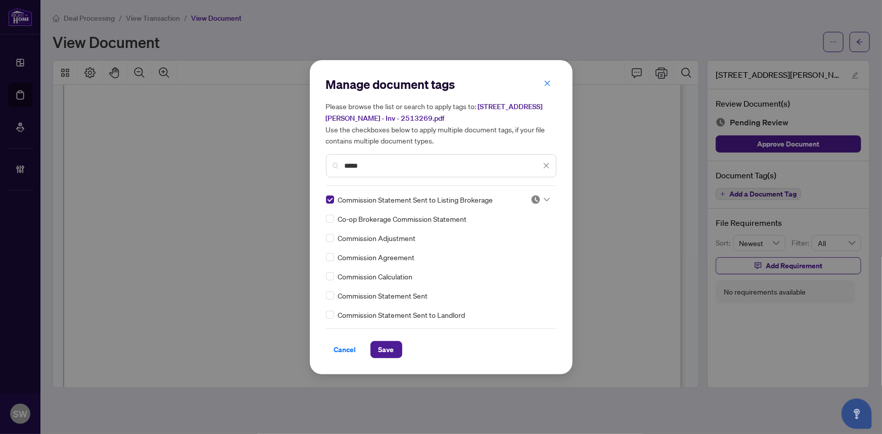
click at [542, 202] on div at bounding box center [540, 200] width 19 height 10
click at [510, 242] on div "Approved" at bounding box center [506, 249] width 77 height 16
click at [390, 349] on button "Save" at bounding box center [386, 349] width 32 height 17
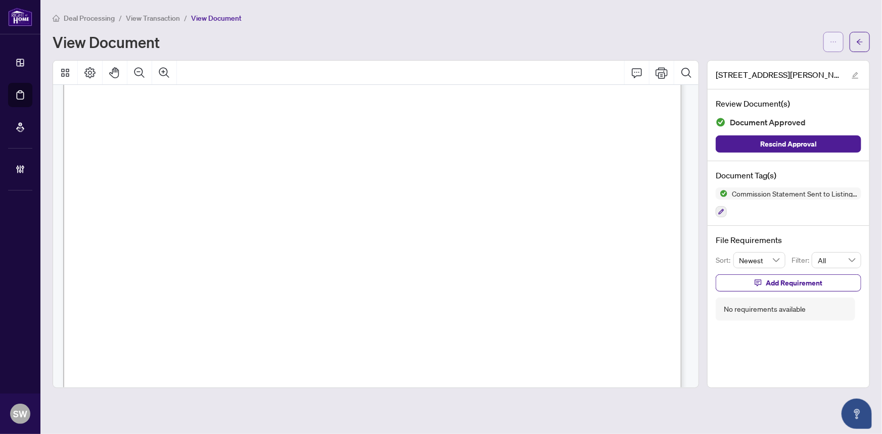
click at [837, 43] on icon "ellipsis" at bounding box center [833, 41] width 7 height 7
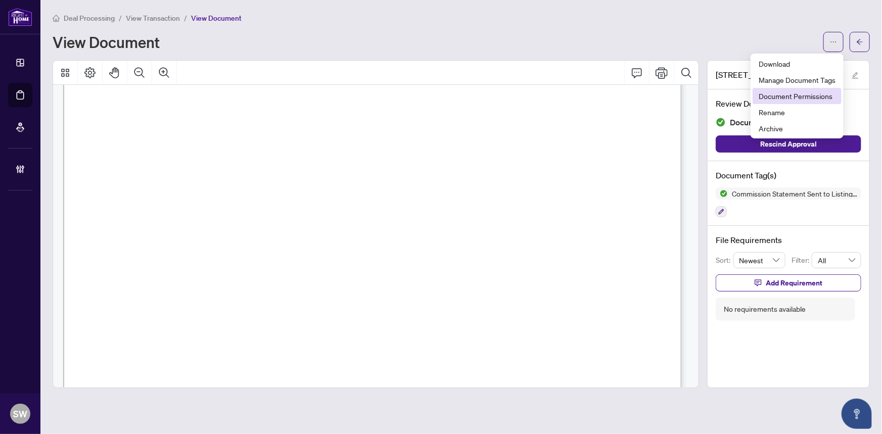
click at [789, 92] on span "Document Permissions" at bounding box center [797, 95] width 77 height 11
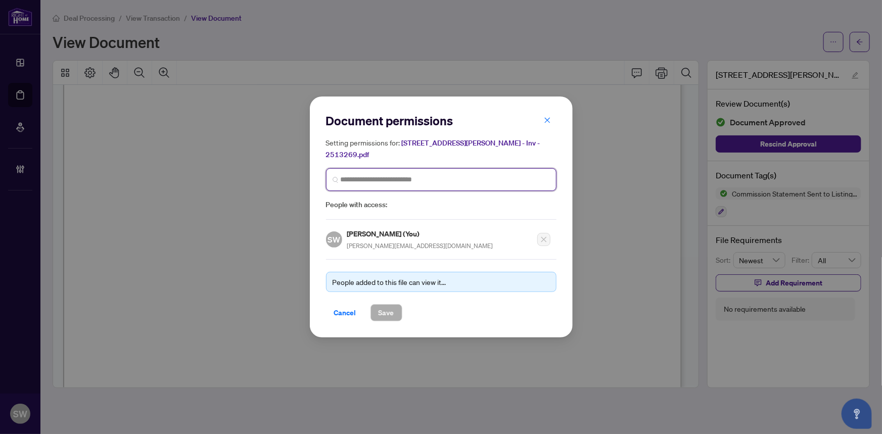
click at [364, 174] on input "search" at bounding box center [445, 179] width 209 height 11
type input "****"
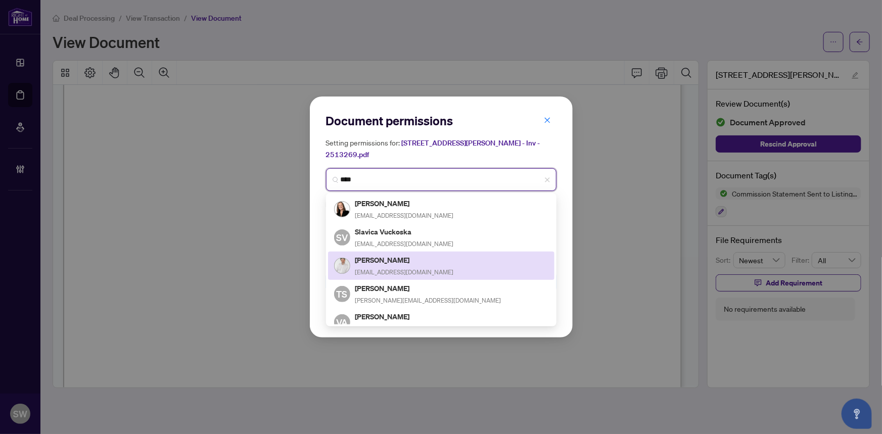
click at [401, 268] on span "[EMAIL_ADDRESS][DOMAIN_NAME]" at bounding box center [404, 272] width 99 height 8
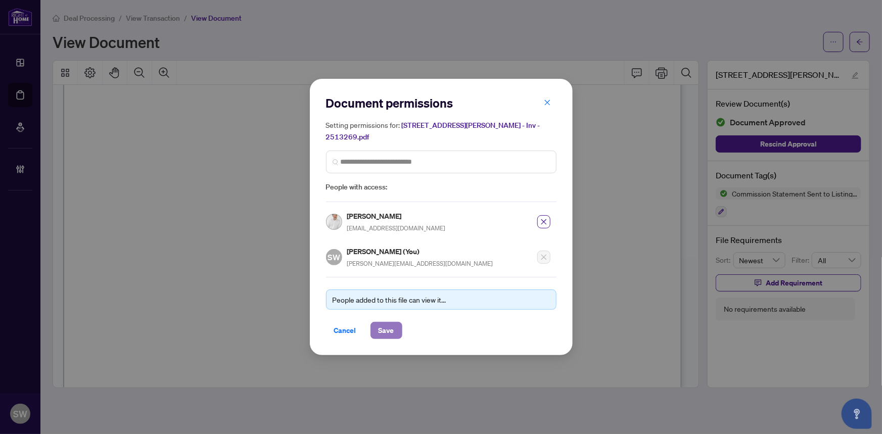
click at [389, 322] on span "Save" at bounding box center [387, 330] width 16 height 16
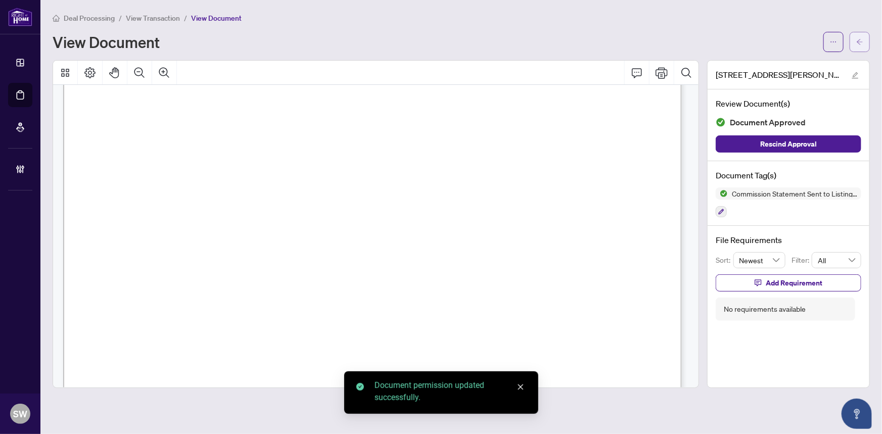
click at [862, 44] on icon "arrow-left" at bounding box center [859, 41] width 7 height 7
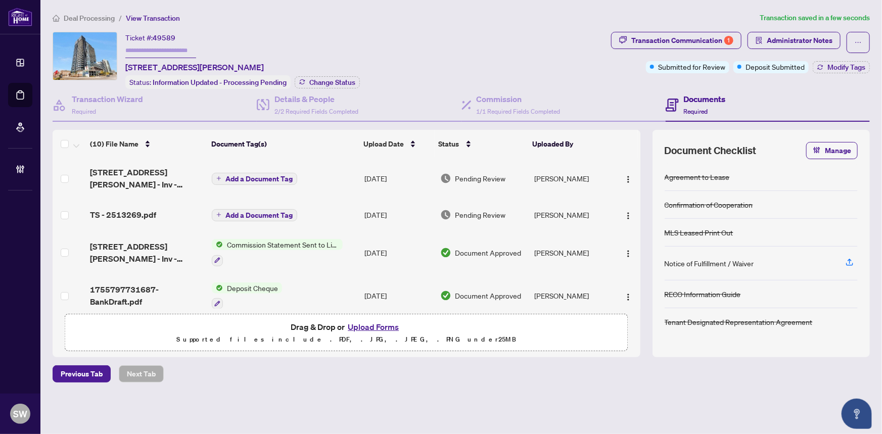
click at [154, 211] on div "TS - 2513269.pdf" at bounding box center [147, 215] width 114 height 12
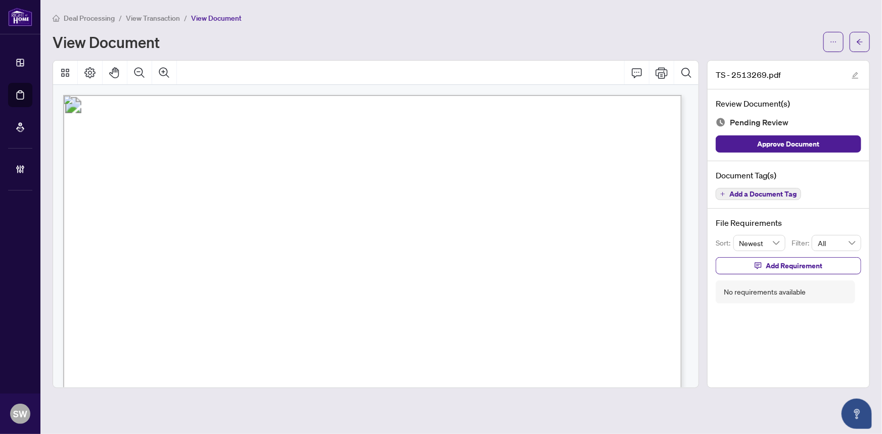
click at [738, 196] on span "Add a Document Tag" at bounding box center [762, 194] width 67 height 7
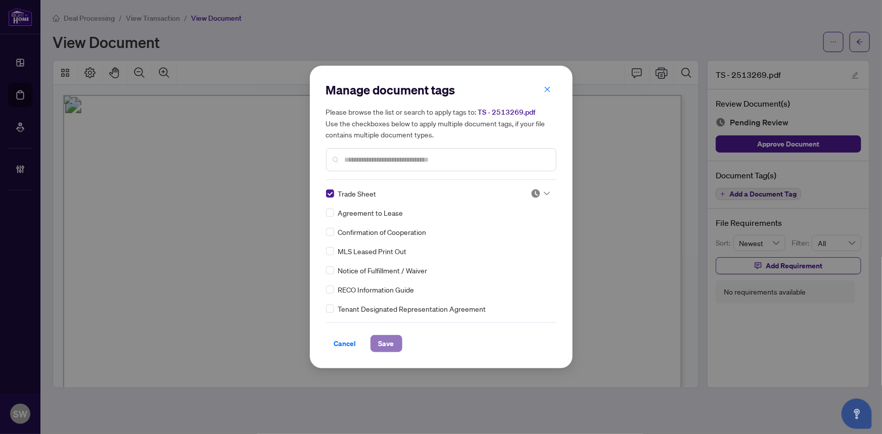
click at [384, 343] on span "Save" at bounding box center [387, 344] width 16 height 16
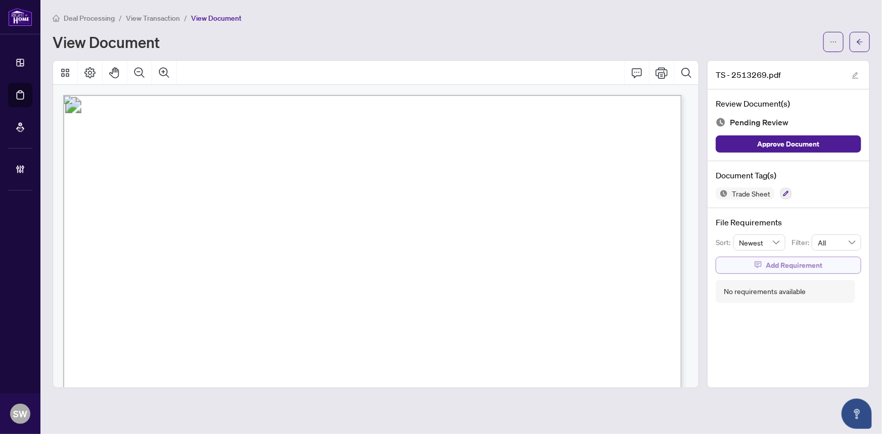
click at [791, 265] on span "Add Requirement" at bounding box center [794, 265] width 57 height 16
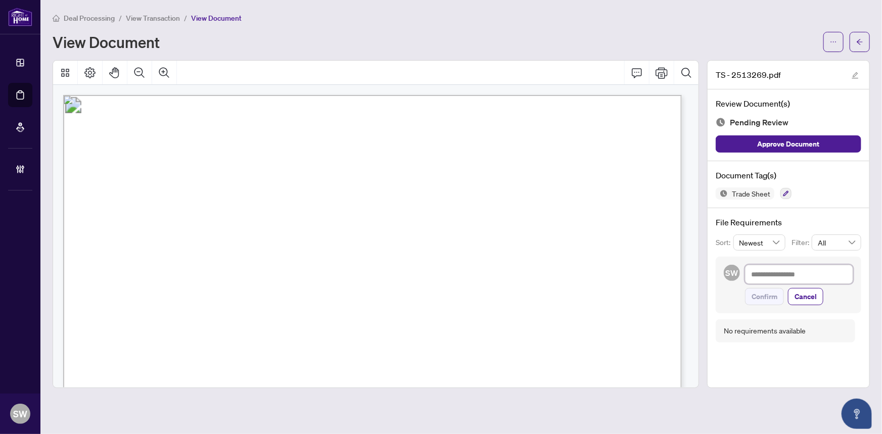
click at [783, 280] on textarea at bounding box center [799, 274] width 108 height 19
paste textarea "**********"
type textarea "**********"
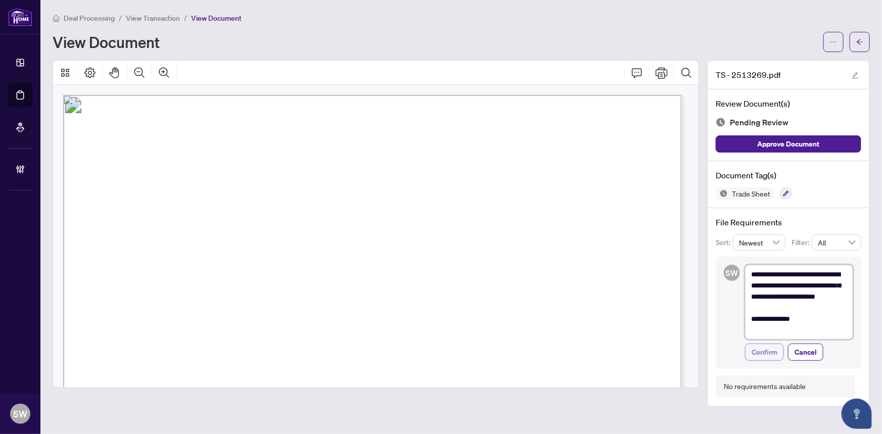
type textarea "**********"
click at [770, 351] on span "Confirm" at bounding box center [765, 352] width 26 height 16
type textarea "**********"
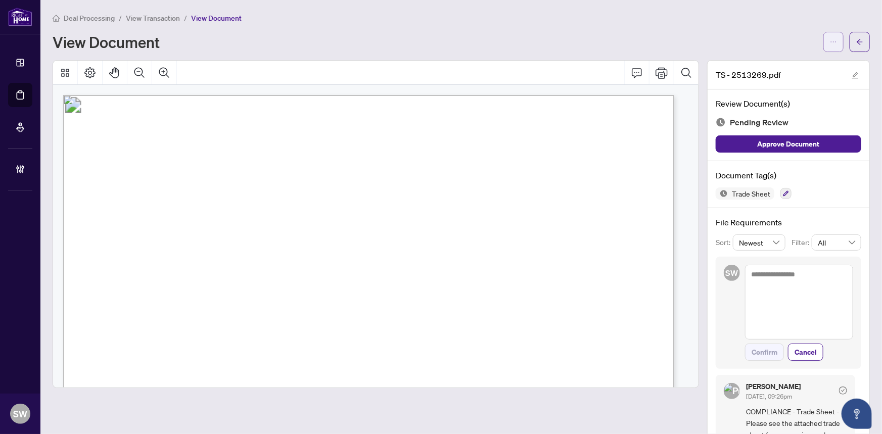
click at [830, 44] on button "button" at bounding box center [833, 42] width 20 height 20
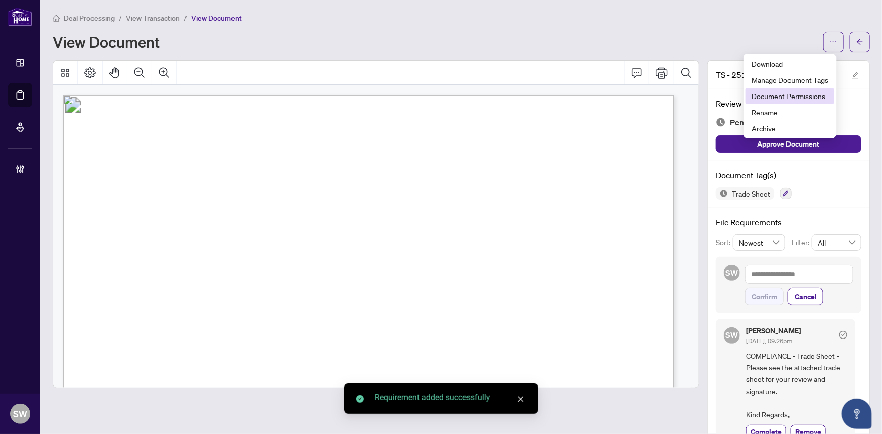
click at [797, 94] on span "Document Permissions" at bounding box center [790, 95] width 77 height 11
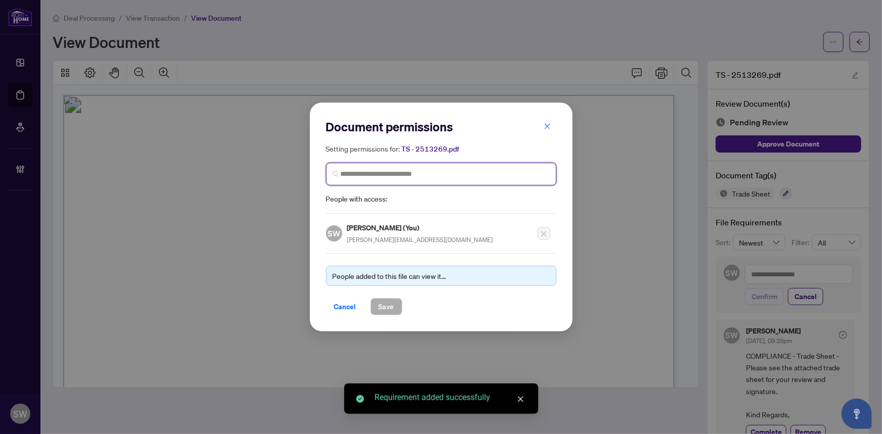
click at [360, 176] on input "search" at bounding box center [445, 174] width 209 height 11
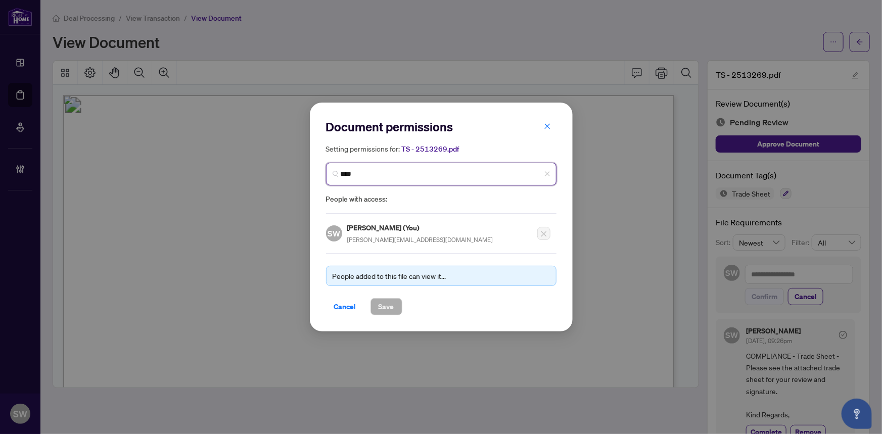
type input "*****"
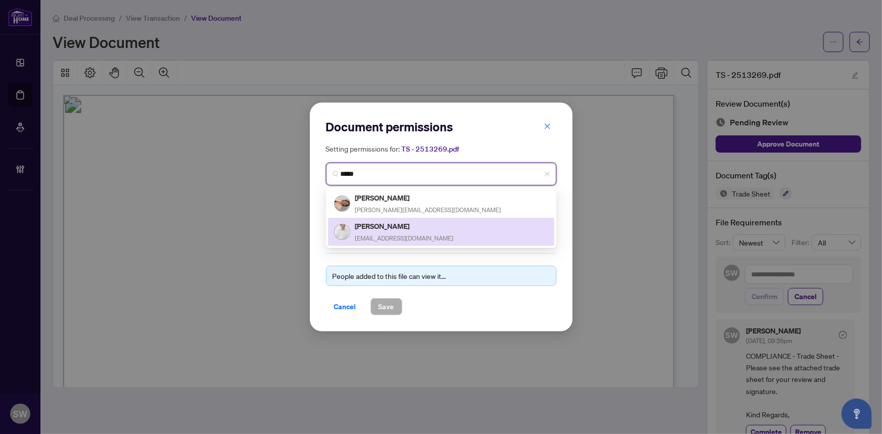
click at [385, 226] on h5 "[PERSON_NAME]" at bounding box center [404, 226] width 99 height 12
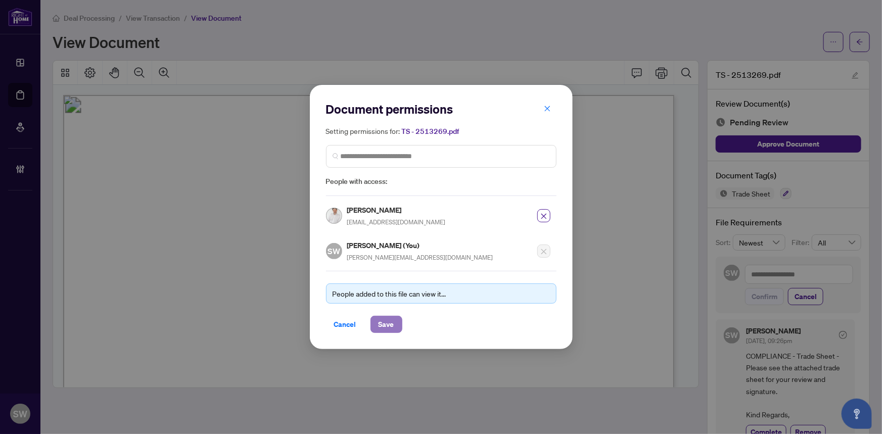
click at [386, 322] on span "Save" at bounding box center [387, 324] width 16 height 16
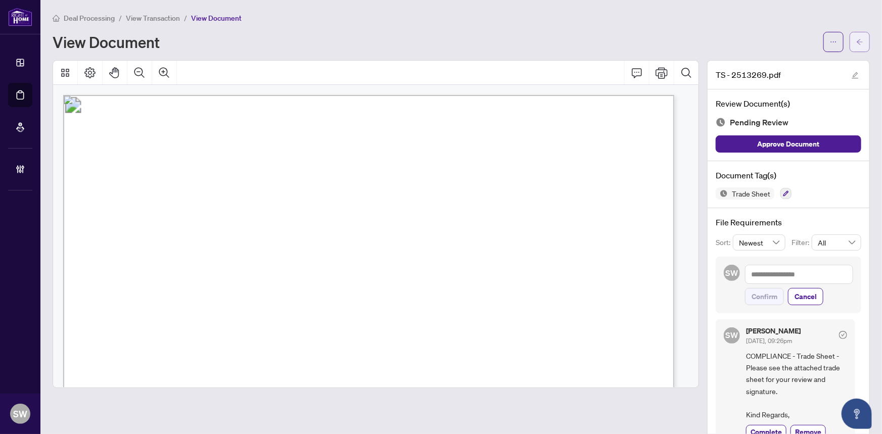
click at [856, 43] on icon "arrow-left" at bounding box center [859, 41] width 7 height 7
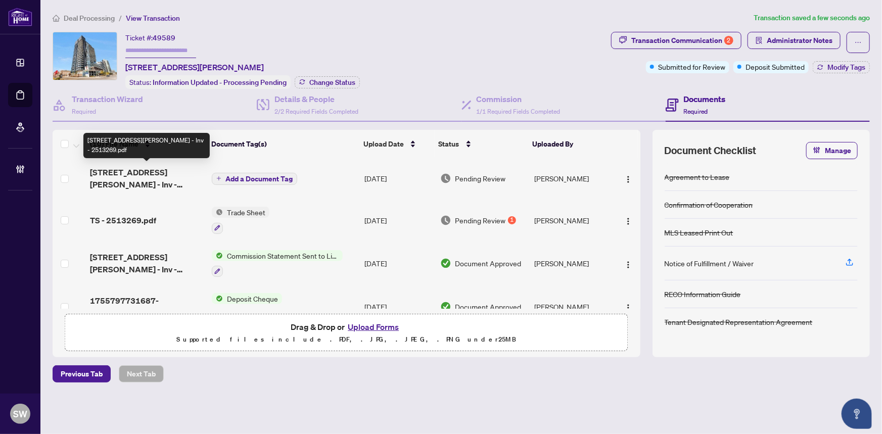
click at [156, 172] on span "[STREET_ADDRESS][PERSON_NAME] - Inv - 2513269.pdf" at bounding box center [147, 178] width 114 height 24
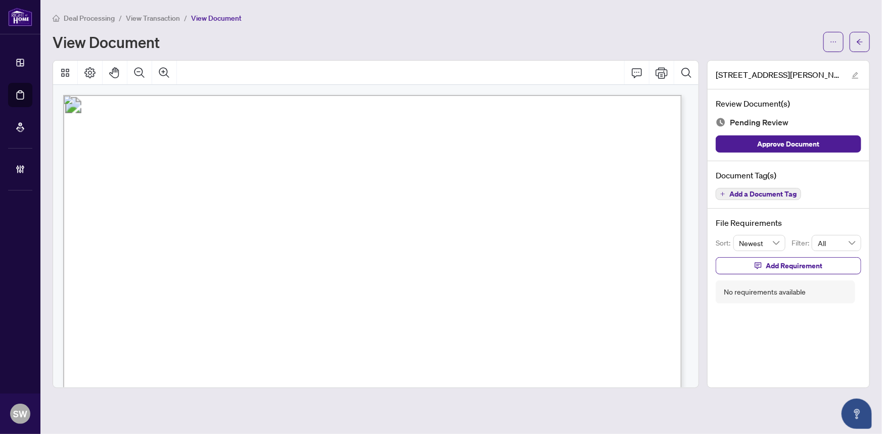
click at [167, 15] on span "View Transaction" at bounding box center [153, 18] width 54 height 9
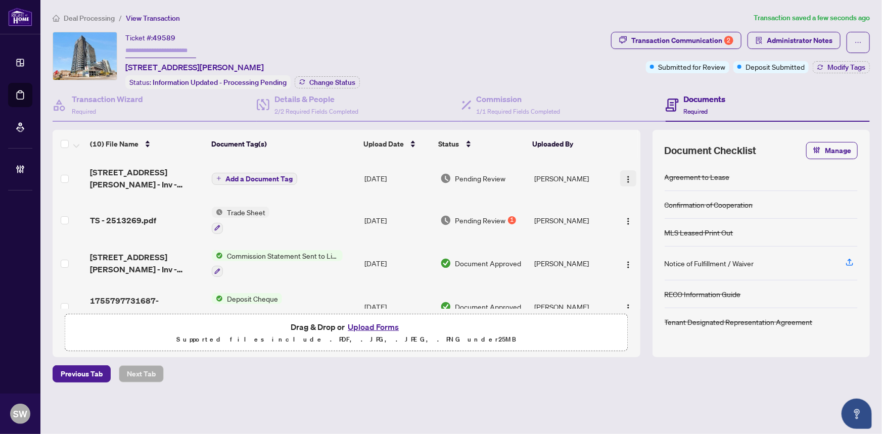
click at [625, 175] on img "button" at bounding box center [628, 179] width 8 height 8
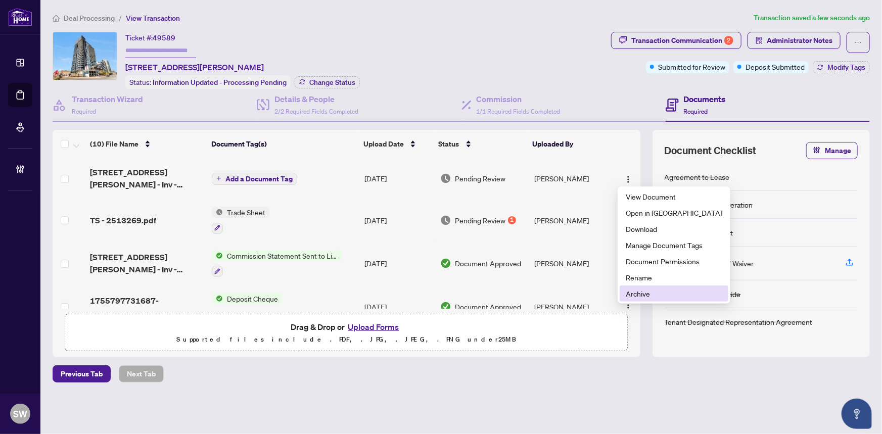
click at [634, 293] on span "Archive" at bounding box center [674, 293] width 97 height 11
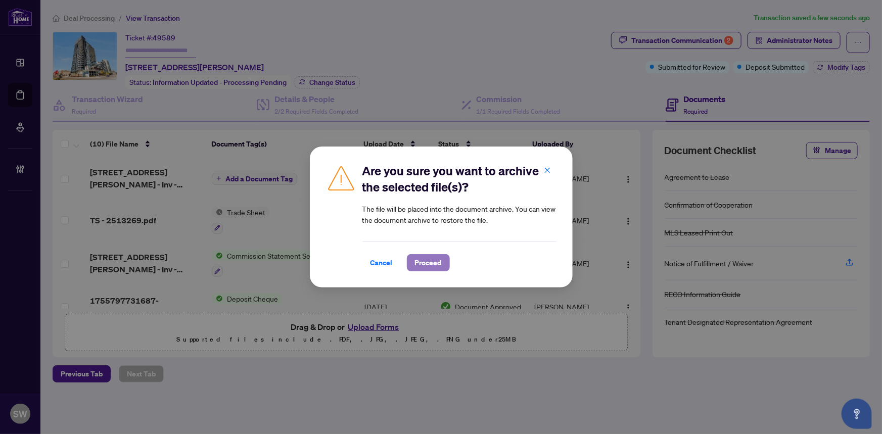
click at [422, 266] on span "Proceed" at bounding box center [428, 263] width 27 height 16
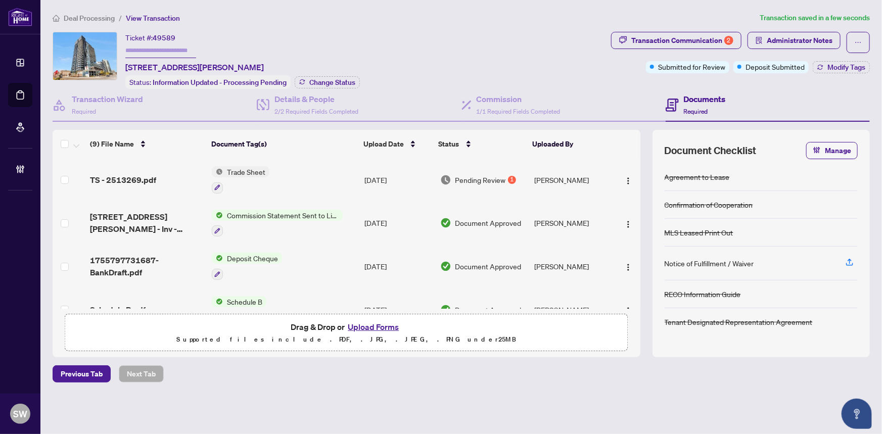
click at [140, 51] on input "text" at bounding box center [160, 50] width 71 height 15
paste input "*******"
type input "*******"
click at [332, 82] on span "Change Status" at bounding box center [332, 82] width 46 height 7
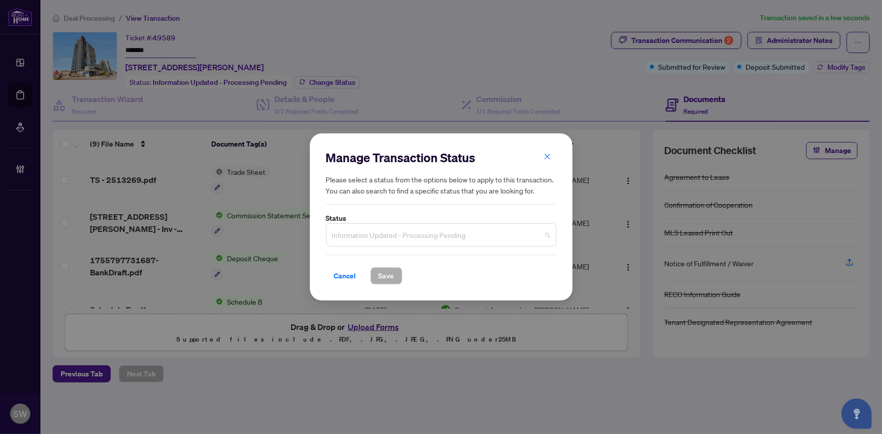
click at [381, 230] on span "Information Updated - Processing Pending" at bounding box center [441, 234] width 218 height 19
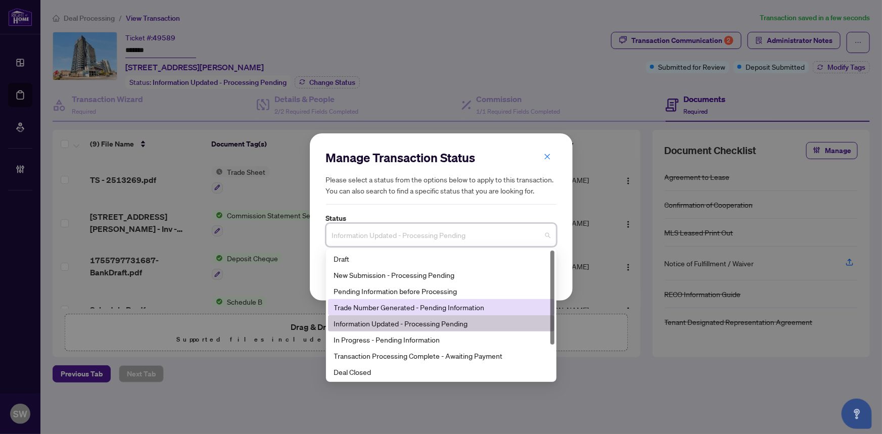
click at [386, 305] on div "Trade Number Generated - Pending Information" at bounding box center [441, 307] width 214 height 11
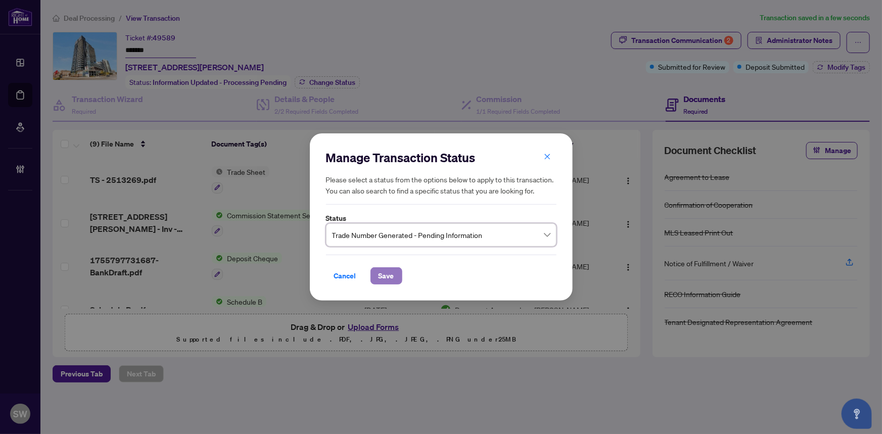
click at [386, 277] on span "Save" at bounding box center [387, 276] width 16 height 16
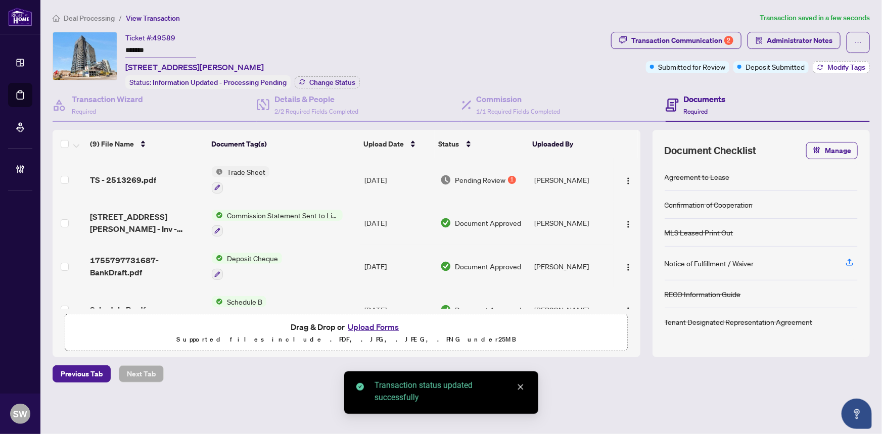
click at [840, 71] on button "Modify Tags" at bounding box center [841, 67] width 57 height 12
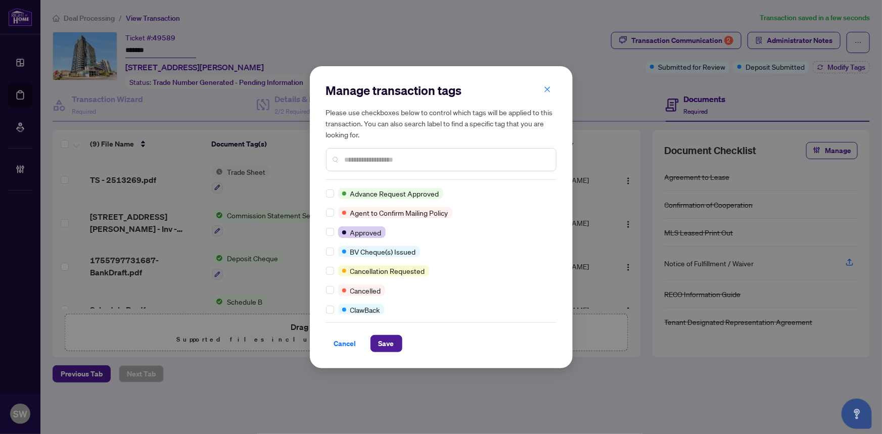
click at [365, 162] on input "text" at bounding box center [446, 159] width 203 height 11
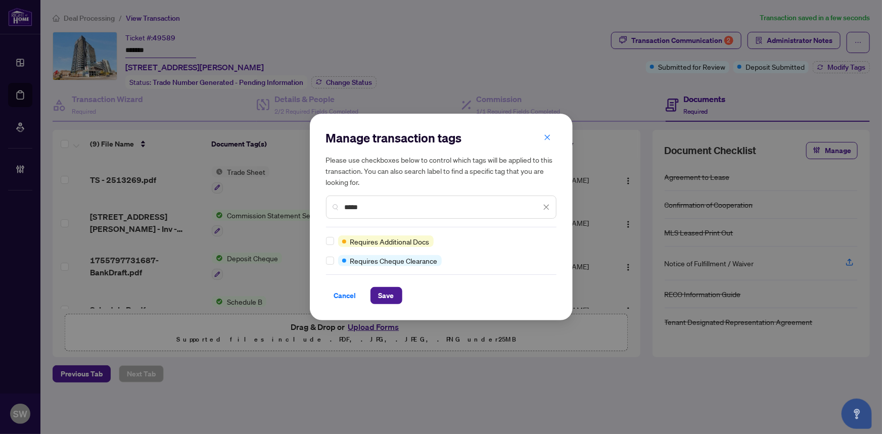
type input "*****"
click at [384, 296] on span "Save" at bounding box center [387, 296] width 16 height 16
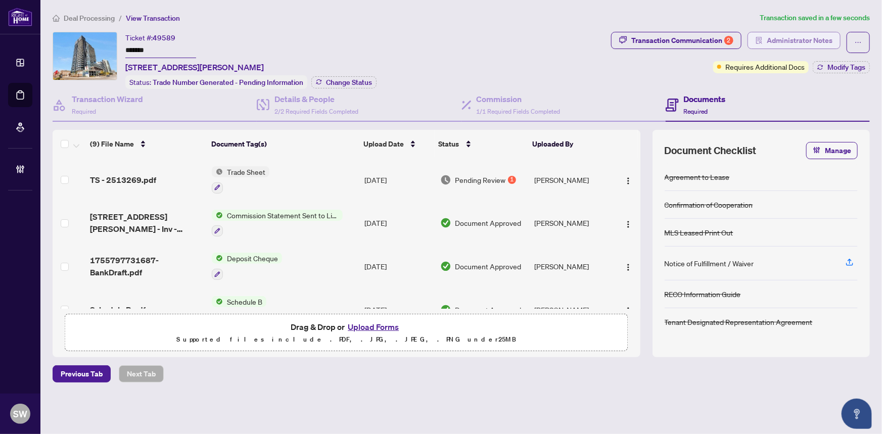
click at [804, 42] on span "Administrator Notes" at bounding box center [800, 40] width 66 height 16
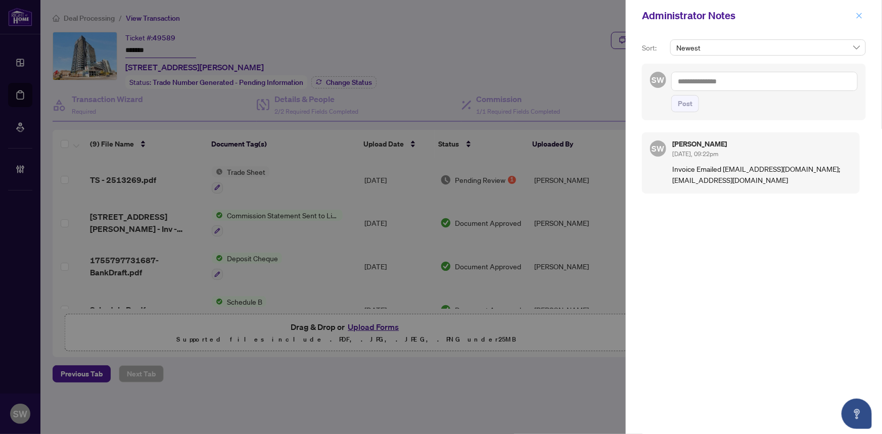
click at [857, 13] on icon "close" at bounding box center [860, 16] width 6 height 6
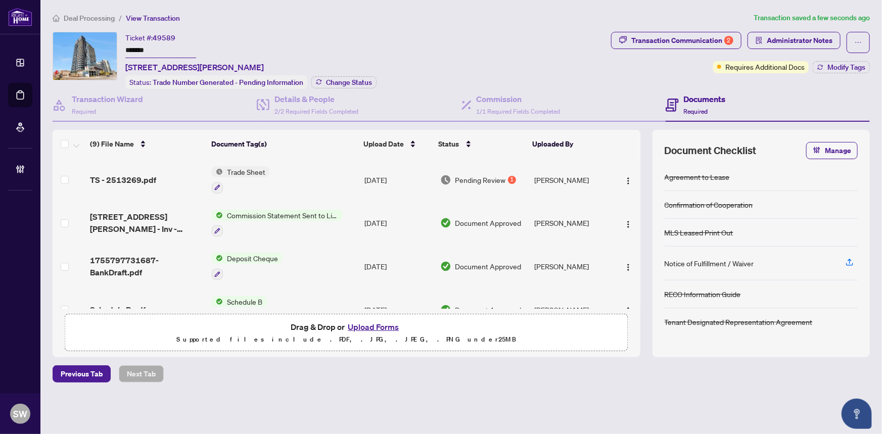
click at [79, 18] on span "Deal Processing" at bounding box center [89, 18] width 51 height 9
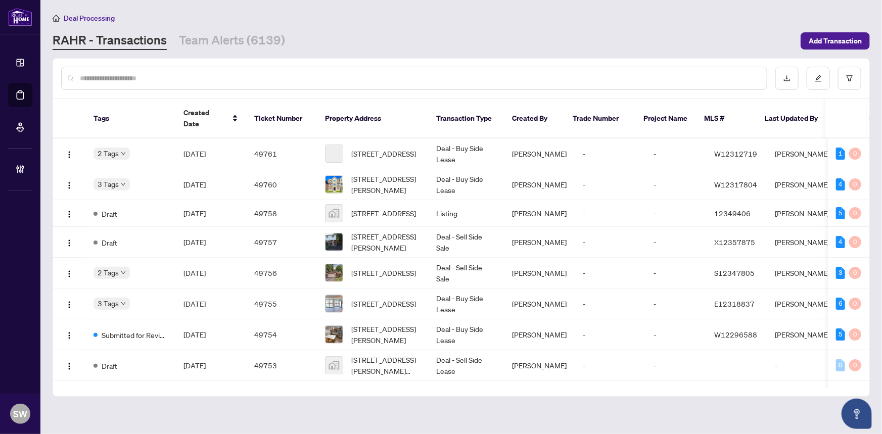
click at [102, 80] on input "text" at bounding box center [419, 78] width 679 height 11
paste input "*****"
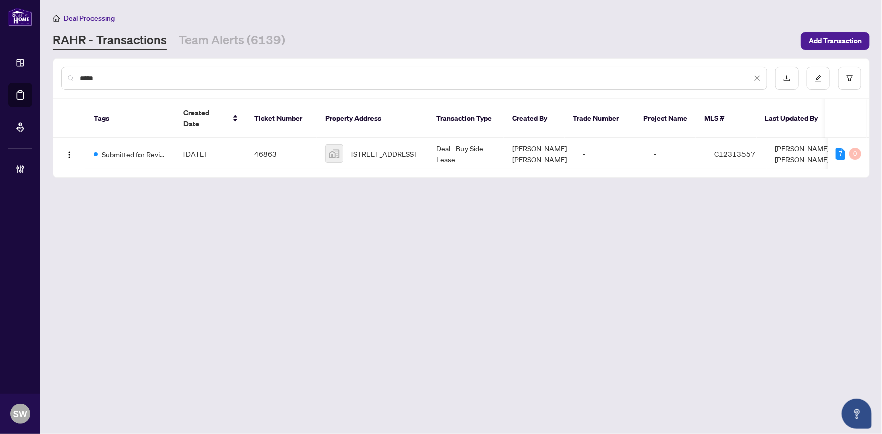
type input "*****"
click at [230, 138] on td "[DATE]" at bounding box center [210, 153] width 71 height 31
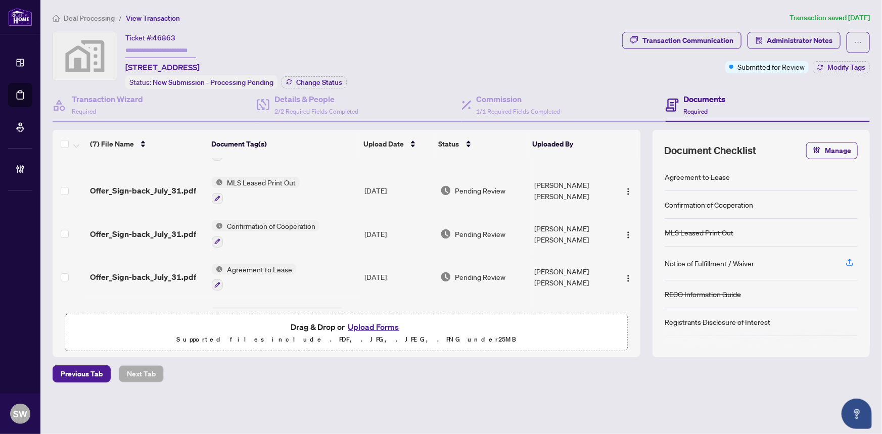
scroll to position [91, 0]
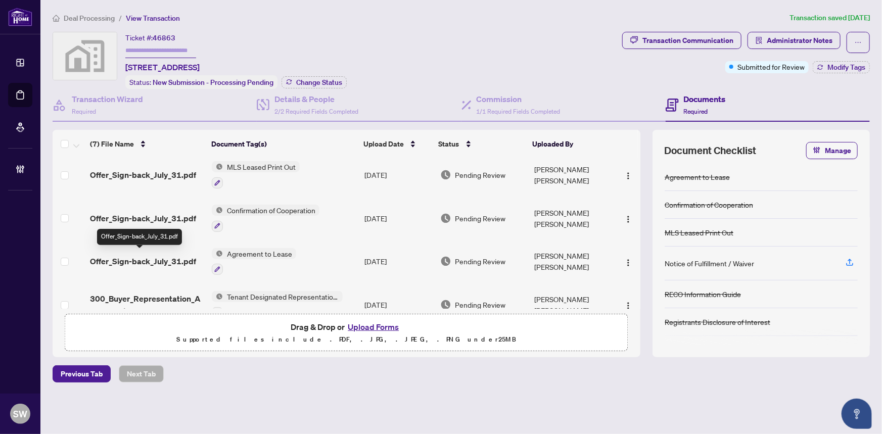
click at [176, 255] on span "Offer_Sign-back_July_31.pdf" at bounding box center [143, 261] width 106 height 12
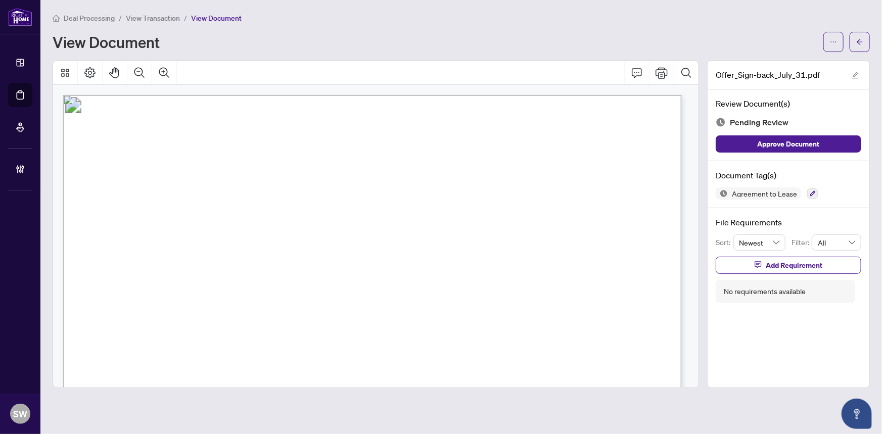
drag, startPoint x: 122, startPoint y: 169, endPoint x: 189, endPoint y: 171, distance: 66.7
click at [189, 171] on span "[STREET_ADDRESS]" at bounding box center [155, 172] width 95 height 10
click at [269, 126] on span "[STREET_ADDRESS]" at bounding box center [190, 130] width 158 height 18
click at [269, 129] on span "[STREET_ADDRESS]" at bounding box center [190, 130] width 158 height 18
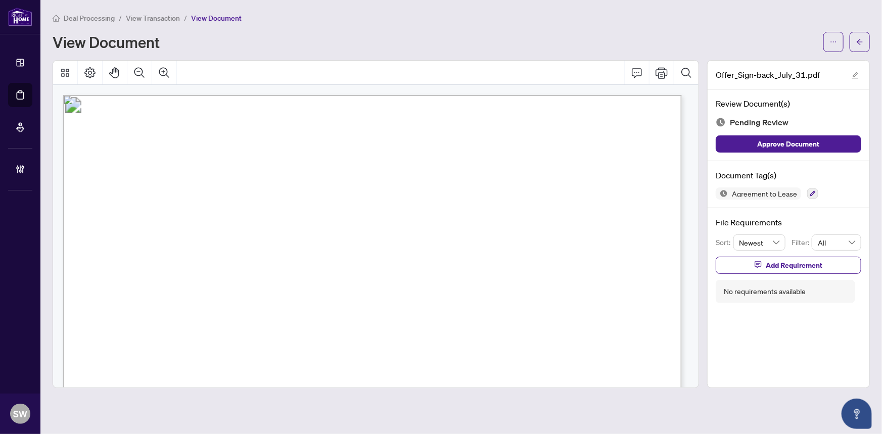
click at [269, 129] on span "[STREET_ADDRESS]" at bounding box center [190, 130] width 158 height 18
click at [269, 130] on span "[STREET_ADDRESS]" at bounding box center [190, 130] width 158 height 18
click at [811, 192] on icon "button" at bounding box center [813, 194] width 6 height 6
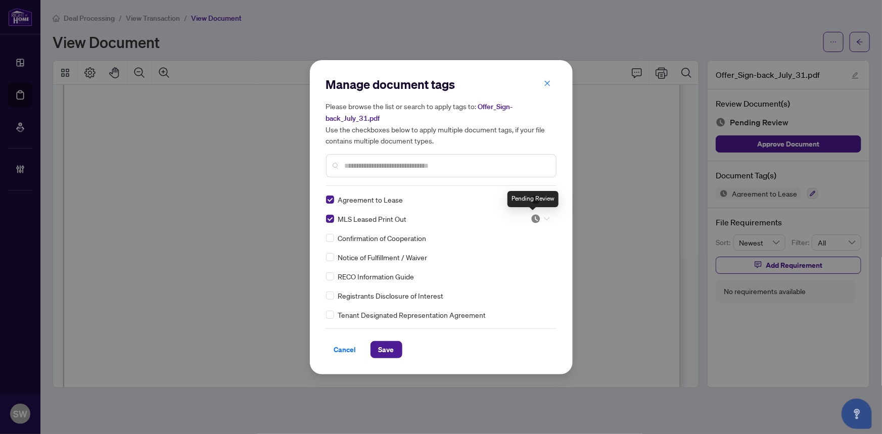
click at [536, 218] on img at bounding box center [536, 219] width 10 height 10
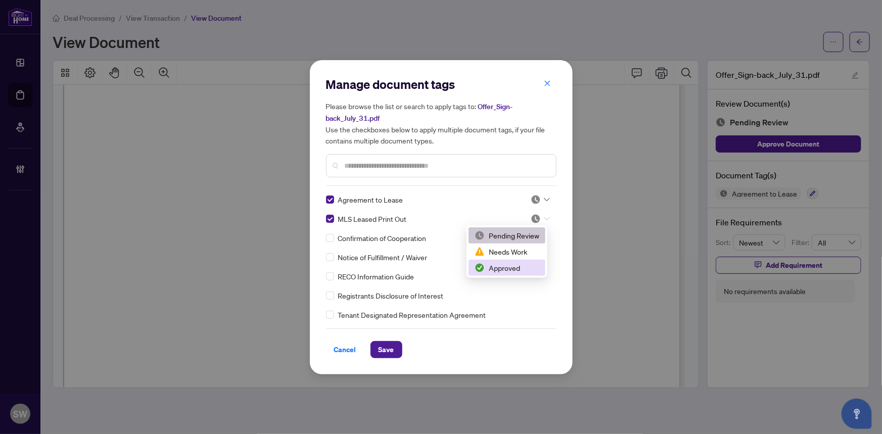
click at [505, 265] on div "Approved" at bounding box center [507, 267] width 65 height 11
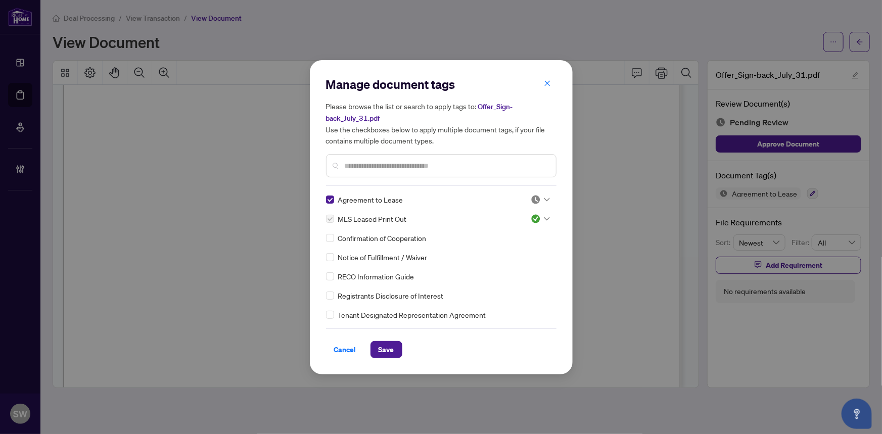
click at [353, 161] on input "text" at bounding box center [446, 165] width 203 height 11
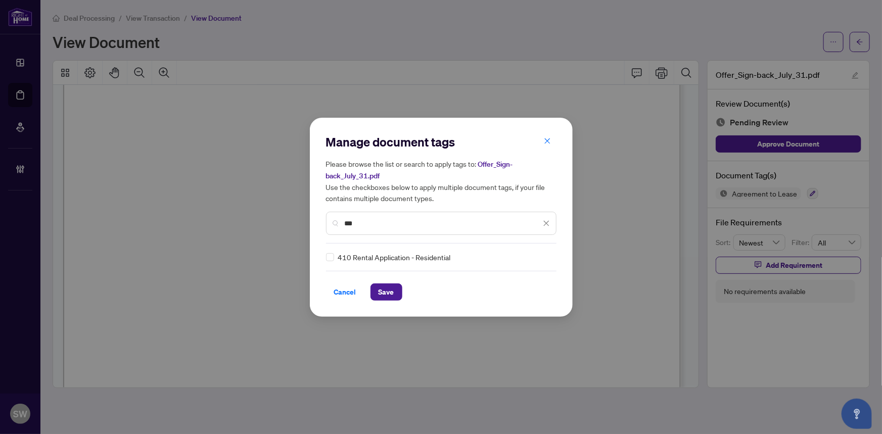
type input "***"
click at [535, 257] on img at bounding box center [536, 257] width 10 height 10
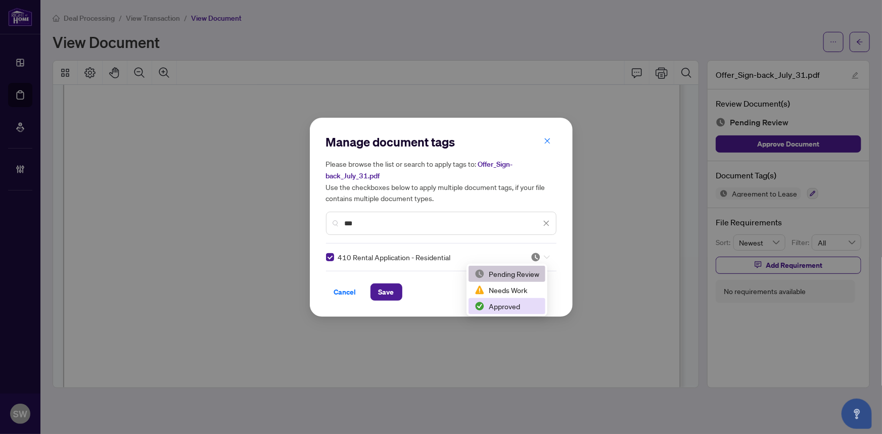
click at [504, 304] on div "Approved" at bounding box center [507, 306] width 65 height 11
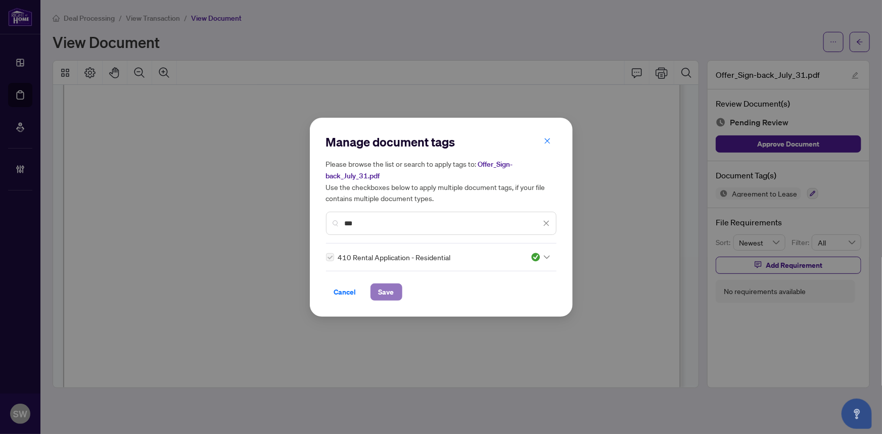
click at [388, 291] on span "Save" at bounding box center [387, 292] width 16 height 16
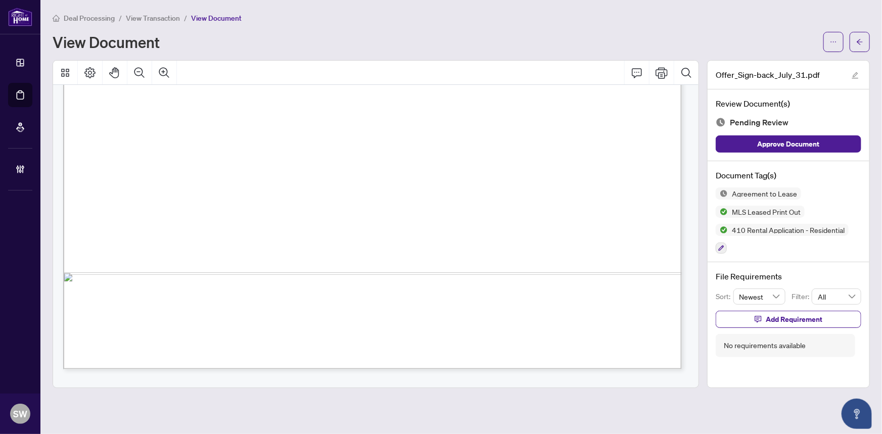
scroll to position [3820, 0]
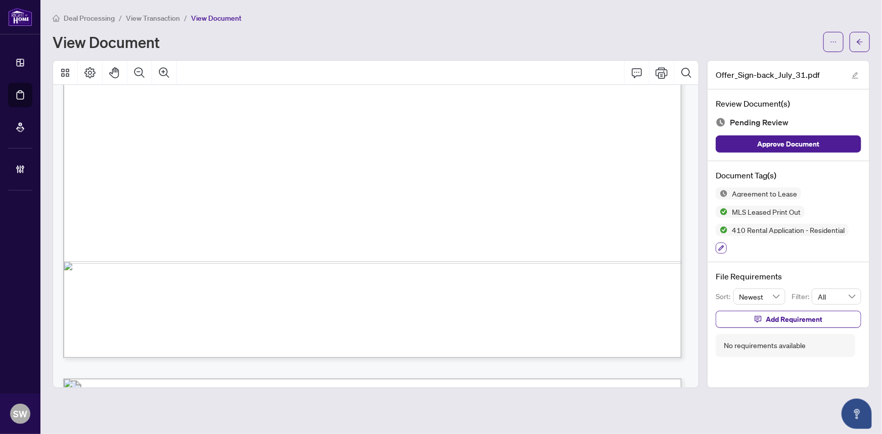
click at [722, 245] on icon "button" at bounding box center [721, 248] width 6 height 6
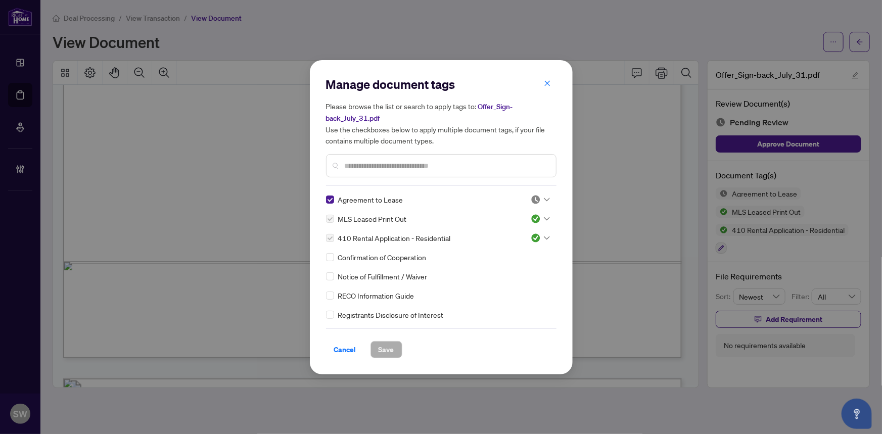
click at [359, 167] on input "text" at bounding box center [446, 165] width 203 height 11
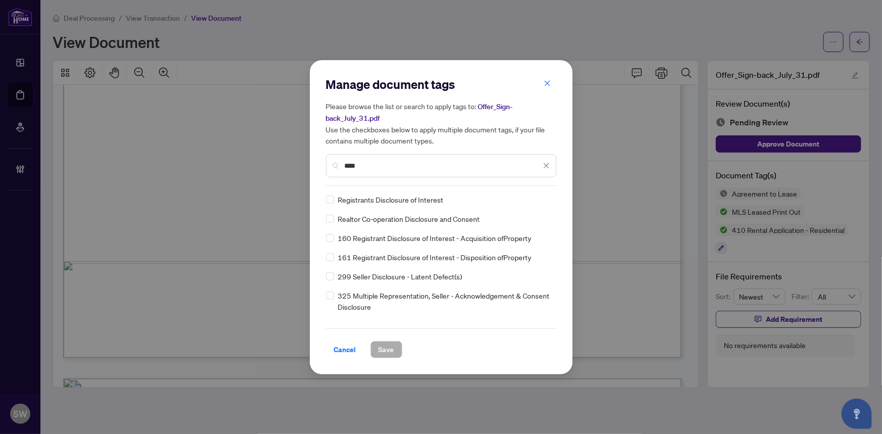
type input "****"
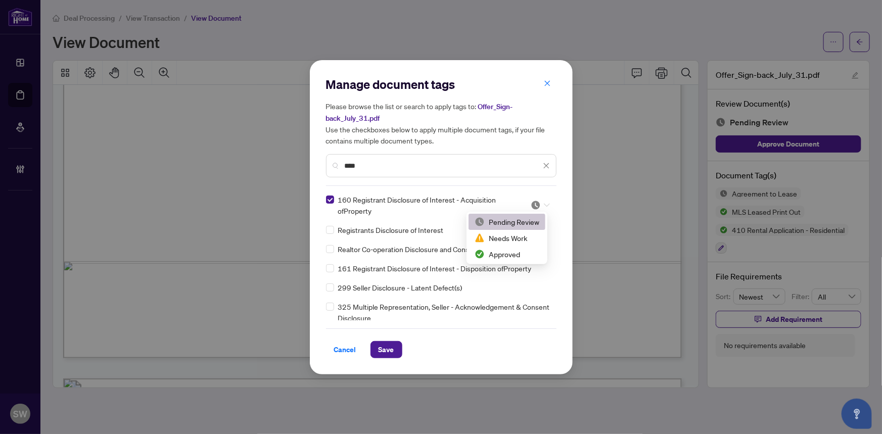
click at [541, 201] on div at bounding box center [540, 205] width 19 height 10
click at [513, 234] on div "Needs Work" at bounding box center [507, 237] width 65 height 11
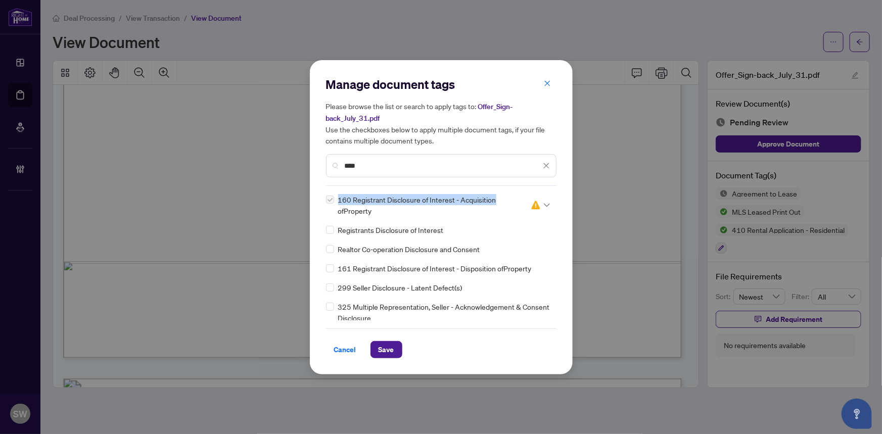
drag, startPoint x: 339, startPoint y: 198, endPoint x: 500, endPoint y: 197, distance: 160.7
click at [500, 197] on span "160 Registrant Disclosure of Interest - Acquisition ofProperty" at bounding box center [428, 205] width 180 height 22
copy span "160 Registrant Disclosure of Interest - Acquisition"
click at [389, 347] on span "Save" at bounding box center [387, 350] width 16 height 16
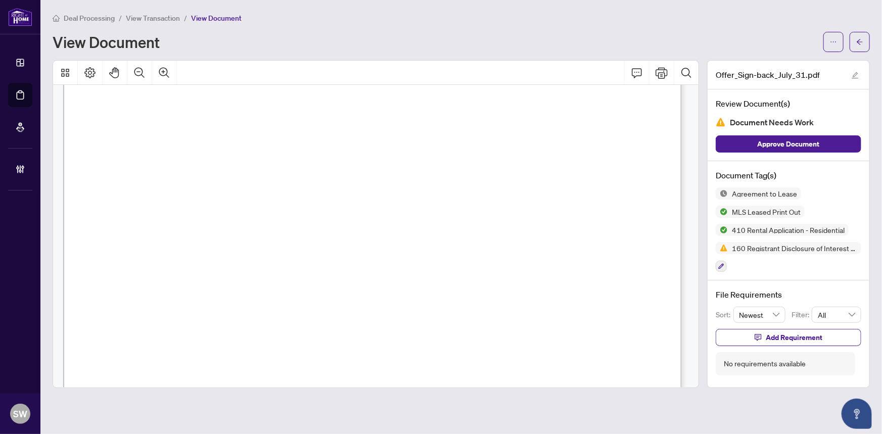
scroll to position [4141, 0]
click at [759, 335] on icon "button" at bounding box center [758, 337] width 7 height 7
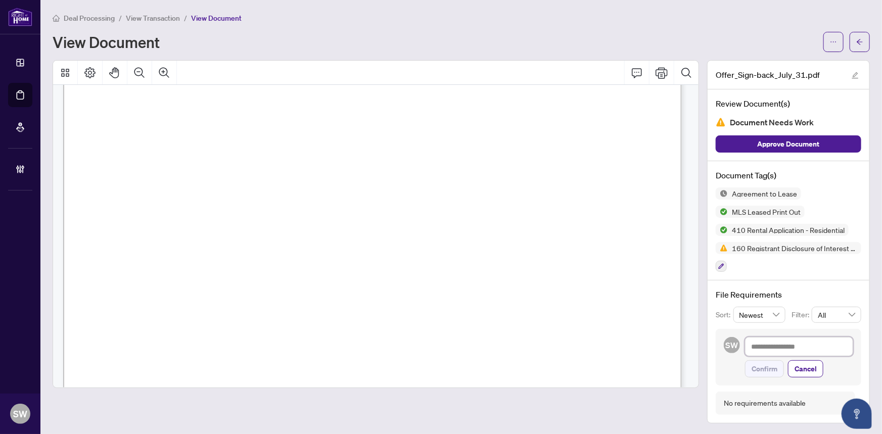
click at [757, 350] on textarea at bounding box center [799, 346] width 108 height 19
paste textarea "**********"
type textarea "**********"
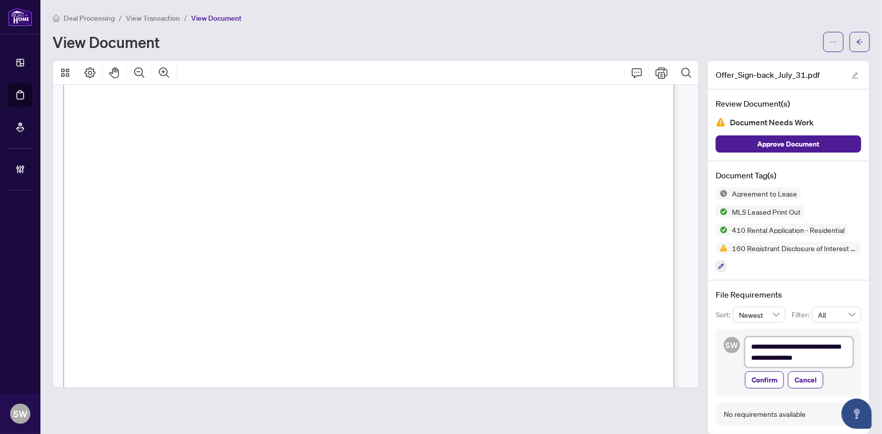
scroll to position [0, 0]
type textarea "**********"
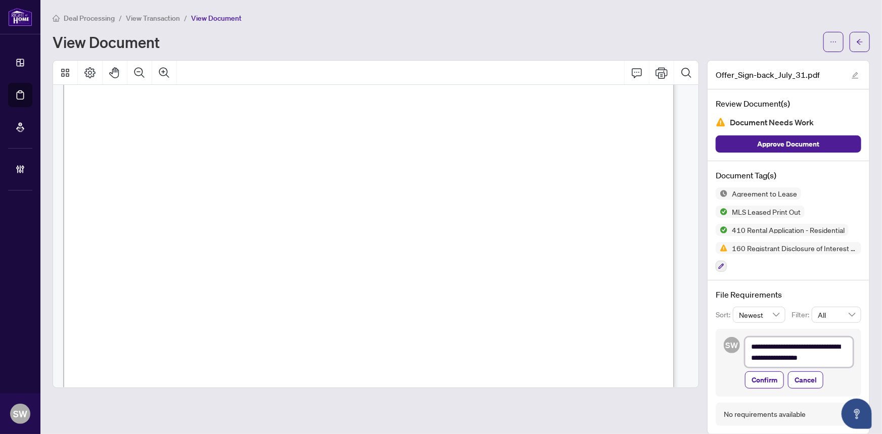
type textarea "**********"
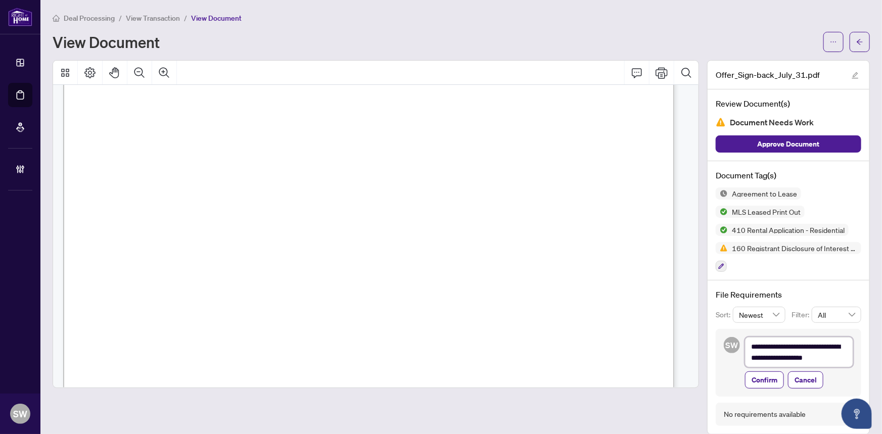
type textarea "**********"
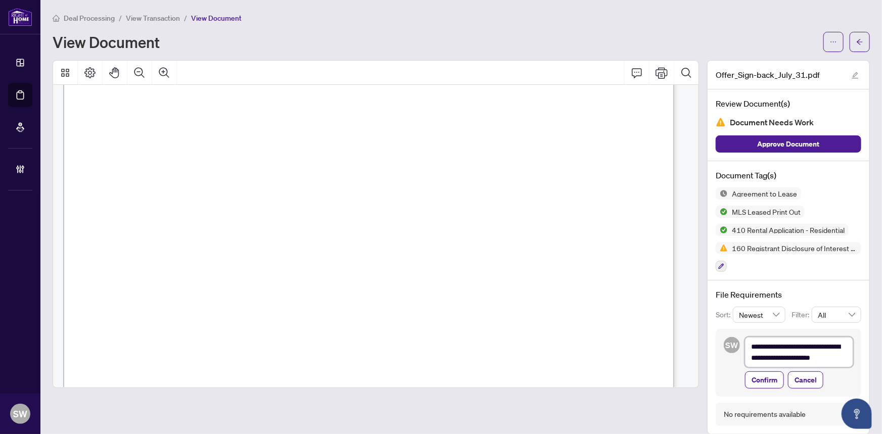
type textarea "**********"
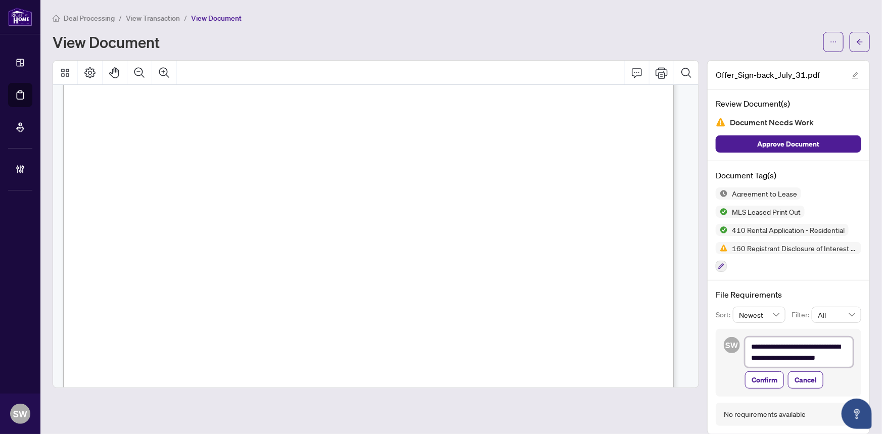
type textarea "**********"
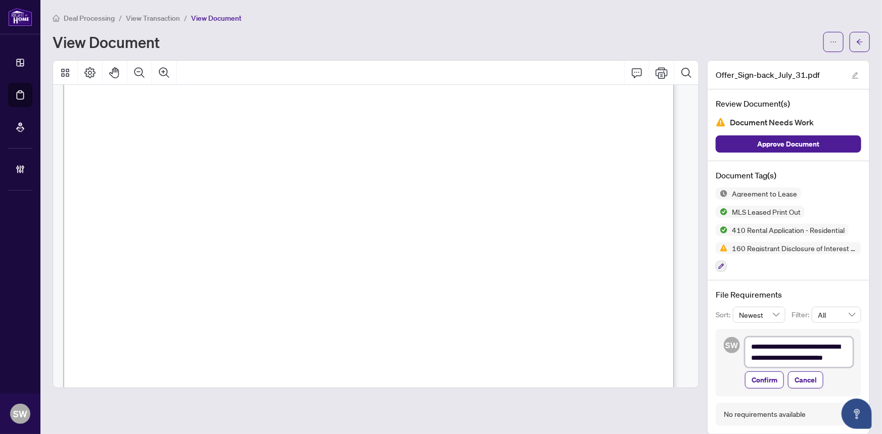
scroll to position [1, 0]
type textarea "**********"
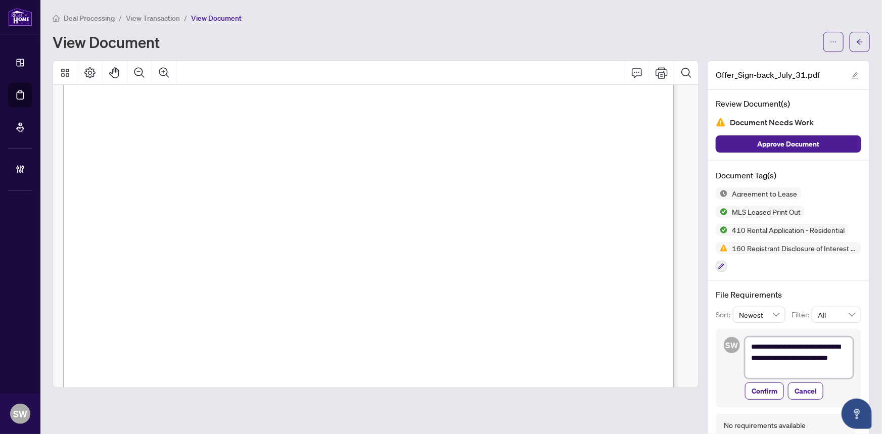
scroll to position [0, 0]
type textarea "**********"
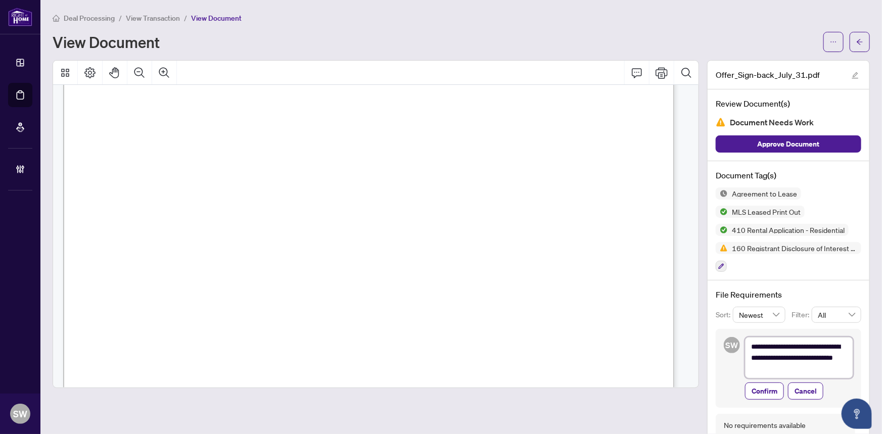
type textarea "**********"
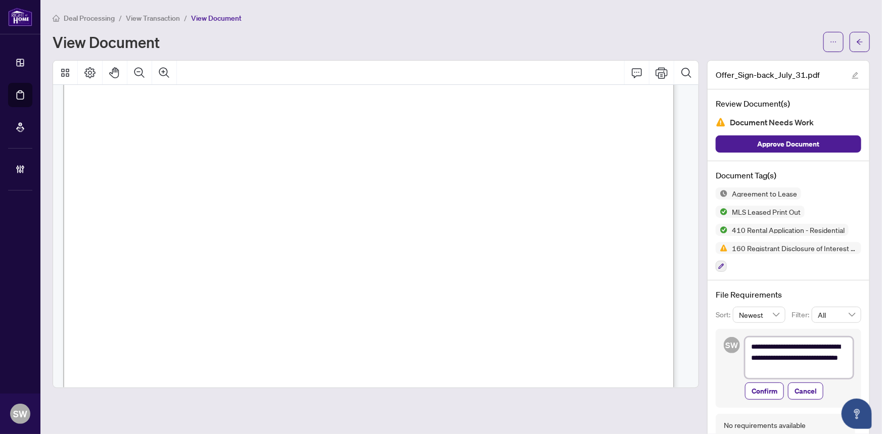
type textarea "**********"
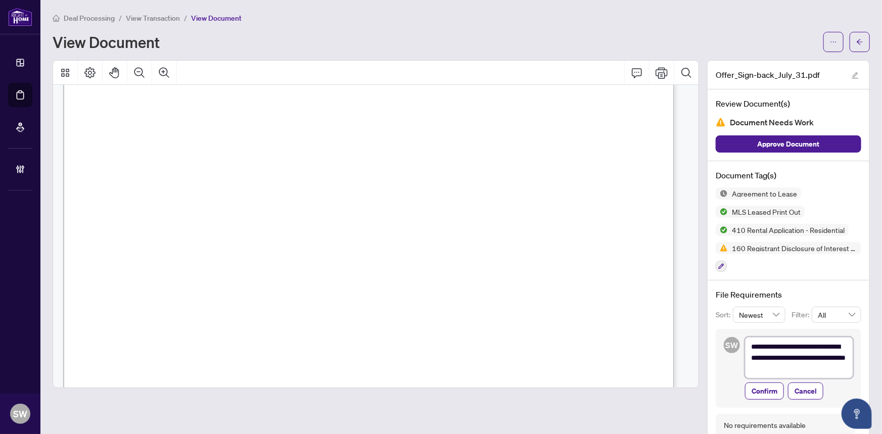
type textarea "**********"
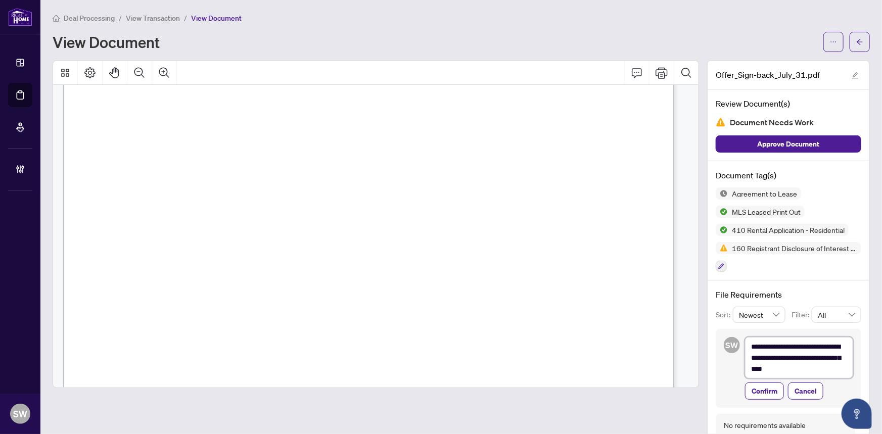
type textarea "**********"
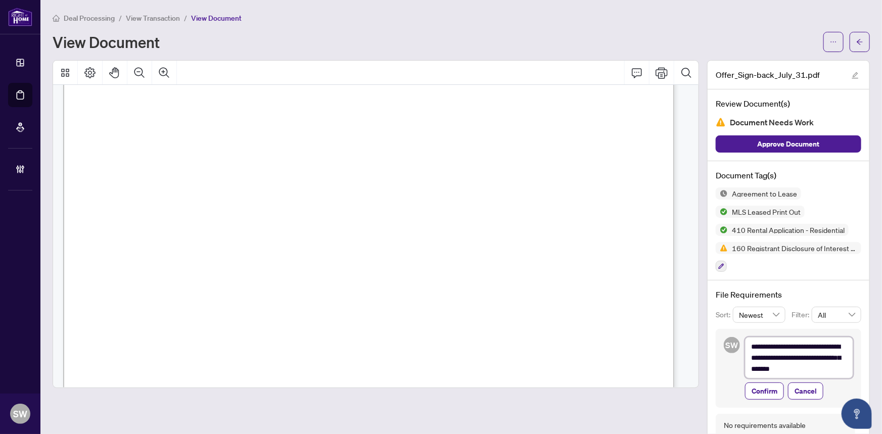
type textarea "**********"
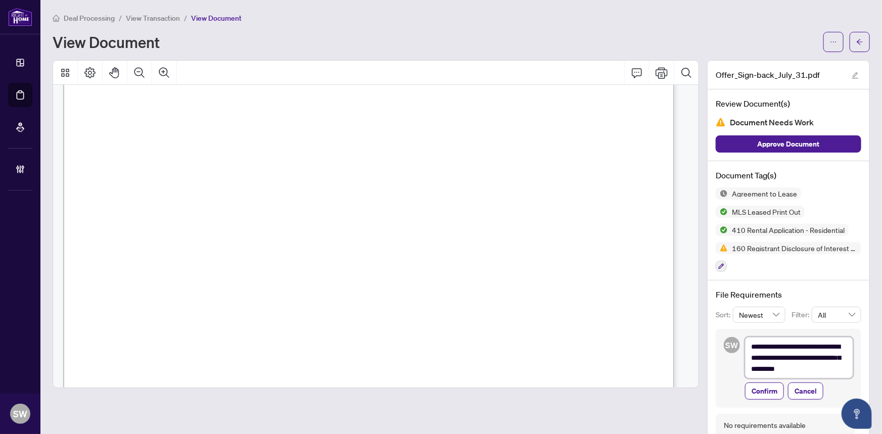
type textarea "**********"
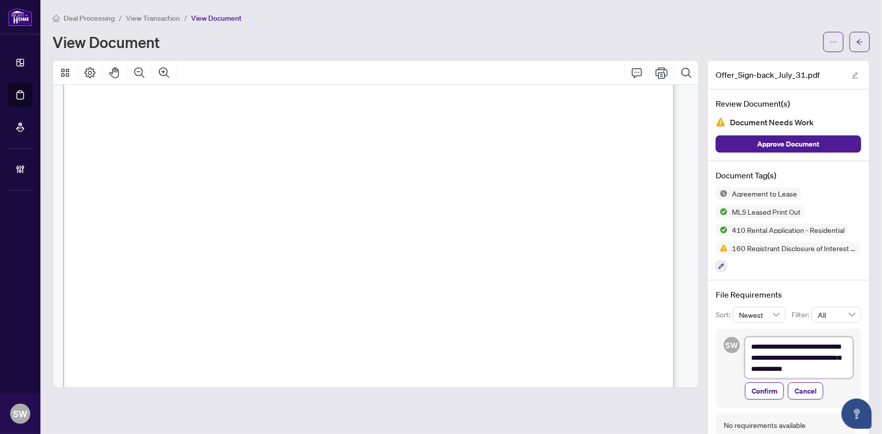
type textarea "**********"
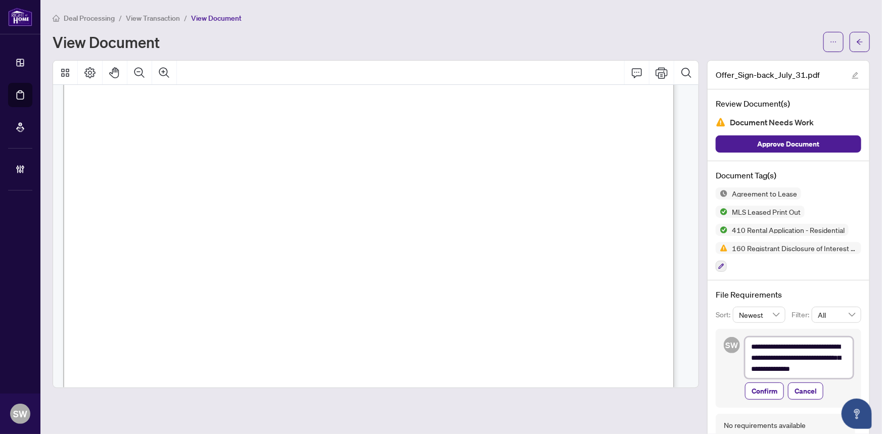
type textarea "**********"
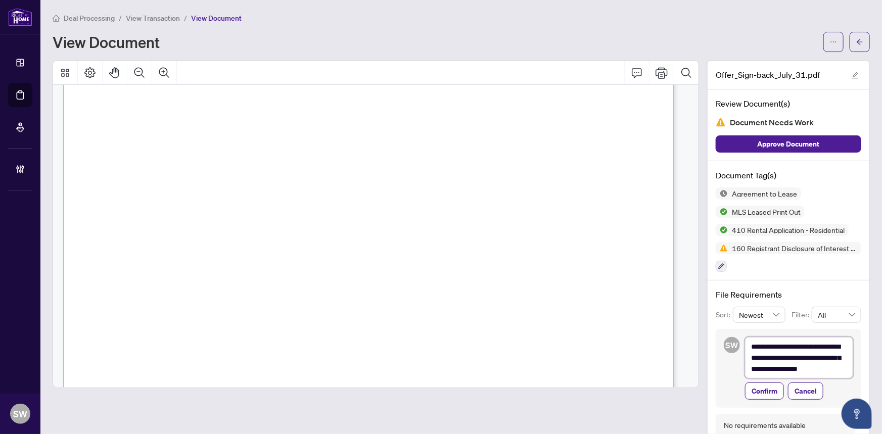
type textarea "**********"
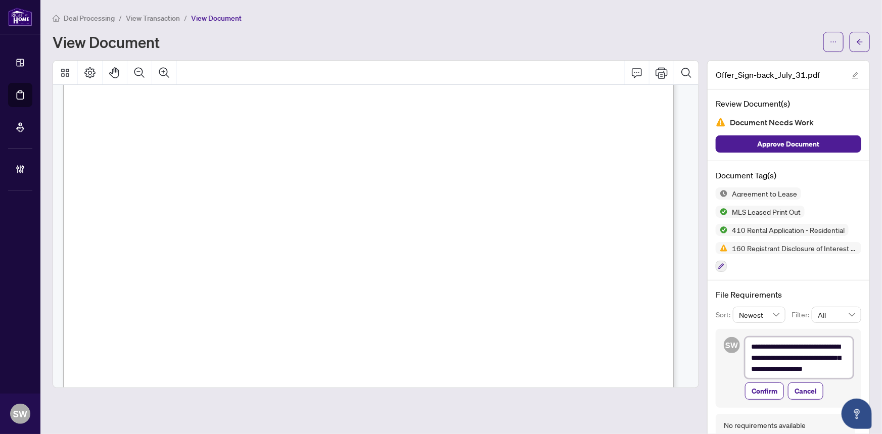
type textarea "**********"
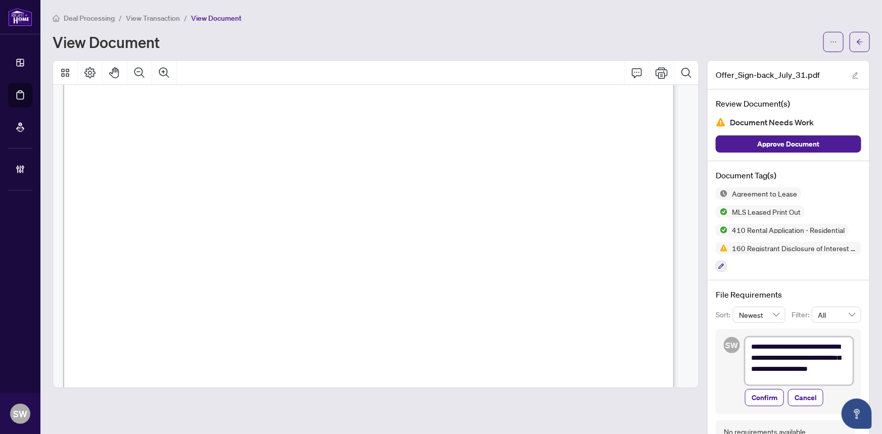
type textarea "**********"
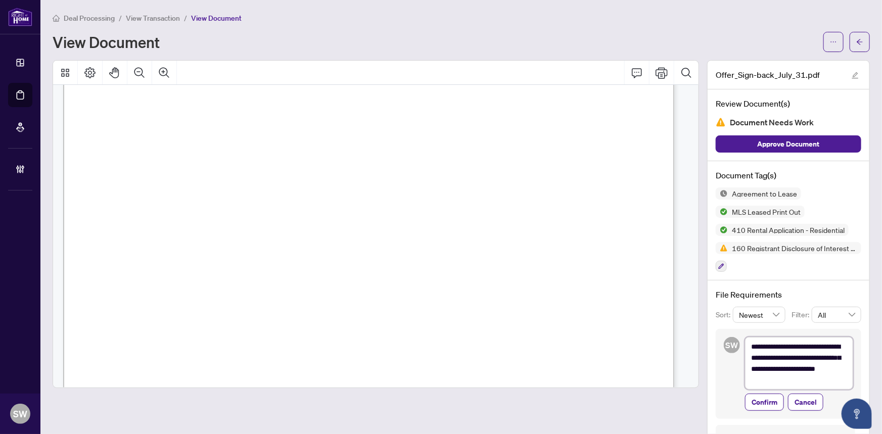
type textarea "**********"
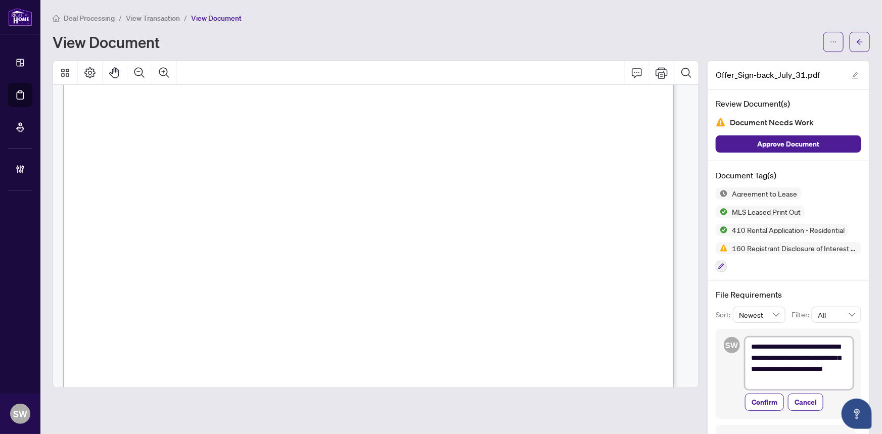
type textarea "**********"
click at [172, 203] on span "[PERSON_NAME] [PERSON_NAME]" at bounding box center [234, 205] width 146 height 10
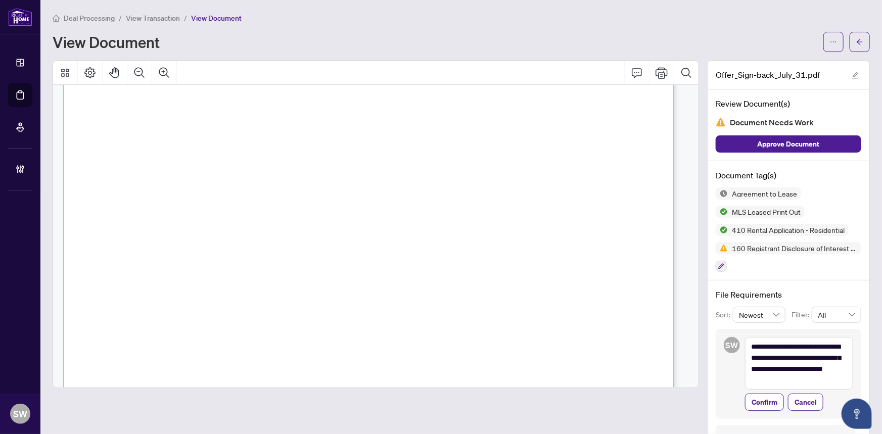
drag, startPoint x: 147, startPoint y: 179, endPoint x: 206, endPoint y: 182, distance: 58.7
click at [206, 182] on span "[PERSON_NAME], [PERSON_NAME] [PERSON_NAME], [PERSON_NAME]" at bounding box center [301, 185] width 309 height 10
click at [182, 248] on span "[PERSON_NAME]" at bounding box center [154, 250] width 70 height 10
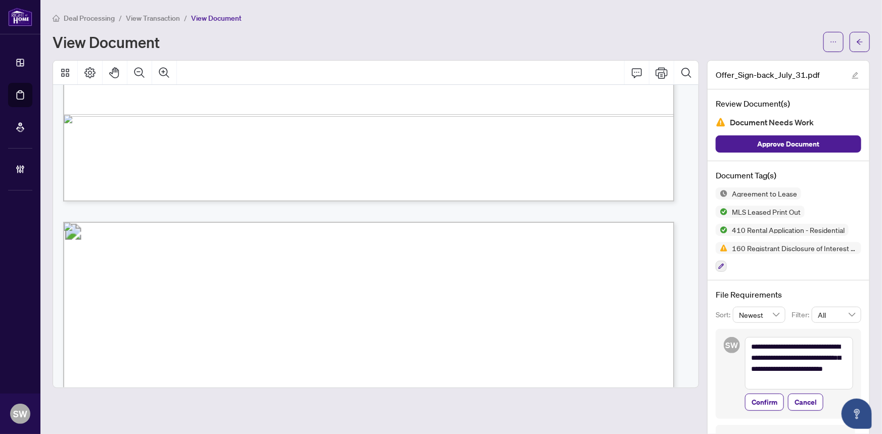
scroll to position [12162, 0]
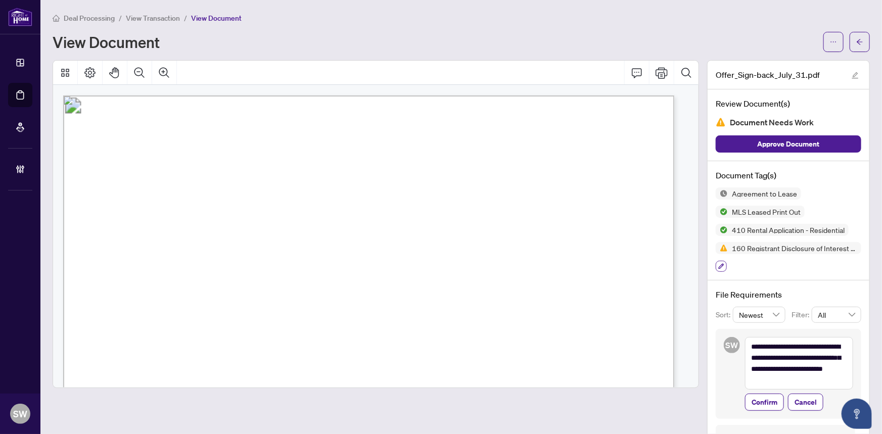
click at [718, 266] on icon "button" at bounding box center [721, 266] width 6 height 6
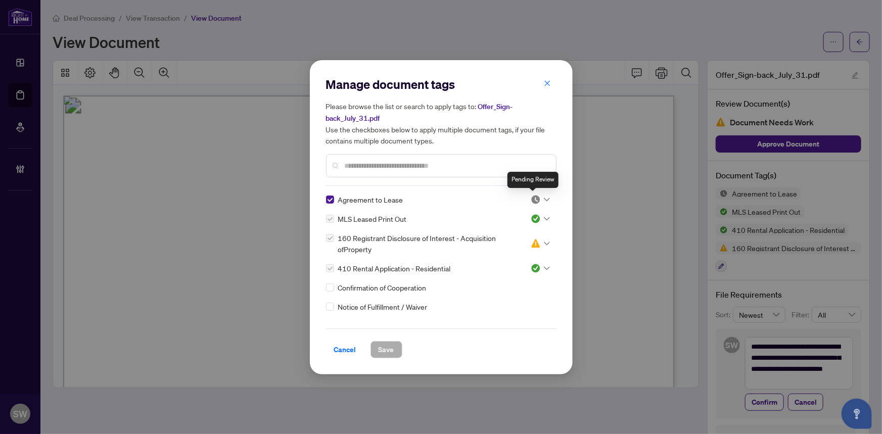
click at [534, 201] on img at bounding box center [536, 200] width 10 height 10
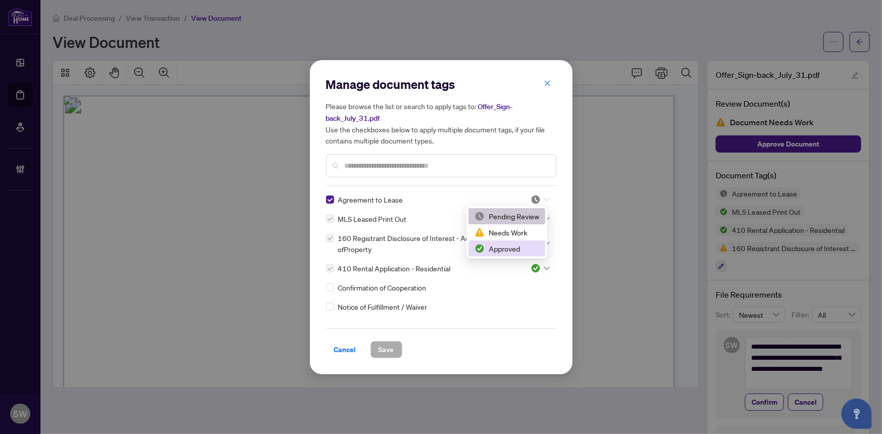
click at [507, 245] on div "Approved" at bounding box center [507, 248] width 65 height 11
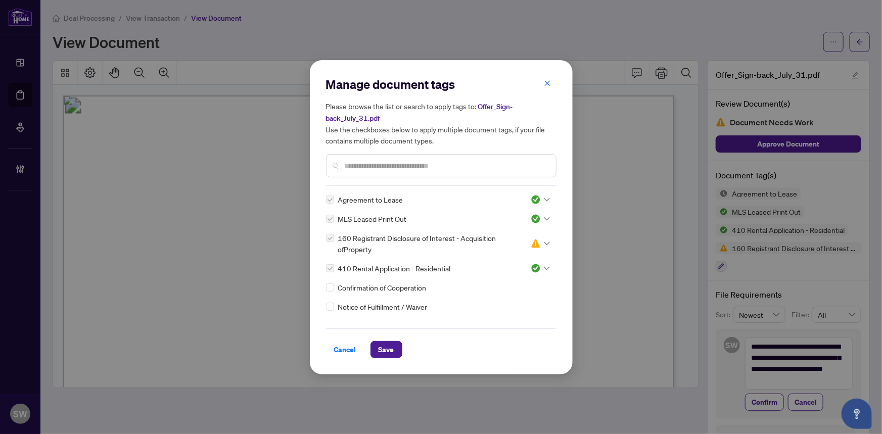
click at [364, 158] on div at bounding box center [441, 165] width 230 height 23
click at [362, 163] on input "text" at bounding box center [446, 165] width 203 height 11
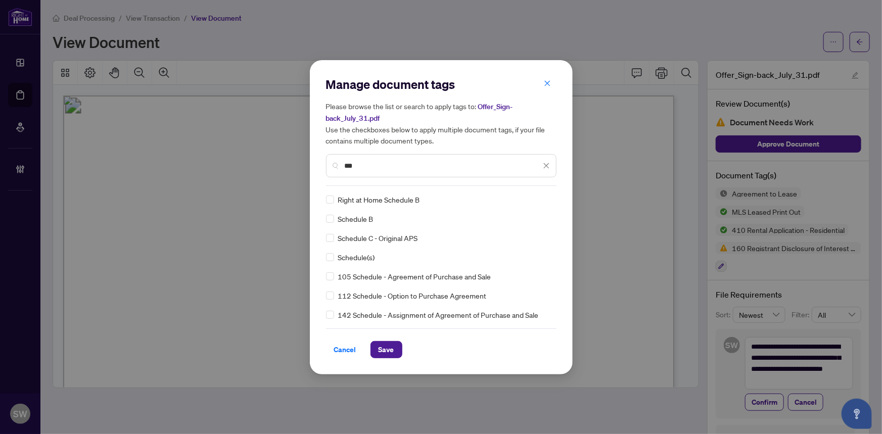
type input "***"
click at [536, 198] on img at bounding box center [536, 200] width 10 height 10
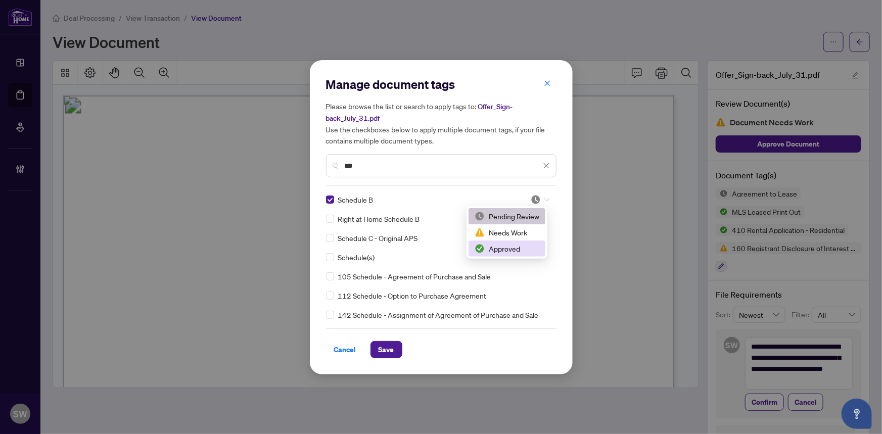
click at [508, 248] on div "Approved" at bounding box center [507, 248] width 65 height 11
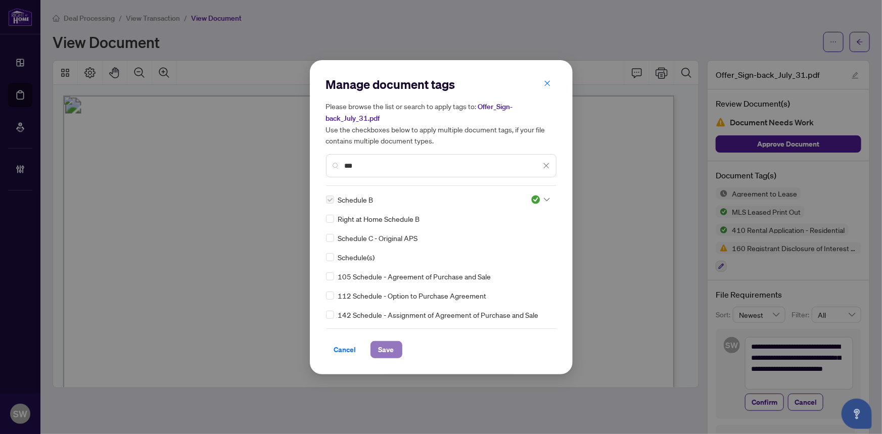
click at [379, 349] on span "Save" at bounding box center [387, 350] width 16 height 16
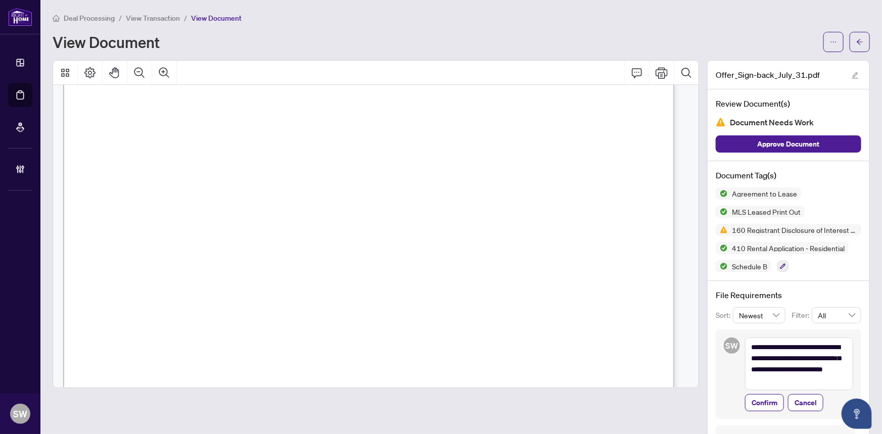
scroll to position [4269, 0]
click at [802, 402] on span "Cancel" at bounding box center [805, 403] width 22 height 16
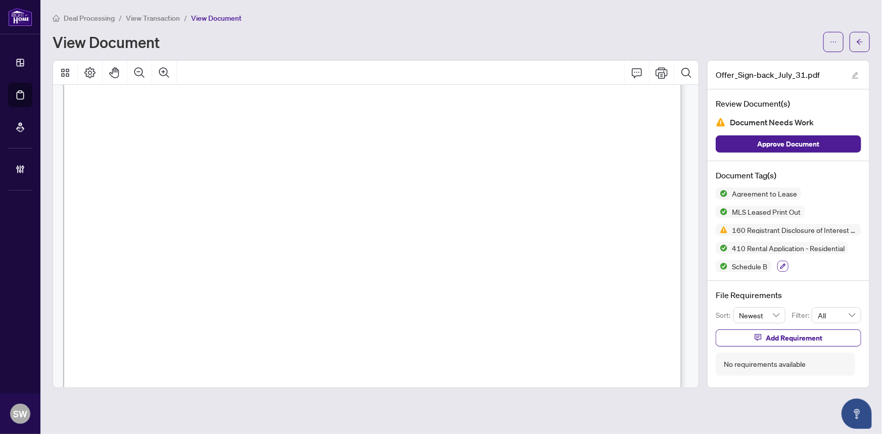
click at [782, 267] on icon "button" at bounding box center [783, 267] width 6 height 6
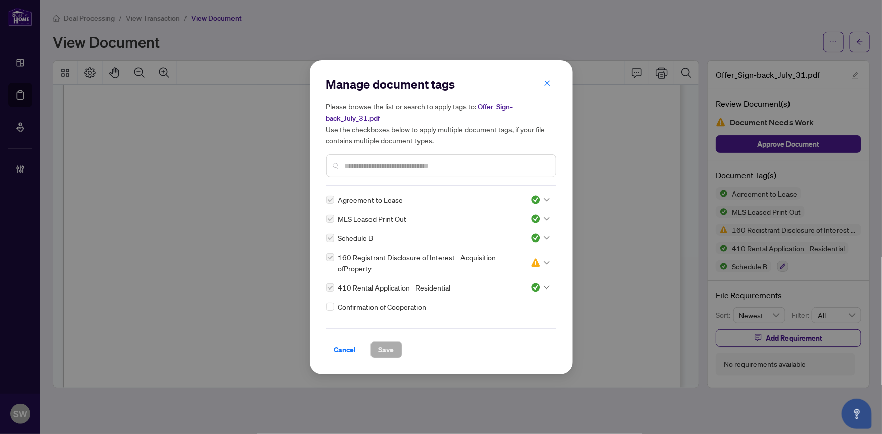
click at [544, 199] on icon at bounding box center [547, 200] width 6 height 4
click at [514, 215] on div "Pending Review" at bounding box center [507, 216] width 65 height 11
click at [546, 217] on icon at bounding box center [547, 219] width 6 height 4
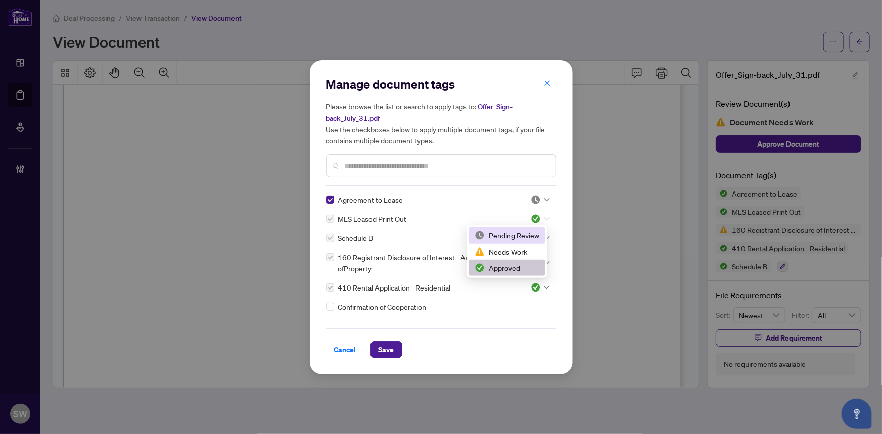
click at [513, 238] on div "Pending Review" at bounding box center [507, 235] width 65 height 11
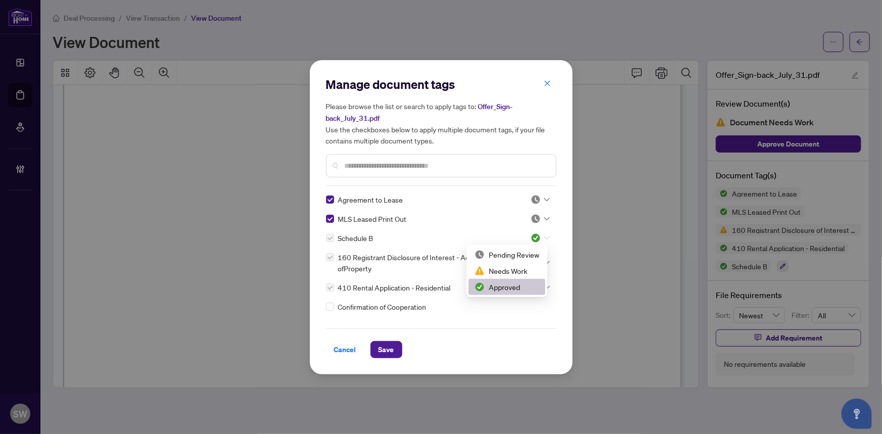
click at [543, 239] on div at bounding box center [540, 238] width 19 height 10
click at [520, 254] on div "Pending Review" at bounding box center [507, 254] width 65 height 11
click at [542, 284] on div at bounding box center [540, 288] width 19 height 10
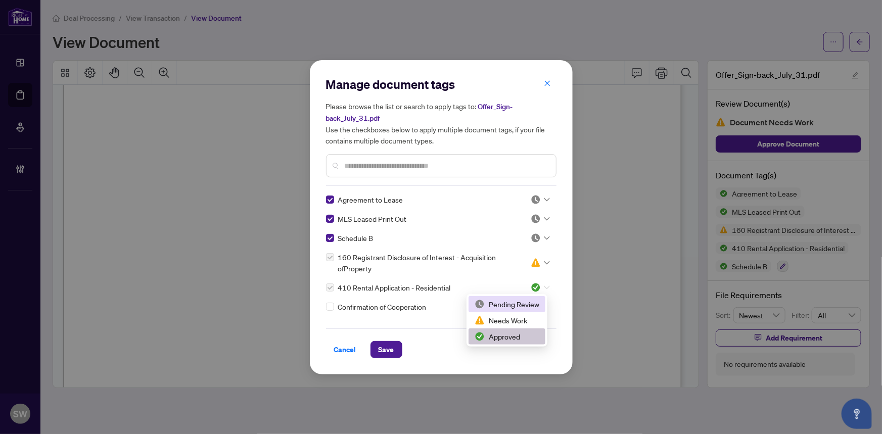
click at [515, 302] on div "Pending Review" at bounding box center [507, 304] width 65 height 11
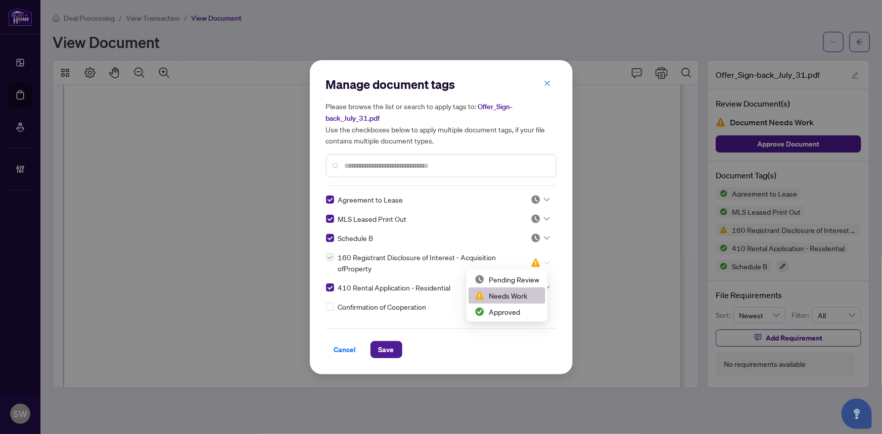
click at [546, 263] on icon at bounding box center [547, 263] width 6 height 4
drag, startPoint x: 506, startPoint y: 314, endPoint x: 513, endPoint y: 279, distance: 35.6
click at [513, 279] on div "Pending Review Needs Work Approved" at bounding box center [506, 295] width 77 height 49
click at [512, 280] on div "Pending Review" at bounding box center [507, 279] width 65 height 11
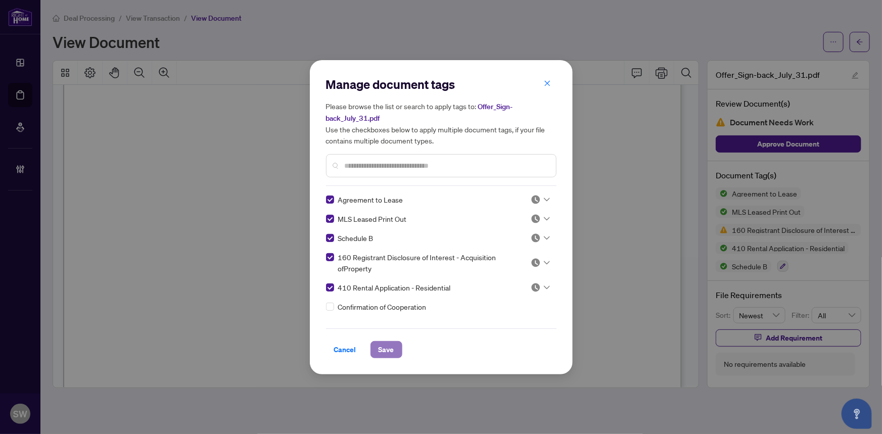
click at [381, 349] on span "Save" at bounding box center [387, 350] width 16 height 16
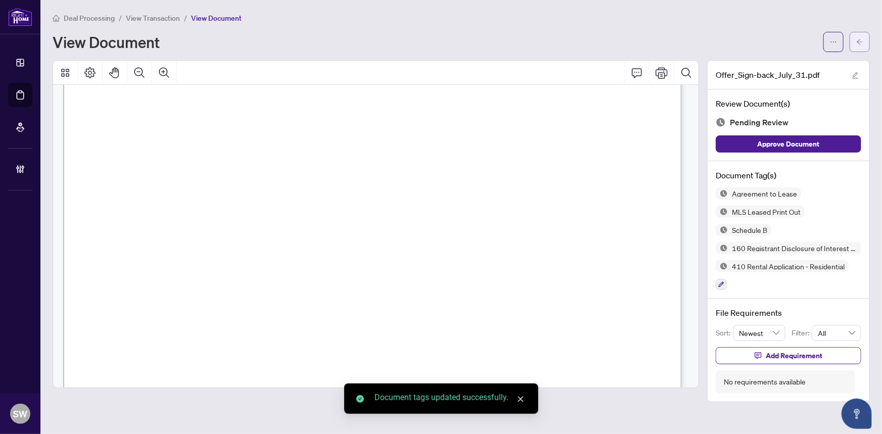
click at [863, 43] on icon "arrow-left" at bounding box center [859, 41] width 7 height 7
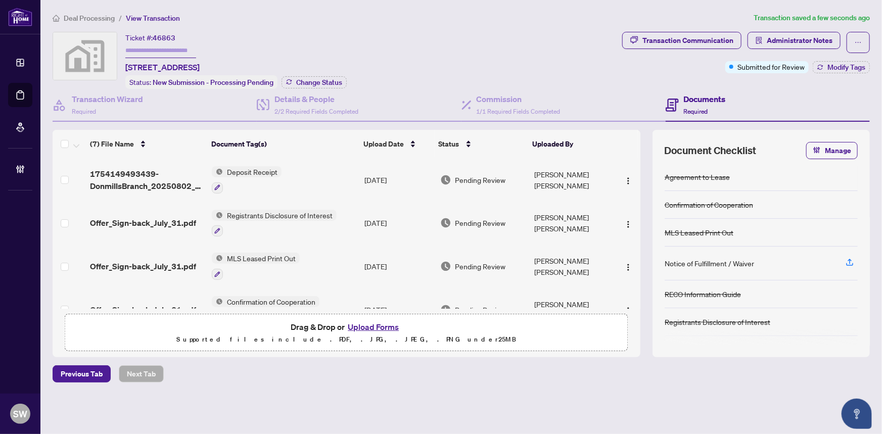
click at [99, 18] on span "Deal Processing" at bounding box center [89, 18] width 51 height 9
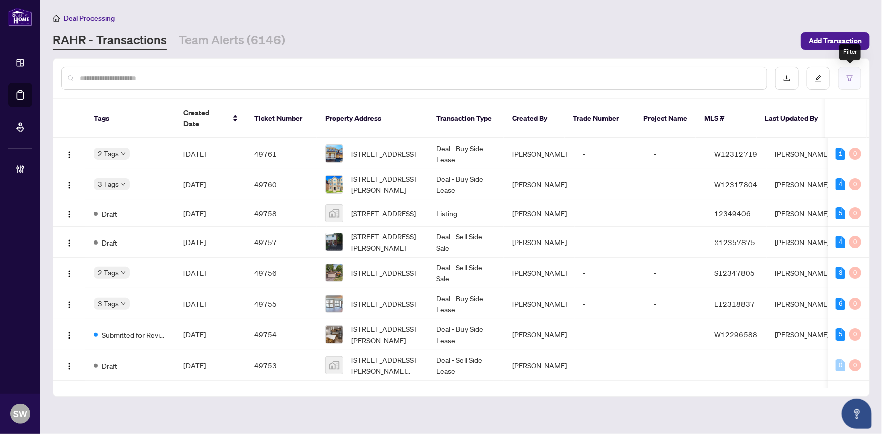
click at [844, 76] on button "button" at bounding box center [849, 78] width 23 height 23
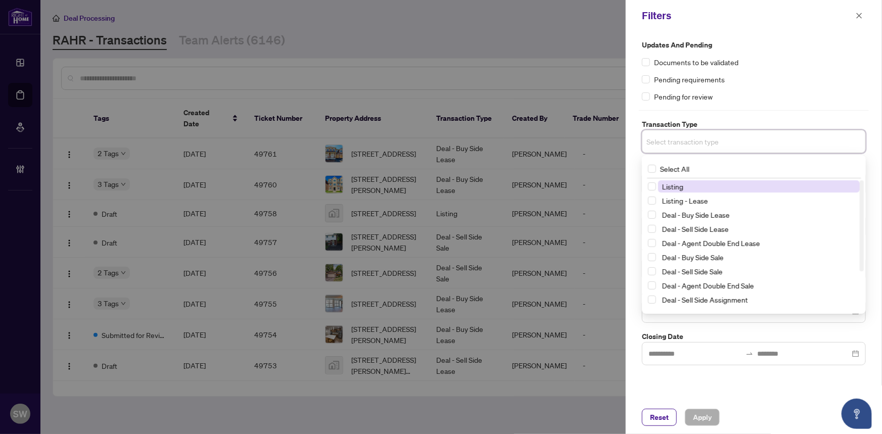
click at [701, 144] on input "search" at bounding box center [681, 141] width 71 height 12
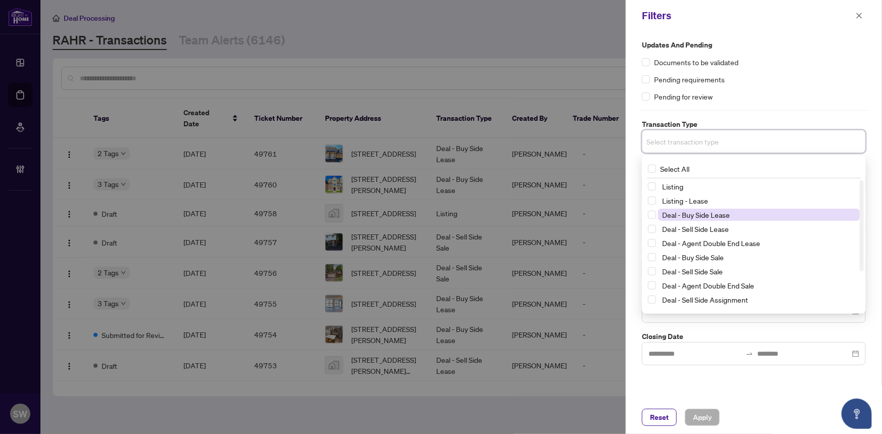
click at [705, 213] on span "Deal - Buy Side Lease" at bounding box center [696, 214] width 68 height 9
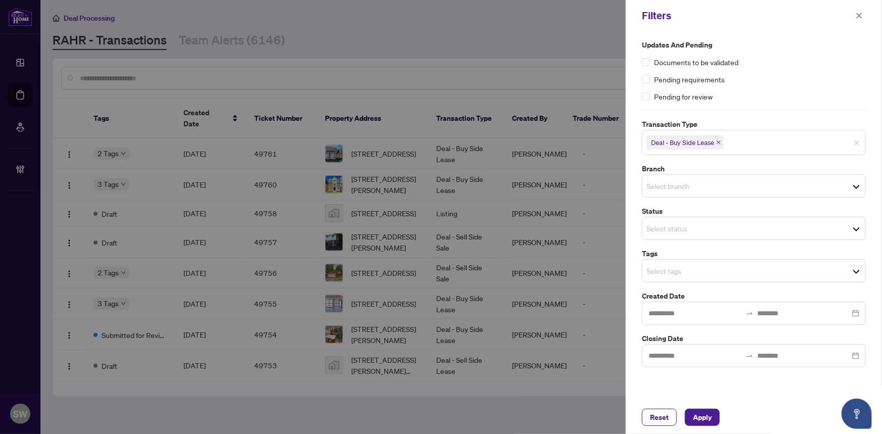
click at [752, 106] on div "Updates and Pending Documents to be validated Pending requirements Pending for …" at bounding box center [754, 203] width 230 height 328
click at [859, 229] on span "Select status" at bounding box center [753, 228] width 223 height 14
click at [817, 105] on div "Updates and Pending Documents to be validated Pending requirements Pending for …" at bounding box center [754, 203] width 230 height 328
click at [677, 189] on input "search" at bounding box center [681, 186] width 71 height 12
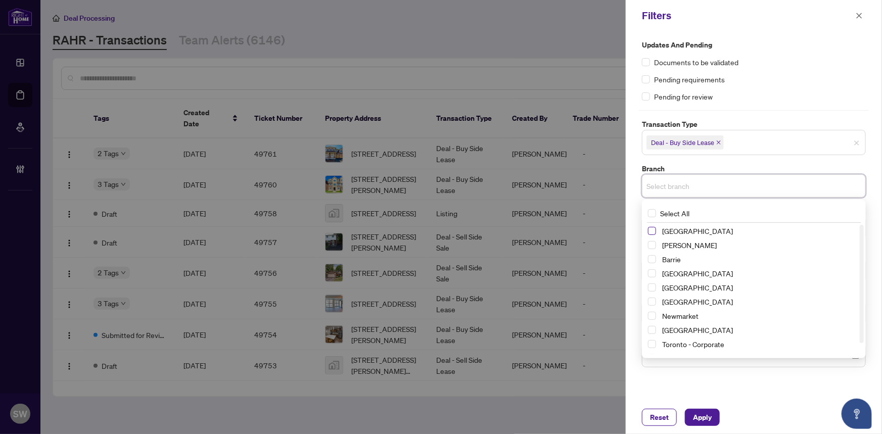
click at [652, 229] on span "Select Richmond Hill" at bounding box center [652, 231] width 8 height 8
click at [652, 246] on span "Select Vaughan" at bounding box center [652, 247] width 8 height 8
click at [652, 262] on span "Select Barrie" at bounding box center [652, 261] width 8 height 8
click at [652, 273] on span "Select Burlington" at bounding box center [652, 275] width 8 height 8
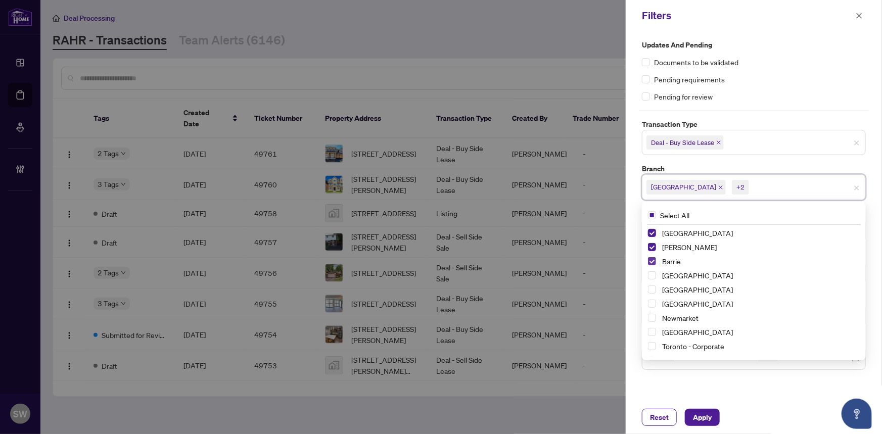
click at [652, 262] on span "Select Barrie" at bounding box center [652, 261] width 8 height 8
click at [653, 245] on span "Select Vaughan" at bounding box center [652, 247] width 8 height 8
click at [653, 233] on span "Select Richmond Hill" at bounding box center [652, 233] width 8 height 8
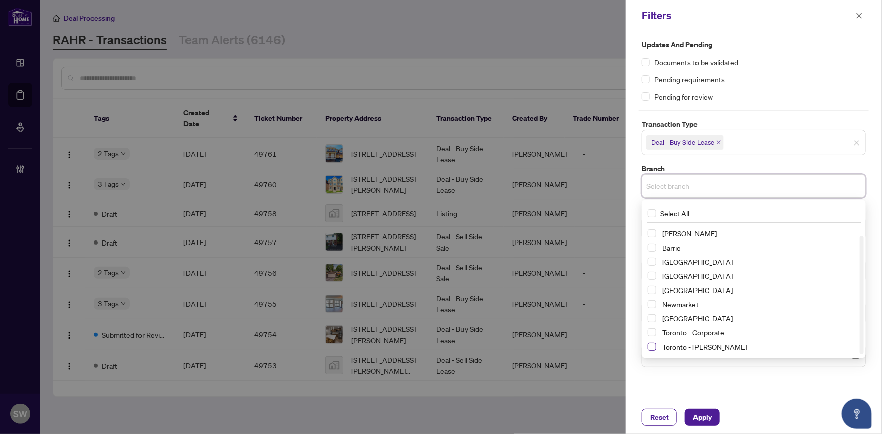
click at [653, 345] on span "Select Toronto - Don Mills" at bounding box center [652, 347] width 8 height 8
click at [697, 419] on span "Apply" at bounding box center [702, 417] width 19 height 16
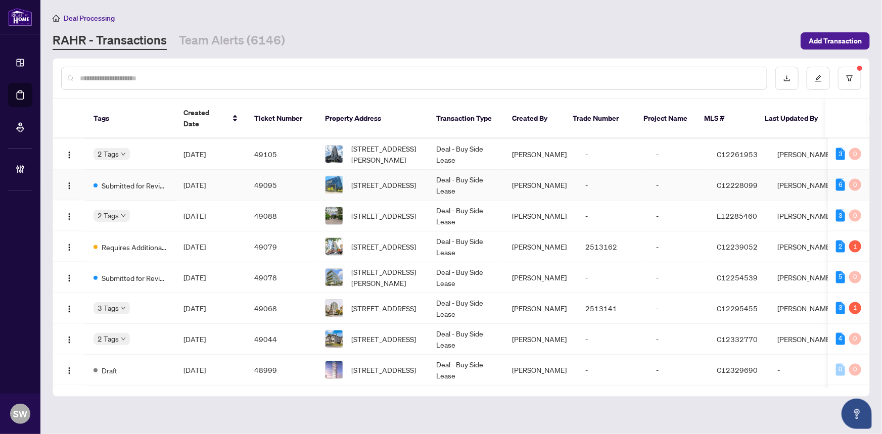
scroll to position [873, 0]
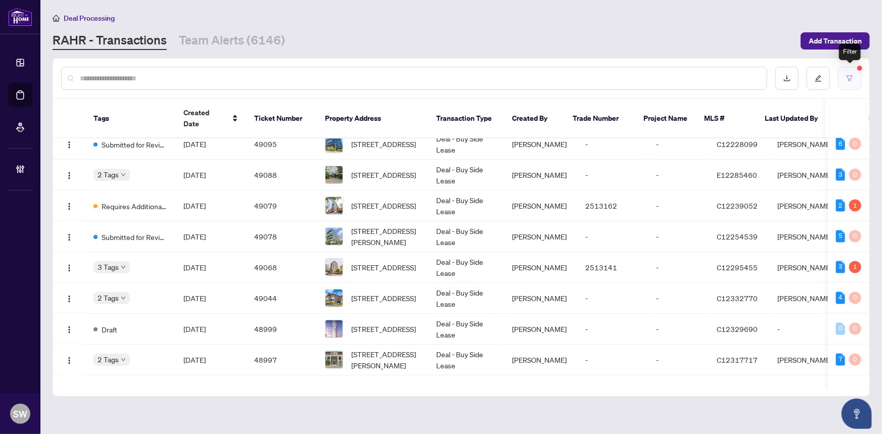
click at [850, 77] on icon "filter" at bounding box center [849, 78] width 7 height 7
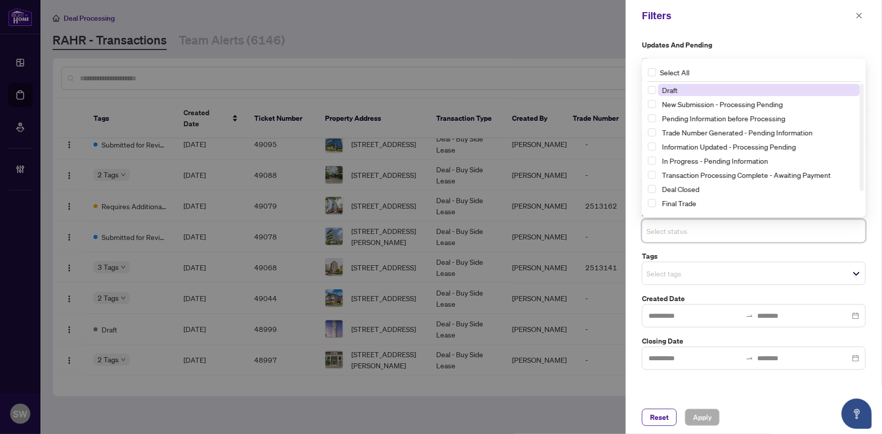
click at [680, 229] on input "search" at bounding box center [681, 231] width 71 height 12
click at [711, 101] on span "New Submission - Processing Pending" at bounding box center [722, 104] width 121 height 9
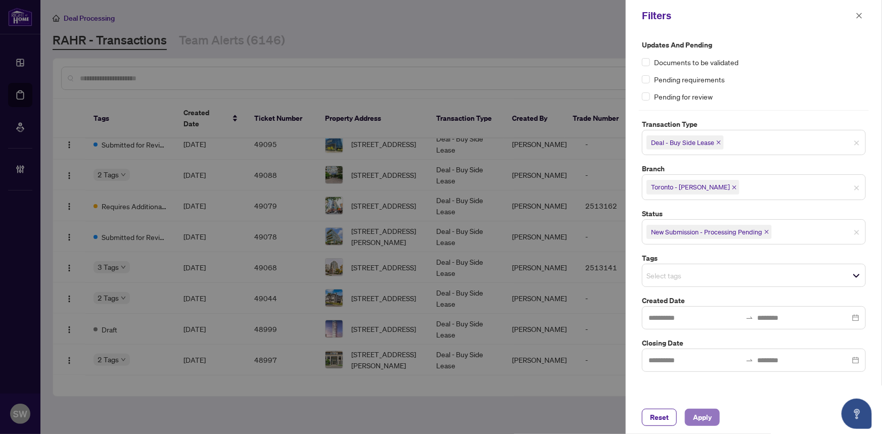
click at [701, 417] on span "Apply" at bounding box center [702, 417] width 19 height 16
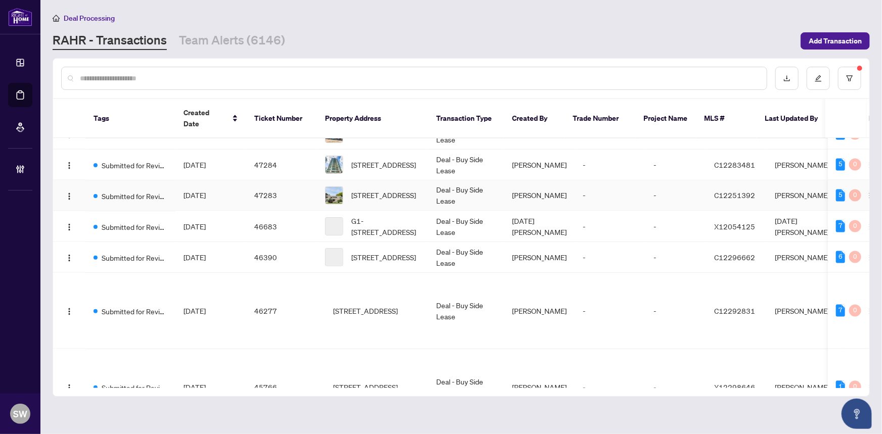
scroll to position [1006, 0]
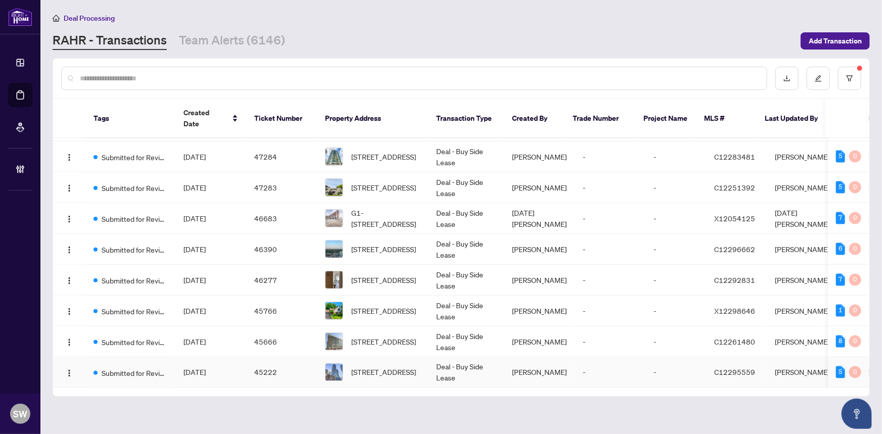
click at [178, 360] on td "[DATE]" at bounding box center [210, 372] width 71 height 31
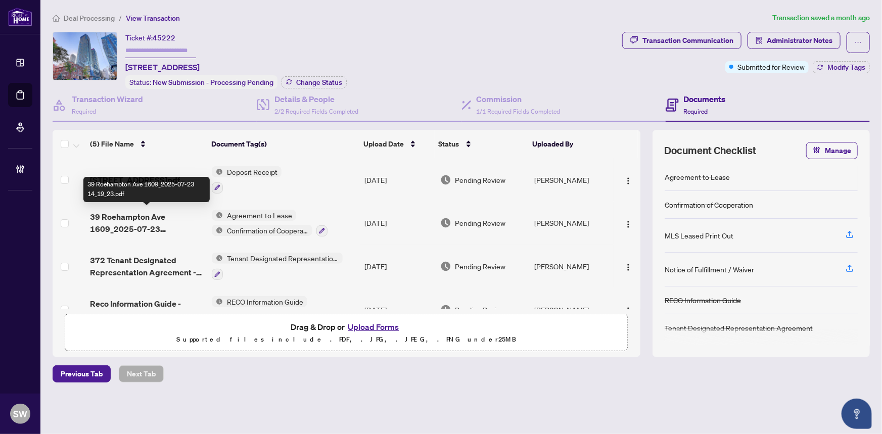
click at [157, 222] on span "39 Roehampton Ave 1609_2025-07-23 14_19_23.pdf" at bounding box center [147, 223] width 114 height 24
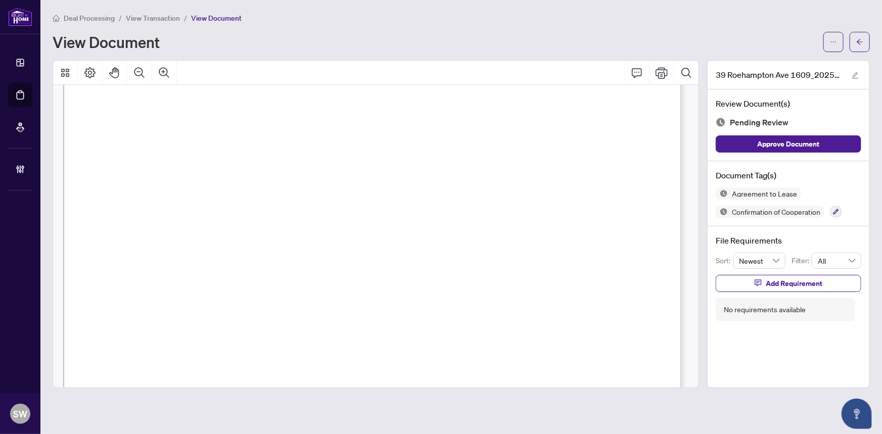
scroll to position [3608, 0]
click at [856, 40] on icon "arrow-left" at bounding box center [859, 41] width 7 height 7
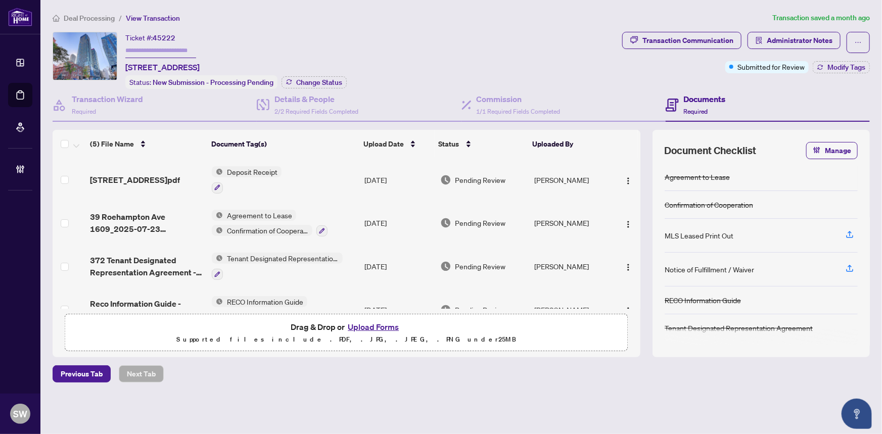
click at [101, 19] on span "Deal Processing" at bounding box center [89, 18] width 51 height 9
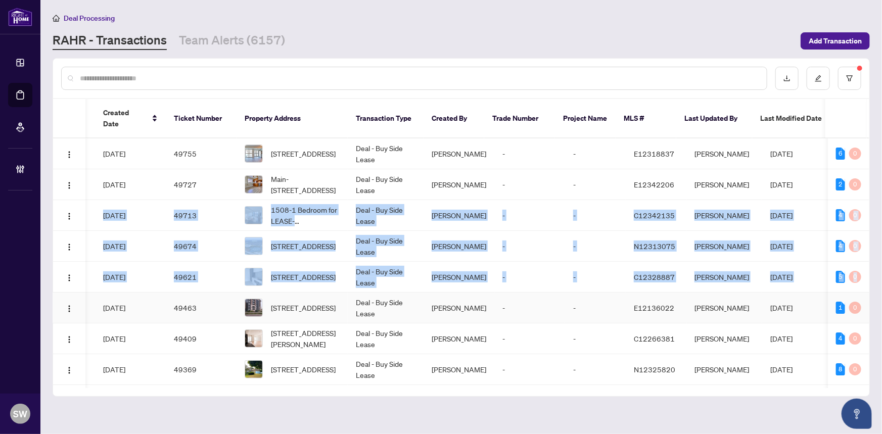
scroll to position [0, 84]
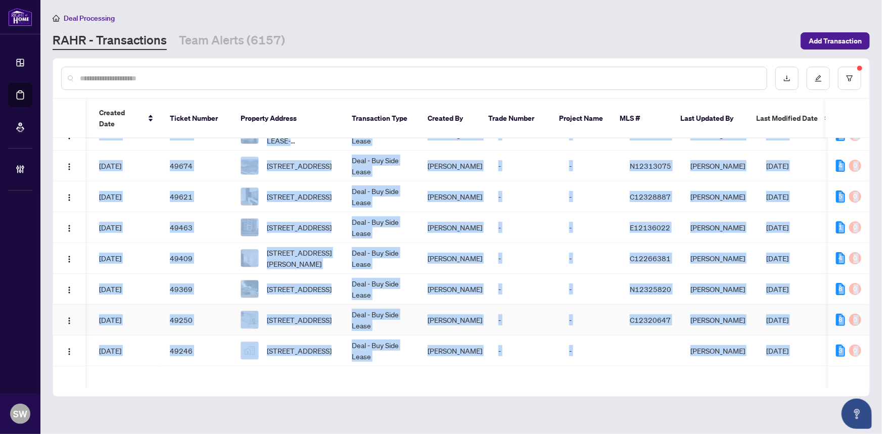
drag, startPoint x: 866, startPoint y: 169, endPoint x: 844, endPoint y: 366, distance: 198.2
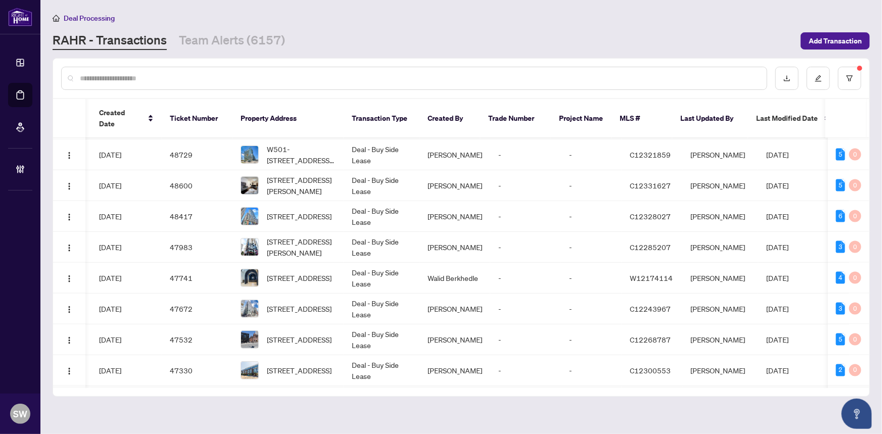
scroll to position [1006, 84]
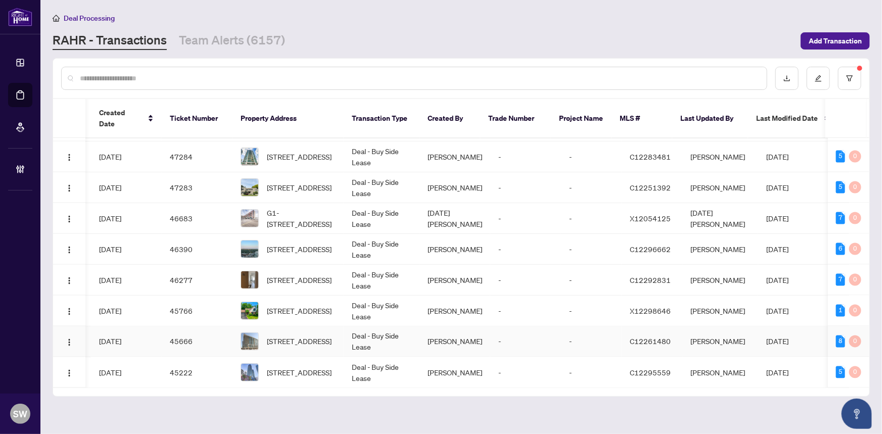
click at [182, 326] on td "45666" at bounding box center [197, 341] width 71 height 31
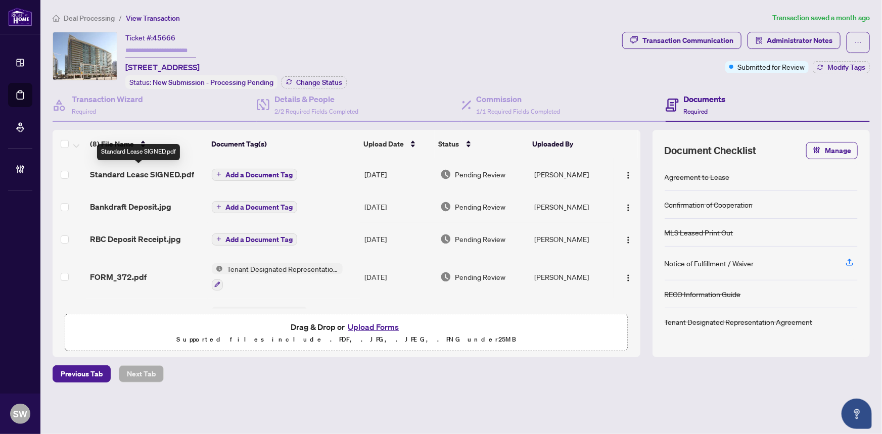
click at [156, 173] on span "Standard Lease SIGNED.pdf" at bounding box center [142, 174] width 104 height 12
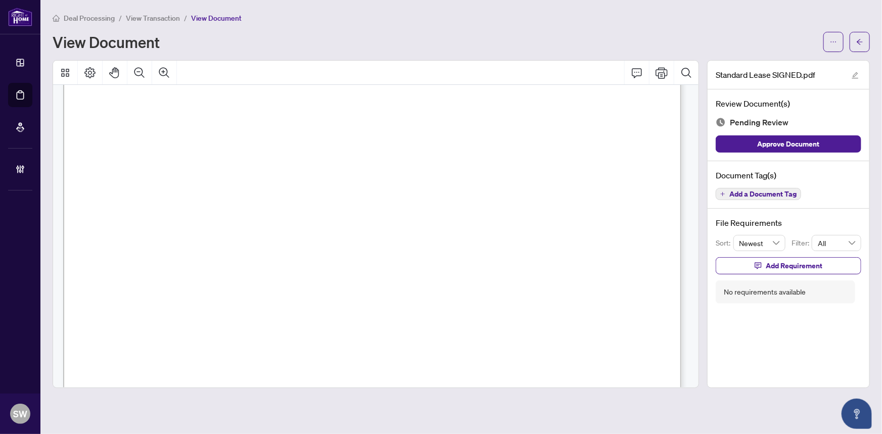
scroll to position [11931, 0]
click at [862, 43] on icon "arrow-left" at bounding box center [859, 41] width 7 height 7
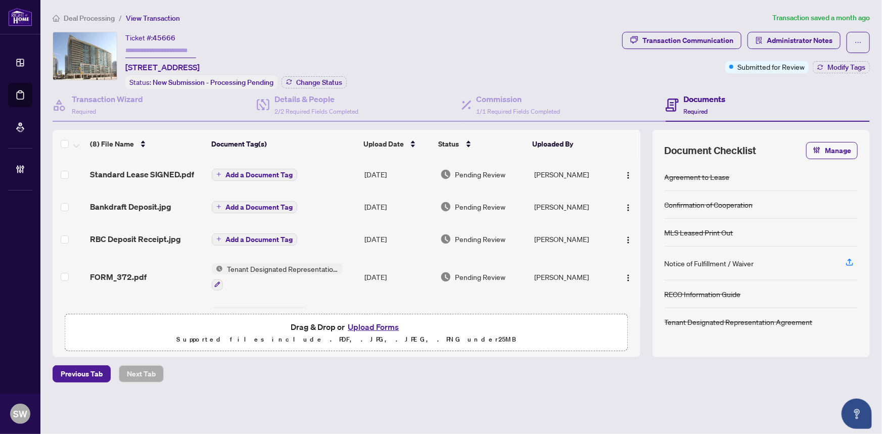
click at [100, 20] on span "Deal Processing" at bounding box center [89, 18] width 51 height 9
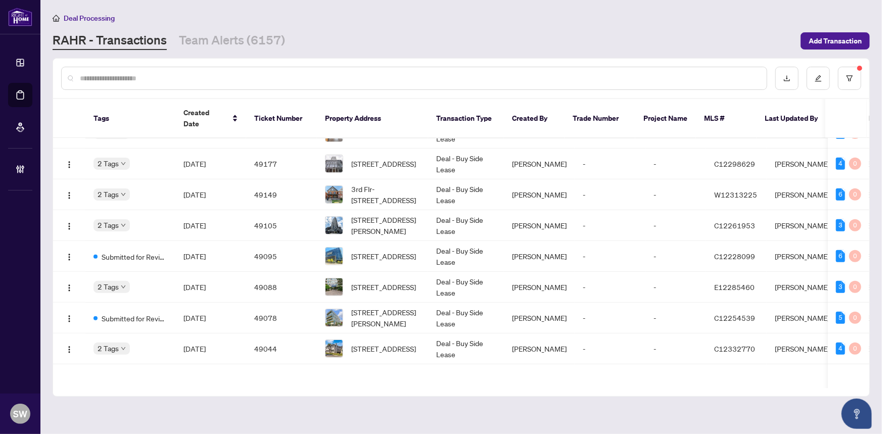
scroll to position [442, 0]
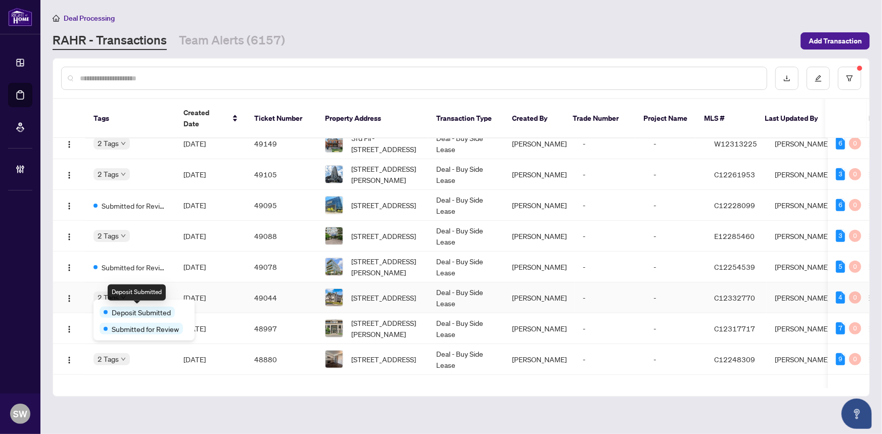
click at [115, 308] on span "Deposit Submitted" at bounding box center [141, 312] width 59 height 11
click at [206, 302] on span "[DATE]" at bounding box center [194, 297] width 22 height 9
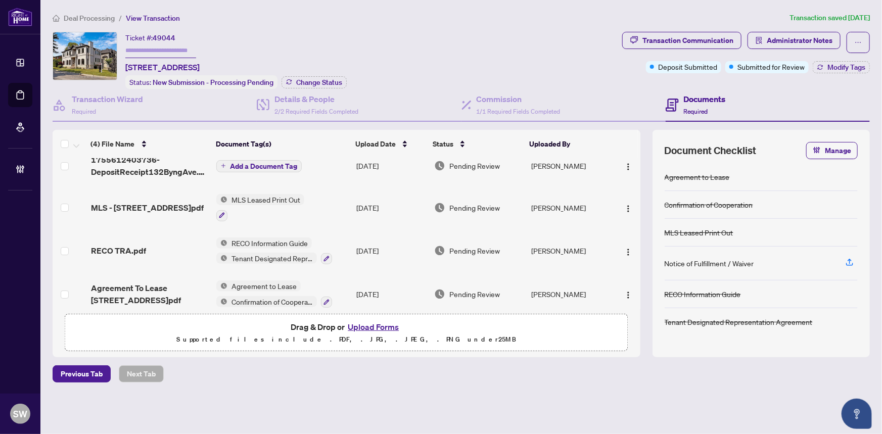
scroll to position [21, 0]
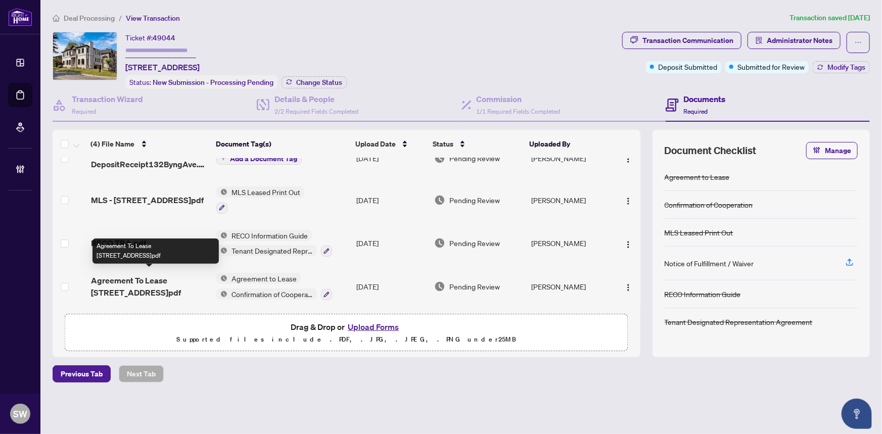
click at [156, 279] on span "Agreement To Lease [STREET_ADDRESS]pdf" at bounding box center [150, 286] width 118 height 24
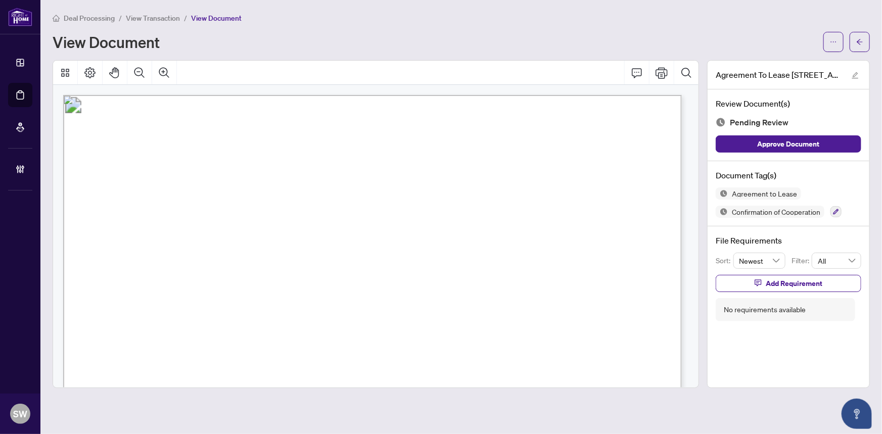
drag, startPoint x: 178, startPoint y: 328, endPoint x: 224, endPoint y: 328, distance: 46.0
click at [212, 328] on span "Byng Ave" at bounding box center [194, 331] width 33 height 10
click at [603, 327] on span "M2N 4K7" at bounding box center [613, 331] width 34 height 10
click at [623, 328] on span "M2N 4K7" at bounding box center [613, 331] width 34 height 10
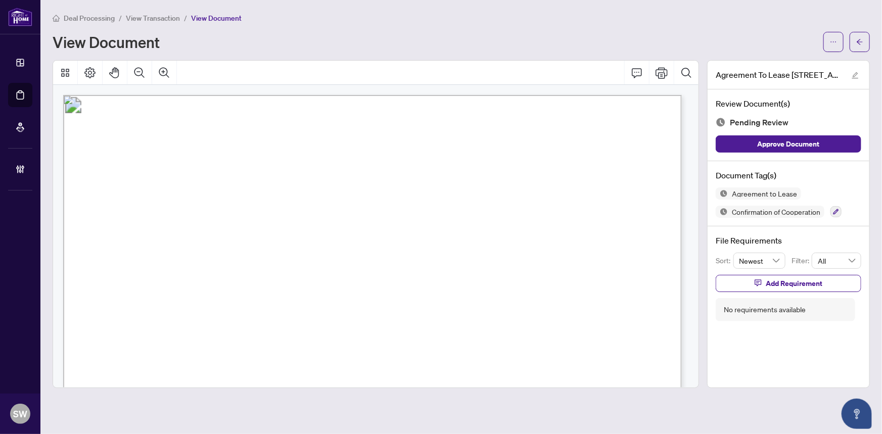
click at [623, 328] on span "M2N 4K7" at bounding box center [613, 331] width 34 height 10
click at [244, 240] on span "North America [PERSON_NAME] Investments Ltd." at bounding box center [292, 243] width 238 height 10
click at [255, 218] on span "[PERSON_NAME]" at bounding box center [265, 223] width 65 height 10
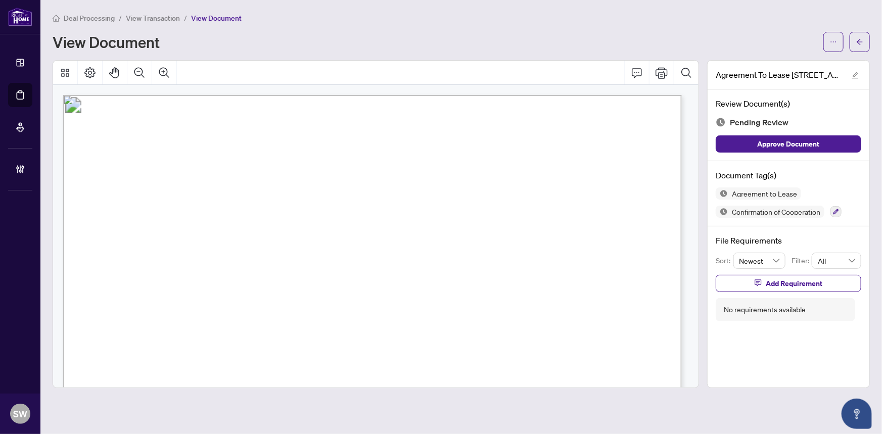
click at [255, 218] on span "[PERSON_NAME]" at bounding box center [265, 223] width 65 height 10
click at [522, 220] on span "[PERSON_NAME]" at bounding box center [546, 223] width 80 height 10
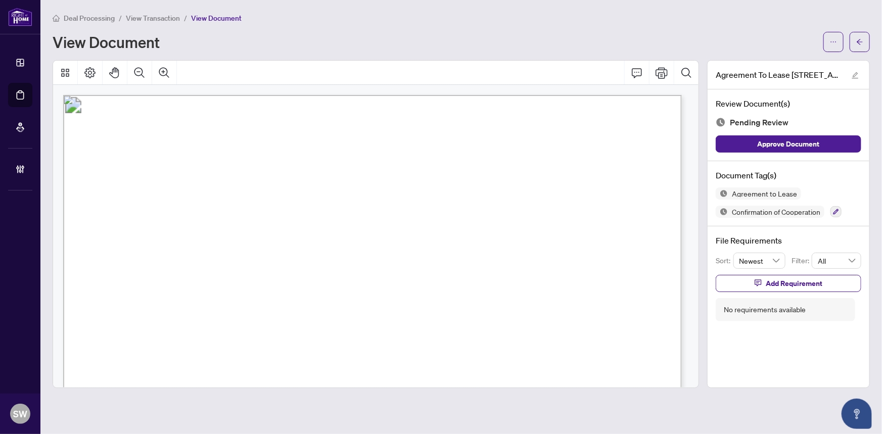
click at [522, 220] on span "[PERSON_NAME]" at bounding box center [546, 223] width 80 height 10
click at [546, 129] on span "[PHONE_NUMBER]" at bounding box center [570, 130] width 92 height 10
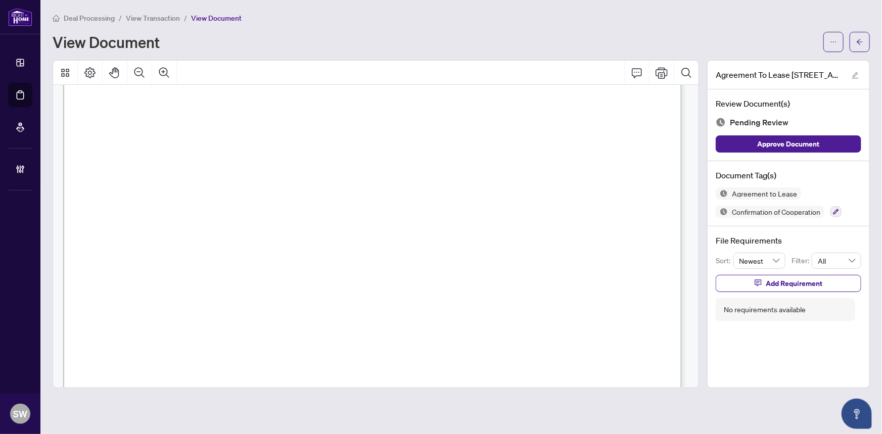
click at [186, 185] on span "[PERSON_NAME] & [PERSON_NAME]" at bounding box center [248, 189] width 153 height 10
click at [242, 146] on span "[PERSON_NAME]" at bounding box center [254, 148] width 71 height 10
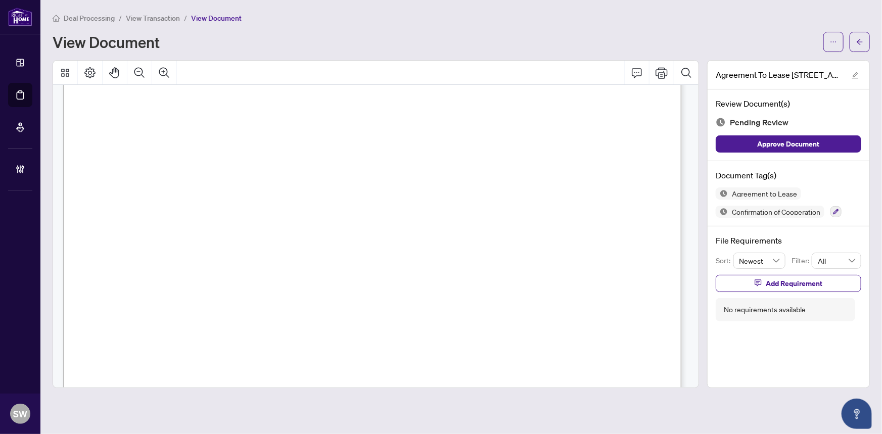
click at [242, 146] on span "[PERSON_NAME]" at bounding box center [254, 148] width 71 height 10
click at [555, 125] on span "[PHONE_NUMBER]" at bounding box center [570, 130] width 92 height 10
click at [237, 144] on span "[PERSON_NAME]" at bounding box center [254, 148] width 71 height 10
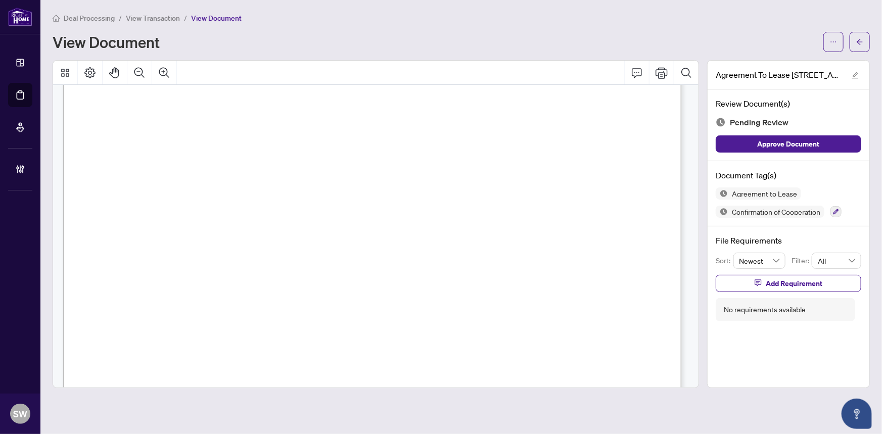
click at [237, 144] on span "[PERSON_NAME]" at bounding box center [254, 148] width 71 height 10
click at [837, 211] on icon "button" at bounding box center [836, 212] width 6 height 6
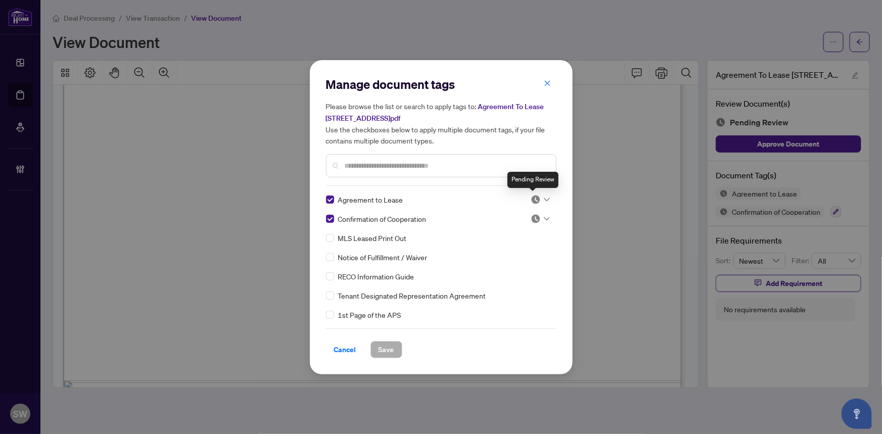
click at [532, 197] on img at bounding box center [536, 200] width 10 height 10
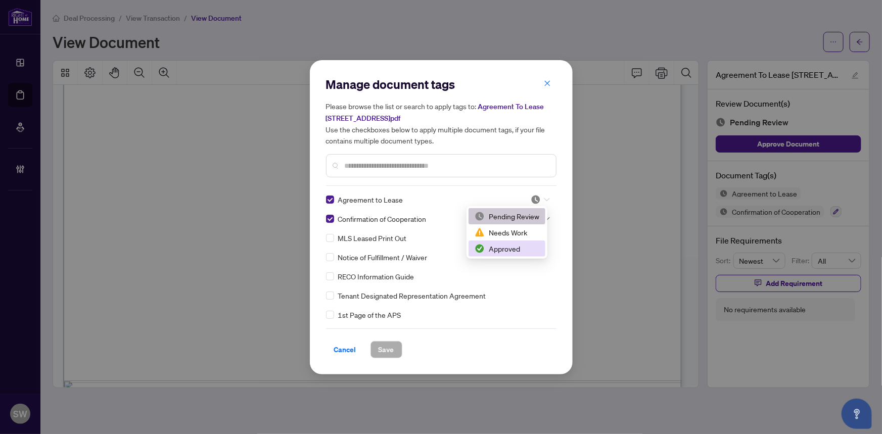
click at [503, 249] on div "Approved" at bounding box center [507, 248] width 65 height 11
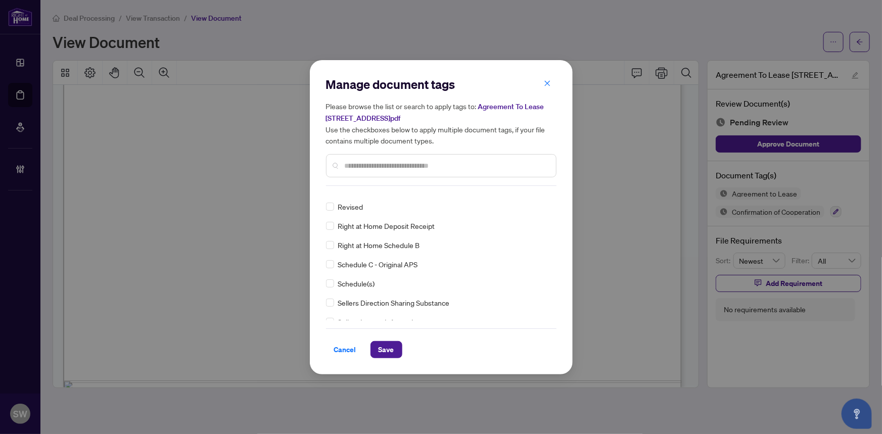
scroll to position [0, 0]
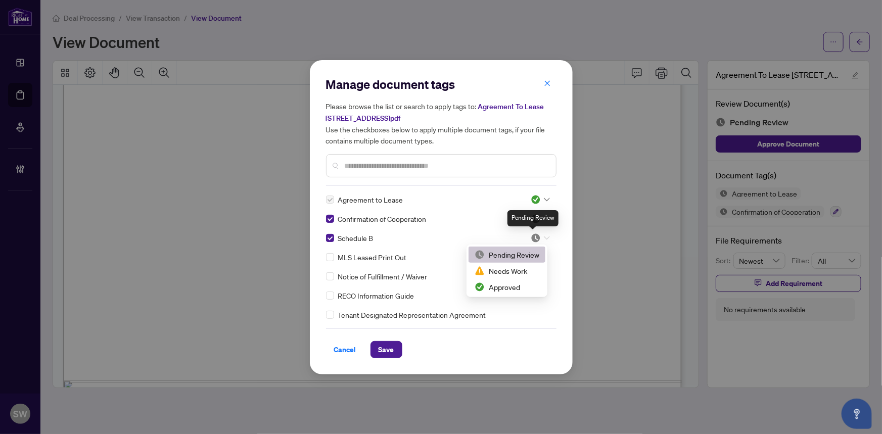
click at [535, 236] on img at bounding box center [536, 238] width 10 height 10
click at [517, 288] on div "Approved" at bounding box center [507, 286] width 65 height 11
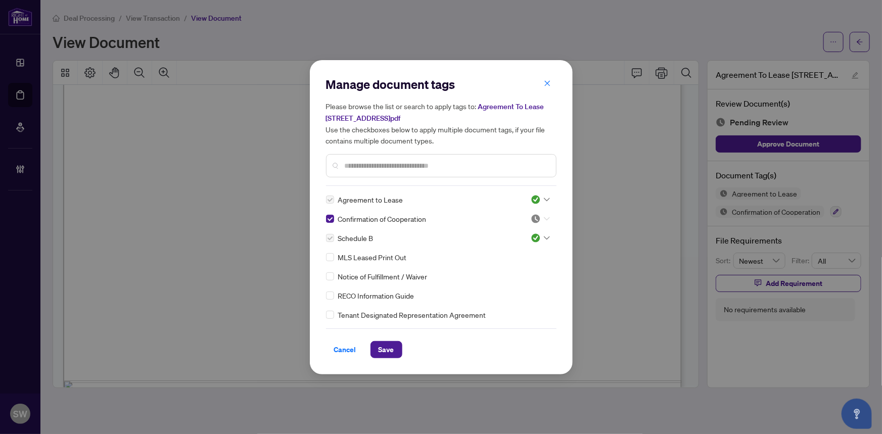
click at [537, 218] on img at bounding box center [536, 219] width 10 height 10
click at [505, 272] on div "Approved" at bounding box center [507, 267] width 65 height 11
click at [385, 349] on span "Save" at bounding box center [387, 350] width 16 height 16
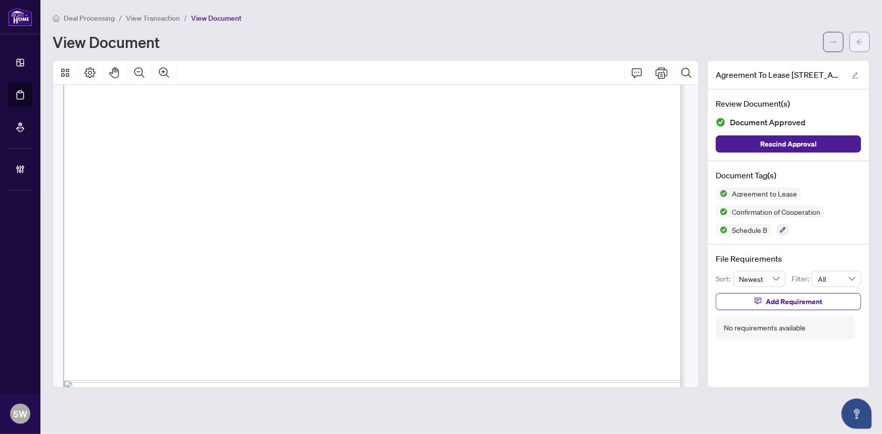
click at [866, 40] on button "button" at bounding box center [860, 42] width 20 height 20
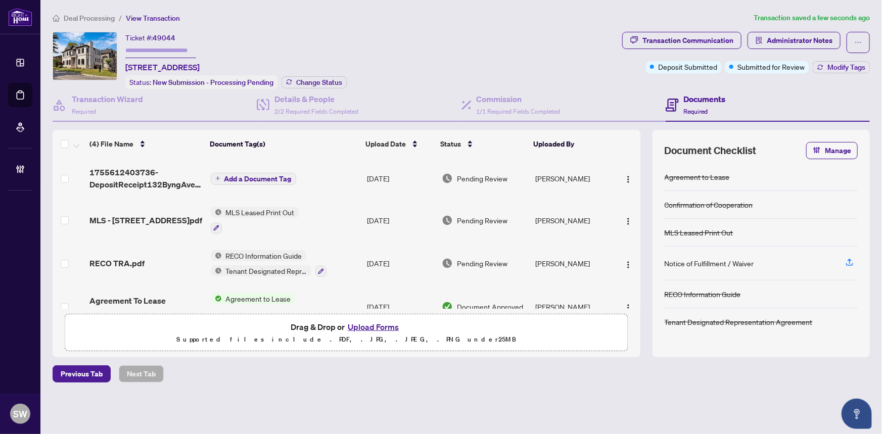
click at [167, 39] on span "49044" at bounding box center [164, 37] width 23 height 9
copy span "49044"
click at [159, 214] on span "MLS - [STREET_ADDRESS]pdf" at bounding box center [145, 220] width 113 height 12
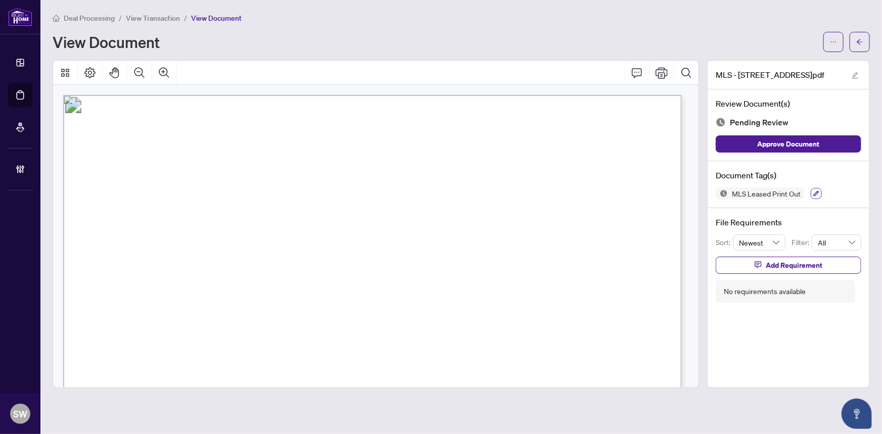
click at [816, 192] on icon "button" at bounding box center [816, 194] width 6 height 6
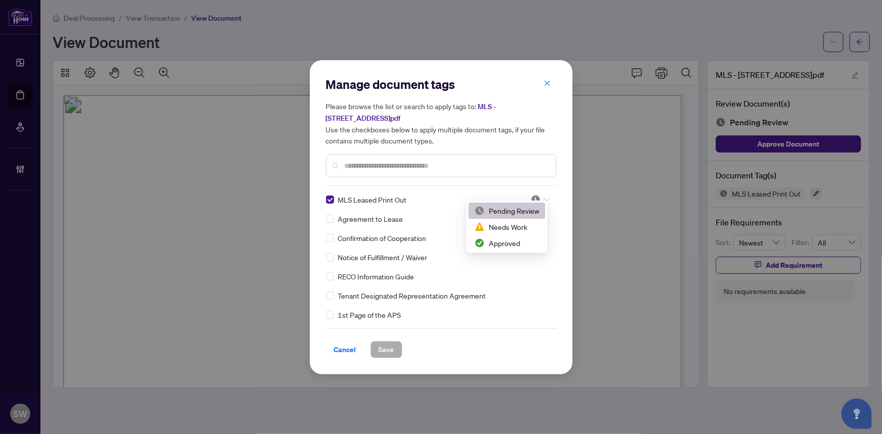
click at [539, 195] on div at bounding box center [540, 200] width 19 height 10
click at [502, 246] on div "Approved" at bounding box center [507, 243] width 65 height 11
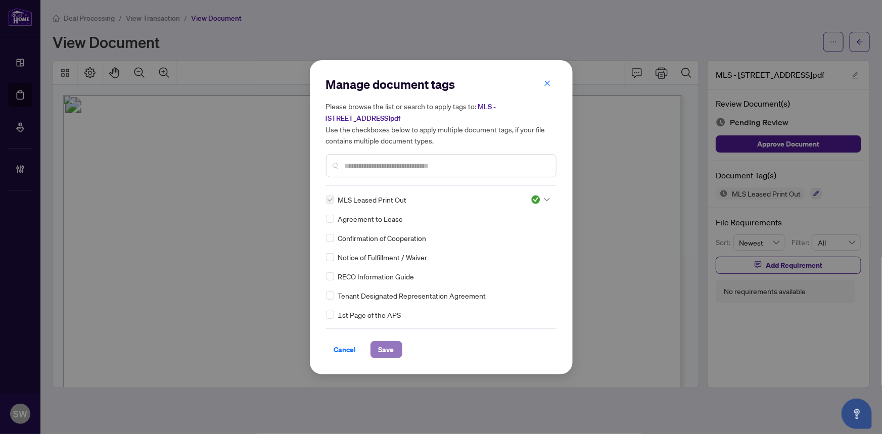
click at [391, 345] on button "Save" at bounding box center [386, 349] width 32 height 17
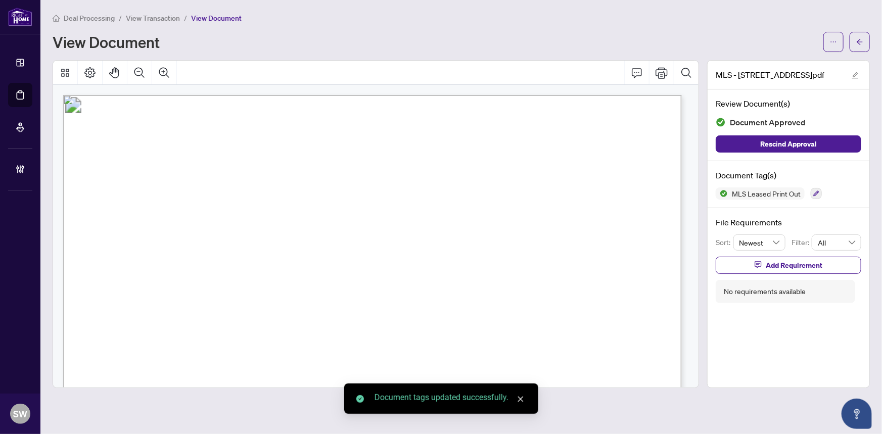
click at [138, 317] on span "C12332770" at bounding box center [137, 319] width 38 height 12
click at [137, 317] on span "C12332770" at bounding box center [137, 319] width 38 height 12
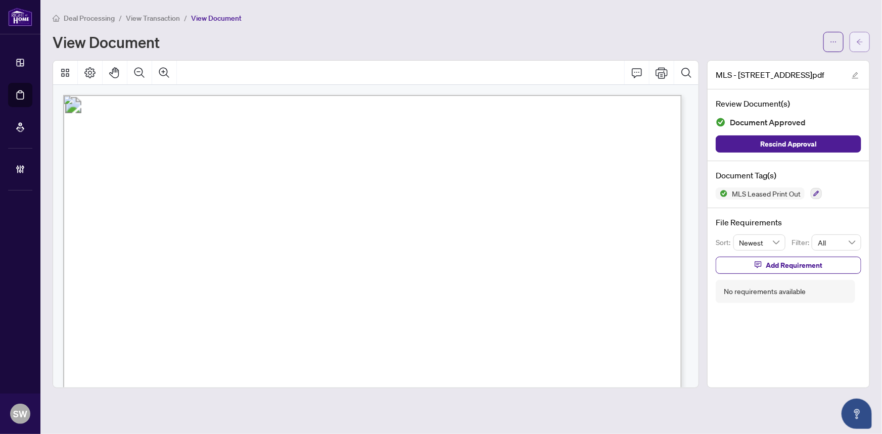
click at [864, 45] on button "button" at bounding box center [860, 42] width 20 height 20
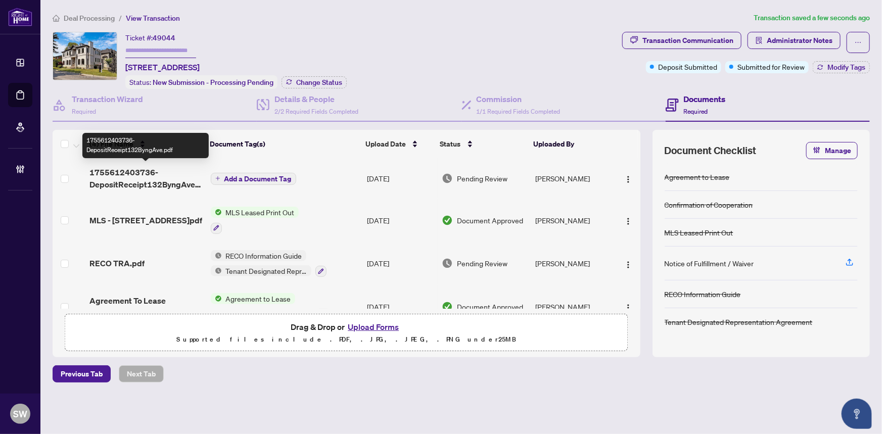
click at [175, 172] on span "1755612403736-DepositReceipt132ByngAve.pdf" at bounding box center [145, 178] width 113 height 24
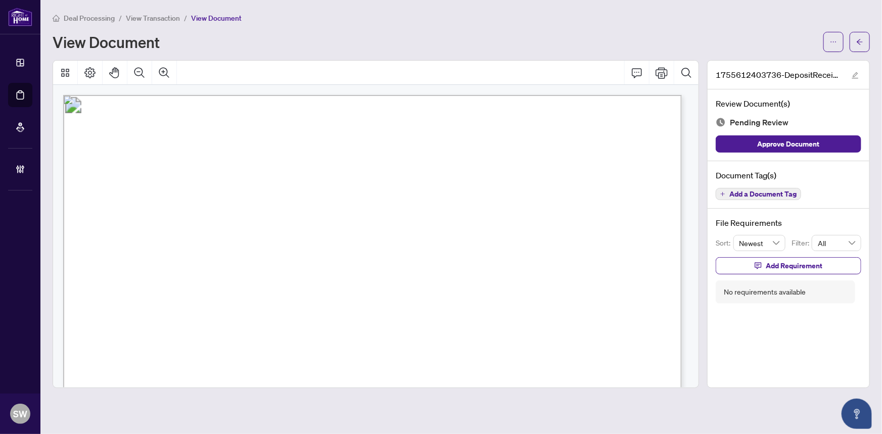
click at [766, 194] on span "Add a Document Tag" at bounding box center [762, 194] width 67 height 7
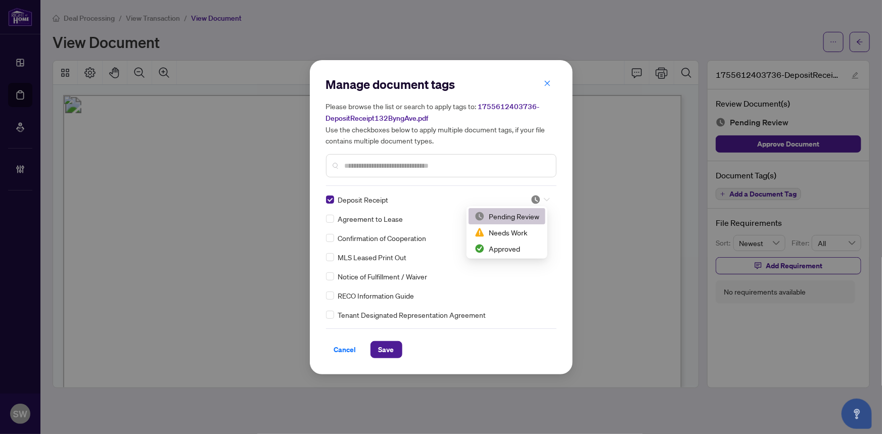
click at [536, 198] on img at bounding box center [536, 200] width 10 height 10
click at [510, 250] on div "Approved" at bounding box center [507, 248] width 65 height 11
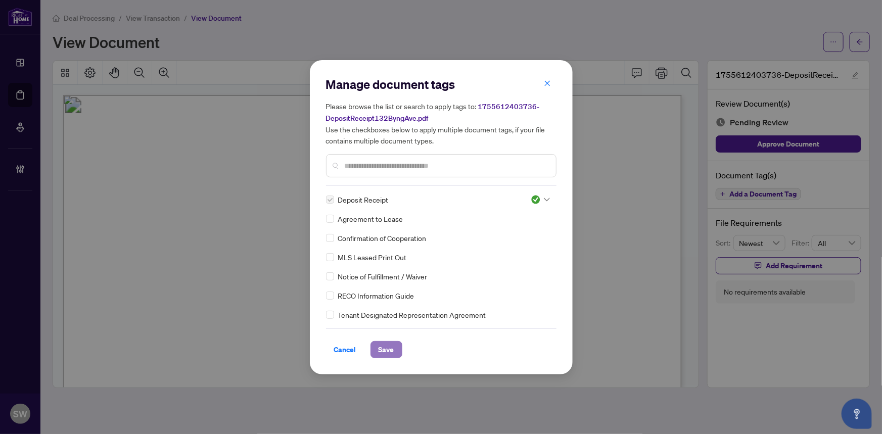
click at [385, 350] on span "Save" at bounding box center [387, 350] width 16 height 16
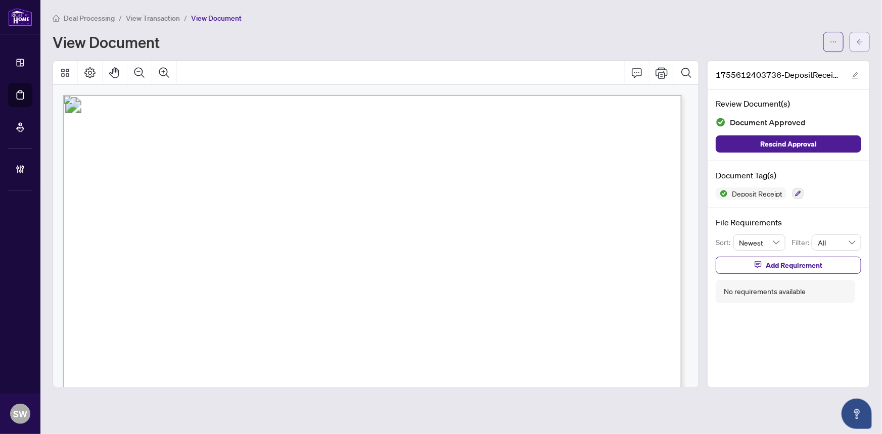
click at [859, 39] on icon "arrow-left" at bounding box center [859, 41] width 7 height 7
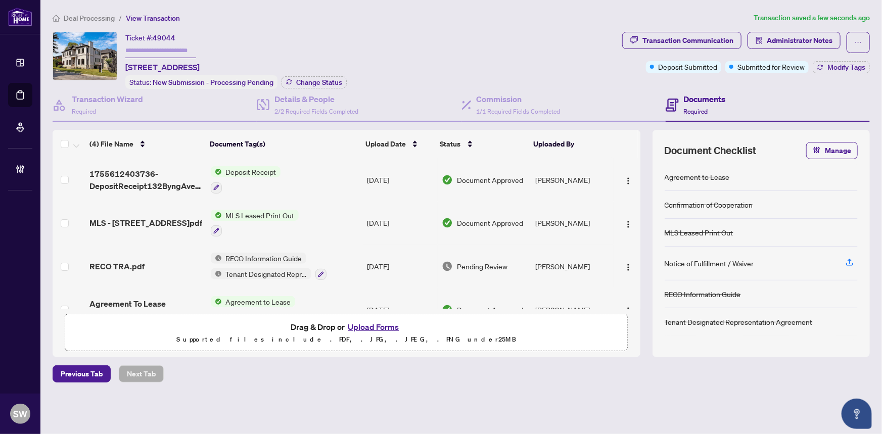
click at [142, 260] on div "RECO TRA.pdf" at bounding box center [145, 266] width 113 height 12
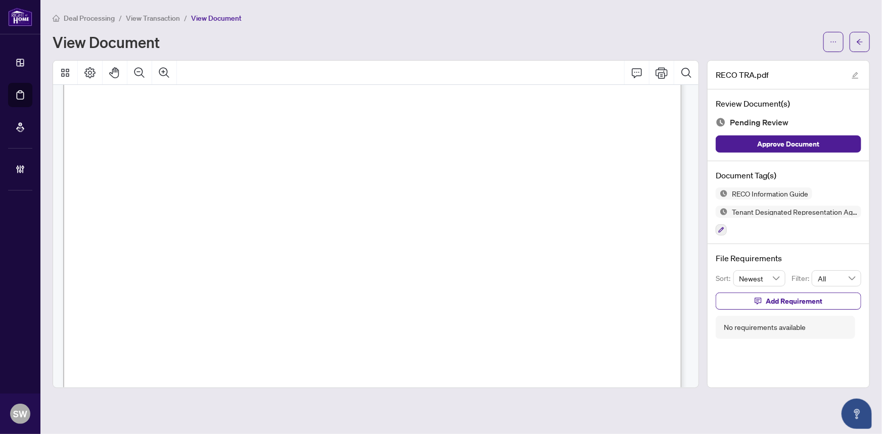
scroll to position [10012, 0]
click at [723, 229] on icon "button" at bounding box center [721, 230] width 6 height 6
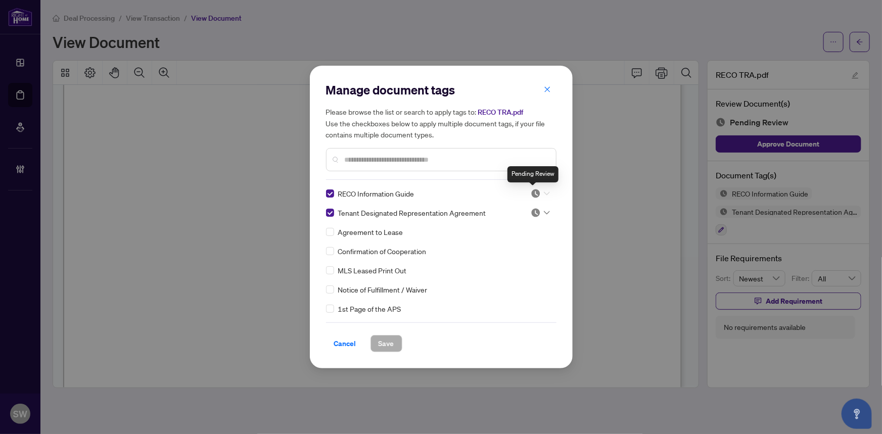
click at [534, 189] on img at bounding box center [536, 194] width 10 height 10
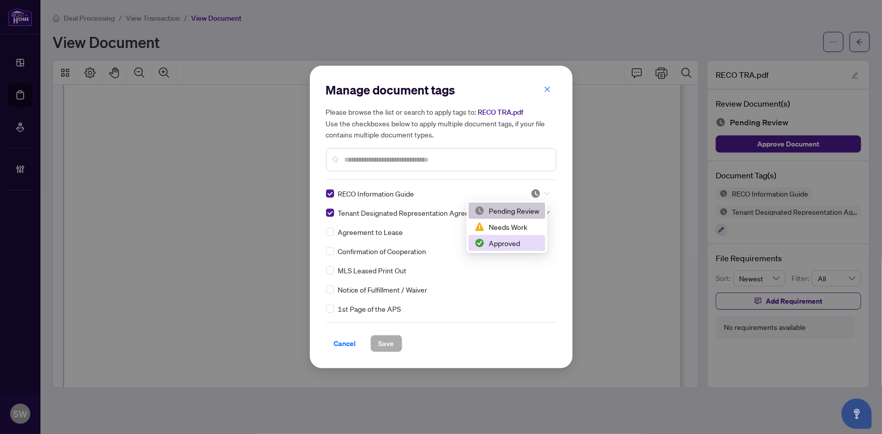
click at [507, 242] on div "Approved" at bounding box center [507, 243] width 65 height 11
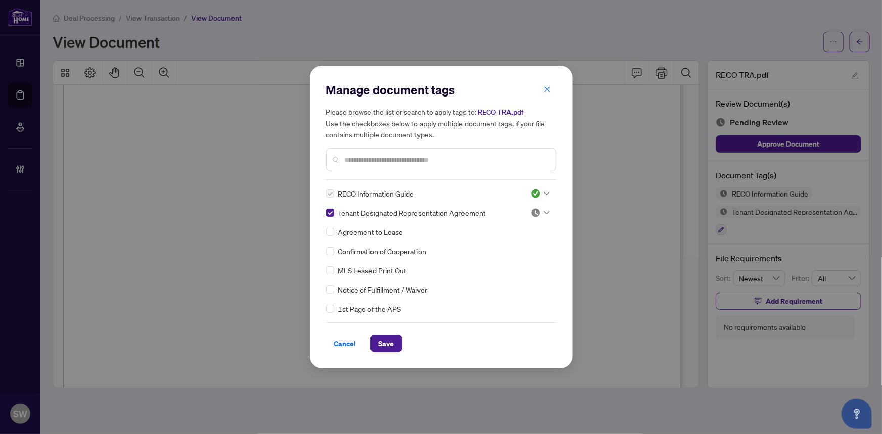
click at [544, 212] on icon at bounding box center [547, 213] width 6 height 4
click at [500, 269] on div "Approved" at bounding box center [506, 262] width 77 height 16
click at [387, 345] on span "Save" at bounding box center [387, 344] width 16 height 16
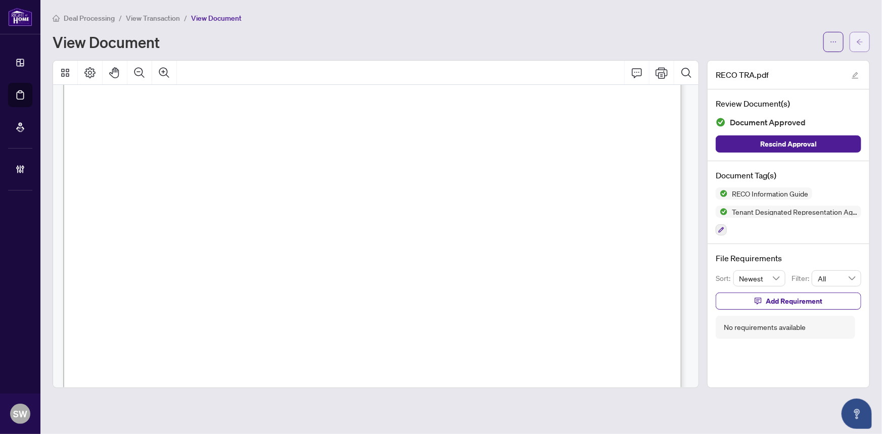
click at [864, 42] on button "button" at bounding box center [860, 42] width 20 height 20
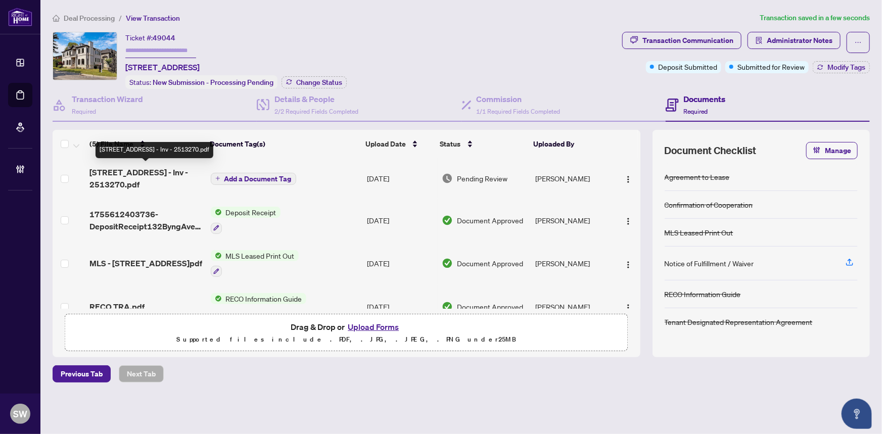
click at [121, 172] on span "[STREET_ADDRESS] - Inv - 2513270.pdf" at bounding box center [145, 178] width 113 height 24
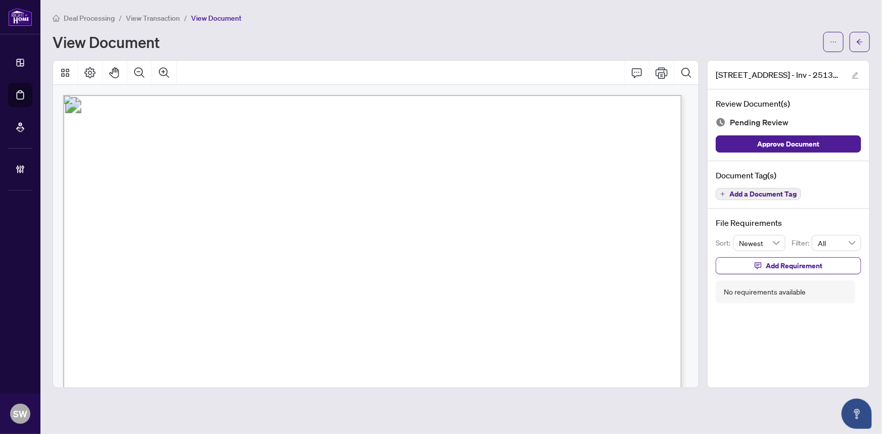
click at [759, 194] on span "Add a Document Tag" at bounding box center [762, 194] width 67 height 7
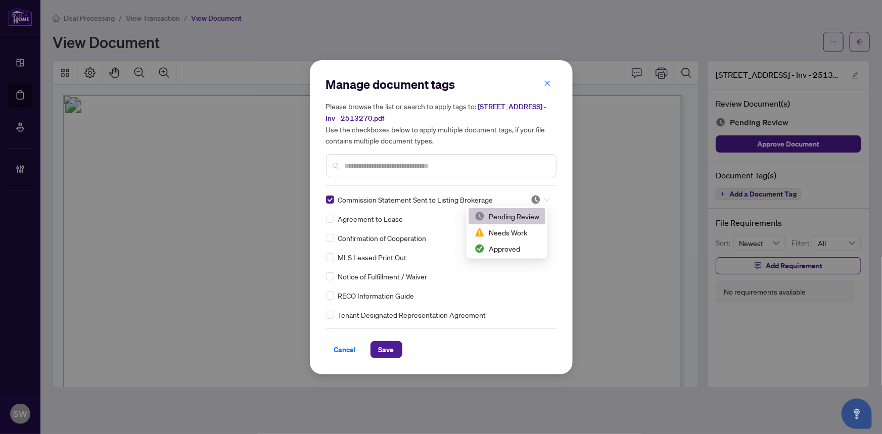
click at [544, 198] on icon at bounding box center [547, 200] width 6 height 4
click at [509, 247] on div "Approved" at bounding box center [507, 248] width 65 height 11
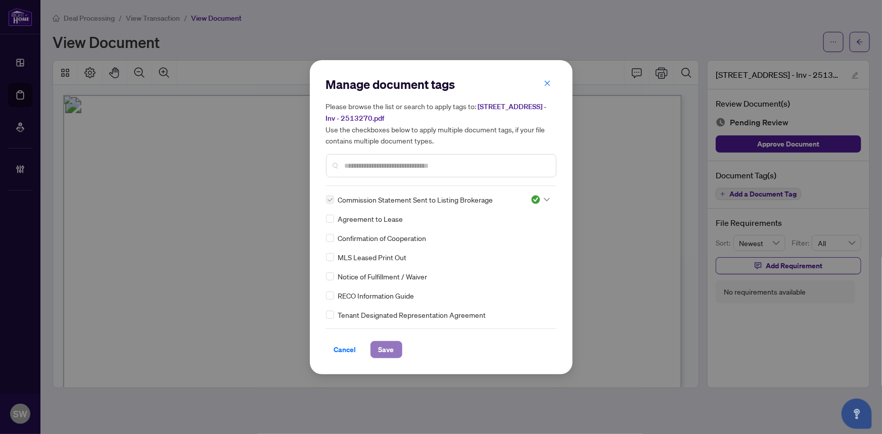
click at [379, 349] on span "Save" at bounding box center [387, 350] width 16 height 16
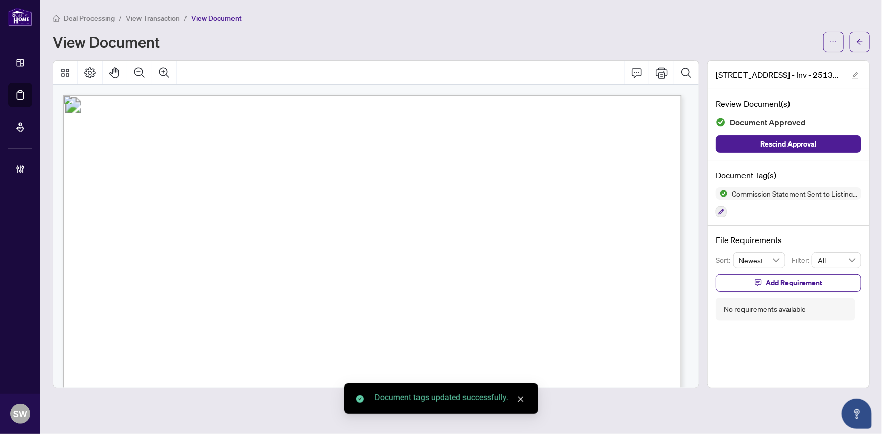
click at [829, 39] on button "button" at bounding box center [833, 42] width 20 height 20
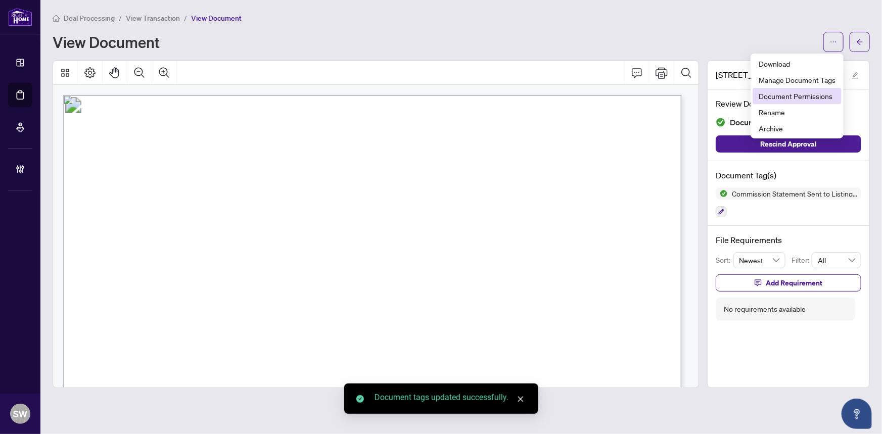
click at [799, 96] on span "Document Permissions" at bounding box center [797, 95] width 77 height 11
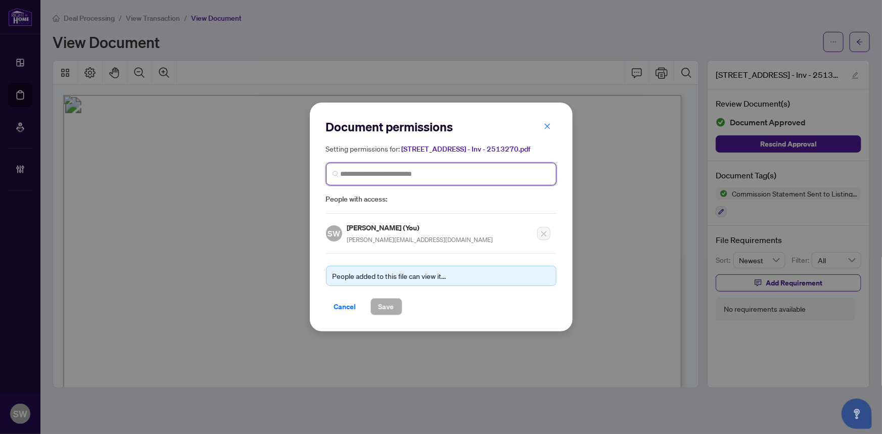
click at [361, 179] on input "search" at bounding box center [445, 174] width 209 height 11
type input "**********"
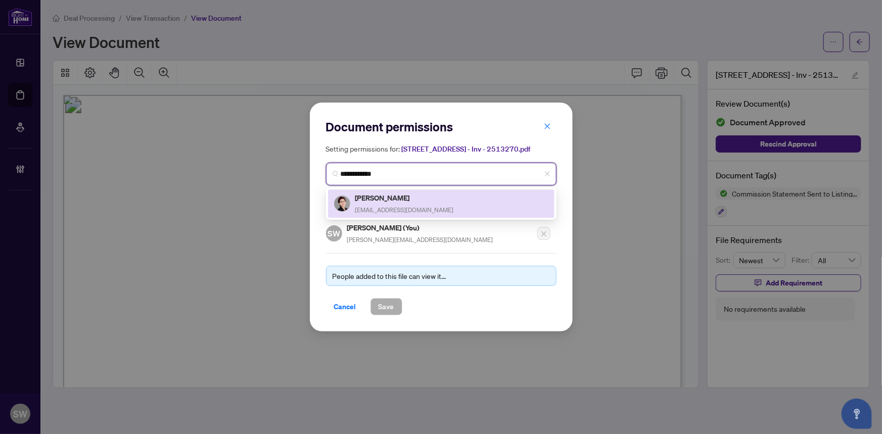
click at [366, 199] on h5 "[PERSON_NAME]" at bounding box center [404, 198] width 99 height 12
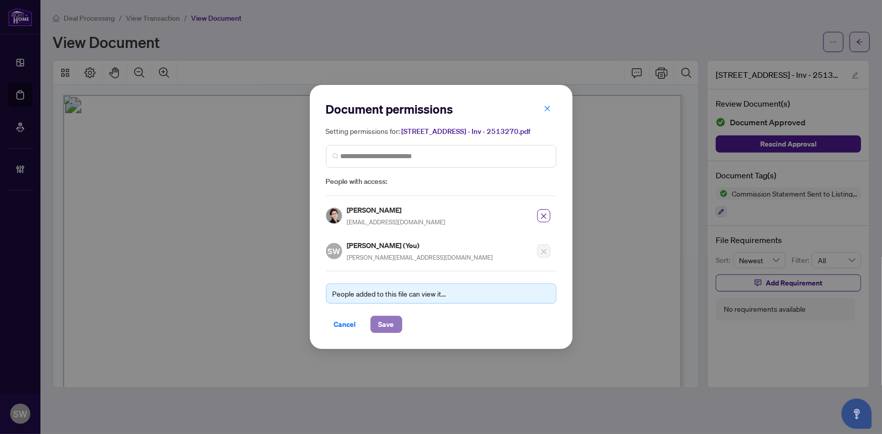
click at [385, 324] on span "Save" at bounding box center [387, 324] width 16 height 16
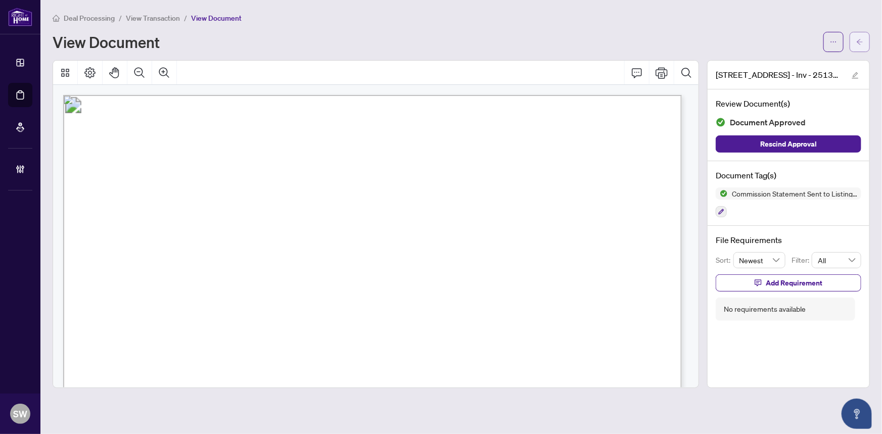
click at [859, 44] on icon "arrow-left" at bounding box center [859, 41] width 7 height 7
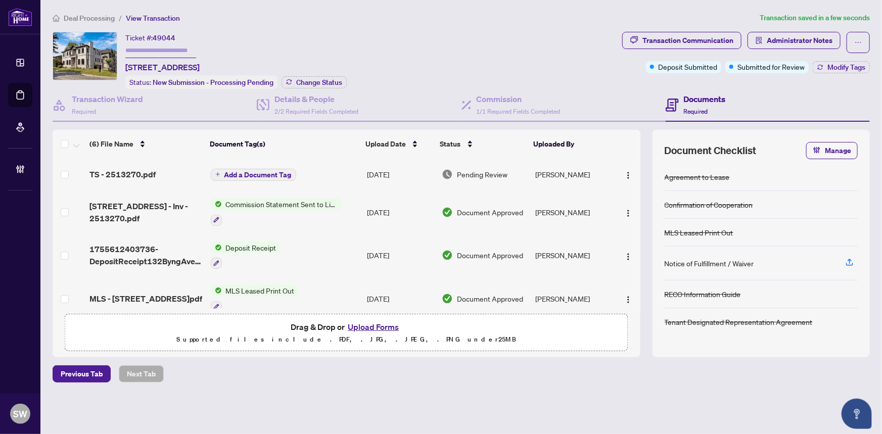
click at [159, 173] on div "TS - 2513270.pdf" at bounding box center [145, 174] width 113 height 12
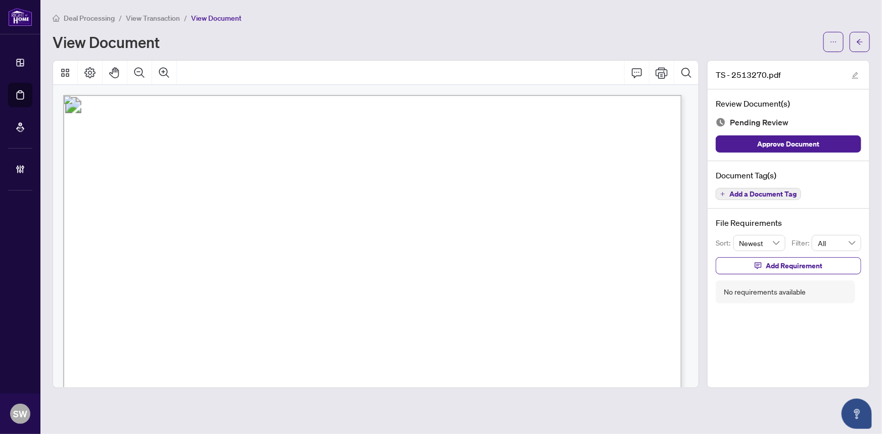
click at [788, 193] on span "Add a Document Tag" at bounding box center [762, 194] width 67 height 7
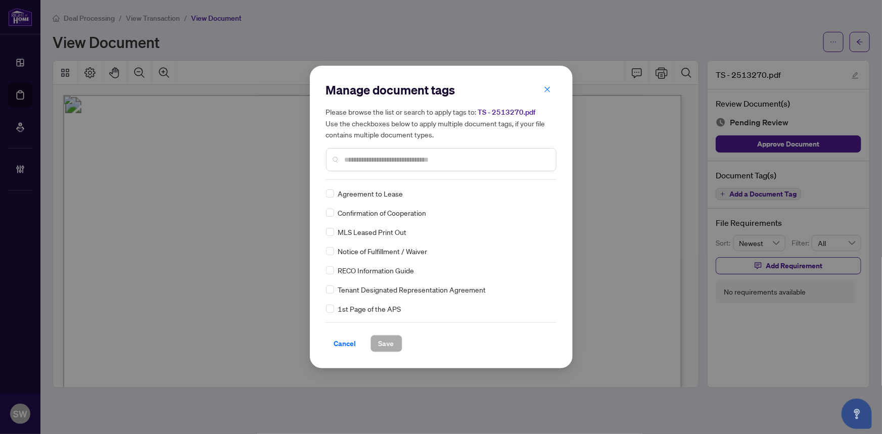
click at [414, 165] on input "text" at bounding box center [446, 159] width 203 height 11
type input "*****"
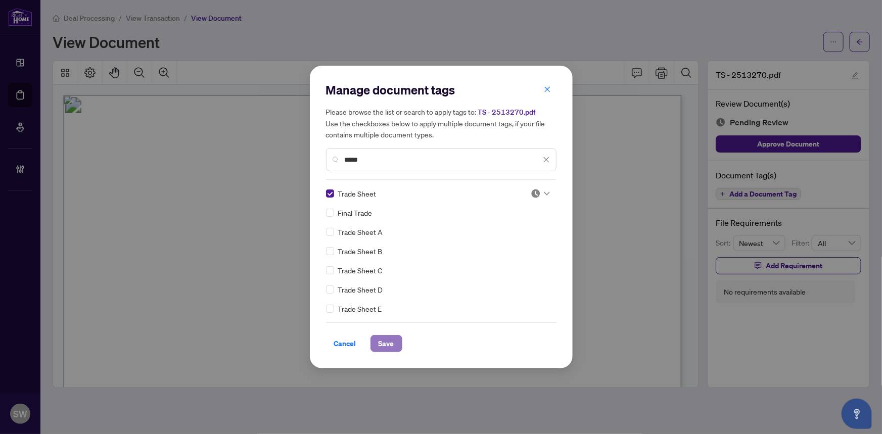
click at [390, 343] on button "Save" at bounding box center [386, 343] width 32 height 17
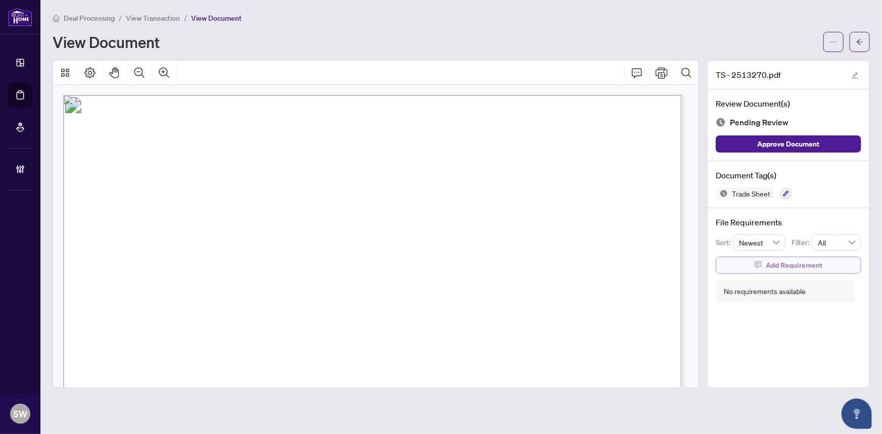
click at [788, 263] on span "Add Requirement" at bounding box center [794, 265] width 57 height 16
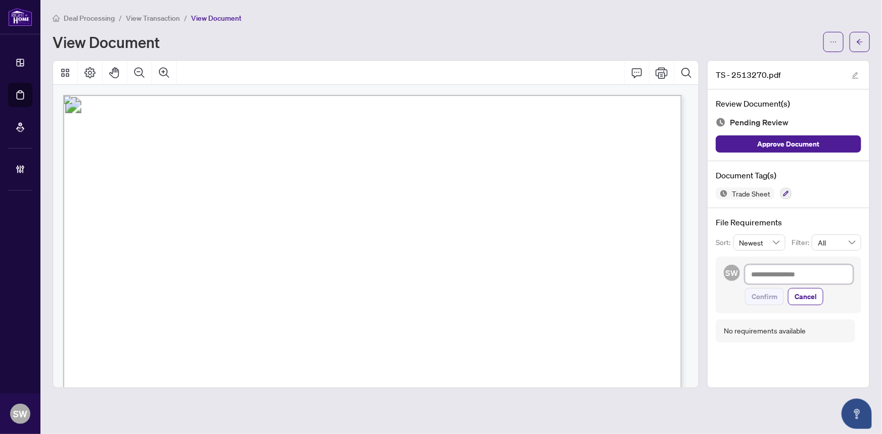
click at [789, 273] on textarea at bounding box center [799, 274] width 108 height 19
paste textarea "**********"
type textarea "**********"
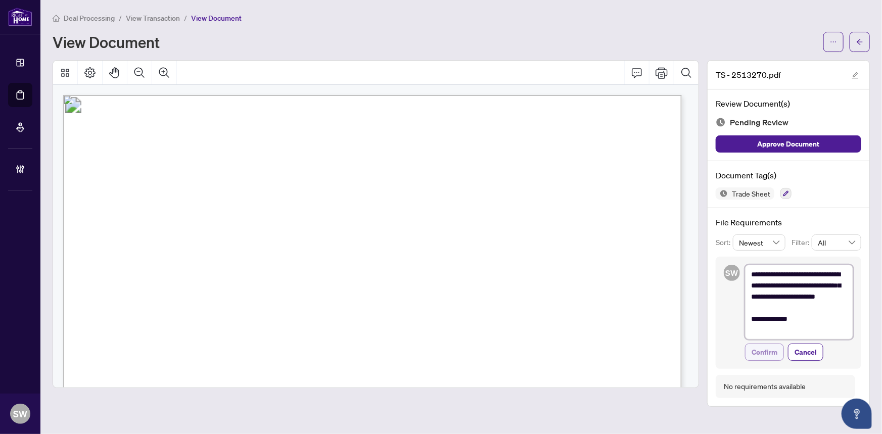
type textarea "**********"
click at [765, 352] on span "Confirm" at bounding box center [765, 352] width 26 height 16
type textarea "**********"
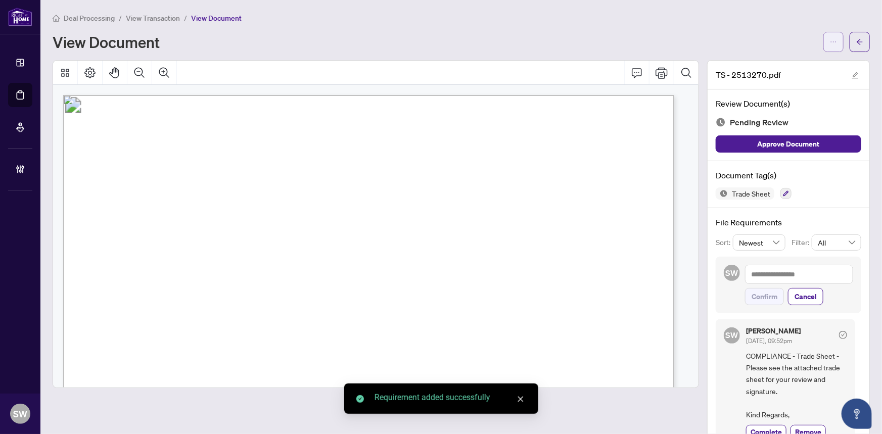
click at [830, 42] on icon "ellipsis" at bounding box center [833, 41] width 7 height 7
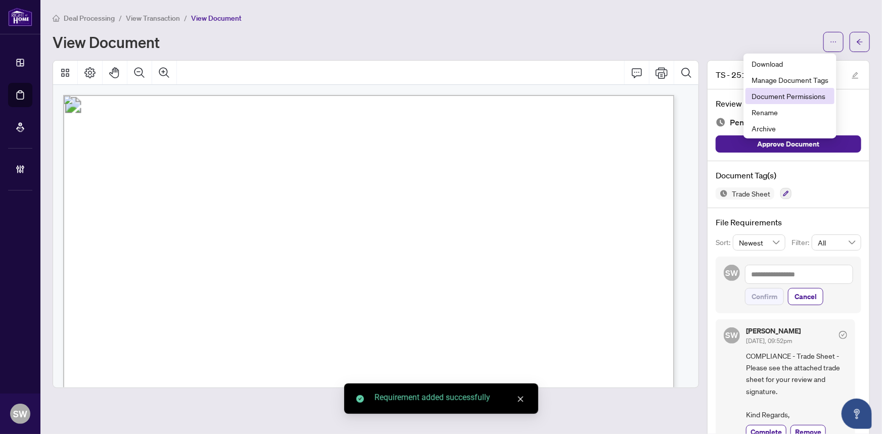
click at [815, 94] on span "Document Permissions" at bounding box center [790, 95] width 77 height 11
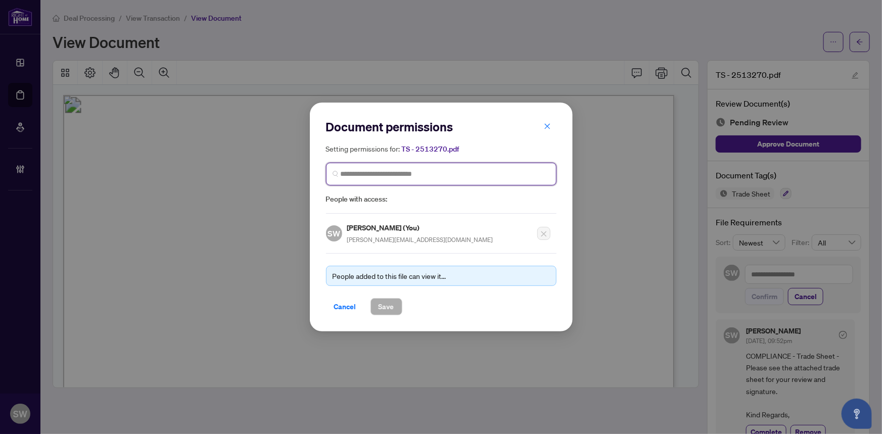
click at [341, 173] on input "search" at bounding box center [445, 174] width 209 height 11
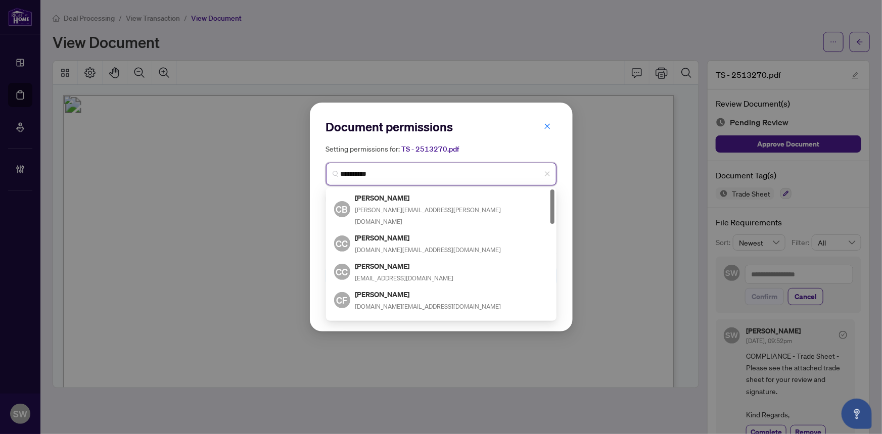
type input "**********"
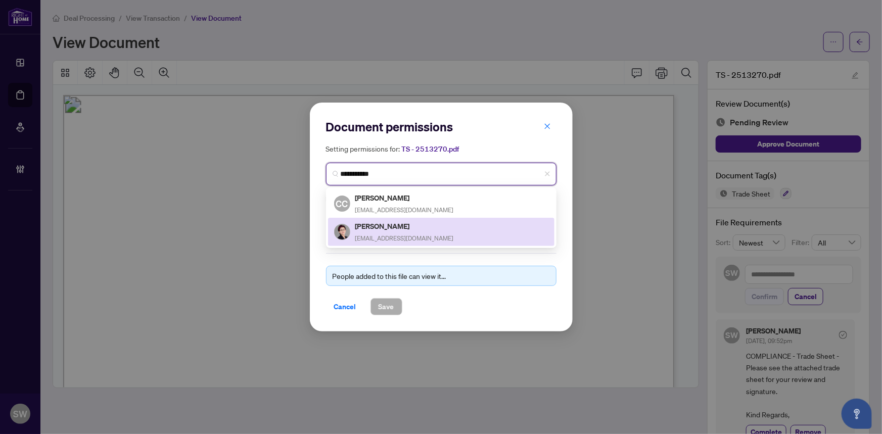
click at [397, 230] on h5 "[PERSON_NAME]" at bounding box center [404, 226] width 99 height 12
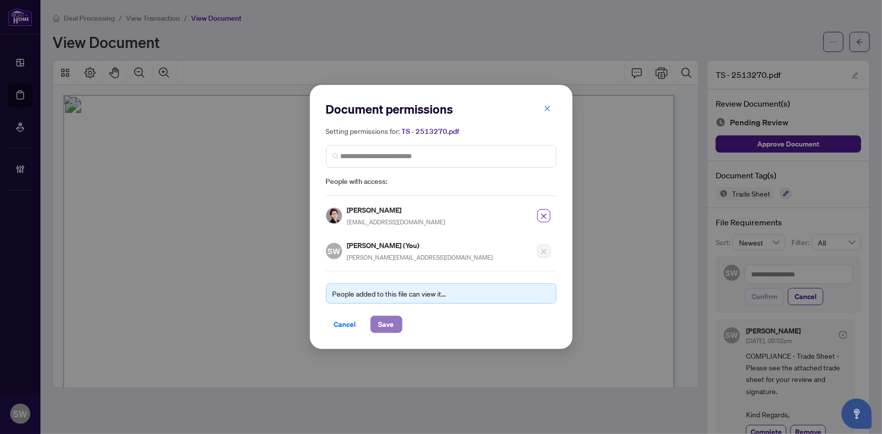
click at [389, 324] on span "Save" at bounding box center [387, 324] width 16 height 16
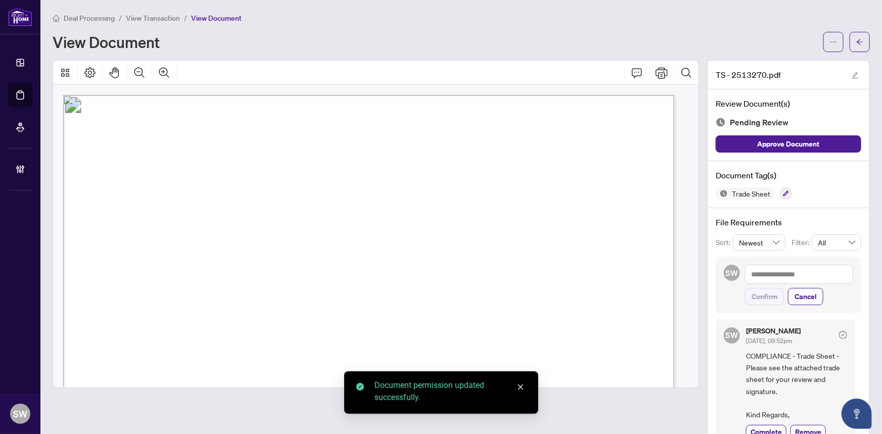
click at [856, 44] on icon "arrow-left" at bounding box center [859, 41] width 7 height 7
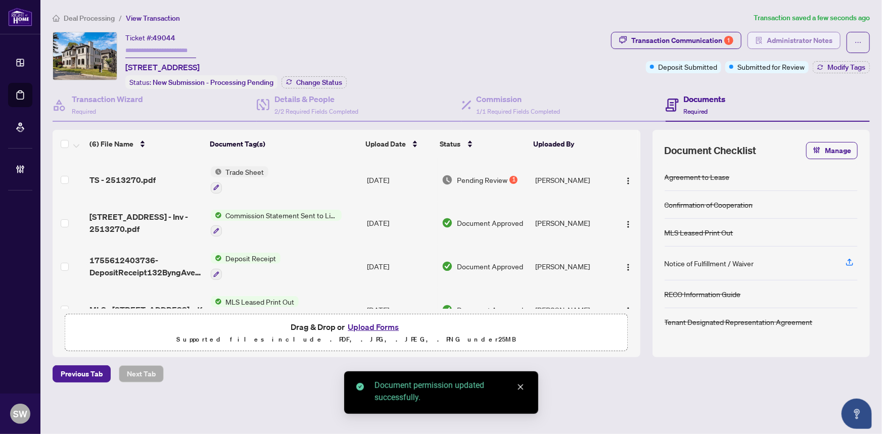
click at [801, 44] on span "Administrator Notes" at bounding box center [800, 40] width 66 height 16
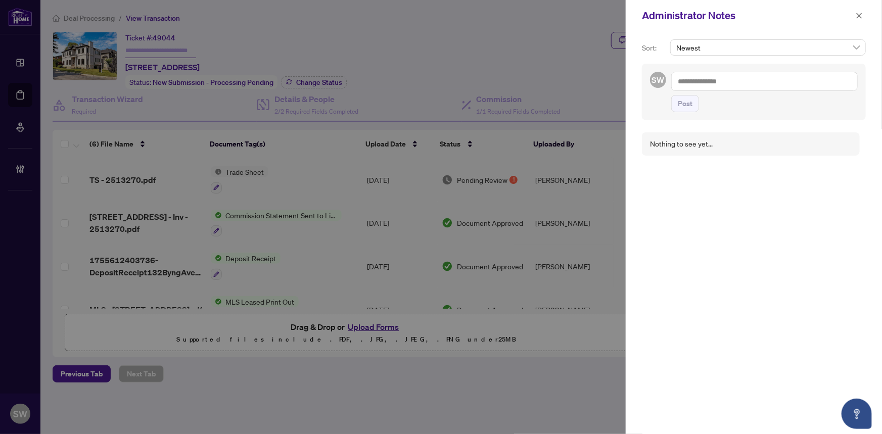
click at [735, 80] on textarea at bounding box center [764, 81] width 186 height 19
paste textarea "**********"
type textarea "**********"
click at [692, 102] on button "Post" at bounding box center [685, 103] width 28 height 17
click at [859, 14] on icon "close" at bounding box center [859, 15] width 7 height 7
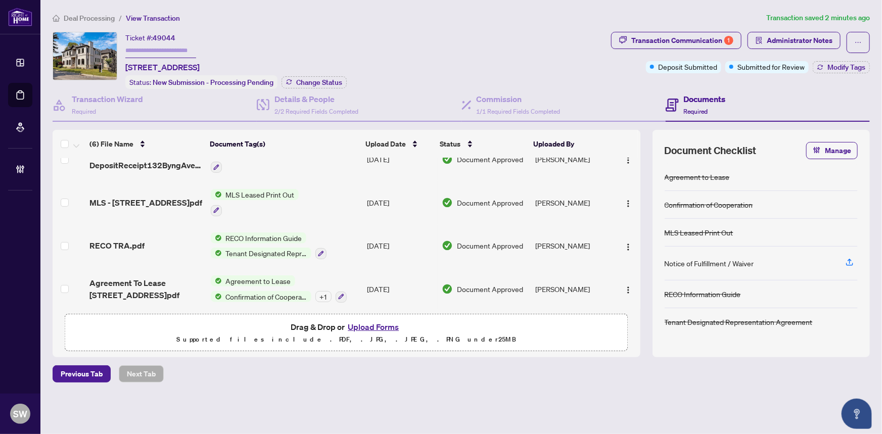
scroll to position [110, 0]
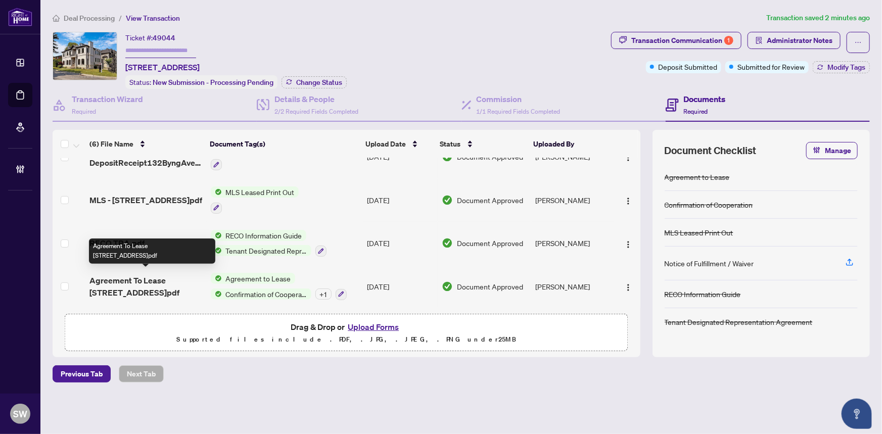
click at [174, 278] on span "Agreement To Lease [STREET_ADDRESS]pdf" at bounding box center [145, 286] width 113 height 24
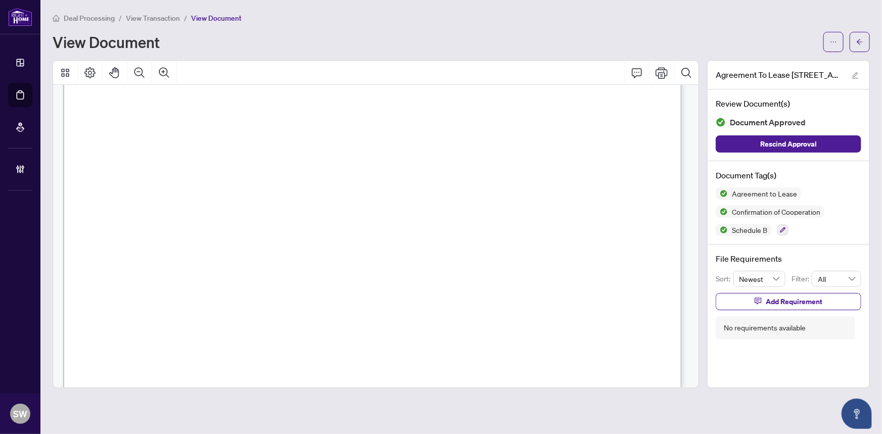
scroll to position [6655, 0]
click at [864, 40] on button "button" at bounding box center [860, 42] width 20 height 20
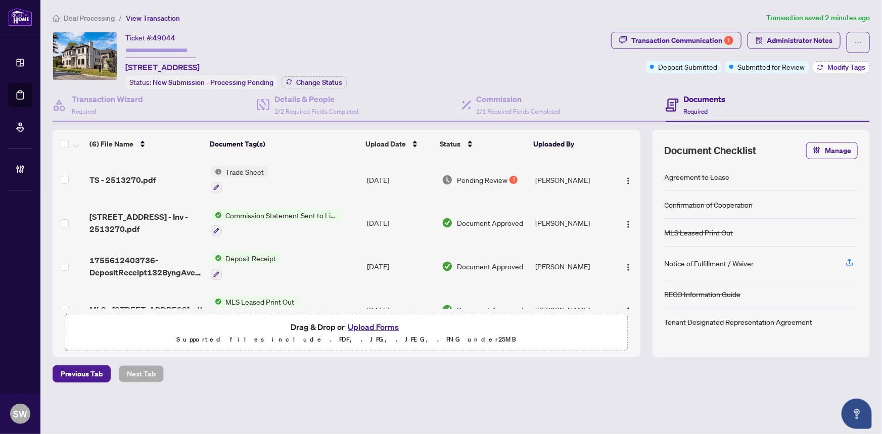
click at [833, 70] on span "Modify Tags" at bounding box center [846, 67] width 38 height 7
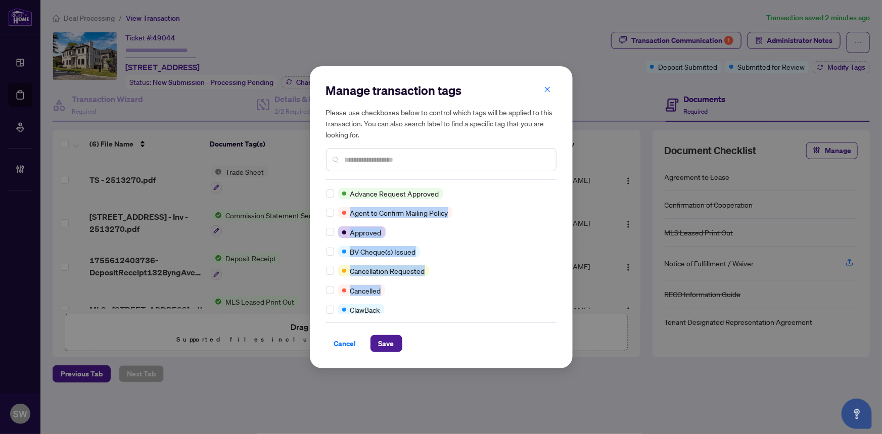
drag, startPoint x: 553, startPoint y: 198, endPoint x: 554, endPoint y: 280, distance: 82.4
click at [554, 281] on div "Advance Request Approved Agent to Confirm Mailing Policy Approved BV Cheque(s) …" at bounding box center [441, 251] width 230 height 126
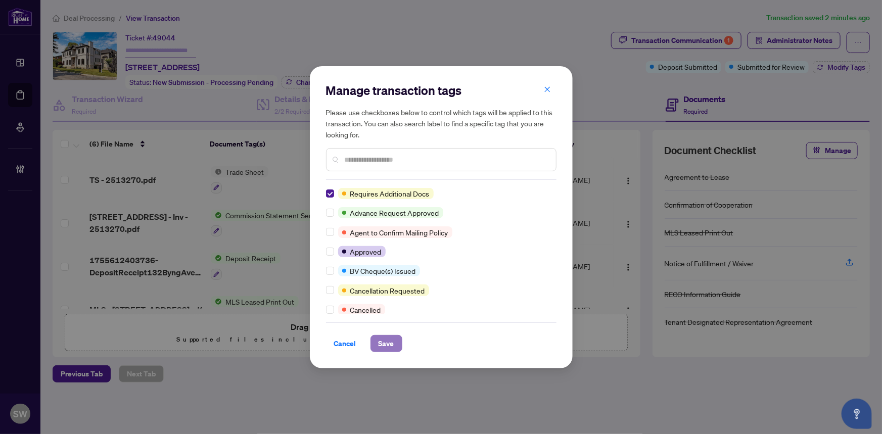
click at [385, 346] on span "Save" at bounding box center [387, 344] width 16 height 16
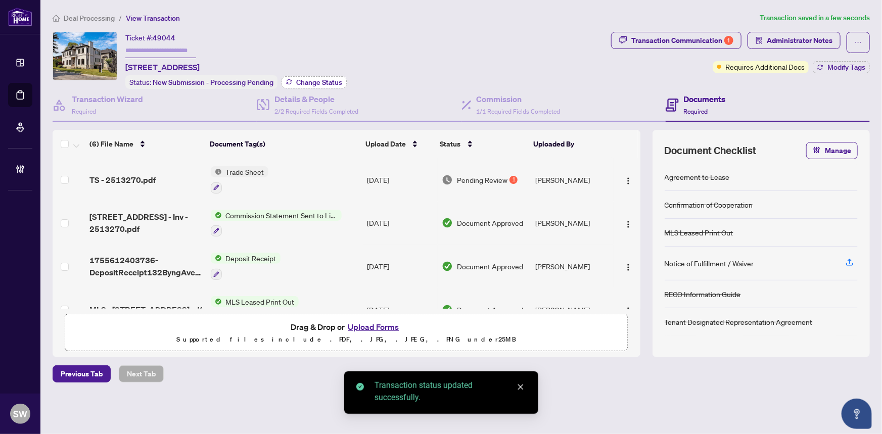
click at [312, 79] on span "Change Status" at bounding box center [319, 82] width 46 height 7
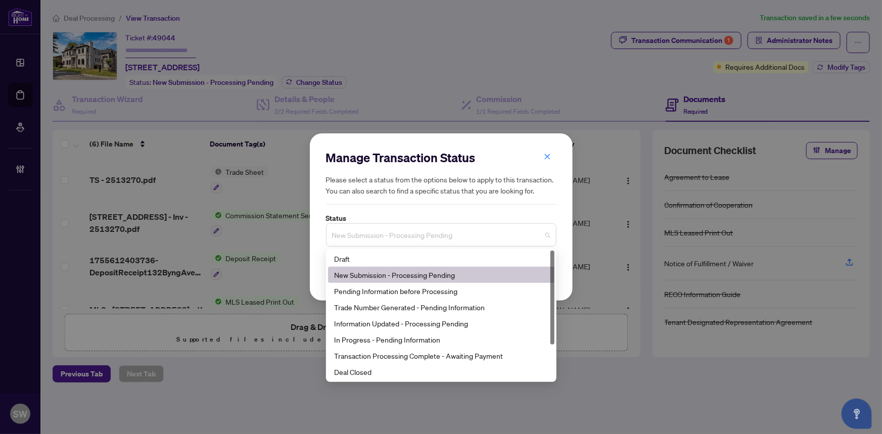
click at [547, 235] on span "New Submission - Processing Pending" at bounding box center [441, 234] width 218 height 19
click at [348, 310] on div "Trade Number Generated - Pending Information" at bounding box center [441, 307] width 214 height 11
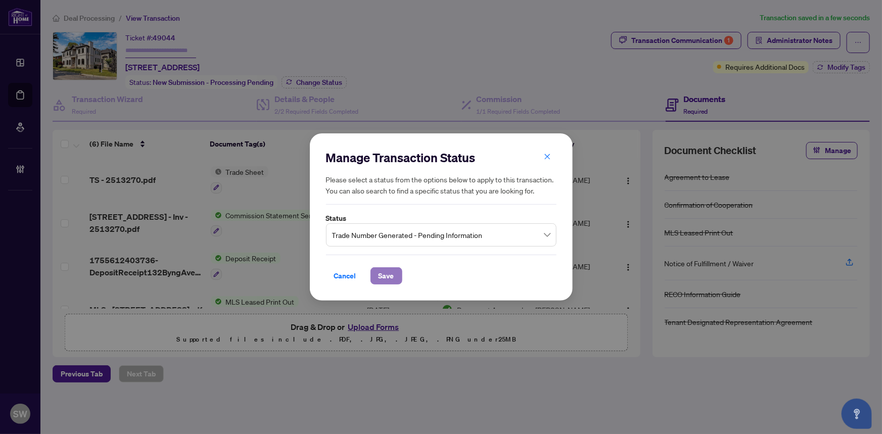
click at [379, 276] on span "Save" at bounding box center [387, 276] width 16 height 16
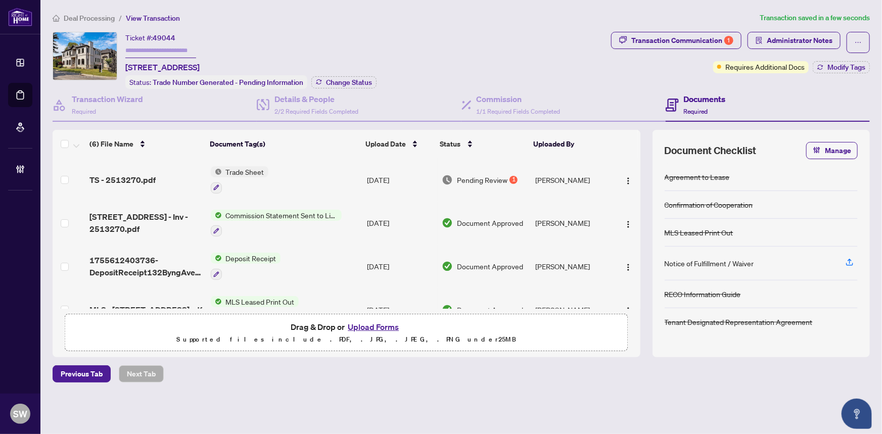
click at [167, 51] on input "text" at bounding box center [160, 50] width 71 height 15
paste input "*******"
type input "*******"
